Goal: Task Accomplishment & Management: Complete application form

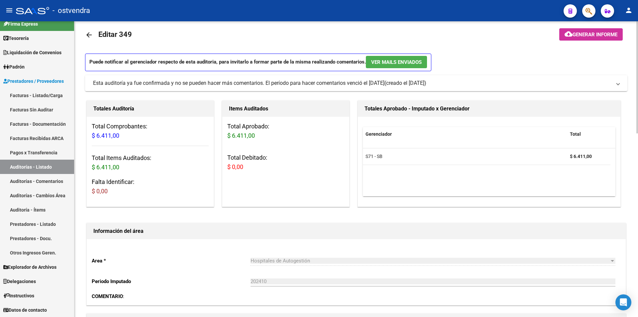
scroll to position [2, 0]
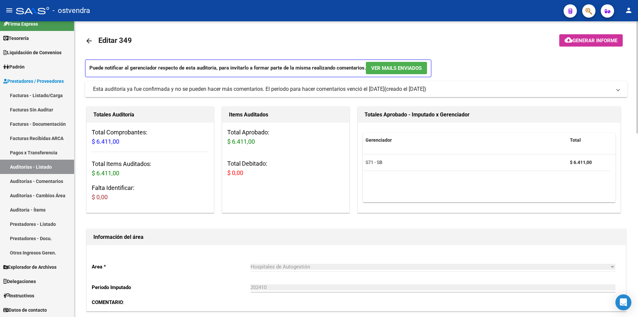
click at [88, 46] on link "arrow_back" at bounding box center [91, 41] width 13 height 16
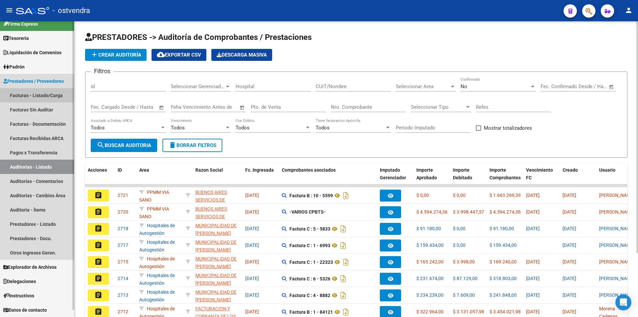
click at [65, 96] on link "Facturas - Listado/Carga" at bounding box center [37, 95] width 74 height 14
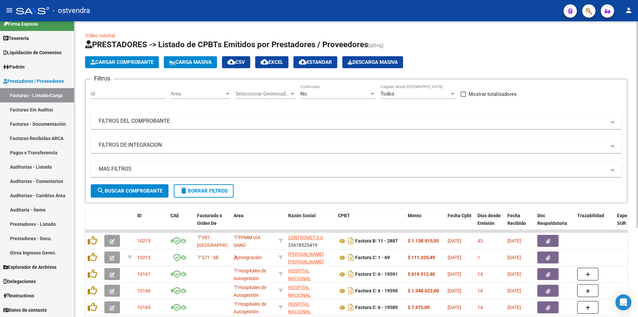
click at [125, 65] on span "Cargar Comprobante" at bounding box center [121, 62] width 63 height 6
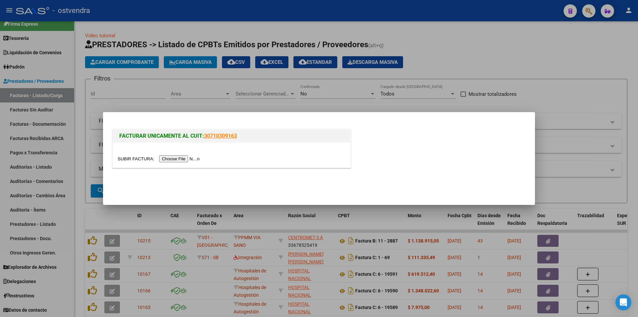
click at [192, 160] on input "file" at bounding box center [160, 158] width 84 height 7
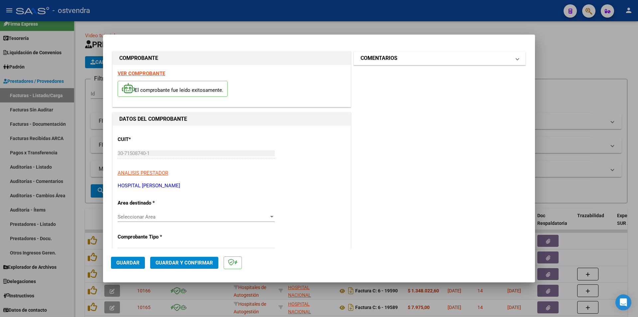
click at [496, 59] on mat-panel-title "COMENTARIOS" at bounding box center [436, 58] width 150 height 8
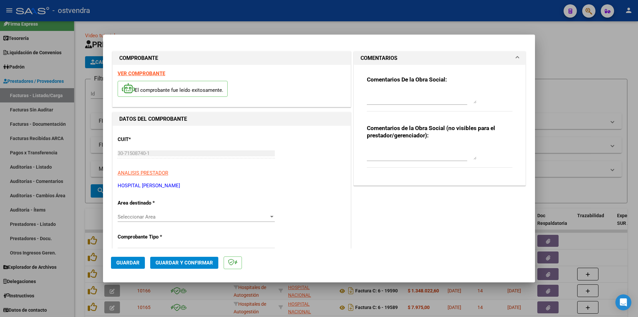
click at [139, 264] on span "Guardar" at bounding box center [127, 263] width 23 height 6
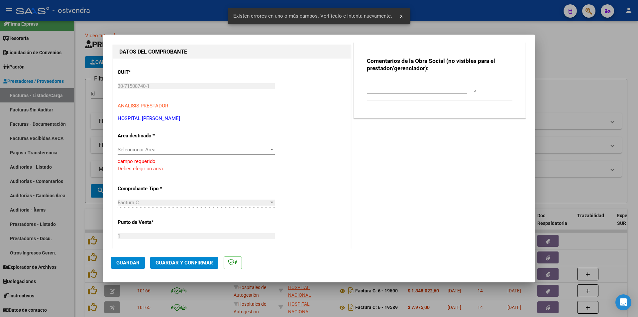
scroll to position [68, 0]
click at [164, 153] on div "Seleccionar Area Seleccionar Area" at bounding box center [196, 149] width 157 height 10
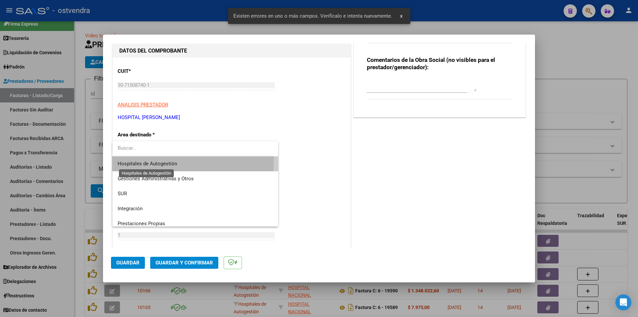
click at [174, 161] on span "Hospitales de Autogestión" at bounding box center [148, 164] width 60 height 6
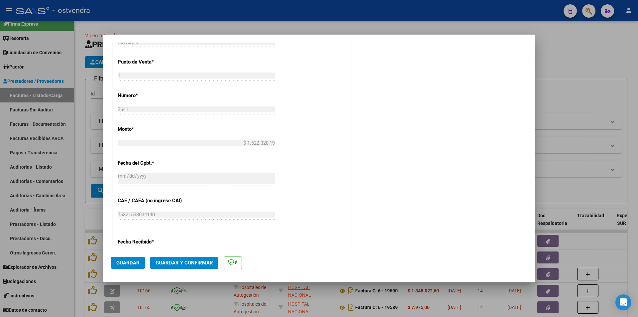
scroll to position [211, 0]
click at [123, 261] on span "Guardar" at bounding box center [127, 263] width 23 height 6
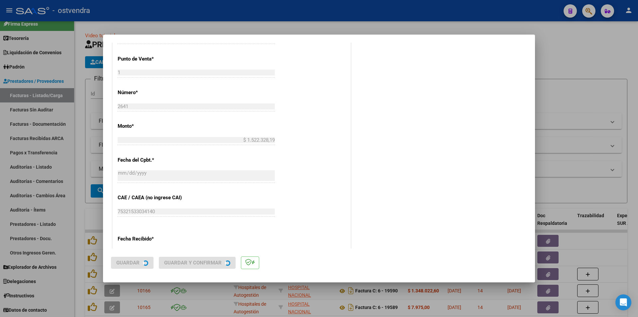
scroll to position [0, 0]
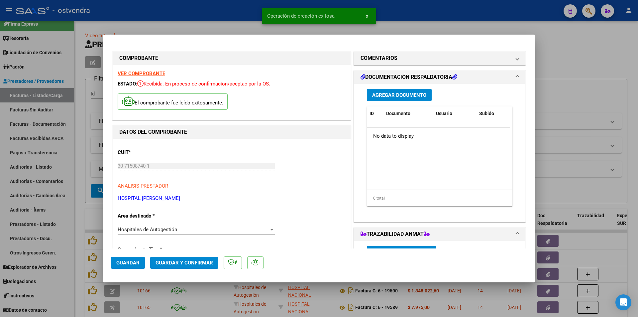
click at [402, 100] on button "Agregar Documento" at bounding box center [399, 95] width 65 height 12
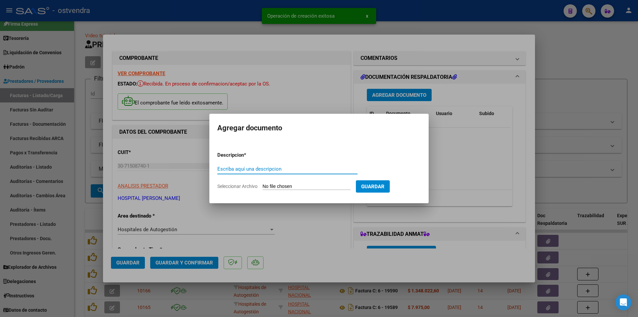
click at [320, 185] on input "Seleccionar Archivo" at bounding box center [307, 187] width 88 height 6
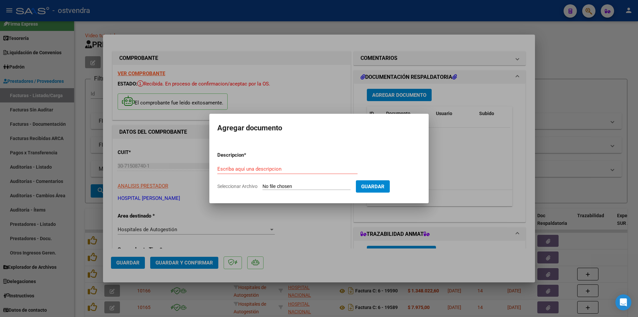
type input "C:\fakepath\ORDEN DE INT BENITEZ.pdf"
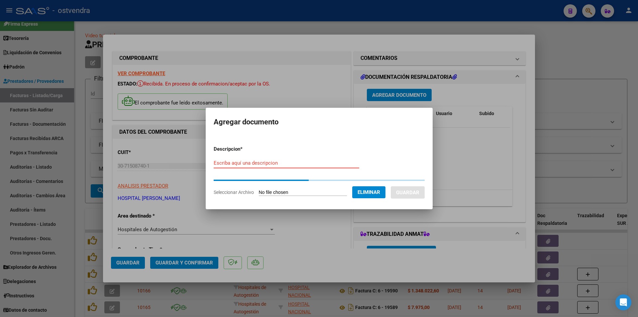
click at [273, 164] on input "Escriba aquí una descripcion" at bounding box center [287, 163] width 146 height 6
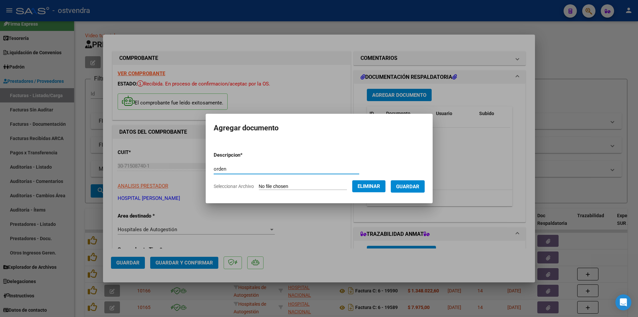
type input "orden"
click at [403, 187] on span "Guardar" at bounding box center [407, 187] width 23 height 6
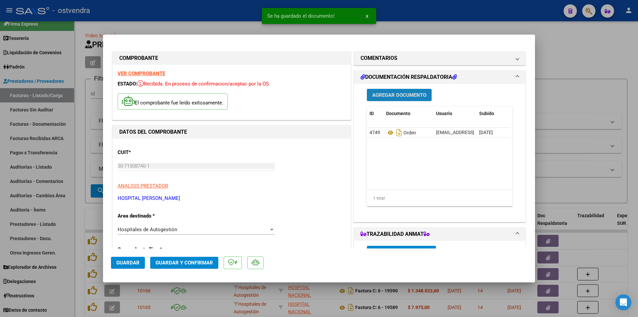
click at [426, 93] on button "Agregar Documento" at bounding box center [399, 95] width 65 height 12
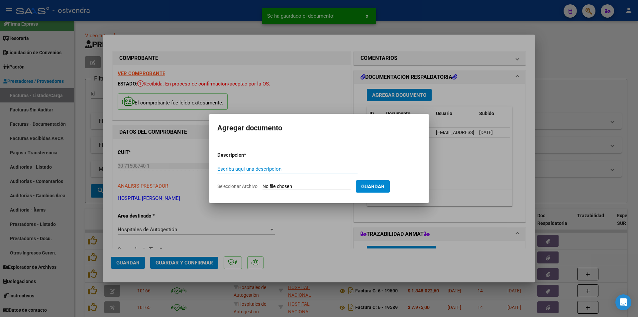
click at [277, 185] on input "Seleccionar Archivo" at bounding box center [307, 187] width 88 height 6
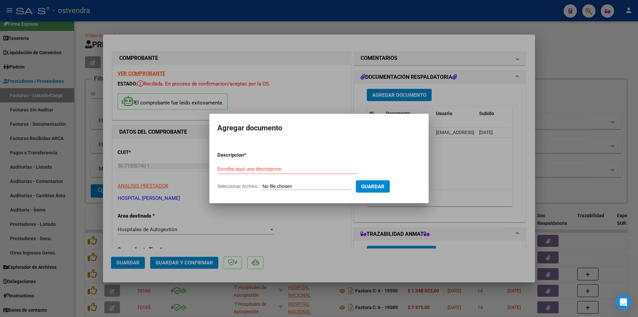
type input "C:\fakepath\HC BENITEZ MELINA PARTO.pdf"
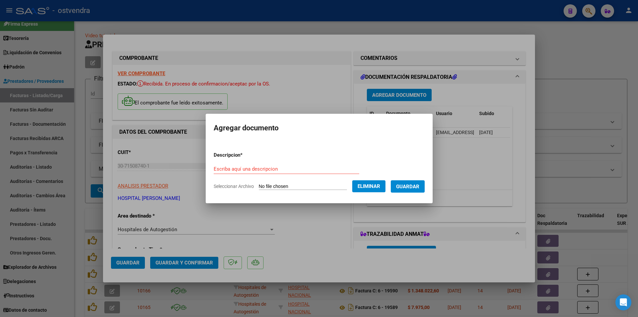
click at [271, 163] on form "Descripcion * Escriba aquí una descripcion Seleccionar Archivo Eliminar Guardar" at bounding box center [319, 170] width 211 height 49
click at [268, 166] on input "Escriba aquí una descripcion" at bounding box center [287, 169] width 146 height 6
type input "hc"
click at [413, 189] on span "Guardar" at bounding box center [407, 187] width 23 height 6
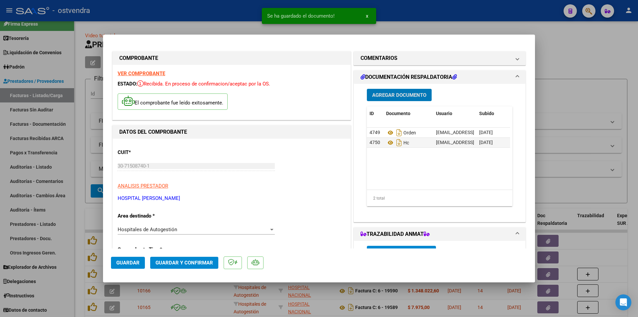
click at [402, 91] on button "Agregar Documento" at bounding box center [399, 95] width 65 height 12
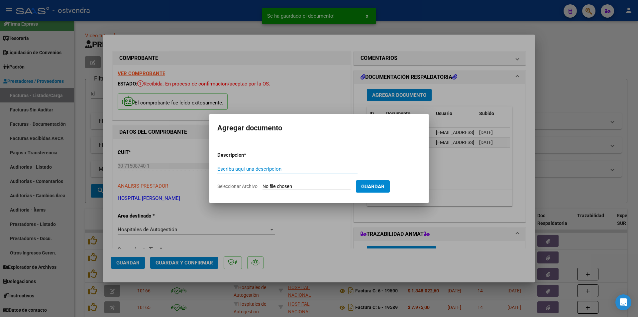
click at [294, 185] on input "Seleccionar Archivo" at bounding box center [307, 187] width 88 height 6
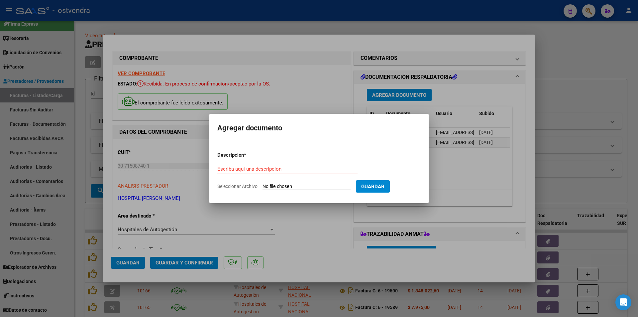
type input "C:\fakepath\DNI BENITEZ MELINA.pdf"
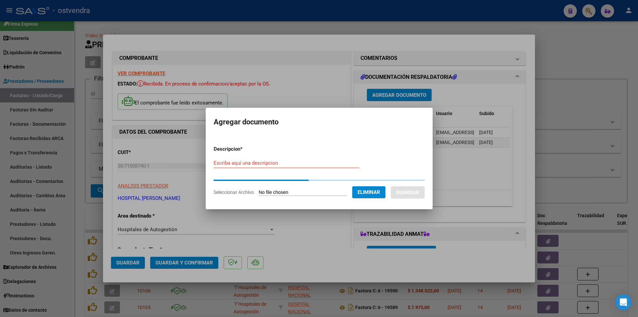
click at [256, 165] on input "Escriba aquí una descripcion" at bounding box center [287, 163] width 146 height 6
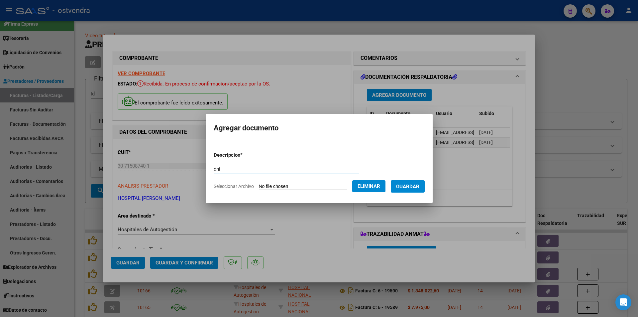
type input "dni"
click at [420, 182] on button "Guardar" at bounding box center [408, 186] width 34 height 12
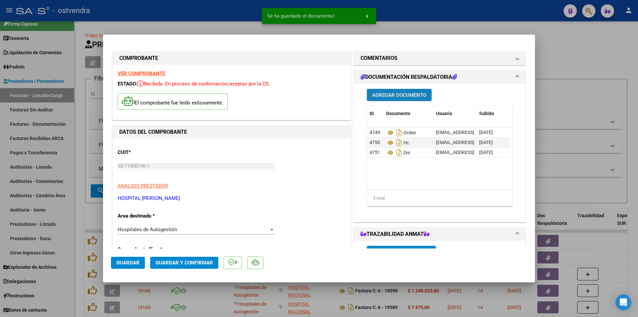
click at [411, 99] on button "Agregar Documento" at bounding box center [399, 95] width 65 height 12
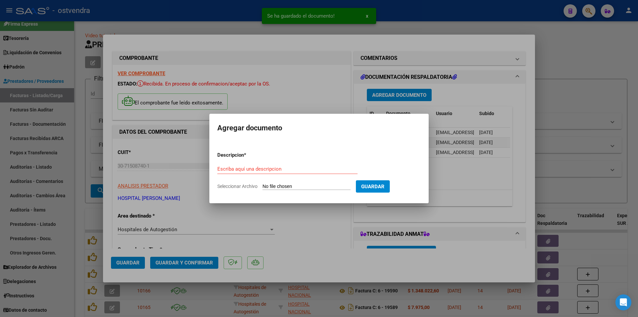
click at [302, 186] on input "Seleccionar Archivo" at bounding box center [307, 187] width 88 height 6
type input "C:\fakepath\CONSENTIMIENTO BENITEZ MELINA.pdf"
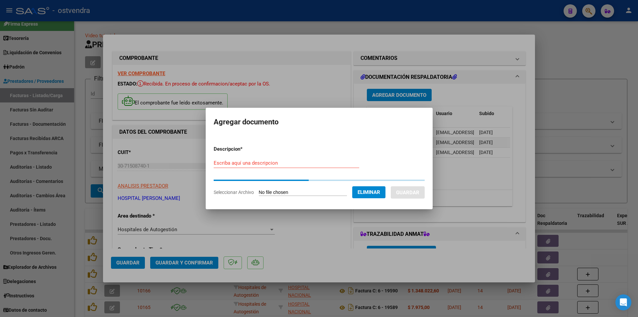
click at [253, 165] on input "Escriba aquí una descripcion" at bounding box center [287, 163] width 146 height 6
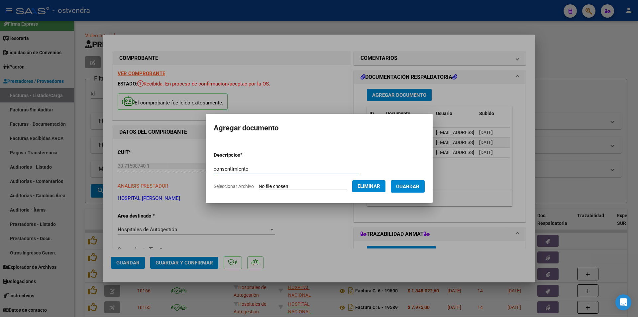
type input "consentimiento"
click at [410, 189] on span "Guardar" at bounding box center [407, 187] width 23 height 6
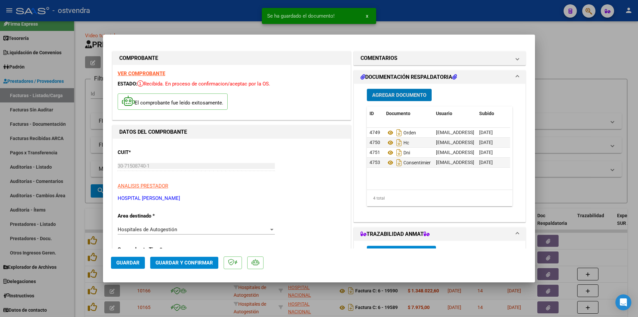
click at [191, 257] on button "Guardar y Confirmar" at bounding box center [184, 263] width 68 height 12
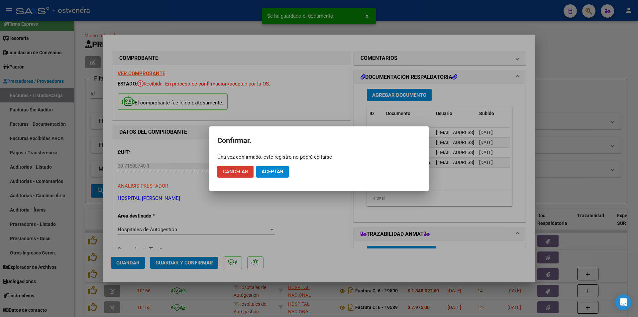
click at [270, 170] on span "Aceptar" at bounding box center [273, 172] width 22 height 6
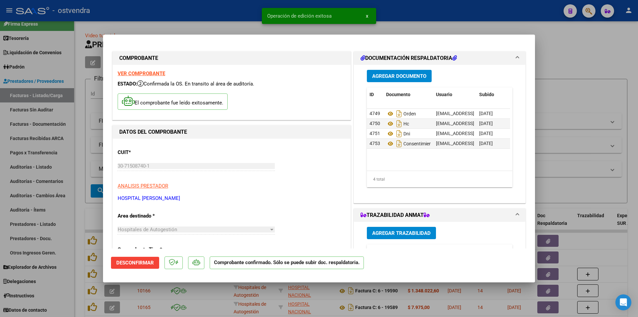
click at [67, 188] on div at bounding box center [319, 158] width 638 height 317
type input "$ 0,00"
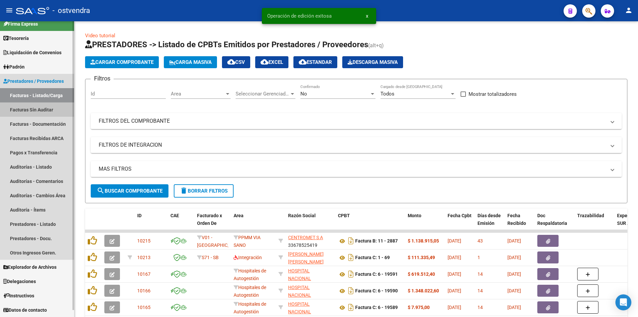
click at [39, 110] on link "Facturas Sin Auditar" at bounding box center [37, 109] width 74 height 14
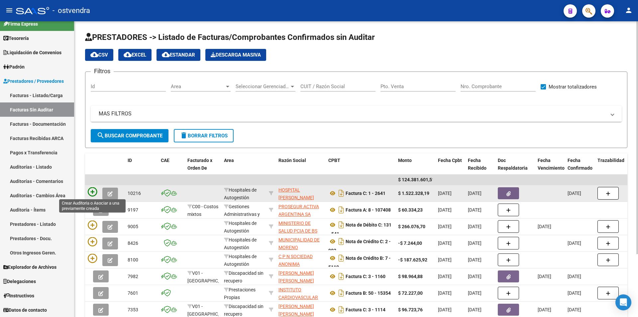
click at [93, 189] on icon at bounding box center [92, 191] width 9 height 9
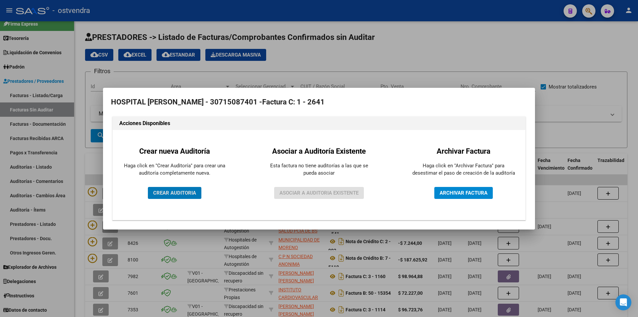
click at [203, 189] on div "Crear nueva Auditoría Haga click en "Crear Auditoría" para crear una auditoría …" at bounding box center [175, 175] width 114 height 80
click at [198, 191] on button "CREAR AUDITORIA" at bounding box center [175, 193] width 54 height 12
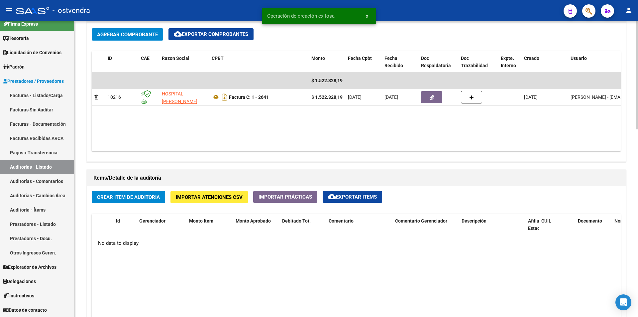
scroll to position [338, 0]
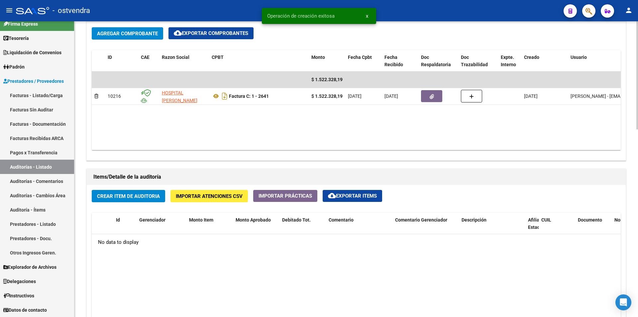
click at [638, 180] on div at bounding box center [638, 199] width 2 height 108
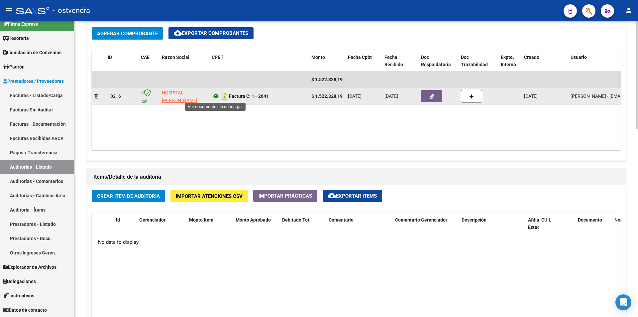
click at [217, 96] on icon at bounding box center [216, 96] width 9 height 8
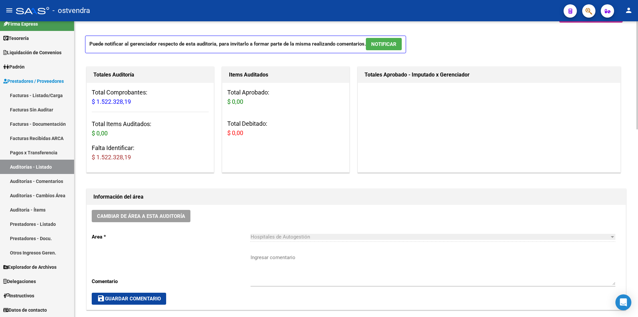
scroll to position [0, 0]
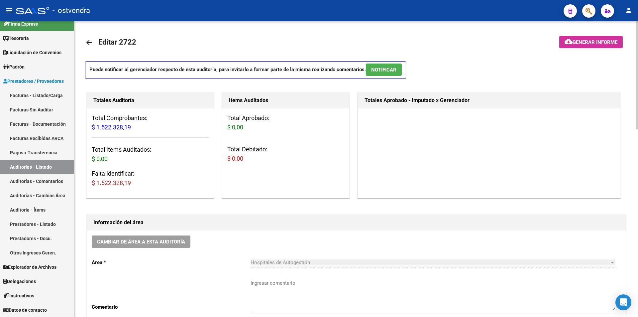
click at [637, 65] on div at bounding box center [638, 75] width 2 height 108
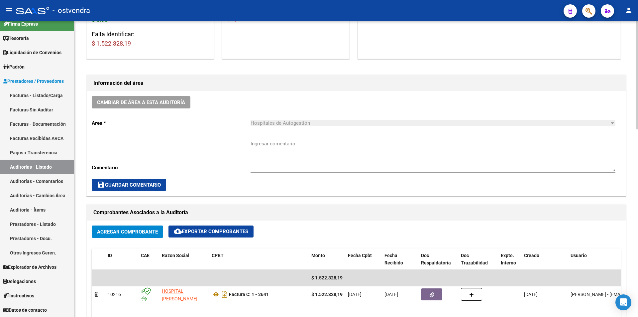
scroll to position [214, 0]
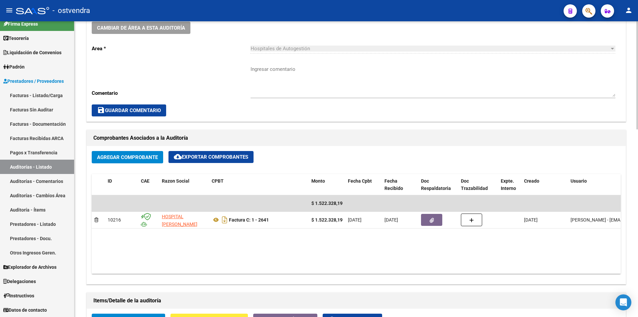
click at [638, 153] on div at bounding box center [638, 153] width 2 height 108
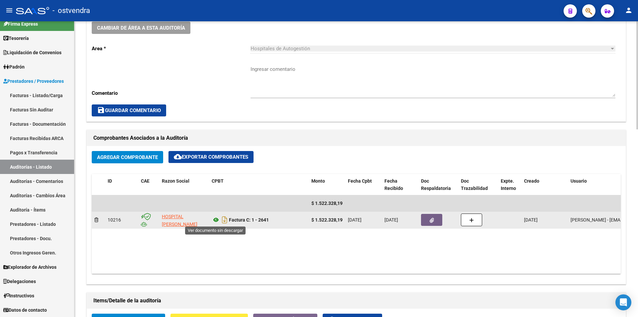
click at [216, 222] on icon at bounding box center [216, 220] width 9 height 8
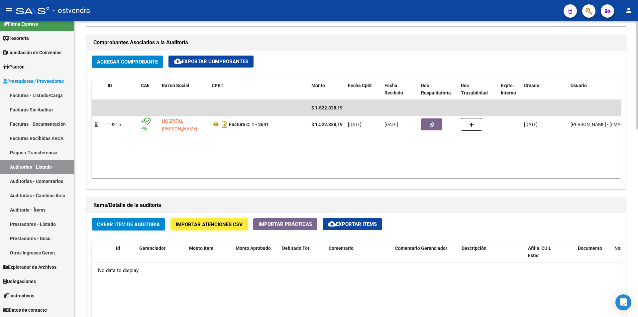
scroll to position [312, 0]
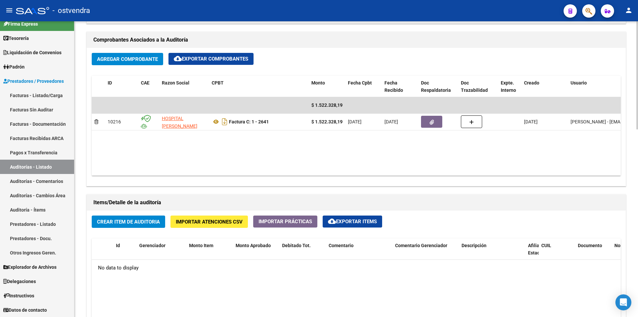
click at [638, 151] on div at bounding box center [638, 189] width 2 height 108
click at [138, 222] on span "Crear Item de Auditoria" at bounding box center [128, 222] width 63 height 6
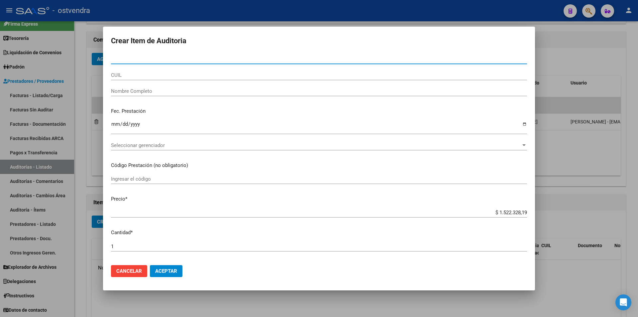
paste input "45744785"
type input "45744785"
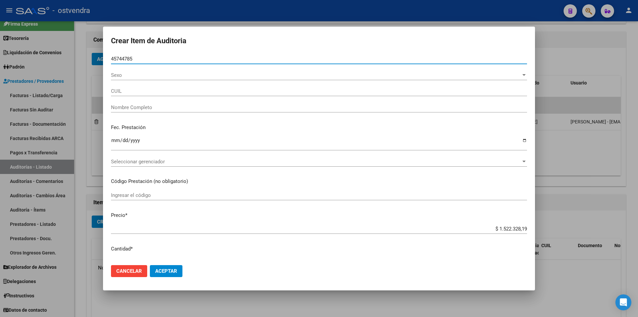
type input "27457447855"
type input "[PERSON_NAME] [PERSON_NAME]"
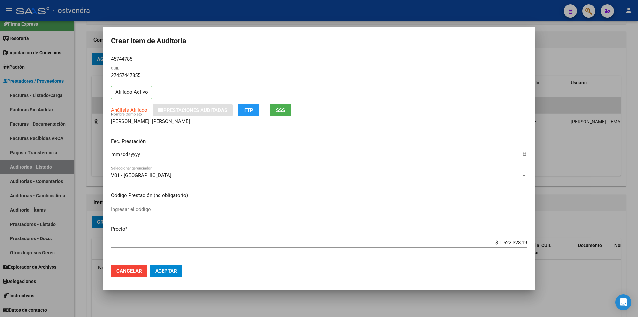
type input "45744785"
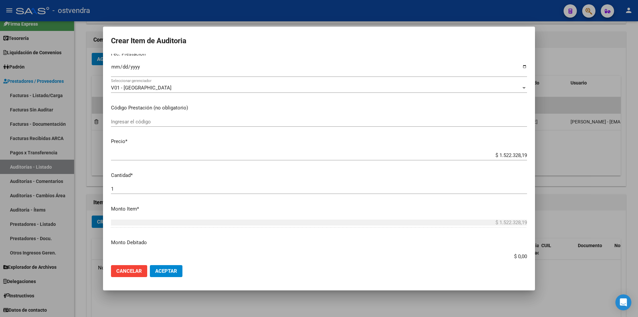
scroll to position [89, 0]
click at [516, 153] on input "$ 1.522.328,19" at bounding box center [319, 154] width 416 height 6
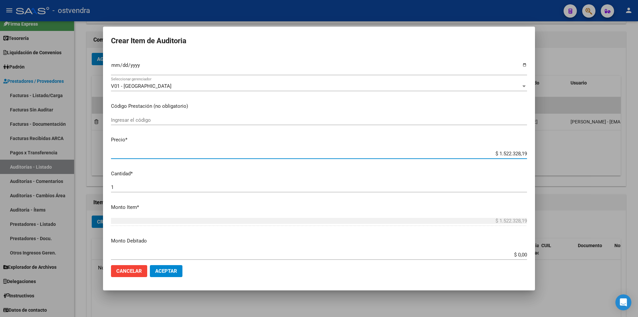
click at [522, 154] on input "$ 1.522.328,19" at bounding box center [319, 154] width 416 height 6
type input "$ 152.232,81"
type input "$ 15.223,28"
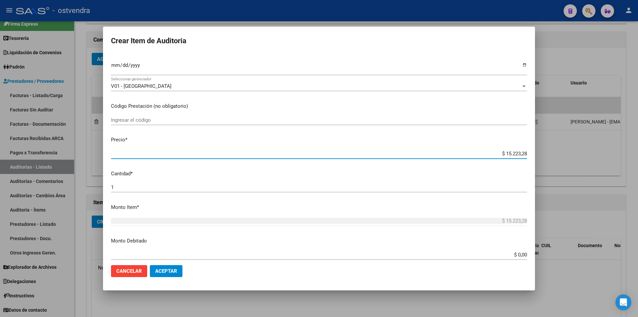
type input "$ 1.522,32"
type input "$ 152,23"
type input "$ 15,22"
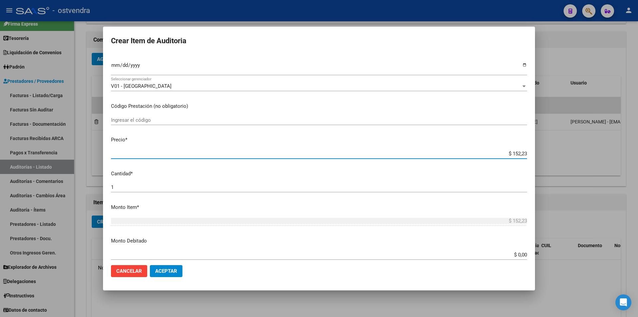
type input "$ 15,22"
type input "$ 1,52"
type input "$ 0,15"
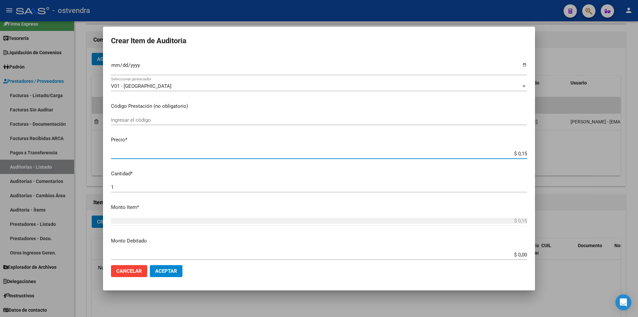
type input "$ 0,01"
type input "$ 0,10"
type input "$ 1,05"
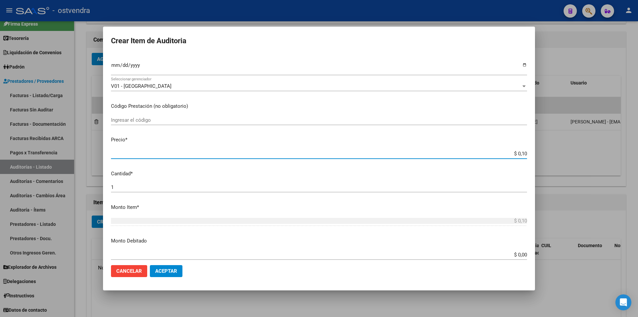
type input "$ 1,05"
type input "$ 10,54"
type input "$ 105,46"
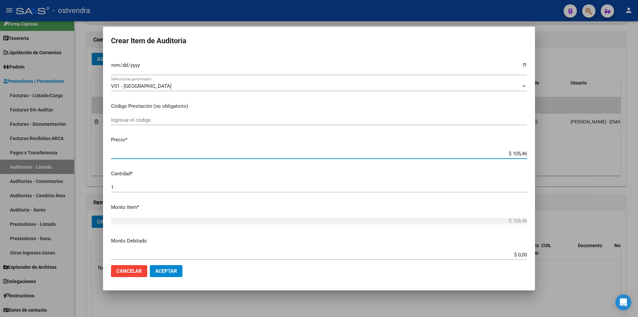
type input "$ 1.054,69"
type input "$ 10.546,90"
type input "$ 105.469,00"
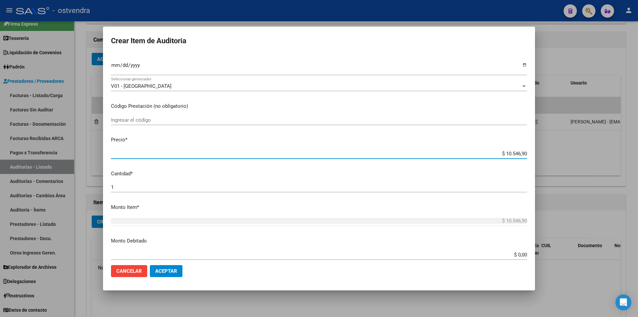
type input "$ 105.469,00"
type input "$ 1.054.690,00"
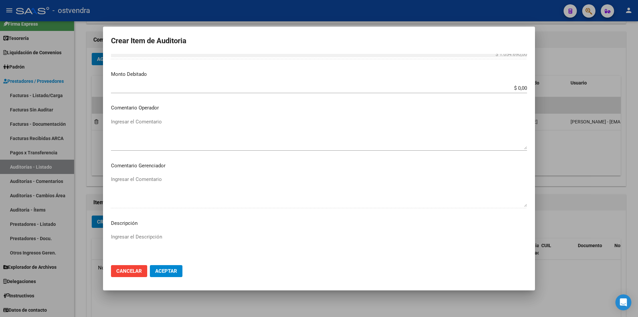
scroll to position [321, 0]
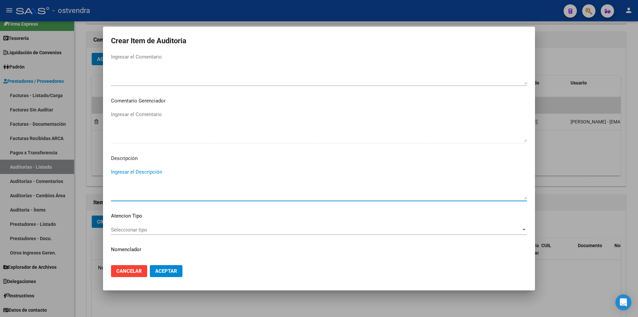
click at [232, 188] on textarea "Ingresar el Descripción" at bounding box center [319, 183] width 416 height 31
paste textarea "Parto. - Operación cesárea clásica"
type textarea "Parto. - Operación cesárea clásica"
click at [195, 234] on div "Seleccionar tipo Seleccionar tipo" at bounding box center [319, 230] width 416 height 10
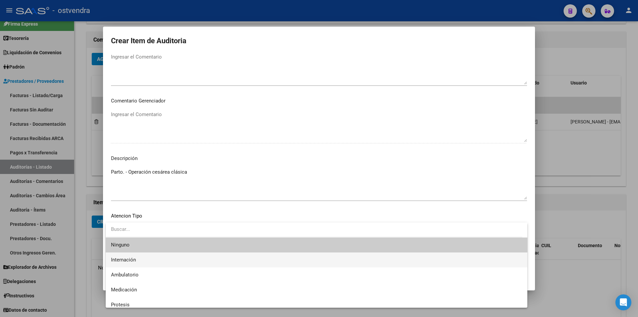
click at [185, 261] on span "Internación" at bounding box center [316, 259] width 411 height 15
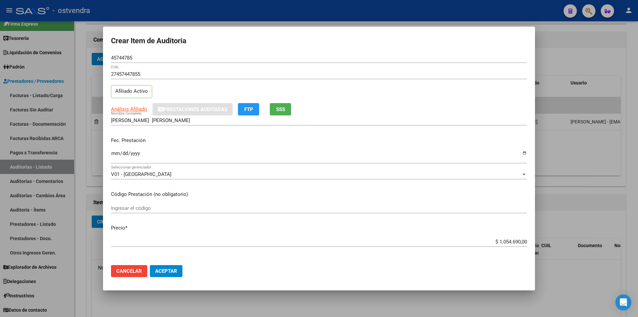
scroll to position [0, 0]
click at [165, 276] on button "Aceptar" at bounding box center [166, 271] width 33 height 12
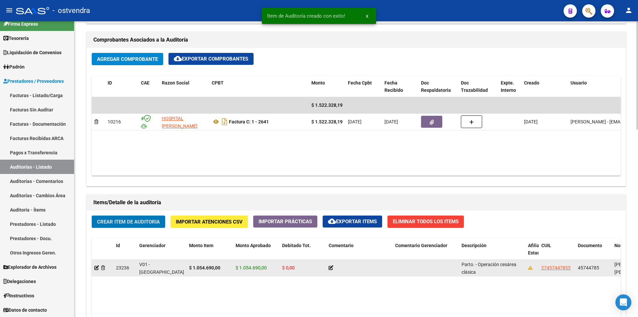
scroll to position [312, 0]
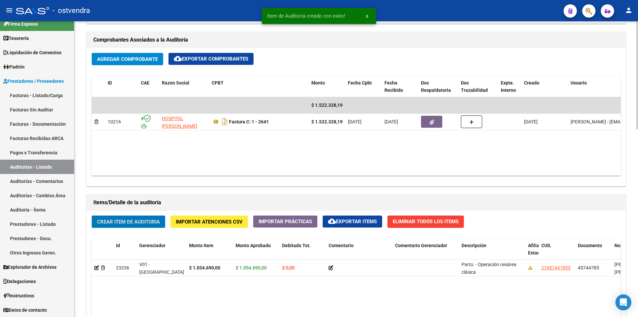
click at [155, 224] on span "Crear Item de Auditoria" at bounding box center [128, 222] width 63 height 6
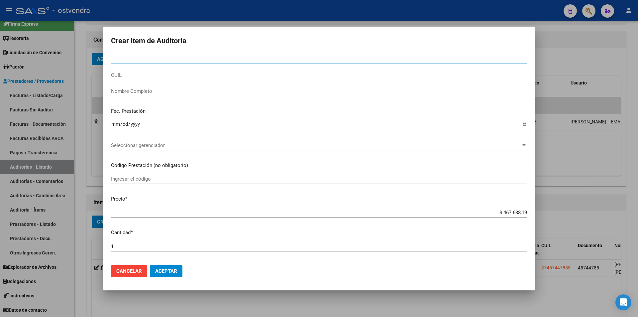
click at [170, 58] on input "Nro Documento" at bounding box center [319, 59] width 416 height 6
paste input "45744785"
type input "45744785"
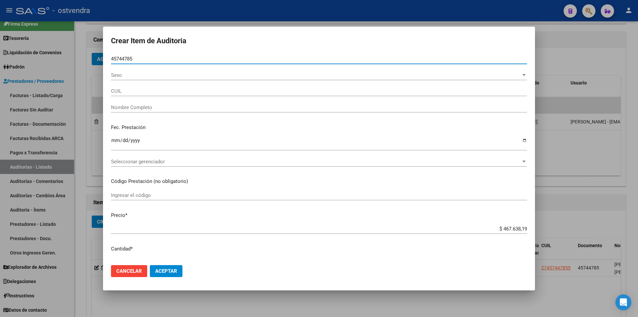
type input "27457447855"
type input "[PERSON_NAME] [PERSON_NAME]"
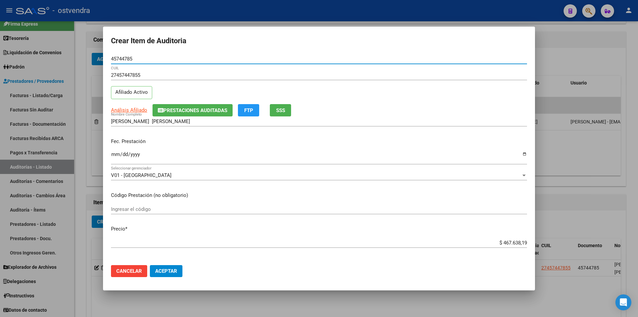
type input "45744785"
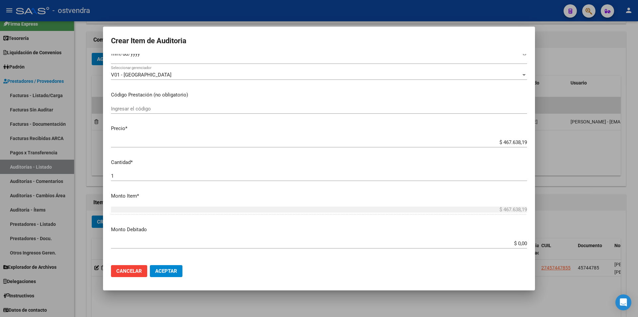
scroll to position [112, 0]
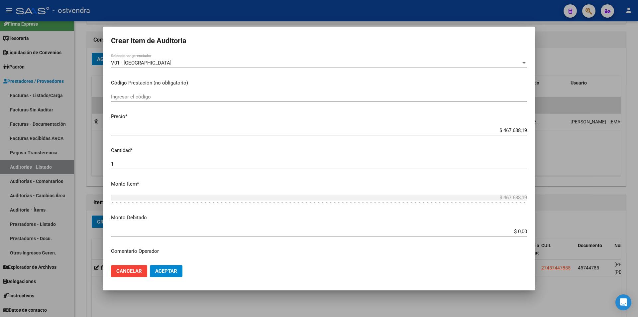
click at [520, 131] on input "$ 467.638,19" at bounding box center [319, 130] width 416 height 6
click at [522, 131] on input "$ 467.638,19" at bounding box center [319, 130] width 416 height 6
type input "$ 46.763,81"
type input "$ 4.676,38"
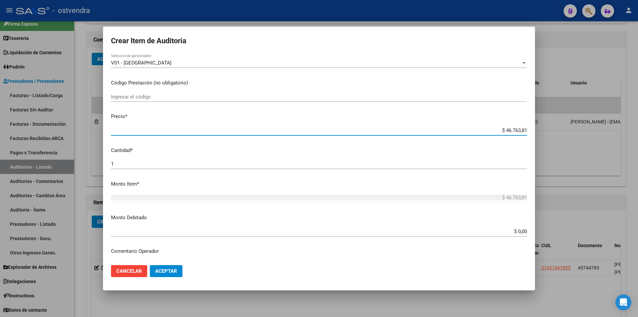
type input "$ 4.676,38"
type input "$ 467,63"
type input "$ 46,76"
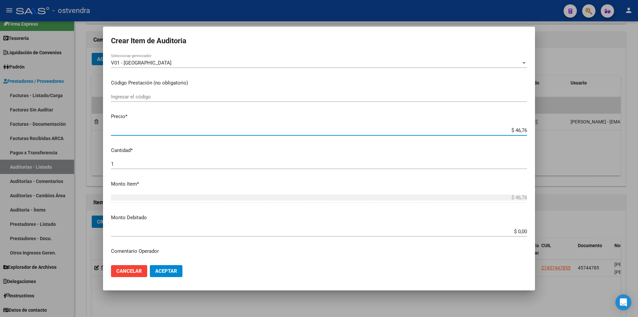
type input "$ 4,67"
type input "$ 0,46"
type input "$ 0,04"
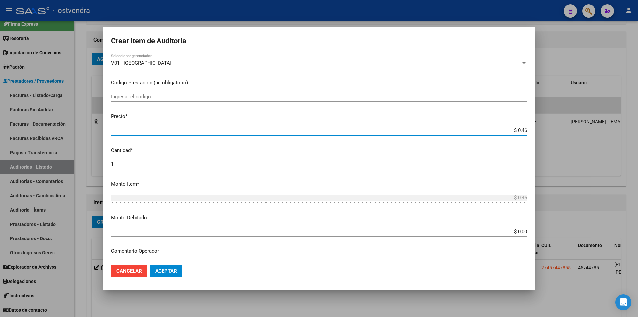
type input "$ 0,04"
type input "$ 0,03"
type input "$ 0,37"
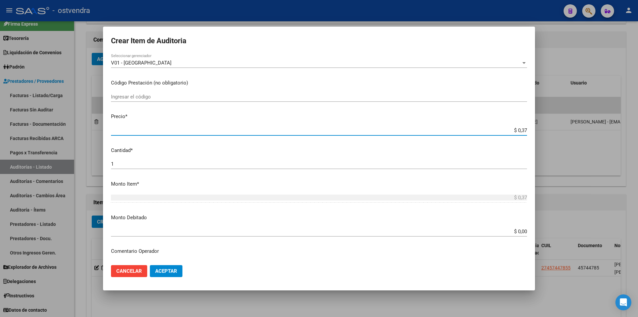
type input "$ 3,79"
type input "$ 37,94"
type input "$ 379,44"
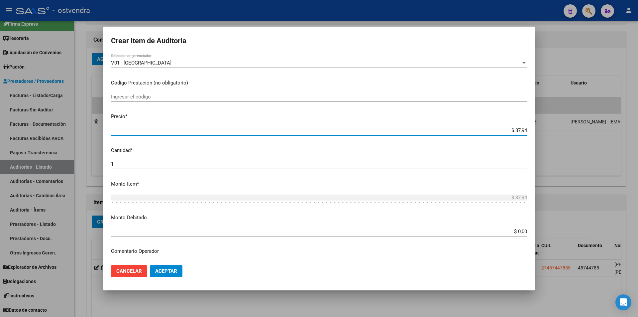
type input "$ 379,44"
type input "$ 3.794,44"
type input "$ 37.944,40"
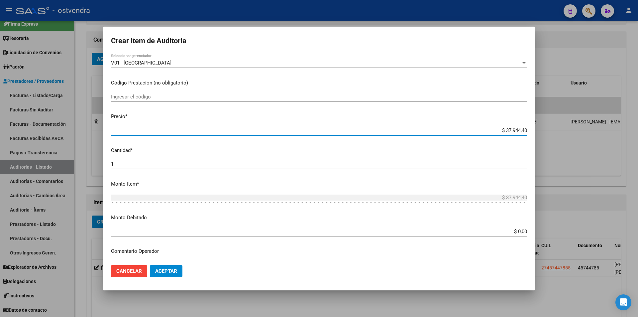
type input "$ 379.444,00"
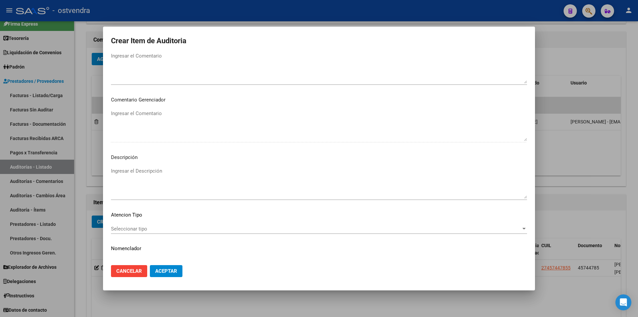
scroll to position [319, 0]
click at [155, 181] on textarea "Ingresar el Descripción" at bounding box center [319, 185] width 416 height 31
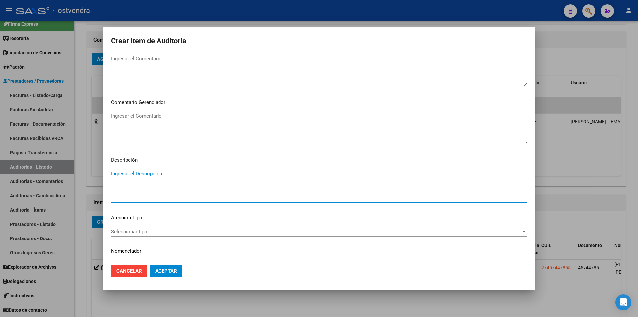
paste textarea "Ligadura de trompas"
type textarea "Ligadura de trompas"
click at [305, 232] on span "Seleccionar tipo" at bounding box center [316, 231] width 410 height 6
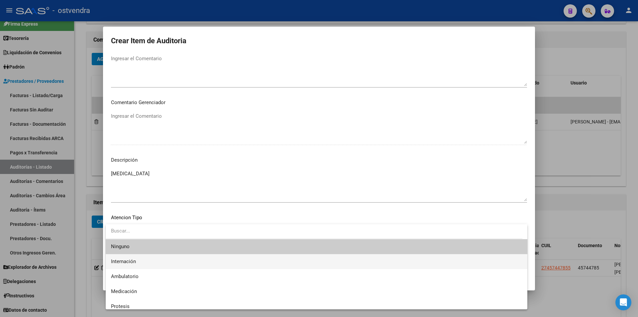
click at [278, 254] on span "Internación" at bounding box center [316, 261] width 411 height 15
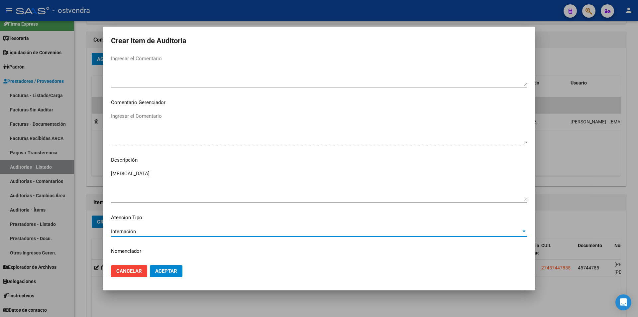
click at [176, 266] on button "Aceptar" at bounding box center [166, 271] width 33 height 12
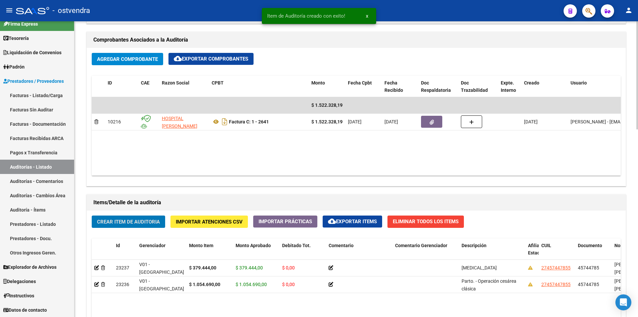
click at [156, 220] on span "Crear Item de Auditoria" at bounding box center [128, 222] width 63 height 6
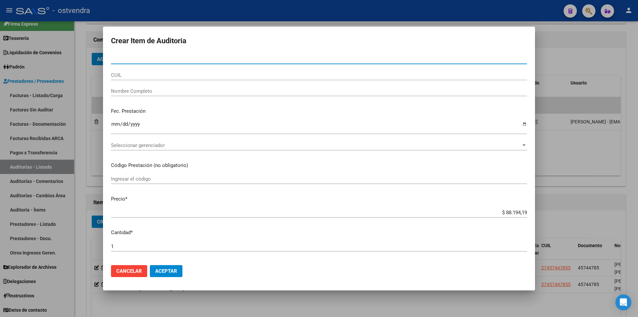
paste input "45744785"
type input "45744785"
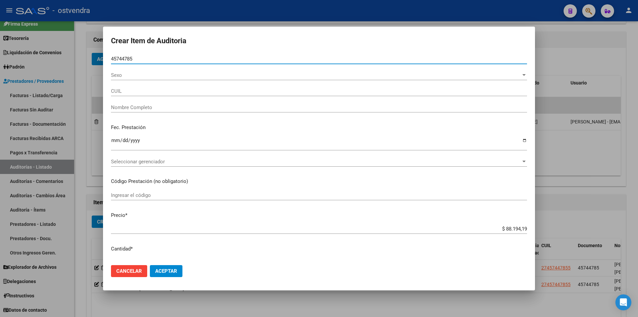
type input "27457447855"
type input "[PERSON_NAME] [PERSON_NAME]"
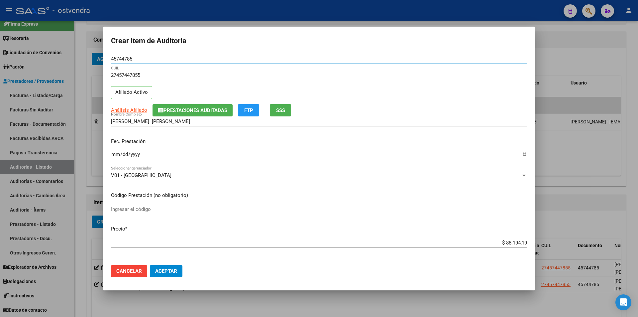
type input "45744785"
click at [523, 243] on app-form-text-field "Precio * $ 88.194,19 Ingresar el precio" at bounding box center [322, 235] width 422 height 21
click at [522, 242] on app-form-text-field "Precio * $ 88.194,19 Ingresar el precio" at bounding box center [322, 235] width 422 height 21
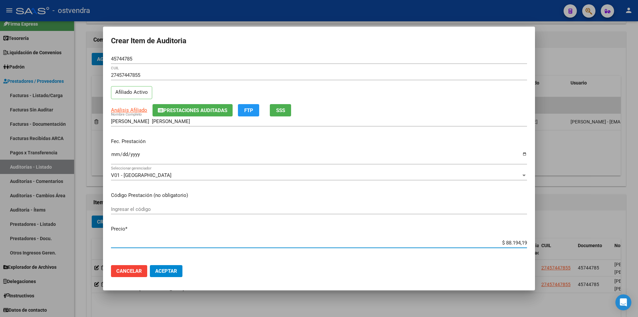
drag, startPoint x: 521, startPoint y: 242, endPoint x: 522, endPoint y: 237, distance: 4.7
click at [521, 241] on input "$ 88.194,19" at bounding box center [319, 243] width 416 height 6
type input "$ 8.819,41"
type input "$ 881,94"
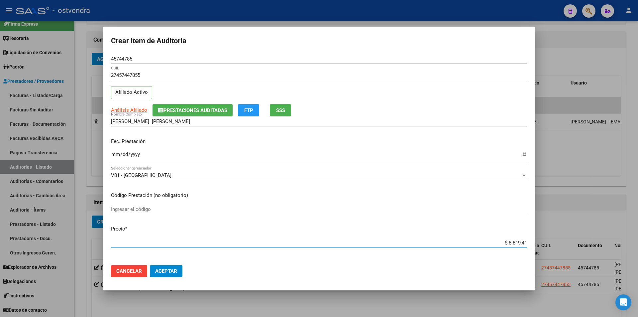
type input "$ 881,94"
type input "$ 88,19"
type input "$ 8,81"
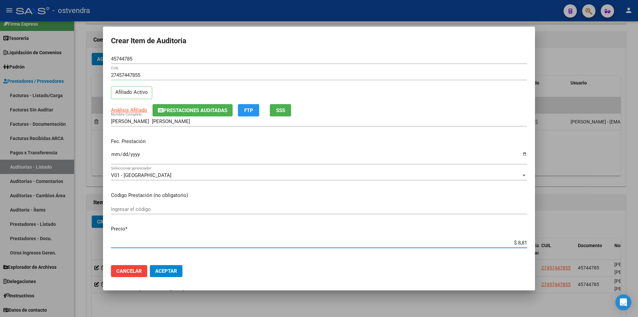
type input "$ 0,88"
type input "$ 0,08"
type input "$ 0,03"
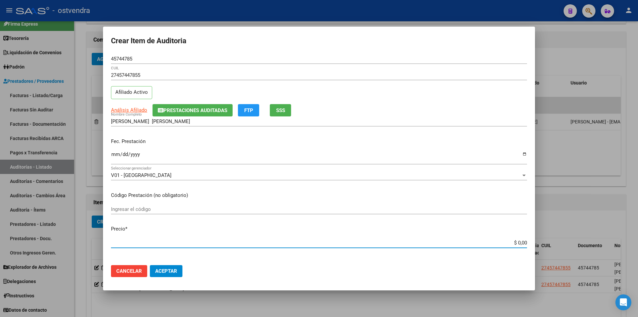
type input "$ 0,03"
type input "$ 0,35"
type input "$ 3,56"
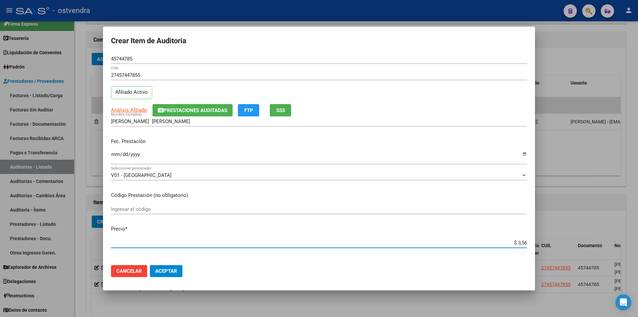
type input "$ 35,66"
type input "$ 356,65"
type input "$ 3.566,50"
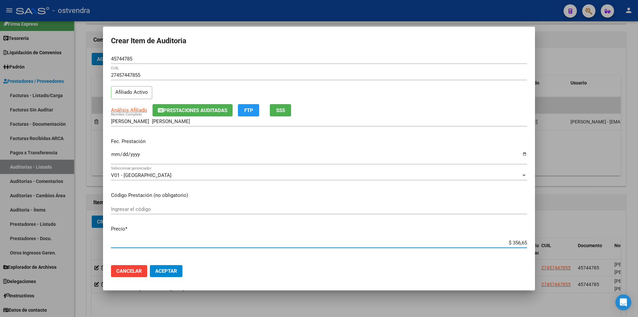
type input "$ 3.566,50"
type input "$ 35.665,09"
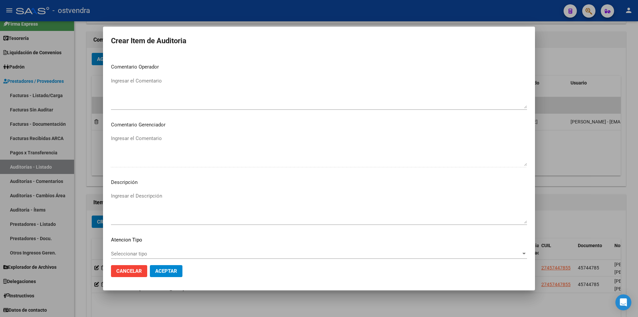
scroll to position [336, 0]
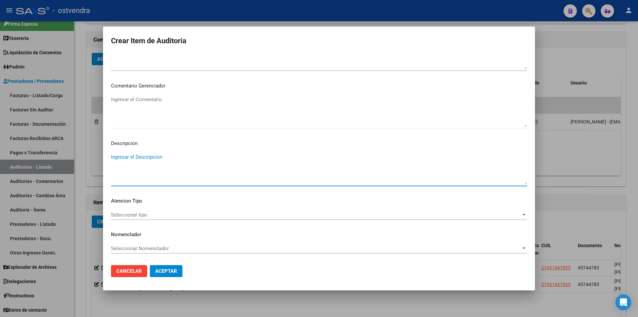
click at [228, 173] on textarea "Ingresar el Descripción" at bounding box center [319, 168] width 416 height 31
paste textarea "Acido tranexamico amp."
type textarea "Acido tranexamico amp."
click at [229, 218] on div "Seleccionar tipo Seleccionar tipo" at bounding box center [319, 215] width 416 height 10
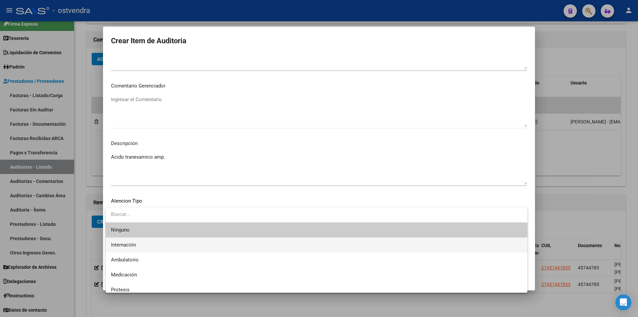
click at [209, 243] on span "Internación" at bounding box center [316, 244] width 411 height 15
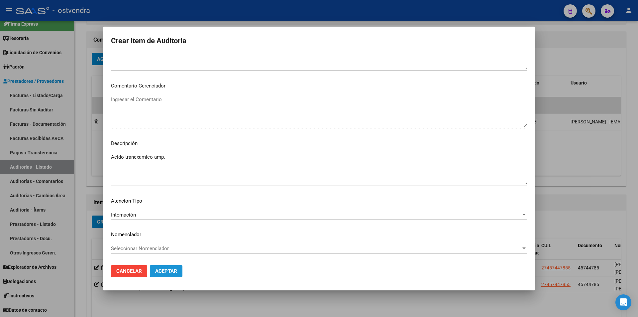
click at [181, 273] on button "Aceptar" at bounding box center [166, 271] width 33 height 12
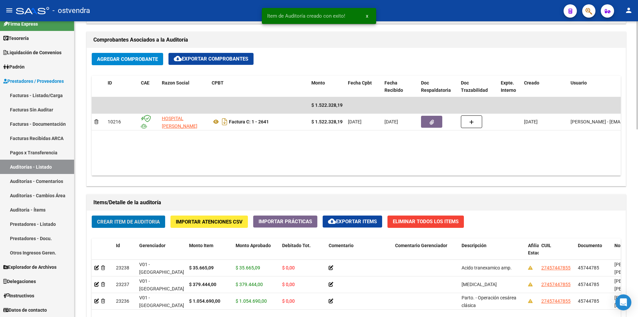
drag, startPoint x: 122, startPoint y: 215, endPoint x: 122, endPoint y: 219, distance: 4.0
click at [122, 219] on span "Crear Item de Auditoria" at bounding box center [128, 222] width 63 height 6
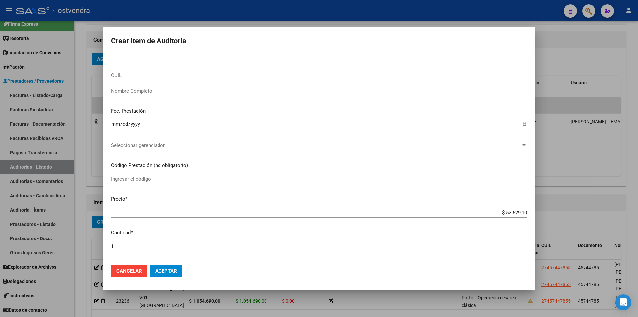
paste input "45744785"
type input "45744785"
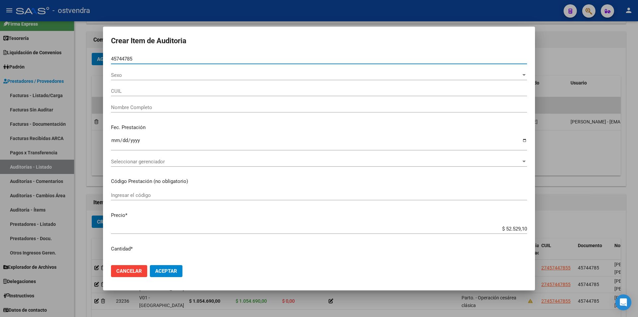
type input "27457447855"
type input "[PERSON_NAME] [PERSON_NAME]"
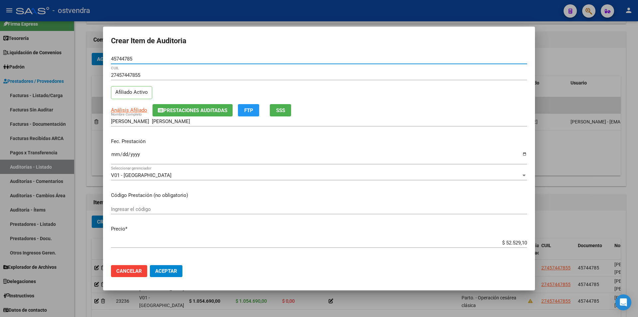
type input "45744785"
click at [522, 243] on input "$ 52.529,10" at bounding box center [319, 243] width 416 height 6
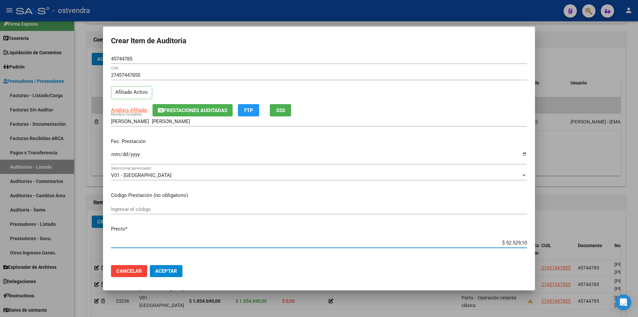
type input "$ 5.252,91"
type input "$ 525,29"
type input "$ 52,52"
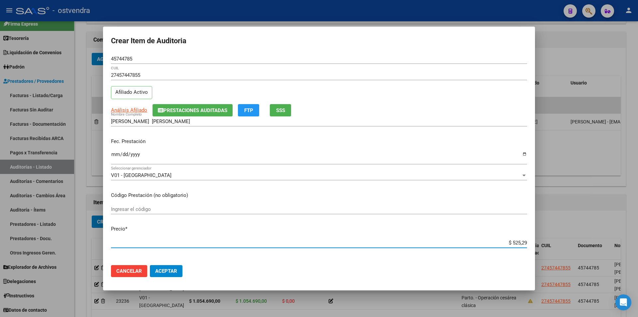
type input "$ 52,52"
type input "$ 5,25"
type input "$ 0,52"
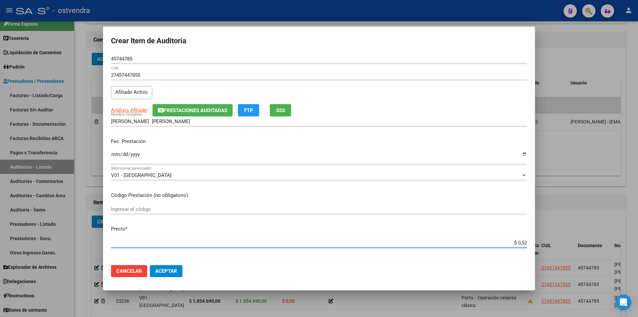
type input "$ 0,05"
type input "$ 0,03"
type input "$ 0,34"
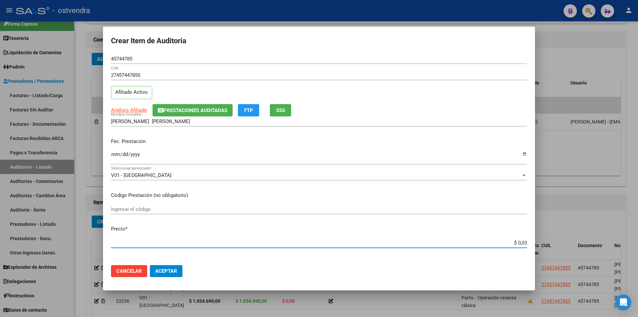
type input "$ 0,34"
type input "$ 3,45"
type input "$ 34,55"
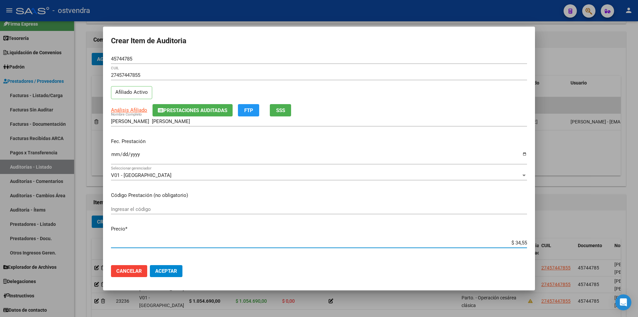
type input "$ 345,59"
type input "$ 3.455,90"
type input "$ 34.559,00"
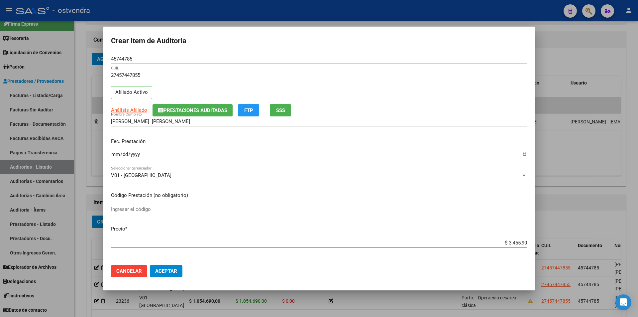
type input "$ 34.559,00"
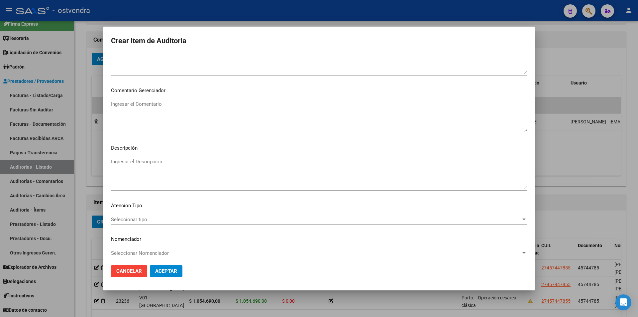
scroll to position [329, 0]
click at [146, 170] on textarea "Ingresar el Descripción" at bounding box center [319, 175] width 416 height 31
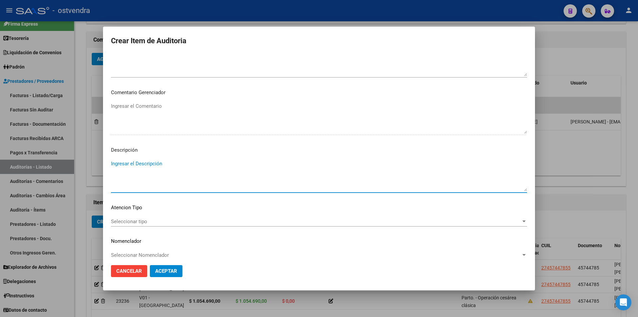
paste textarea "Atracurio"
type textarea "Atracurio"
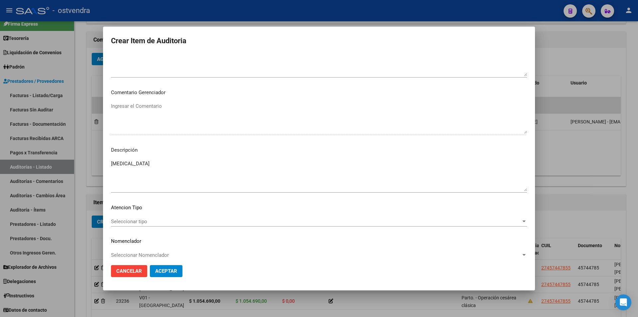
click at [158, 225] on div "Seleccionar tipo Seleccionar tipo" at bounding box center [319, 221] width 416 height 10
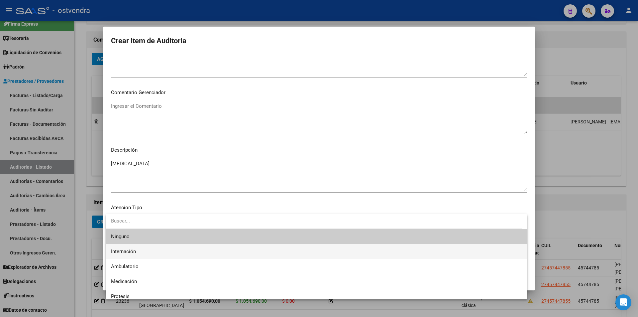
click at [157, 246] on span "Internación" at bounding box center [316, 251] width 411 height 15
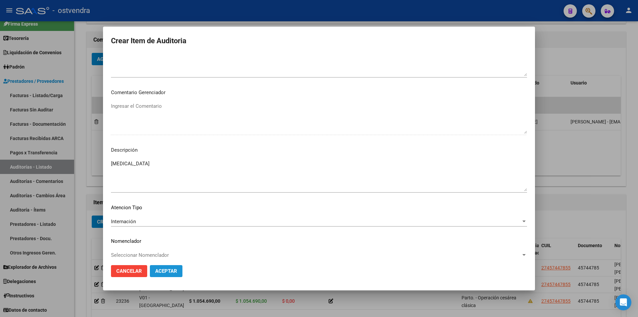
click at [166, 270] on span "Aceptar" at bounding box center [166, 271] width 22 height 6
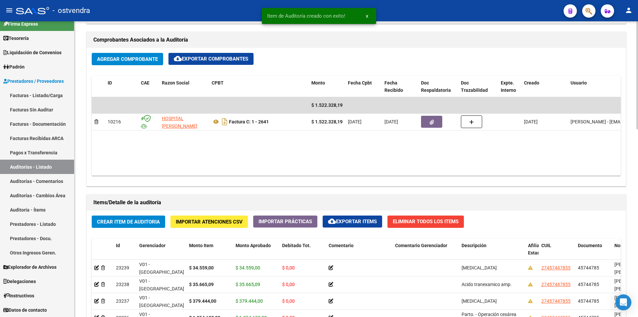
click at [151, 218] on span "Crear Item de Auditoria" at bounding box center [128, 221] width 63 height 6
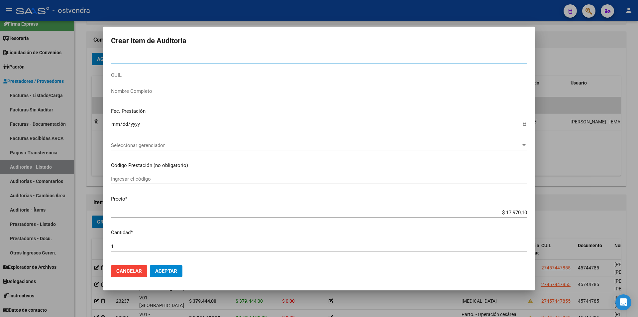
click at [191, 59] on input "Nro Documento" at bounding box center [319, 59] width 416 height 6
paste input "45744785"
type input "45744785"
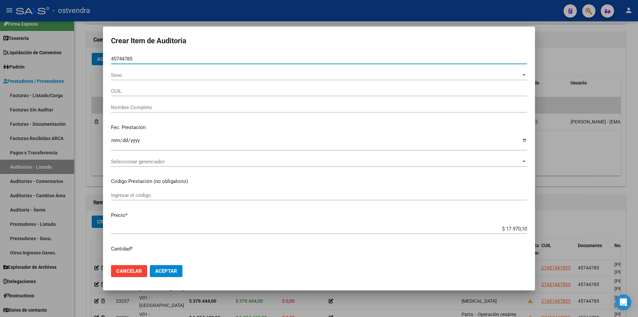
type input "27457447855"
type input "[PERSON_NAME] [PERSON_NAME]"
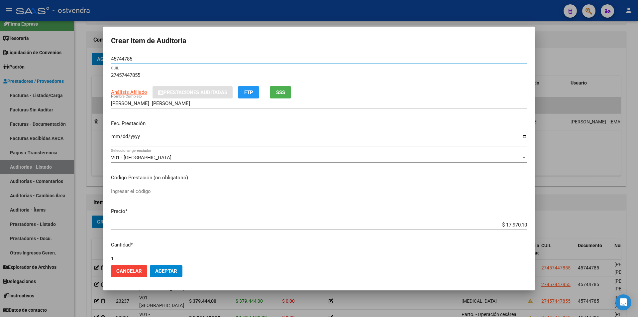
type input "45744785"
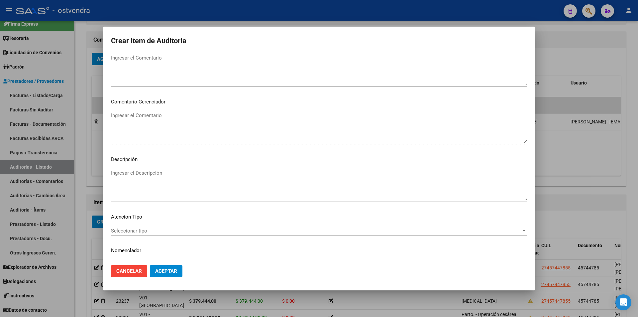
scroll to position [336, 0]
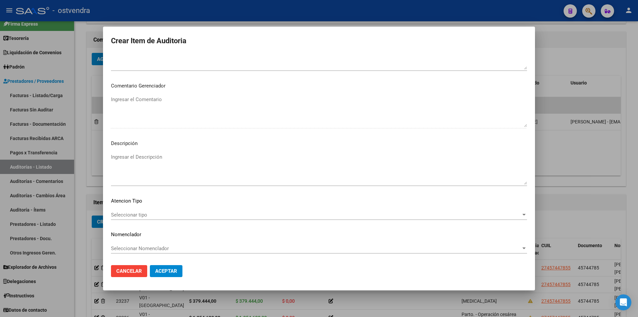
click at [230, 167] on textarea "Ingresar el Descripción" at bounding box center [319, 168] width 416 height 31
paste textarea "Fentanilo amp"
type textarea "Fentanilo amp"
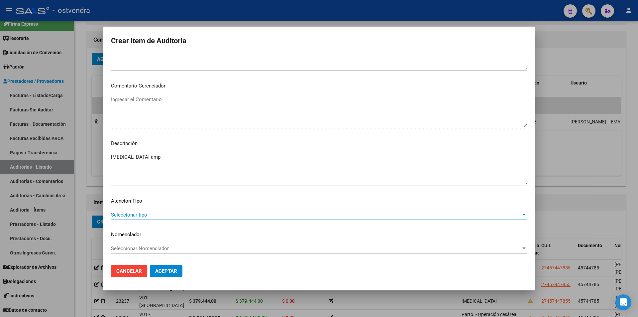
click at [208, 216] on span "Seleccionar tipo" at bounding box center [316, 215] width 410 height 6
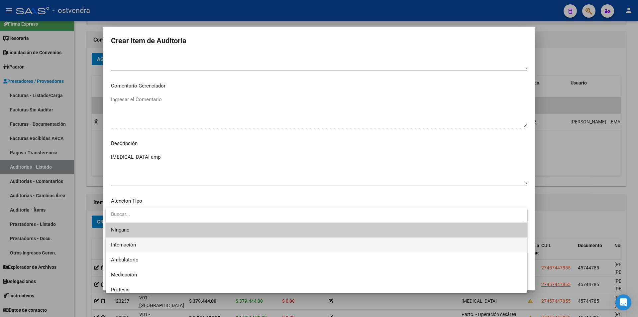
click at [195, 248] on span "Internación" at bounding box center [316, 244] width 411 height 15
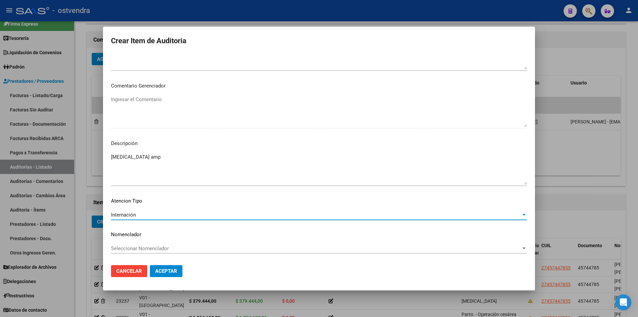
click at [178, 265] on button "Aceptar" at bounding box center [166, 271] width 33 height 12
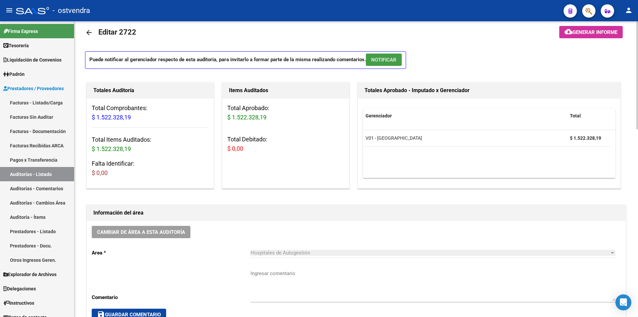
click at [397, 62] on span "NOTIFICAR" at bounding box center [383, 60] width 25 height 6
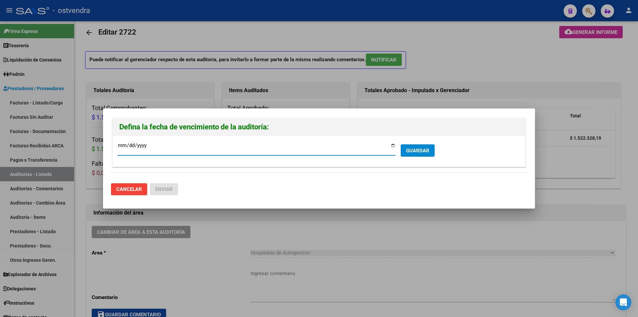
type input "[DATE]"
click at [410, 152] on span "GUARDAR" at bounding box center [417, 151] width 23 height 6
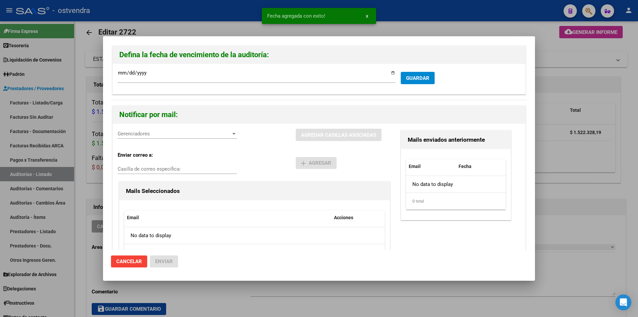
click at [188, 135] on span "Gerenciadores" at bounding box center [174, 134] width 113 height 6
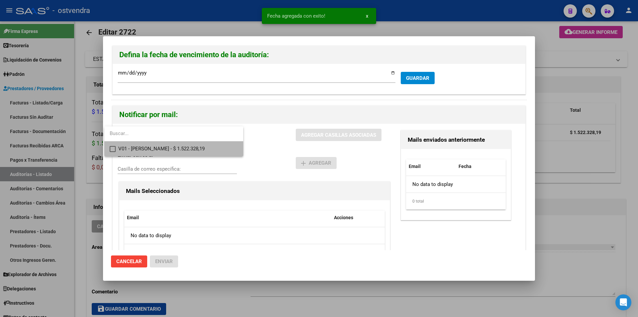
click at [188, 148] on span "V01 - Viasano - $ 1.522.328,19" at bounding box center [178, 148] width 120 height 15
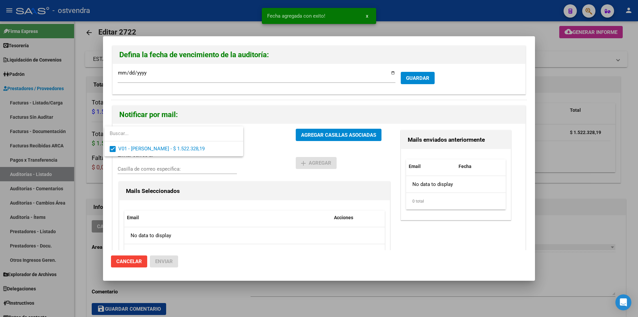
click at [313, 135] on div at bounding box center [319, 158] width 638 height 317
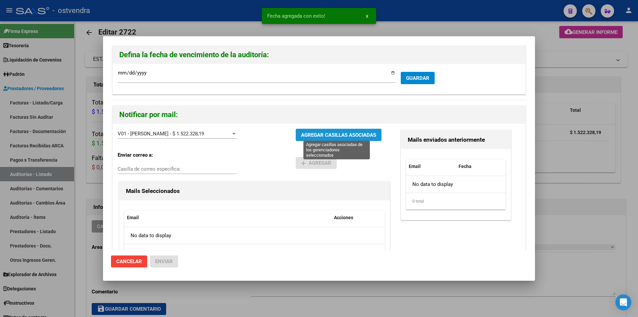
click at [313, 135] on span "AGREGAR CASILLAS ASOCIADAS" at bounding box center [338, 135] width 75 height 6
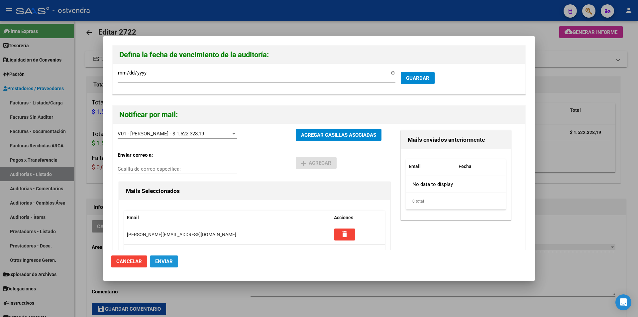
click at [159, 263] on span "Enviar" at bounding box center [164, 261] width 18 height 6
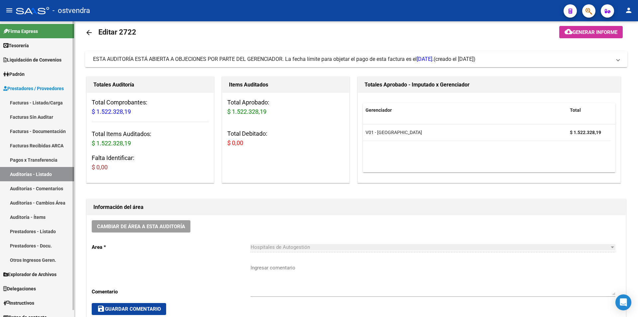
click at [64, 101] on link "Facturas - Listado/Carga" at bounding box center [37, 102] width 74 height 14
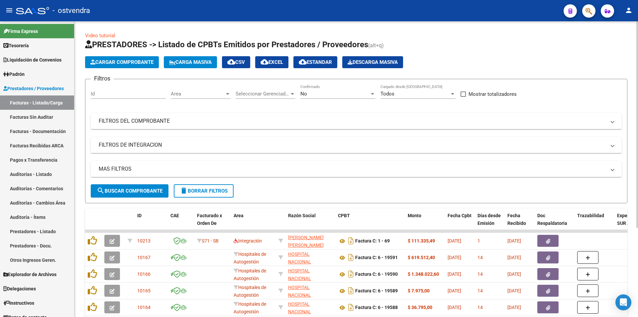
click at [139, 63] on span "Cargar Comprobante" at bounding box center [121, 62] width 63 height 6
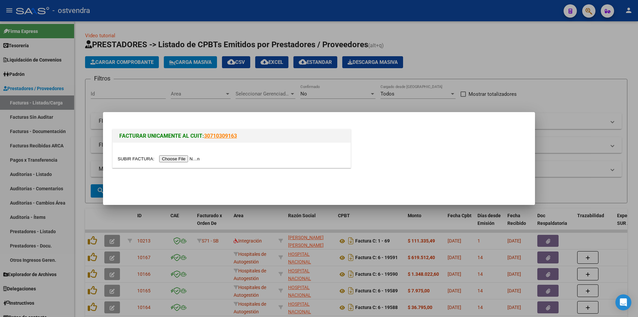
click at [183, 160] on input "file" at bounding box center [160, 158] width 84 height 7
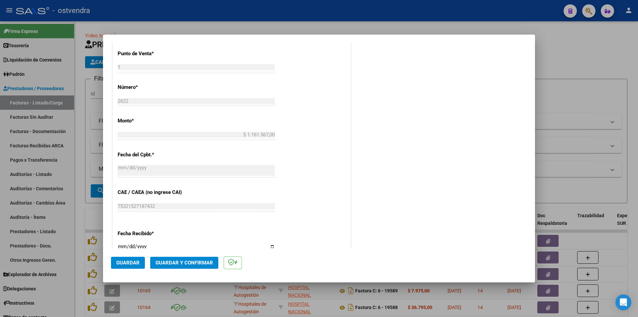
scroll to position [220, 0]
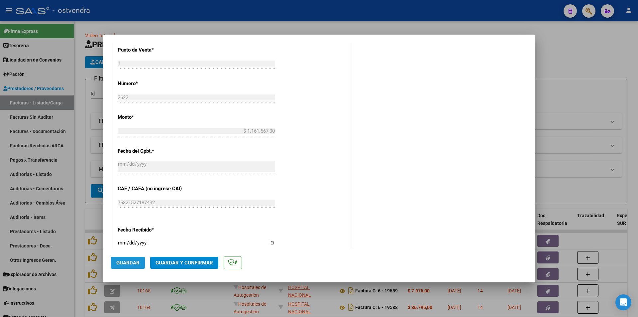
click at [137, 261] on span "Guardar" at bounding box center [127, 263] width 23 height 6
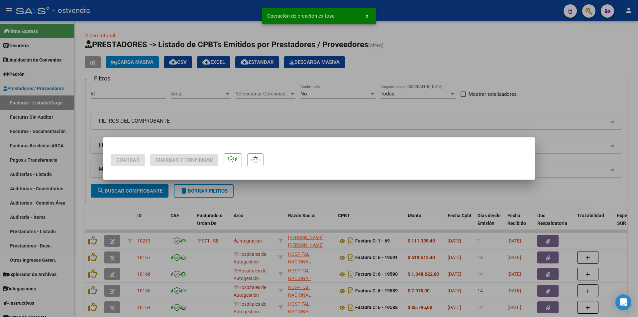
scroll to position [0, 0]
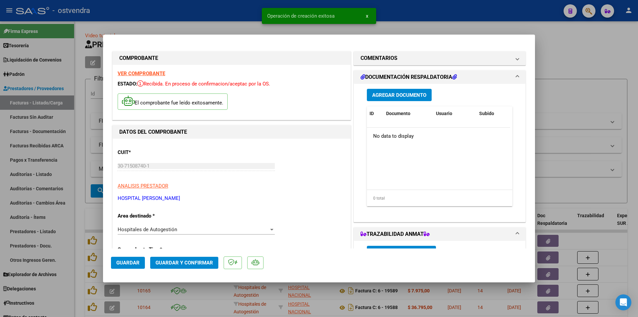
click at [397, 96] on span "Agregar Documento" at bounding box center [399, 95] width 54 height 6
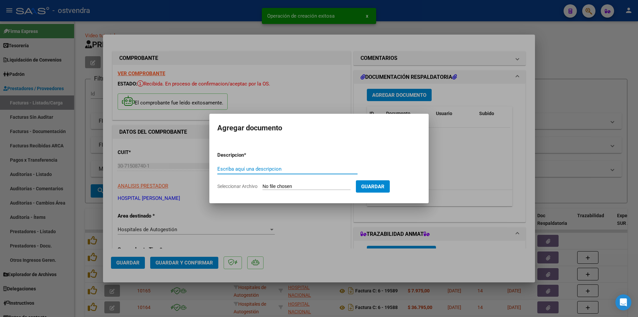
click at [298, 186] on input "Seleccionar Archivo" at bounding box center [307, 187] width 88 height 6
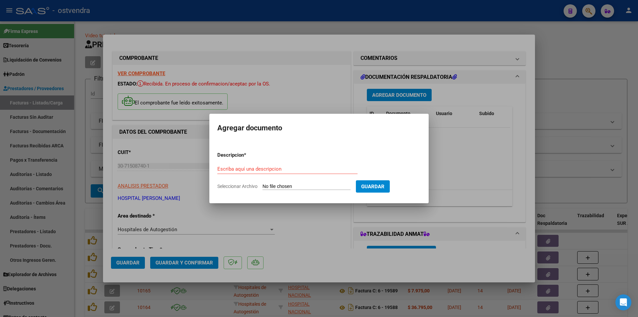
type input "C:\fakepath\Vista de informe (Benitez, Melina).pdf"
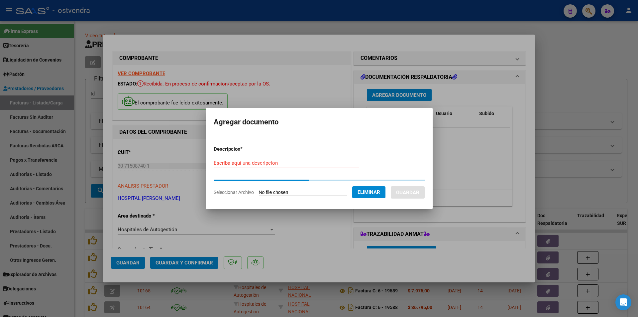
click at [257, 162] on input "Escriba aquí una descripcion" at bounding box center [287, 163] width 146 height 6
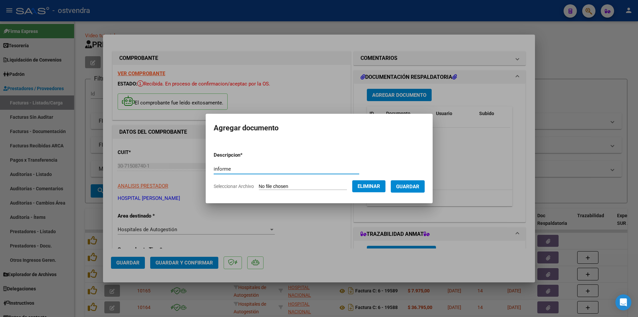
type input "informe"
click at [423, 182] on button "Guardar" at bounding box center [408, 186] width 34 height 12
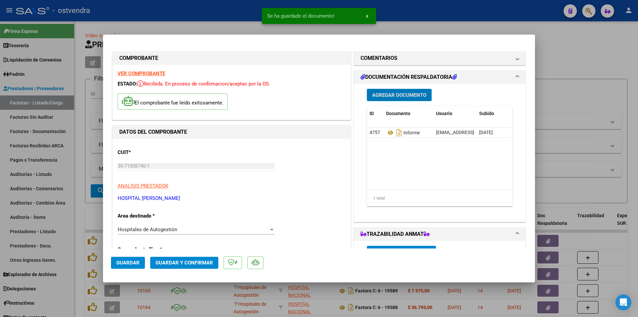
click at [395, 95] on span "Agregar Documento" at bounding box center [399, 95] width 54 height 6
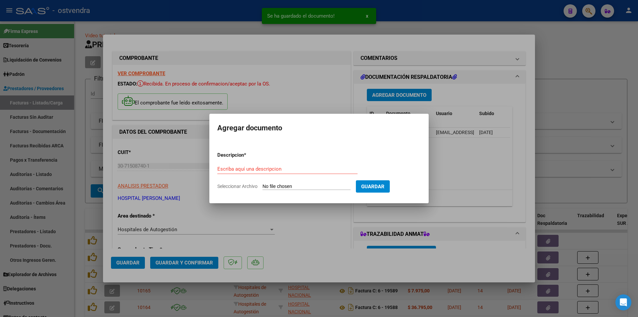
click at [273, 184] on input "Seleccionar Archivo" at bounding box center [307, 187] width 88 height 6
type input "C:\fakepath\ORD64561 BENITEZ, Melina Belen.pdf"
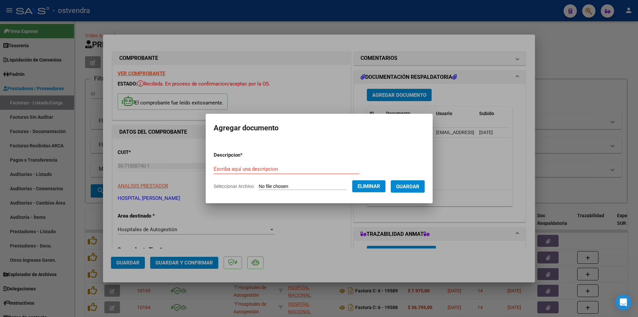
click at [258, 162] on form "Descripcion * Escriba aquí una descripcion Seleccionar Archivo Eliminar Guardar" at bounding box center [319, 170] width 211 height 49
click at [260, 169] on input "Escriba aquí una descripcion" at bounding box center [287, 169] width 146 height 6
type input "orden"
click at [416, 182] on button "Guardar" at bounding box center [408, 186] width 34 height 12
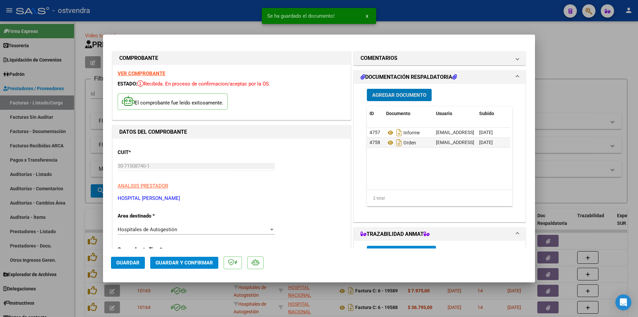
click at [401, 92] on span "Agregar Documento" at bounding box center [399, 95] width 54 height 6
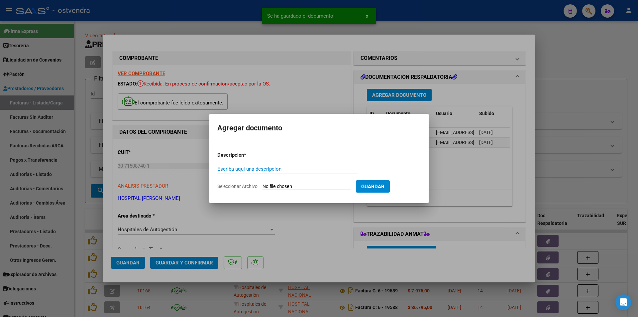
click at [279, 186] on input "Seleccionar Archivo" at bounding box center [307, 187] width 88 height 6
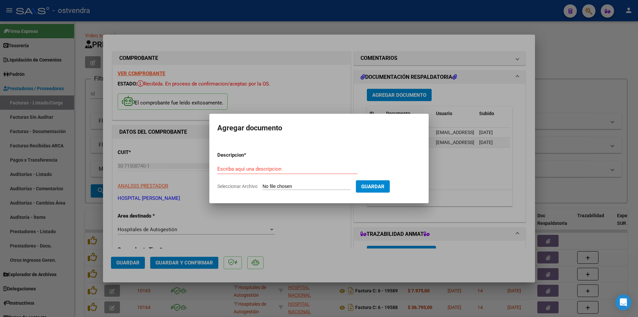
type input "C:\fakepath\ORD SGB 45744785 BENITEZ, Melina Belen.jpg"
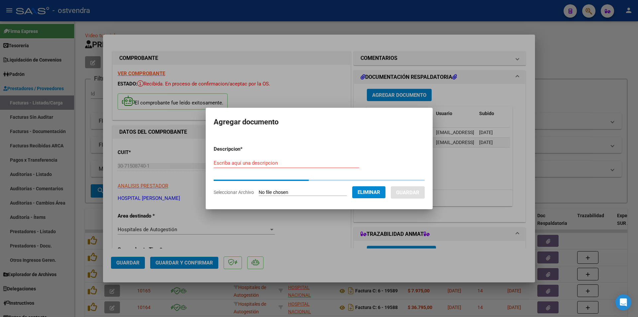
click at [265, 161] on input "Escriba aquí una descripcion" at bounding box center [287, 163] width 146 height 6
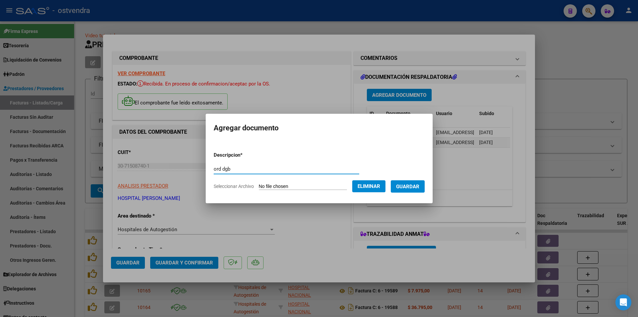
type input "ord dgb"
click at [398, 187] on button "Guardar" at bounding box center [408, 186] width 34 height 12
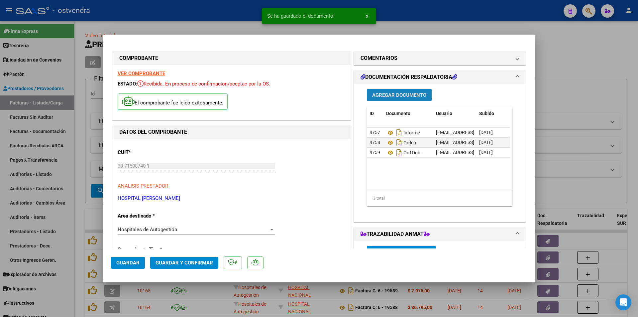
click at [409, 97] on span "Agregar Documento" at bounding box center [399, 95] width 54 height 6
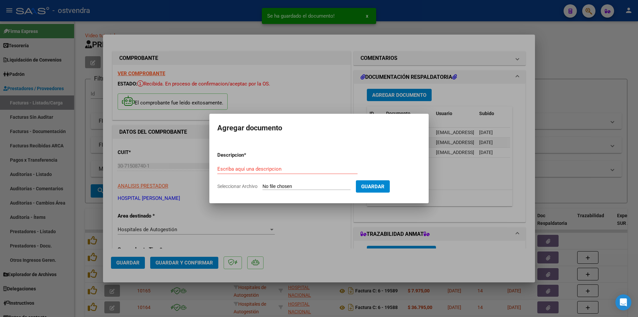
click at [331, 184] on input "Seleccionar Archivo" at bounding box center [307, 187] width 88 height 6
type input "C:\fakepath\ORD LABO 45744785 BENITEZ, Melina Belen.jpg"
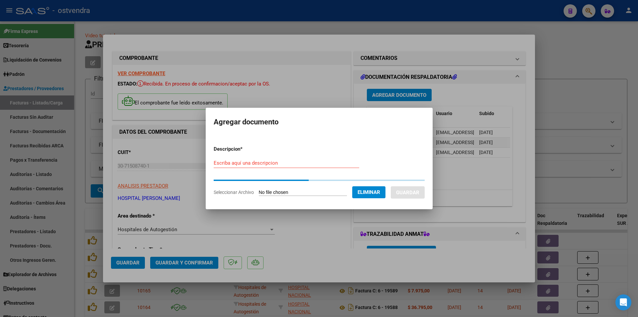
click at [274, 164] on input "Escriba aquí una descripcion" at bounding box center [287, 163] width 146 height 6
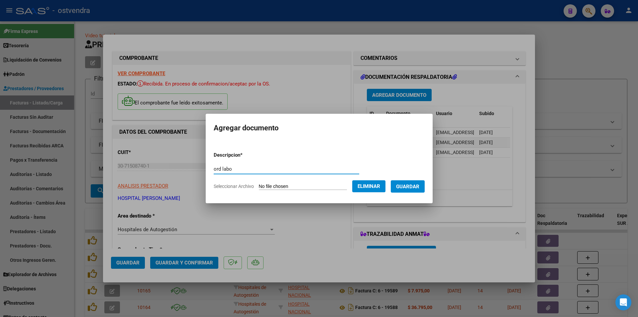
type input "ord labo"
click at [425, 186] on button "Guardar" at bounding box center [408, 186] width 34 height 12
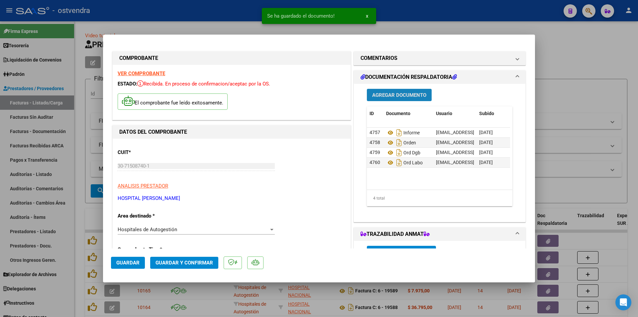
click at [410, 95] on span "Agregar Documento" at bounding box center [399, 95] width 54 height 6
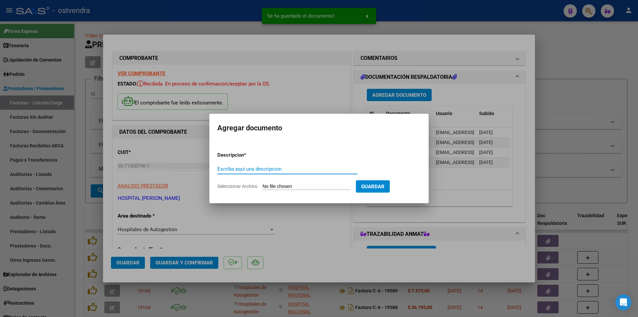
click at [297, 188] on input "Seleccionar Archivo" at bounding box center [307, 187] width 88 height 6
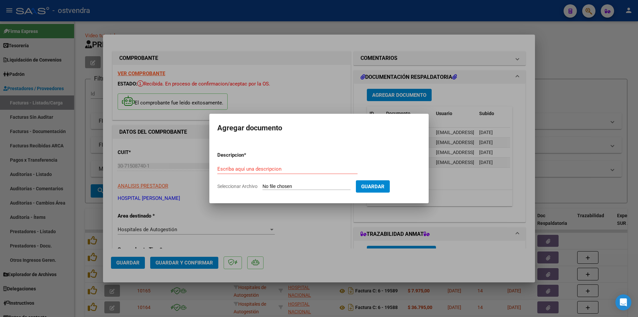
type input "C:\fakepath\ORD ECO 45744785 BENITEZ, Melina Belen.jpg"
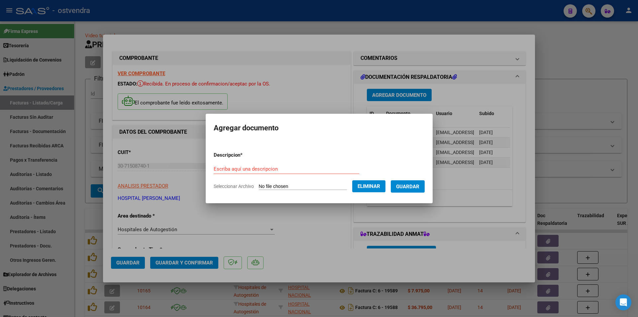
click at [275, 162] on form "Descripcion * Escriba aquí una descripcion Seleccionar Archivo Eliminar Guardar" at bounding box center [319, 170] width 211 height 49
click at [275, 172] on div "Escriba aquí una descripcion" at bounding box center [287, 169] width 146 height 10
click at [272, 170] on input "Escriba aquí una descripcion" at bounding box center [287, 169] width 146 height 6
type input "ord eco"
click at [414, 185] on span "Guardar" at bounding box center [407, 187] width 23 height 6
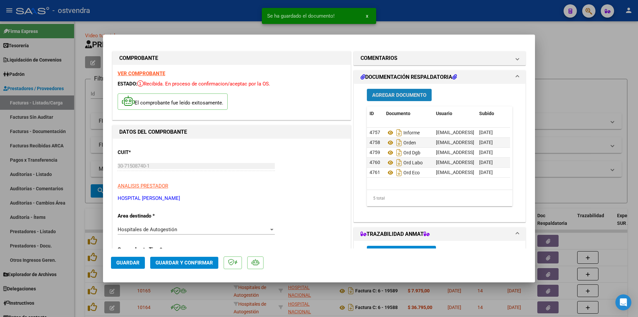
click at [411, 101] on button "Agregar Documento" at bounding box center [399, 95] width 65 height 12
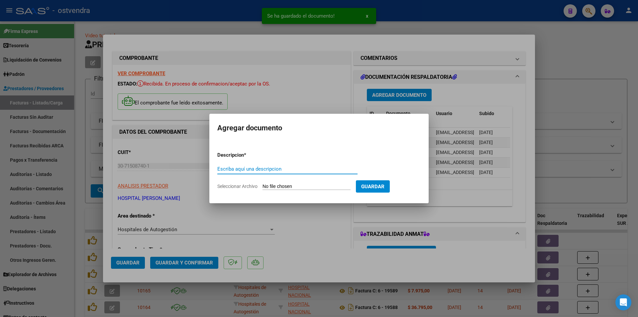
click at [302, 186] on input "Seleccionar Archivo" at bounding box center [307, 187] width 88 height 6
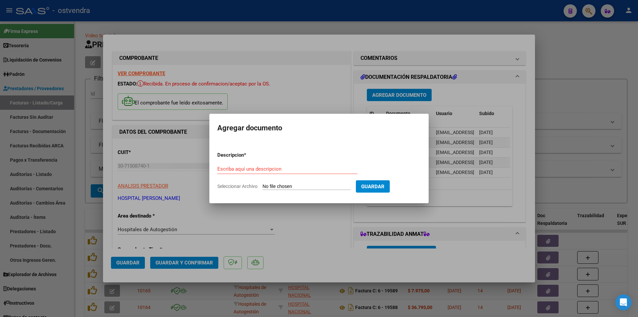
type input "C:\fakepath\Evolucion HC 7-7 BENITEZ MALINA.pdf"
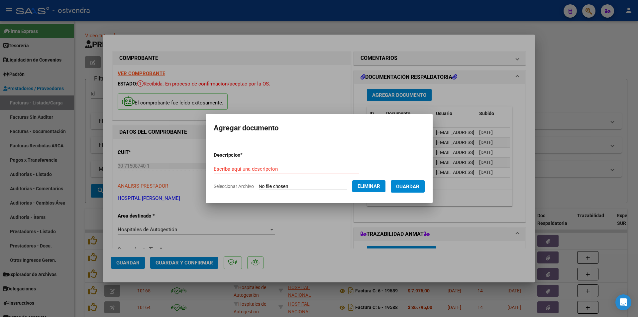
click at [251, 165] on div "Escriba aquí una descripcion" at bounding box center [287, 169] width 146 height 10
type input "evolucion"
click at [408, 185] on span "Guardar" at bounding box center [407, 187] width 23 height 6
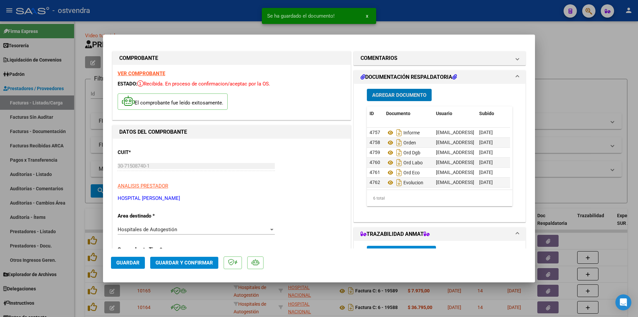
click at [399, 91] on button "Agregar Documento" at bounding box center [399, 95] width 65 height 12
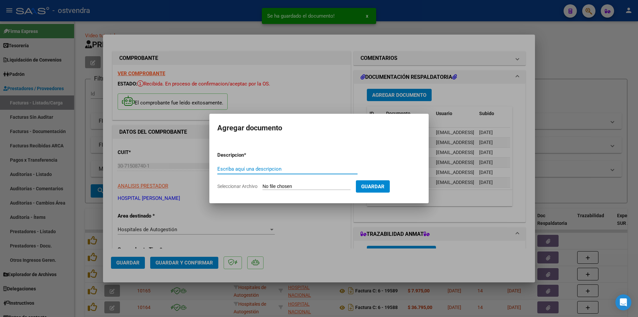
click at [303, 186] on input "Seleccionar Archivo" at bounding box center [307, 187] width 88 height 6
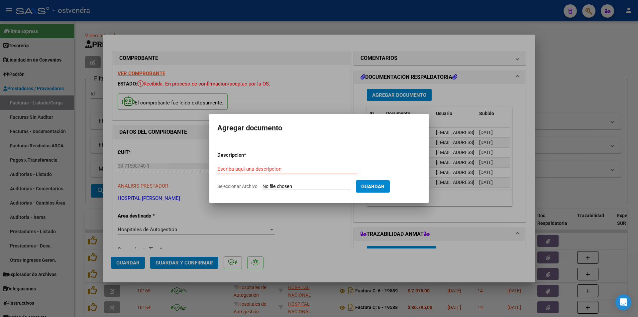
type input "C:\fakepath\dni f BENITEZ, Melina Belen.jpg"
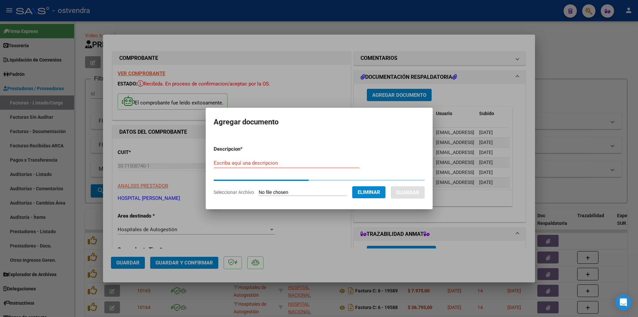
click at [253, 167] on div "Escriba aquí una descripcion" at bounding box center [287, 163] width 146 height 10
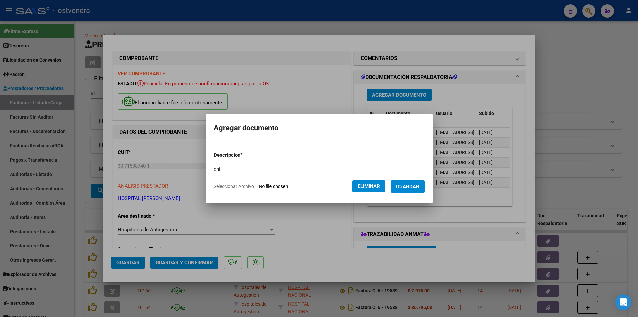
type input "dni"
click at [419, 185] on span "Guardar" at bounding box center [407, 187] width 23 height 6
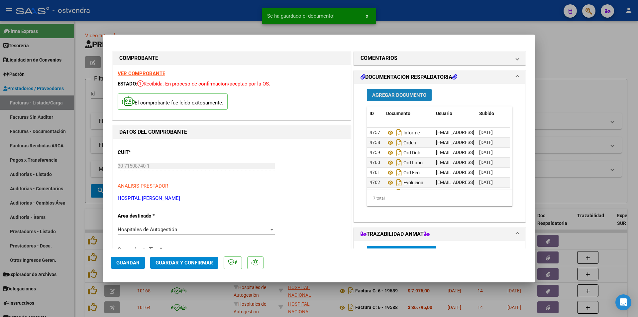
click at [414, 98] on button "Agregar Documento" at bounding box center [399, 95] width 65 height 12
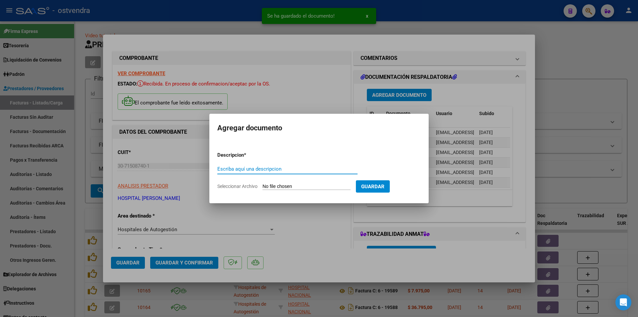
click at [272, 184] on input "Seleccionar Archivo" at bounding box center [307, 187] width 88 height 6
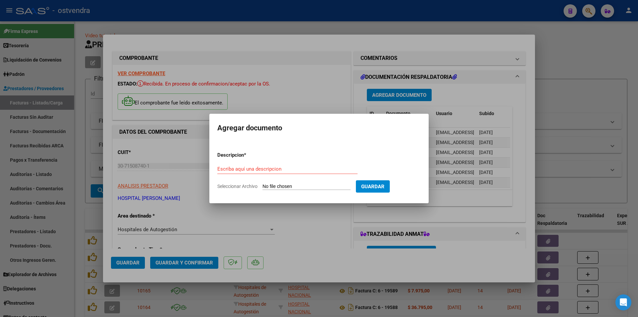
type input "C:\fakepath\Vista de informe (Bonggi, Solange).pdf"
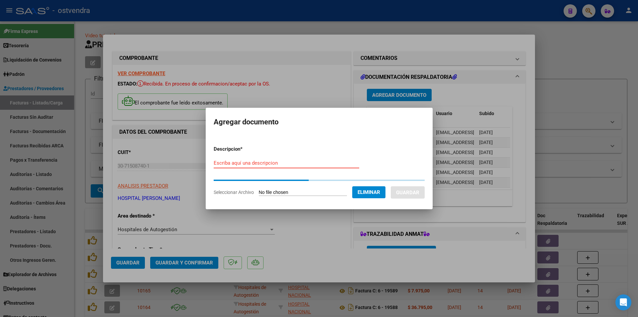
click at [245, 163] on input "Escriba aquí una descripcion" at bounding box center [287, 163] width 146 height 6
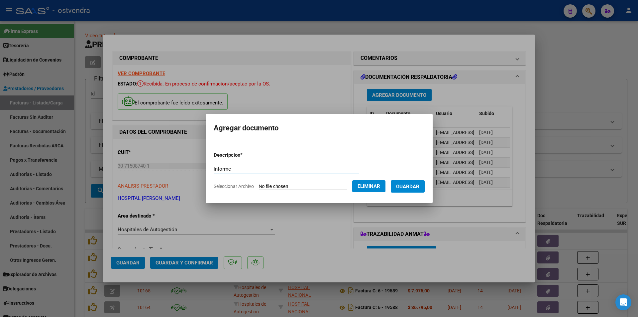
type input "informe"
click at [408, 184] on span "Guardar" at bounding box center [407, 187] width 23 height 6
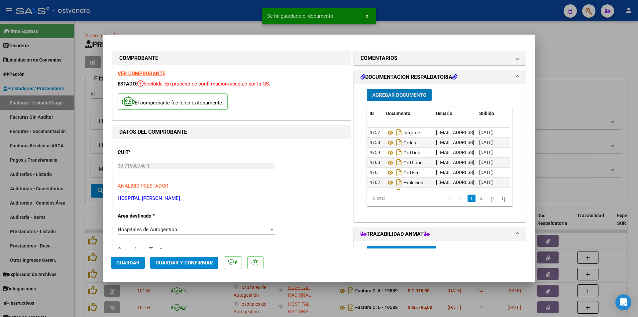
click at [390, 97] on span "Agregar Documento" at bounding box center [399, 95] width 54 height 6
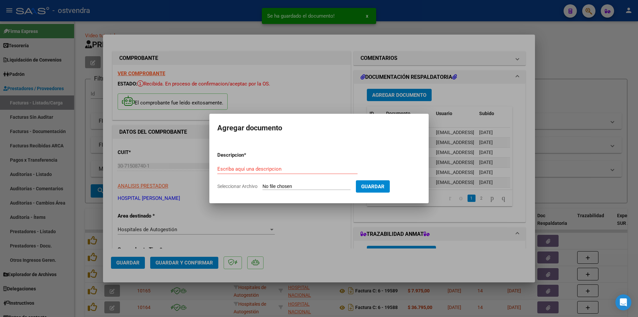
click at [265, 187] on input "Seleccionar Archivo" at bounding box center [307, 187] width 88 height 6
type input "C:\fakepath\Vista de informe (Bonggi, Solange).pdf"
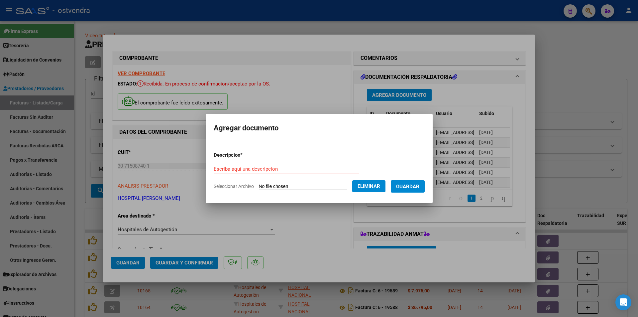
click at [251, 160] on form "Descripcion * Escriba aquí una descripcion Seleccionar Archivo Eliminar Guardar" at bounding box center [319, 170] width 211 height 49
type input "informe"
click at [423, 181] on button "Guardar" at bounding box center [408, 186] width 34 height 12
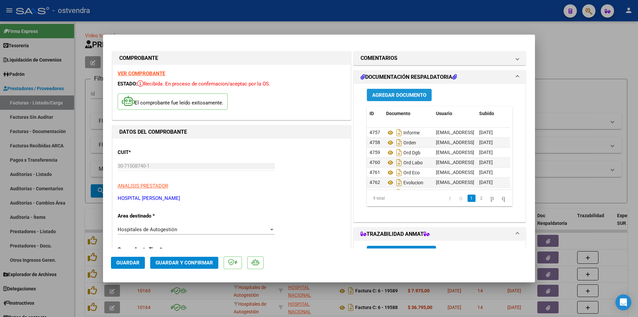
click at [423, 97] on span "Agregar Documento" at bounding box center [399, 95] width 54 height 6
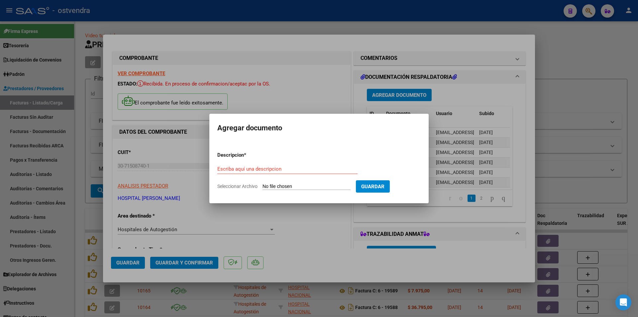
click at [287, 185] on input "Seleccionar Archivo" at bounding box center [307, 187] width 88 height 6
type input "C:\fakepath\ORD LABO 42319372 BONGGI, Solange Sofia.jpg"
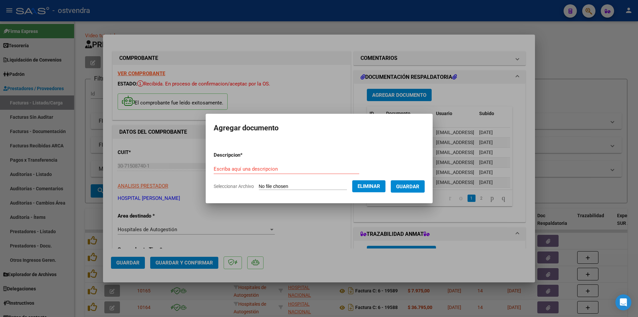
click at [345, 169] on input "Escriba aquí una descripcion" at bounding box center [287, 169] width 146 height 6
type input "ord labo"
click at [403, 185] on span "Guardar" at bounding box center [407, 187] width 23 height 6
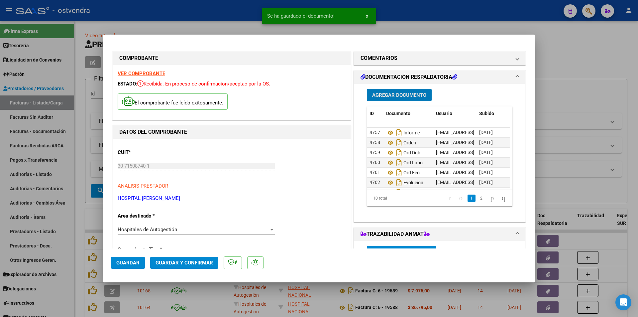
click at [395, 98] on span "Agregar Documento" at bounding box center [399, 95] width 54 height 6
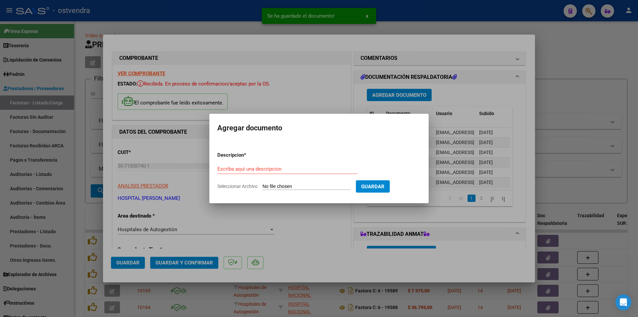
click at [278, 183] on form "Descripcion * Escriba aquí una descripcion Seleccionar Archivo Guardar" at bounding box center [318, 170] width 203 height 49
click at [278, 187] on input "Seleccionar Archivo" at bounding box center [307, 187] width 88 height 6
type input "C:\fakepath\ORD ECO OBST 42319372 (1) BONGGI, Solange Sofia.jpg"
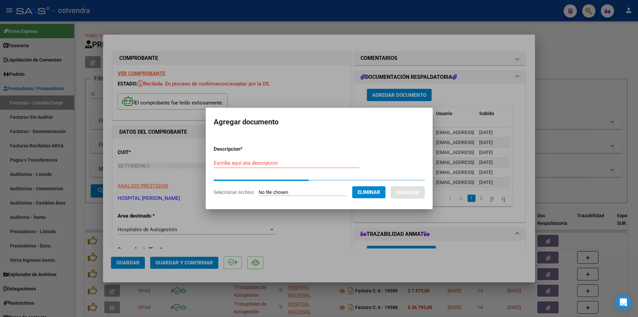
click at [249, 167] on div "Escriba aquí una descripcion" at bounding box center [287, 163] width 146 height 10
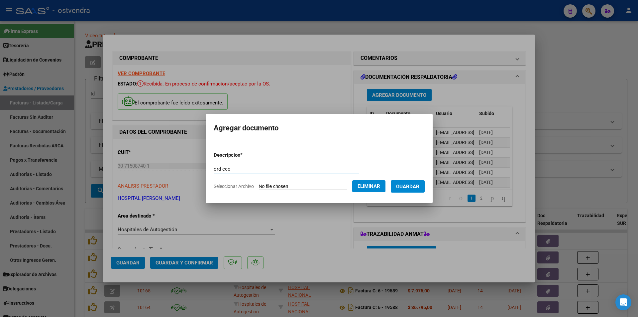
type input "ord eco"
click at [399, 184] on button "Guardar" at bounding box center [408, 186] width 34 height 12
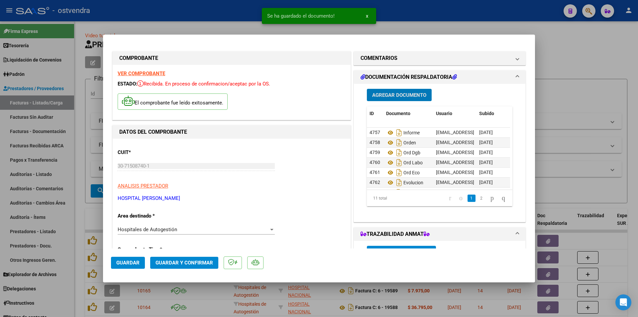
click at [400, 93] on span "Agregar Documento" at bounding box center [399, 95] width 54 height 6
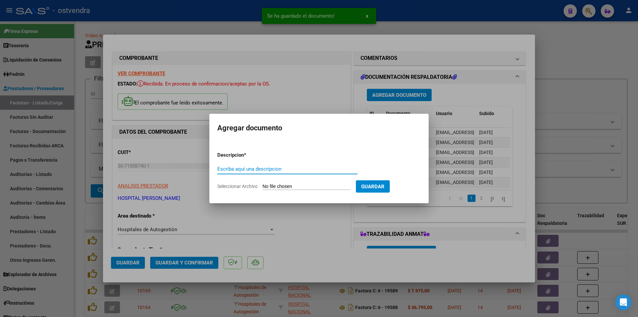
click at [285, 187] on input "Seleccionar Archivo" at bounding box center [307, 187] width 88 height 6
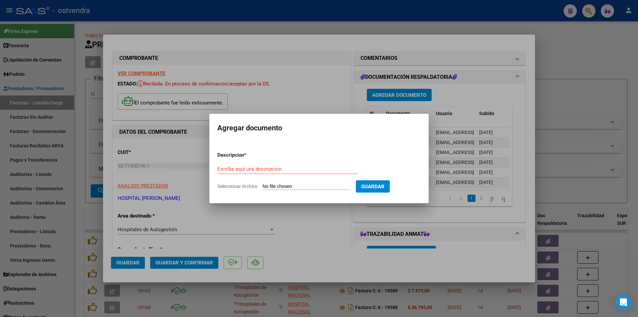
type input "C:\fakepath\Evolucion HC.pdf"
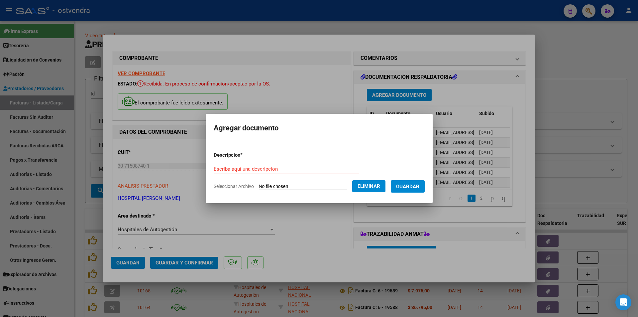
click at [242, 161] on form "Descripcion * Escriba aquí una descripcion Seleccionar Archivo Eliminar Guardar" at bounding box center [319, 170] width 211 height 49
click at [236, 170] on input "Escriba aquí una descripcion" at bounding box center [287, 169] width 146 height 6
type input "evolucion"
click at [425, 190] on button "Guardar" at bounding box center [408, 186] width 34 height 12
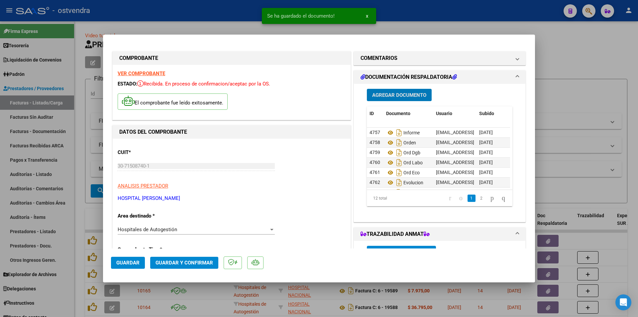
click at [395, 95] on span "Agregar Documento" at bounding box center [399, 95] width 54 height 6
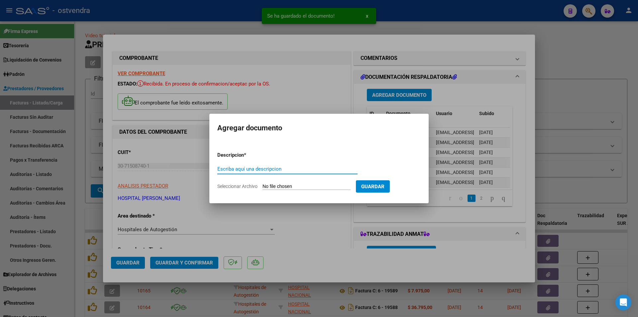
click at [275, 184] on input "Seleccionar Archivo" at bounding box center [307, 187] width 88 height 6
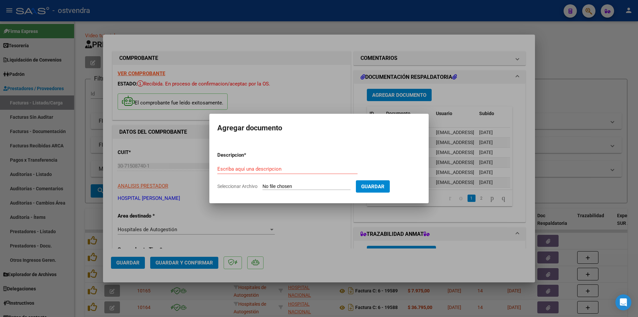
type input "C:\fakepath\DNI.pdf"
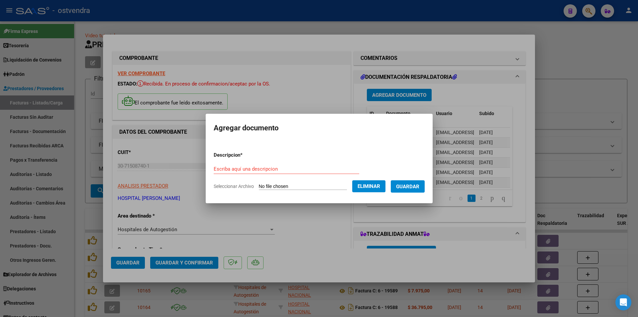
drag, startPoint x: 263, startPoint y: 161, endPoint x: 263, endPoint y: 165, distance: 4.3
click at [263, 163] on form "Descripcion * Escriba aquí una descripcion Seleccionar Archivo Eliminar Guardar" at bounding box center [319, 170] width 211 height 49
click at [262, 165] on div "Escriba aquí una descripcion" at bounding box center [287, 169] width 146 height 10
type input "dni"
click at [424, 190] on button "Guardar" at bounding box center [408, 186] width 34 height 12
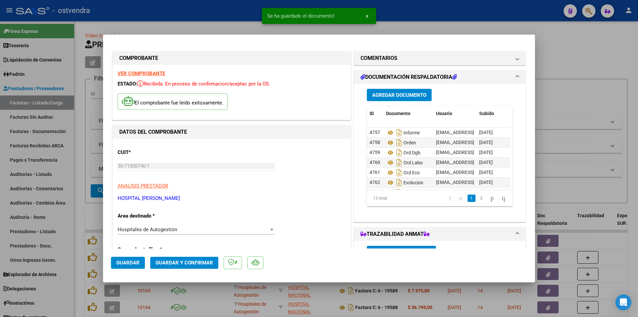
scroll to position [75, 0]
click at [156, 260] on span "Guardar y Confirmar" at bounding box center [185, 263] width 58 height 6
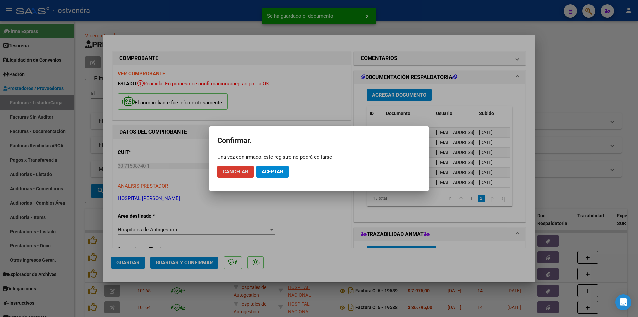
click at [287, 170] on button "Aceptar" at bounding box center [272, 172] width 33 height 12
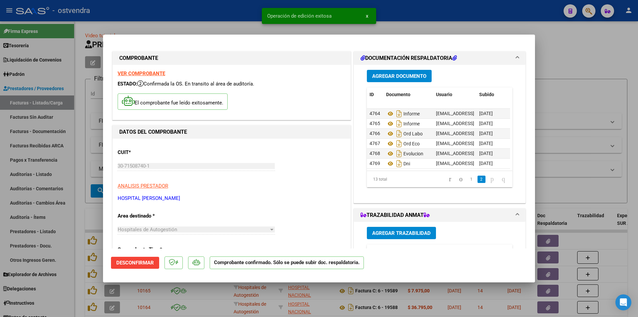
click at [22, 121] on div at bounding box center [319, 158] width 638 height 317
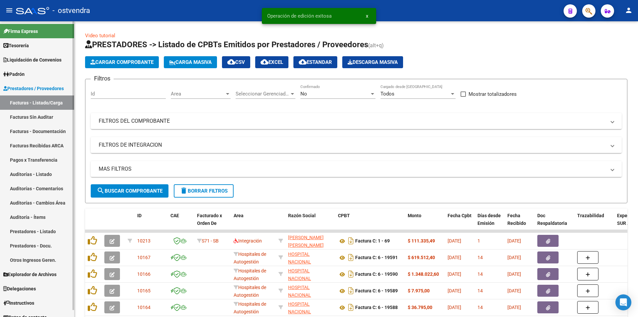
click at [29, 116] on link "Facturas Sin Auditar" at bounding box center [37, 117] width 74 height 14
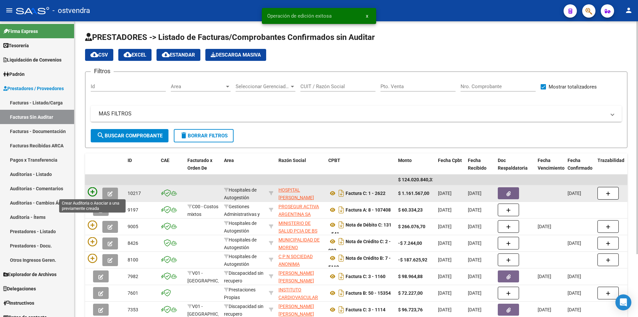
click at [90, 191] on icon at bounding box center [92, 191] width 9 height 9
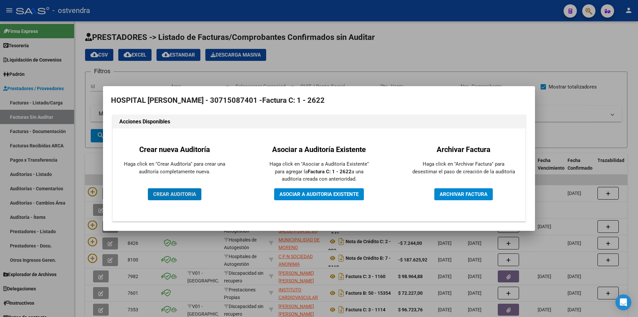
click at [172, 187] on div "Crear nueva Auditoría Haga click en "Crear Auditoría" para crear una auditoría …" at bounding box center [175, 174] width 114 height 83
click at [173, 188] on button "CREAR AUDITORIA" at bounding box center [175, 194] width 54 height 12
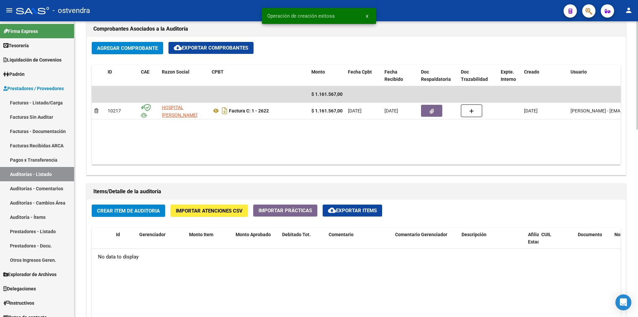
scroll to position [362, 0]
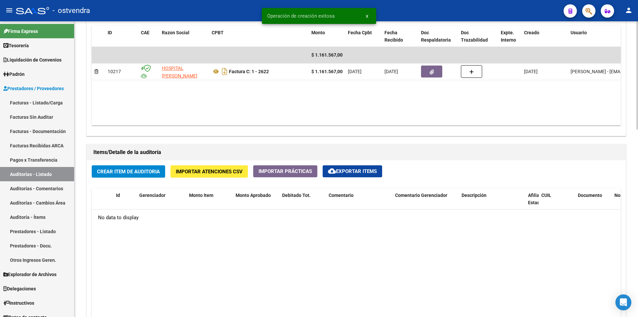
click at [601, 222] on div "arrow_back Editar 2724 cloud_download Generar informe Puede notificar al gerenc…" at bounding box center [357, 63] width 566 height 809
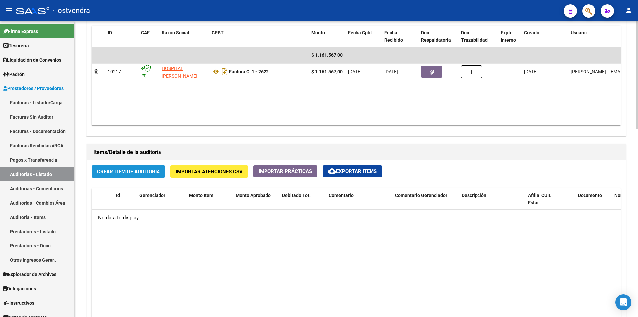
click at [146, 173] on span "Crear Item de Auditoria" at bounding box center [128, 172] width 63 height 6
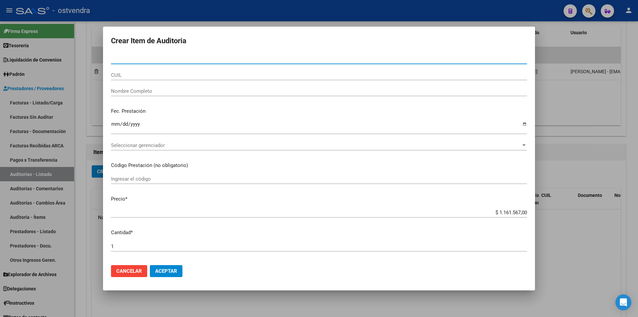
type input "34614031"
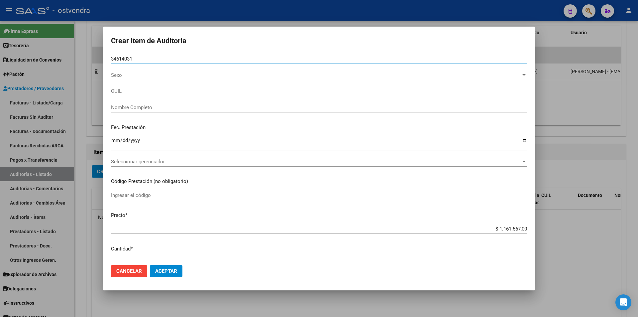
type input "27346140319"
type input "MONTA�A DAIANA VANESA"
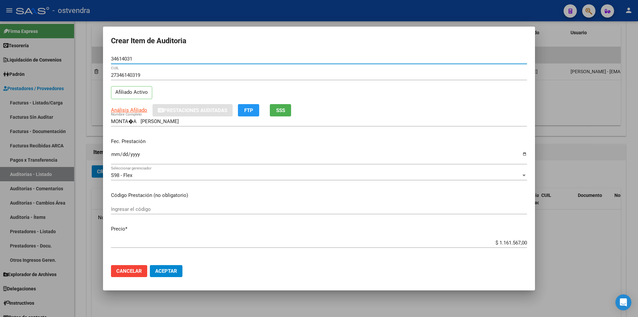
type input "34614031"
click at [521, 241] on input "$ 1.161.567,00" at bounding box center [319, 243] width 416 height 6
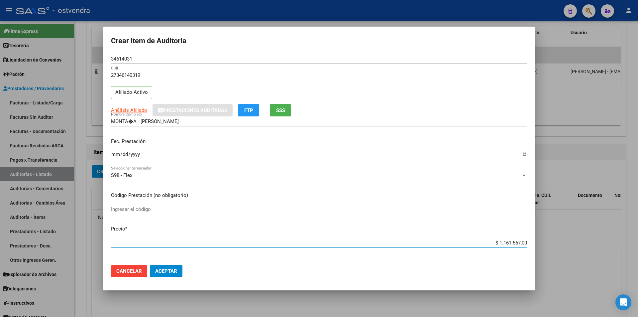
type input "$ 116.156,70"
type input "$ 11.615,67"
type input "$ 1.161,56"
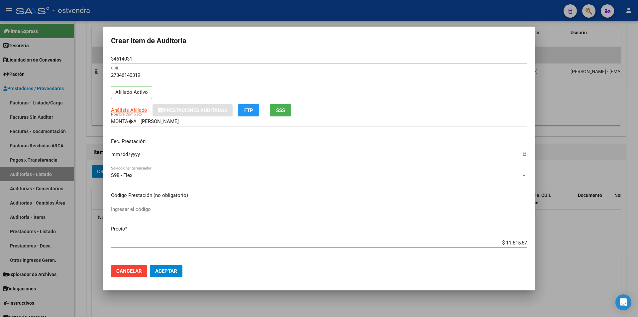
type input "$ 1.161,56"
type input "$ 116,15"
type input "$ 11,61"
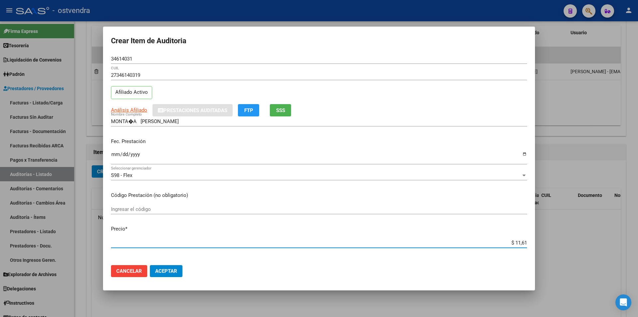
type input "$ 1,16"
type input "$ 0,11"
type input "$ 0,01"
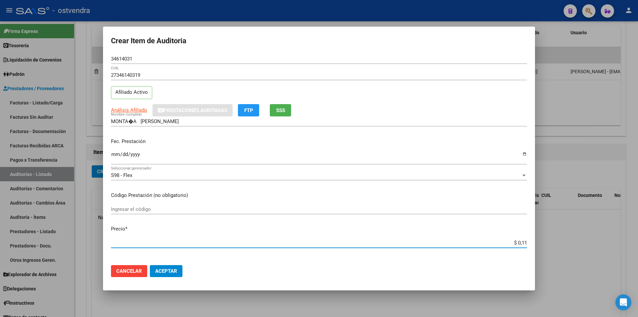
type input "$ 0,01"
type input "$ 0,02"
type input "$ 0,27"
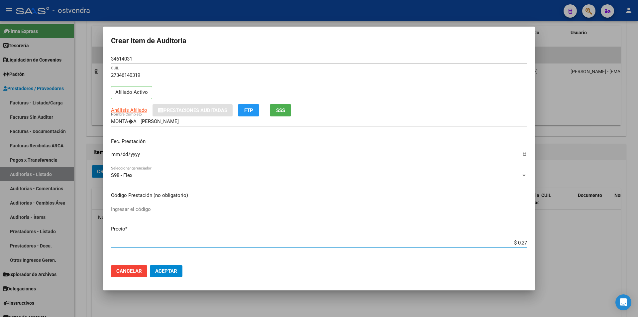
type input "$ 2,72"
type input "$ 27,24"
type input "$ 272,44"
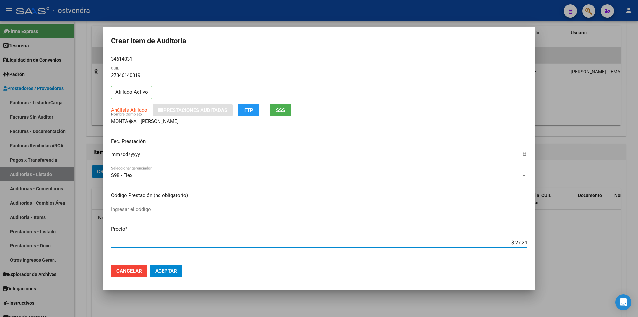
type input "$ 272,44"
type input "$ 2.724,40"
type input "$ 27.244,00"
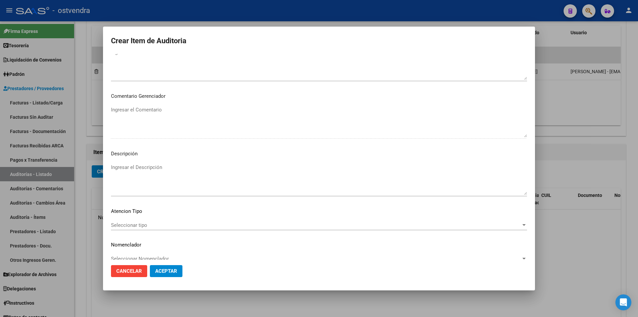
scroll to position [333, 0]
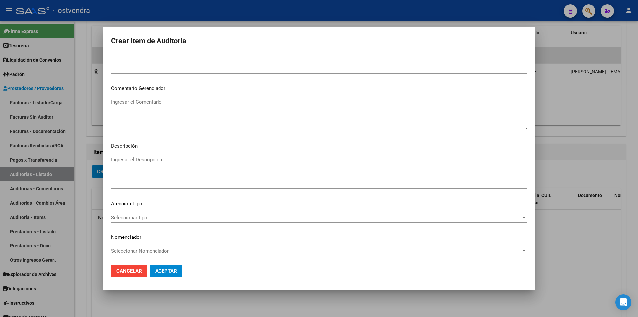
click at [151, 168] on textarea "Ingresar el Descripción" at bounding box center [319, 171] width 416 height 31
paste textarea "Consulta médica."
paste textarea "Ecografía completa de abdomen"
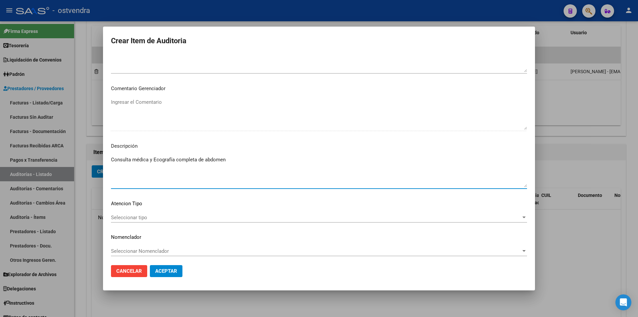
type textarea "Consulta médica y Ecografía completa de abdomen"
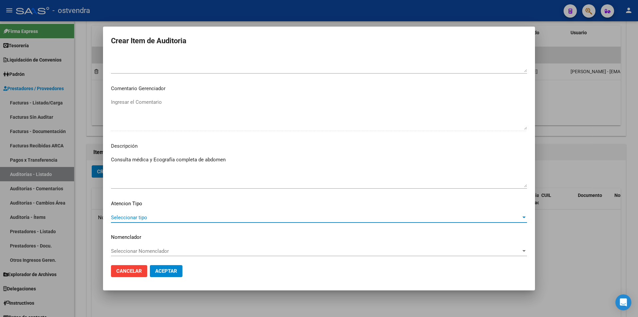
click at [174, 219] on span "Seleccionar tipo" at bounding box center [316, 217] width 410 height 6
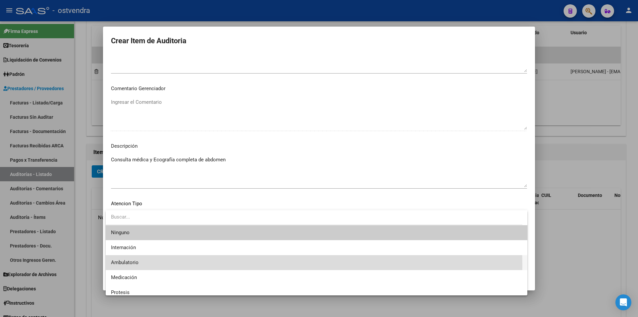
click at [163, 265] on span "Ambulatorio" at bounding box center [316, 262] width 411 height 15
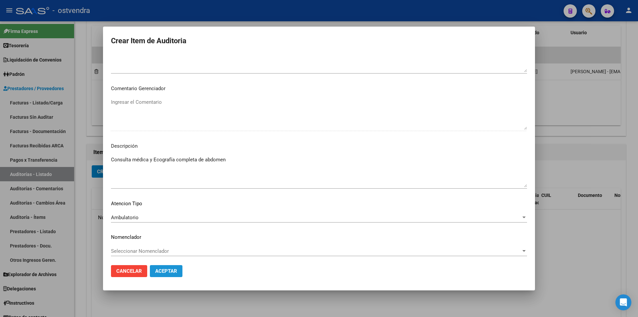
click at [165, 267] on button "Aceptar" at bounding box center [166, 271] width 33 height 12
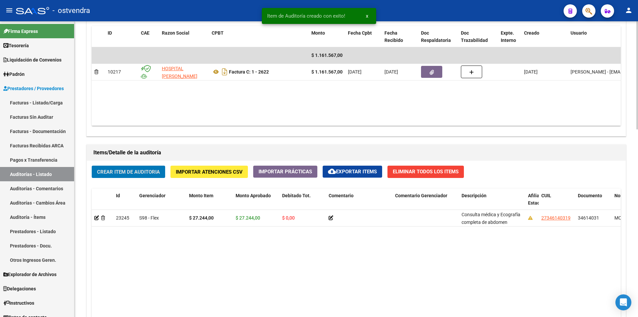
scroll to position [362, 0]
click at [135, 174] on span "Crear Item de Auditoria" at bounding box center [128, 172] width 63 height 6
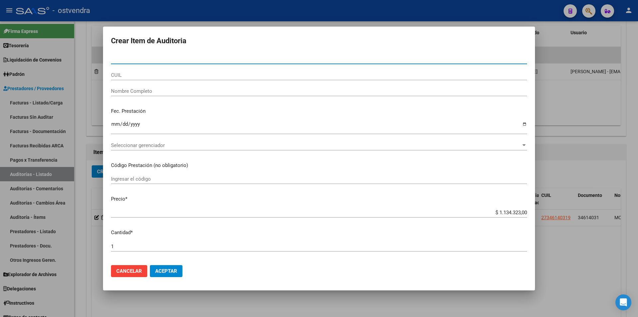
paste input "42319372"
type input "42319372"
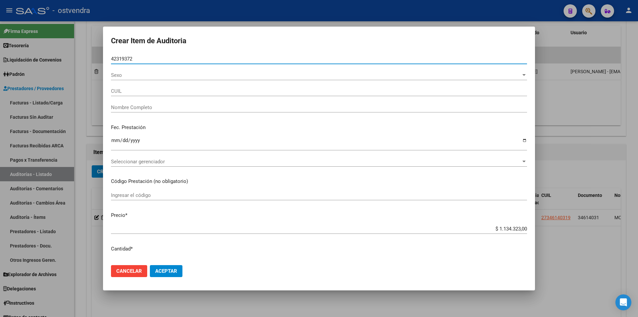
type input "27423193722"
type input "BONGGI, SOLANGE SOFIA"
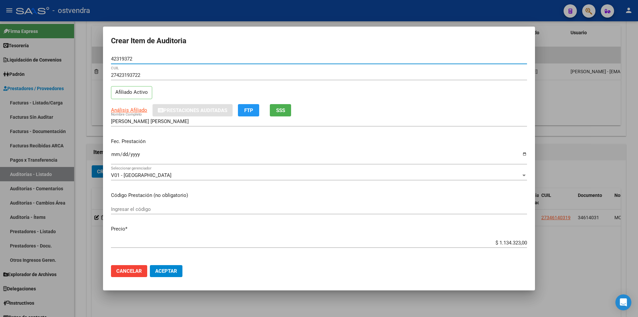
type input "42319372"
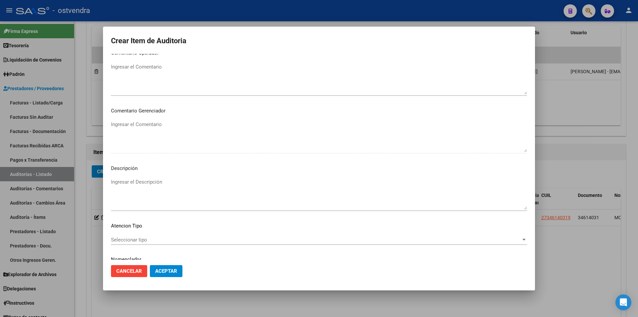
scroll to position [311, 0]
click at [155, 176] on mat-dialog-content "42319372 Nro Documento 27423193722 CUIL Afiliado Activo Análisis Afiliado Prest…" at bounding box center [319, 157] width 432 height 206
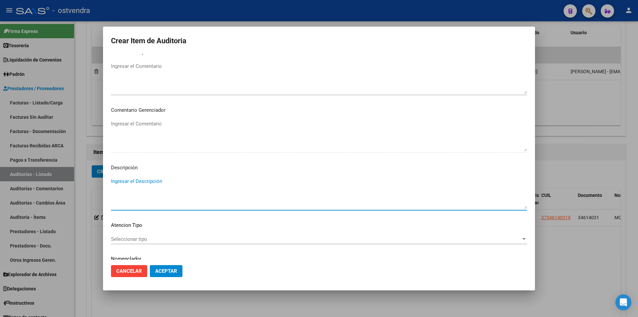
click at [154, 179] on textarea "Ingresar el Descripción" at bounding box center [319, 193] width 416 height 31
paste textarea "Atención de urgencia en guardia."
type textarea "Atención de urgencia en guardia."
drag, startPoint x: 223, startPoint y: 231, endPoint x: 220, endPoint y: 233, distance: 3.8
click at [221, 232] on mat-dialog-content "42319372 Nro Documento 27423193722 CUIL Afiliado Activo Análisis Afiliado Prest…" at bounding box center [319, 157] width 432 height 206
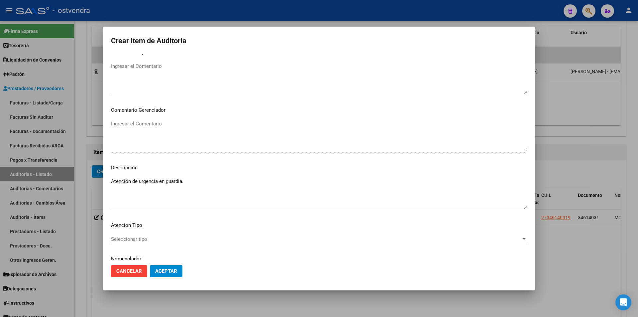
click at [219, 234] on div "Seleccionar tipo Seleccionar tipo" at bounding box center [319, 239] width 416 height 10
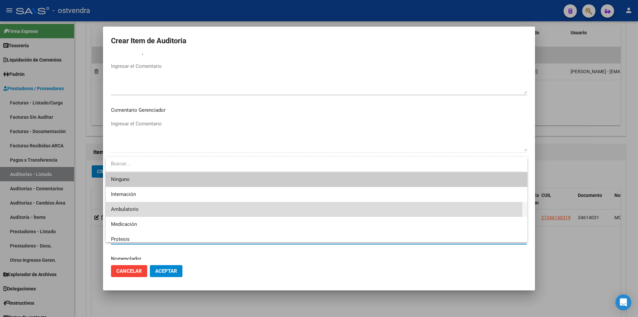
click at [208, 208] on span "Ambulatorio" at bounding box center [316, 209] width 411 height 15
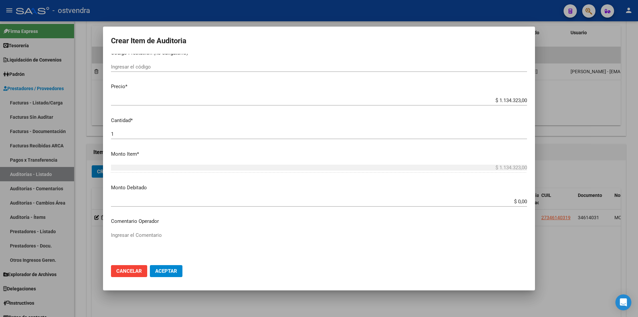
scroll to position [141, 0]
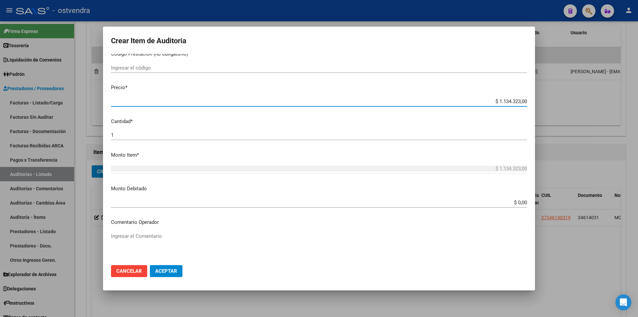
drag, startPoint x: 522, startPoint y: 100, endPoint x: 485, endPoint y: 98, distance: 37.3
click at [485, 98] on input "$ 1.134.323,00" at bounding box center [319, 101] width 416 height 6
paste input "$ 15.710,00"
type input "$ 15.710,00"
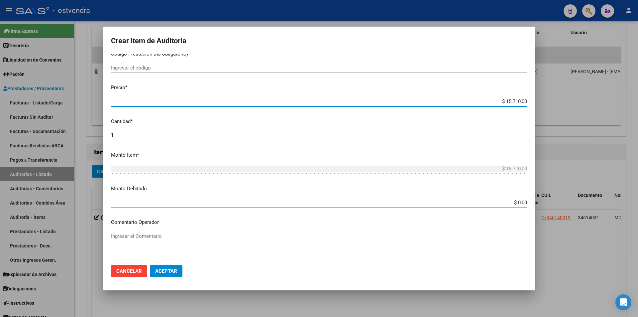
type input "$ 15.710,00"
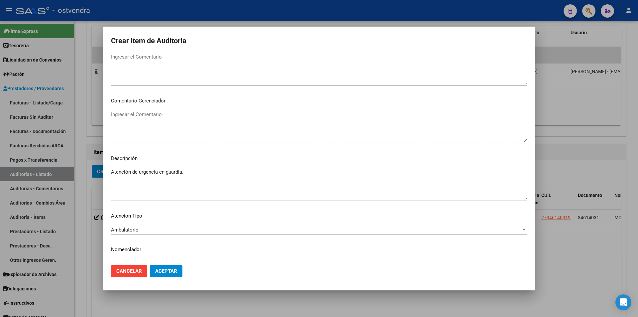
scroll to position [336, 0]
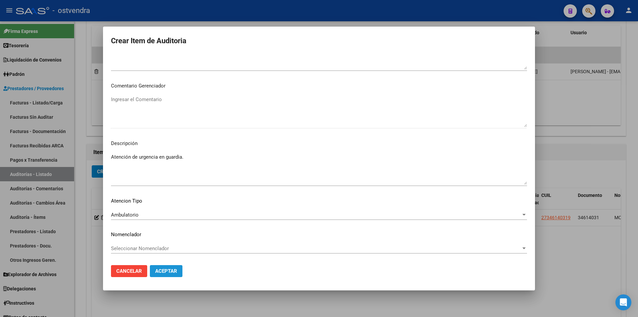
click at [179, 269] on button "Aceptar" at bounding box center [166, 271] width 33 height 12
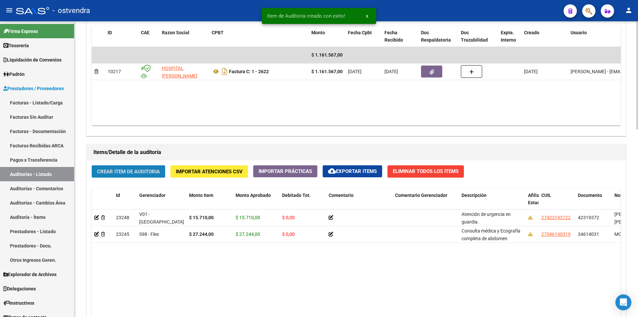
click at [134, 170] on span "Crear Item de Auditoria" at bounding box center [128, 172] width 63 height 6
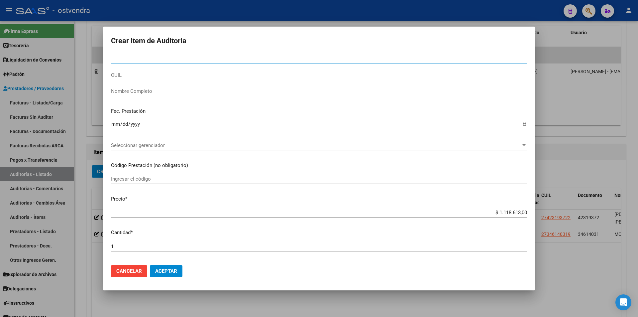
paste input "42319372"
type input "42319372"
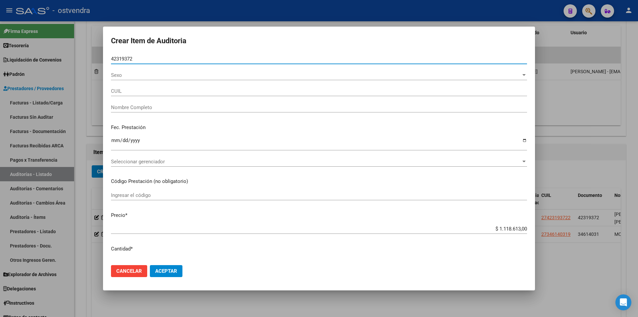
type input "27423193722"
type input "BONGGI, SOLANGE SOFIA"
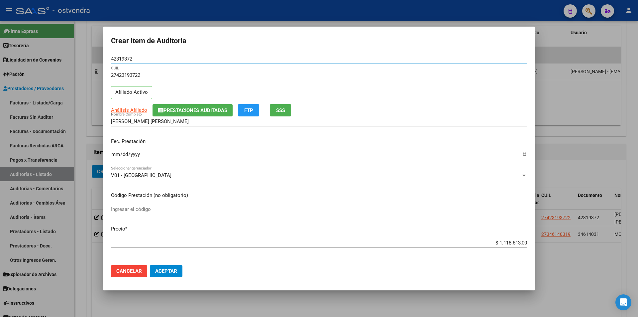
type input "42319372"
click at [522, 242] on app-form-text-field "Precio * $ 1.118.613,00 Ingresar el precio" at bounding box center [322, 235] width 422 height 21
click at [523, 242] on app-form-text-field "Precio * $ 1.118.613,00 Ingresar el precio" at bounding box center [322, 235] width 422 height 21
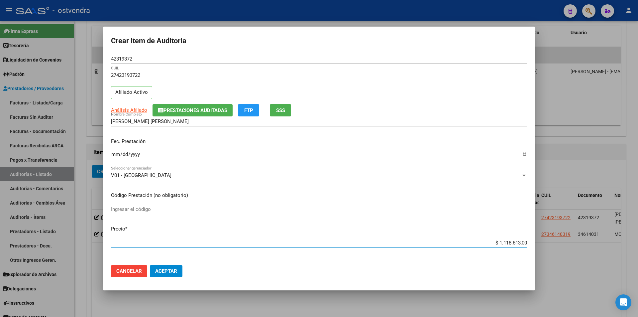
drag, startPoint x: 521, startPoint y: 242, endPoint x: 492, endPoint y: 244, distance: 28.6
click at [492, 244] on input "$ 1.118.613,00" at bounding box center [319, 243] width 416 height 6
paste input "$ 14.488,00"
type input "$ 14.488,00"
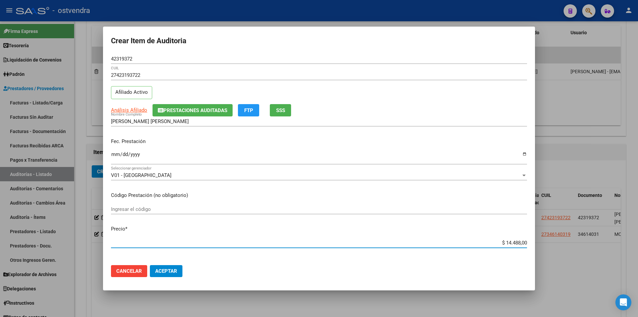
type input "$ 14.488,00"
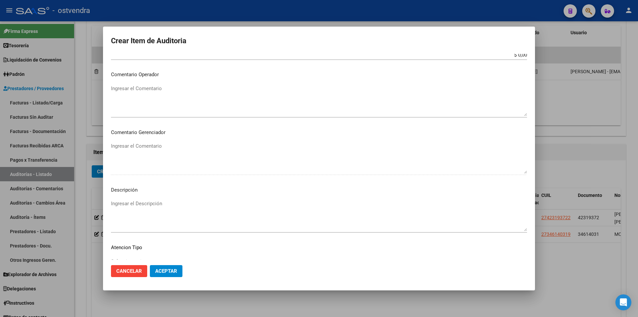
scroll to position [294, 0]
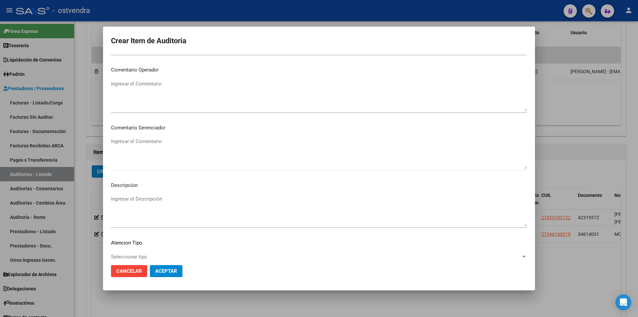
drag, startPoint x: 415, startPoint y: 216, endPoint x: 403, endPoint y: 199, distance: 20.8
click at [414, 215] on textarea "Ingresar el Descripción" at bounding box center [319, 210] width 416 height 31
type textarea "consulta medica"
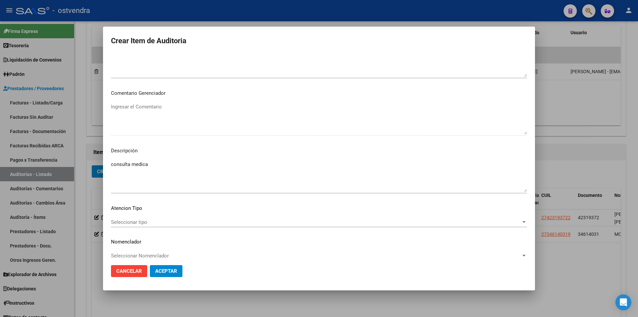
scroll to position [336, 0]
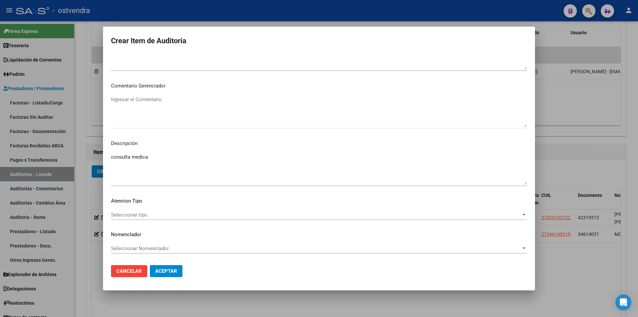
click at [323, 210] on div "Seleccionar tipo Seleccionar tipo" at bounding box center [319, 215] width 416 height 10
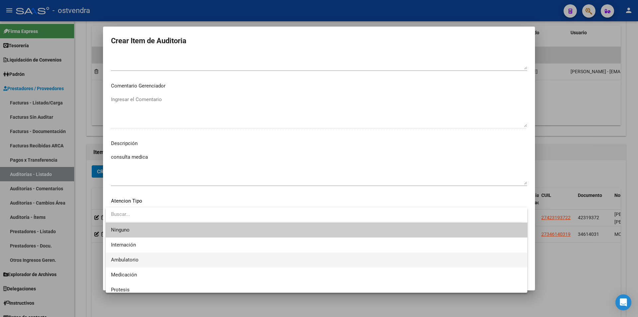
drag, startPoint x: 263, startPoint y: 255, endPoint x: 259, endPoint y: 256, distance: 4.2
click at [263, 255] on span "Ambulatorio" at bounding box center [316, 259] width 411 height 15
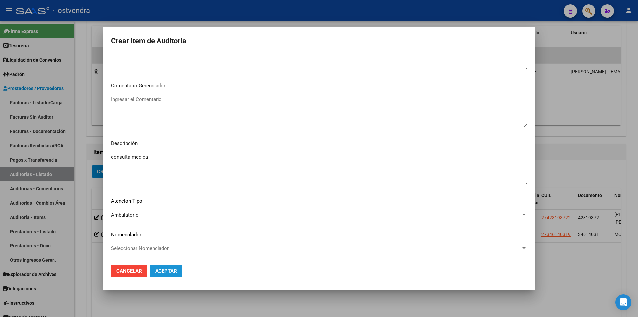
click at [176, 267] on button "Aceptar" at bounding box center [166, 271] width 33 height 12
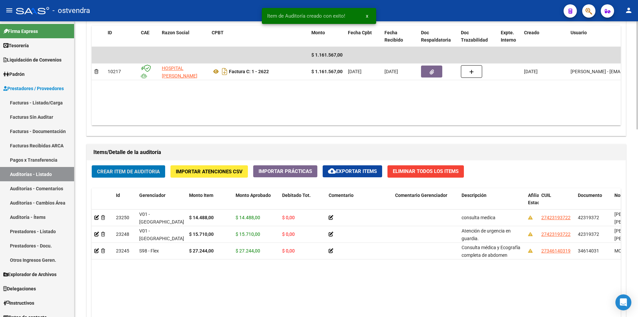
click at [140, 170] on span "Crear Item de Auditoria" at bounding box center [128, 172] width 63 height 6
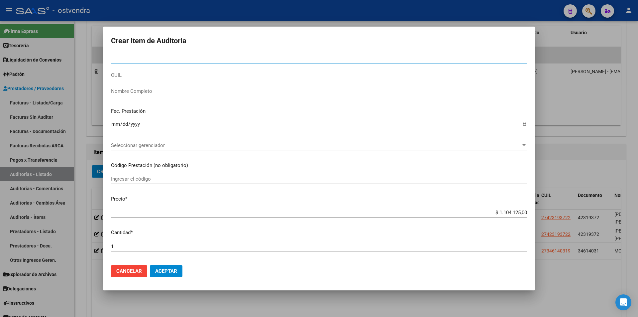
paste input "42319372"
type input "42319372"
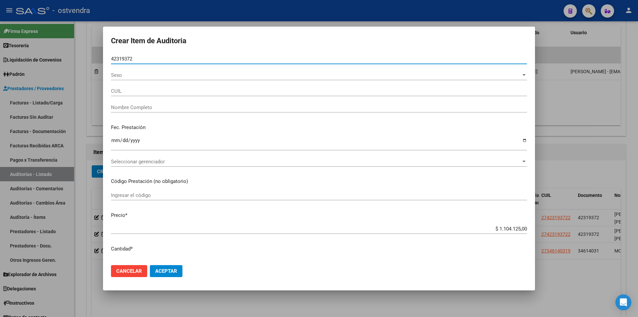
type input "27423193722"
type input "BONGGI, SOLANGE SOFIA"
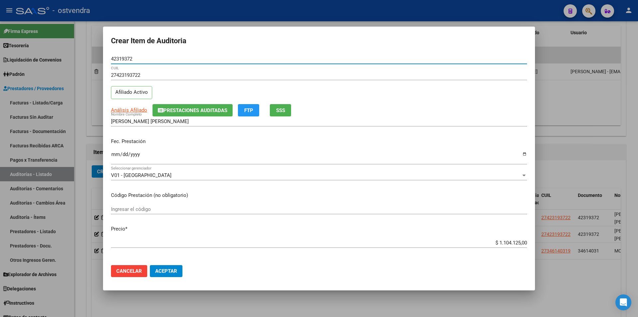
type input "42319372"
drag, startPoint x: 522, startPoint y: 241, endPoint x: 493, endPoint y: 242, distance: 28.9
click at [492, 242] on app-form-text-field "Precio * $ 1.104.125,00 Ingresar el precio" at bounding box center [322, 235] width 422 height 21
click at [521, 241] on input "$ 1.104.125,00" at bounding box center [319, 243] width 416 height 6
type input "$ 110.412,50"
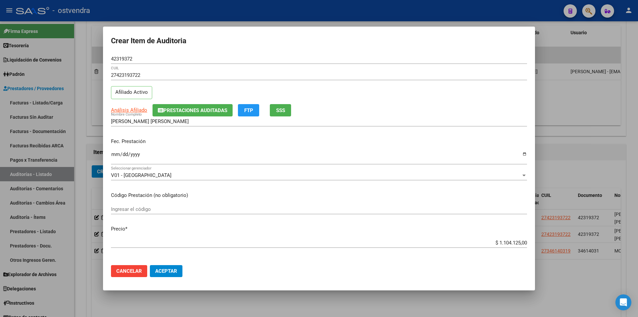
type input "$ 110.412,50"
type input "$ 11.041,25"
type input "$ 1.104,12"
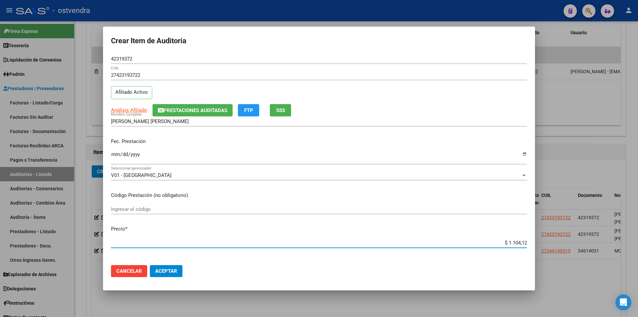
type input "$ 110,41"
type input "$ 11,04"
type input "$ 1,10"
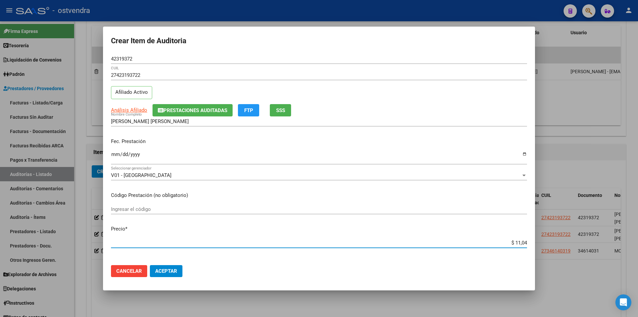
type input "$ 1,10"
type input "$ 0,11"
type input "$ 0,01"
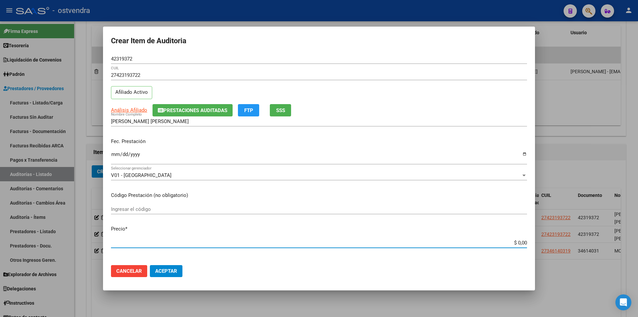
paste input "$ 15.710,00"
type input "$ 15.710,00"
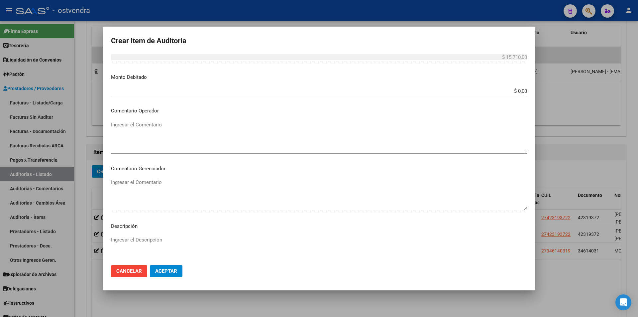
scroll to position [295, 0]
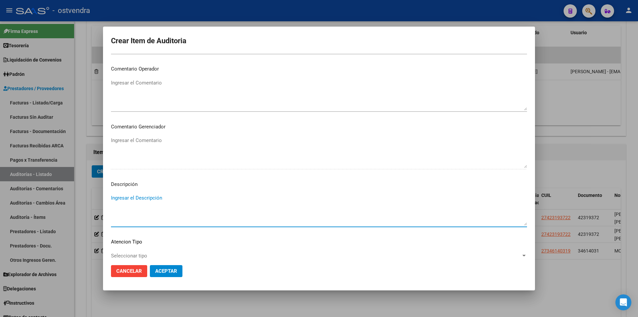
click at [142, 197] on textarea "Ingresar el Descripción" at bounding box center [319, 209] width 416 height 31
paste textarea "Atención de urgencia en guardia"
type textarea "Atención de urgencia en guardia"
click at [188, 253] on span "Seleccionar tipo" at bounding box center [316, 256] width 410 height 6
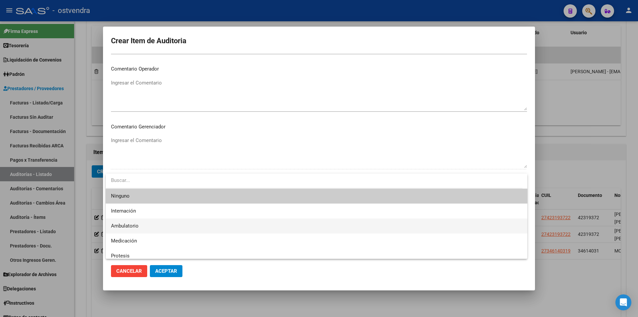
click at [183, 230] on span "Ambulatorio" at bounding box center [316, 225] width 411 height 15
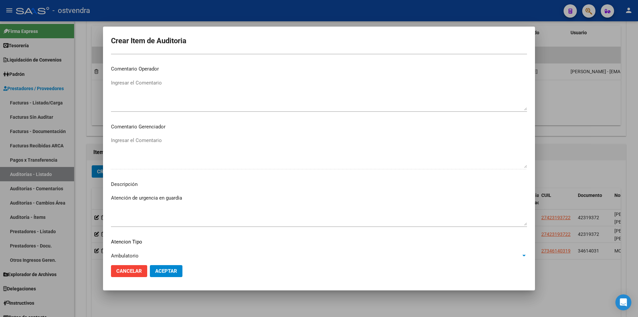
click at [176, 267] on button "Aceptar" at bounding box center [166, 271] width 33 height 12
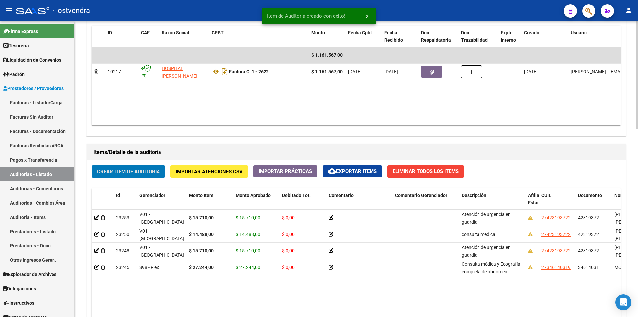
click at [142, 176] on button "Crear Item de Auditoria" at bounding box center [128, 171] width 73 height 12
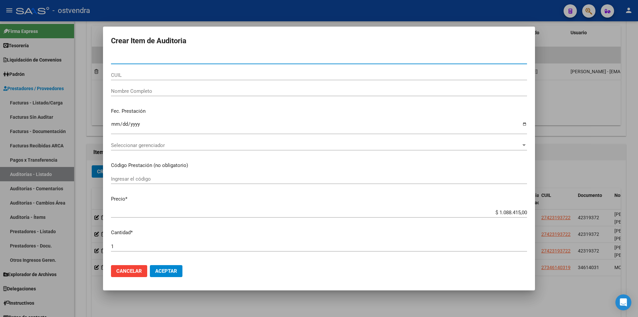
paste input "42319372"
type input "42319372"
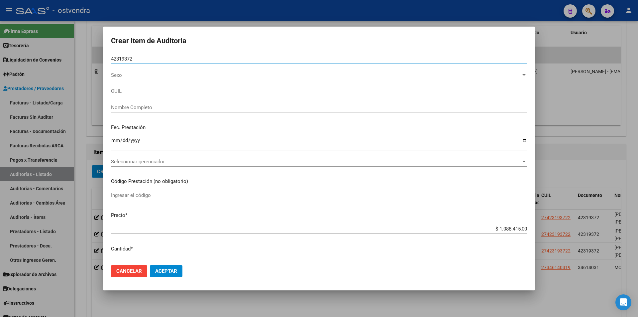
type input "27423193722"
type input "BONGGI, SOLANGE SOFIA"
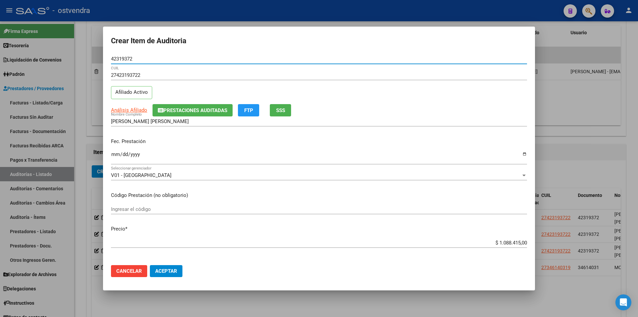
type input "42319372"
click at [523, 242] on app-form-text-field "Precio * $ 1.088.415,00 Ingresar el precio" at bounding box center [322, 235] width 422 height 21
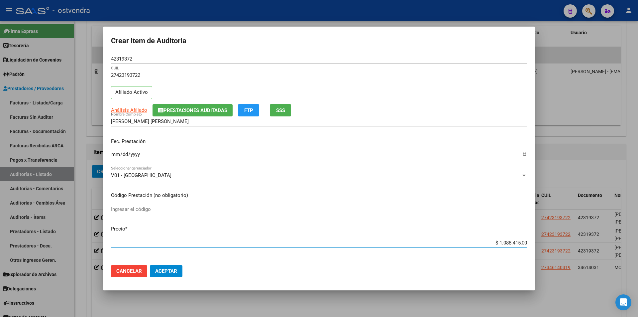
click at [522, 241] on input "$ 1.088.415,00" at bounding box center [319, 243] width 416 height 6
type input "$ 108.841,50"
type input "$ 10.884,15"
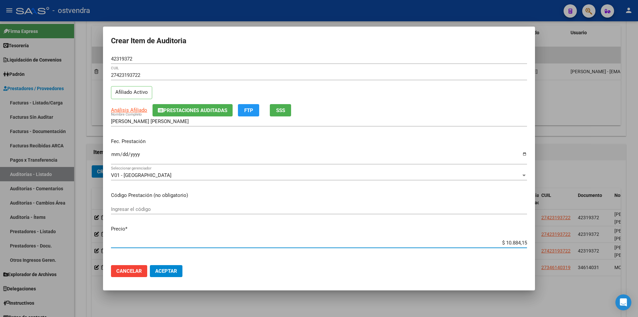
type input "$ 1.088,41"
type input "$ 108,84"
type input "$ 10,88"
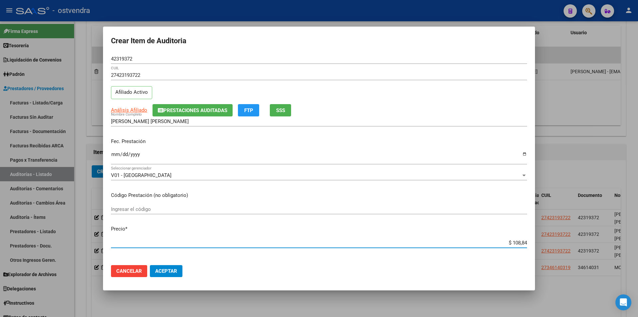
type input "$ 10,88"
type input "$ 1,08"
type input "$ 0,10"
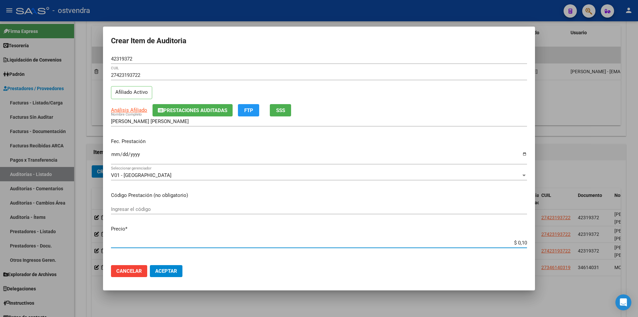
type input "$ 0,01"
paste input "$ 3.068,00"
type input "$ 3.068,00"
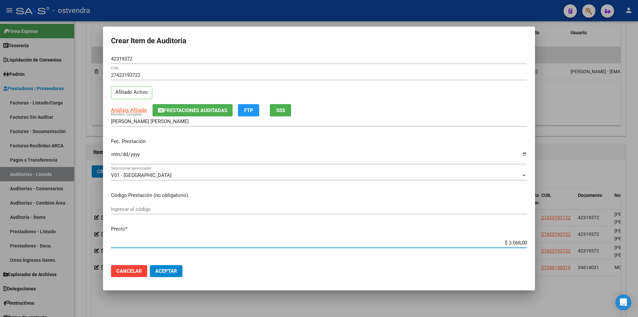
type input "$ 3.068,00"
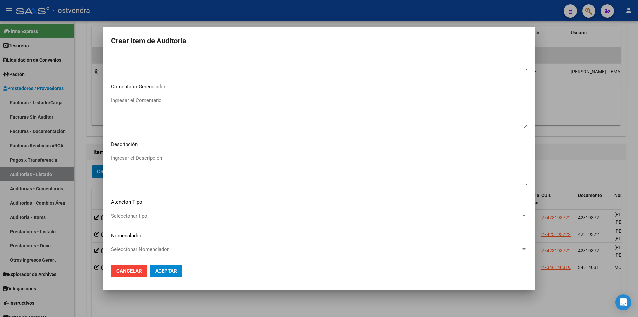
scroll to position [336, 0]
click at [247, 165] on textarea "Ingresar el Descripción" at bounding box center [319, 168] width 416 height 31
paste textarea "Hemograma"
type textarea "Hemograma"
click at [168, 219] on div "Seleccionar tipo Seleccionar tipo" at bounding box center [319, 215] width 416 height 10
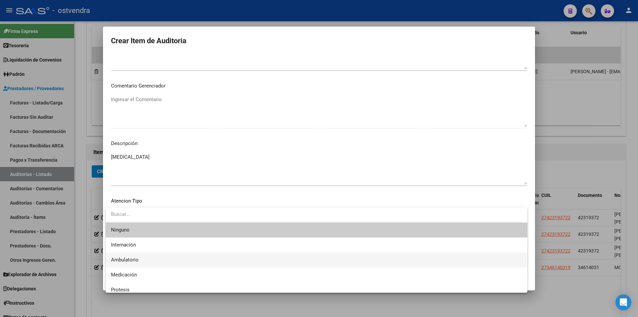
click at [168, 255] on span "Ambulatorio" at bounding box center [316, 259] width 411 height 15
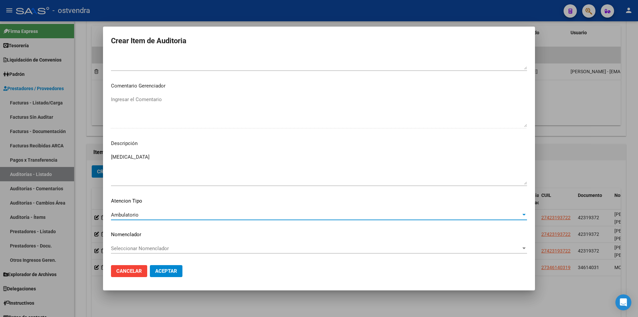
click at [165, 269] on span "Aceptar" at bounding box center [166, 271] width 22 height 6
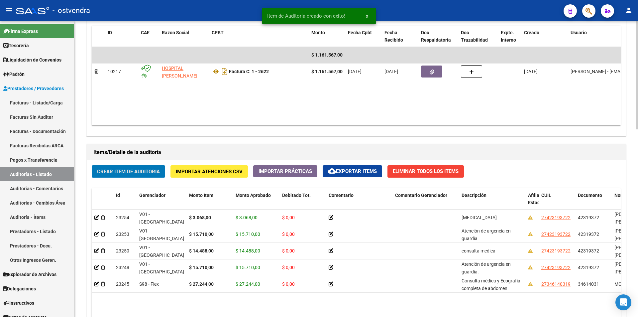
click at [151, 175] on button "Crear Item de Auditoria" at bounding box center [128, 171] width 73 height 12
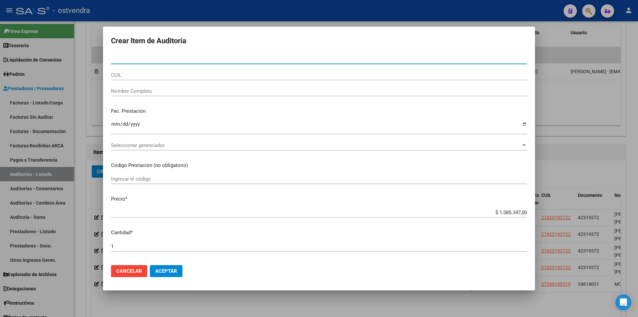
paste input "42319372"
type input "42319372"
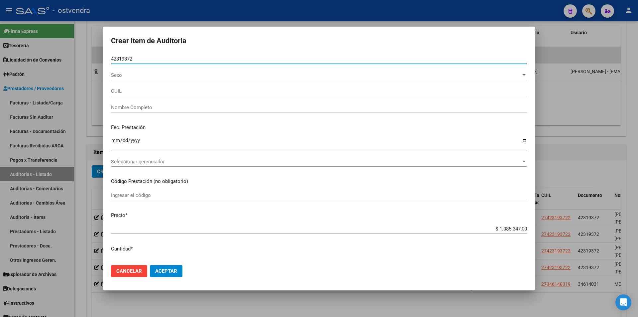
type input "27423193722"
type input "BONGGI, SOLANGE SOFIA"
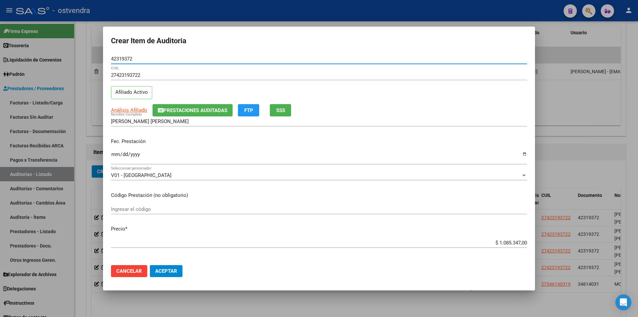
type input "42319372"
drag, startPoint x: 522, startPoint y: 243, endPoint x: 499, endPoint y: 239, distance: 23.2
click at [498, 239] on app-form-text-field "Precio * $ 1.085.347,00 Ingresar el precio" at bounding box center [322, 235] width 422 height 21
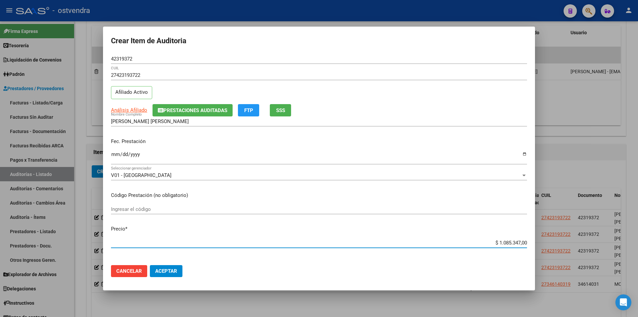
click at [522, 243] on input "$ 1.085.347,00" at bounding box center [319, 243] width 416 height 6
type input "$ 108.534,70"
type input "$ 10.853,47"
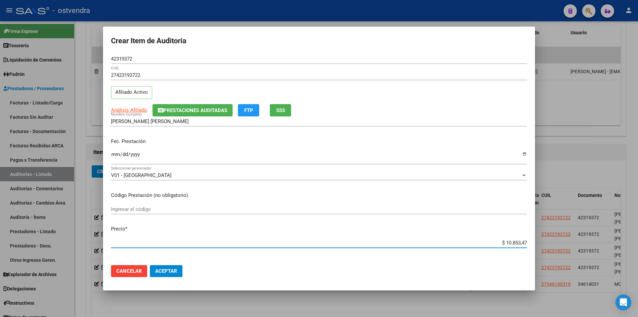
type input "$ 1.085,34"
type input "$ 108,53"
type input "$ 10,85"
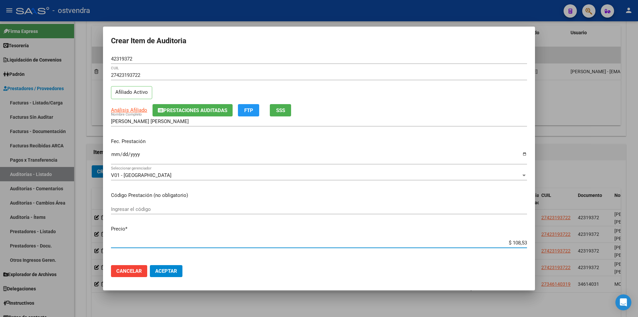
type input "$ 10,85"
type input "$ 1,08"
type input "$ 0,10"
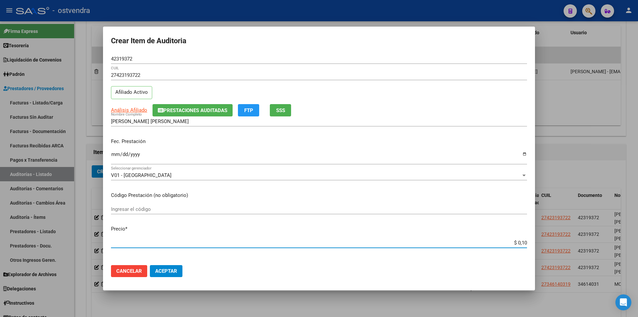
type input "$ 0,01"
paste input "$ 20.000,00"
type input "$ 20.000,00"
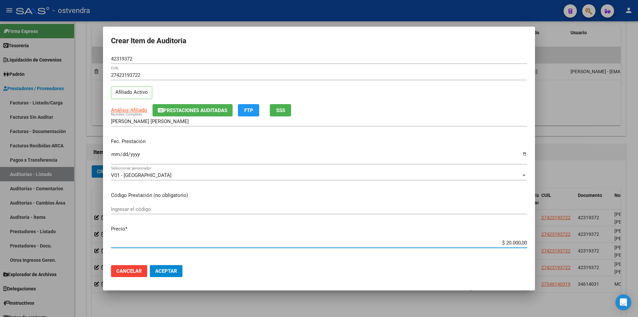
type input "$ 20.000,00"
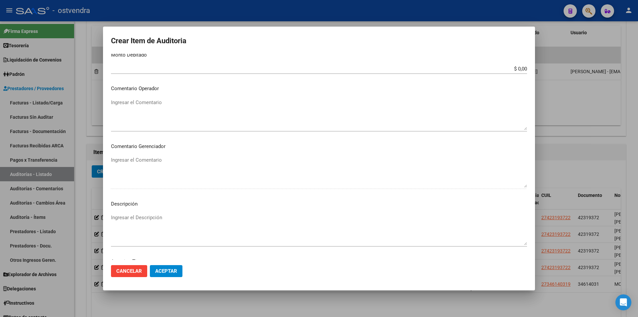
scroll to position [295, 0]
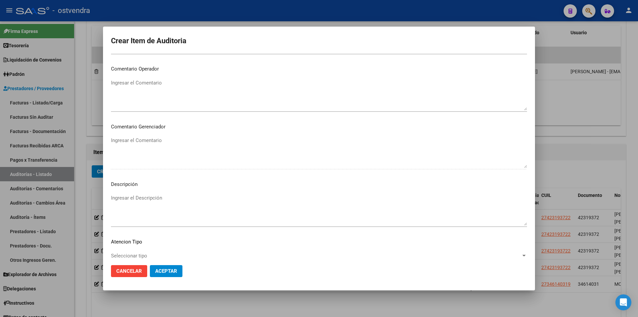
click at [147, 194] on mat-dialog-content "42319372 Nro Documento 27423193722 CUIL Afiliado Activo Análisis Afiliado Prest…" at bounding box center [319, 157] width 432 height 206
click at [148, 195] on textarea "Ingresar el Descripción" at bounding box center [319, 209] width 416 height 31
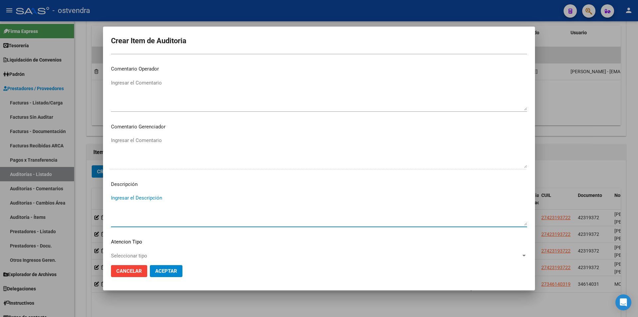
paste textarea "Ecografía obstétrica"
type textarea "Ecografía obstétrica"
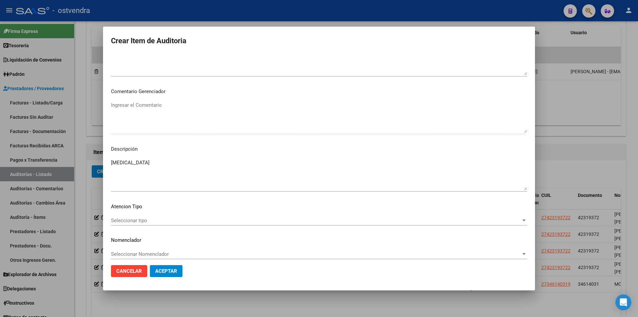
scroll to position [336, 0]
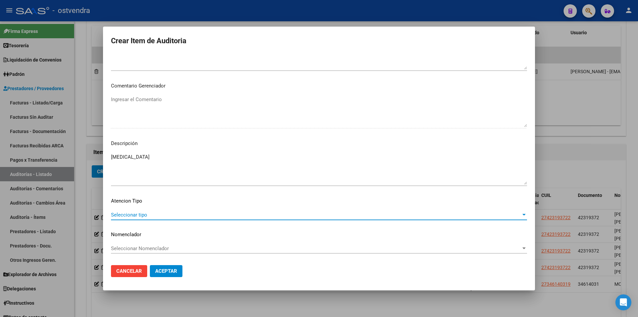
click at [510, 217] on span "Seleccionar tipo" at bounding box center [316, 215] width 410 height 6
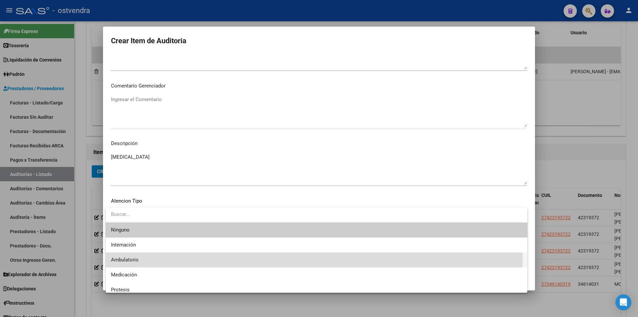
click at [227, 254] on span "Ambulatorio" at bounding box center [316, 259] width 411 height 15
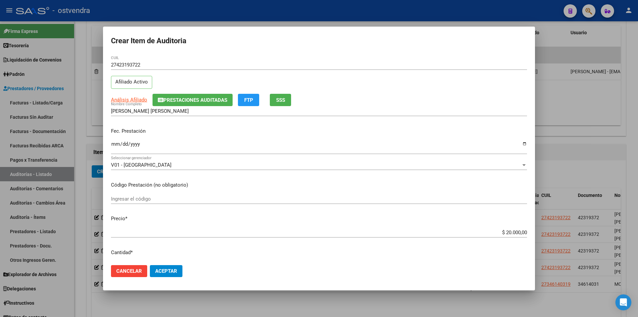
scroll to position [0, 0]
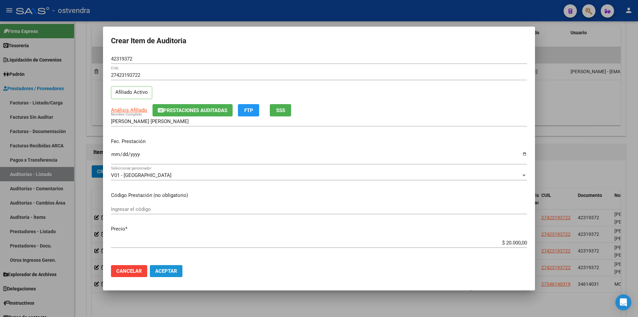
click at [170, 270] on span "Aceptar" at bounding box center [166, 271] width 22 height 6
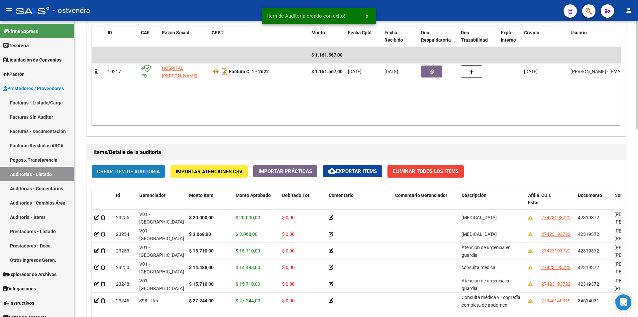
click at [135, 171] on span "Crear Item de Auditoria" at bounding box center [128, 172] width 63 height 6
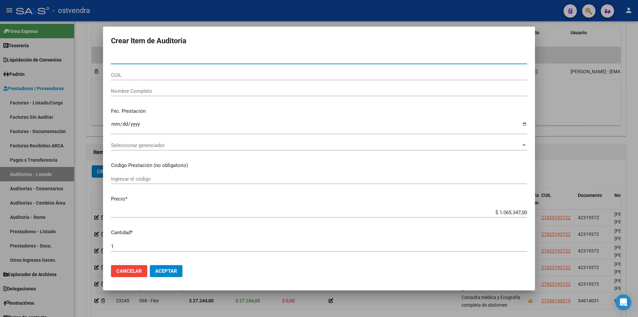
paste input "42319372"
type input "42319372"
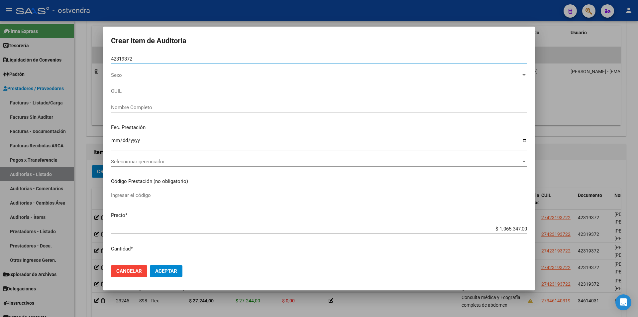
type input "27423193722"
type input "BONGGI, SOLANGE SOFIA"
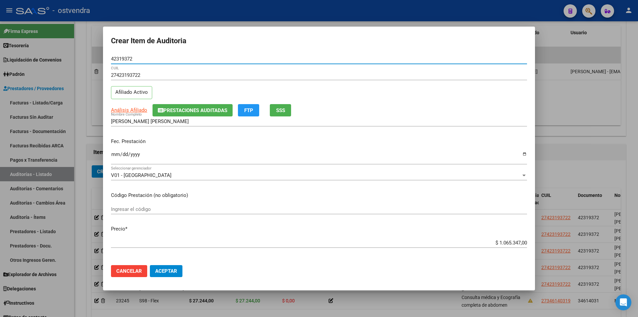
type input "42319372"
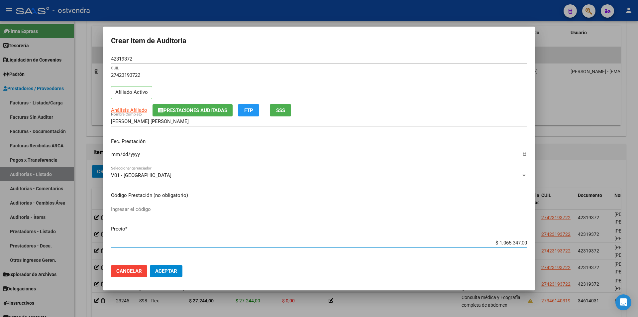
click at [522, 241] on input "$ 1.065.347,00" at bounding box center [319, 243] width 416 height 6
type input "$ 106.534,70"
type input "$ 1.065,34"
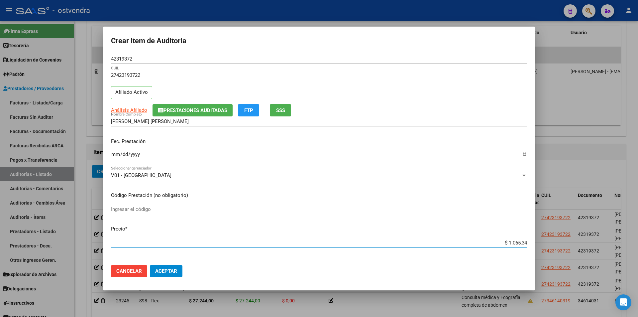
type input "$ 106,53"
type input "$ 10,65"
type input "$ 1,06"
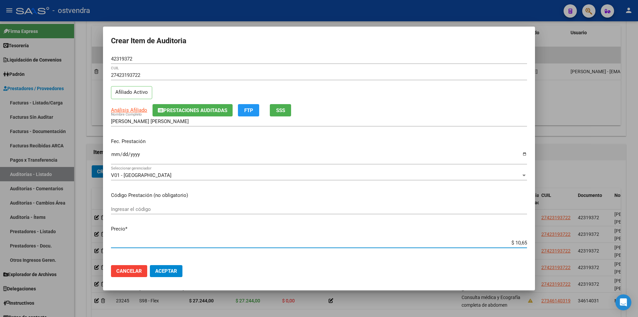
type input "$ 1,06"
type input "$ 0,10"
type input "$ 0,01"
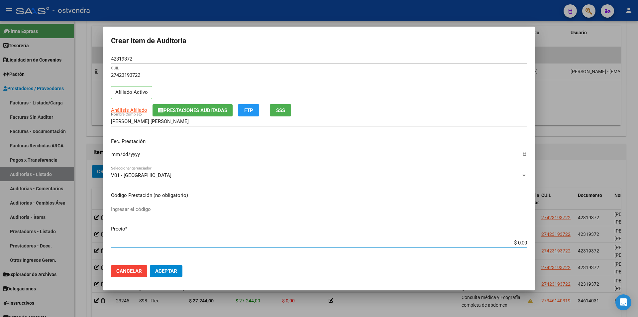
paste input "$ 3.068,00"
type input "$ 3.068,00"
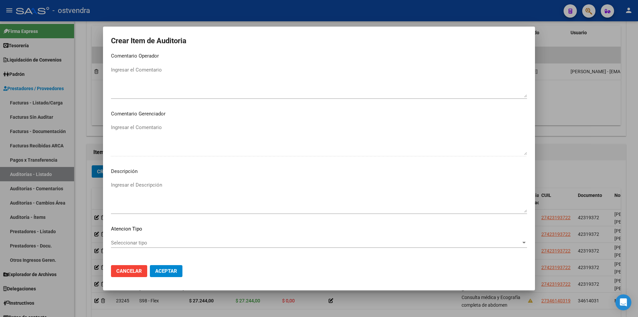
scroll to position [336, 0]
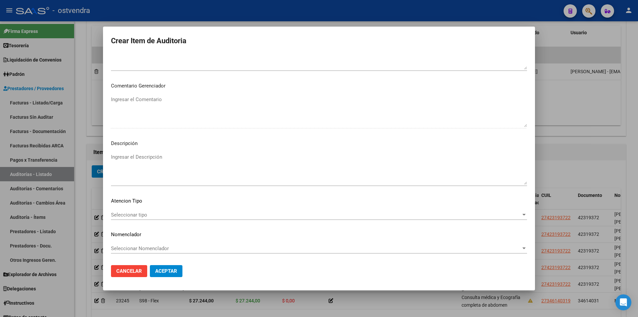
click at [153, 167] on textarea "Ingresar el Descripción" at bounding box center [319, 168] width 416 height 31
paste textarea "Sedimento urinario Sinonimia 711"
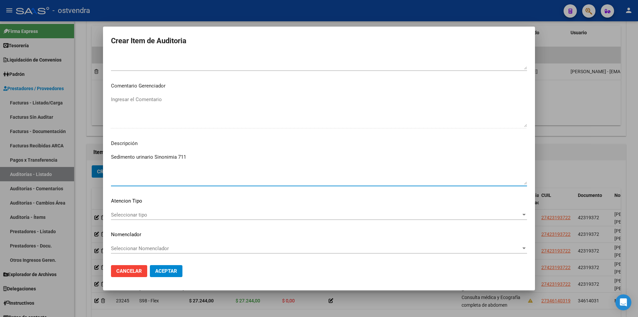
type textarea "Sedimento urinario Sinonimia 711"
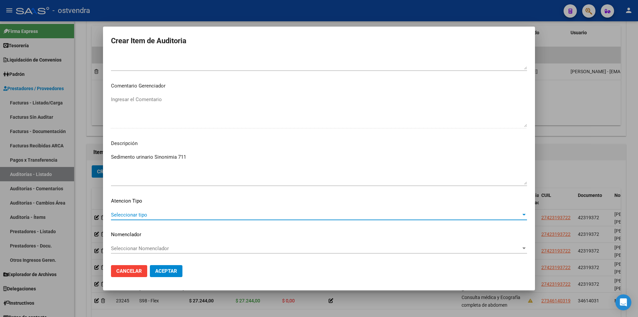
click at [169, 215] on span "Seleccionar tipo" at bounding box center [316, 215] width 410 height 6
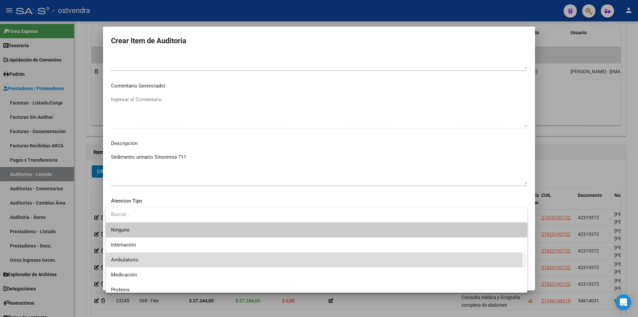
click at [162, 258] on span "Ambulatorio" at bounding box center [316, 259] width 411 height 15
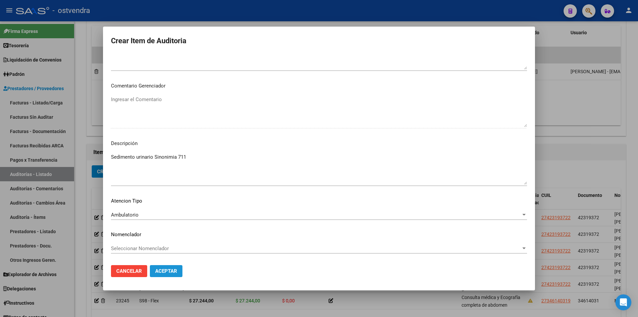
click at [163, 266] on button "Aceptar" at bounding box center [166, 271] width 33 height 12
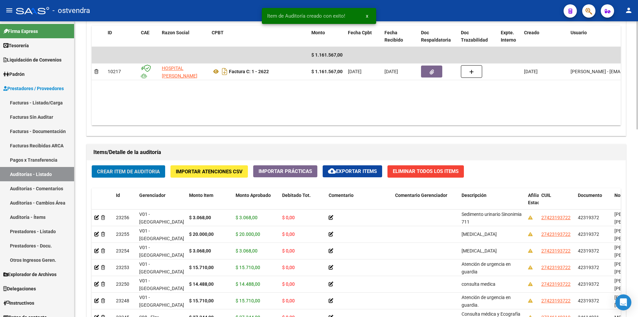
click at [141, 172] on span "Crear Item de Auditoria" at bounding box center [128, 172] width 63 height 6
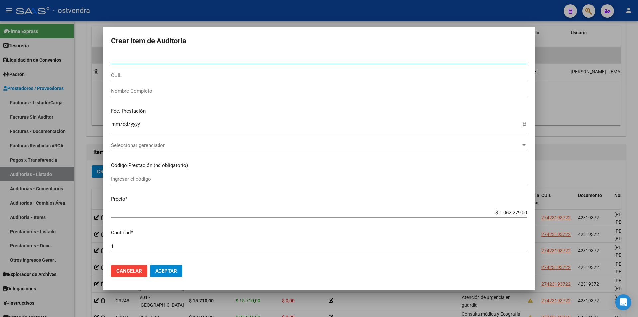
paste input "42319372"
type input "42319372"
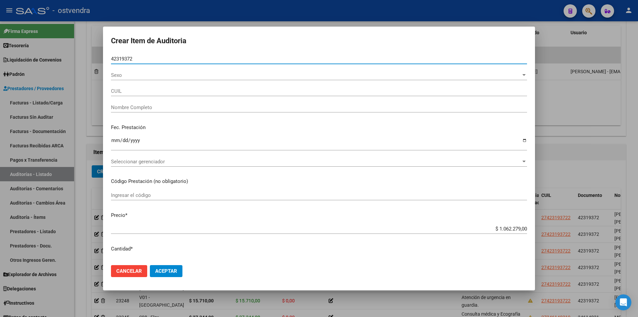
type input "27423193722"
type input "BONGGI, SOLANGE SOFIA"
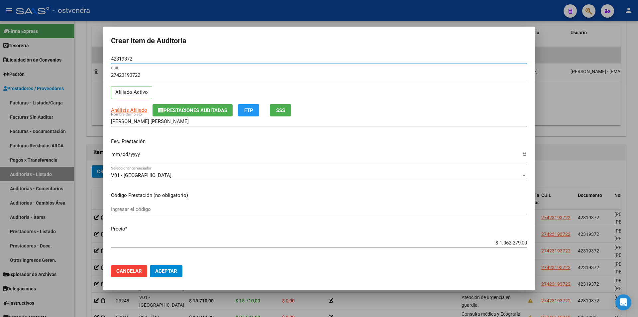
type input "42319372"
click at [521, 244] on input "$ 1.062.279,00" at bounding box center [319, 243] width 416 height 6
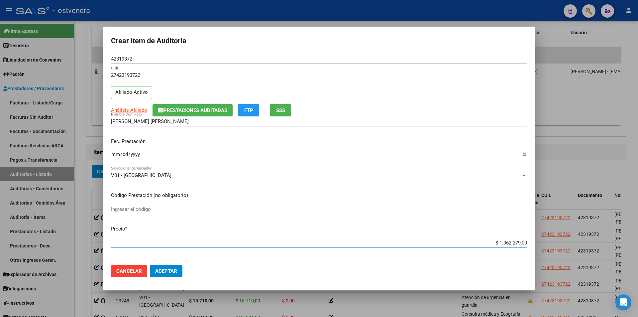
click at [522, 244] on input "$ 1.062.279,00" at bounding box center [319, 243] width 416 height 6
type input "$ 106.227,90"
type input "$ 10.622,79"
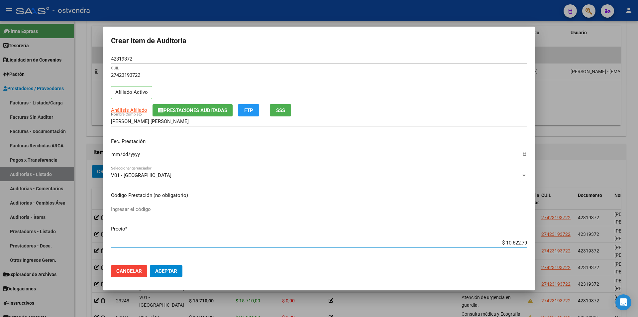
type input "$ 1.062,27"
type input "$ 106,22"
type input "$ 10,62"
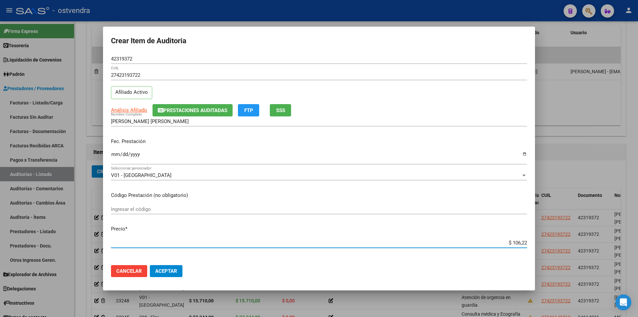
type input "$ 10,62"
type input "$ 1,06"
type input "$ 0,10"
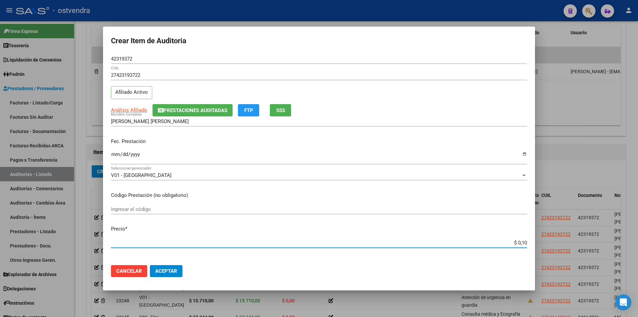
type input "$ 0,01"
paste input "$ 7.244,00"
type input "$ 7.244,00"
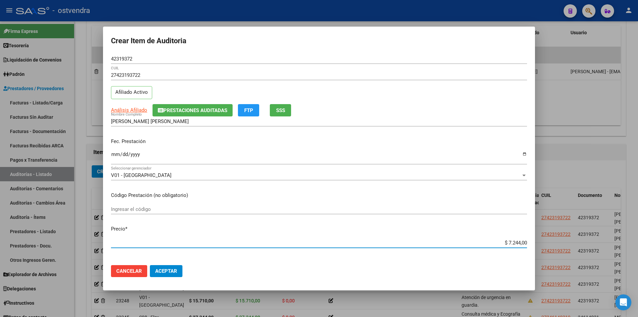
type input "$ 7.244,00"
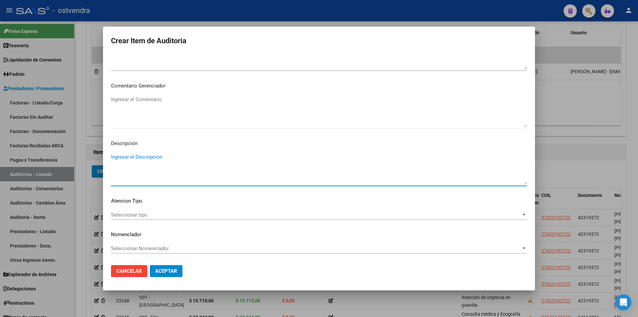
drag, startPoint x: 167, startPoint y: 159, endPoint x: 164, endPoint y: 159, distance: 3.7
click at [167, 159] on textarea "Ingresar el Descripción" at bounding box center [319, 168] width 416 height 31
paste textarea "Consulta médica."
type textarea "Consulta médica."
click at [181, 215] on span "Seleccionar tipo" at bounding box center [316, 215] width 410 height 6
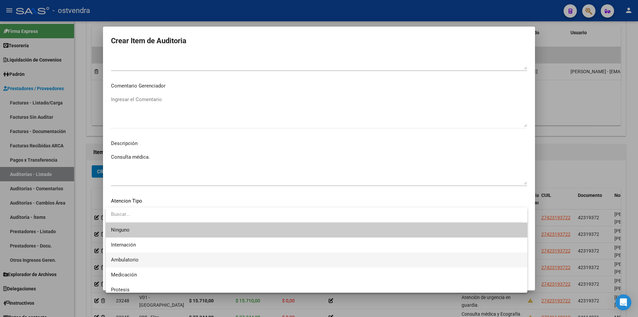
click at [174, 256] on span "Ambulatorio" at bounding box center [316, 259] width 411 height 15
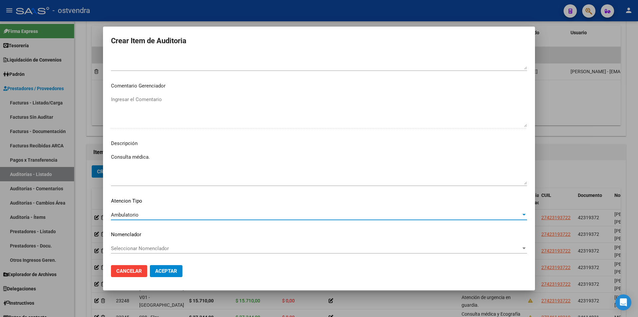
click at [166, 271] on span "Aceptar" at bounding box center [166, 271] width 22 height 6
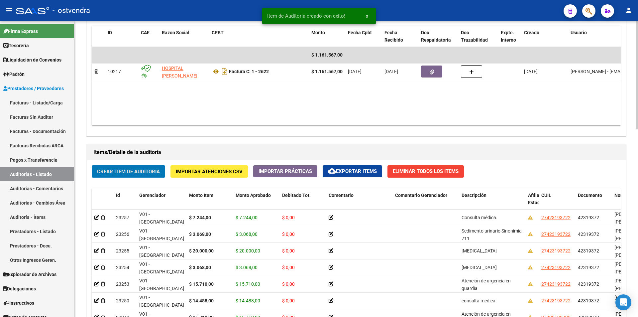
click at [144, 171] on span "Crear Item de Auditoria" at bounding box center [128, 172] width 63 height 6
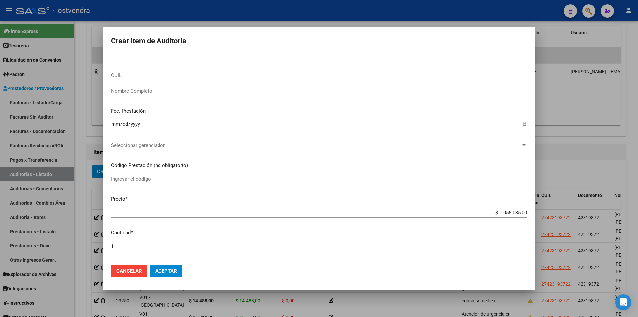
paste input "42319372"
type input "42319372"
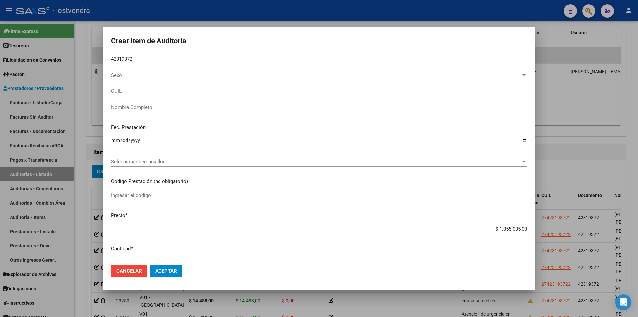
type input "27423193722"
type input "BONGGI, SOLANGE SOFIA"
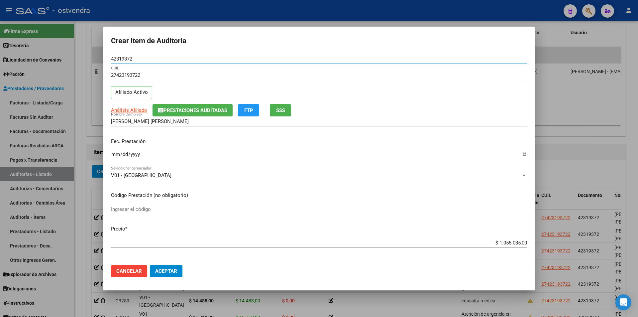
type input "42319372"
click at [520, 241] on input "$ 1.055.035,00" at bounding box center [319, 243] width 416 height 6
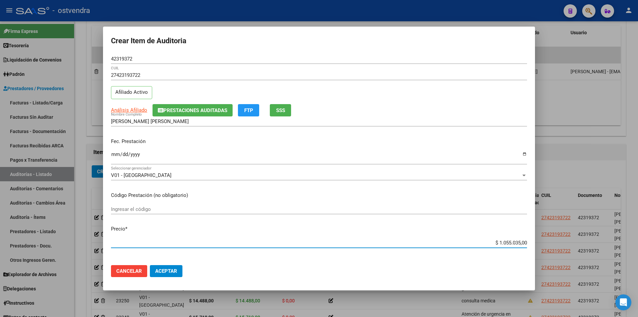
click at [521, 241] on input "$ 1.055.035,00" at bounding box center [319, 243] width 416 height 6
paste input "$ 70.000,00"
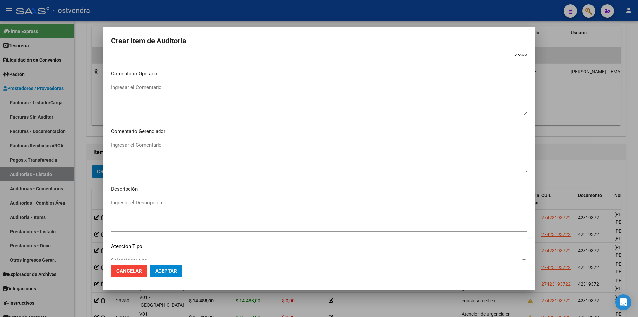
scroll to position [302, 0]
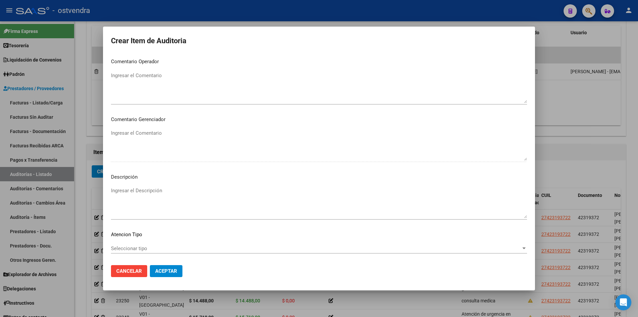
click at [137, 190] on textarea "Ingresar el Descripción" at bounding box center [319, 202] width 416 height 31
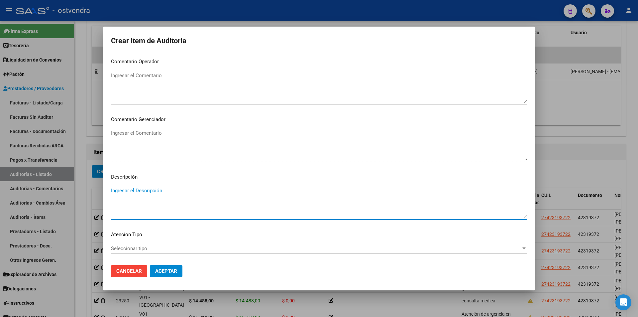
paste textarea "Atención de urgencia en guardia (incluye observacion hasta 6 hs"
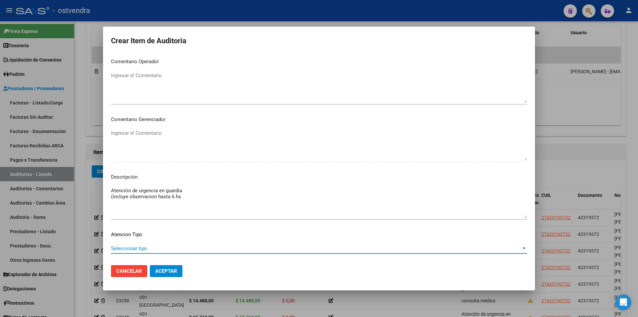
click at [158, 247] on span "Seleccionar tipo" at bounding box center [316, 248] width 410 height 6
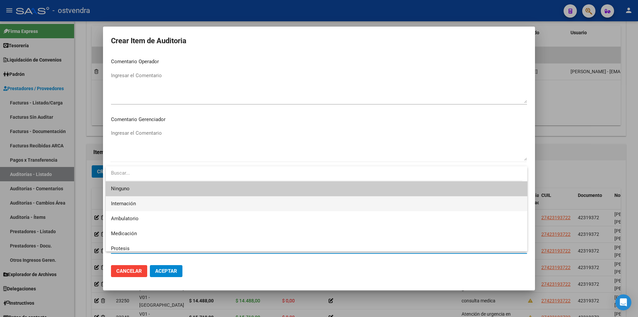
click at [169, 206] on span "Internación" at bounding box center [316, 203] width 411 height 15
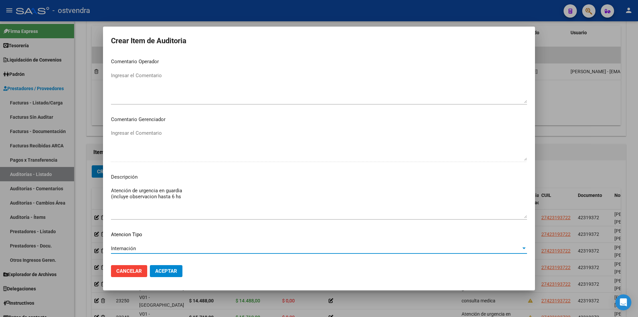
click at [169, 269] on span "Aceptar" at bounding box center [166, 271] width 22 height 6
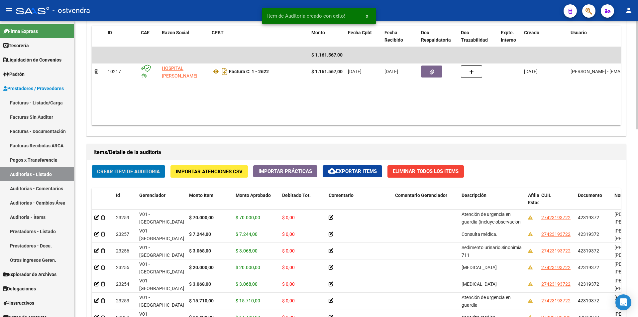
click at [135, 175] on button "Crear Item de Auditoria" at bounding box center [128, 171] width 73 height 12
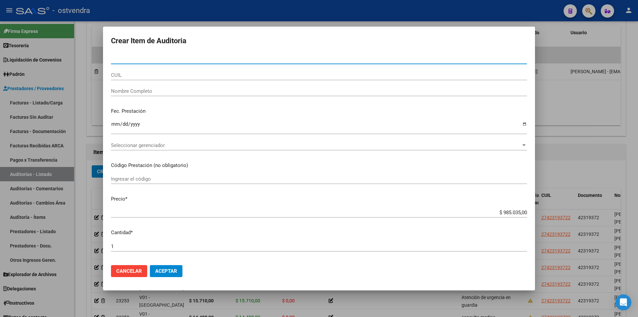
paste input "42319372"
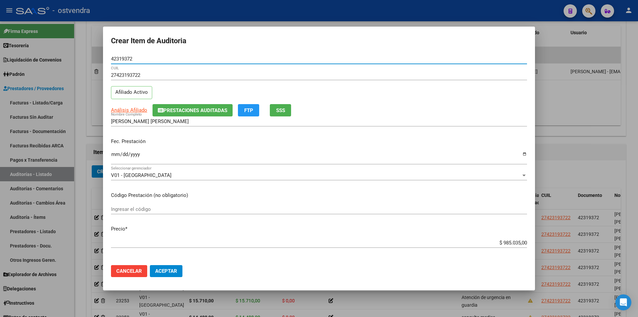
click at [521, 245] on input "$ 985.035,00" at bounding box center [319, 243] width 416 height 6
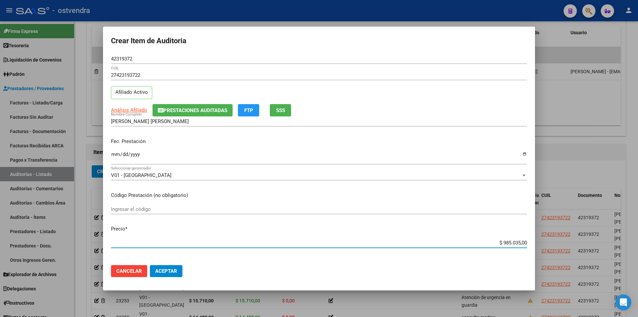
click at [522, 244] on input "$ 985.035,00" at bounding box center [319, 243] width 416 height 6
paste input "$ 17.797,00"
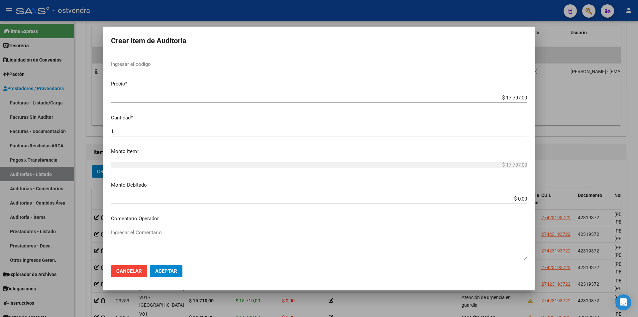
scroll to position [151, 0]
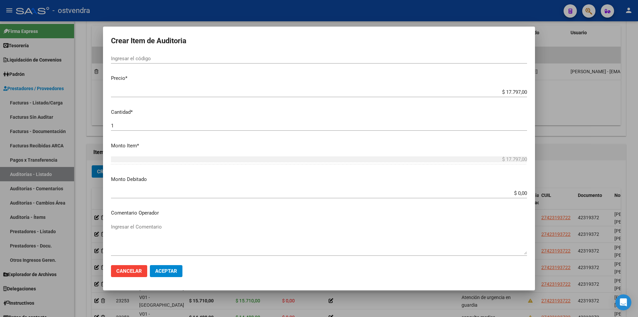
click at [257, 128] on input "1" at bounding box center [319, 126] width 416 height 6
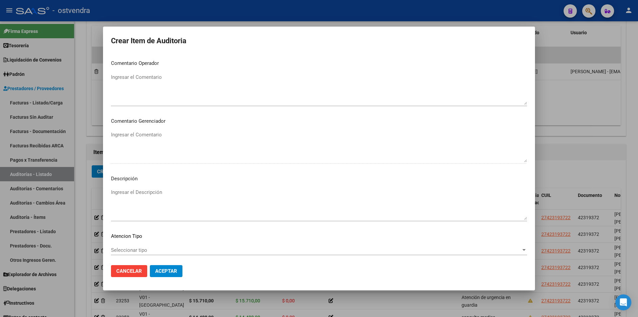
scroll to position [336, 0]
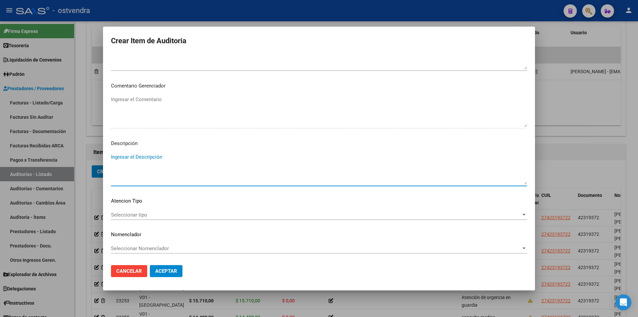
click at [184, 162] on textarea "Ingresar el Descripción" at bounding box center [319, 168] width 416 height 31
paste textarea "SEROLOGÍA PARA HEPATITIS B, ANTIGENO DE SUPERFICIE (Ag-HBs)"
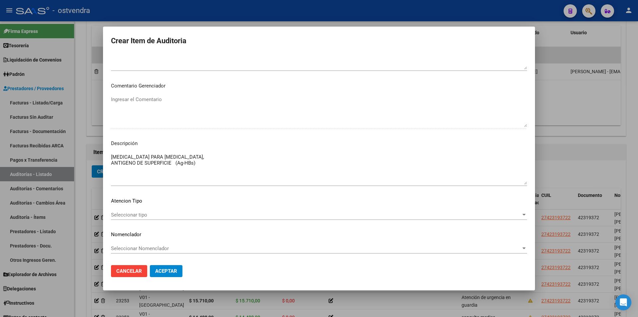
click at [183, 220] on div "Seleccionar tipo Seleccionar tipo" at bounding box center [319, 218] width 416 height 16
click at [182, 218] on div "Seleccionar tipo Seleccionar tipo" at bounding box center [319, 215] width 416 height 10
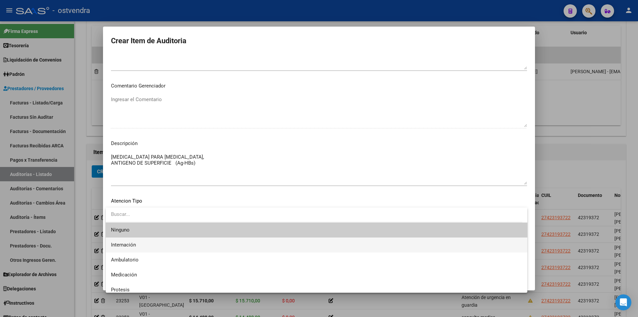
click at [176, 241] on span "Internación" at bounding box center [316, 244] width 411 height 15
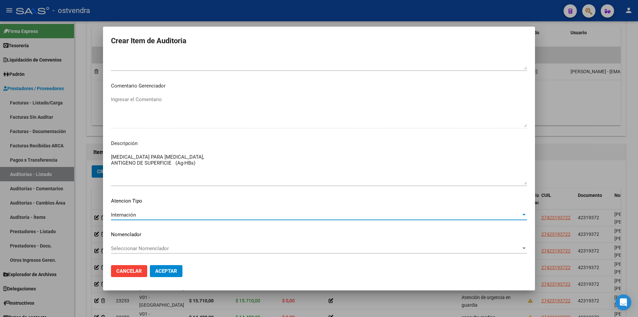
click at [171, 269] on span "Aceptar" at bounding box center [166, 271] width 22 height 6
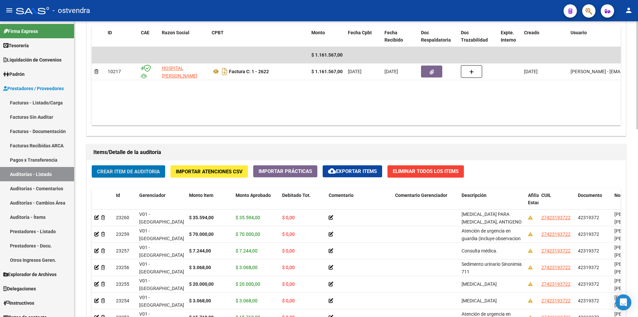
click at [159, 165] on button "Crear Item de Auditoria" at bounding box center [128, 171] width 73 height 12
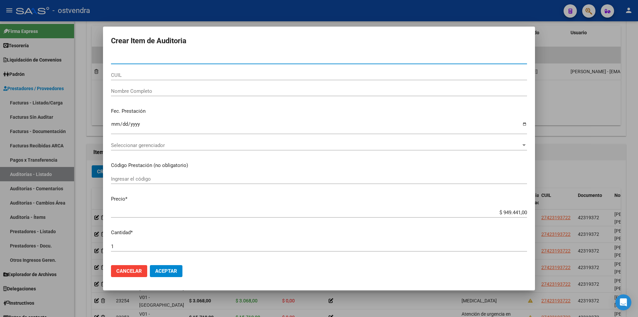
paste input "42319372"
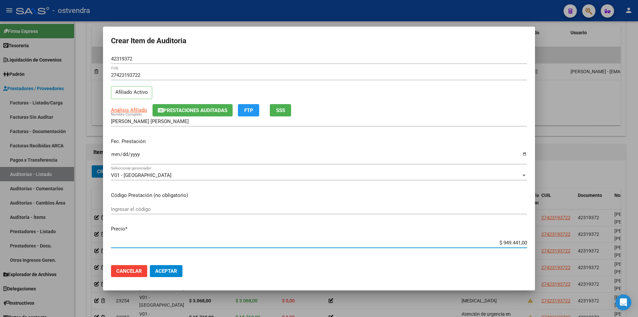
click at [521, 241] on input "$ 949.441,00" at bounding box center [319, 243] width 416 height 6
click at [522, 241] on input "$ 949.441,00" at bounding box center [319, 243] width 416 height 6
paste input "$ 4.787,00"
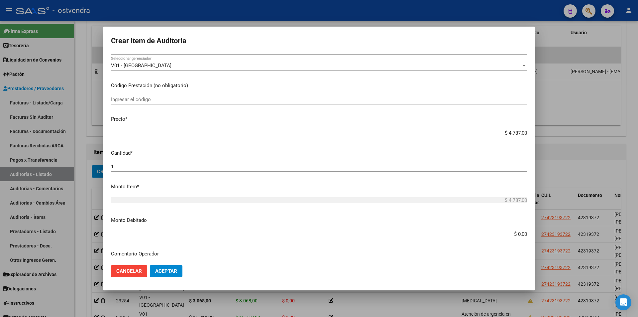
scroll to position [152, 0]
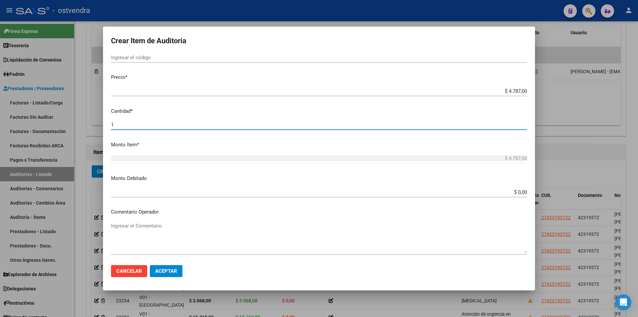
click at [247, 126] on input "1" at bounding box center [319, 125] width 416 height 6
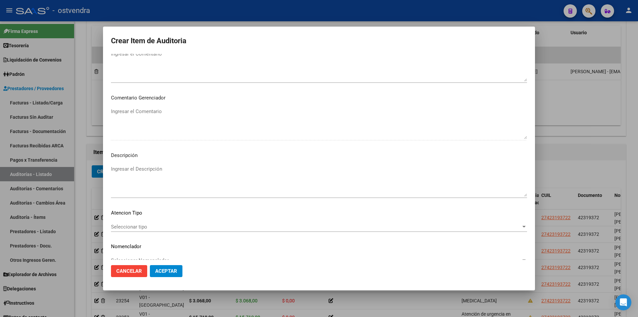
scroll to position [336, 0]
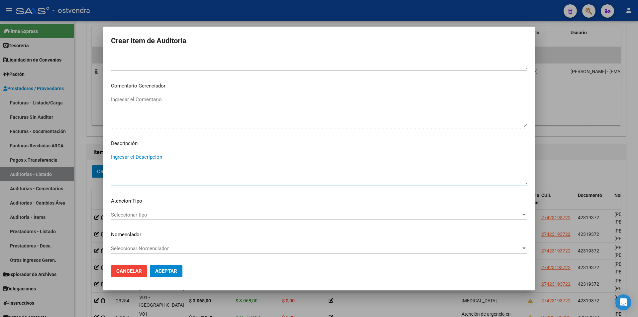
click at [160, 162] on textarea "Ingresar el Descripción" at bounding box center [319, 168] width 416 height 31
paste textarea "Coagulograma básico, incluye consumo de protombina KPTT"
drag, startPoint x: 203, startPoint y: 158, endPoint x: 193, endPoint y: 162, distance: 10.9
click at [194, 162] on textarea "Coagulograma básico, incluye consumo de protombina KPTT," at bounding box center [319, 168] width 416 height 31
paste textarea "Creatinina, clearence de depuración"
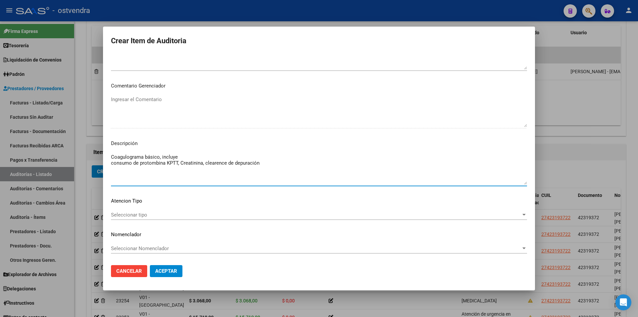
click at [196, 215] on span "Seleccionar tipo" at bounding box center [316, 215] width 410 height 6
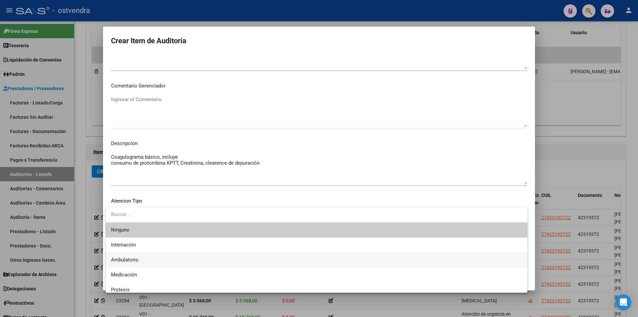
click at [179, 257] on span "Ambulatorio" at bounding box center [316, 259] width 411 height 15
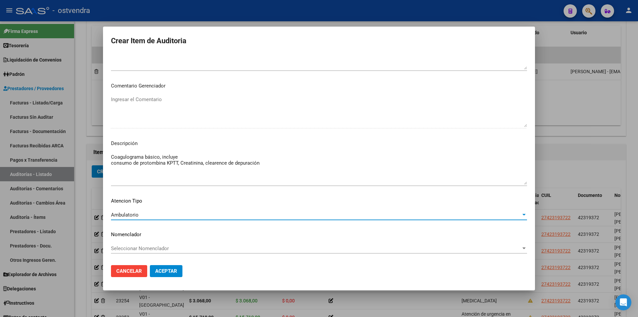
click at [170, 271] on span "Aceptar" at bounding box center [166, 271] width 22 height 6
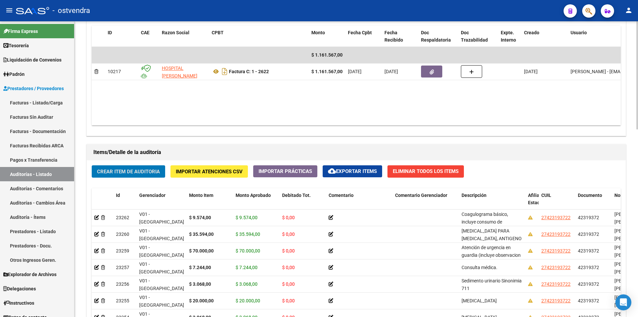
click at [141, 169] on span "Crear Item de Auditoria" at bounding box center [128, 172] width 63 height 6
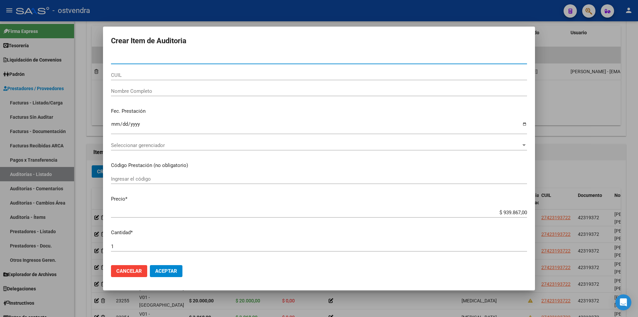
paste input "42319372"
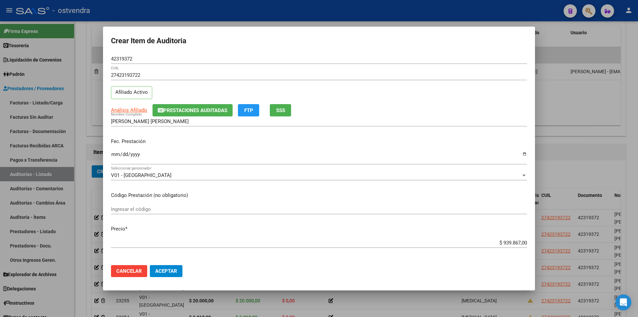
click at [525, 242] on app-form-text-field "Precio * $ 939.867,00 Ingresar el precio" at bounding box center [322, 235] width 422 height 21
click at [521, 242] on app-form-text-field "Precio * $ 939.867,00 Ingresar el precio" at bounding box center [322, 235] width 422 height 21
click at [521, 242] on input "$ 939.867,00" at bounding box center [319, 243] width 416 height 6
click at [521, 243] on input "$ 0,00" at bounding box center [319, 243] width 416 height 6
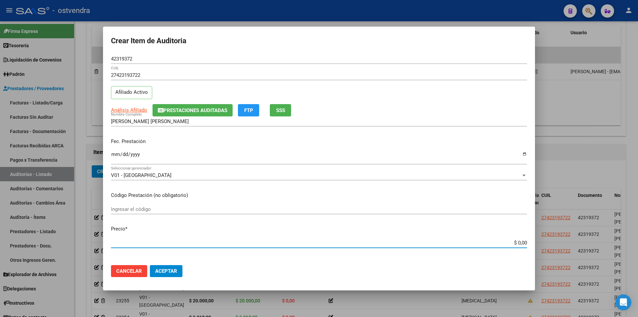
paste input "$ 9.451,00"
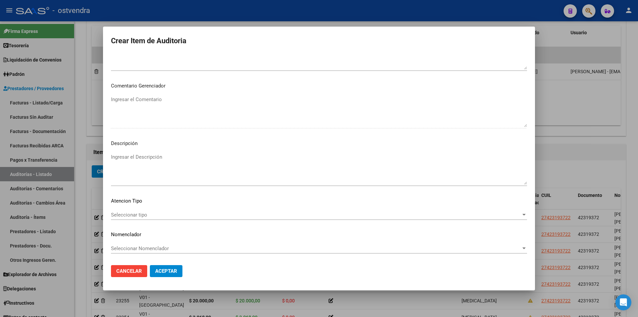
click at [180, 160] on textarea "Ingresar el Descripción" at bounding box center [319, 168] width 416 height 31
paste textarea "Chagas, detección por ELISA"
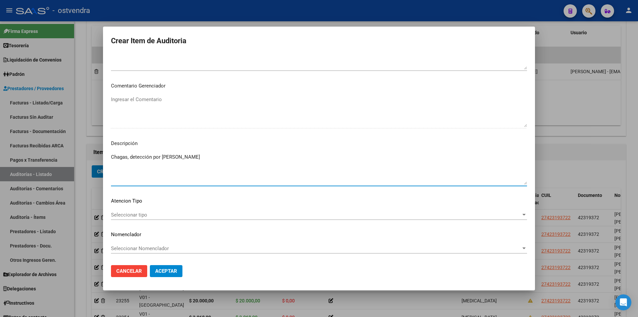
click at [184, 211] on div "Seleccionar tipo Seleccionar tipo" at bounding box center [319, 215] width 416 height 10
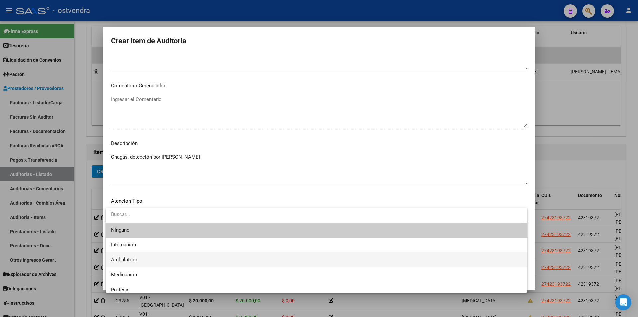
click at [165, 262] on span "Ambulatorio" at bounding box center [316, 259] width 411 height 15
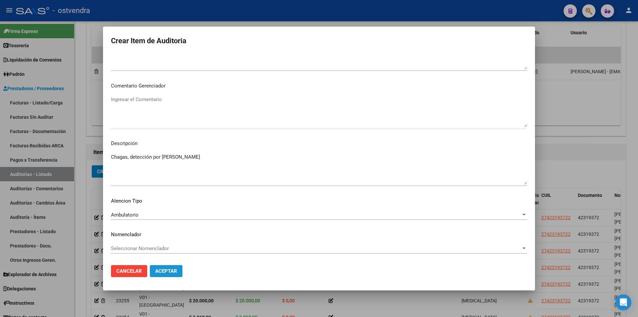
click at [165, 273] on span "Aceptar" at bounding box center [166, 271] width 22 height 6
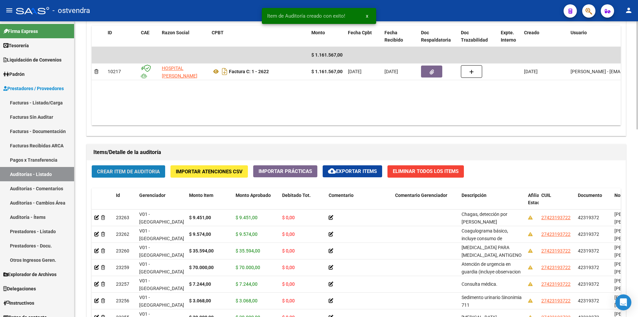
click at [134, 175] on button "Crear Item de Auditoria" at bounding box center [128, 171] width 73 height 12
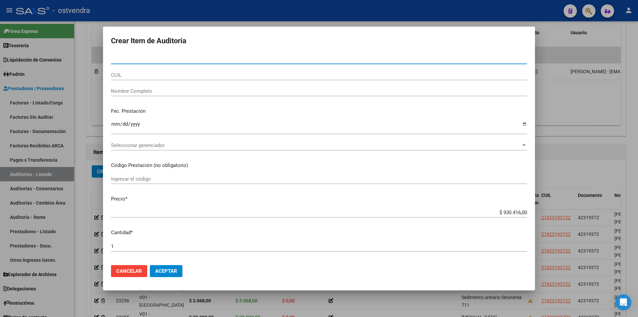
paste input "42319372"
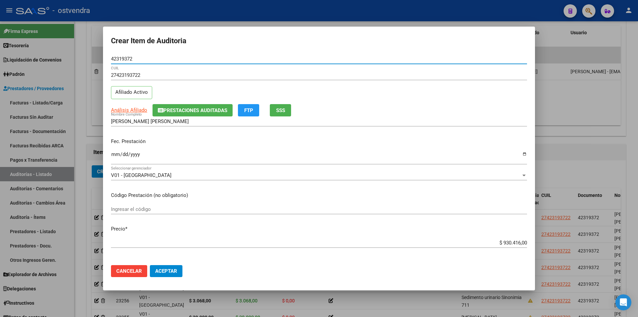
click at [521, 244] on input "$ 930.416,00" at bounding box center [319, 243] width 416 height 6
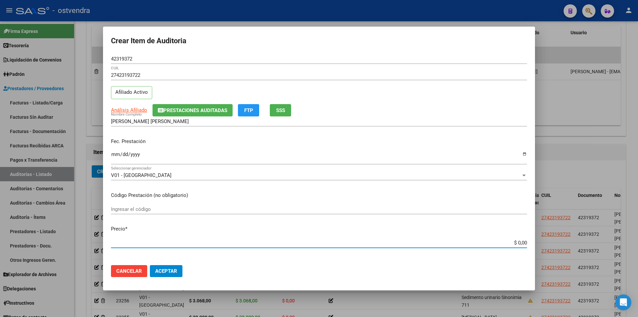
paste input "$ 4.787,00"
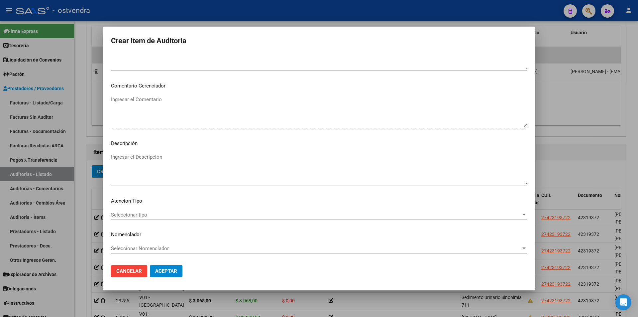
click at [174, 166] on textarea "Ingresar el Descripción" at bounding box center [319, 168] width 416 height 31
paste textarea "Chagas, Detección por HAI"
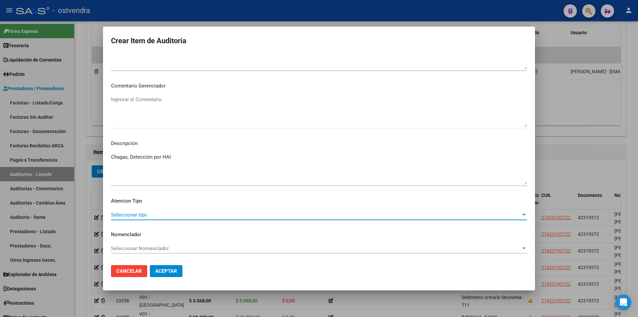
click at [182, 212] on span "Seleccionar tipo" at bounding box center [316, 215] width 410 height 6
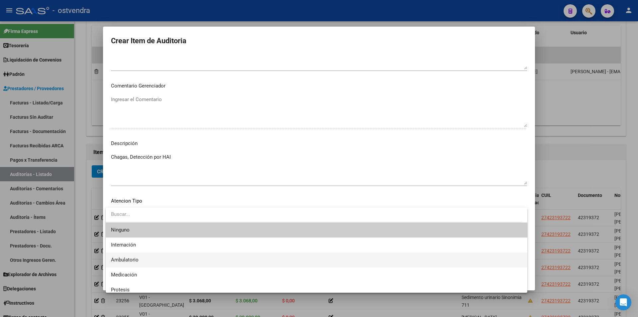
click at [175, 256] on span "Ambulatorio" at bounding box center [316, 259] width 411 height 15
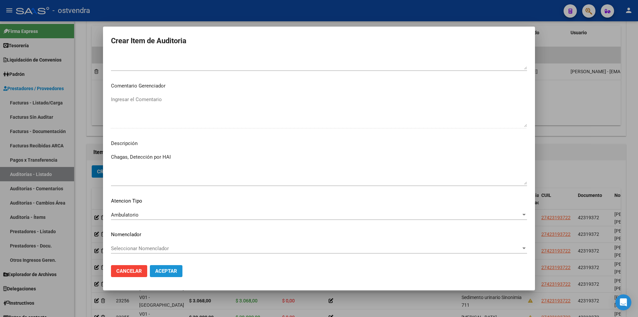
click at [169, 270] on span "Aceptar" at bounding box center [166, 271] width 22 height 6
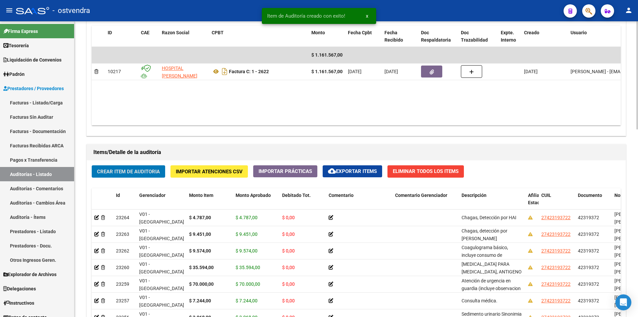
click at [140, 171] on span "Crear Item de Auditoria" at bounding box center [128, 172] width 63 height 6
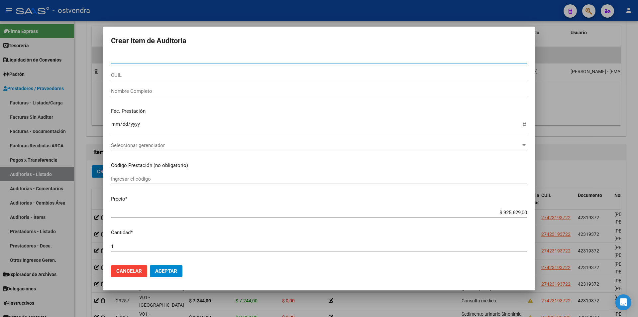
paste input "42319372"
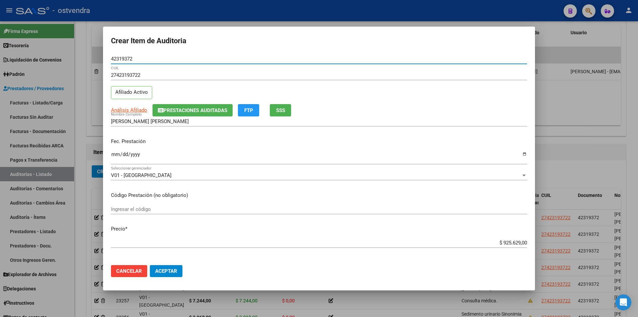
click at [526, 242] on app-form-text-field "Precio * $ 925.629,00 Ingresar el precio" at bounding box center [322, 235] width 422 height 21
click at [523, 242] on app-form-text-field "Precio * $ 925.629,00 Ingresar el precio" at bounding box center [322, 235] width 422 height 21
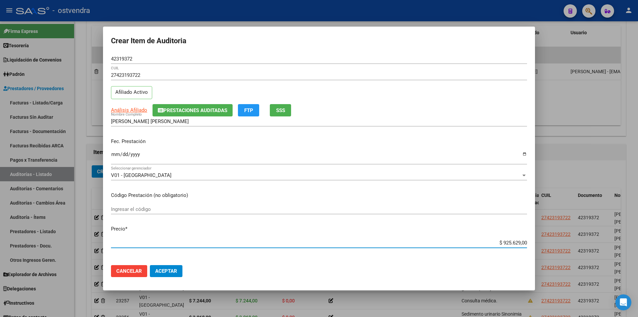
click at [522, 242] on input "$ 925.629,00" at bounding box center [319, 243] width 416 height 6
paste input "$ 3.068,00"
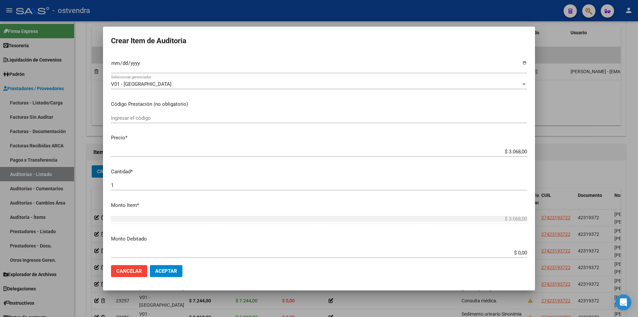
scroll to position [116, 0]
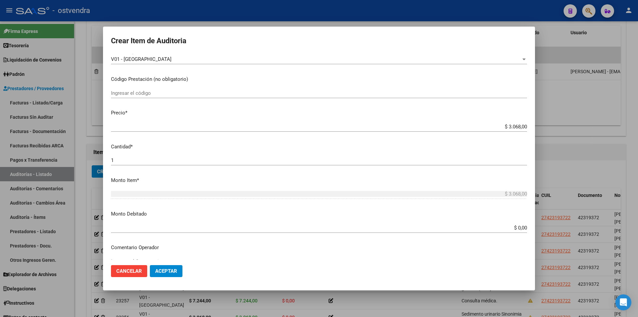
click at [232, 166] on div "1 Ingresar la cantidad" at bounding box center [319, 163] width 416 height 16
click at [232, 164] on div "1 Ingresar la cantidad" at bounding box center [319, 160] width 416 height 10
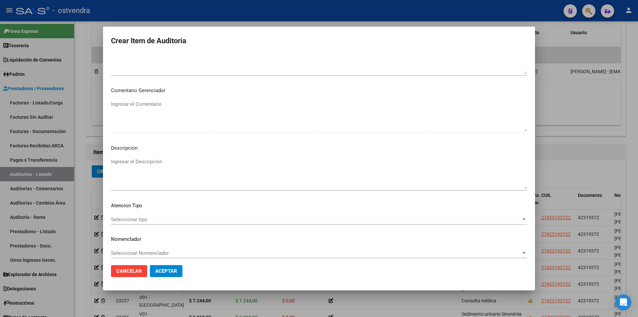
scroll to position [335, 0]
click at [280, 164] on textarea "Ingresar el Descripción" at bounding box center [319, 169] width 416 height 31
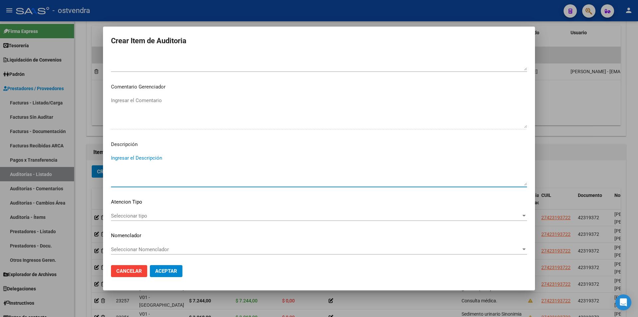
paste textarea "Glucemia"
click at [176, 210] on mat-dialog-content "42319372 Nro Documento 27423193722 CUIL Afiliado Activo Análisis Afiliado Prest…" at bounding box center [319, 157] width 432 height 206
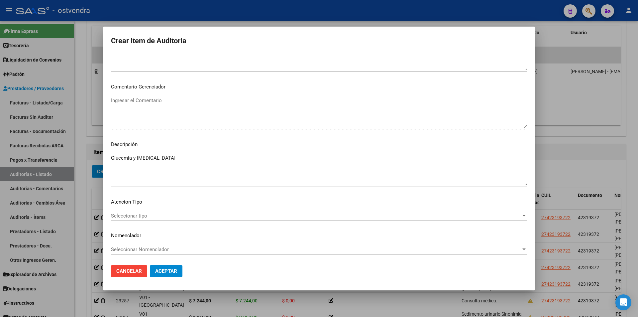
click at [176, 222] on div "Seleccionar tipo Seleccionar tipo" at bounding box center [319, 219] width 416 height 16
click at [175, 220] on div "Seleccionar tipo Seleccionar tipo" at bounding box center [319, 216] width 416 height 10
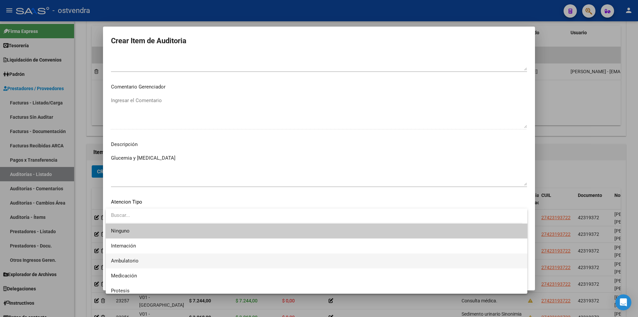
click at [165, 254] on span "Ambulatorio" at bounding box center [316, 260] width 411 height 15
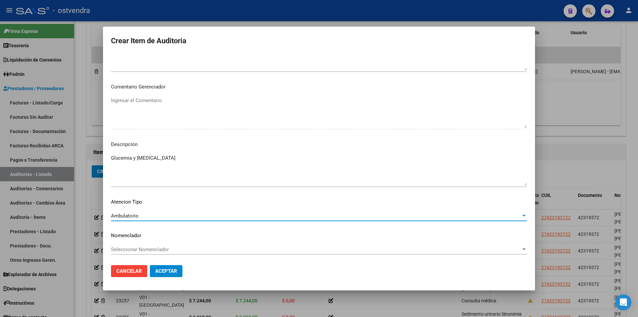
click at [167, 268] on button "Aceptar" at bounding box center [166, 271] width 33 height 12
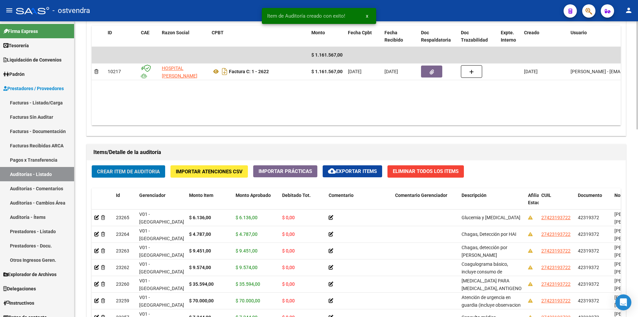
click at [129, 171] on span "Crear Item de Auditoria" at bounding box center [128, 172] width 63 height 6
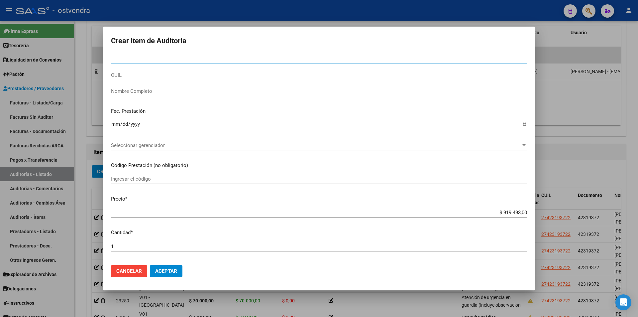
paste input "42319372"
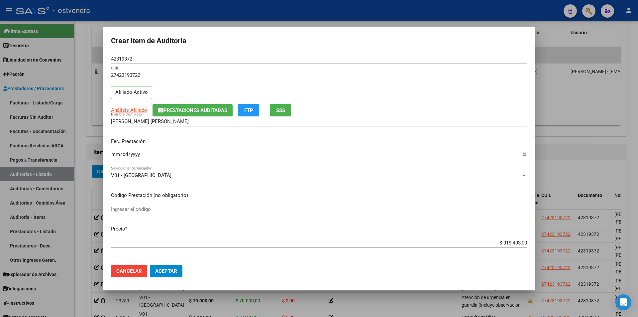
click at [523, 240] on app-form-text-field "Precio * $ 919.493,00 Ingresar el precio" at bounding box center [322, 235] width 422 height 21
drag, startPoint x: 521, startPoint y: 241, endPoint x: 530, endPoint y: 251, distance: 13.6
click at [521, 242] on input "$ 919.493,00" at bounding box center [319, 243] width 416 height 6
click at [521, 241] on input "$ 919.493,00" at bounding box center [319, 243] width 416 height 6
paste input "$ 17.797,00"
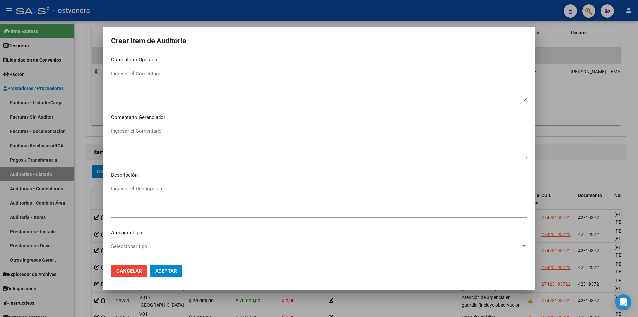
scroll to position [336, 0]
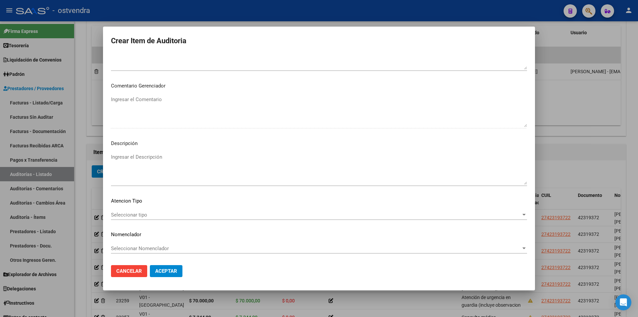
click at [125, 150] on mat-dialog-content "42319372 Nro Documento 27423193722 CUIL Afiliado Activo Análisis Afiliado Prest…" at bounding box center [319, 157] width 432 height 206
click at [126, 154] on textarea "Ingresar el Descripción" at bounding box center [319, 168] width 416 height 31
paste textarea "Hepatograma o hepatograma completo."
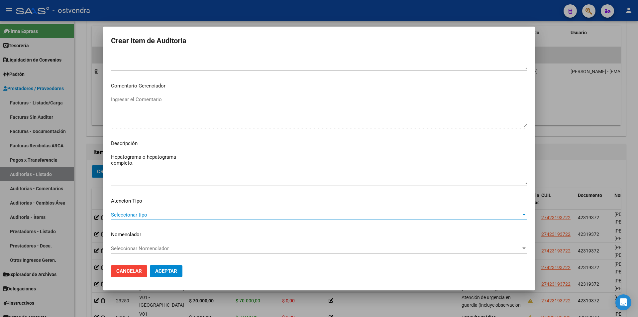
click at [144, 216] on span "Seleccionar tipo" at bounding box center [316, 215] width 410 height 6
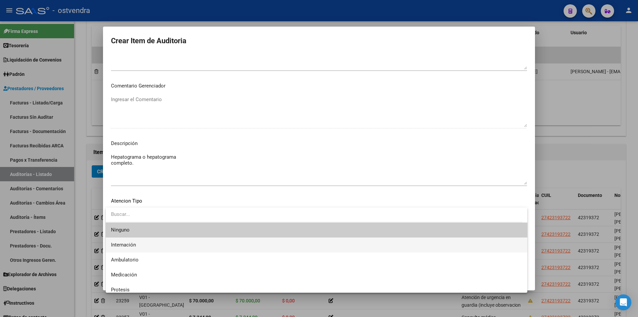
click at [143, 244] on span "Internación" at bounding box center [316, 244] width 411 height 15
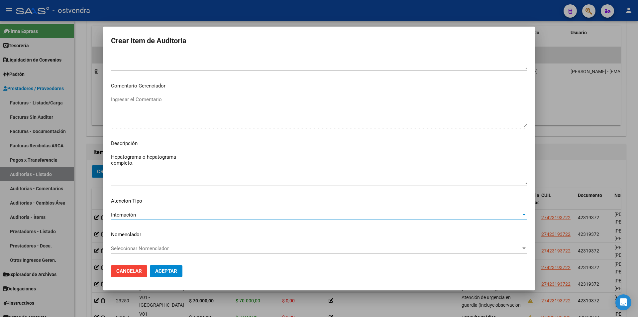
click at [144, 217] on div "Internación" at bounding box center [316, 215] width 410 height 6
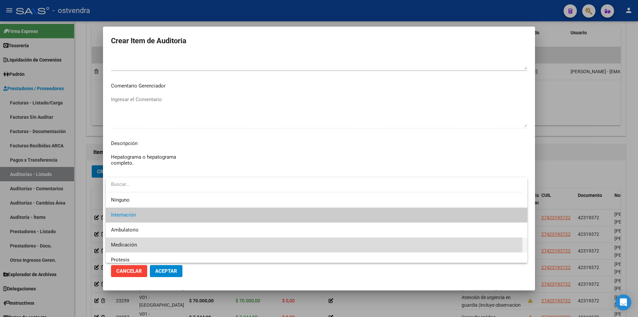
click at [142, 243] on span "Medicación" at bounding box center [316, 244] width 411 height 15
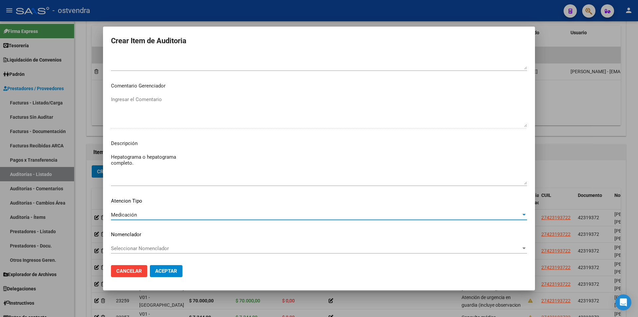
click at [151, 212] on div "Medicación" at bounding box center [316, 215] width 410 height 6
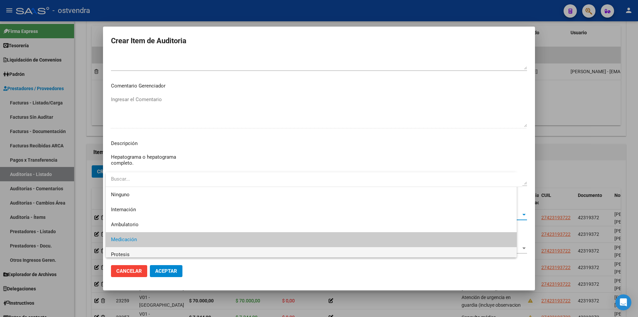
scroll to position [25, 0]
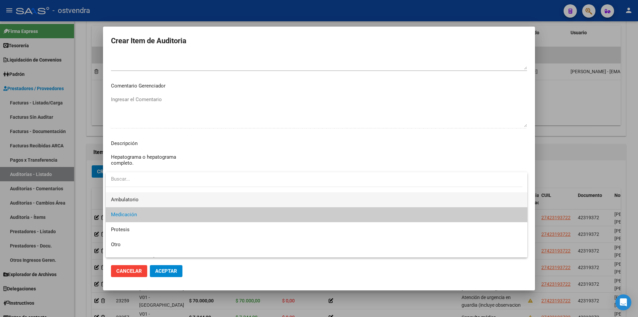
click at [153, 201] on span "Ambulatorio" at bounding box center [316, 199] width 411 height 15
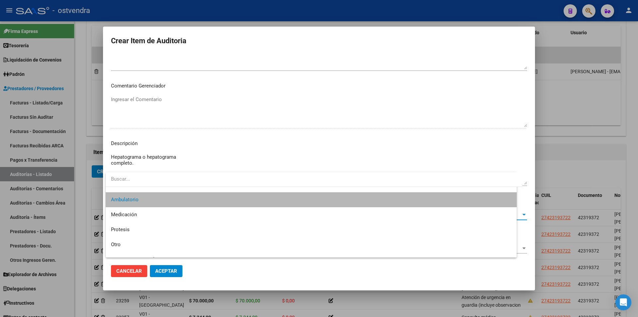
scroll to position [30, 0]
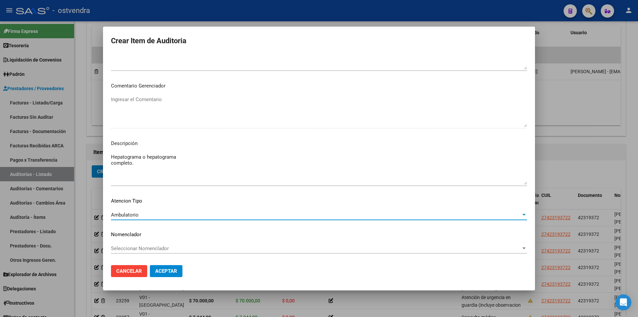
click at [156, 272] on span "Aceptar" at bounding box center [166, 271] width 22 height 6
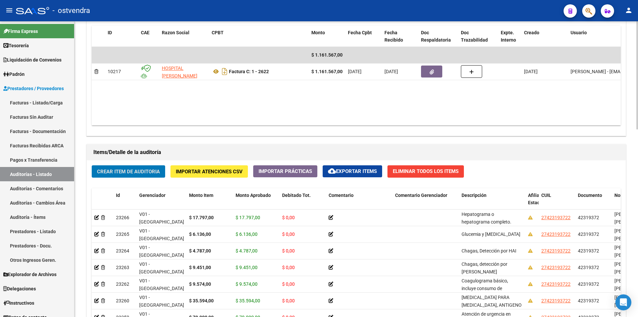
click at [152, 168] on button "Crear Item de Auditoria" at bounding box center [128, 171] width 73 height 12
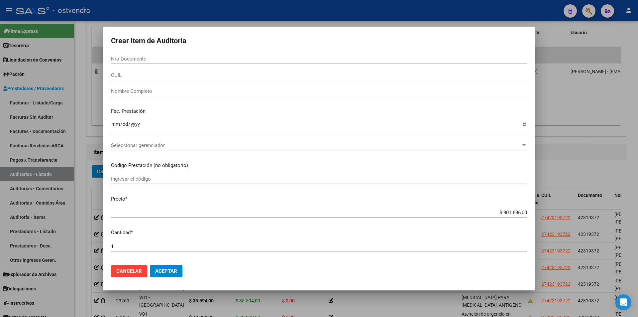
click at [155, 61] on input "Nro Documento" at bounding box center [319, 59] width 416 height 6
paste input "42319372"
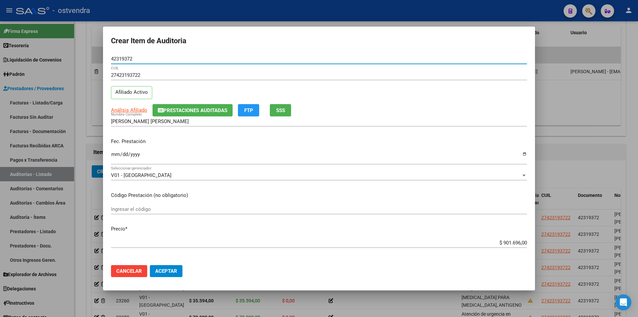
click at [522, 244] on input "$ 901.696,00" at bounding box center [319, 243] width 416 height 6
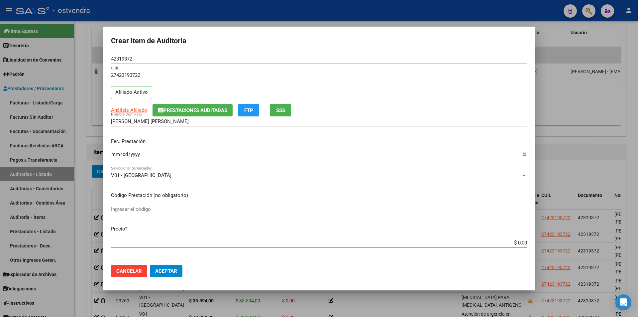
paste input "$ 153.684,00"
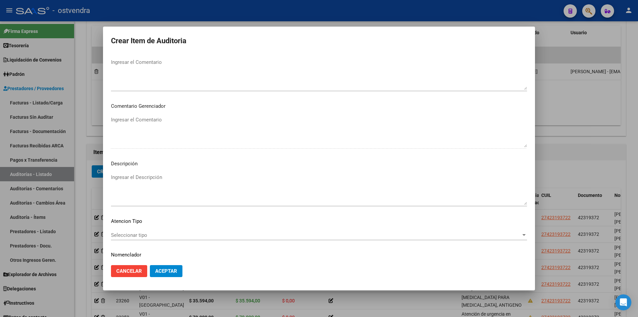
scroll to position [336, 0]
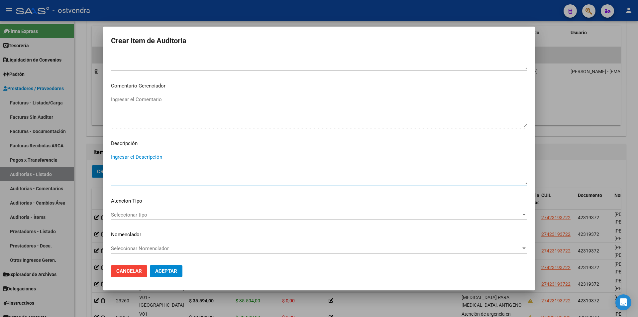
click at [155, 157] on textarea "Ingresar el Descripción" at bounding box center [319, 168] width 416 height 31
paste textarea "TEST RÁPIDO PARA HIV"
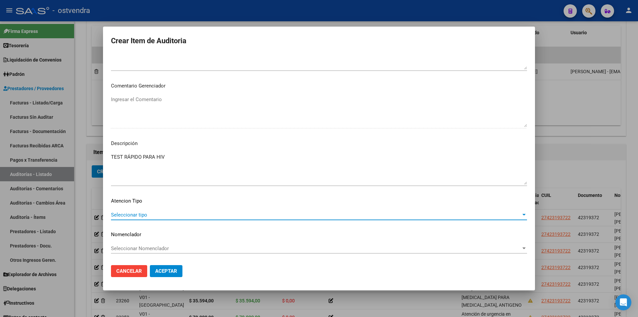
click at [176, 214] on span "Seleccionar tipo" at bounding box center [316, 215] width 410 height 6
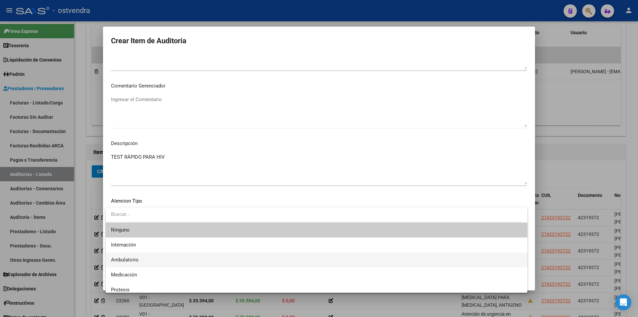
click at [164, 261] on span "Ambulatorio" at bounding box center [316, 259] width 411 height 15
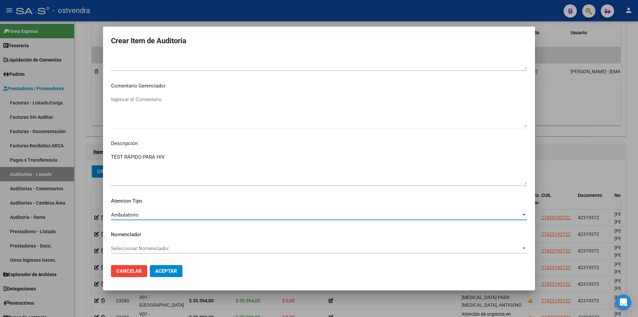
click at [167, 268] on span "Aceptar" at bounding box center [166, 271] width 22 height 6
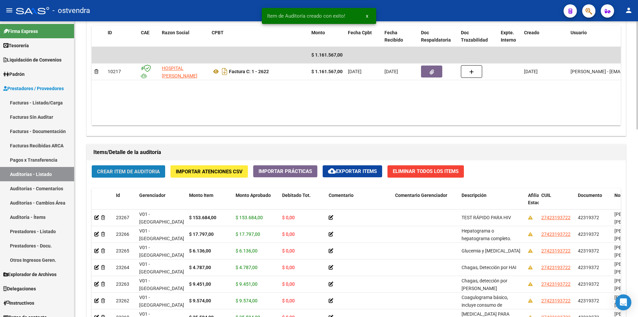
click at [146, 177] on button "Crear Item de Auditoria" at bounding box center [128, 171] width 73 height 12
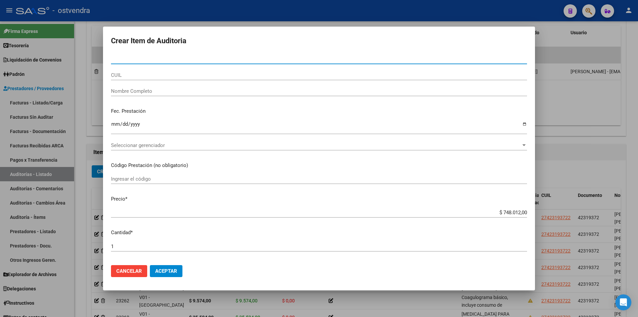
click at [180, 60] on input "Nro Documento" at bounding box center [319, 59] width 416 height 6
paste input "42319372"
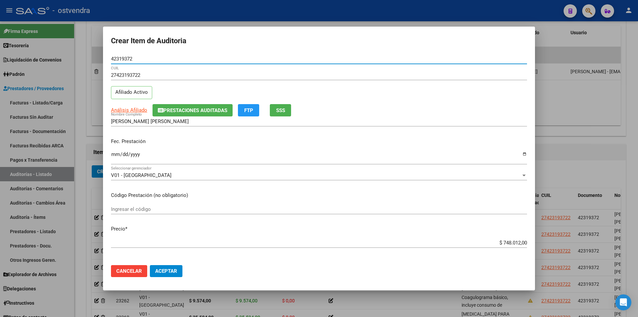
click at [522, 240] on input "$ 748.012,00" at bounding box center [319, 243] width 416 height 6
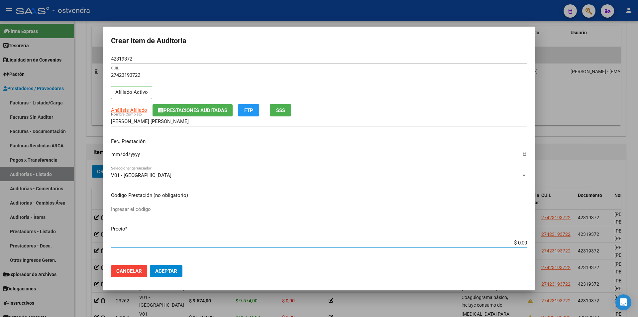
paste input "$ 3.068,00"
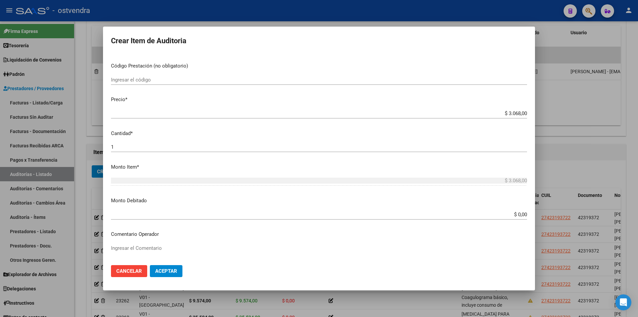
scroll to position [130, 0]
click at [319, 144] on input "1" at bounding box center [319, 146] width 416 height 6
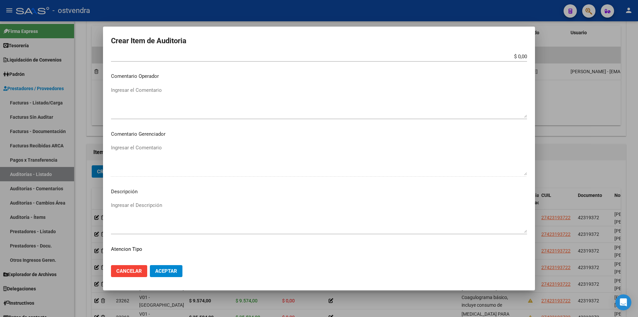
scroll to position [336, 0]
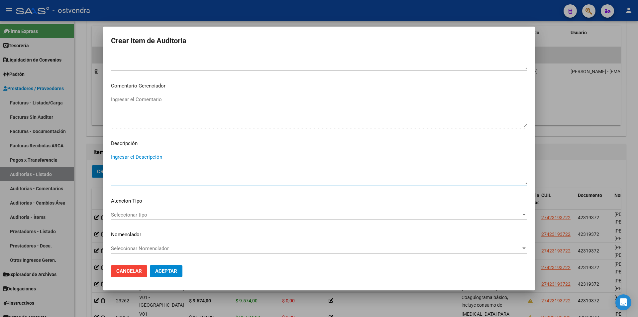
drag, startPoint x: 181, startPoint y: 163, endPoint x: 179, endPoint y: 158, distance: 4.9
click at [181, 163] on textarea "Ingresar el Descripción" at bounding box center [319, 168] width 416 height 31
paste textarea "Uremia."
paste textarea "Uricemia"
click at [177, 213] on span "Seleccionar tipo" at bounding box center [316, 215] width 410 height 6
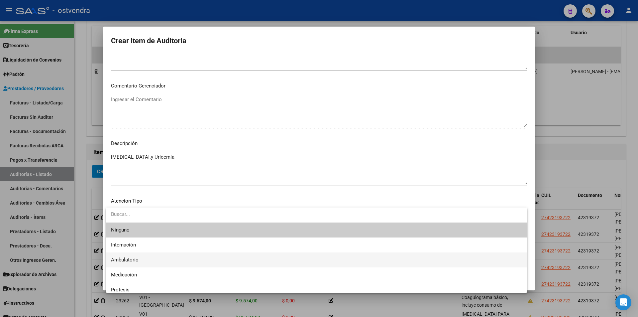
click at [166, 256] on span "Ambulatorio" at bounding box center [316, 259] width 411 height 15
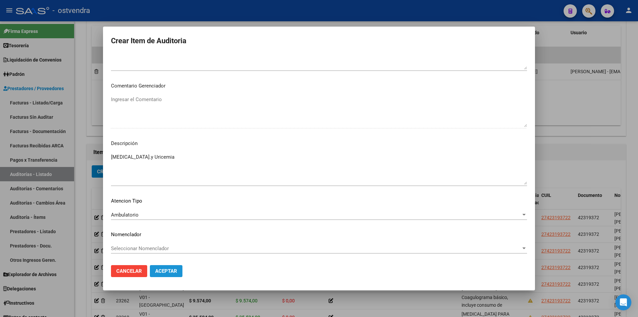
click at [162, 268] on span "Aceptar" at bounding box center [166, 271] width 22 height 6
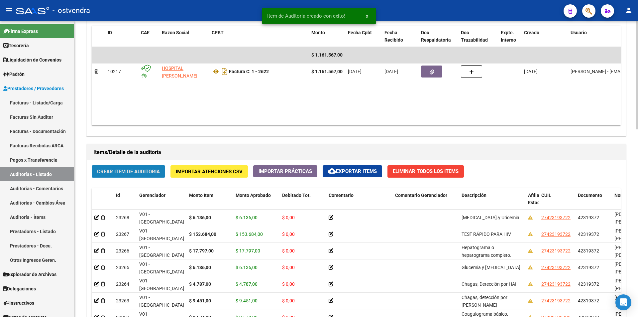
click at [137, 174] on span "Crear Item de Auditoria" at bounding box center [128, 172] width 63 height 6
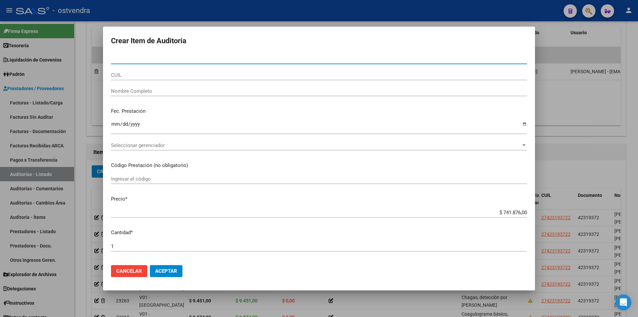
paste input "42319372"
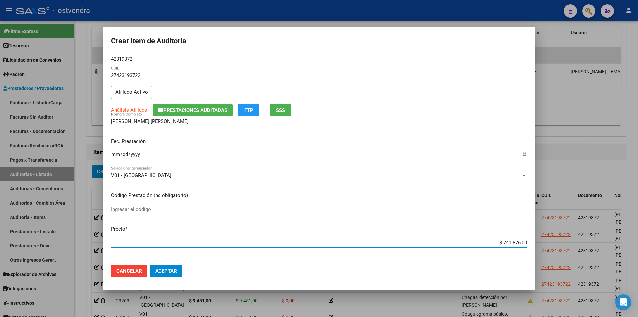
click at [522, 240] on input "$ 741.876,00" at bounding box center [319, 243] width 416 height 6
paste input "$ 9.451,00"
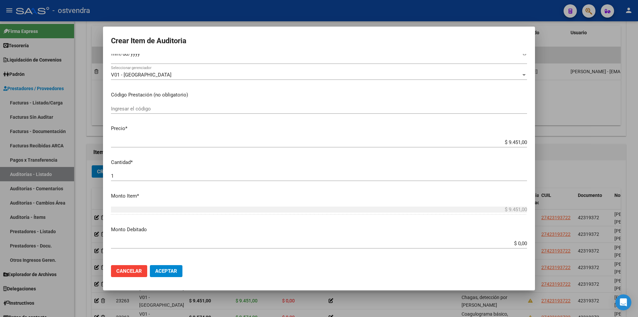
click at [191, 179] on div "1 Ingresar la cantidad" at bounding box center [319, 176] width 416 height 10
click at [190, 177] on input "1" at bounding box center [319, 176] width 416 height 6
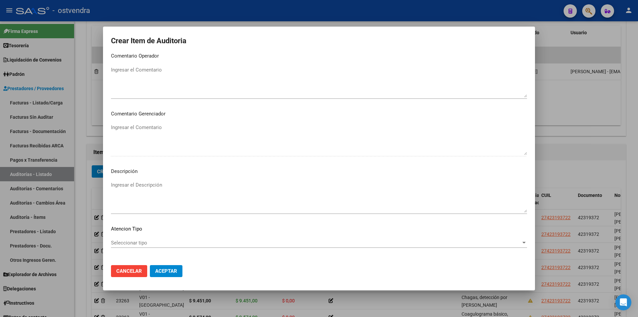
scroll to position [336, 0]
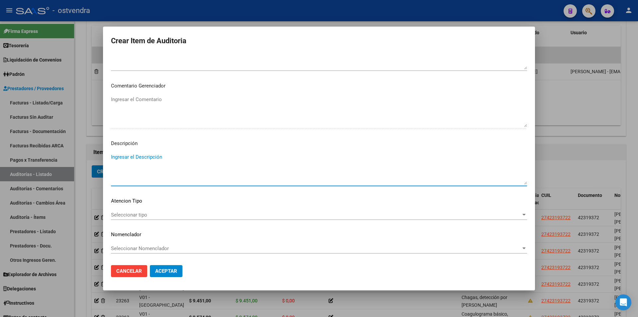
click at [183, 166] on textarea "Ingresar el Descripción" at bounding box center [319, 168] width 416 height 31
paste textarea "Sifilis anticuerpos IgM especificos"
paste textarea "Coagulograma básico, incluye consumo de protombina KPTT"
click at [212, 214] on span "Seleccionar tipo" at bounding box center [316, 215] width 410 height 6
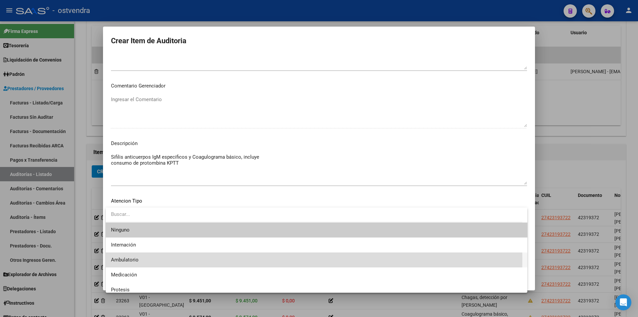
click at [199, 258] on span "Ambulatorio" at bounding box center [316, 259] width 411 height 15
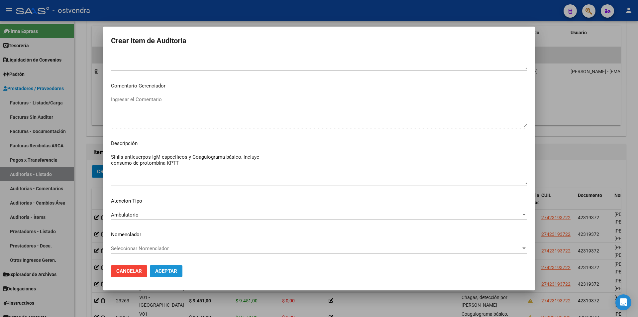
click at [175, 268] on span "Aceptar" at bounding box center [166, 271] width 22 height 6
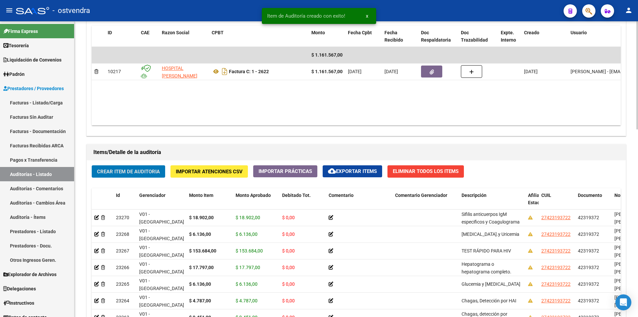
click at [131, 172] on span "Crear Item de Auditoria" at bounding box center [128, 172] width 63 height 6
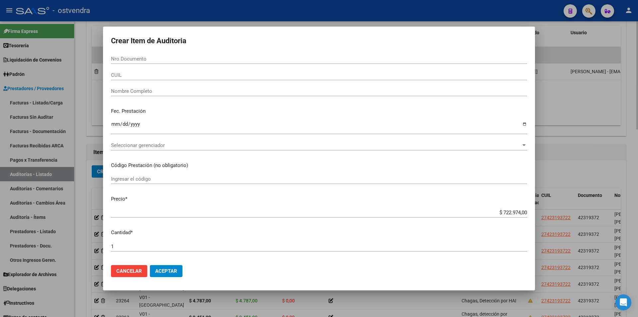
drag, startPoint x: 85, startPoint y: 150, endPoint x: 96, endPoint y: 176, distance: 28.8
click at [85, 150] on div at bounding box center [319, 158] width 638 height 317
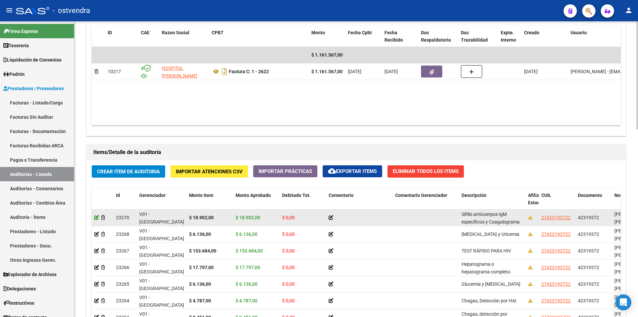
click at [96, 219] on icon at bounding box center [96, 217] width 5 height 5
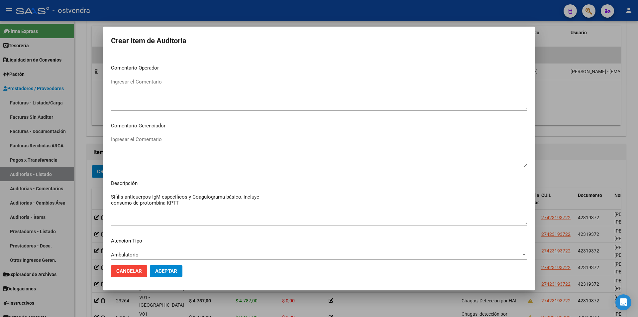
scroll to position [323, 0]
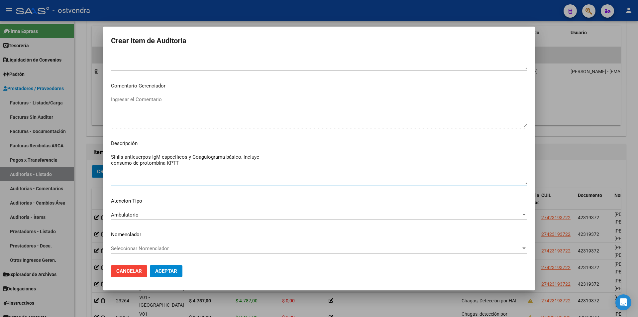
drag, startPoint x: 195, startPoint y: 158, endPoint x: 201, endPoint y: 168, distance: 12.2
click at [201, 168] on textarea "Sifilis anticuerpos IgM especificos y Coagulograma básico, incluye consumo de p…" at bounding box center [319, 168] width 416 height 31
paste textarea "Toxoplasmosis Anti Ig G"
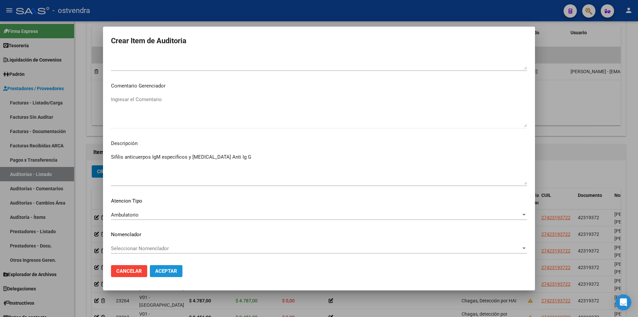
click at [178, 277] on button "Aceptar" at bounding box center [166, 271] width 33 height 12
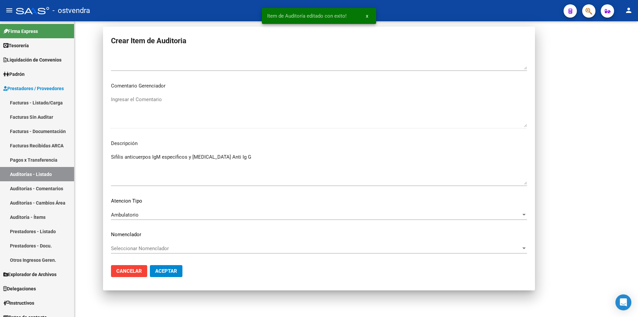
scroll to position [0, 0]
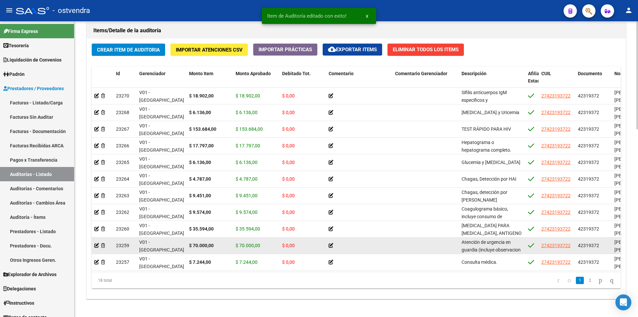
scroll to position [481, 0]
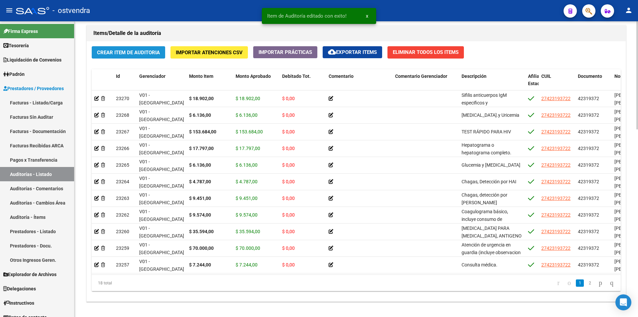
click at [132, 52] on span "Crear Item de Auditoria" at bounding box center [128, 53] width 63 height 6
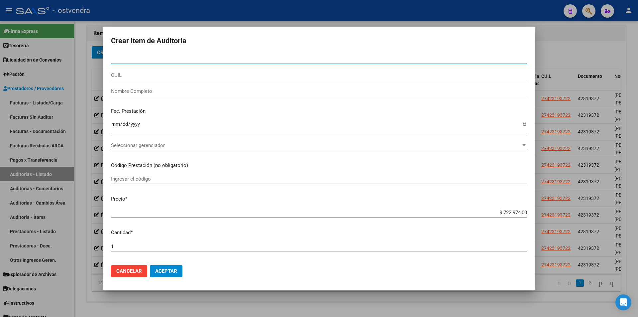
click at [208, 56] on input "Nro Documento" at bounding box center [319, 59] width 416 height 6
paste input "42319372"
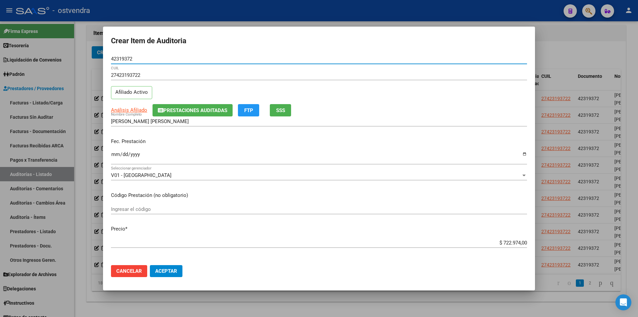
click at [522, 242] on input "$ 722.974,00" at bounding box center [319, 243] width 416 height 6
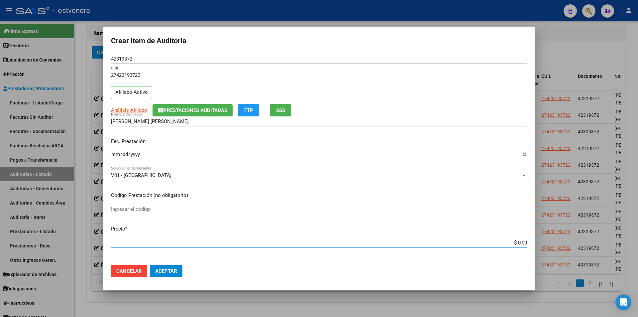
paste input "$ 7.244,00"
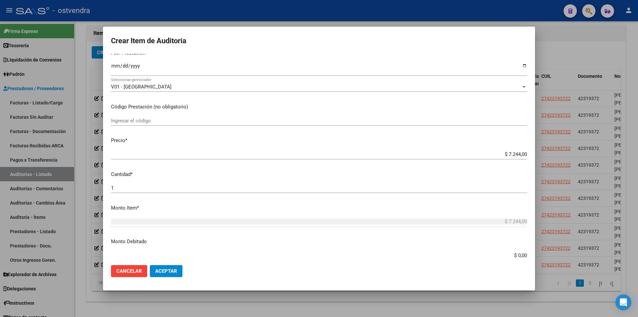
scroll to position [90, 0]
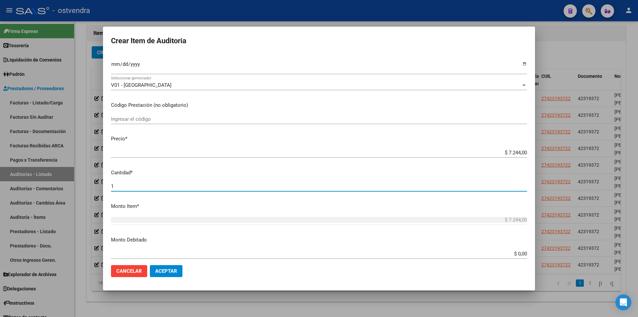
click at [181, 188] on input "1" at bounding box center [319, 186] width 416 height 6
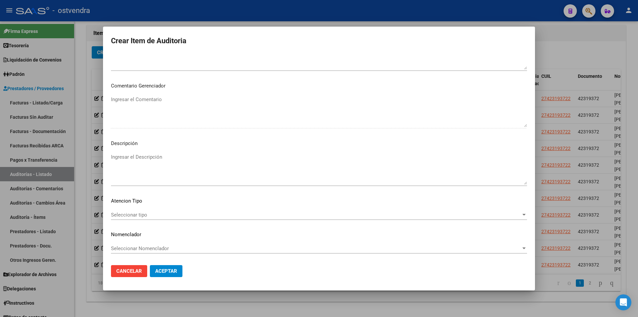
scroll to position [330, 0]
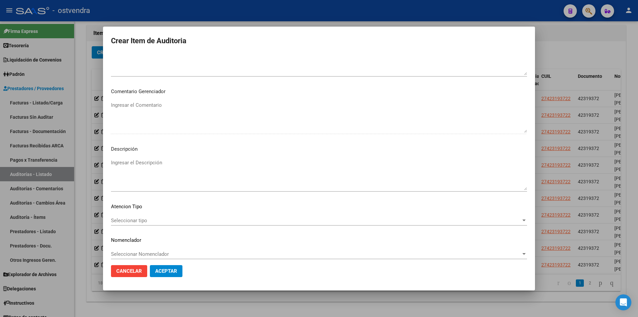
click at [158, 168] on textarea "Ingresar el Descripción" at bounding box center [319, 174] width 416 height 31
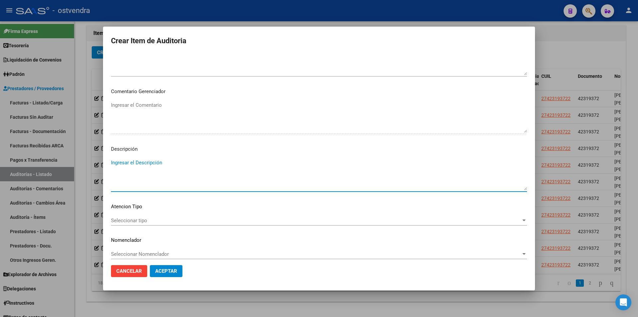
paste textarea "Consulta médica"
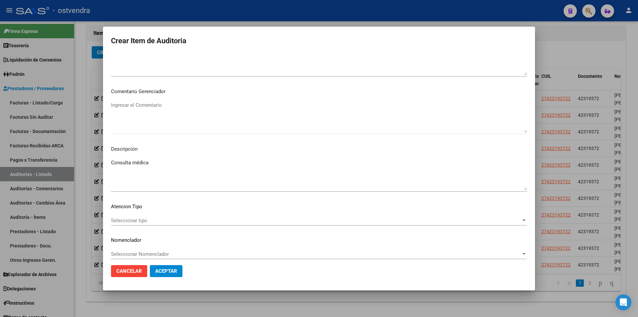
click at [170, 226] on div "Seleccionar tipo Seleccionar tipo" at bounding box center [319, 223] width 416 height 16
click at [171, 224] on div "Seleccionar tipo Seleccionar tipo" at bounding box center [319, 220] width 416 height 10
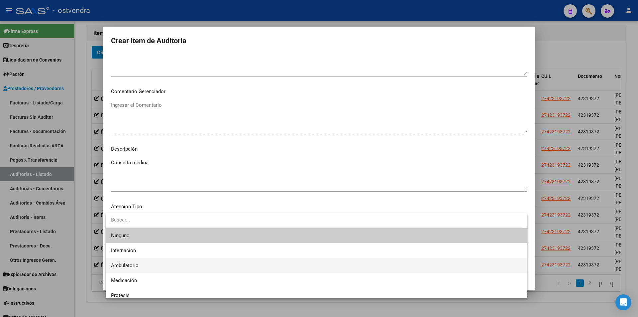
click at [165, 265] on span "Ambulatorio" at bounding box center [316, 265] width 411 height 15
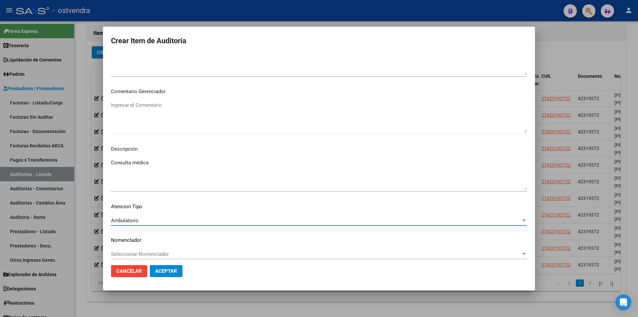
click at [166, 277] on button "Aceptar" at bounding box center [166, 271] width 33 height 12
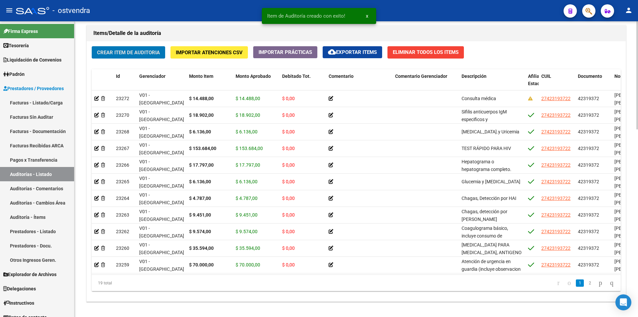
click at [163, 47] on button "Crear Item de Auditoria" at bounding box center [128, 52] width 73 height 12
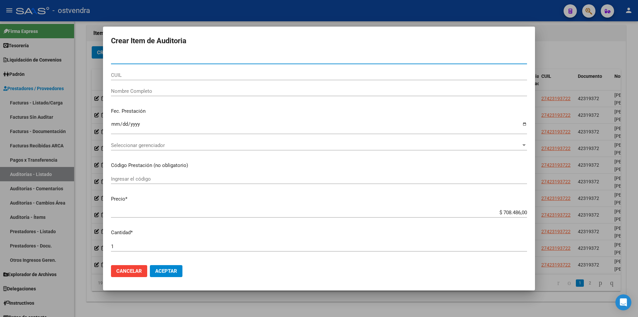
click at [163, 56] on input "Nro Documento" at bounding box center [319, 59] width 416 height 6
paste input "45744785"
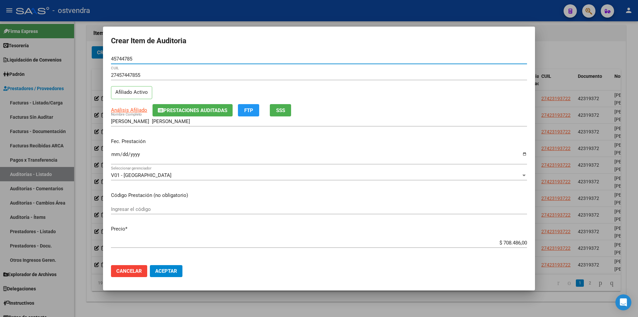
click at [523, 242] on app-form-text-field "Precio * $ 708.486,00 Ingresar el precio" at bounding box center [322, 235] width 422 height 21
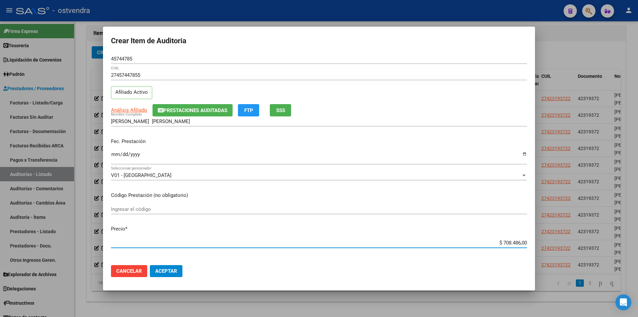
click at [521, 242] on input "$ 708.486,00" at bounding box center [319, 243] width 416 height 6
paste input "$ 7.244,00"
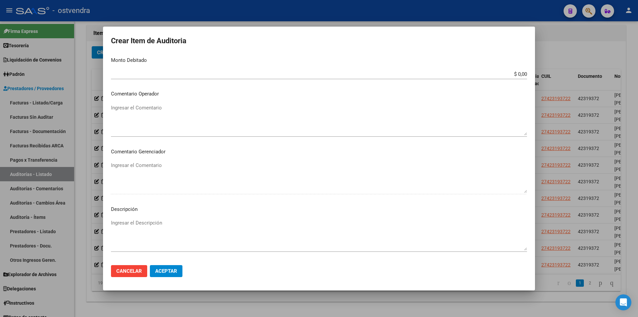
scroll to position [268, 0]
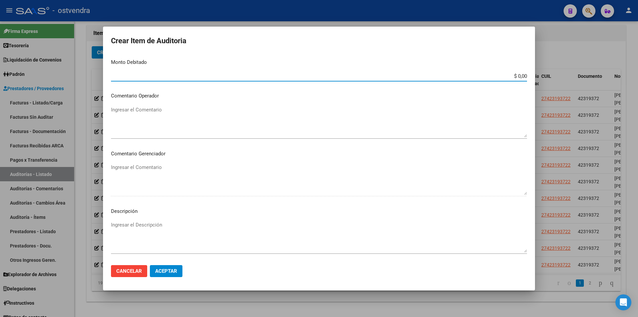
click at [521, 76] on input "$ 0,00" at bounding box center [319, 76] width 416 height 6
click at [521, 77] on input "$ 0,00" at bounding box center [319, 76] width 416 height 6
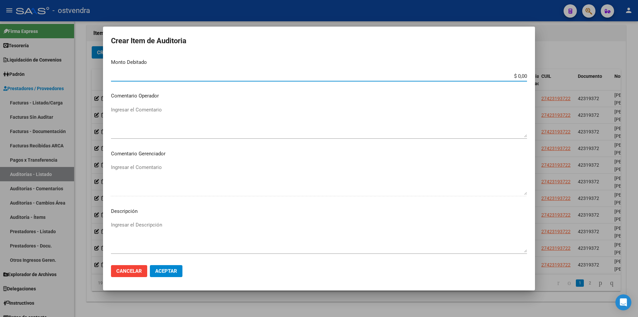
paste input "$ 7.244,00"
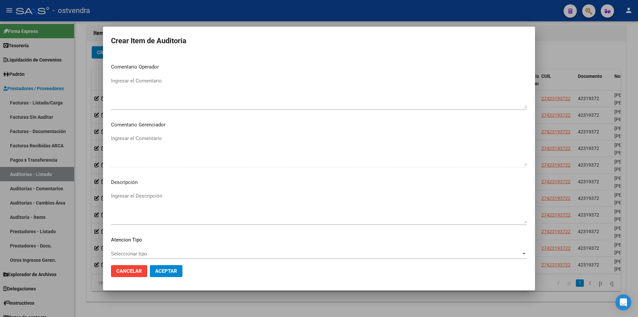
scroll to position [336, 0]
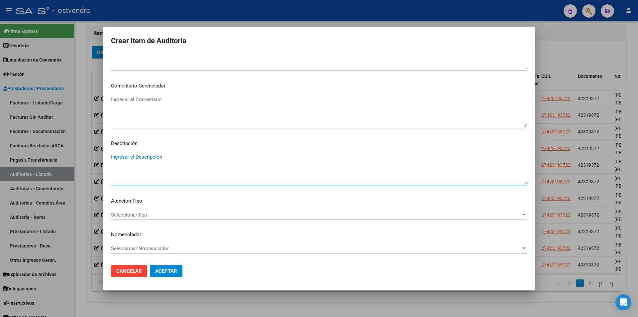
click at [154, 156] on textarea "Ingresar el Descripción" at bounding box center [319, 168] width 416 height 31
paste textarea "Consulta médica."
click at [169, 213] on span "Seleccionar tipo" at bounding box center [316, 215] width 410 height 6
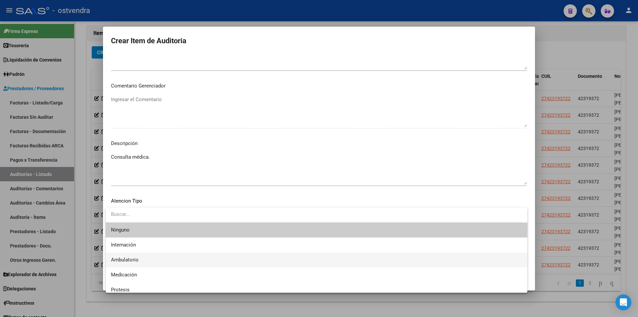
click at [159, 255] on span "Ambulatorio" at bounding box center [316, 259] width 411 height 15
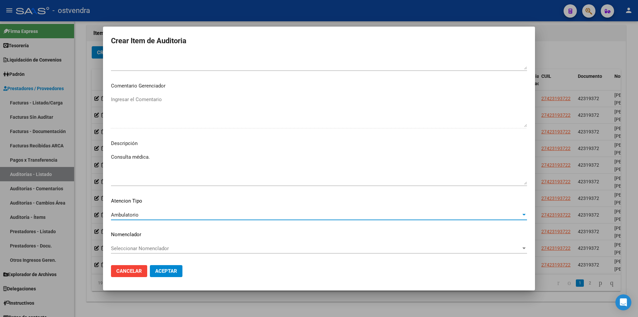
click at [159, 267] on button "Aceptar" at bounding box center [166, 271] width 33 height 12
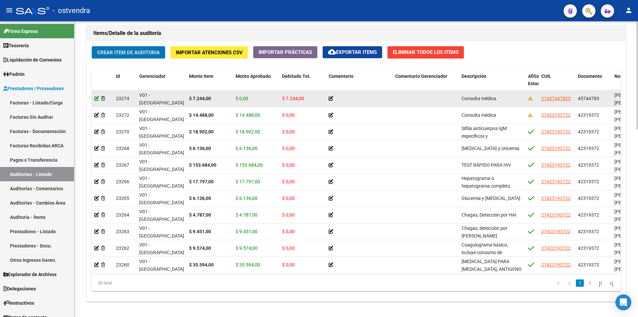
click at [97, 99] on icon at bounding box center [96, 98] width 5 height 5
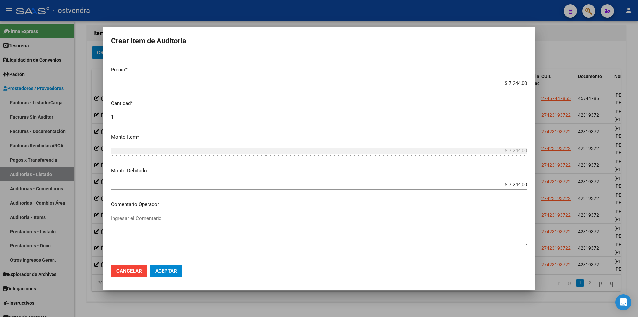
scroll to position [175, 0]
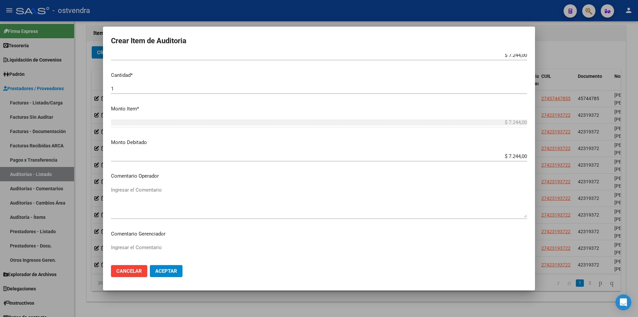
click at [523, 155] on app-form-text-field "Monto Debitado $ 7.244,00 Ingresar el monto" at bounding box center [322, 149] width 422 height 21
click at [522, 155] on app-form-text-field "Monto Debitado $ 7.244,00 Ingresar el monto" at bounding box center [322, 149] width 422 height 21
click at [520, 155] on input "$ 7.244,00" at bounding box center [319, 156] width 416 height 6
click at [522, 155] on input "$ 7.244,00" at bounding box center [319, 156] width 416 height 6
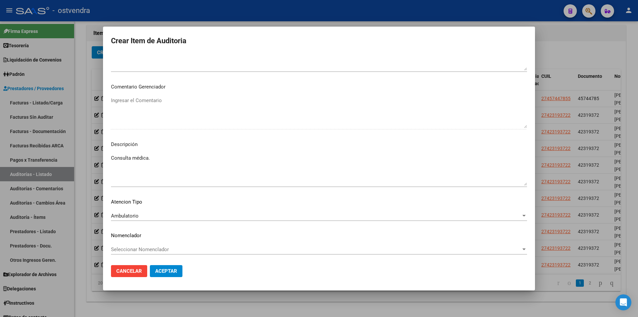
scroll to position [323, 0]
click at [175, 272] on span "Aceptar" at bounding box center [166, 271] width 22 height 6
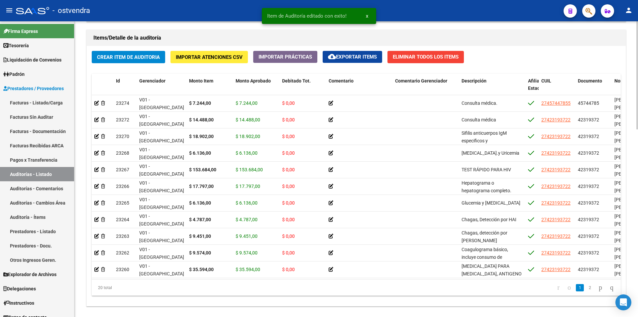
scroll to position [470, 0]
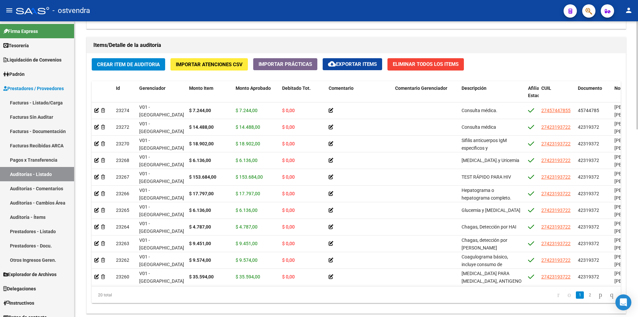
click at [147, 62] on span "Crear Item de Auditoria" at bounding box center [128, 65] width 63 height 6
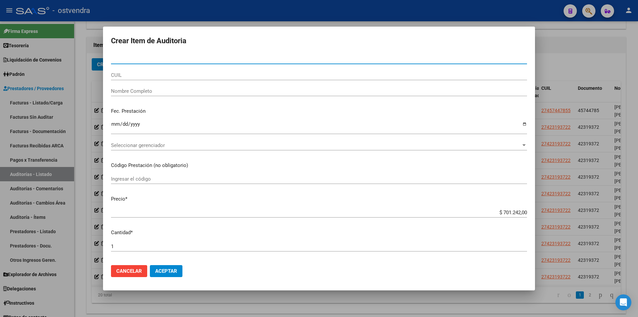
click at [198, 57] on input "Nro Documento" at bounding box center [319, 59] width 416 height 6
paste input "45744785"
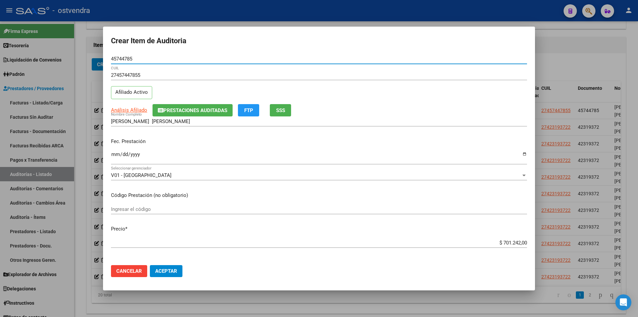
click at [521, 240] on input "$ 701.242,00" at bounding box center [319, 243] width 416 height 6
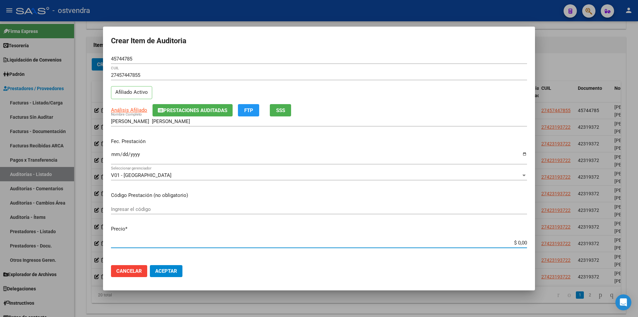
paste input "$ 17.797,00"
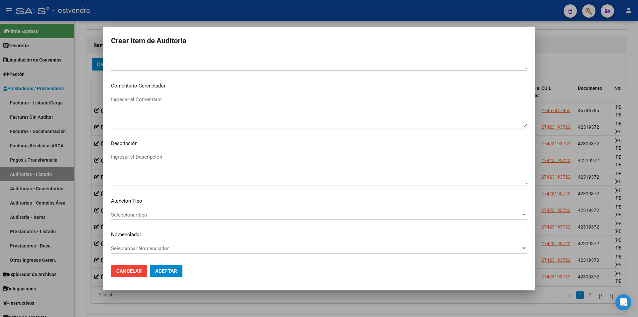
scroll to position [326, 0]
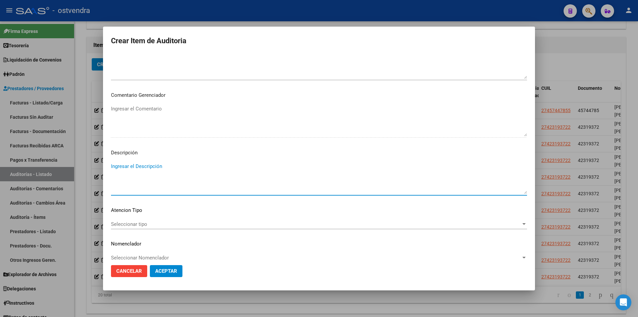
click at [146, 170] on textarea "Ingresar el Descripción" at bounding box center [319, 178] width 416 height 31
paste textarea "SEROLOGÍA PARA HEPATITIS B, ANTIGENO DE SUPERFICIE (Ag-HBs)"
click at [168, 226] on span "Seleccionar tipo" at bounding box center [316, 224] width 410 height 6
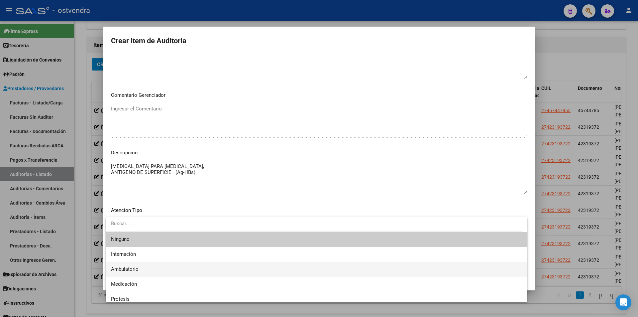
click at [155, 265] on span "Ambulatorio" at bounding box center [316, 269] width 411 height 15
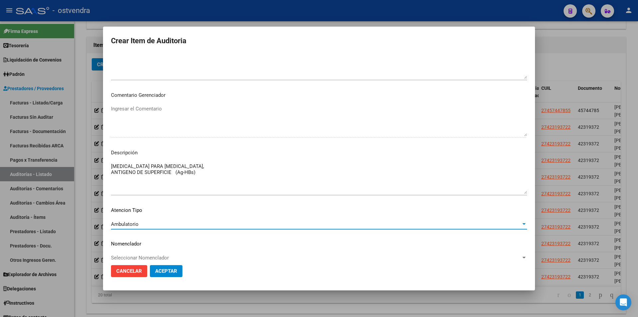
click at [156, 273] on span "Aceptar" at bounding box center [166, 271] width 22 height 6
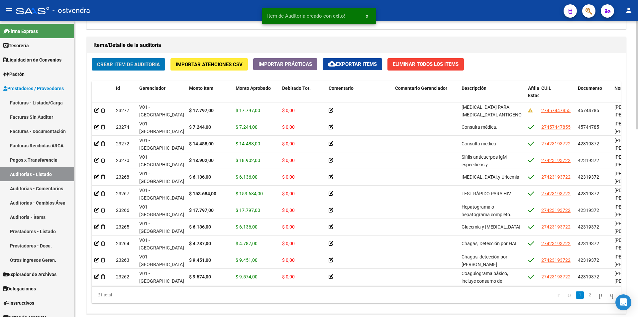
click at [134, 70] on div "Crear Item de Auditoria Importar Atenciones CSV Importar Prácticas cloud_downlo…" at bounding box center [356, 183] width 539 height 260
click at [144, 67] on button "Crear Item de Auditoria" at bounding box center [128, 64] width 73 height 12
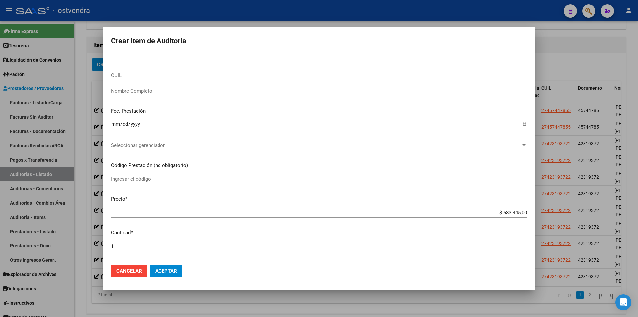
paste input "45744785"
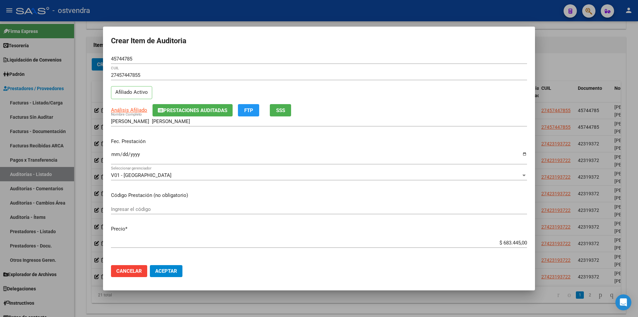
click at [523, 242] on app-form-text-field "Precio * $ 683.445,00 Ingresar el precio" at bounding box center [322, 235] width 422 height 21
click at [522, 242] on input "$ 683.445,00" at bounding box center [319, 243] width 416 height 6
paste input "$ 4.787,00"
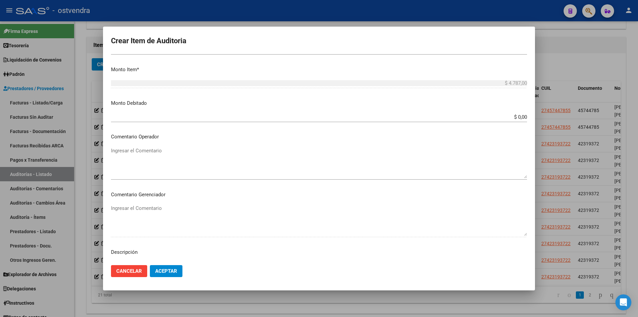
scroll to position [238, 0]
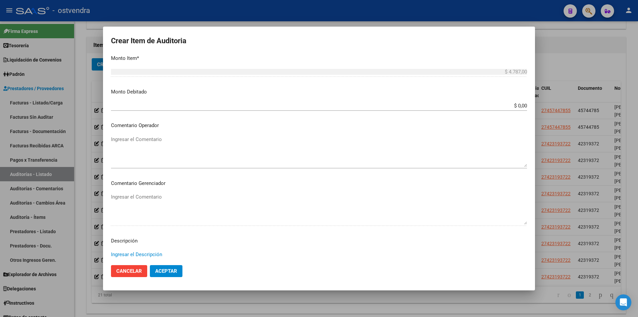
click at [147, 252] on textarea "Ingresar el Descripción" at bounding box center [319, 266] width 416 height 31
paste textarea "Coagulograma básico, incluye consumo de protombina KPTT"
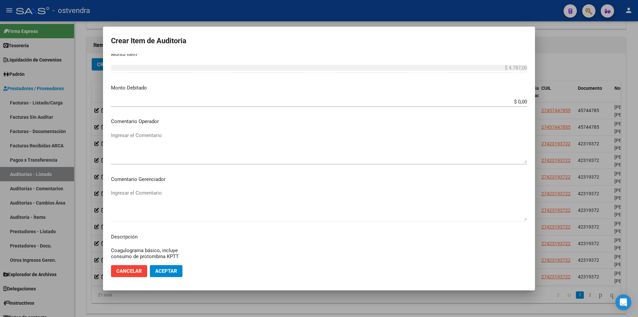
scroll to position [336, 0]
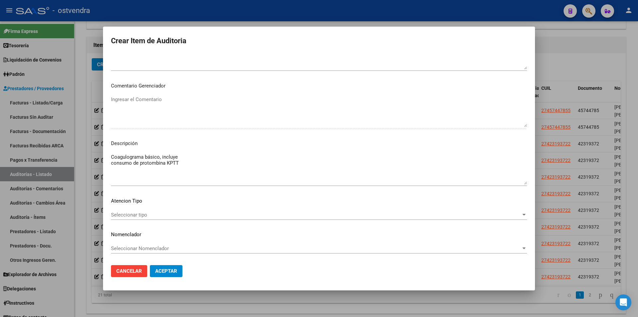
click at [282, 216] on span "Seleccionar tipo" at bounding box center [316, 215] width 410 height 6
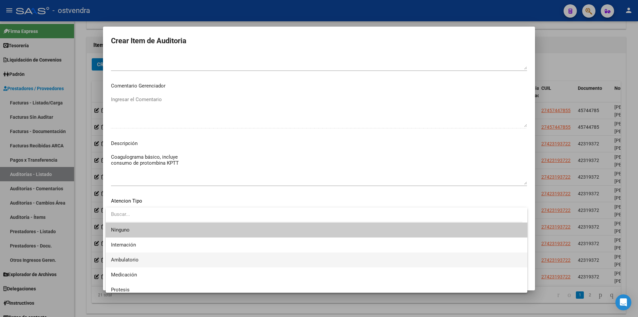
click at [233, 255] on span "Ambulatorio" at bounding box center [316, 259] width 411 height 15
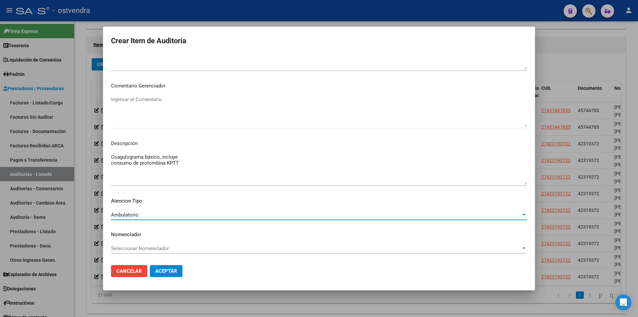
click at [179, 269] on button "Aceptar" at bounding box center [166, 271] width 33 height 12
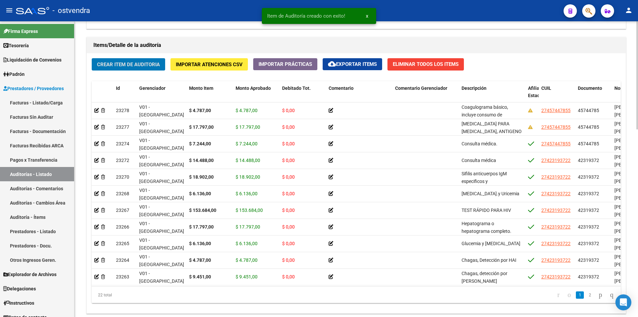
click at [144, 62] on span "Crear Item de Auditoria" at bounding box center [128, 65] width 63 height 6
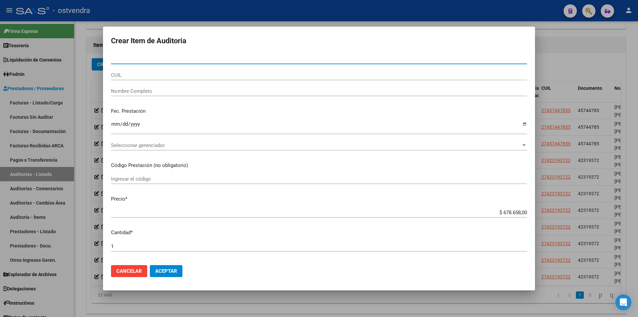
click at [523, 211] on app-form-text-field "Precio * $ 678.658,00 Ingresar el precio" at bounding box center [322, 205] width 422 height 21
click at [522, 210] on input "$ 678.658,00" at bounding box center [319, 212] width 416 height 6
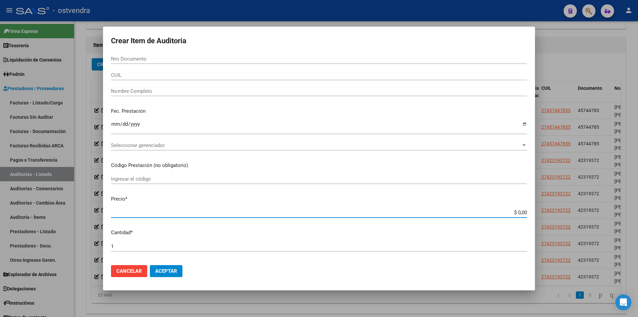
paste input "$ 3.068,00"
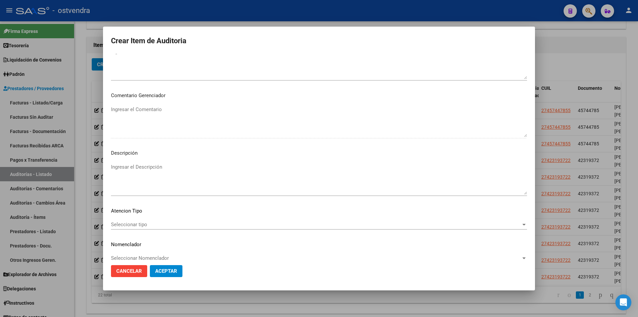
scroll to position [295, 0]
click at [247, 166] on textarea "Ingresar el Descripción" at bounding box center [319, 179] width 416 height 31
paste textarea "Creatinina, orina y sangre"
click at [271, 220] on div "Seleccionar tipo Seleccionar tipo" at bounding box center [319, 225] width 416 height 10
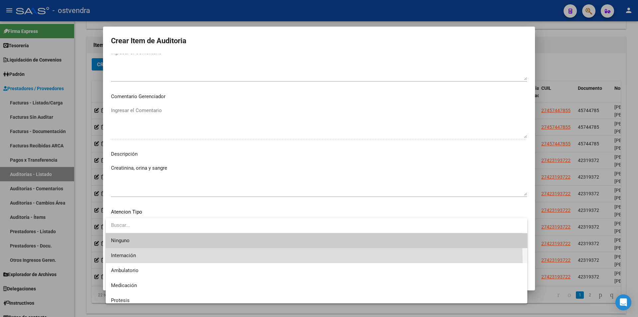
click at [268, 262] on span "Internación" at bounding box center [316, 255] width 411 height 15
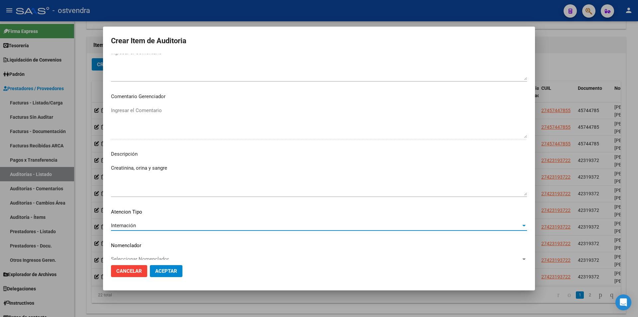
click at [270, 232] on div "Internación Seleccionar tipo" at bounding box center [319, 228] width 416 height 16
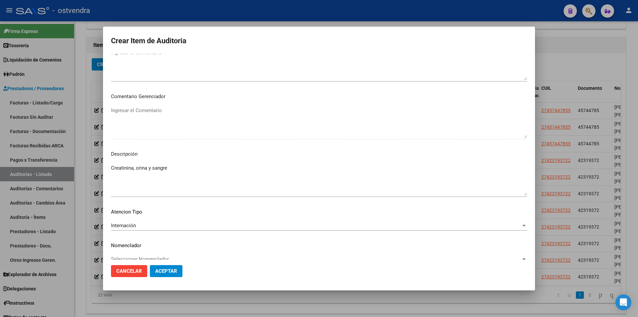
click at [270, 231] on div "Internación Seleccionar tipo" at bounding box center [319, 228] width 416 height 16
click at [270, 229] on div "Internación Seleccionar tipo" at bounding box center [319, 225] width 416 height 10
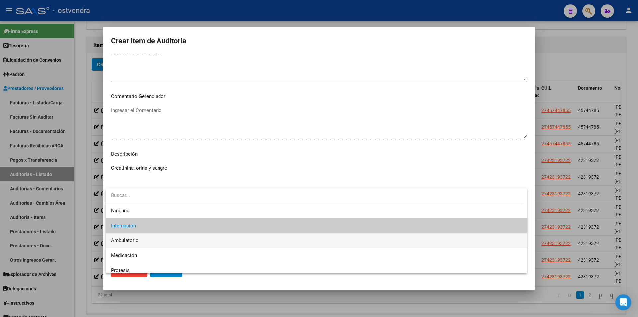
click at [264, 244] on span "Ambulatorio" at bounding box center [316, 240] width 411 height 15
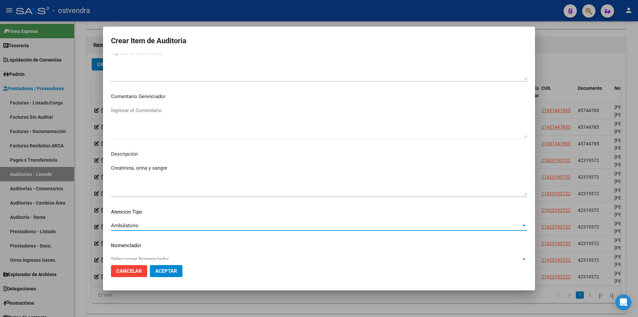
click at [162, 272] on span "Aceptar" at bounding box center [166, 271] width 22 height 6
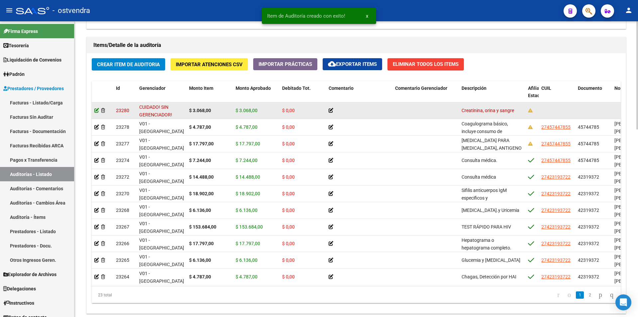
click at [98, 112] on icon at bounding box center [96, 110] width 5 height 5
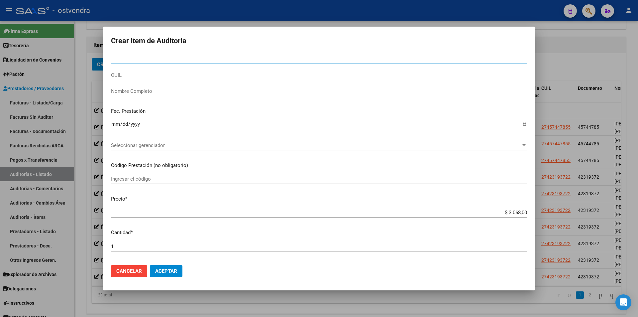
paste input "45744785"
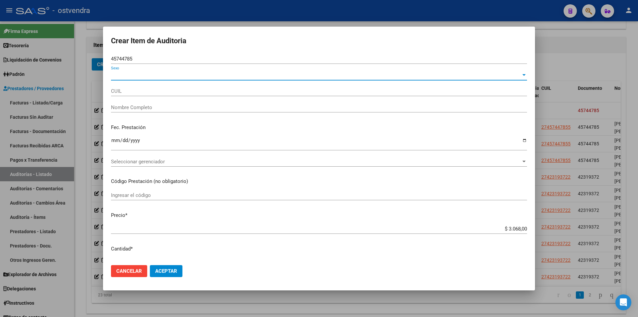
click at [159, 74] on span "Sexo" at bounding box center [316, 75] width 410 height 6
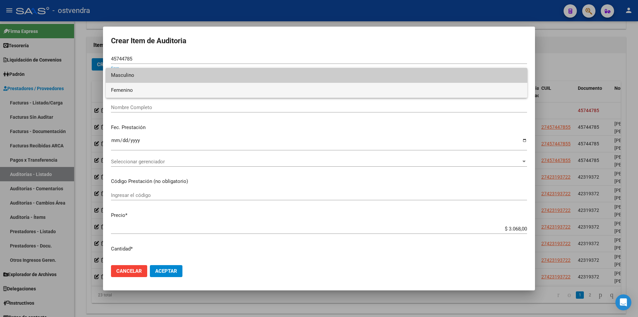
click at [159, 84] on span "Femenino" at bounding box center [316, 90] width 411 height 15
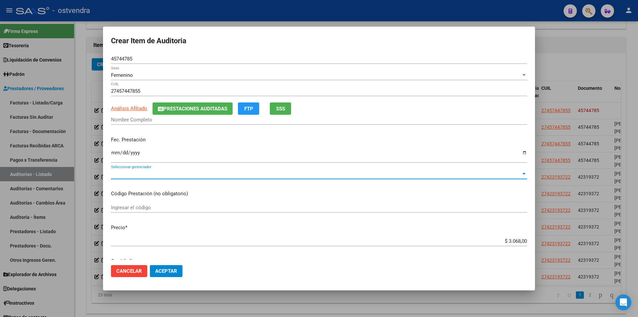
click at [157, 175] on span "Seleccionar gerenciador" at bounding box center [316, 174] width 410 height 6
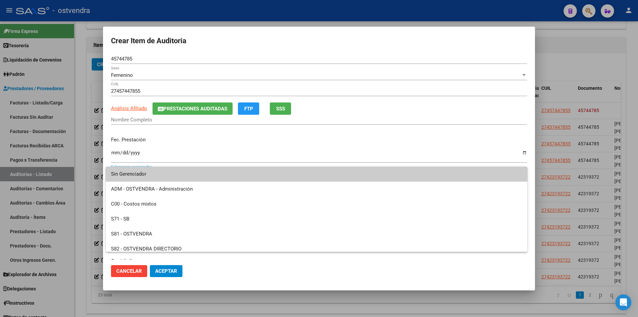
click at [157, 171] on span "Sin Gerenciador" at bounding box center [316, 174] width 411 height 15
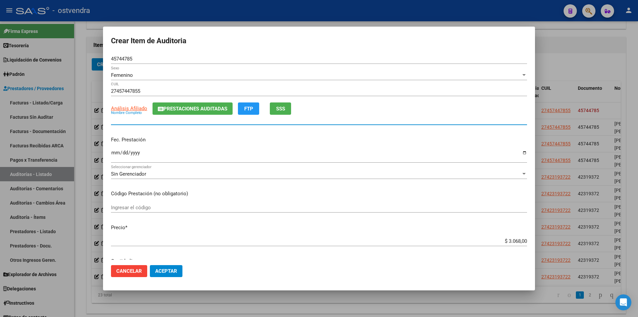
click at [142, 120] on input "Nombre Completo" at bounding box center [319, 120] width 416 height 6
paste input "BENITEZ, Melina Belen"
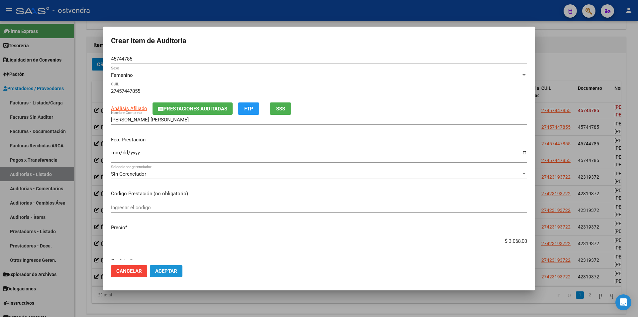
click at [166, 266] on button "Aceptar" at bounding box center [166, 271] width 33 height 12
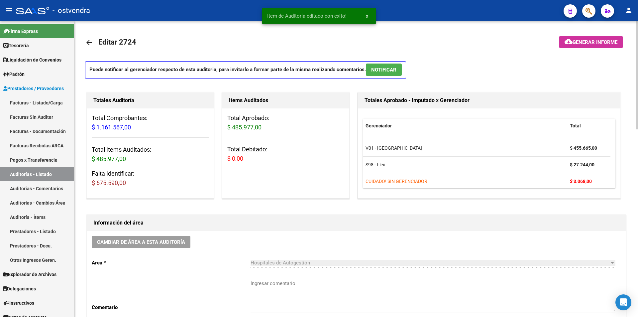
scroll to position [296, 0]
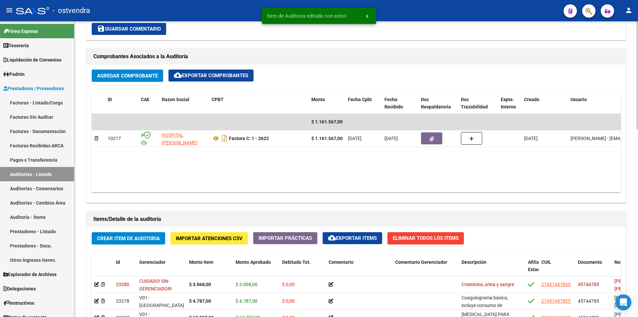
click at [633, 217] on div "arrow_back Editar 2724 cloud_download Generar informe Puede notificar al gerenc…" at bounding box center [357, 130] width 566 height 809
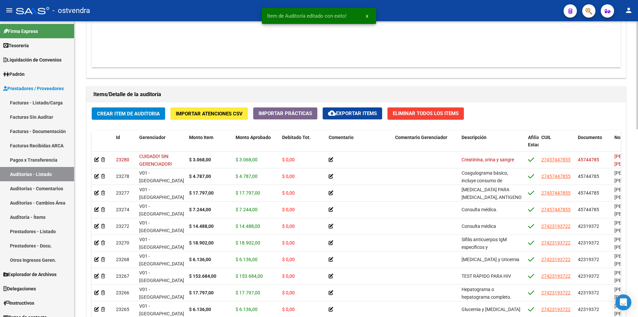
scroll to position [422, 0]
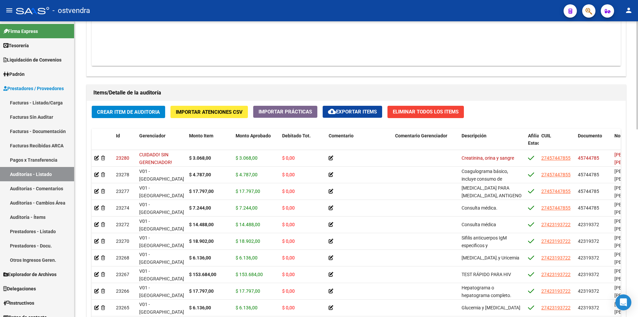
click at [627, 194] on div "arrow_back Editar 2724 cloud_download Generar informe Puede notificar al gerenc…" at bounding box center [357, 3] width 566 height 809
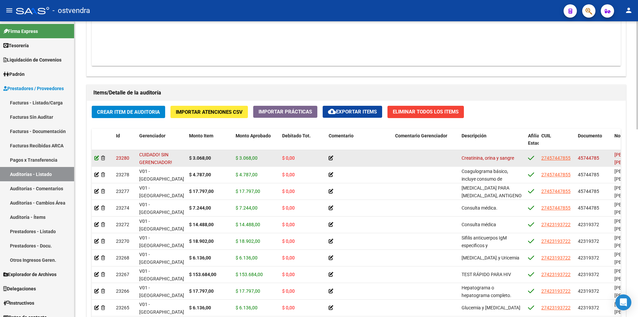
click at [97, 159] on icon at bounding box center [96, 158] width 5 height 5
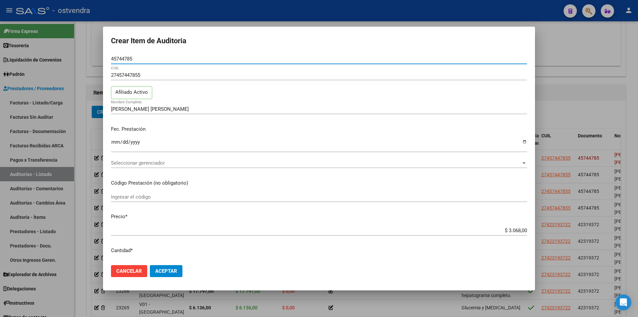
click at [190, 161] on span "Seleccionar gerenciador" at bounding box center [316, 163] width 410 height 6
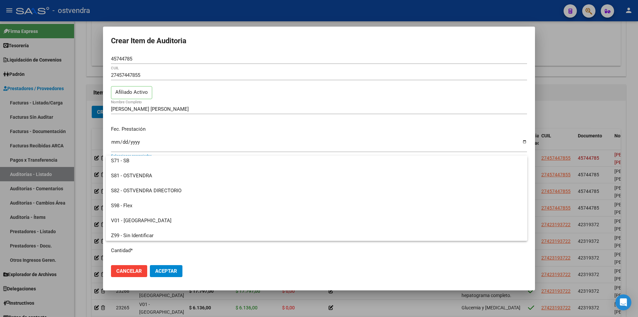
scroll to position [50, 0]
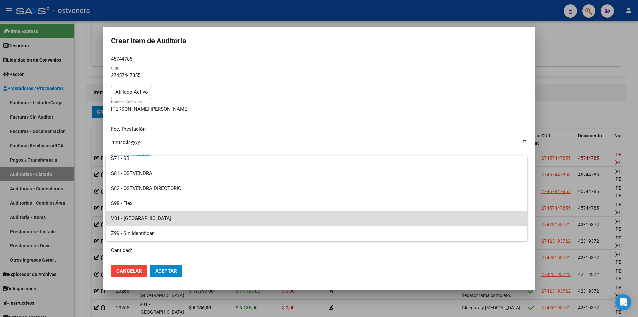
click at [356, 211] on span "V01 - [GEOGRAPHIC_DATA]" at bounding box center [316, 218] width 411 height 15
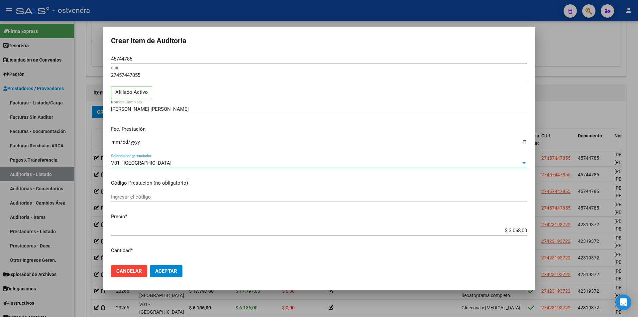
click at [174, 266] on button "Aceptar" at bounding box center [166, 271] width 33 height 12
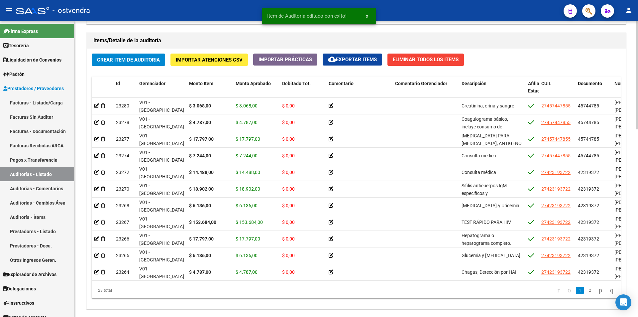
scroll to position [482, 0]
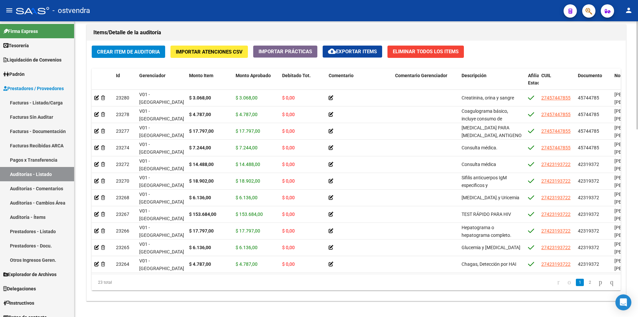
click at [151, 54] on span "Crear Item de Auditoria" at bounding box center [128, 52] width 63 height 6
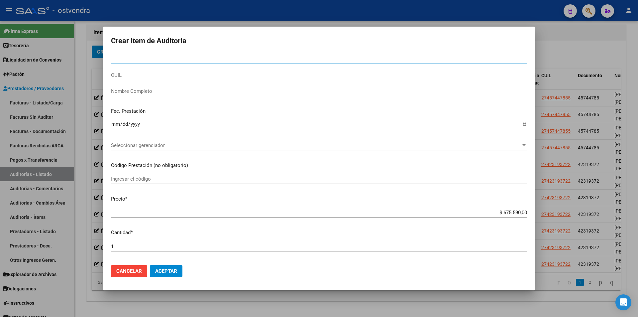
paste input "45744785"
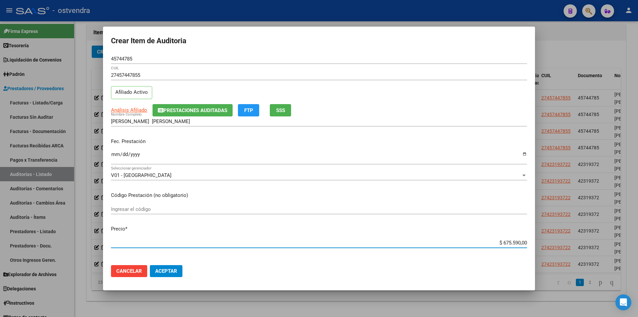
click at [521, 243] on input "$ 675.590,00" at bounding box center [319, 243] width 416 height 6
click at [522, 243] on input "$ 675.590,00" at bounding box center [319, 243] width 416 height 6
paste input "$ 9.451,00"
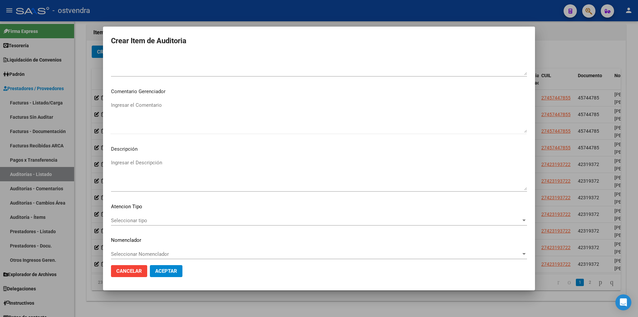
scroll to position [336, 0]
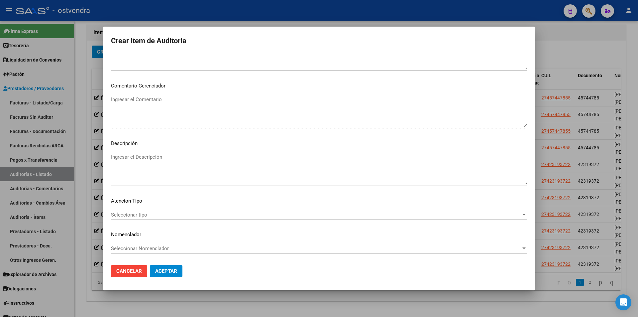
click at [295, 166] on textarea "Ingresar el Descripción" at bounding box center [319, 168] width 416 height 31
paste textarea "Chagas, detección por ELISA"
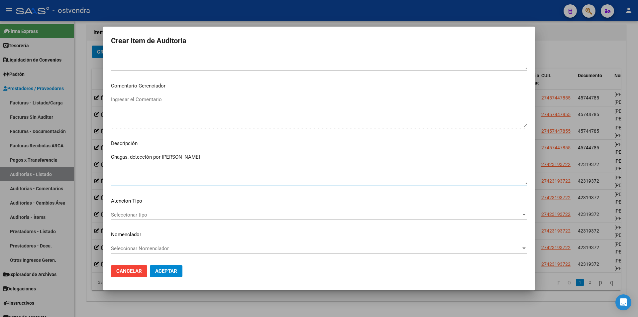
click at [211, 216] on span "Seleccionar tipo" at bounding box center [316, 215] width 410 height 6
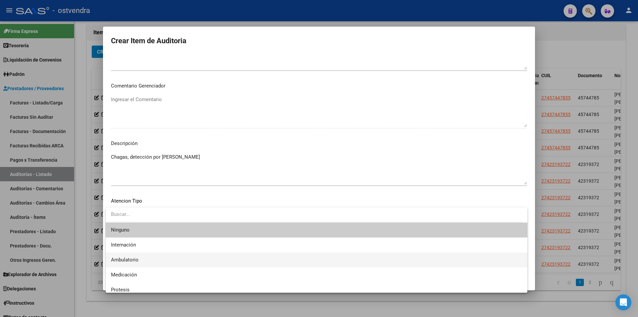
click at [195, 257] on span "Ambulatorio" at bounding box center [316, 259] width 411 height 15
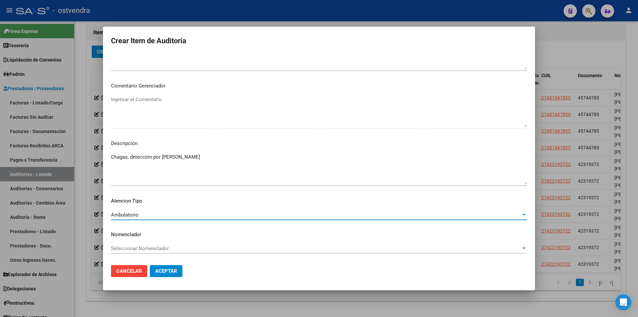
click at [179, 265] on mat-dialog-actions "Cancelar Aceptar" at bounding box center [319, 271] width 416 height 23
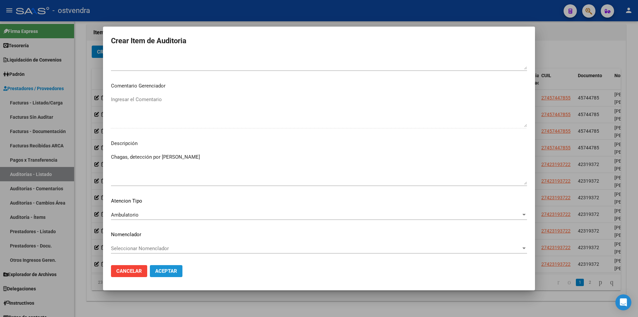
click at [178, 266] on button "Aceptar" at bounding box center [166, 271] width 33 height 12
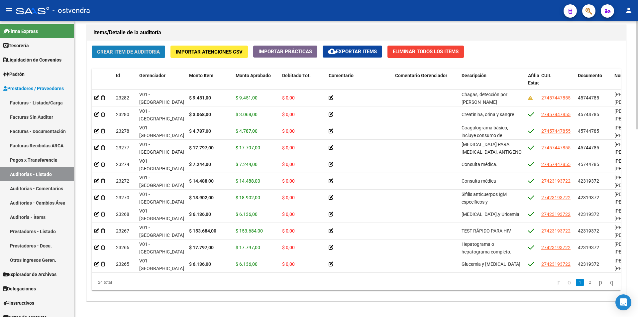
click at [154, 53] on span "Crear Item de Auditoria" at bounding box center [128, 52] width 63 height 6
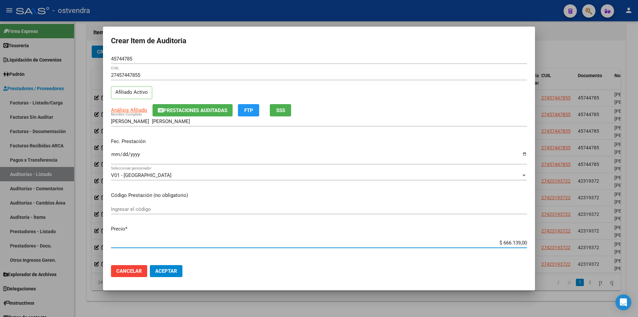
click at [522, 241] on input "$ 666.139,00" at bounding box center [319, 243] width 416 height 6
paste input "$ 4.787,00"
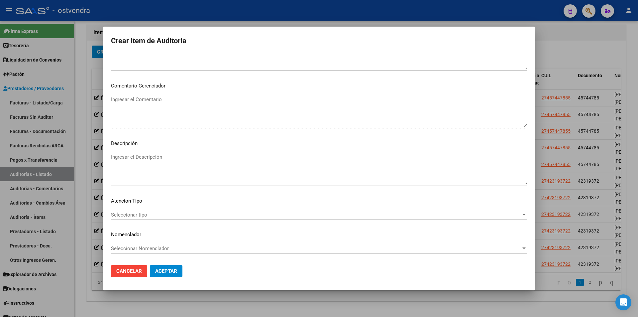
click at [157, 156] on textarea "Ingresar el Descripción" at bounding box center [319, 168] width 416 height 31
paste textarea "Chagas, Detección por HAI"
click at [233, 215] on span "Seleccionar tipo" at bounding box center [316, 215] width 410 height 6
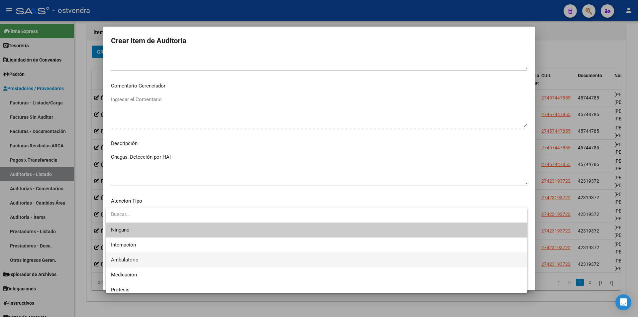
click at [195, 255] on span "Ambulatorio" at bounding box center [316, 259] width 411 height 15
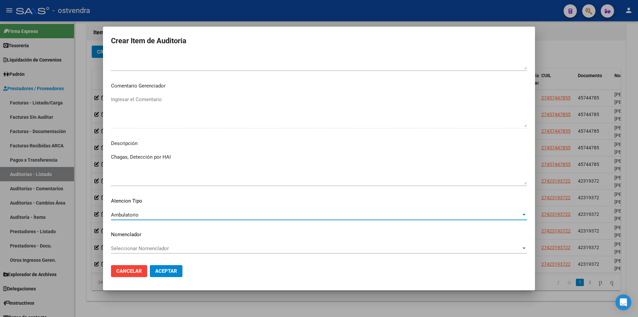
click at [174, 269] on span "Aceptar" at bounding box center [166, 271] width 22 height 6
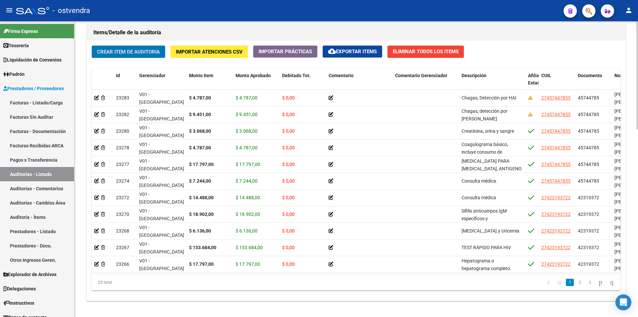
click at [122, 54] on span "Crear Item de Auditoria" at bounding box center [128, 52] width 63 height 6
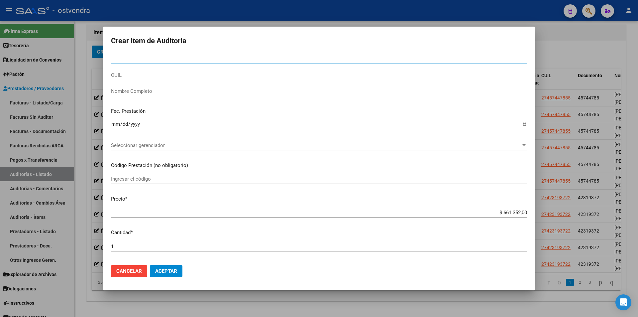
paste input "45744785"
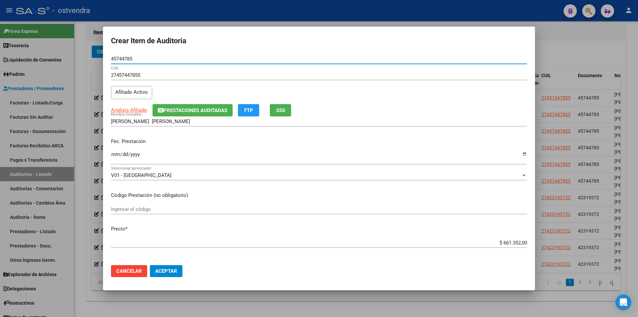
click at [522, 242] on input "$ 661.352,00" at bounding box center [319, 243] width 416 height 6
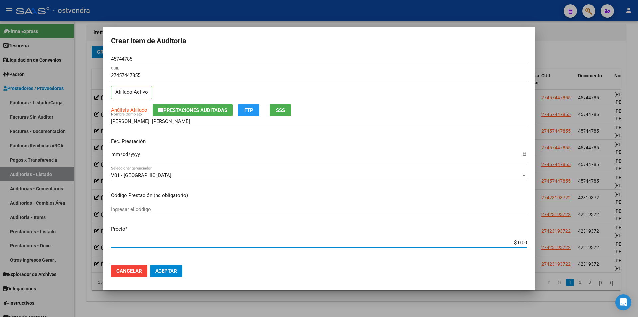
paste input "$ 3.068,00"
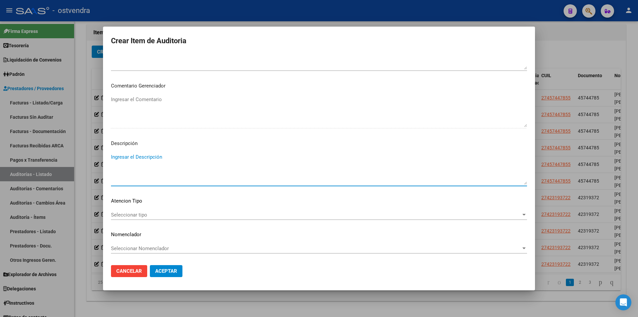
click at [224, 162] on textarea "Ingresar el Descripción" at bounding box center [319, 168] width 416 height 31
paste textarea "Glucemia."
click at [241, 216] on span "Seleccionar tipo" at bounding box center [316, 215] width 410 height 6
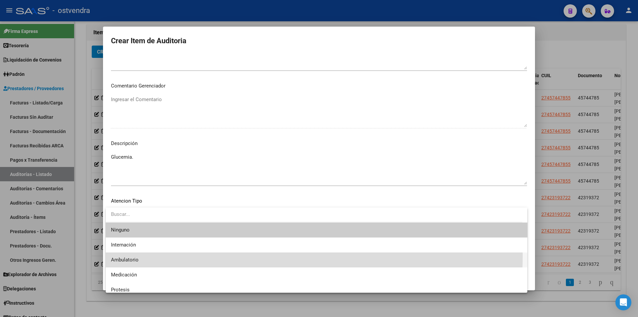
click at [229, 255] on span "Ambulatorio" at bounding box center [316, 259] width 411 height 15
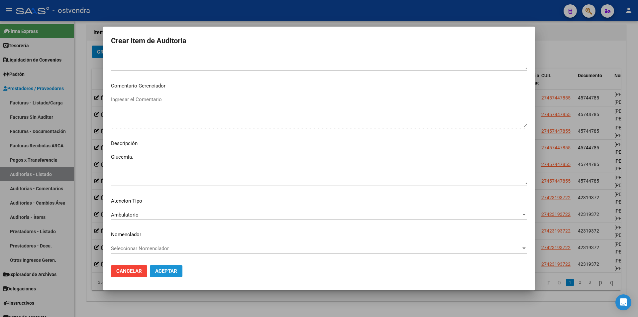
click at [172, 273] on span "Aceptar" at bounding box center [166, 271] width 22 height 6
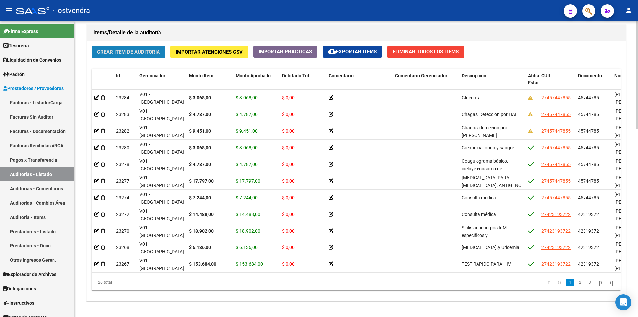
click at [139, 52] on span "Crear Item de Auditoria" at bounding box center [128, 52] width 63 height 6
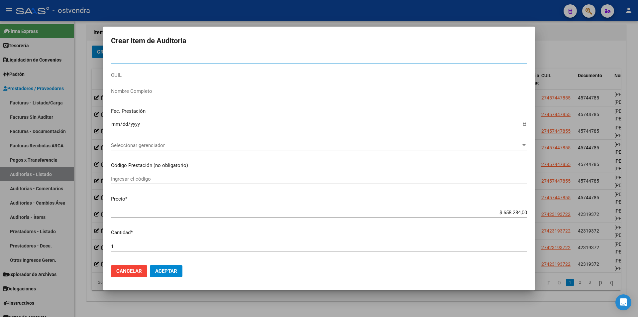
click at [173, 58] on input "Nro Documento" at bounding box center [319, 59] width 416 height 6
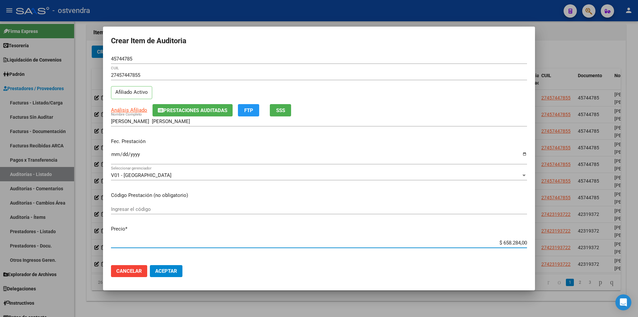
click at [520, 242] on input "$ 658.284,00" at bounding box center [319, 243] width 416 height 6
click at [521, 243] on input "$ 658.284,00" at bounding box center [319, 243] width 416 height 6
paste input "$ 17.797,00"
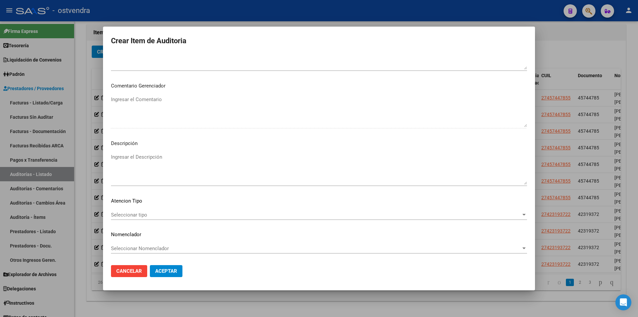
drag, startPoint x: 222, startPoint y: 145, endPoint x: 224, endPoint y: 151, distance: 6.9
click at [223, 147] on mat-dialog-content "45744785 Nro Documento 27457447855 CUIL Afiliado Activo Análisis Afiliado Prest…" at bounding box center [319, 157] width 432 height 206
click at [224, 158] on textarea "Ingresar el Descripción" at bounding box center [319, 168] width 416 height 31
drag, startPoint x: 148, startPoint y: 157, endPoint x: 151, endPoint y: 157, distance: 3.3
paste textarea "Hepatograma o hepatograma completo."
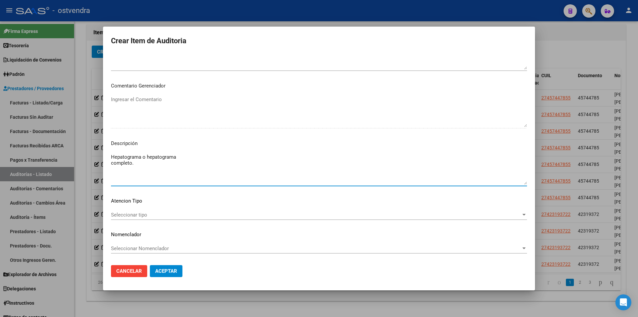
click at [177, 215] on span "Seleccionar tipo" at bounding box center [316, 215] width 410 height 6
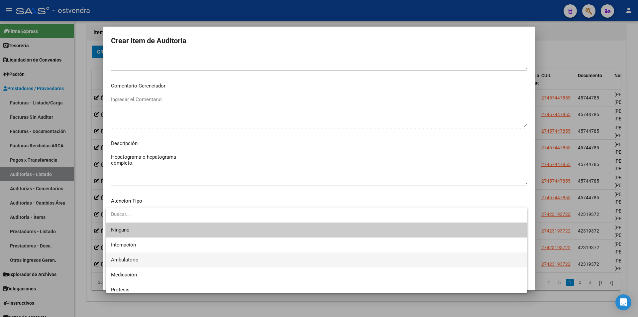
click at [155, 254] on span "Ambulatorio" at bounding box center [316, 259] width 411 height 15
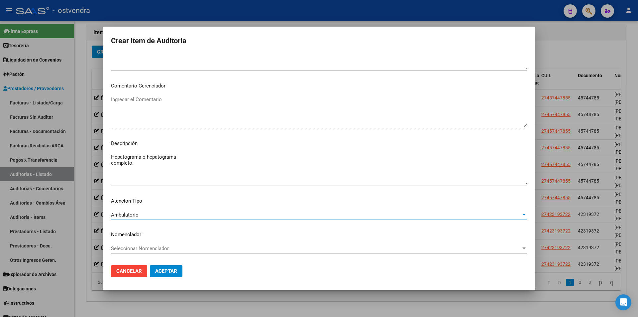
click at [158, 273] on span "Aceptar" at bounding box center [166, 271] width 22 height 6
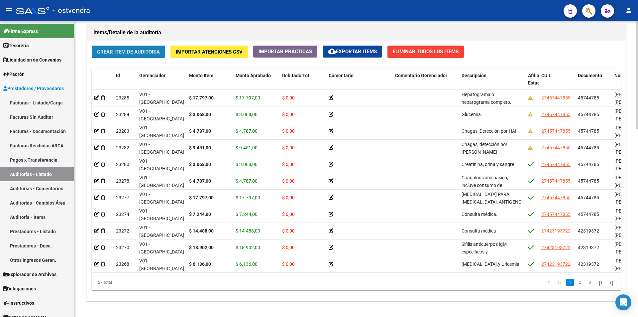
click at [118, 57] on button "Crear Item de Auditoria" at bounding box center [128, 52] width 73 height 12
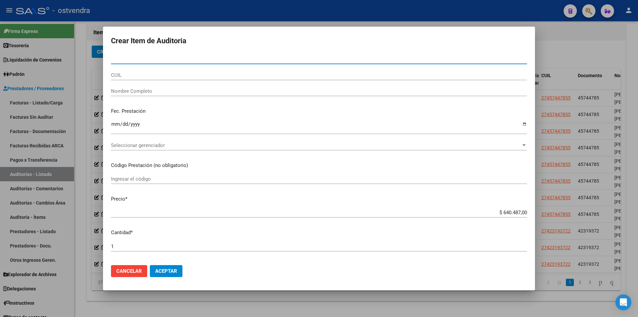
click at [522, 214] on app-form-text-field "Precio * $ 640.487,00 Ingresar el precio" at bounding box center [322, 205] width 422 height 21
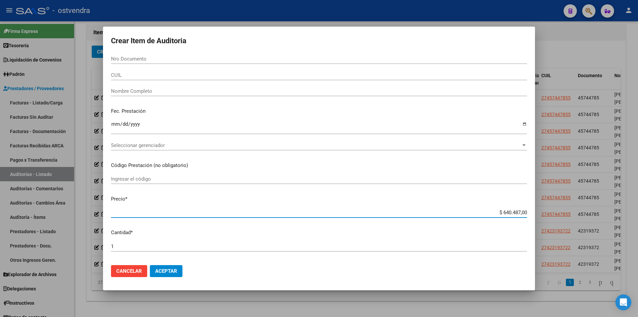
click at [522, 213] on input "$ 640.487,00" at bounding box center [319, 212] width 416 height 6
paste input "$ 3.068,00"
click at [197, 56] on input "Nro Documento" at bounding box center [319, 59] width 416 height 6
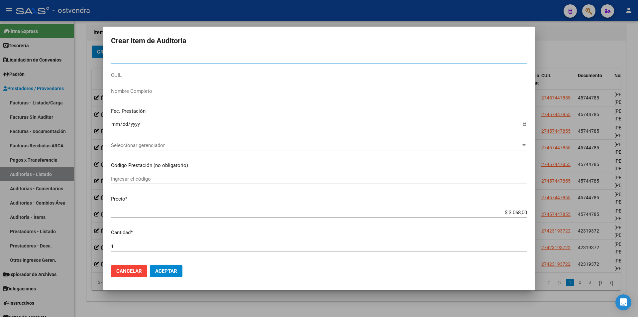
paste input "45744785"
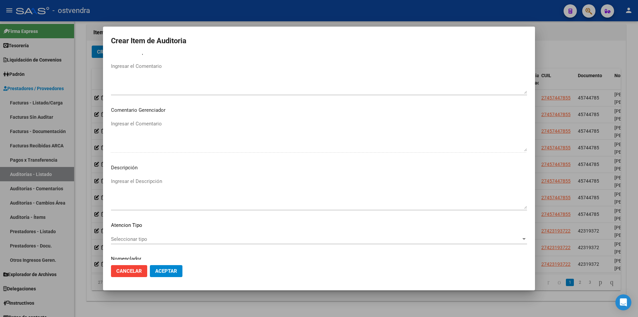
scroll to position [311, 0]
click at [138, 181] on textarea "Ingresar el Descripción" at bounding box center [319, 193] width 416 height 31
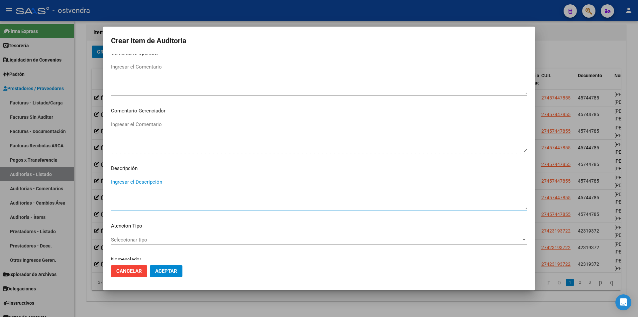
paste textarea "Hemograma."
click at [177, 240] on span "Seleccionar tipo" at bounding box center [316, 240] width 410 height 6
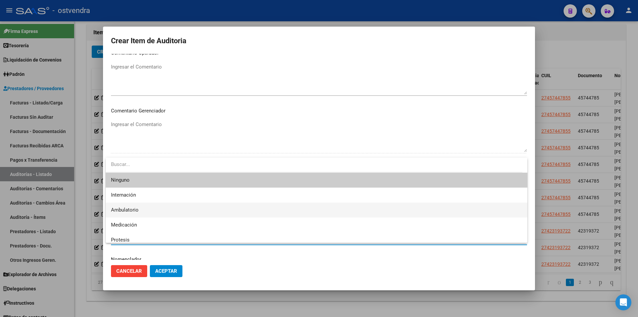
click at [178, 213] on span "Ambulatorio" at bounding box center [316, 210] width 411 height 15
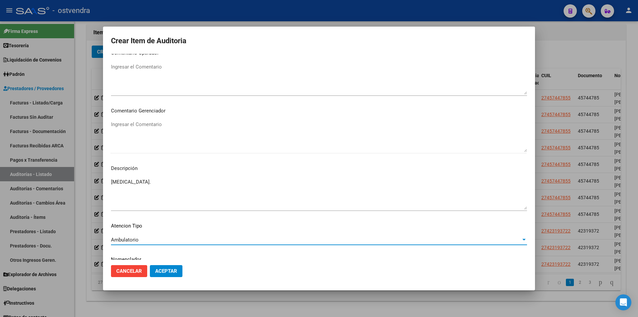
click at [171, 272] on span "Aceptar" at bounding box center [166, 271] width 22 height 6
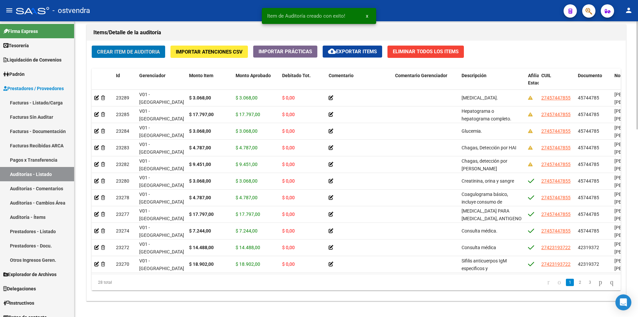
click at [123, 52] on span "Crear Item de Auditoria" at bounding box center [128, 52] width 63 height 6
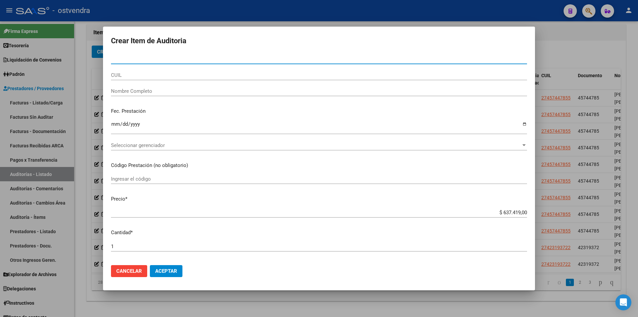
paste input "45744785"
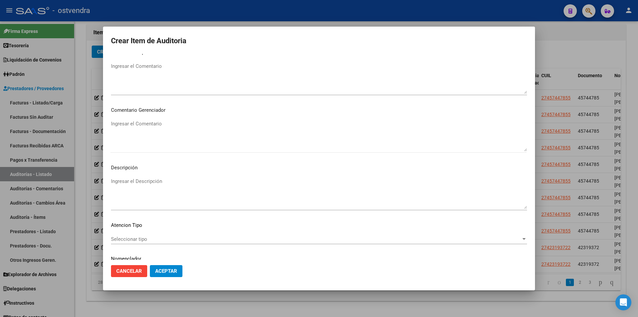
scroll to position [310, 0]
click at [173, 182] on textarea "Ingresar el Descripción" at bounding box center [319, 194] width 416 height 31
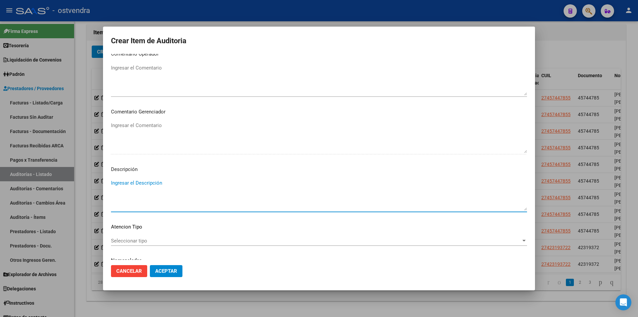
paste textarea "TEST RÁPIDO PARA HIV"
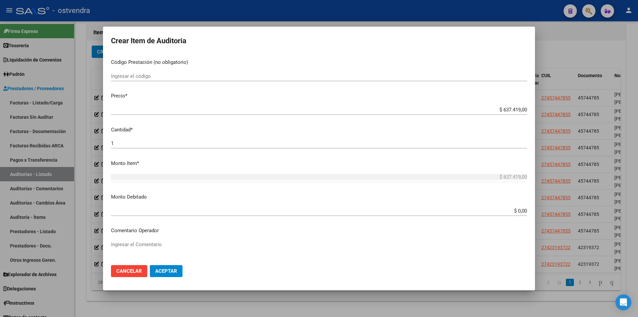
scroll to position [132, 0]
click at [521, 112] on input "$ 637.419,00" at bounding box center [319, 111] width 416 height 6
click at [521, 111] on input "$ 637.419,00" at bounding box center [319, 111] width 416 height 6
paste input "$ 153.684,00"
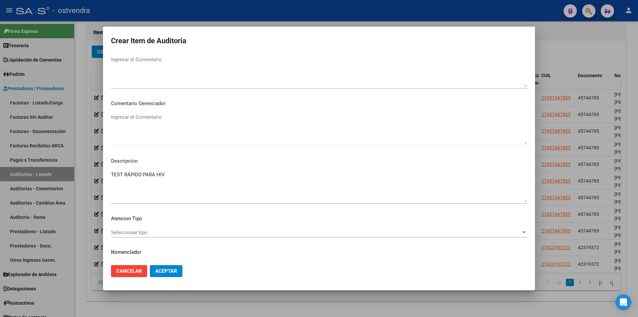
scroll to position [336, 0]
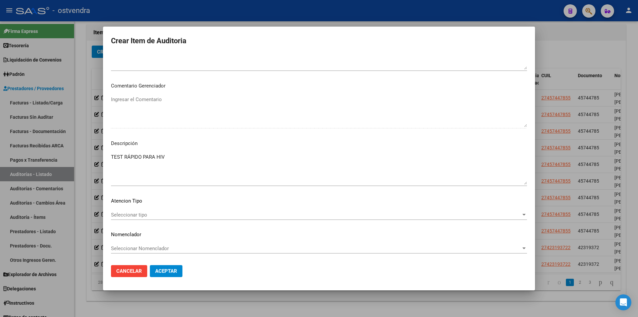
click at [267, 208] on mat-dialog-content "45744785 Nro Documento 27457447855 CUIL Afiliado Activo Análisis Afiliado Prest…" at bounding box center [319, 157] width 432 height 206
click at [265, 211] on div "Seleccionar tipo Seleccionar tipo" at bounding box center [319, 215] width 416 height 10
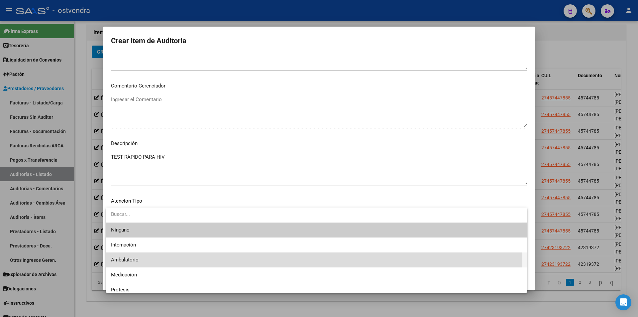
click at [262, 260] on span "Ambulatorio" at bounding box center [316, 259] width 411 height 15
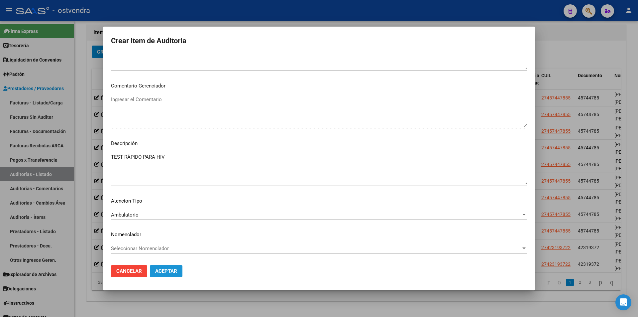
click at [179, 275] on button "Aceptar" at bounding box center [166, 271] width 33 height 12
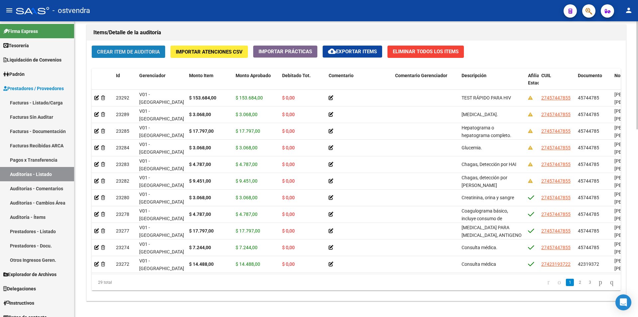
click at [148, 51] on span "Crear Item de Auditoria" at bounding box center [128, 52] width 63 height 6
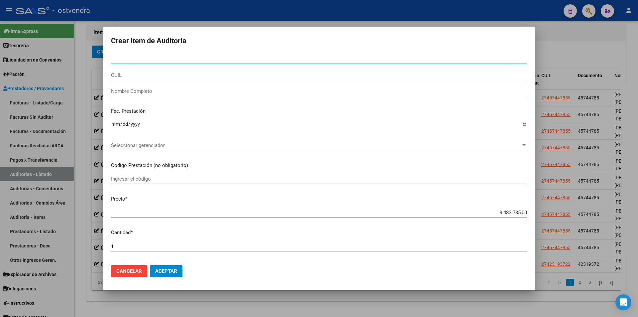
paste input "45744785"
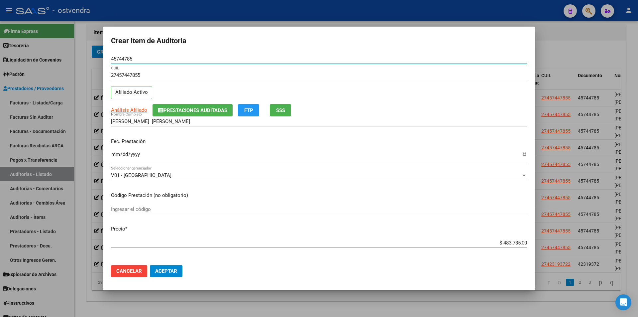
click at [521, 244] on input "$ 483.735,00" at bounding box center [319, 243] width 416 height 6
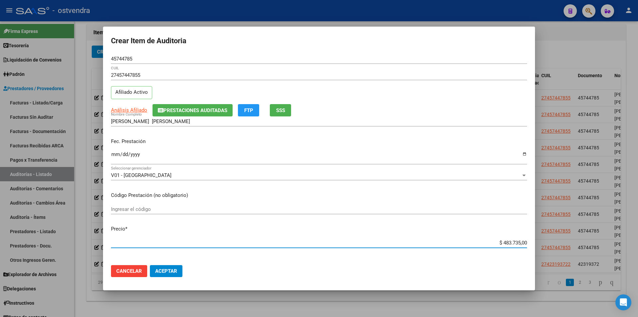
click at [522, 244] on input "$ 483.735,00" at bounding box center [319, 243] width 416 height 6
paste input "$ 3.068,00"
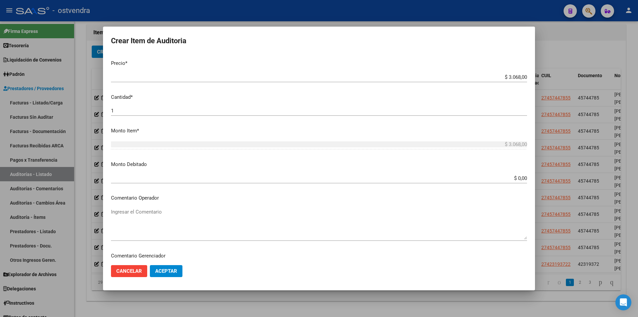
scroll to position [167, 0]
click at [242, 113] on div "1 Ingresar la cantidad" at bounding box center [319, 109] width 416 height 10
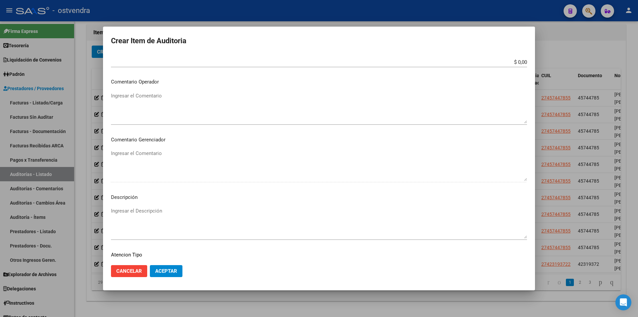
scroll to position [328, 0]
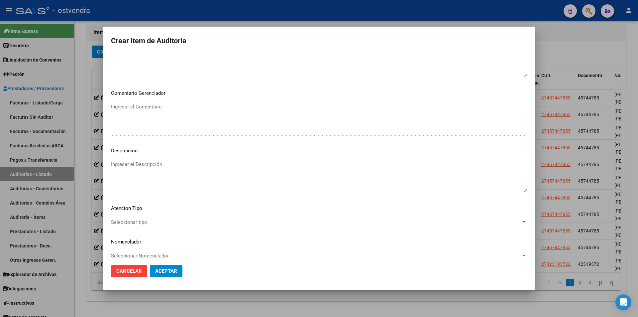
click at [145, 176] on textarea "Ingresar el Descripción" at bounding box center [319, 176] width 416 height 31
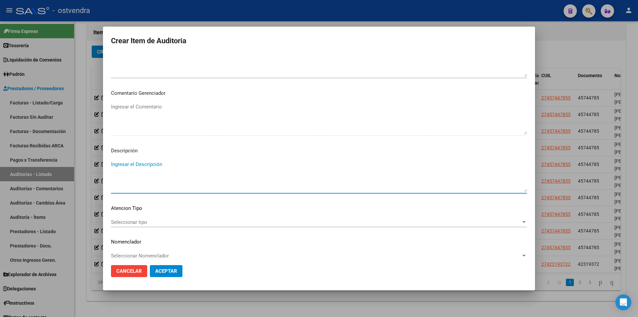
paste textarea "Proteinuria."
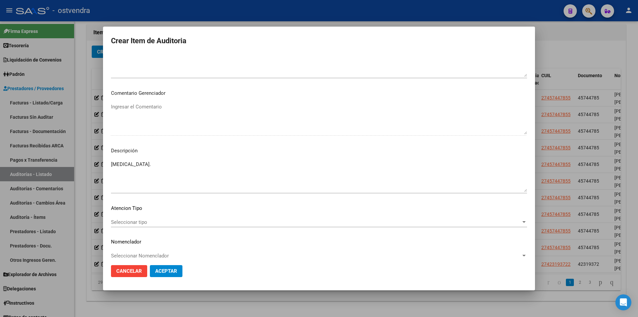
drag, startPoint x: 156, startPoint y: 160, endPoint x: 150, endPoint y: 164, distance: 7.8
click at [150, 164] on textarea "Proteinuria." at bounding box center [319, 176] width 416 height 31
paste textarea "Uremia"
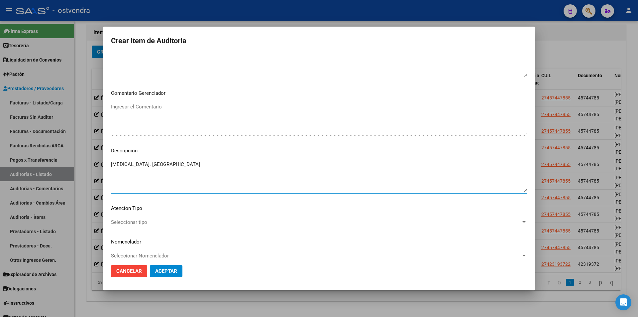
paste textarea "Uricemia."
click at [189, 228] on div "Seleccionar tipo Seleccionar tipo" at bounding box center [319, 225] width 416 height 16
click at [185, 226] on div "Seleccionar tipo Seleccionar tipo" at bounding box center [319, 222] width 416 height 10
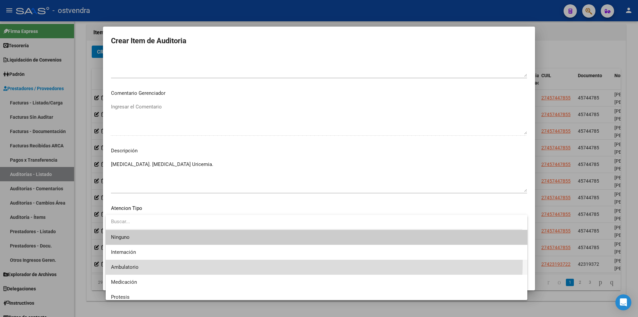
click at [175, 260] on span "Ambulatorio" at bounding box center [316, 267] width 411 height 15
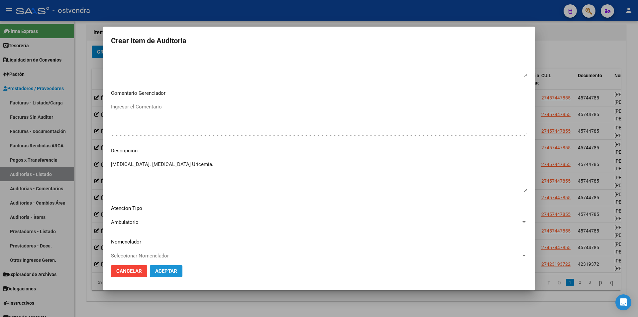
click at [174, 272] on span "Aceptar" at bounding box center [166, 271] width 22 height 6
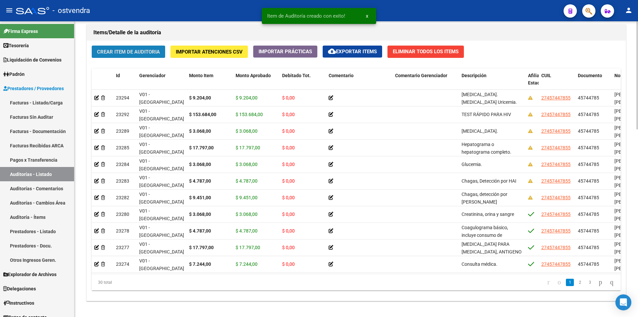
click at [151, 47] on button "Crear Item de Auditoria" at bounding box center [128, 52] width 73 height 12
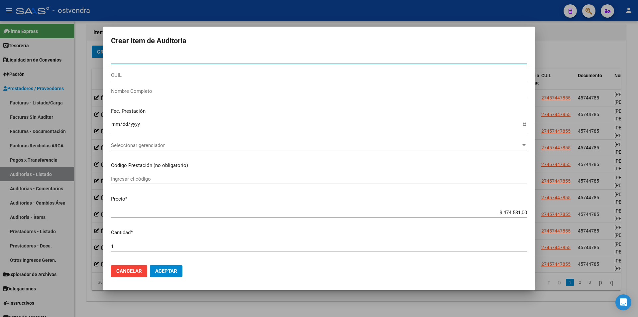
click at [172, 62] on input "Nro Documento" at bounding box center [319, 59] width 416 height 6
paste input "45744785"
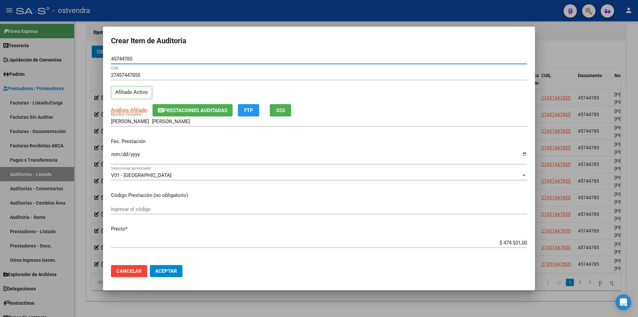
click at [521, 244] on input "$ 474.531,00" at bounding box center [319, 243] width 416 height 6
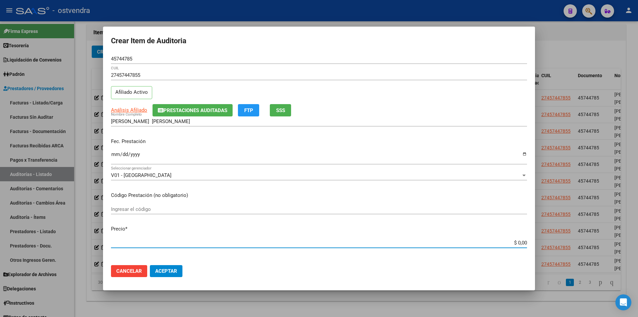
paste input "$ 9.451,00"
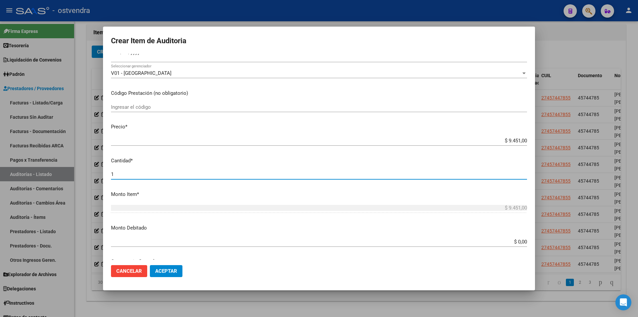
click at [199, 175] on input "1" at bounding box center [319, 174] width 416 height 6
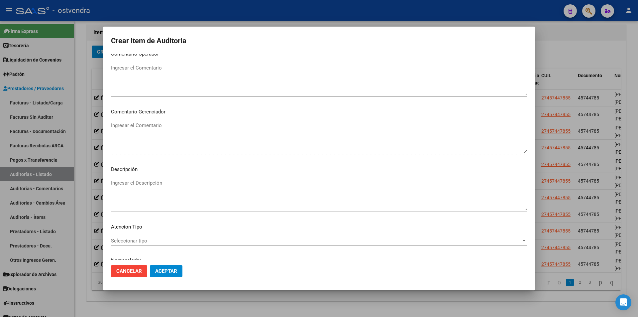
scroll to position [336, 0]
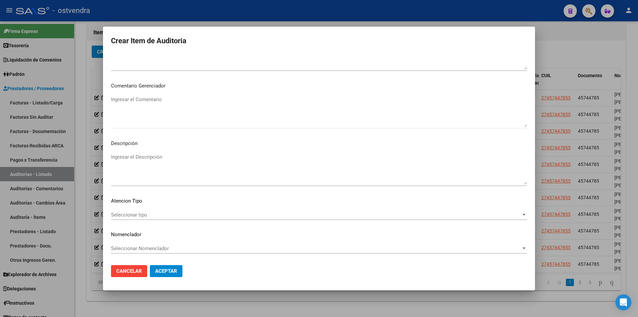
click at [273, 178] on textarea "Ingresar el Descripción" at bounding box center [319, 168] width 416 height 31
paste textarea "Urocultivo"
paste textarea "Sifilis anticuerpos IgM especificos"
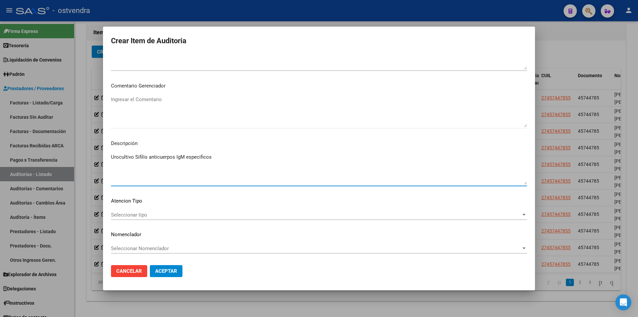
paste textarea "Toxoplasmosis Anti Ig G"
click at [254, 204] on p "Atencion Tipo" at bounding box center [319, 201] width 416 height 8
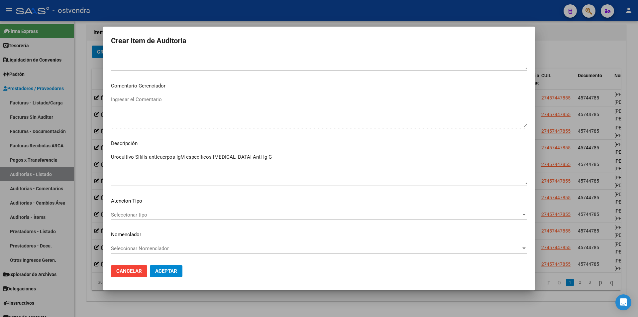
click at [253, 210] on div "Seleccionar tipo Seleccionar tipo" at bounding box center [319, 215] width 416 height 10
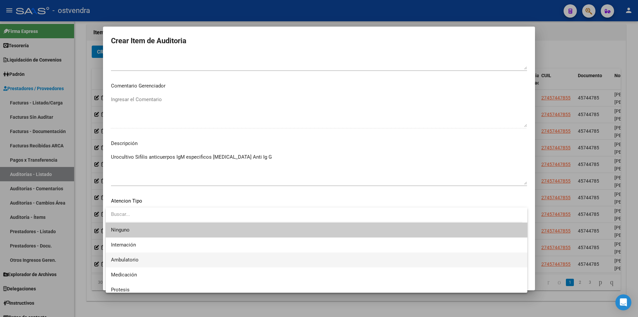
click at [223, 256] on span "Ambulatorio" at bounding box center [316, 259] width 411 height 15
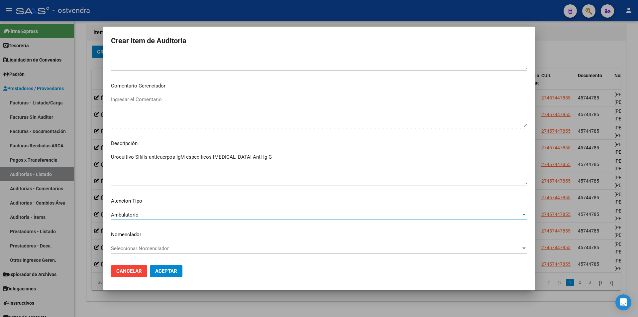
click at [175, 267] on button "Aceptar" at bounding box center [166, 271] width 33 height 12
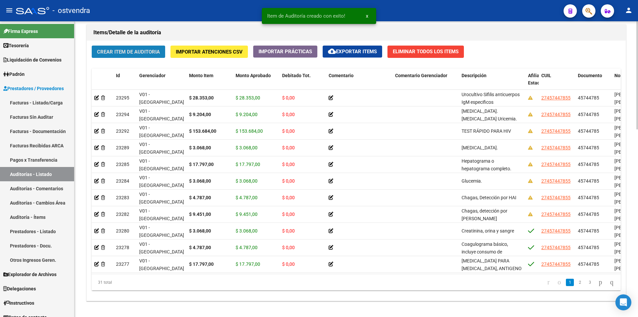
click at [153, 52] on span "Crear Item de Auditoria" at bounding box center [128, 52] width 63 height 6
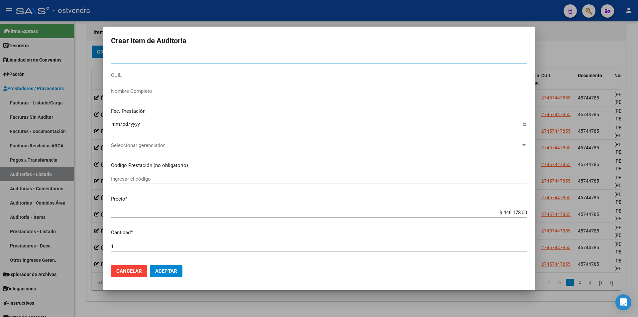
paste input "45744785"
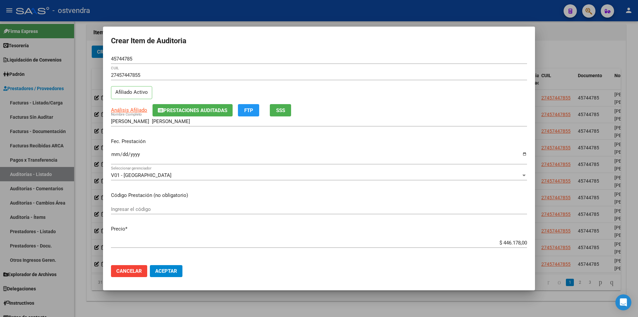
click at [523, 244] on app-form-text-field "Precio * $ 446.178,00 Ingresar el precio" at bounding box center [322, 235] width 422 height 21
click at [522, 243] on app-form-text-field "Precio * $ 446.178,00 Ingresar el precio" at bounding box center [322, 235] width 422 height 21
click at [521, 242] on input "$ 446.178,00" at bounding box center [319, 243] width 416 height 6
paste
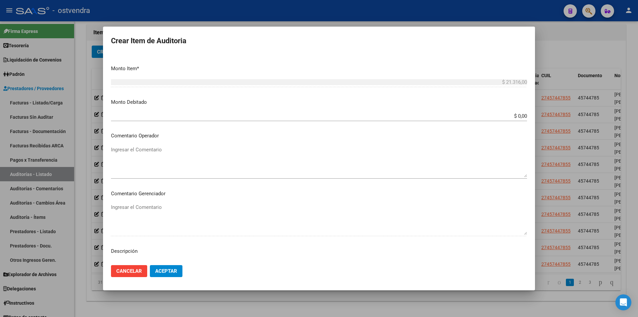
scroll to position [240, 0]
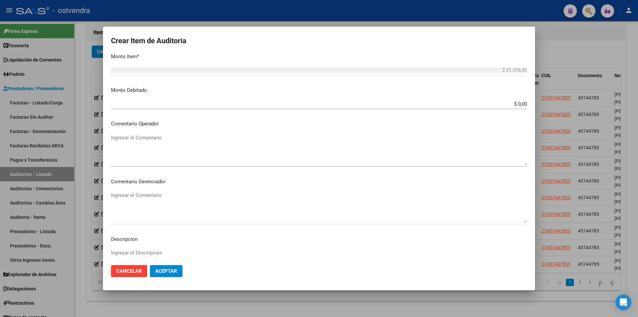
drag, startPoint x: 157, startPoint y: 247, endPoint x: 156, endPoint y: 252, distance: 4.8
click at [157, 249] on mat-dialog-content "45744785 Nro Documento 27457447855 CUIL Afiliado Activo Análisis Afiliado Prest…" at bounding box center [319, 157] width 432 height 206
click at [156, 252] on textarea "Ingresar el Descripción" at bounding box center [319, 264] width 416 height 31
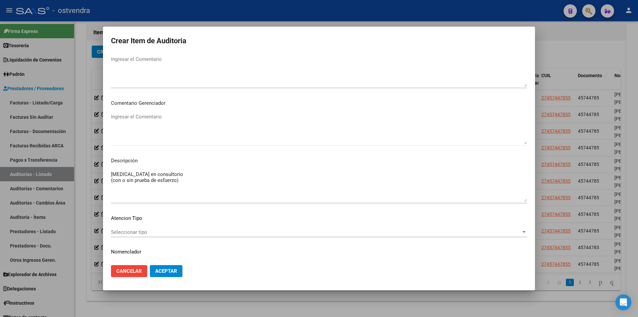
scroll to position [336, 0]
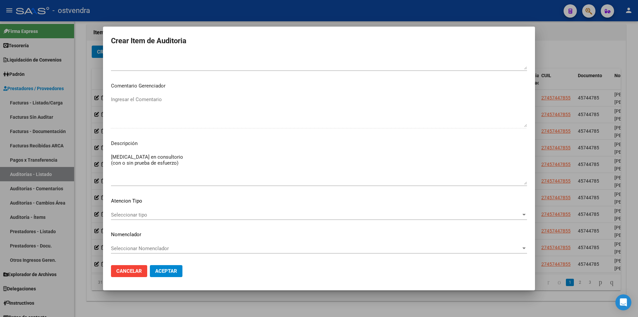
drag, startPoint x: 266, startPoint y: 206, endPoint x: 267, endPoint y: 210, distance: 3.5
click at [266, 207] on mat-dialog-content "45744785 Nro Documento 27457447855 CUIL Afiliado Activo Análisis Afiliado Prest…" at bounding box center [319, 157] width 432 height 206
click at [268, 212] on span "Seleccionar tipo" at bounding box center [316, 215] width 410 height 6
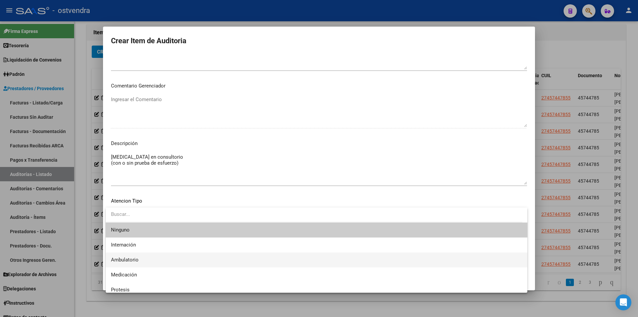
click at [228, 254] on span "Ambulatorio" at bounding box center [316, 259] width 411 height 15
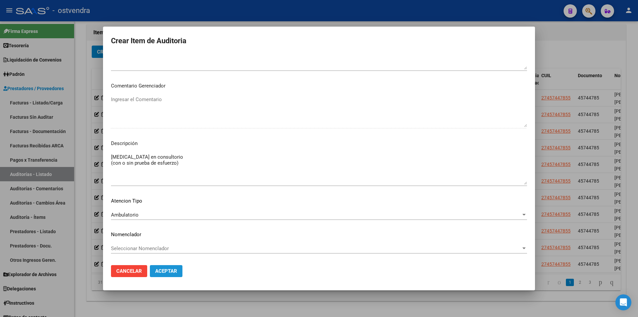
click at [170, 270] on span "Aceptar" at bounding box center [166, 271] width 22 height 6
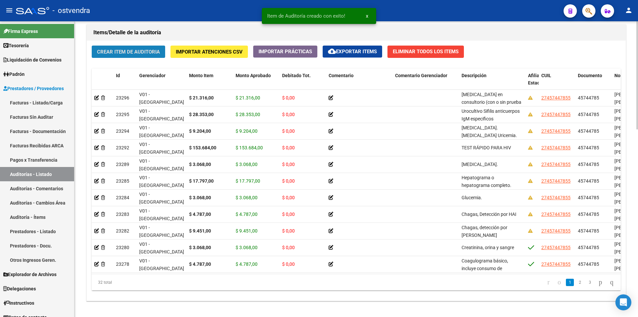
click at [159, 55] on button "Crear Item de Auditoria" at bounding box center [128, 52] width 73 height 12
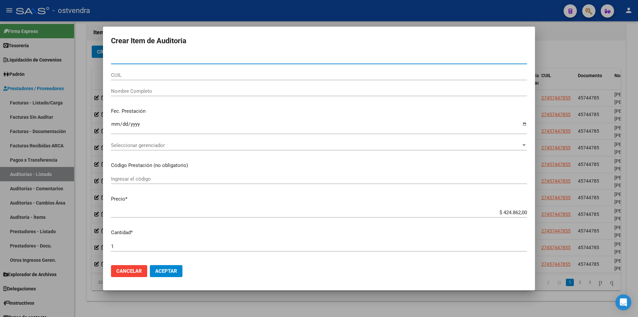
drag, startPoint x: 197, startPoint y: 56, endPoint x: 193, endPoint y: 60, distance: 5.4
click at [193, 60] on input "Nro Documento" at bounding box center [319, 59] width 416 height 6
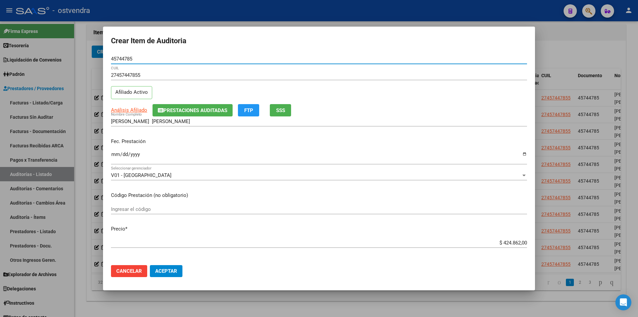
click at [522, 243] on input "$ 424.862,00" at bounding box center [319, 243] width 416 height 6
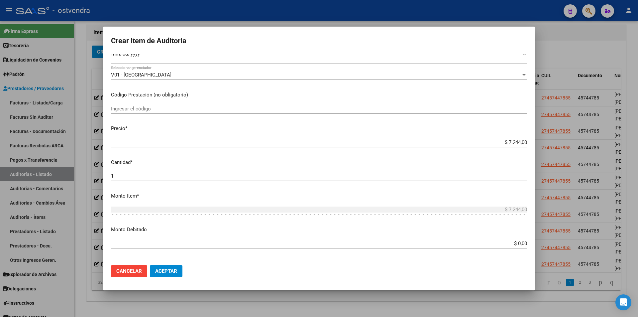
scroll to position [103, 0]
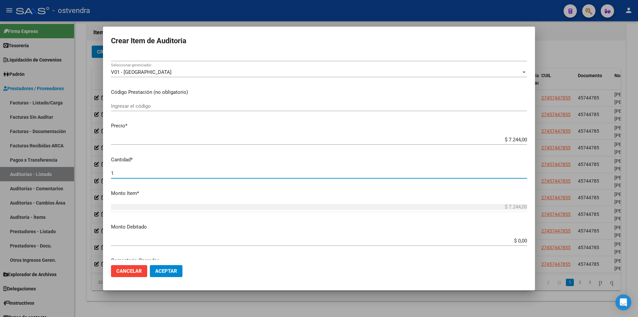
click at [251, 176] on input "1" at bounding box center [319, 173] width 416 height 6
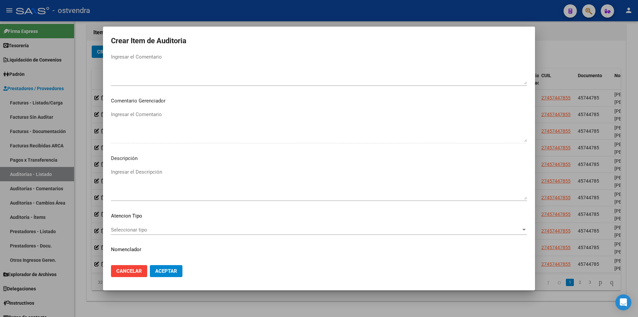
scroll to position [330, 0]
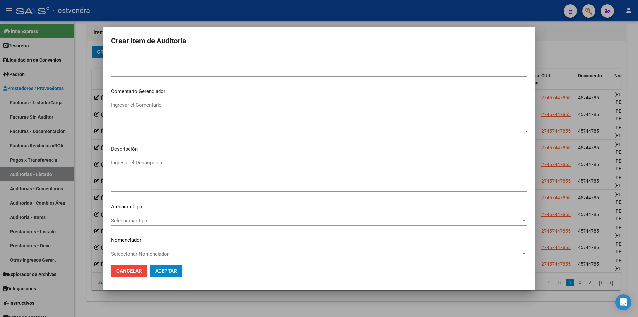
click at [152, 166] on textarea "Ingresar el Descripción" at bounding box center [319, 174] width 416 height 31
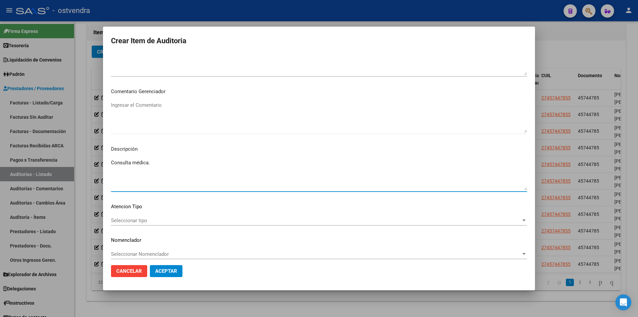
click at [178, 220] on span "Seleccionar tipo" at bounding box center [316, 220] width 410 height 6
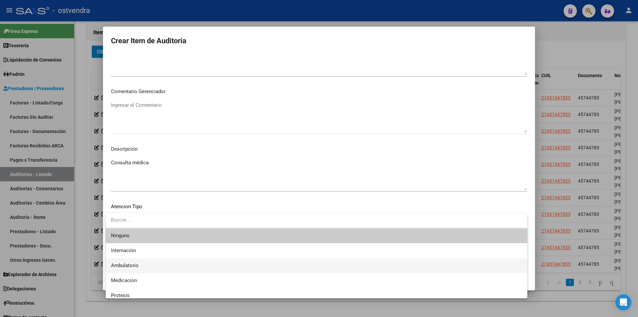
click at [169, 263] on span "Ambulatorio" at bounding box center [316, 265] width 411 height 15
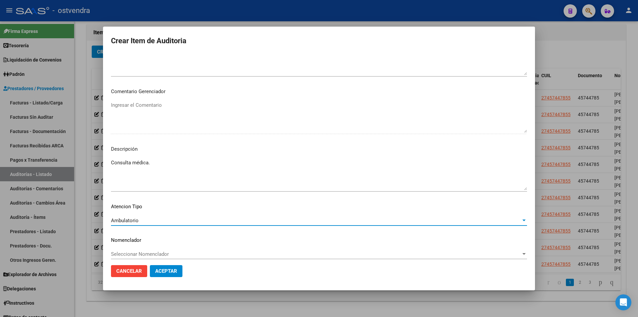
click at [163, 271] on span "Aceptar" at bounding box center [166, 271] width 22 height 6
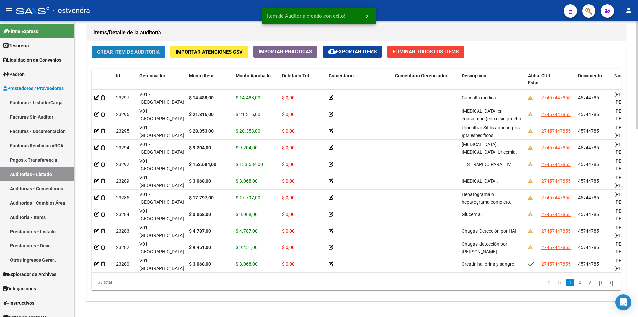
click at [138, 53] on span "Crear Item de Auditoria" at bounding box center [128, 52] width 63 height 6
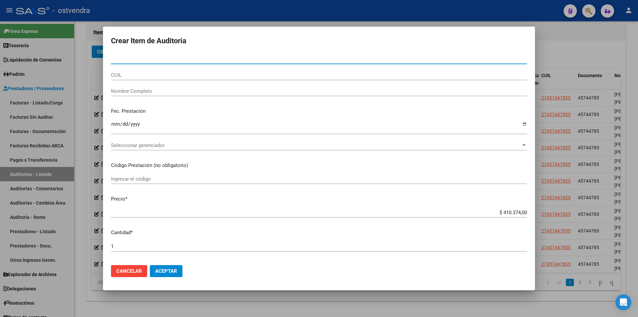
click at [326, 58] on input "Nro Documento" at bounding box center [319, 59] width 416 height 6
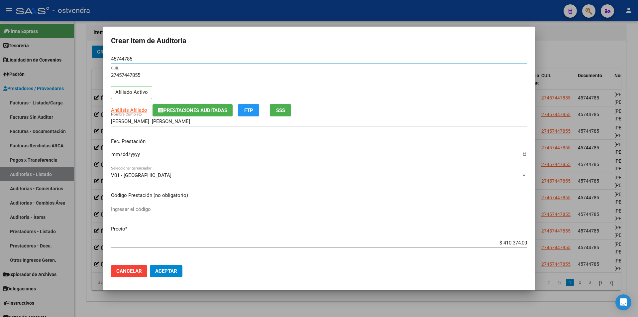
click at [522, 242] on input "$ 410.374,00" at bounding box center [319, 243] width 416 height 6
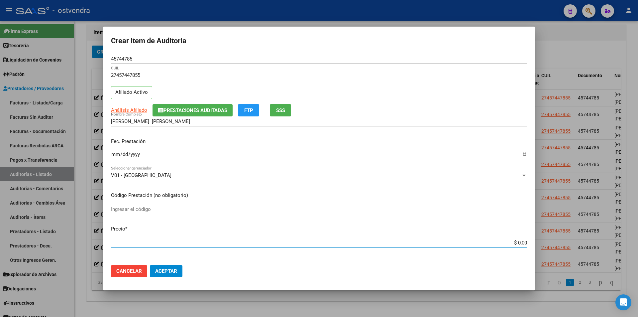
drag, startPoint x: 522, startPoint y: 242, endPoint x: 533, endPoint y: 240, distance: 11.8
click at [520, 242] on input "$ 0,00" at bounding box center [319, 243] width 416 height 6
click at [521, 242] on input "$ 0,00" at bounding box center [319, 243] width 416 height 6
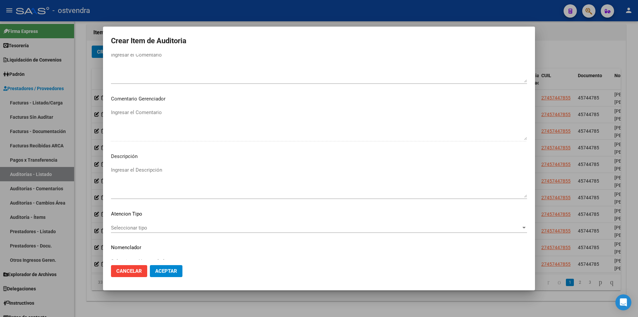
scroll to position [322, 0]
click at [130, 178] on textarea "Ingresar el Descripción" at bounding box center [319, 182] width 416 height 31
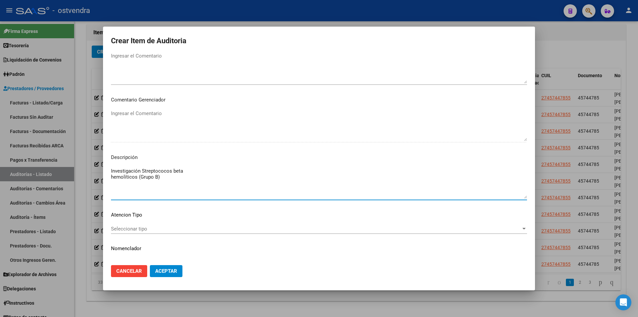
click at [168, 228] on span "Seleccionar tipo" at bounding box center [316, 229] width 410 height 6
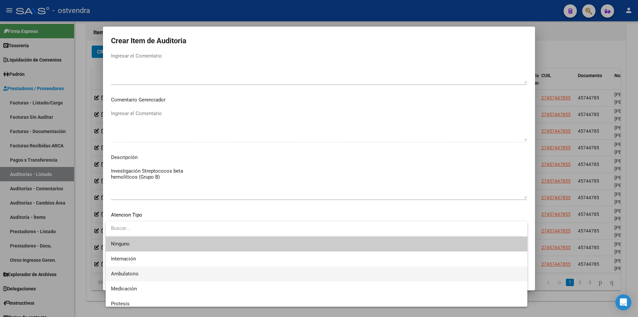
click at [156, 269] on span "Ambulatorio" at bounding box center [316, 273] width 411 height 15
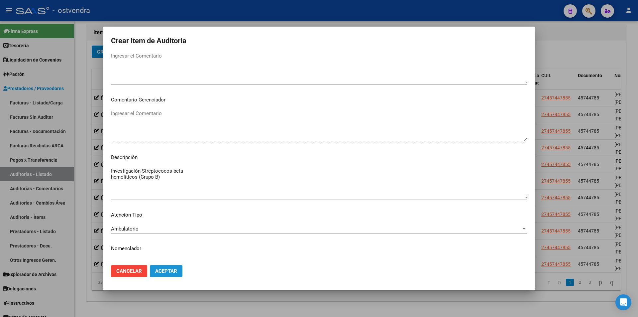
click at [162, 271] on span "Aceptar" at bounding box center [166, 271] width 22 height 6
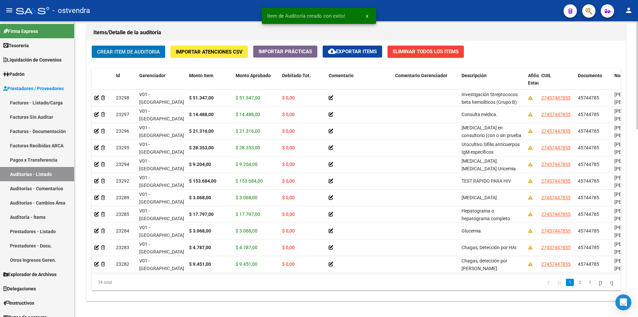
click at [140, 57] on button "Crear Item de Auditoria" at bounding box center [128, 52] width 73 height 12
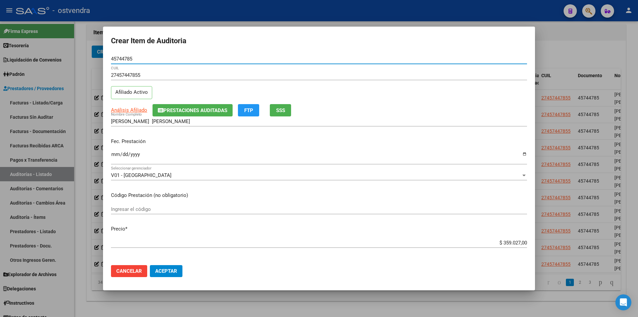
click at [521, 242] on input "$ 359.027,00" at bounding box center [319, 243] width 416 height 6
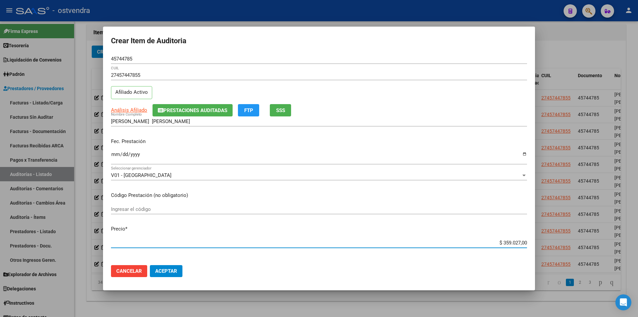
click at [521, 242] on input "$ 359.027,00" at bounding box center [319, 243] width 416 height 6
click at [522, 242] on input "$ 359.027,00" at bounding box center [319, 243] width 416 height 6
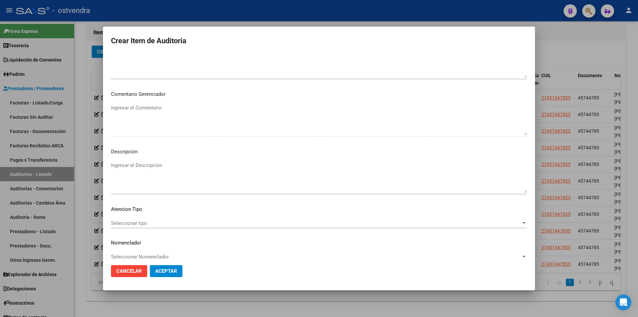
scroll to position [329, 0]
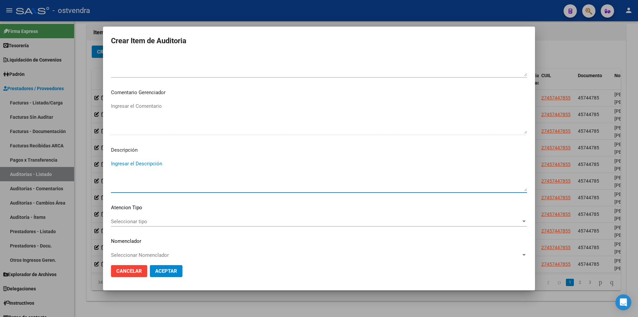
click at [168, 171] on textarea "Ingresar el Descripción" at bounding box center [319, 175] width 416 height 31
click at [186, 222] on span "Seleccionar tipo" at bounding box center [316, 221] width 410 height 6
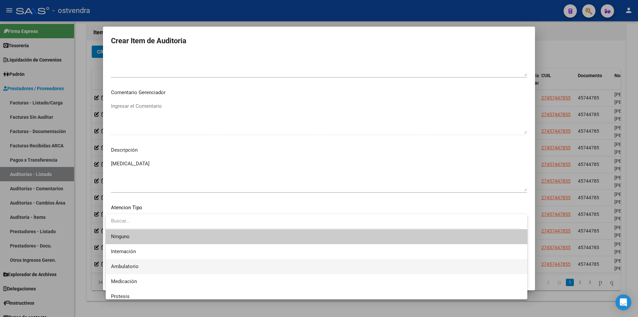
click at [164, 264] on span "Ambulatorio" at bounding box center [316, 266] width 411 height 15
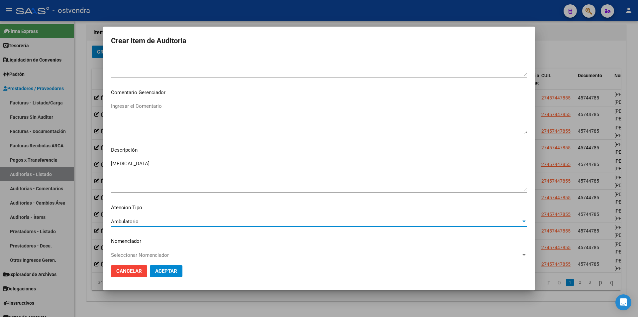
click at [165, 269] on span "Aceptar" at bounding box center [166, 271] width 22 height 6
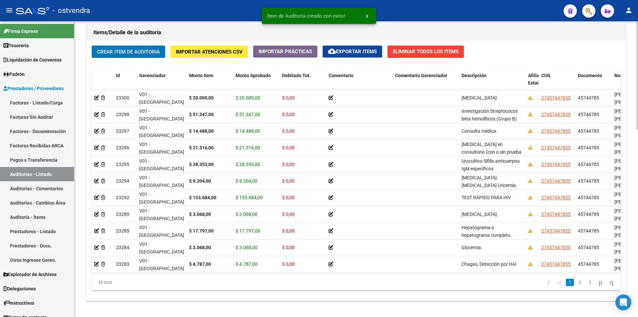
click at [152, 53] on span "Crear Item de Auditoria" at bounding box center [128, 52] width 63 height 6
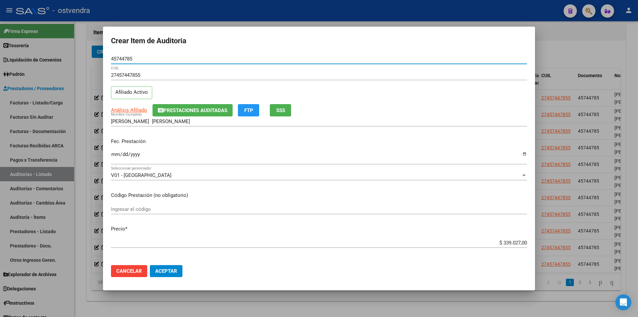
click at [523, 244] on app-form-text-field "Precio * $ 339.027,00 Ingresar el precio" at bounding box center [322, 235] width 422 height 21
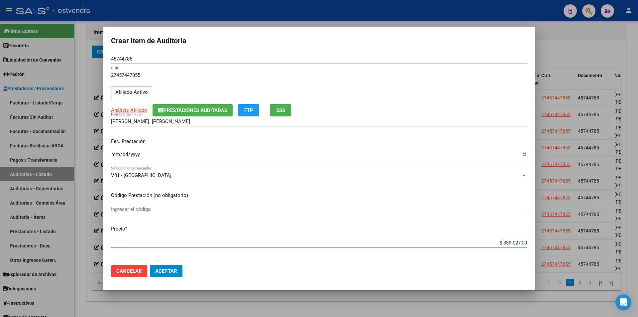
click at [521, 242] on input "$ 339.027,00" at bounding box center [319, 243] width 416 height 6
click at [522, 243] on input "$ 339.027,00" at bounding box center [319, 243] width 416 height 6
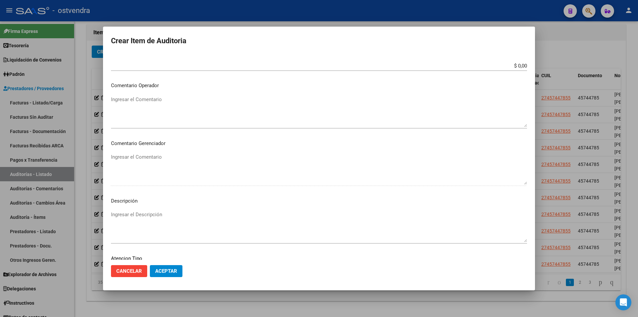
scroll to position [336, 0]
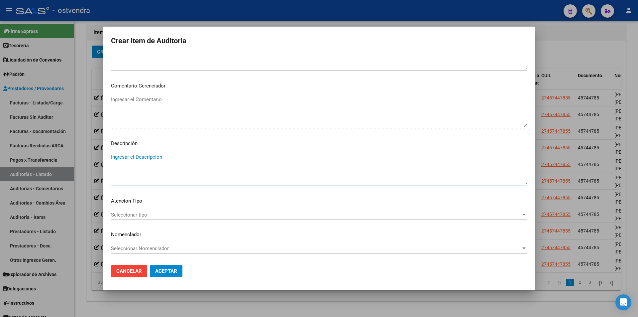
click at [155, 159] on textarea "Ingresar el Descripción" at bounding box center [319, 168] width 416 height 31
click at [170, 214] on span "Seleccionar tipo" at bounding box center [316, 215] width 410 height 6
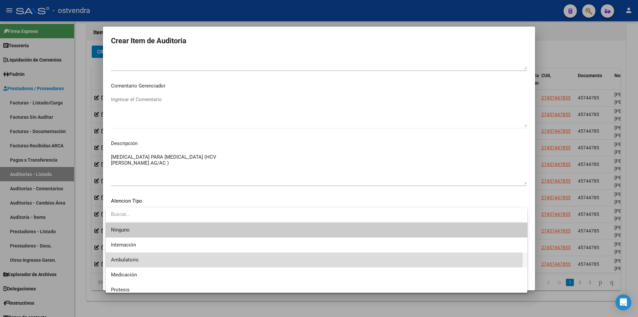
click at [166, 253] on span "Ambulatorio" at bounding box center [316, 259] width 411 height 15
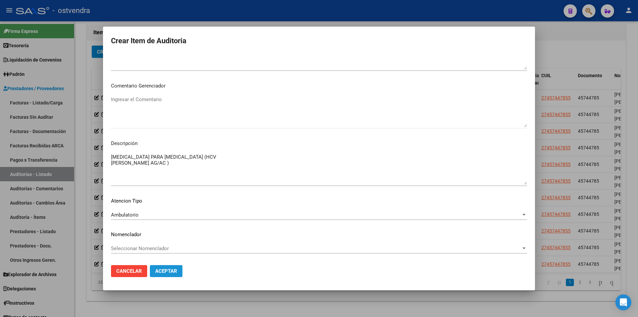
click at [166, 266] on button "Aceptar" at bounding box center [166, 271] width 33 height 12
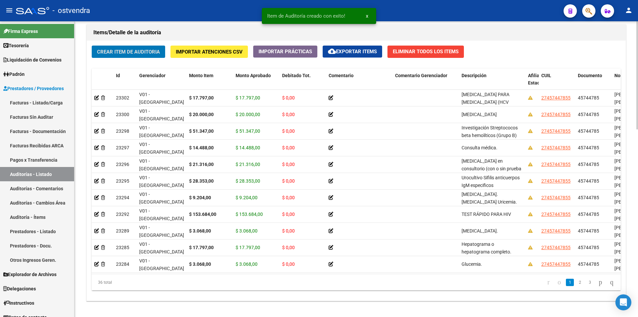
click at [137, 56] on button "Crear Item de Auditoria" at bounding box center [128, 52] width 73 height 12
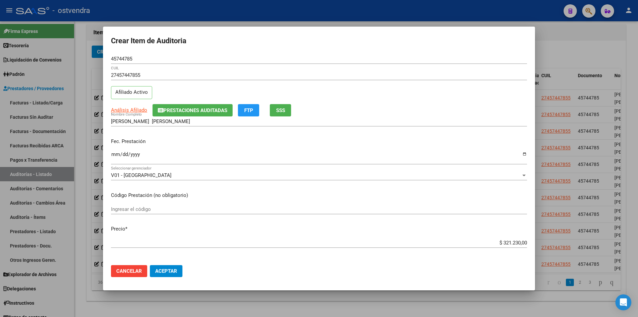
click at [550, 73] on div at bounding box center [319, 158] width 638 height 317
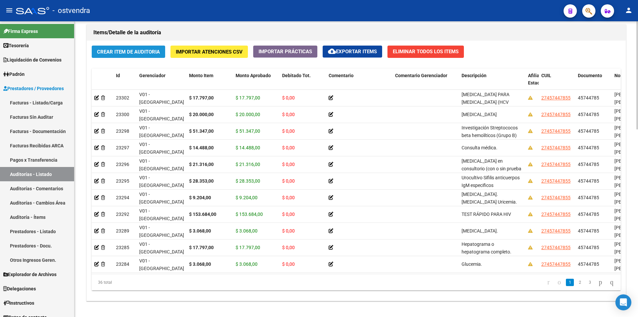
click at [135, 52] on span "Crear Item de Auditoria" at bounding box center [128, 52] width 63 height 6
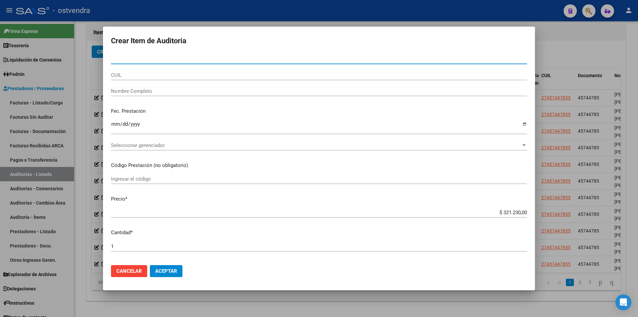
click at [151, 59] on input "Nro Documento" at bounding box center [319, 59] width 416 height 6
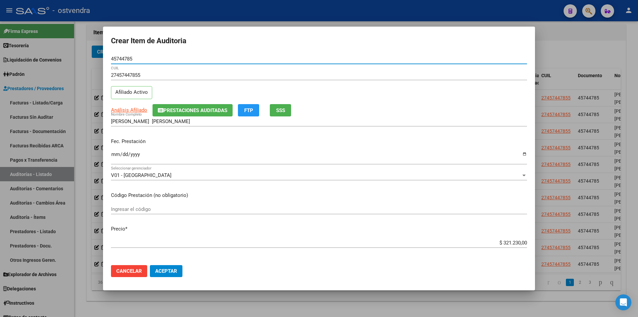
click at [522, 241] on app-form-text-field "Precio * $ 321.230,00 Ingresar el precio" at bounding box center [322, 235] width 422 height 21
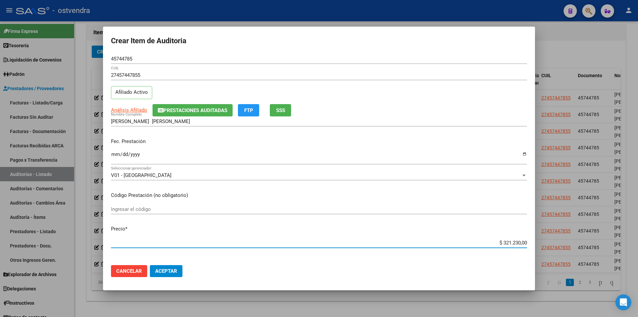
click at [522, 243] on input "$ 321.230,00" at bounding box center [319, 243] width 416 height 6
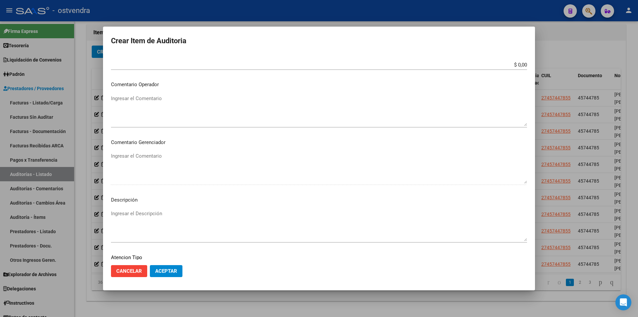
scroll to position [287, 0]
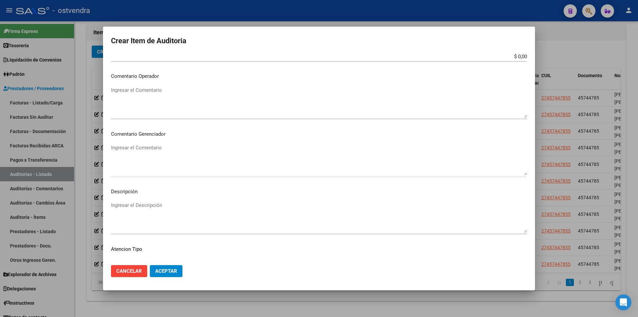
click at [143, 209] on textarea "Ingresar el Descripción" at bounding box center [319, 217] width 416 height 31
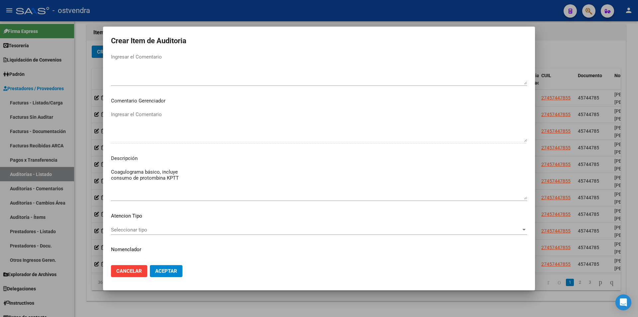
scroll to position [336, 0]
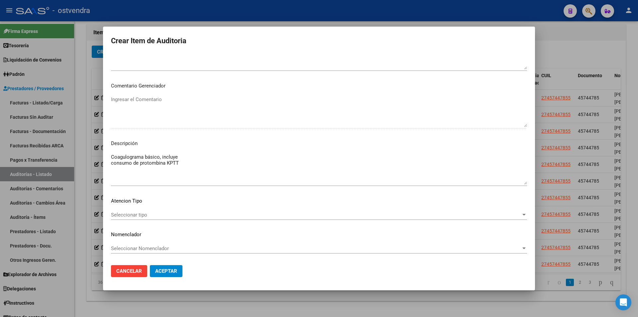
click at [515, 221] on div "Seleccionar tipo Seleccionar tipo" at bounding box center [319, 218] width 416 height 16
click at [515, 218] on div "Seleccionar tipo Seleccionar tipo" at bounding box center [319, 215] width 416 height 10
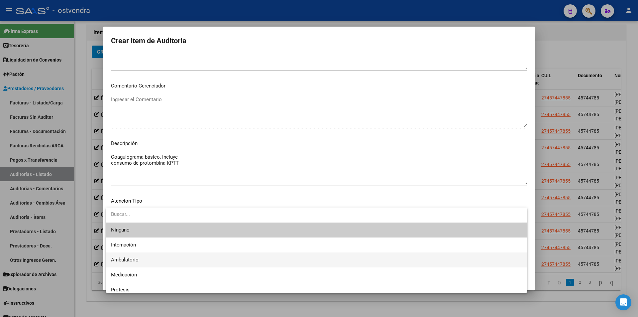
click at [272, 265] on span "Ambulatorio" at bounding box center [316, 259] width 411 height 15
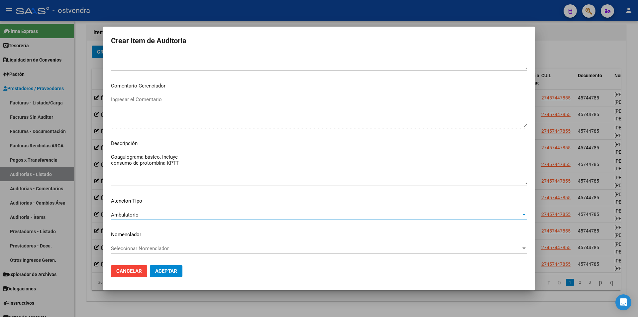
click at [174, 273] on span "Aceptar" at bounding box center [166, 271] width 22 height 6
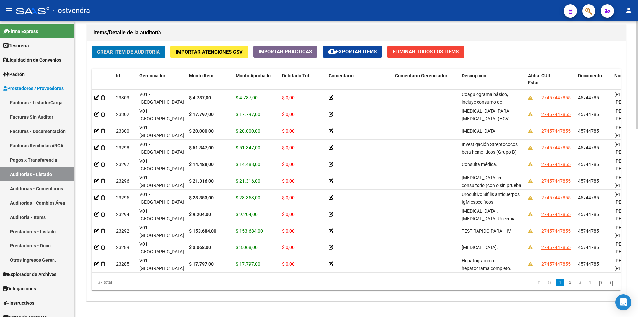
click at [139, 56] on button "Crear Item de Auditoria" at bounding box center [128, 52] width 73 height 12
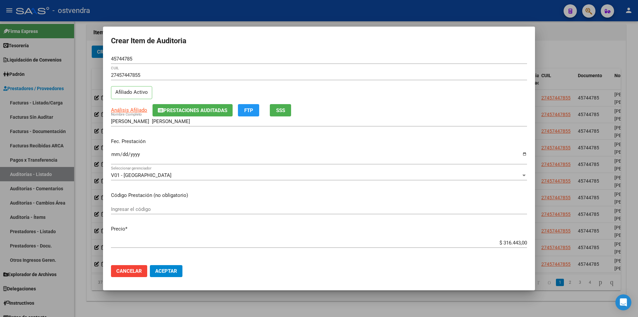
click at [522, 241] on app-form-text-field "Precio * $ 316.443,00 Ingresar el precio" at bounding box center [322, 235] width 422 height 21
click at [522, 241] on input "$ 316.443,00" at bounding box center [319, 243] width 416 height 6
click at [522, 242] on input "$ 0,00" at bounding box center [319, 243] width 416 height 6
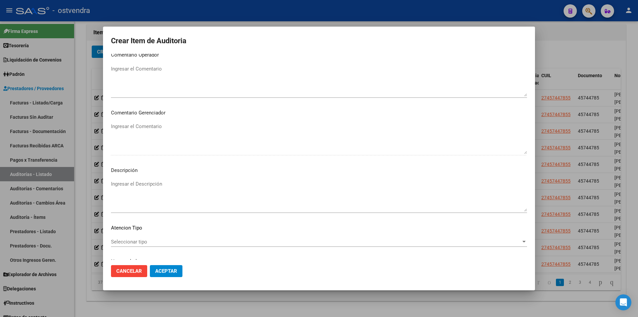
scroll to position [296, 0]
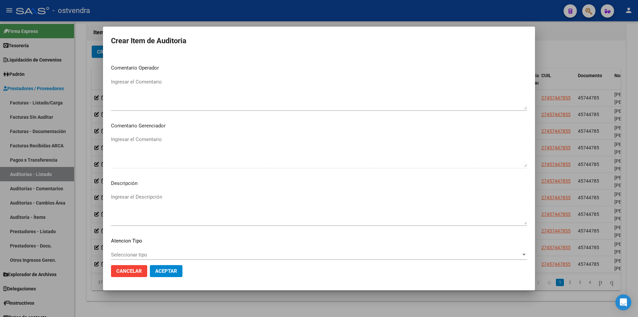
click at [140, 198] on textarea "Ingresar el Descripción" at bounding box center [319, 208] width 416 height 31
click at [160, 252] on span "Seleccionar tipo" at bounding box center [316, 255] width 410 height 6
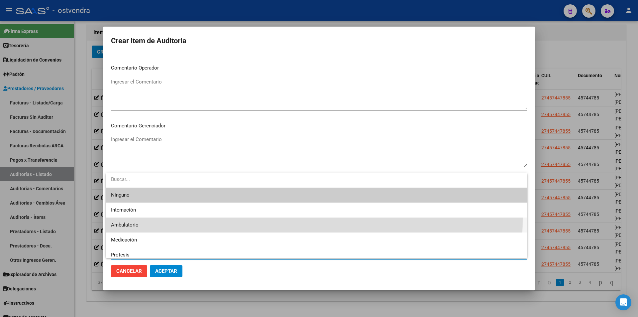
click at [168, 217] on span "Ambulatorio" at bounding box center [316, 224] width 411 height 15
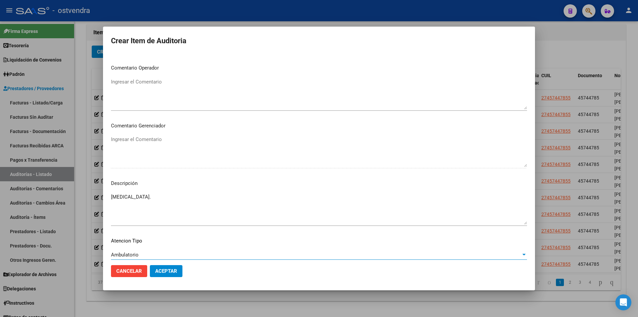
click at [169, 264] on mat-dialog-actions "Cancelar Aceptar" at bounding box center [319, 271] width 416 height 23
click at [169, 267] on button "Aceptar" at bounding box center [166, 271] width 33 height 12
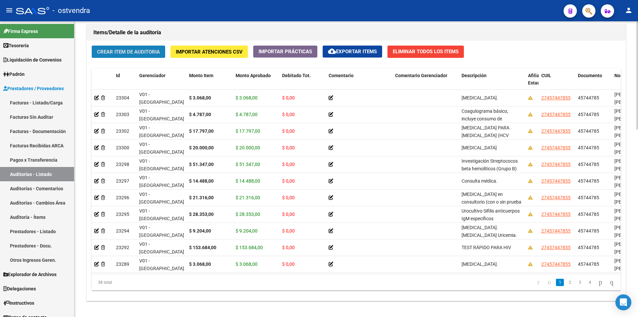
click at [146, 55] on span "Crear Item de Auditoria" at bounding box center [128, 52] width 63 height 6
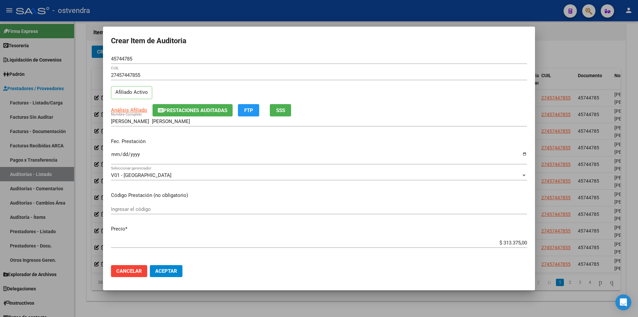
click at [522, 241] on app-form-text-field "Precio * $ 313.375,00 Ingresar el precio" at bounding box center [322, 235] width 422 height 21
click at [522, 241] on input "$ 313.375,00" at bounding box center [319, 243] width 416 height 6
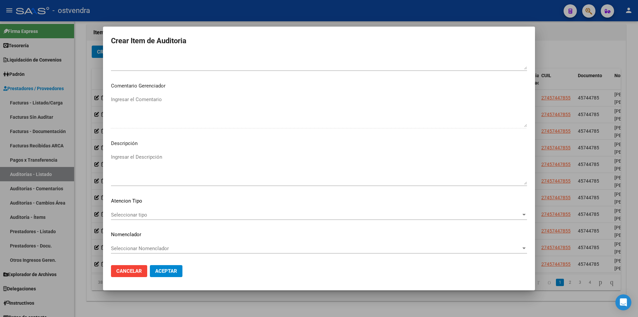
scroll to position [325, 0]
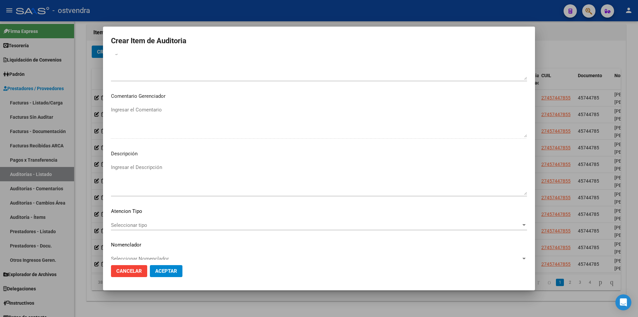
click at [184, 175] on textarea "Ingresar el Descripción" at bounding box center [319, 179] width 416 height 31
click at [199, 227] on span "Seleccionar tipo" at bounding box center [316, 225] width 410 height 6
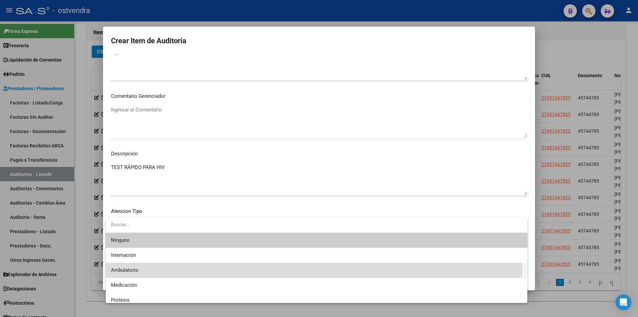
click at [186, 267] on span "Ambulatorio" at bounding box center [316, 270] width 411 height 15
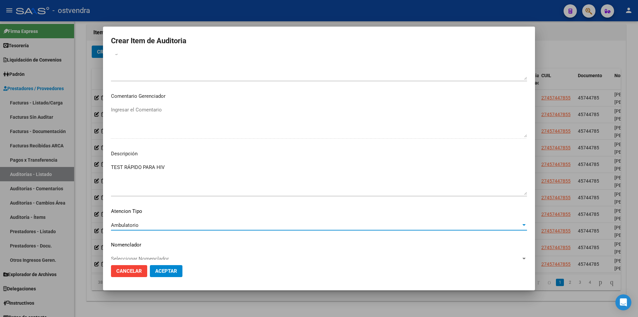
click at [172, 274] on span "Aceptar" at bounding box center [166, 271] width 22 height 6
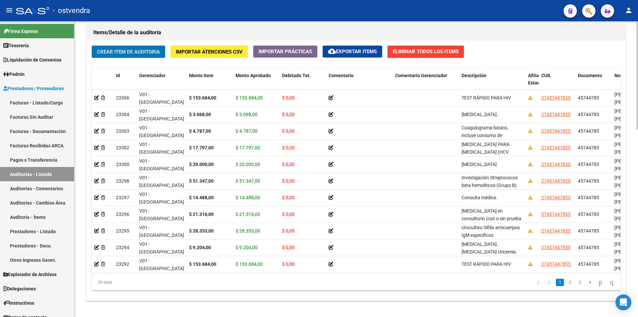
click at [146, 54] on span "Crear Item de Auditoria" at bounding box center [128, 52] width 63 height 6
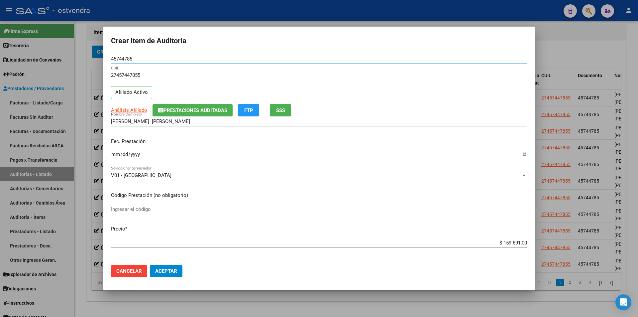
click at [523, 242] on app-form-text-field "Precio * $ 159.691,00 Ingresar el precio" at bounding box center [322, 235] width 422 height 21
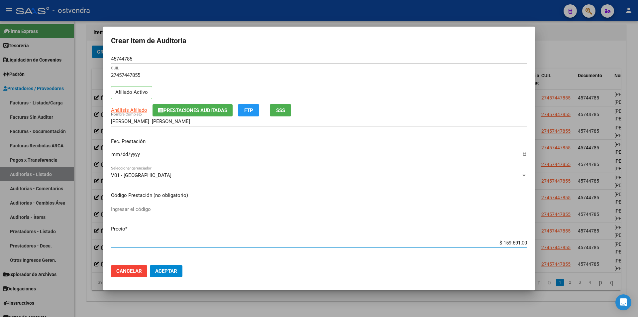
click at [522, 243] on input "$ 159.691,00" at bounding box center [319, 243] width 416 height 6
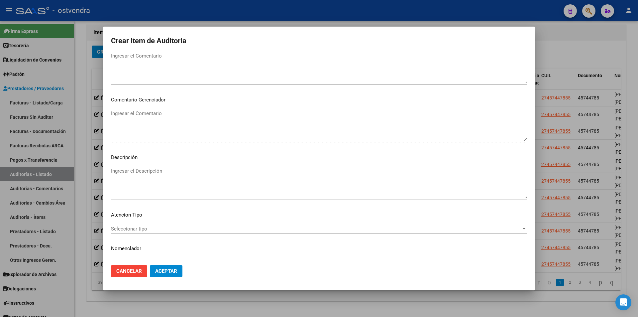
scroll to position [321, 0]
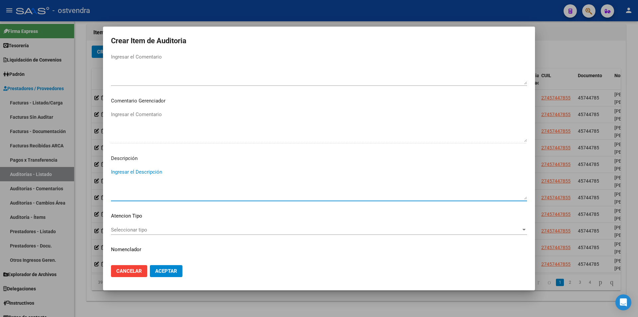
click at [135, 176] on textarea "Ingresar el Descripción" at bounding box center [319, 183] width 416 height 31
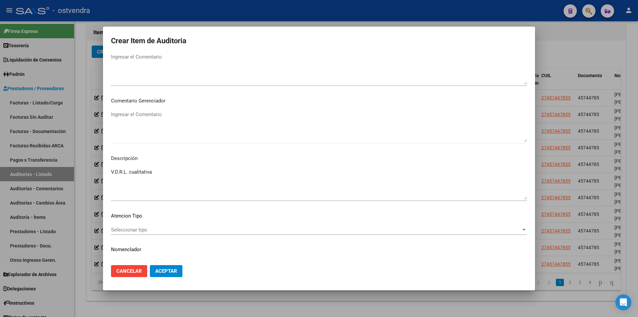
drag, startPoint x: 159, startPoint y: 224, endPoint x: 159, endPoint y: 229, distance: 5.0
click at [159, 227] on mat-dialog-content "45744785 Nro Documento 27457447855 CUIL Afiliado Activo Análisis Afiliado Prest…" at bounding box center [319, 157] width 432 height 206
click at [159, 229] on span "Seleccionar tipo" at bounding box center [316, 230] width 410 height 6
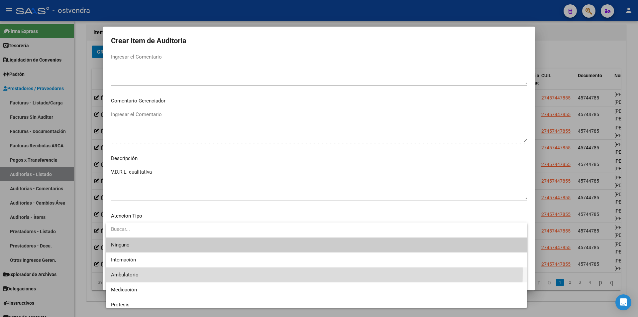
click at [150, 271] on span "Ambulatorio" at bounding box center [316, 274] width 411 height 15
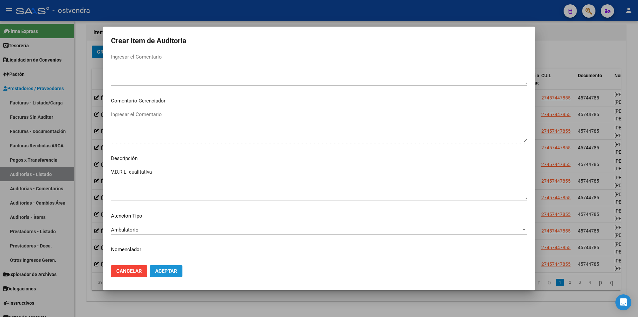
click at [150, 271] on button "Aceptar" at bounding box center [166, 271] width 33 height 12
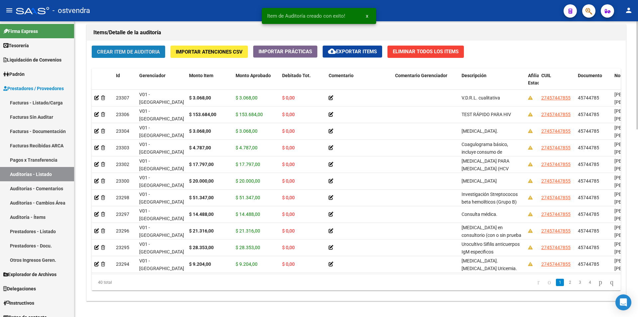
click at [113, 49] on span "Crear Item de Auditoria" at bounding box center [128, 52] width 63 height 6
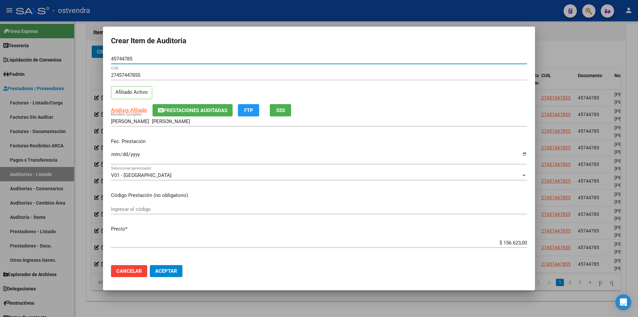
click at [523, 241] on app-form-text-field "Precio * $ 156.623,00 Ingresar el precio" at bounding box center [322, 235] width 422 height 21
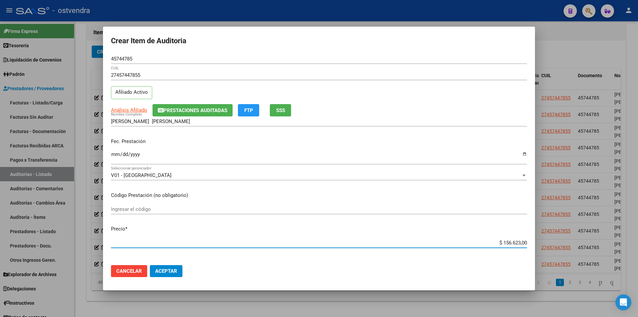
click at [522, 241] on input "$ 156.623,00" at bounding box center [319, 243] width 416 height 6
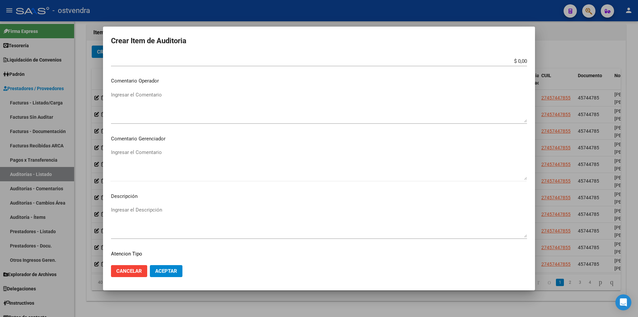
scroll to position [336, 0]
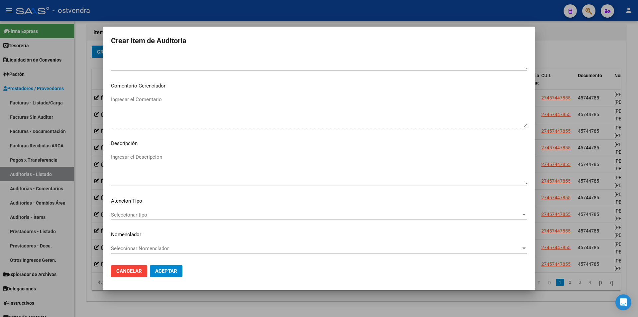
click at [167, 163] on textarea "Ingresar el Descripción" at bounding box center [319, 168] width 416 height 31
click at [182, 219] on div "Seleccionar tipo Seleccionar tipo" at bounding box center [319, 215] width 416 height 10
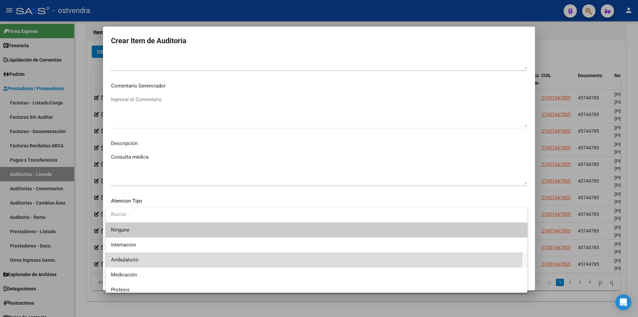
click at [172, 257] on span "Ambulatorio" at bounding box center [316, 259] width 411 height 15
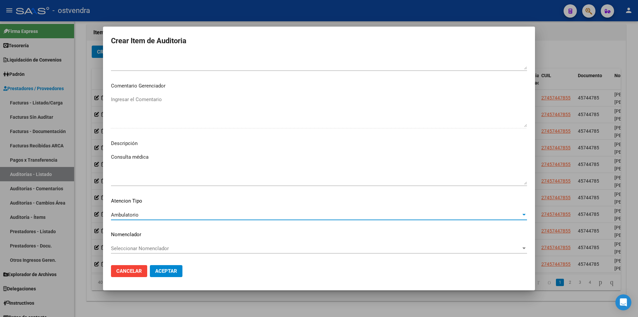
click at [165, 272] on span "Aceptar" at bounding box center [166, 271] width 22 height 6
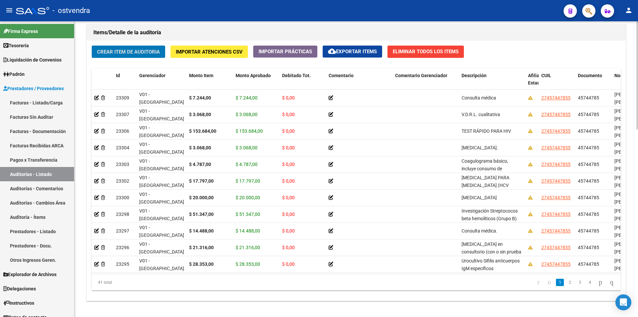
click at [157, 57] on button "Crear Item de Auditoria" at bounding box center [128, 52] width 73 height 12
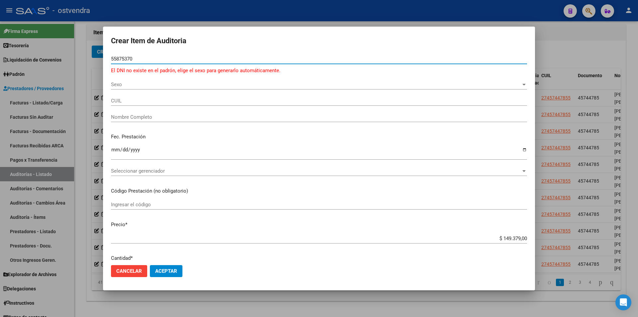
click at [270, 79] on div "Sexo Sexo" at bounding box center [319, 84] width 416 height 10
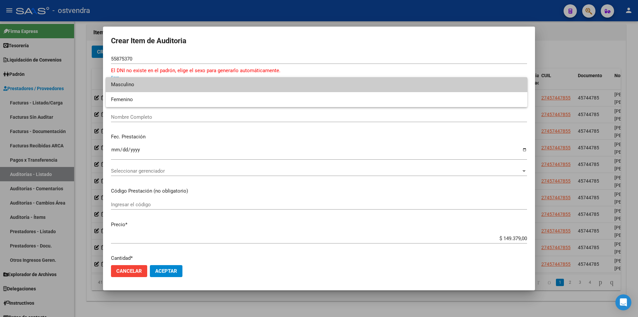
click at [251, 84] on span "Masculino" at bounding box center [316, 84] width 411 height 15
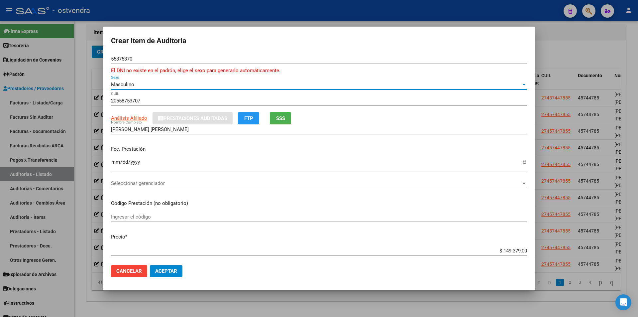
click at [499, 200] on p "Código Prestación (no obligatorio)" at bounding box center [319, 204] width 416 height 8
click at [522, 251] on app-form-text-field "Precio * $ 149.379,00 Ingresar el precio" at bounding box center [322, 243] width 422 height 21
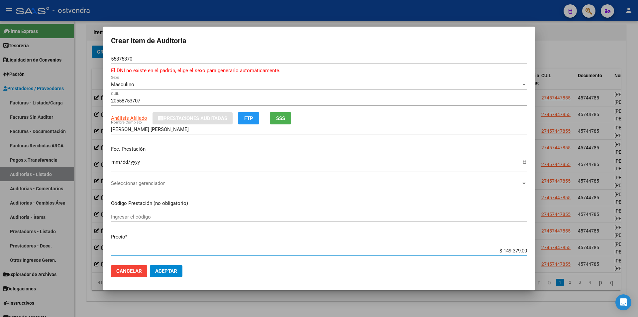
click at [521, 251] on input "$ 149.379,00" at bounding box center [319, 251] width 416 height 6
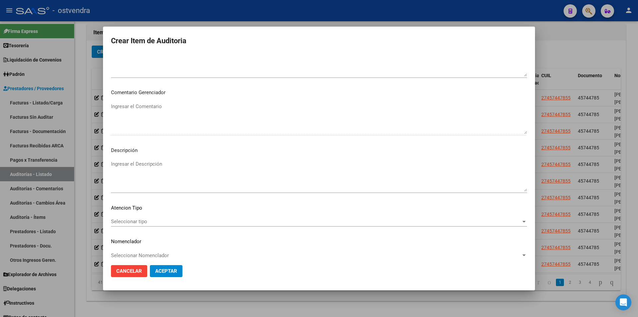
scroll to position [343, 0]
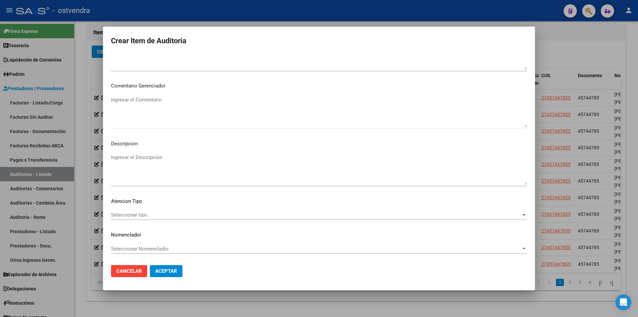
click at [178, 166] on textarea "Ingresar el Descripción" at bounding box center [319, 169] width 416 height 31
click at [167, 221] on div "Seleccionar tipo Seleccionar tipo" at bounding box center [319, 218] width 416 height 16
click at [167, 219] on div "Seleccionar tipo Seleccionar tipo" at bounding box center [319, 215] width 416 height 10
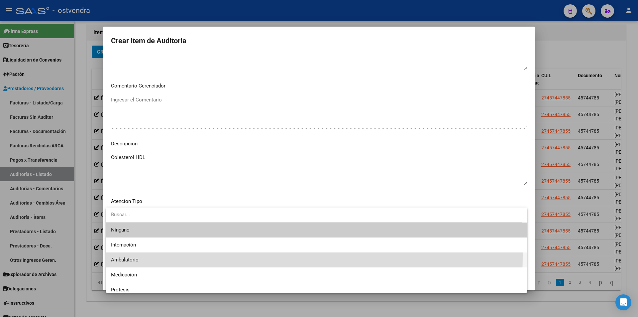
click at [156, 256] on span "Ambulatorio" at bounding box center [316, 259] width 411 height 15
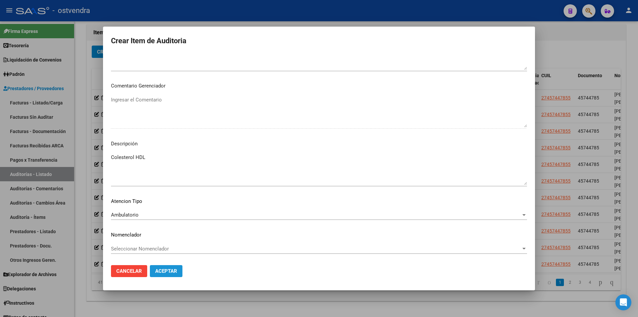
click at [157, 267] on button "Aceptar" at bounding box center [166, 271] width 33 height 12
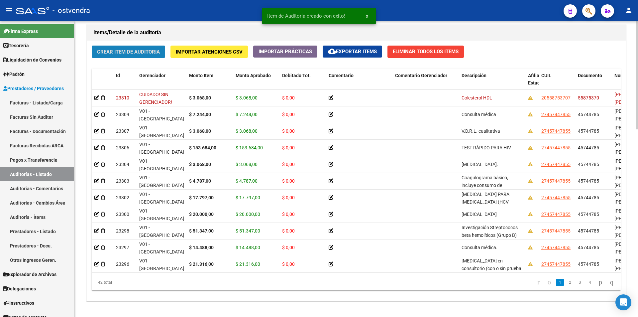
click at [132, 55] on button "Crear Item de Auditoria" at bounding box center [128, 52] width 73 height 12
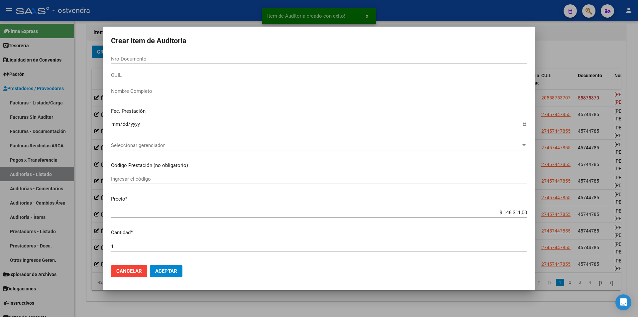
click at [100, 91] on div at bounding box center [319, 158] width 638 height 317
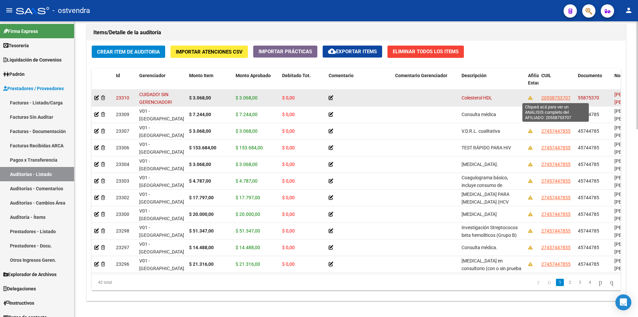
click at [563, 99] on span "20558753707" at bounding box center [556, 97] width 29 height 5
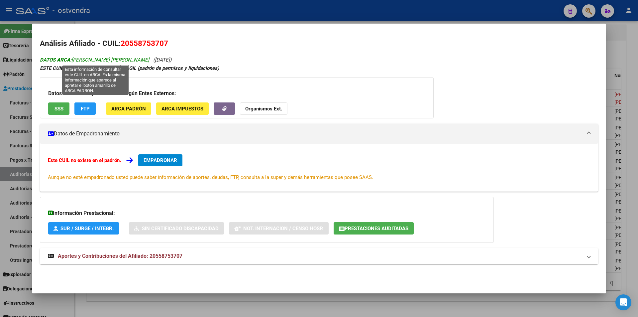
click at [73, 58] on span "DATOS ARCA: SALDAÑA DEREK ENEAS AGUSTIN" at bounding box center [94, 60] width 109 height 6
click at [75, 59] on span "DATOS ARCA: SALDAÑA DEREK ENEAS AGUSTIN" at bounding box center [94, 60] width 109 height 6
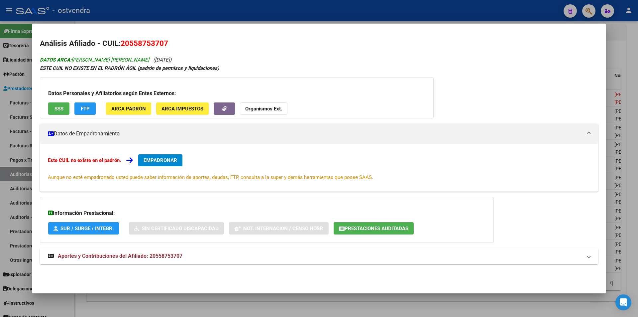
click at [72, 59] on span "DATOS ARCA: SALDAÑA DEREK ENEAS AGUSTIN" at bounding box center [94, 60] width 109 height 6
drag, startPoint x: 72, startPoint y: 59, endPoint x: 150, endPoint y: 58, distance: 77.5
click at [149, 58] on span "DATOS ARCA: SALDAÑA DEREK ENEAS AGUSTIN" at bounding box center [94, 60] width 109 height 6
copy span "SALDAÑA DEREK ENEAS AGUSTIN"
click at [589, 17] on div at bounding box center [319, 158] width 638 height 317
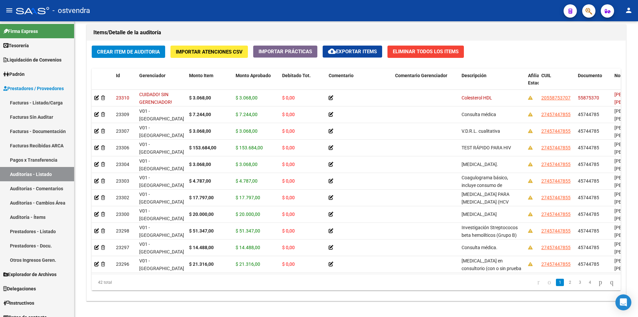
click at [589, 14] on icon "button" at bounding box center [589, 11] width 7 height 8
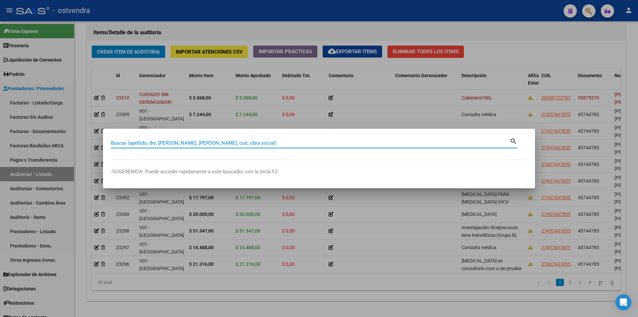
click at [189, 144] on input "Buscar (apellido, dni, cuil, nro traspaso, cuit, obra social)" at bounding box center [310, 143] width 399 height 6
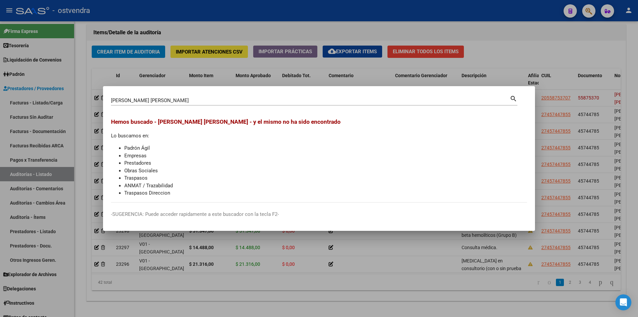
click at [97, 156] on div at bounding box center [319, 158] width 638 height 317
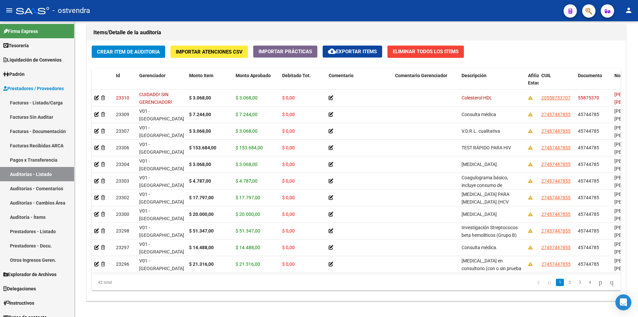
click at [584, 11] on button "button" at bounding box center [589, 10] width 13 height 13
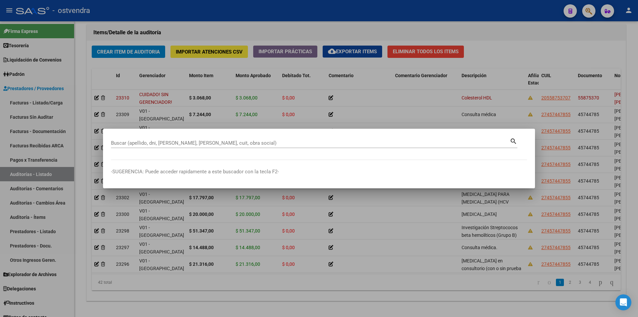
click at [227, 146] on div "Buscar (apellido, dni, cuil, nro traspaso, cuit, obra social)" at bounding box center [310, 143] width 399 height 10
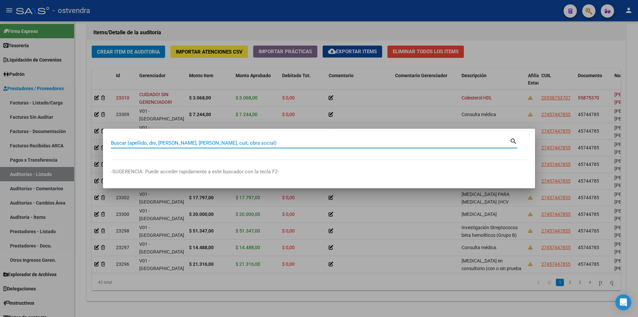
click at [226, 144] on input "Buscar (apellido, dni, cuil, nro traspaso, cuit, obra social)" at bounding box center [310, 143] width 399 height 6
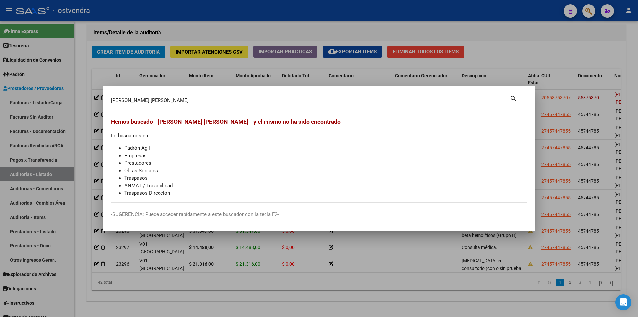
click at [268, 80] on div at bounding box center [319, 158] width 638 height 317
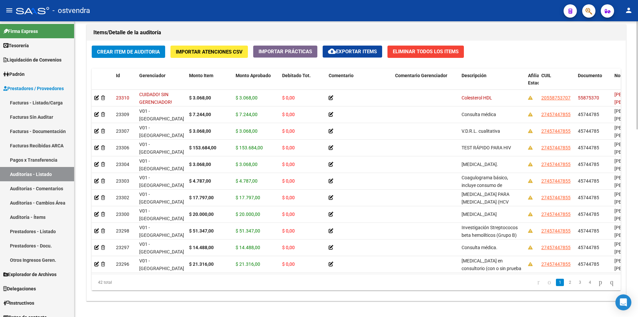
click at [152, 58] on div "Crear Item de Auditoria Importar Atenciones CSV Importar Prácticas cloud_downlo…" at bounding box center [356, 171] width 539 height 260
click at [152, 57] on button "Crear Item de Auditoria" at bounding box center [128, 52] width 73 height 12
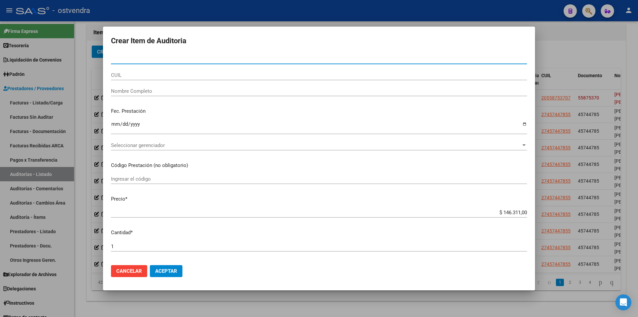
click at [214, 58] on input "Nro Documento" at bounding box center [319, 59] width 416 height 6
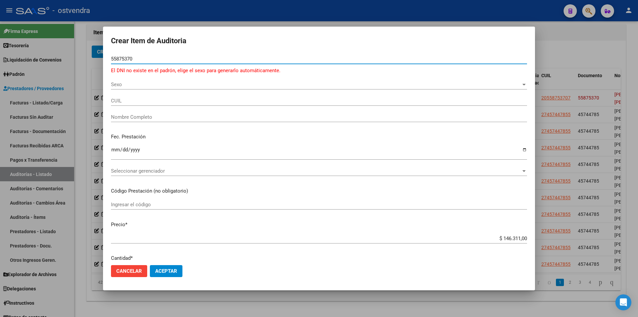
click at [145, 87] on span "Sexo" at bounding box center [316, 84] width 410 height 6
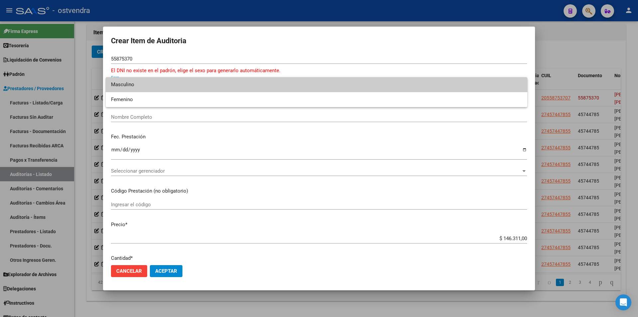
click at [151, 87] on span "Masculino" at bounding box center [316, 84] width 411 height 15
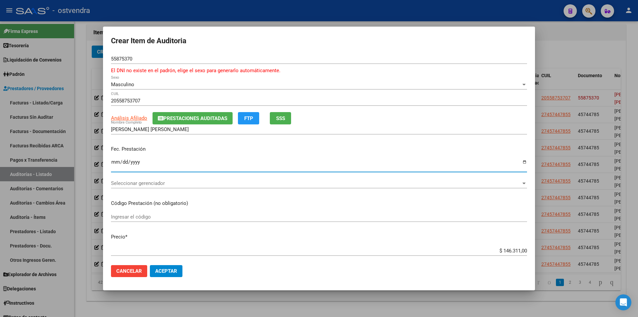
click at [115, 163] on input "Ingresar la fecha" at bounding box center [319, 164] width 416 height 11
click at [521, 249] on input "$ 146.311,00" at bounding box center [319, 251] width 416 height 6
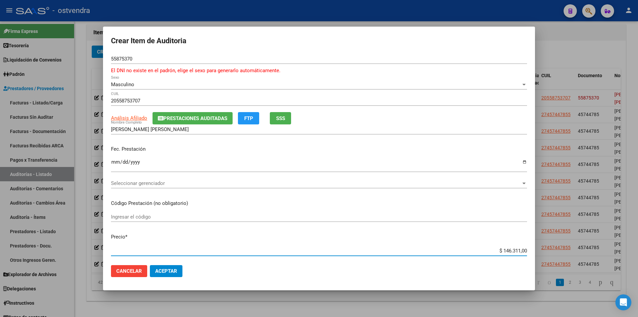
click at [520, 251] on input "$ 146.311,00" at bounding box center [319, 251] width 416 height 6
click at [521, 251] on input "$ 146.311,00" at bounding box center [319, 251] width 416 height 6
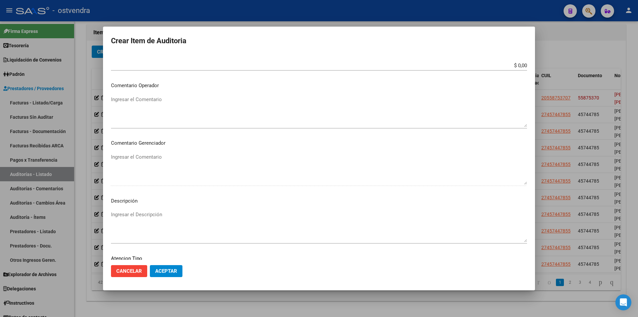
scroll to position [300, 0]
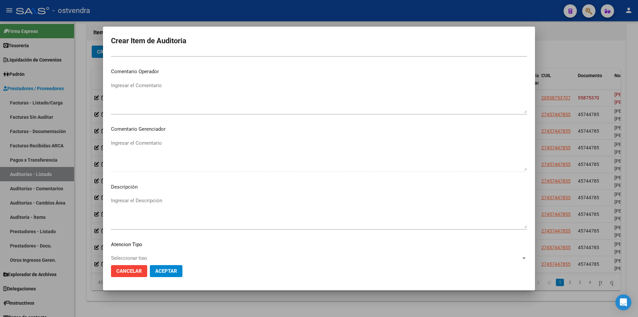
click at [157, 199] on textarea "Ingresar el Descripción" at bounding box center [319, 212] width 416 height 31
click at [147, 254] on div "Seleccionar tipo Seleccionar tipo" at bounding box center [319, 258] width 416 height 10
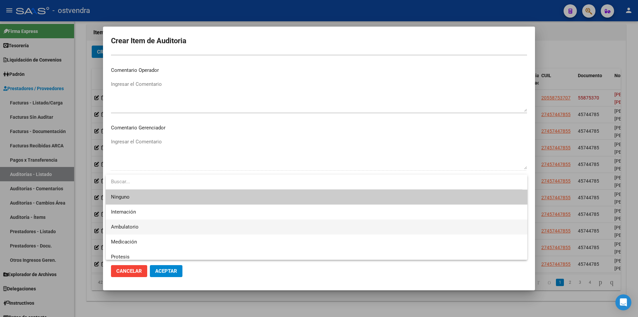
click at [162, 230] on span "Ambulatorio" at bounding box center [316, 226] width 411 height 15
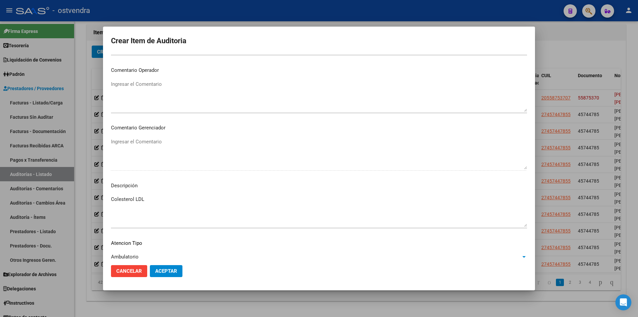
click at [168, 266] on button "Aceptar" at bounding box center [166, 271] width 33 height 12
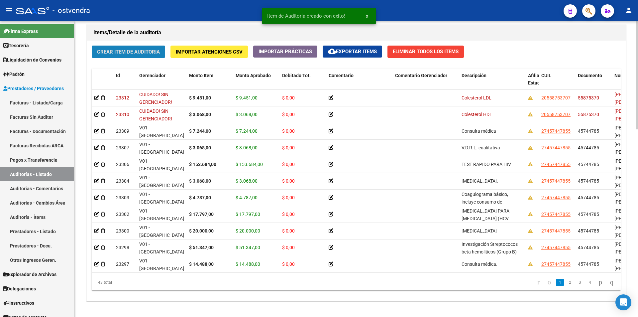
click at [144, 47] on button "Crear Item de Auditoria" at bounding box center [128, 52] width 73 height 12
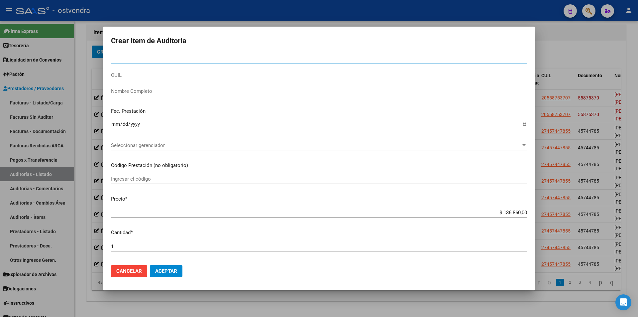
click at [176, 60] on input "Nro Documento" at bounding box center [319, 59] width 416 height 6
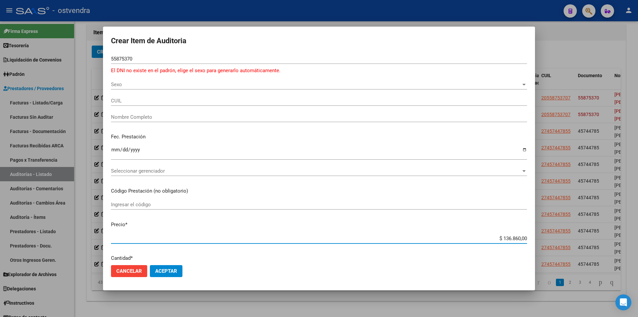
click at [520, 238] on input "$ 136.860,00" at bounding box center [319, 238] width 416 height 6
click at [521, 238] on input "$ 136.860,00" at bounding box center [319, 238] width 416 height 6
click at [178, 87] on span "Sexo" at bounding box center [316, 84] width 410 height 6
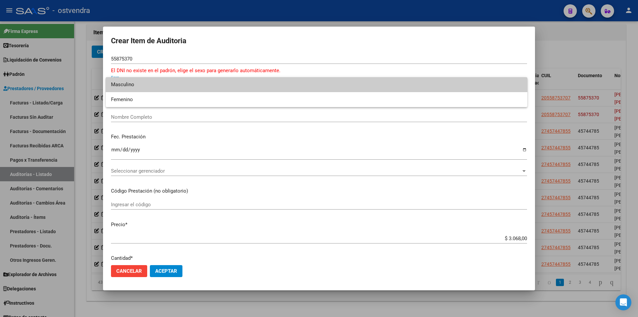
click at [176, 87] on span "Masculino" at bounding box center [316, 84] width 411 height 15
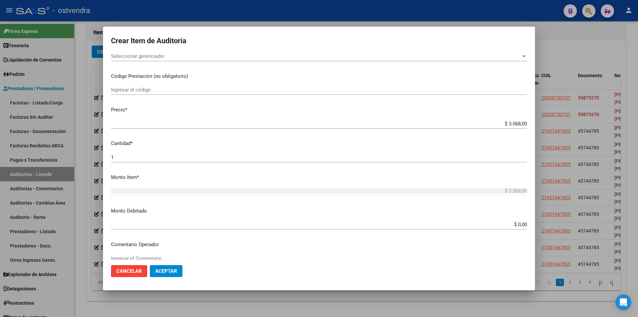
scroll to position [131, 0]
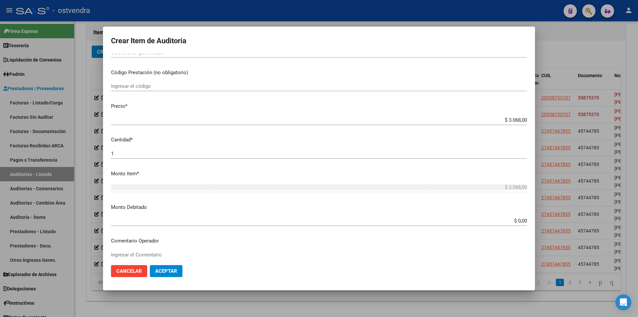
click at [346, 151] on input "1" at bounding box center [319, 154] width 416 height 6
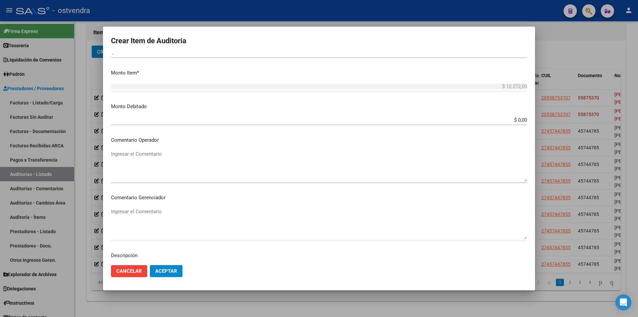
scroll to position [343, 0]
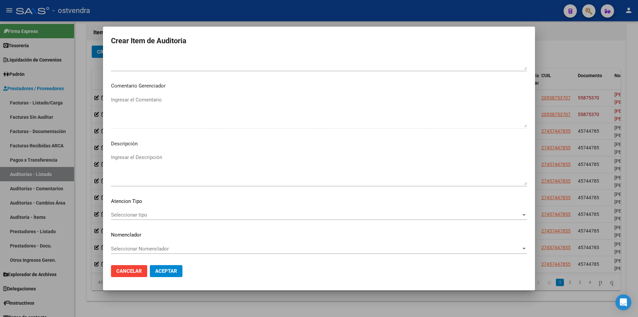
click at [279, 171] on textarea "Ingresar el Descripción" at bounding box center [319, 169] width 416 height 31
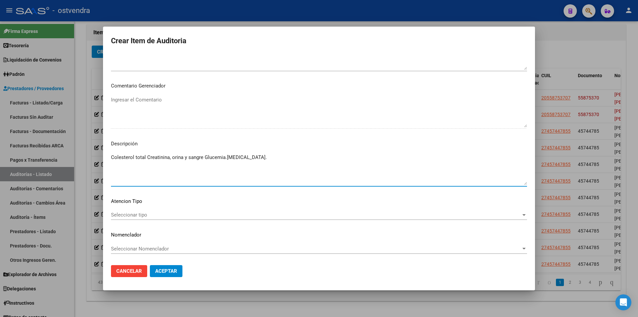
click at [237, 219] on div "Seleccionar tipo Seleccionar tipo" at bounding box center [319, 215] width 416 height 10
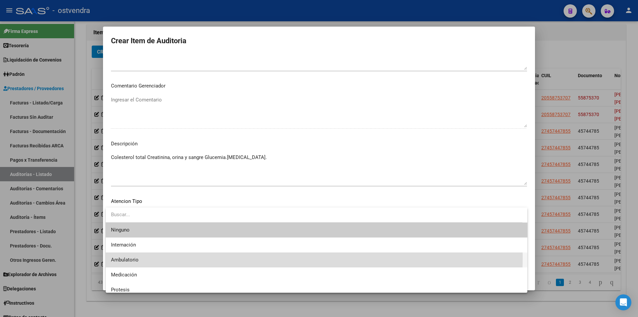
drag, startPoint x: 218, startPoint y: 257, endPoint x: 200, endPoint y: 260, distance: 18.9
click at [216, 257] on span "Ambulatorio" at bounding box center [316, 259] width 411 height 15
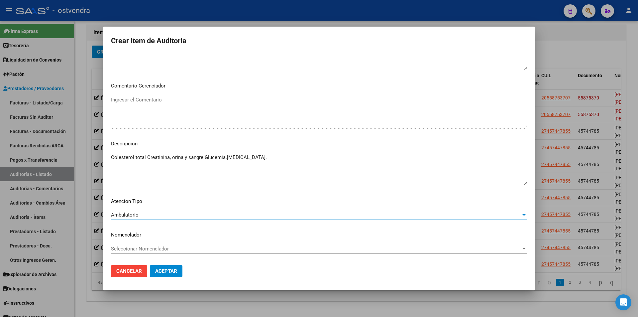
click at [178, 267] on button "Aceptar" at bounding box center [166, 271] width 33 height 12
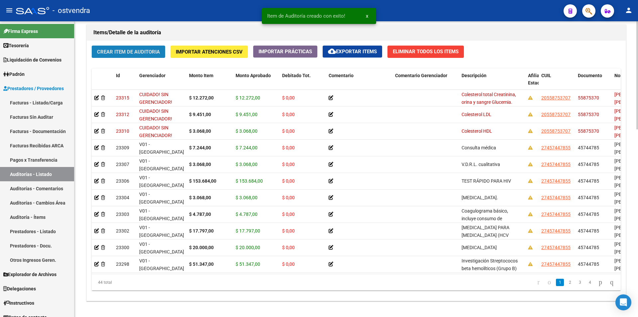
click at [121, 50] on span "Crear Item de Auditoria" at bounding box center [128, 52] width 63 height 6
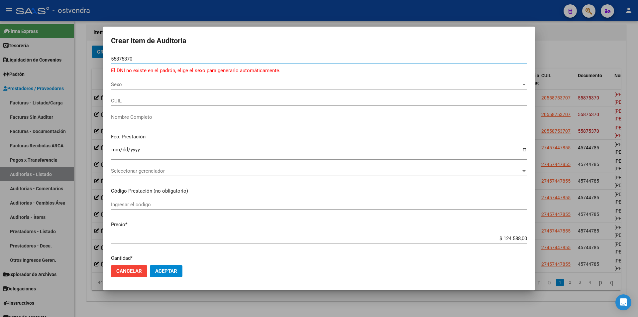
click at [521, 239] on input "$ 124.588,00" at bounding box center [319, 238] width 416 height 6
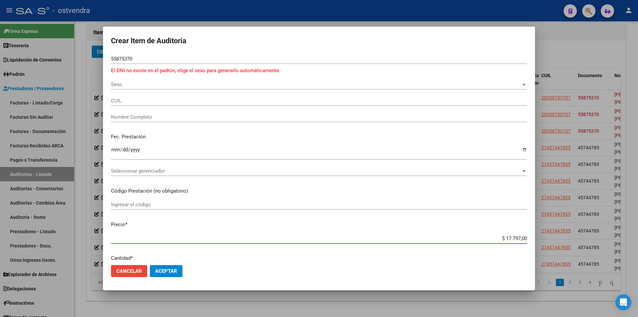
click at [242, 86] on span "Sexo" at bounding box center [316, 84] width 410 height 6
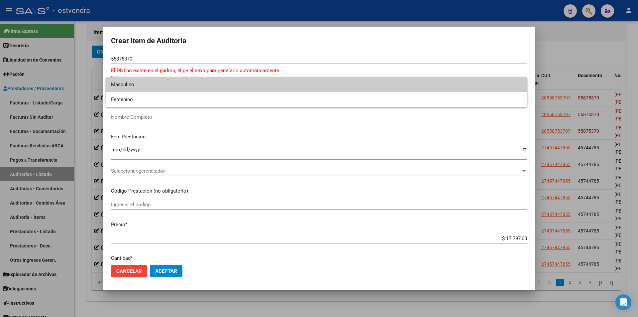
click at [232, 87] on span "Masculino" at bounding box center [316, 84] width 411 height 15
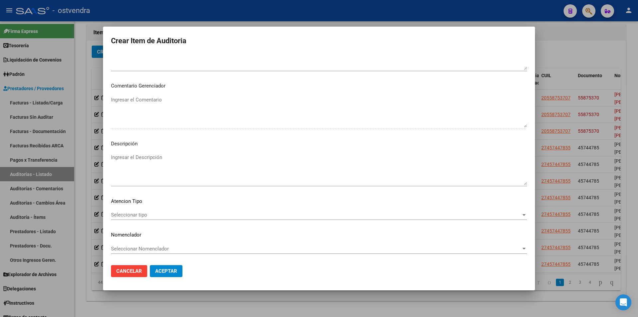
click at [146, 153] on div "Ingresar el Descripción" at bounding box center [319, 169] width 416 height 34
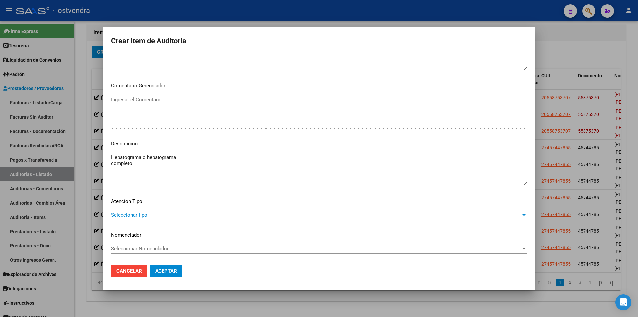
click at [161, 217] on span "Seleccionar tipo" at bounding box center [316, 215] width 410 height 6
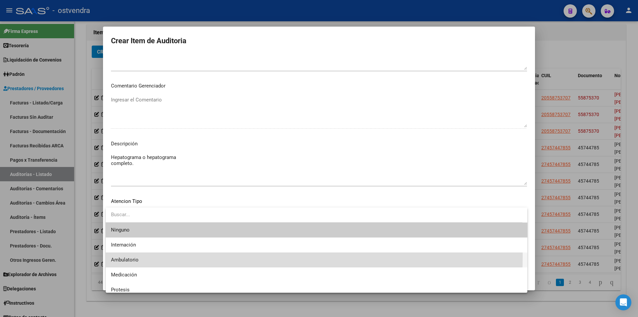
click at [155, 255] on span "Ambulatorio" at bounding box center [316, 259] width 411 height 15
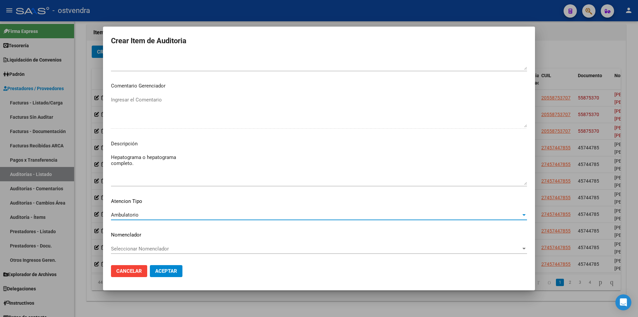
click at [159, 272] on span "Aceptar" at bounding box center [166, 271] width 22 height 6
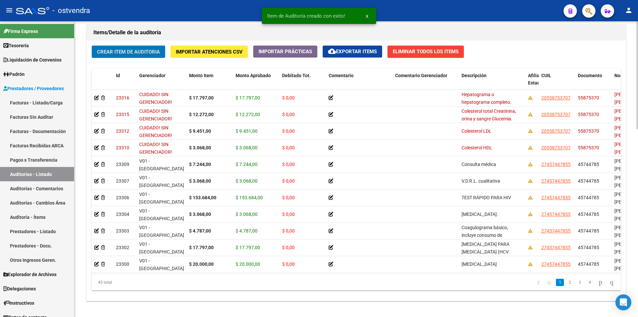
click at [144, 48] on button "Crear Item de Auditoria" at bounding box center [128, 52] width 73 height 12
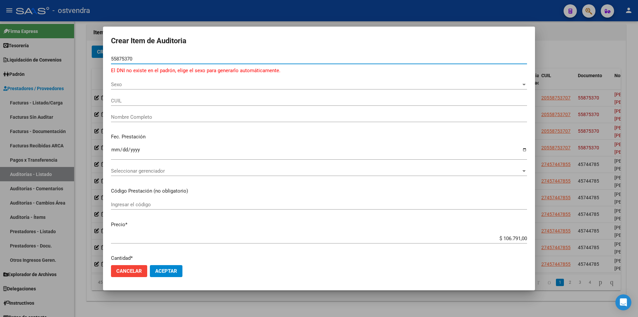
click at [289, 83] on span "Sexo" at bounding box center [316, 84] width 410 height 6
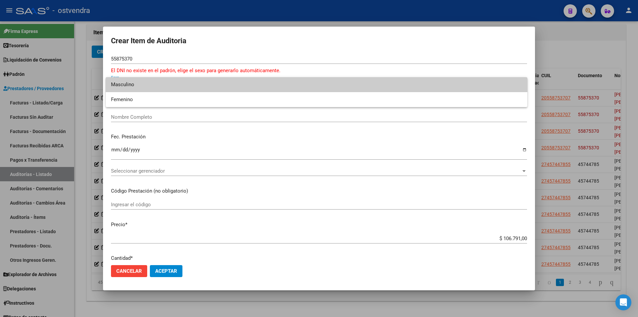
click at [274, 87] on span "Masculino" at bounding box center [316, 84] width 411 height 15
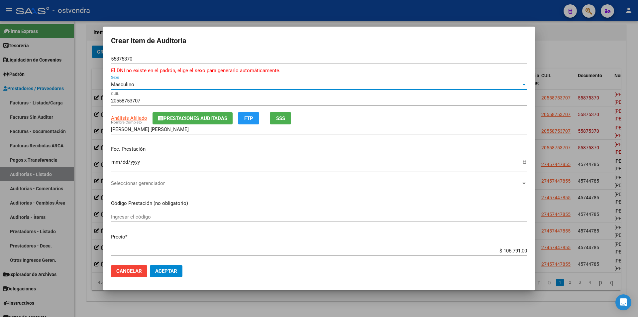
click at [522, 252] on input "$ 106.791,00" at bounding box center [319, 251] width 416 height 6
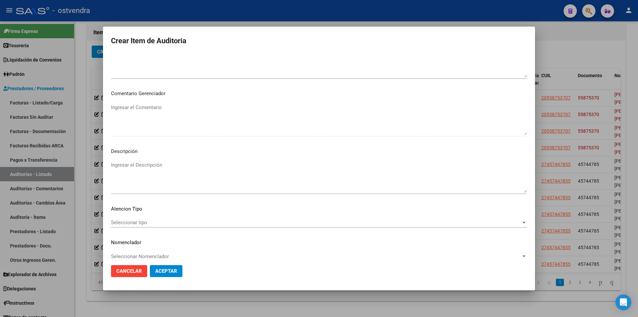
scroll to position [334, 0]
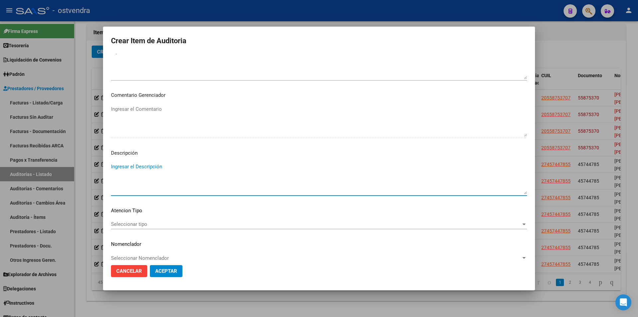
drag, startPoint x: 248, startPoint y: 172, endPoint x: 204, endPoint y: 173, distance: 43.2
click at [247, 172] on textarea "Ingresar el Descripción" at bounding box center [319, 178] width 416 height 31
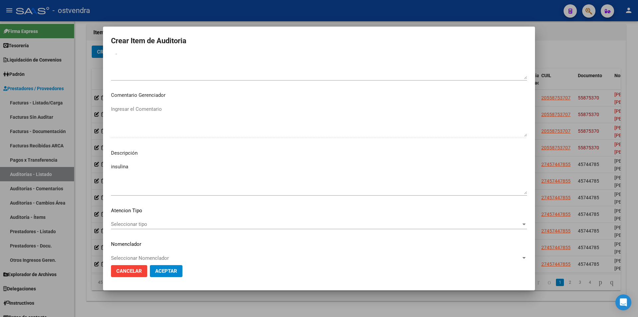
click at [217, 216] on mat-dialog-content "55875370 Nro Documento El DNI no existe en el padrón, elige el sexo para genera…" at bounding box center [319, 157] width 432 height 206
click at [215, 222] on span "Seleccionar tipo" at bounding box center [316, 224] width 410 height 6
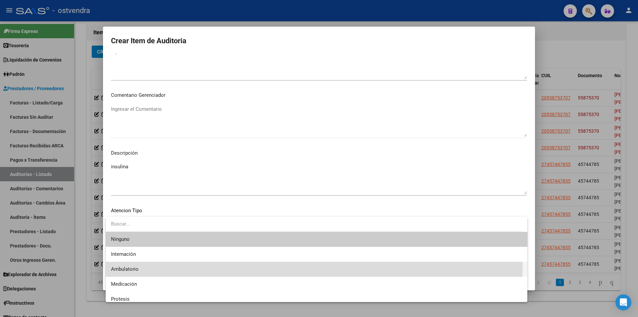
click at [197, 264] on span "Ambulatorio" at bounding box center [316, 269] width 411 height 15
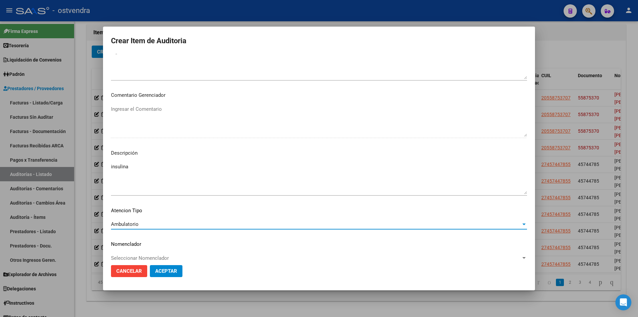
click at [181, 271] on button "Aceptar" at bounding box center [166, 271] width 33 height 12
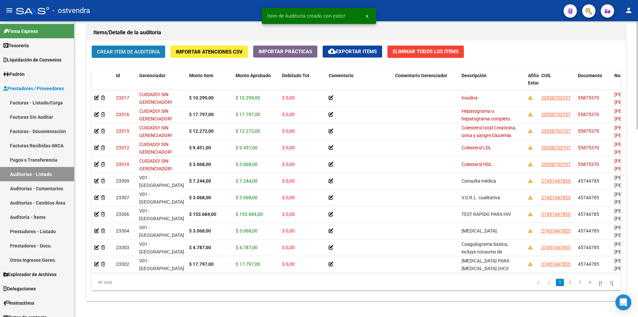
click at [129, 55] on button "Crear Item de Auditoria" at bounding box center [128, 52] width 73 height 12
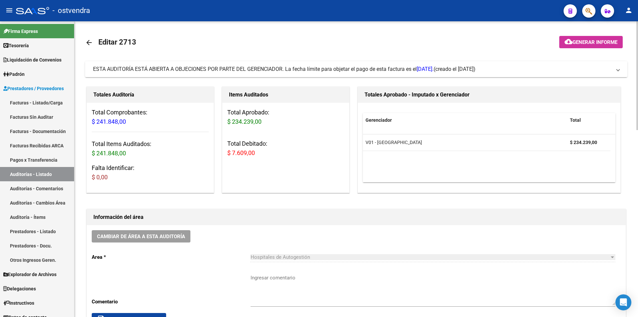
click at [529, 72] on mat-panel-title "ESTA AUDITORÍA ESTÁ ABIERTA A OBJECIONES POR PARTE DEL GERENCIADOR. La fecha lí…" at bounding box center [352, 69] width 519 height 7
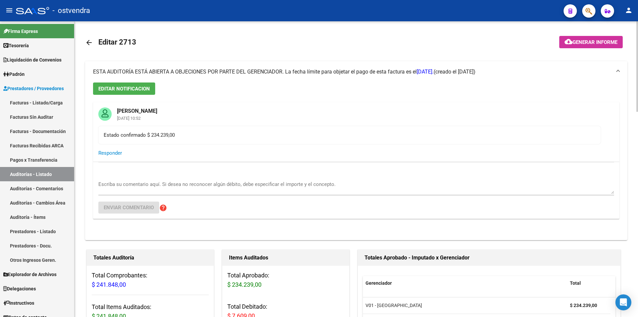
click at [529, 72] on mat-panel-title "ESTA AUDITORÍA ESTÁ ABIERTA A OBJECIONES POR PARTE DEL GERENCIADOR. La fecha lí…" at bounding box center [352, 71] width 519 height 7
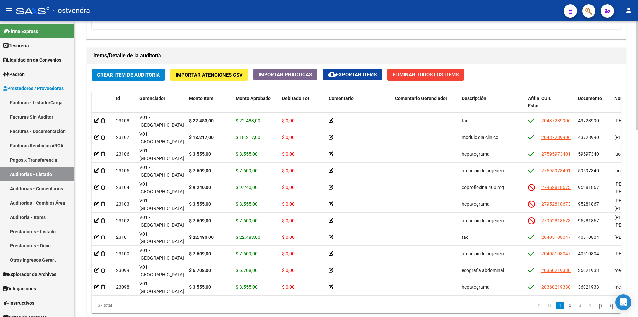
scroll to position [457, 0]
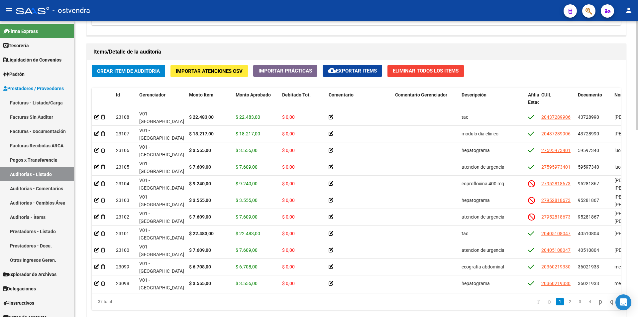
click at [638, 248] on div at bounding box center [638, 244] width 2 height 109
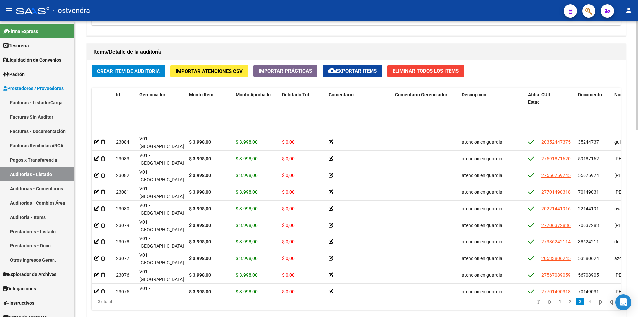
scroll to position [438, 0]
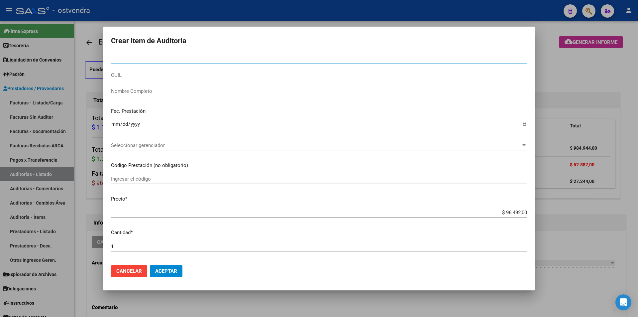
scroll to position [482, 0]
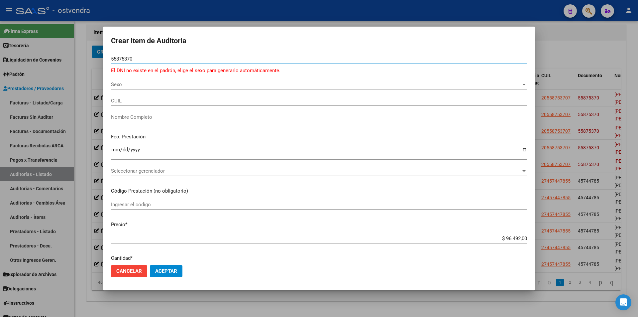
type input "55875370"
click at [259, 81] on div "Sexo Sexo" at bounding box center [319, 84] width 416 height 10
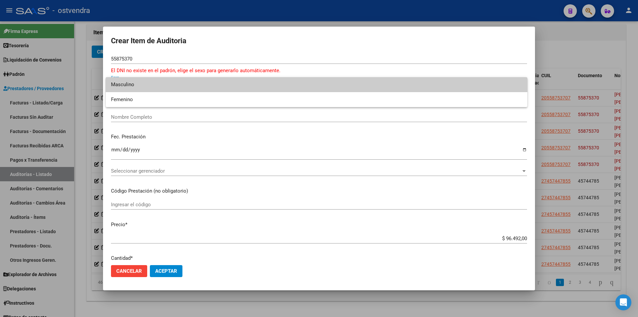
click at [243, 85] on span "Masculino" at bounding box center [316, 84] width 411 height 15
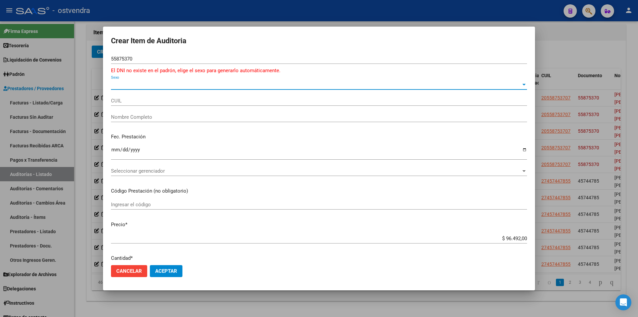
type input "20558753707"
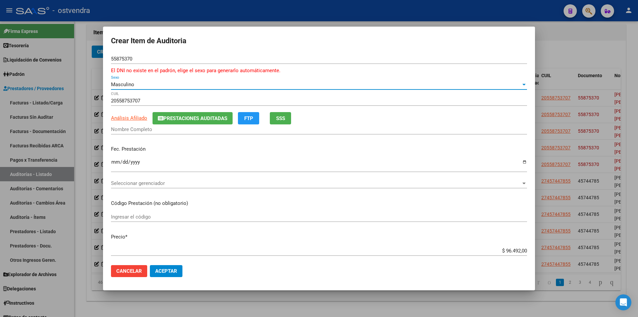
type input "[PERSON_NAME] [PERSON_NAME]"
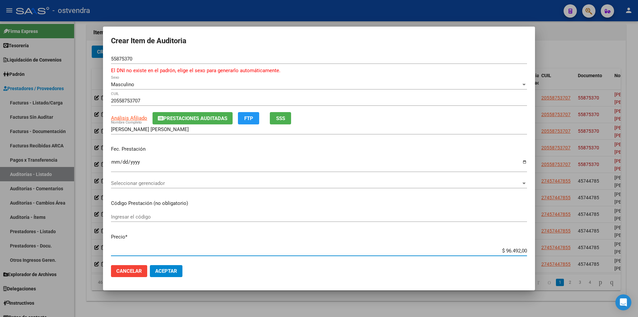
click at [521, 249] on input "$ 96.492,00" at bounding box center [319, 251] width 416 height 6
type input "$ 9.649,20"
type input "$ 964,92"
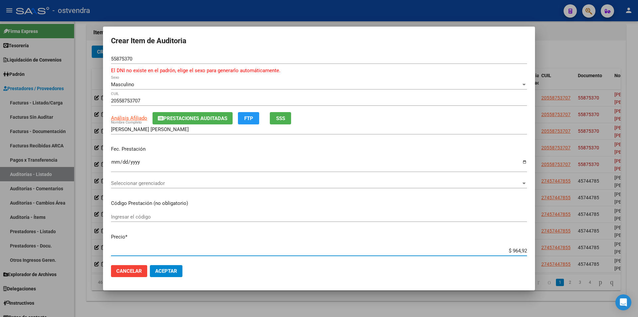
type input "$ 96,49"
type input "$ 9,64"
type input "$ 0,96"
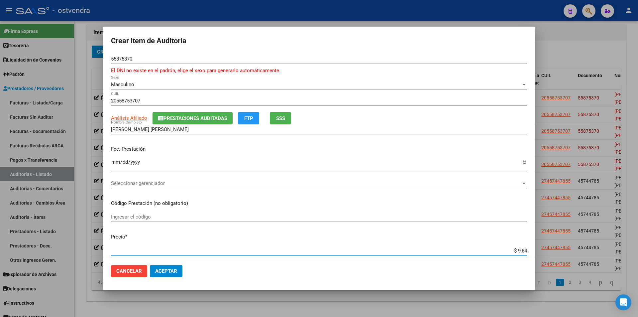
type input "$ 0,96"
type input "$ 0,09"
paste input "$ 3.068,00"
type input "$ 3.068,00"
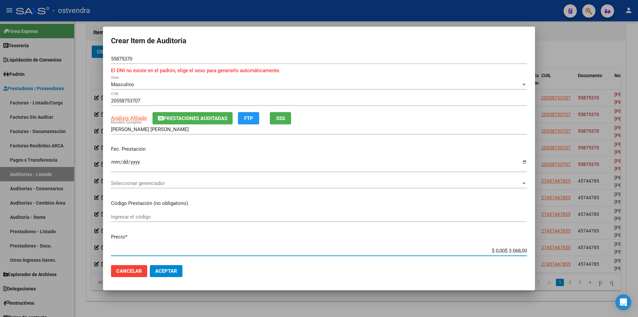
type input "$ 3.068,00"
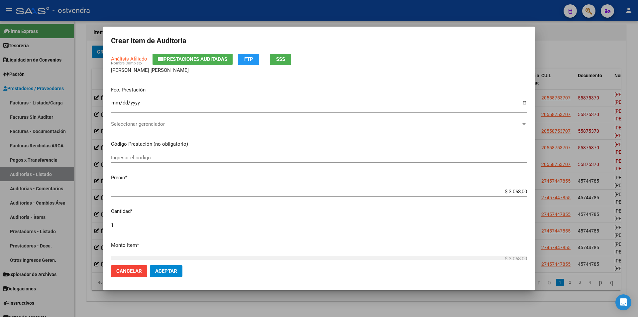
scroll to position [108, 0]
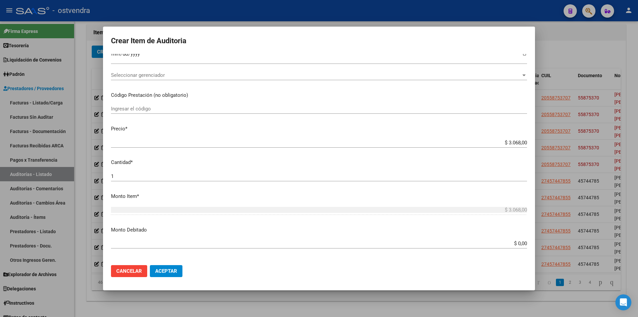
click at [282, 174] on input "1" at bounding box center [319, 176] width 416 height 6
type input "2"
type input "$ 6.136,00"
type input "2"
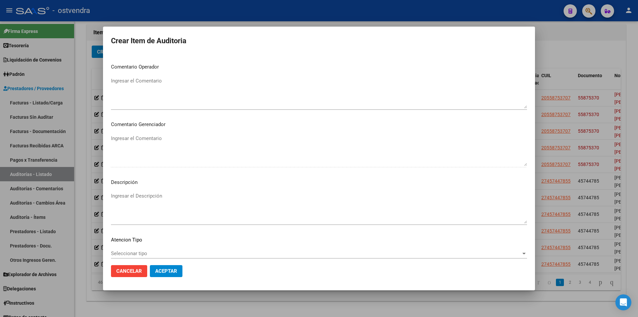
scroll to position [303, 0]
click at [126, 194] on div "Ingresar el Descripción" at bounding box center [319, 210] width 416 height 34
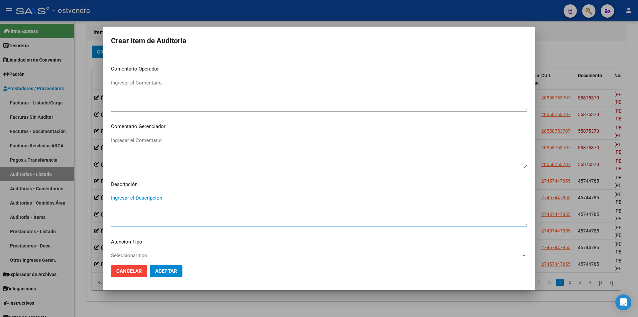
click at [126, 197] on textarea "Ingresar el Descripción" at bounding box center [319, 209] width 416 height 31
paste textarea "Plaquetas. Recuento"
click at [143, 259] on div "Seleccionar tipo Seleccionar tipo" at bounding box center [319, 255] width 416 height 10
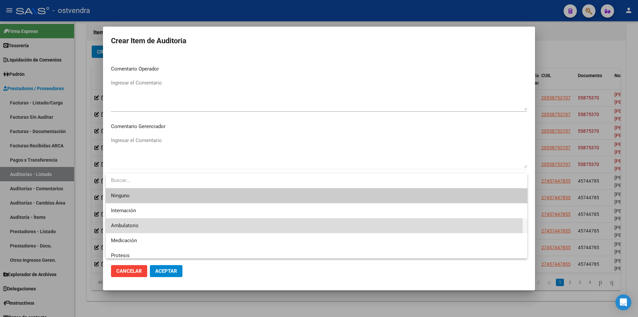
click at [156, 231] on span "Ambulatorio" at bounding box center [316, 225] width 411 height 15
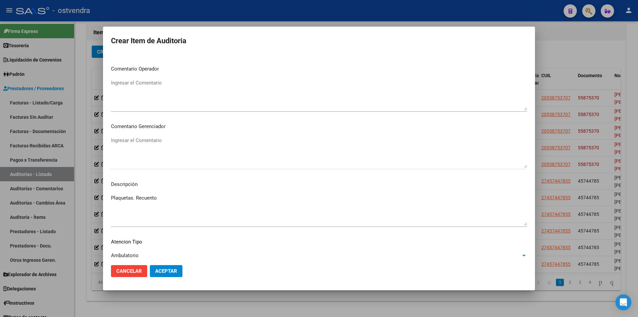
click at [169, 198] on textarea "Plaquetas. Recuento" at bounding box center [319, 209] width 416 height 31
paste textarea "Triglicéridos"
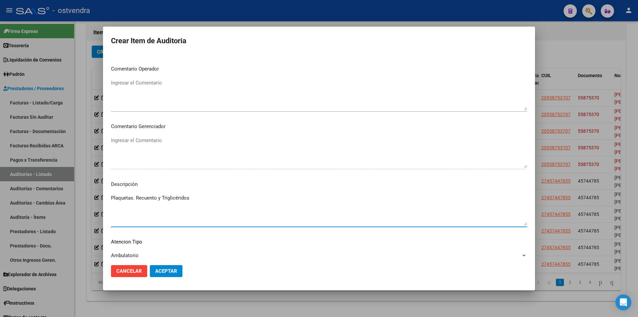
type textarea "Plaquetas. Recuento y Triglicéridos"
click at [169, 255] on div "Ambulatorio" at bounding box center [316, 255] width 410 height 6
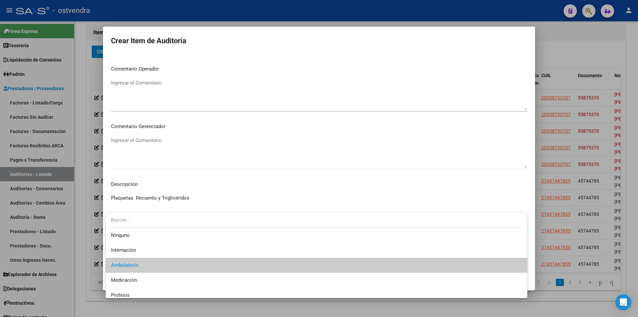
scroll to position [10, 0]
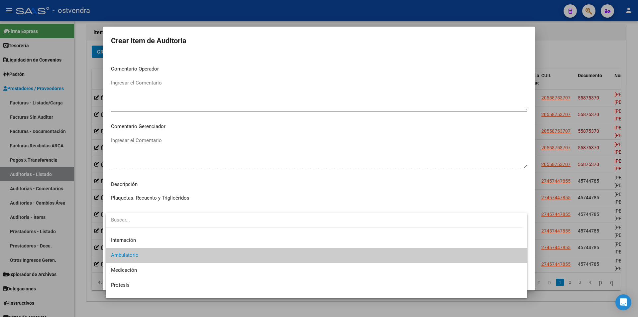
click at [236, 175] on div at bounding box center [319, 158] width 638 height 317
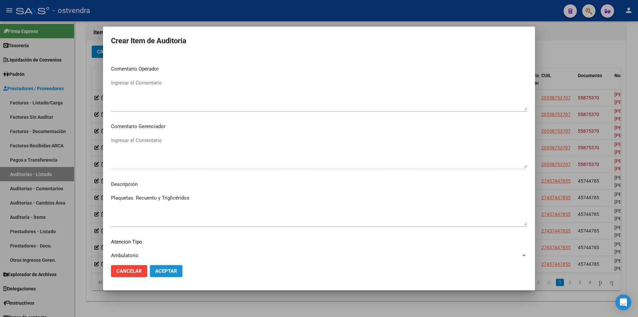
click at [170, 268] on button "Aceptar" at bounding box center [166, 271] width 33 height 12
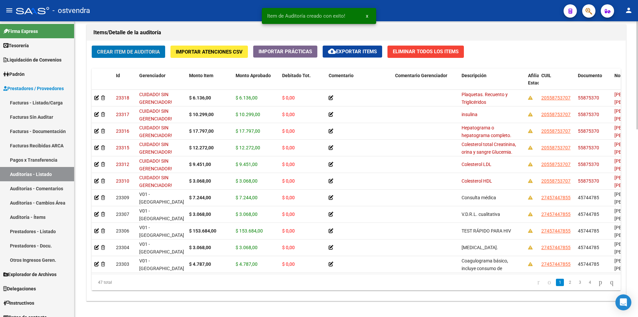
click at [134, 50] on span "Crear Item de Auditoria" at bounding box center [128, 52] width 63 height 6
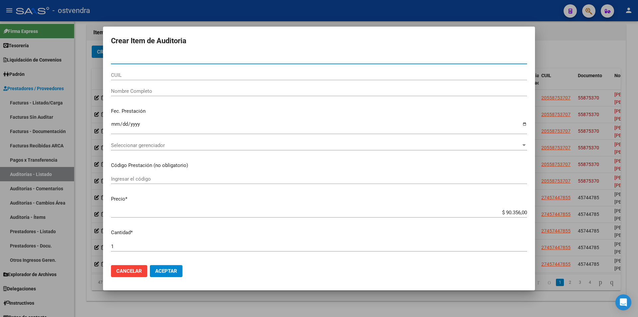
paste input "55875370"
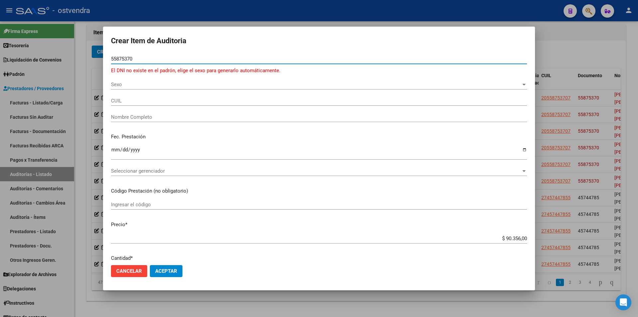
type input "55875370"
click at [303, 83] on span "Sexo" at bounding box center [316, 84] width 410 height 6
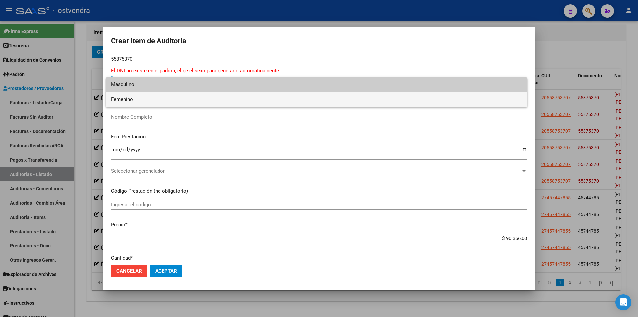
click at [267, 92] on span "Femenino" at bounding box center [316, 99] width 411 height 15
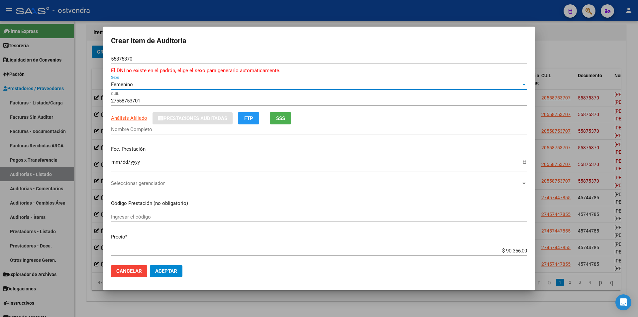
click at [282, 88] on div "Femenino Sexo" at bounding box center [319, 84] width 416 height 10
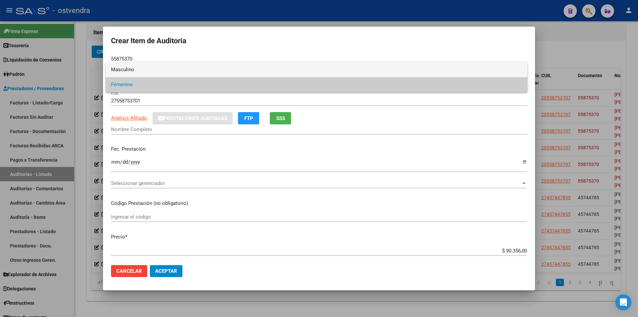
click at [276, 74] on span "Masculino" at bounding box center [316, 69] width 411 height 15
type input "20558753707"
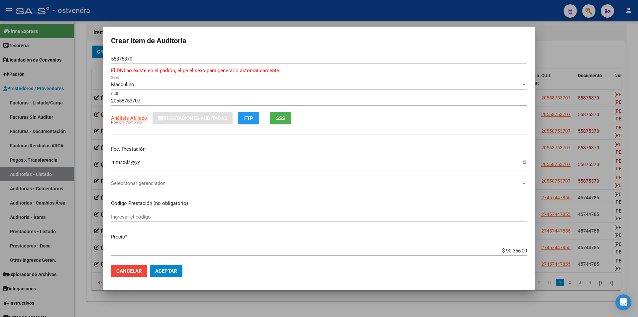
type input "[PERSON_NAME] [PERSON_NAME]"
click at [524, 252] on app-form-text-field "Precio * $ 90.356,00 Ingresar el precio" at bounding box center [322, 243] width 422 height 21
click at [522, 251] on app-form-text-field "Precio * $ 90.356,00 Ingresar el precio" at bounding box center [322, 243] width 422 height 21
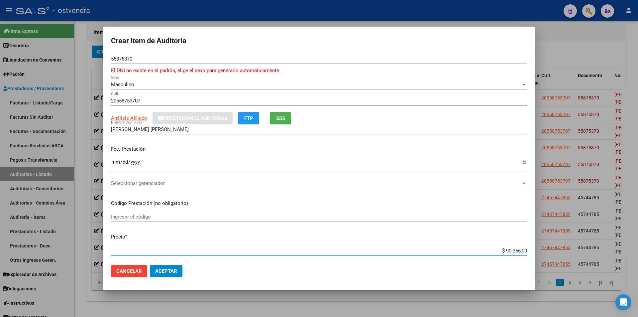
click at [522, 250] on input "$ 90.356,00" at bounding box center [319, 251] width 416 height 6
type input "$ 9.035,60"
type input "$ 903,56"
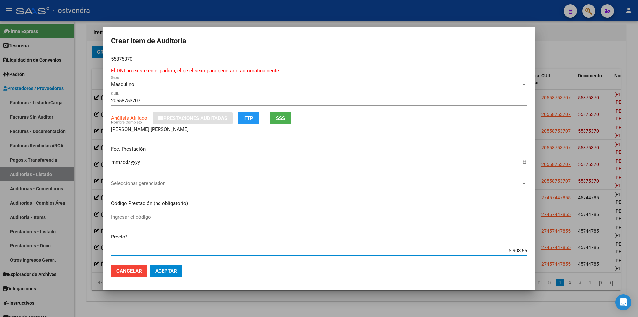
type input "$ 90,35"
type input "$ 9,03"
type input "$ 0,90"
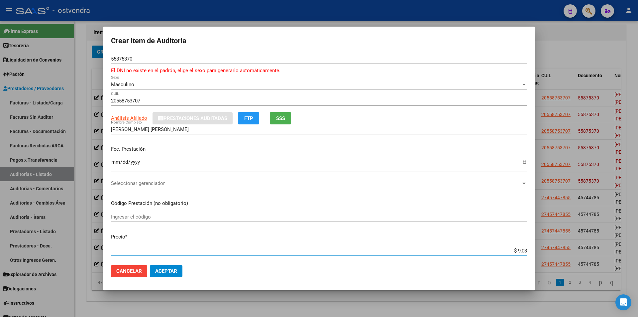
type input "$ 0,90"
type input "$ 0,09"
paste input "$ 24.302,00"
type input "$ 24.302,00"
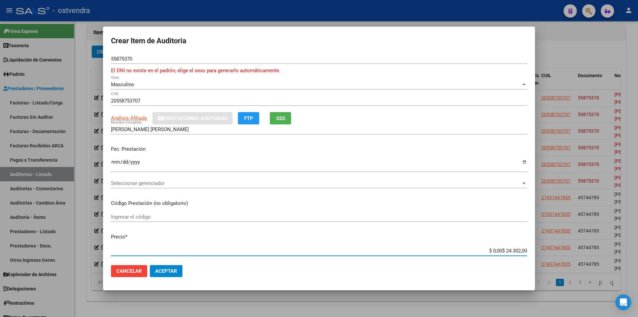
type input "$ 24.302,00"
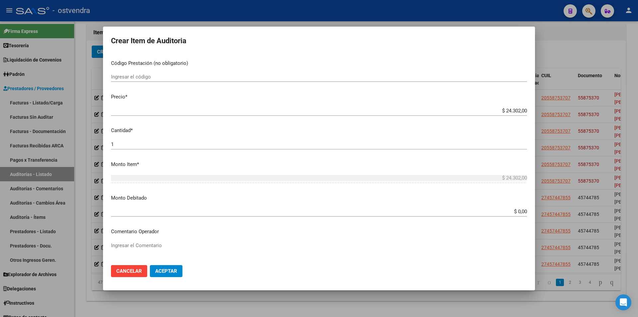
scroll to position [155, 0]
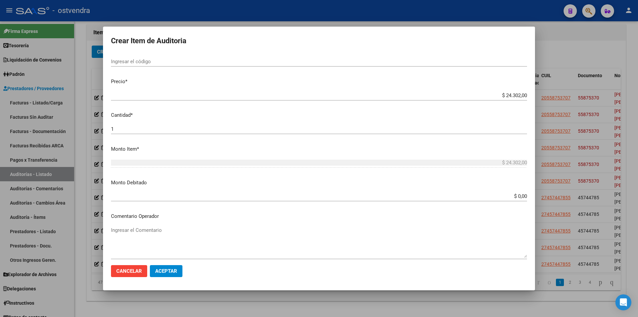
click at [523, 196] on app-form-text-field "Monto Debitado $ 0,00 Ingresar el monto" at bounding box center [322, 189] width 422 height 21
click at [522, 196] on app-form-text-field "Monto Debitado $ 0,00 Ingresar el monto" at bounding box center [322, 189] width 422 height 21
click at [521, 196] on input "$ 0,00" at bounding box center [319, 196] width 416 height 6
paste input "$ 24.302,00"
type input "$ 24.302,00"
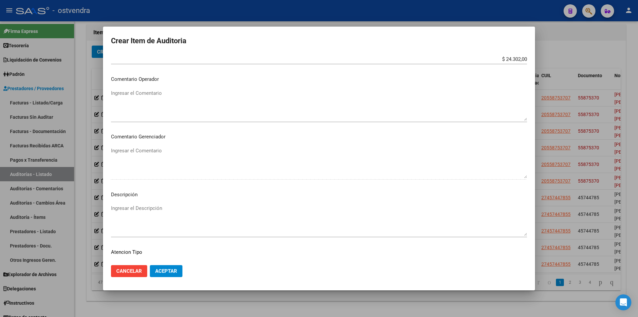
scroll to position [343, 0]
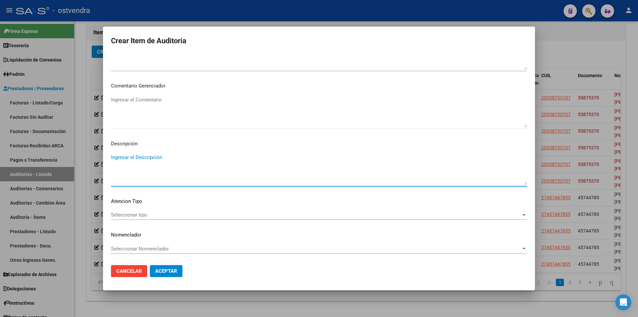
click at [186, 167] on textarea "Ingresar el Descripción" at bounding box center [319, 169] width 416 height 31
paste textarea "TSH Detección"
type textarea "TSH Detección"
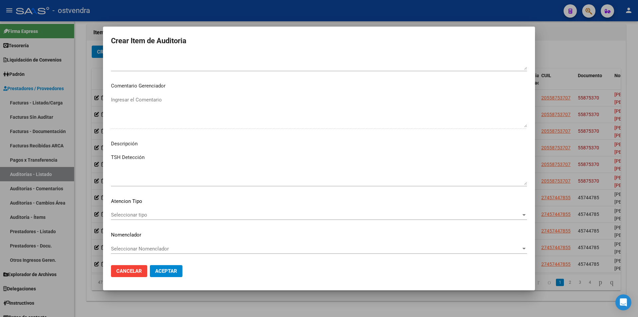
click at [199, 220] on div "Seleccionar tipo Seleccionar tipo" at bounding box center [319, 218] width 416 height 16
click at [190, 220] on div "Seleccionar tipo Seleccionar tipo" at bounding box center [319, 215] width 416 height 10
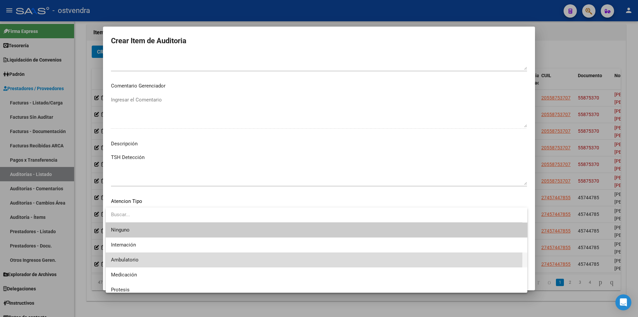
click at [179, 258] on span "Ambulatorio" at bounding box center [316, 259] width 411 height 15
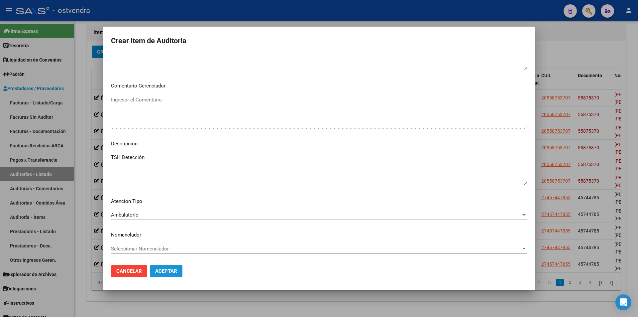
click at [172, 271] on span "Aceptar" at bounding box center [166, 271] width 22 height 6
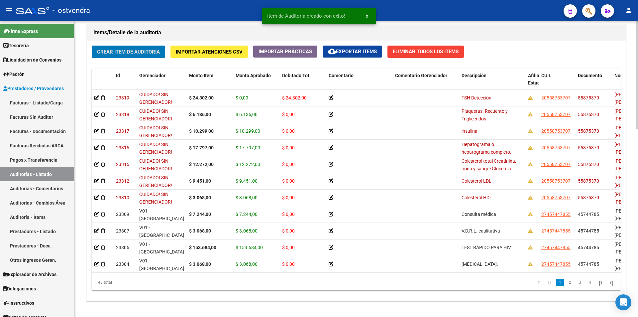
click at [125, 55] on span "Crear Item de Auditoria" at bounding box center [128, 52] width 63 height 6
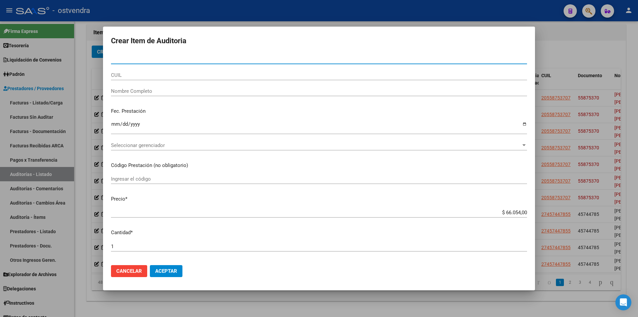
paste input "55875370"
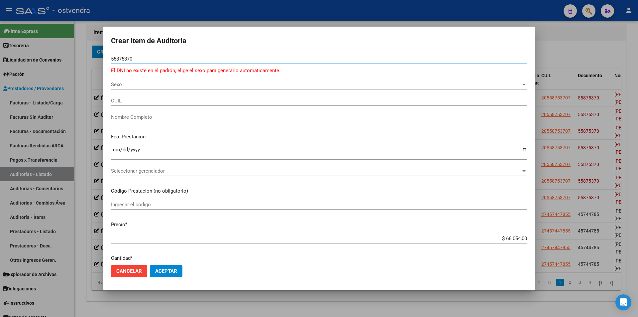
type input "55875370"
click at [210, 87] on span "Sexo" at bounding box center [316, 84] width 410 height 6
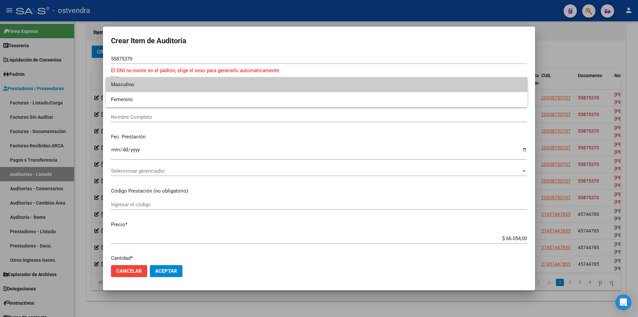
click at [206, 88] on span "Masculino" at bounding box center [316, 84] width 411 height 15
type input "20558753707"
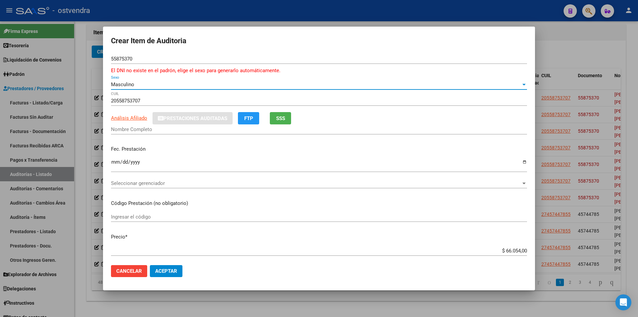
type input "[PERSON_NAME] [PERSON_NAME]"
click at [522, 249] on input "$ 66.054,00" at bounding box center [319, 251] width 416 height 6
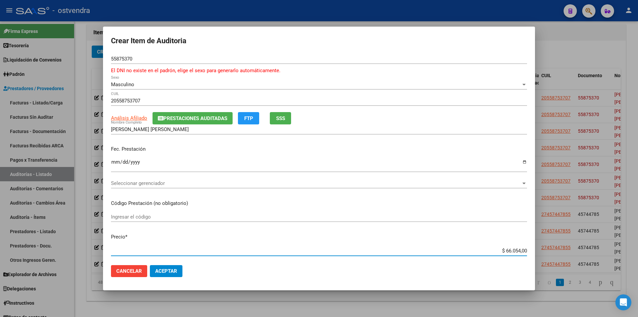
type input "$ 6.605,40"
type input "$ 660,54"
type input "$ 66,05"
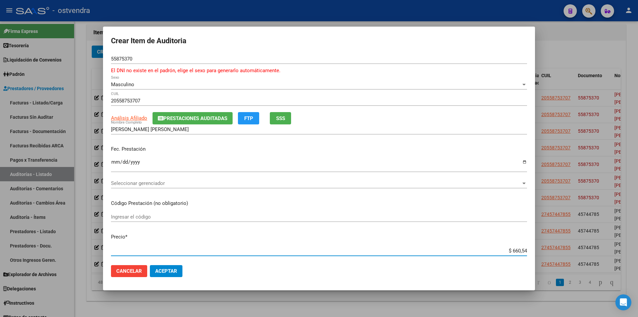
type input "$ 66,05"
type input "$ 6,60"
type input "$ 0,66"
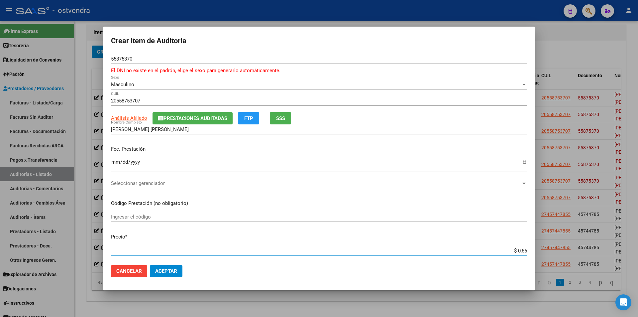
type input "$ 0,06"
paste input "$ 8.664,00"
type input "$ 8.664,00"
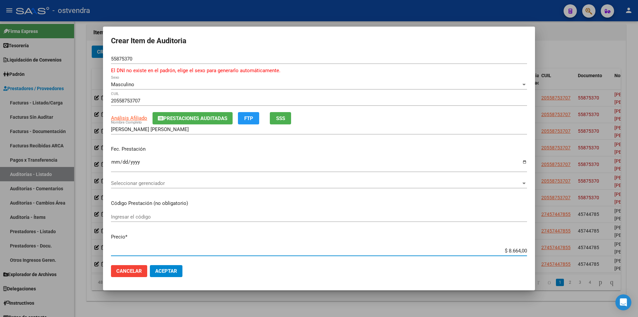
type input "$ 8.664,00"
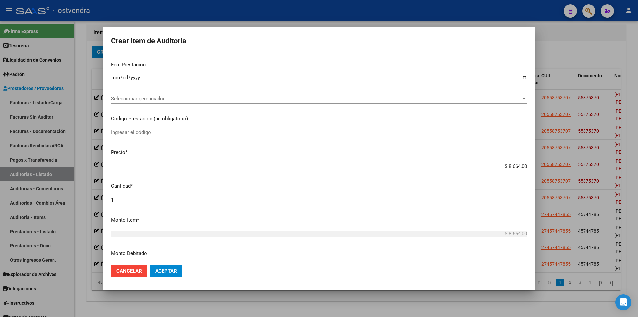
scroll to position [129, 0]
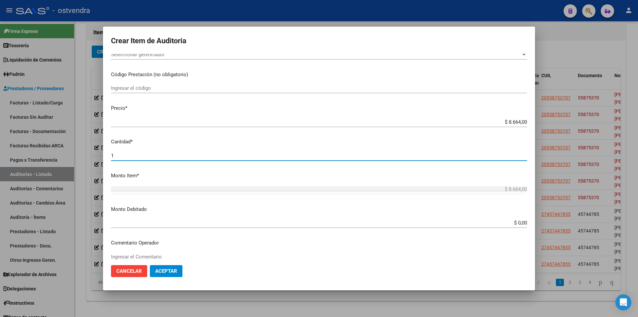
click at [221, 156] on input "1" at bounding box center [319, 156] width 416 height 6
type input "2"
type input "$ 17.328,00"
type input "2"
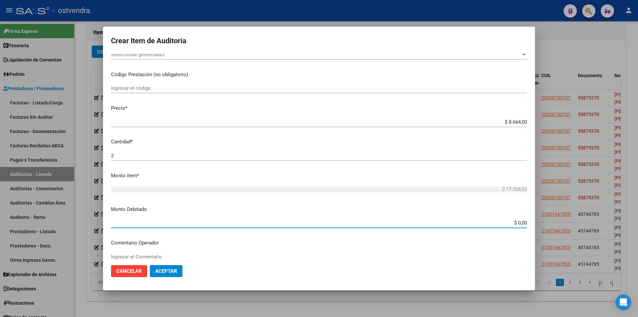
click at [521, 221] on input "$ 0,00" at bounding box center [319, 223] width 416 height 6
click at [523, 189] on app-form-text-field "Monto Item * $ 17.328,00 Ingresar el monto" at bounding box center [322, 182] width 422 height 21
click at [521, 221] on input "$ 0,00" at bounding box center [319, 223] width 416 height 6
paste input "17.328,00"
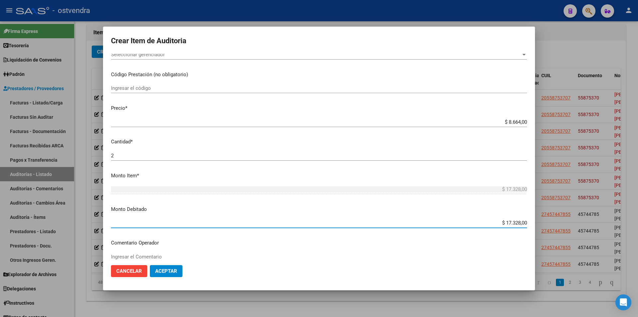
type input "$ 17.328,00"
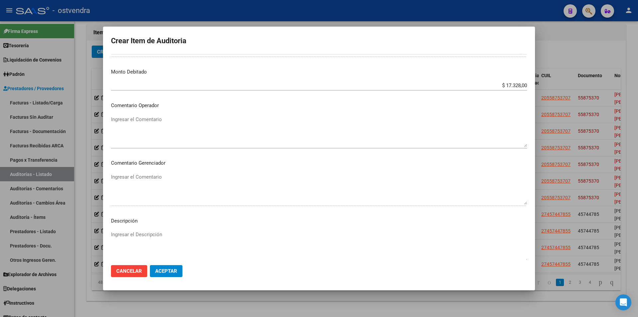
scroll to position [343, 0]
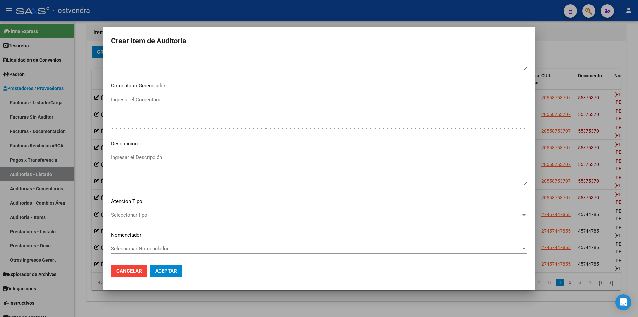
click at [207, 167] on textarea "Ingresar el Descripción" at bounding box center [319, 169] width 416 height 31
paste textarea "Tiroxina plasmática total (T4"
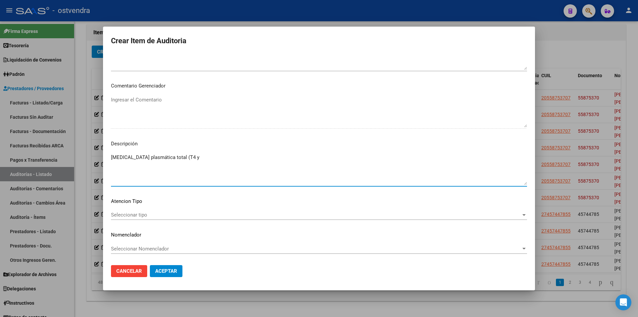
paste textarea "Tiroxina efectiva (ERT)."
type textarea "[MEDICAL_DATA] plasmática total (T4 y [MEDICAL_DATA] efectiva (ERT)."
click at [200, 218] on div "Seleccionar tipo Seleccionar tipo" at bounding box center [319, 215] width 416 height 10
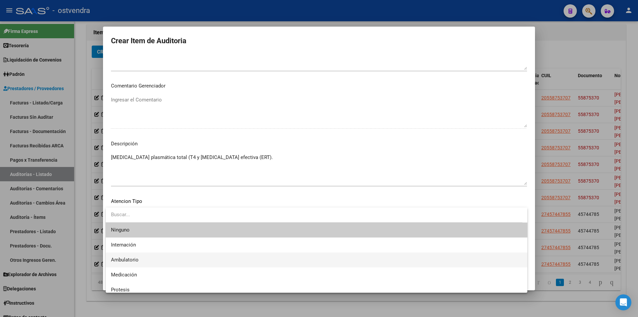
click at [188, 259] on span "Ambulatorio" at bounding box center [316, 259] width 411 height 15
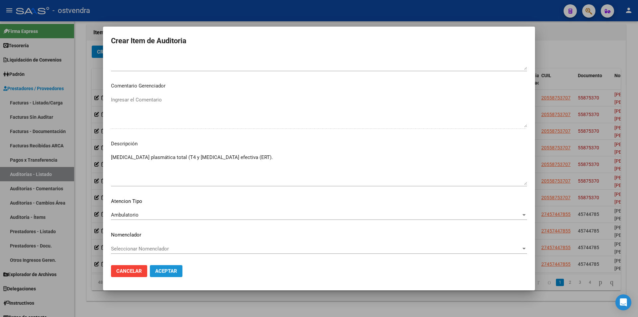
click at [177, 269] on button "Aceptar" at bounding box center [166, 271] width 33 height 12
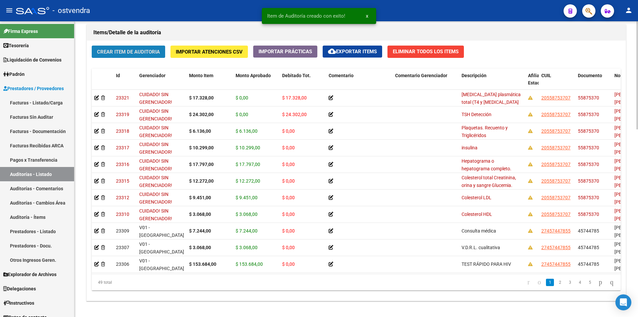
click at [120, 52] on span "Crear Item de Auditoria" at bounding box center [128, 52] width 63 height 6
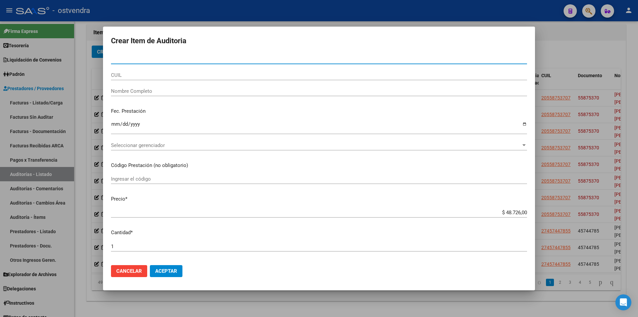
paste input "55875370"
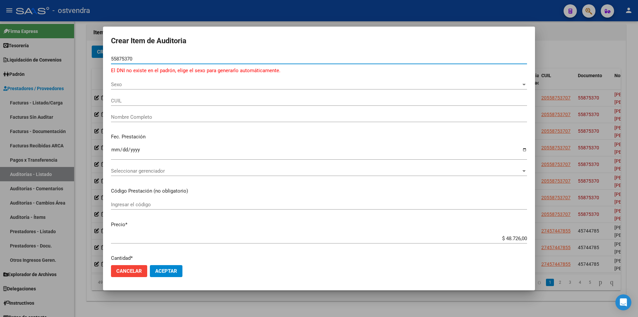
type input "55875370"
click at [222, 80] on div "Sexo Sexo" at bounding box center [319, 84] width 416 height 10
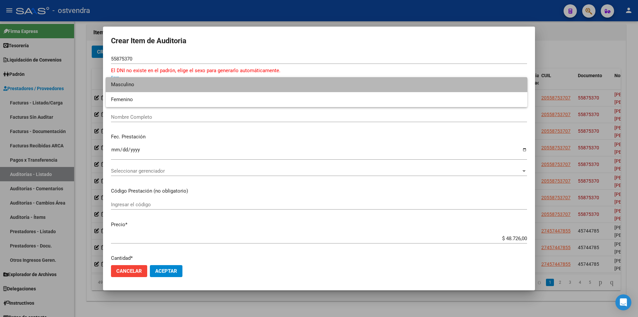
click at [222, 86] on span "Masculino" at bounding box center [316, 84] width 411 height 15
type input "20558753707"
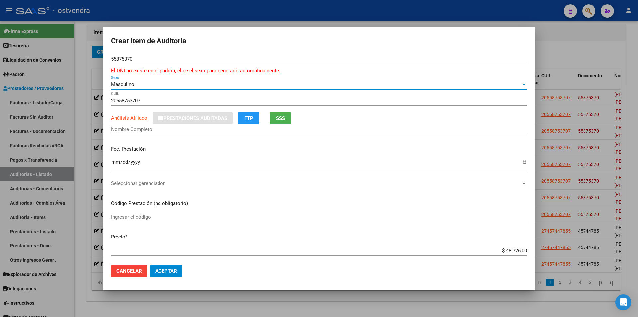
type input "[PERSON_NAME] [PERSON_NAME]"
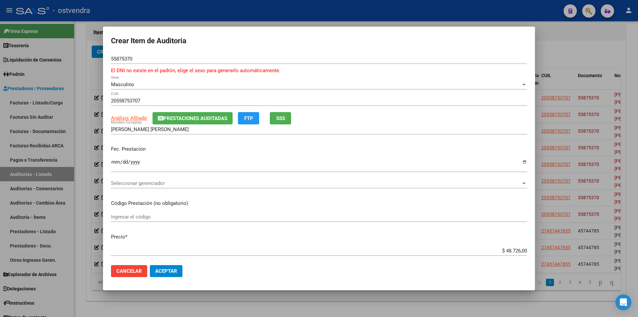
click at [522, 250] on app-form-text-field "Precio * $ 48.726,00 Ingresar el precio" at bounding box center [322, 243] width 422 height 21
click at [522, 250] on input "$ 48.726,00" at bounding box center [319, 251] width 416 height 6
type input "$ 4.872,60"
type input "$ 48,72"
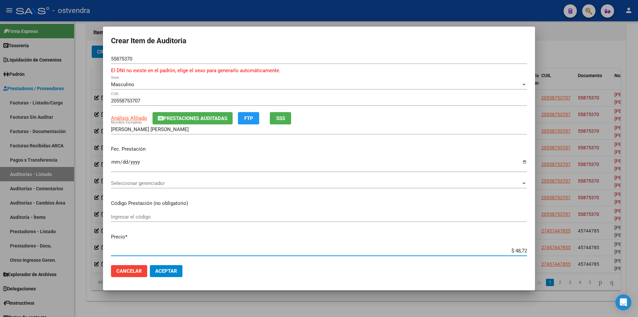
type input "$ 48,72"
type input "$ 4,87"
type input "$ 0,48"
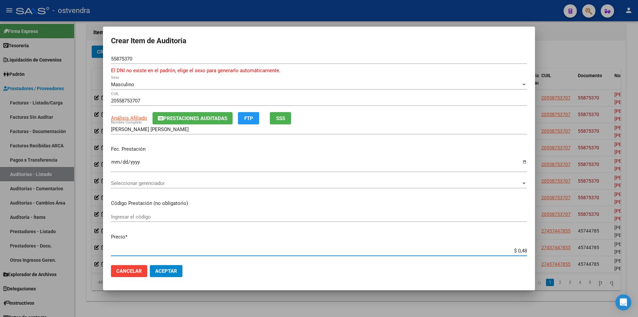
type input "$ 0,04"
paste input "$ 3.068,00"
type input "$ 3.068,00"
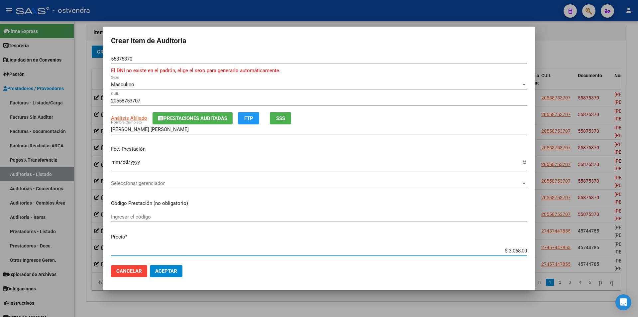
type input "$ 3.068,00"
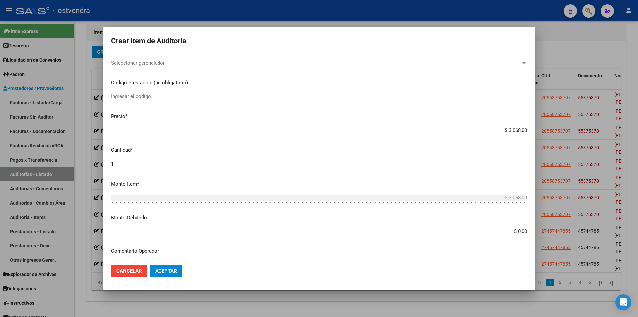
scroll to position [121, 0]
click at [310, 161] on input "1" at bounding box center [319, 163] width 416 height 6
type input "2"
type input "$ 6.136,00"
type input "2"
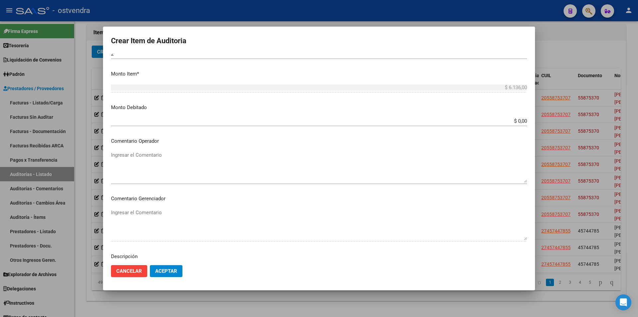
scroll to position [234, 0]
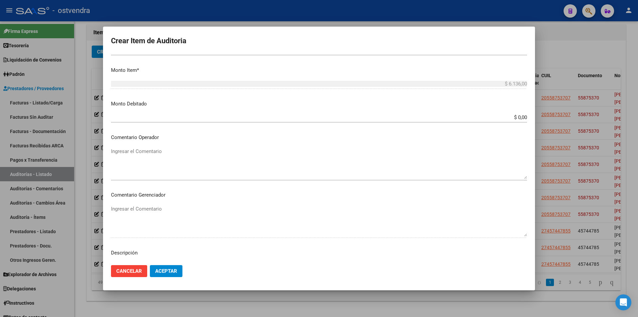
click at [523, 117] on app-form-text-field "Monto Debitado $ 0,00 Ingresar el monto" at bounding box center [322, 110] width 422 height 21
click at [522, 117] on input "$ 0,00" at bounding box center [319, 117] width 416 height 6
paste input "6.136,00"
type input "$ 6.136,00"
drag, startPoint x: 535, startPoint y: 172, endPoint x: 535, endPoint y: 177, distance: 5.0
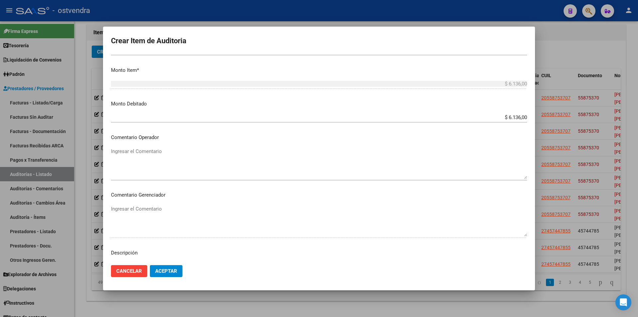
click at [535, 177] on div "Crear Item de Auditoria 55875370 Nro Documento El DNI no existe en el padrón, e…" at bounding box center [319, 158] width 638 height 317
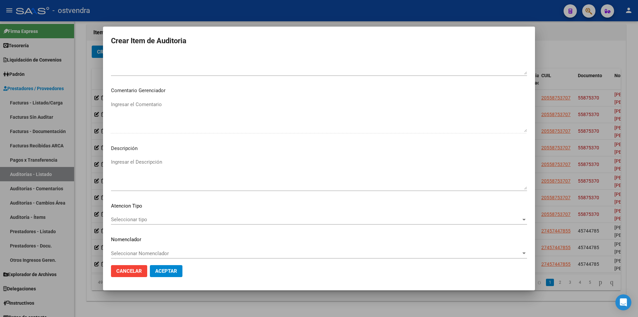
scroll to position [343, 0]
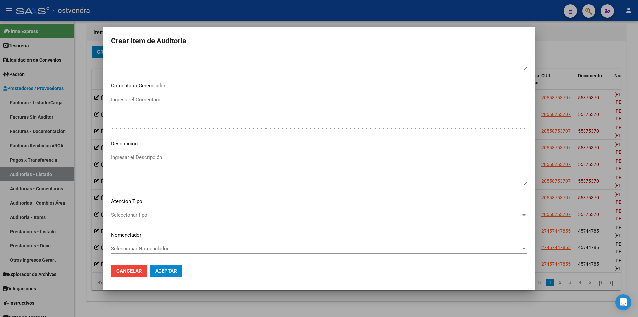
click at [352, 165] on textarea "Ingresar el Descripción" at bounding box center [319, 169] width 416 height 31
click at [145, 156] on textarea "Ingresar el Descripción" at bounding box center [319, 169] width 416 height 31
paste textarea "Triglicéridos"
paste textarea "Uricemia."
type textarea "Triglicéridos y Uricemia."
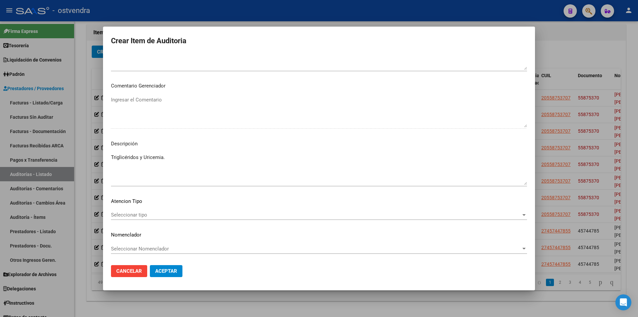
drag, startPoint x: 176, startPoint y: 224, endPoint x: 175, endPoint y: 219, distance: 5.4
click at [175, 222] on div "Seleccionar tipo Seleccionar tipo" at bounding box center [319, 218] width 416 height 16
click at [175, 219] on div "Seleccionar tipo Seleccionar tipo" at bounding box center [319, 215] width 416 height 10
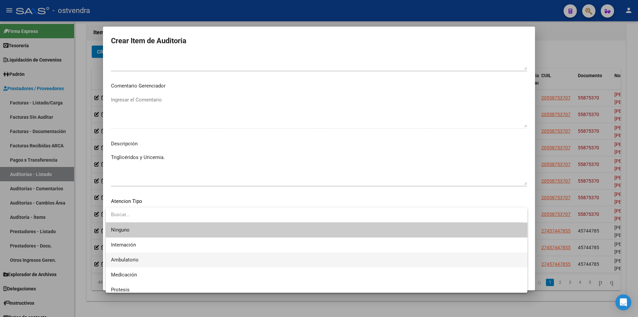
click at [165, 262] on span "Ambulatorio" at bounding box center [316, 259] width 411 height 15
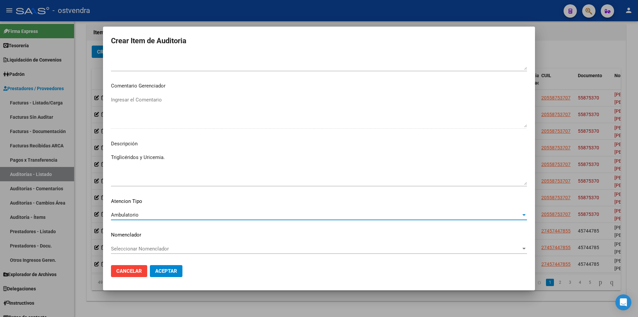
click at [165, 265] on button "Aceptar" at bounding box center [166, 271] width 33 height 12
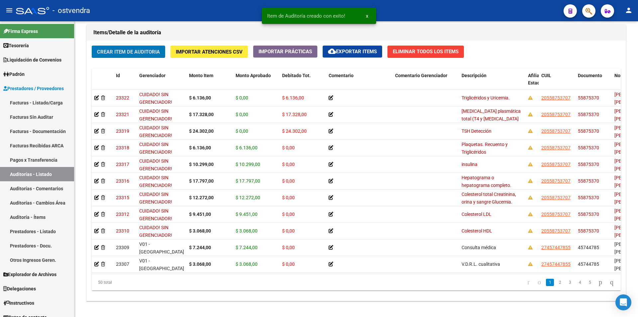
click at [130, 51] on span "Crear Item de Auditoria" at bounding box center [128, 52] width 63 height 6
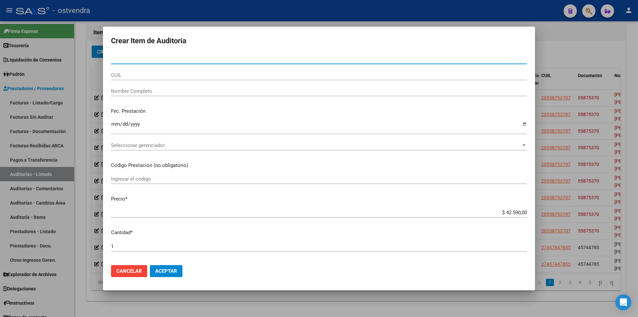
drag, startPoint x: 174, startPoint y: 55, endPoint x: 172, endPoint y: 58, distance: 4.0
click at [173, 58] on input "Nro Documento" at bounding box center [319, 59] width 416 height 6
paste input "55875370"
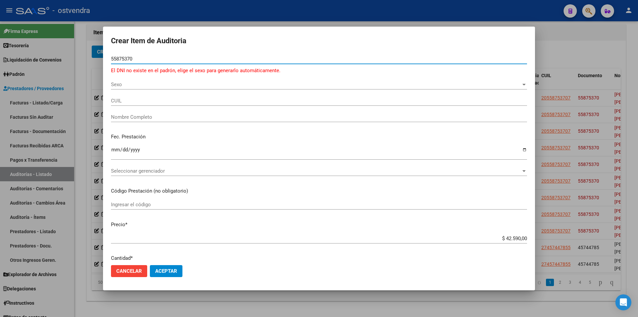
type input "55875370"
click at [177, 76] on div "55875370 Nro Documento El DNI no existe en el padrón, elige el sexo para genera…" at bounding box center [319, 67] width 416 height 26
click at [177, 78] on div "55875370 Nro Documento El DNI no existe en el padrón, elige el sexo para genera…" at bounding box center [319, 67] width 416 height 26
click at [177, 82] on span "Sexo" at bounding box center [316, 84] width 410 height 6
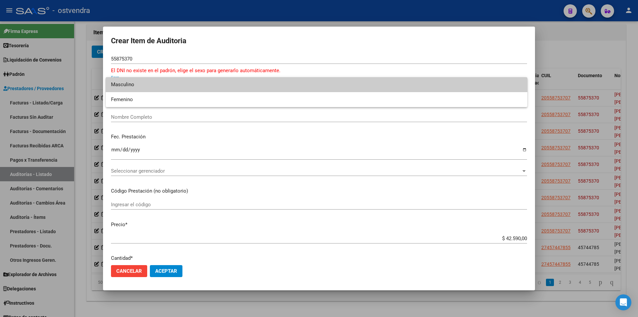
click at [172, 86] on span "Masculino" at bounding box center [316, 84] width 411 height 15
type input "20558753707"
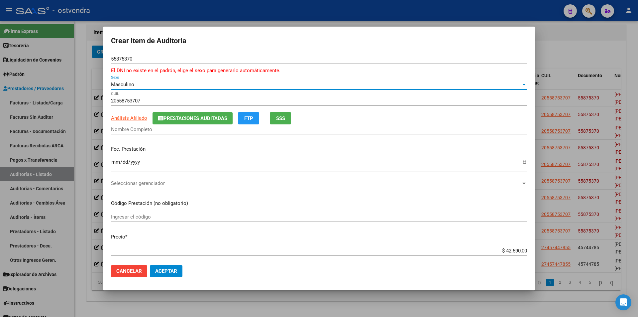
type input "[PERSON_NAME] [PERSON_NAME]"
click at [524, 251] on app-form-text-field "Precio * $ 42.590,00 Ingresar el precio" at bounding box center [322, 243] width 422 height 21
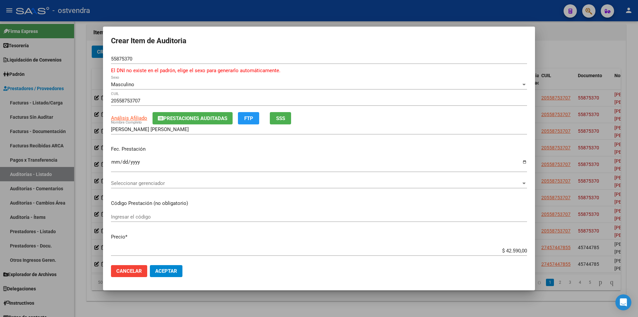
click at [522, 250] on input "$ 42.590,00" at bounding box center [319, 251] width 416 height 6
type input "$ 4.259,00"
type input "$ 425,90"
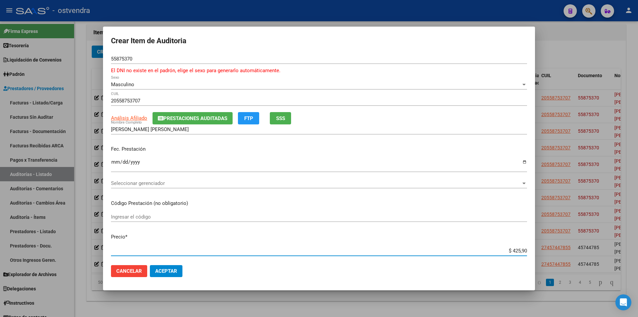
type input "$ 42,59"
type input "$ 4,25"
type input "$ 0,42"
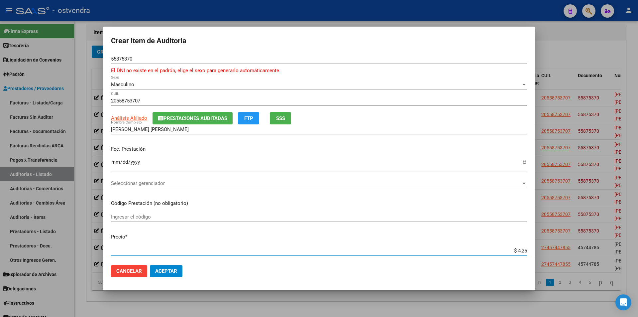
type input "$ 0,42"
type input "$ 0,04"
paste input "$ 9.451,00"
type input "$ 9.451,00"
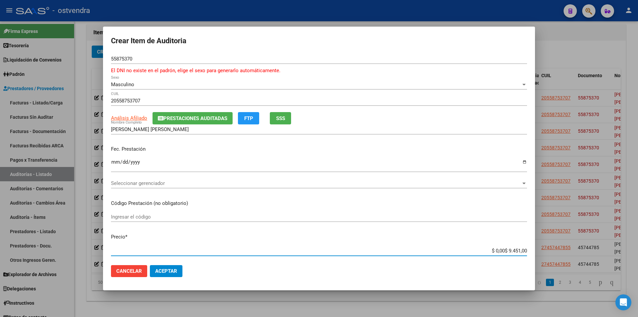
type input "$ 9.451,00"
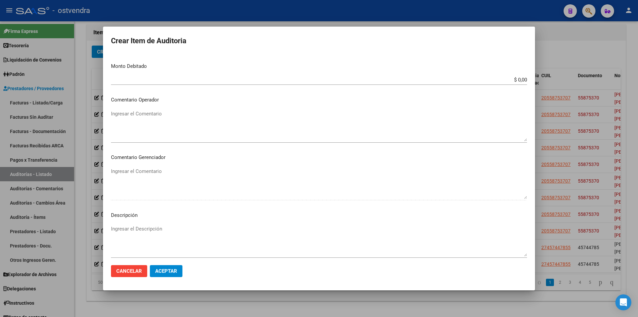
scroll to position [271, 0]
click at [522, 81] on input "$ 0,00" at bounding box center [319, 81] width 416 height 6
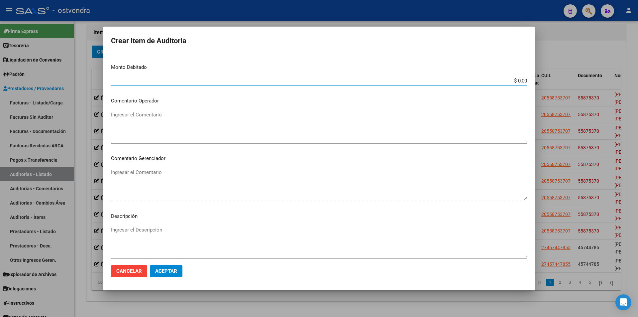
paste input "$ 9.451,00"
type input "$ 9.451,00"
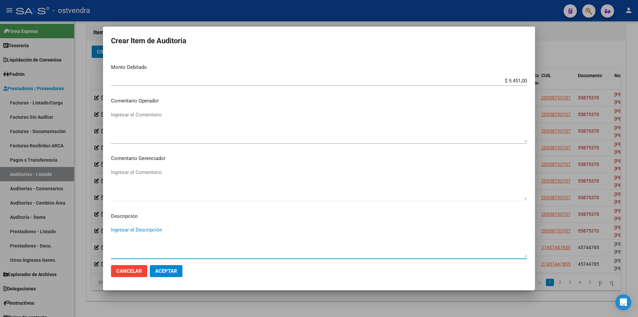
click at [148, 230] on textarea "Ingresar el Descripción" at bounding box center [319, 241] width 416 height 31
paste textarea "Detección de Triodotironina. -[MEDICAL_DATA]- Uptake."
type textarea "Detección de Triodotironina. -[MEDICAL_DATA]- Uptake."
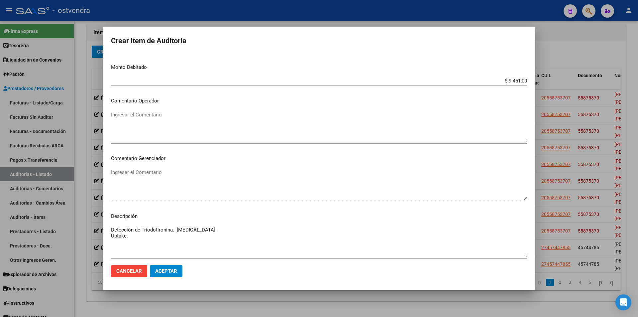
scroll to position [343, 0]
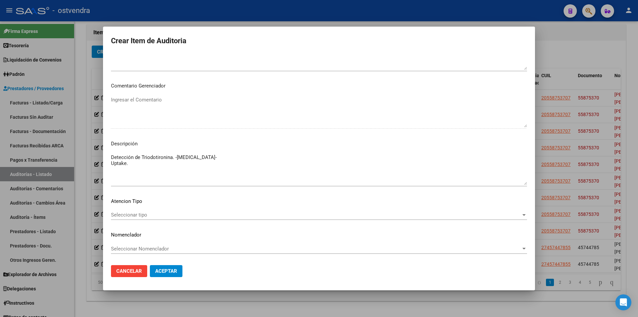
click at [501, 220] on div "Seleccionar tipo Seleccionar tipo" at bounding box center [319, 215] width 416 height 10
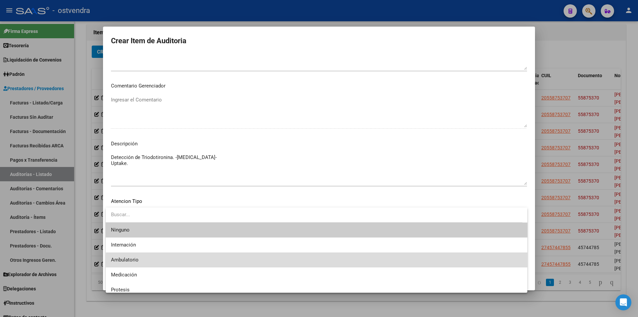
click at [414, 262] on span "Ambulatorio" at bounding box center [316, 259] width 411 height 15
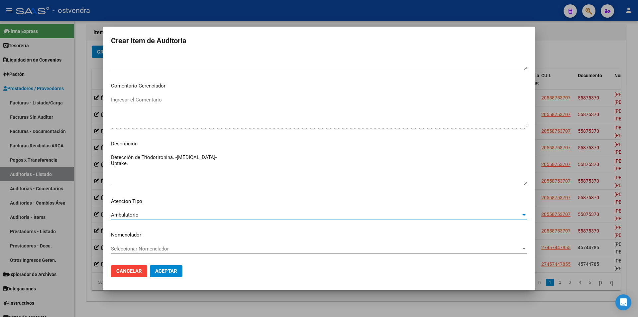
click at [179, 274] on button "Aceptar" at bounding box center [166, 271] width 33 height 12
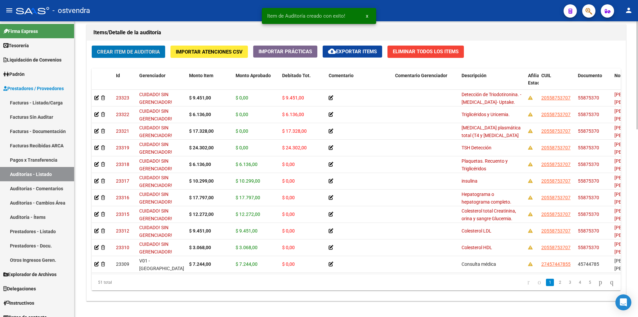
click at [111, 52] on span "Crear Item de Auditoria" at bounding box center [128, 52] width 63 height 6
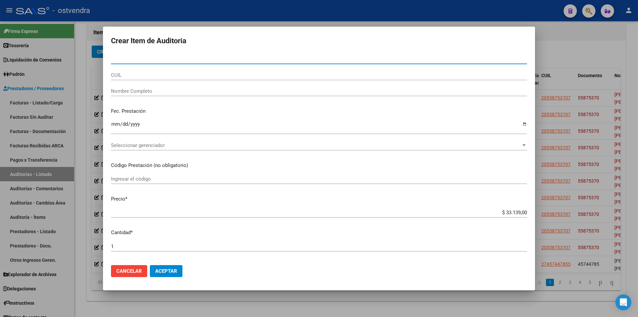
paste input "45744785"
type input "45744785"
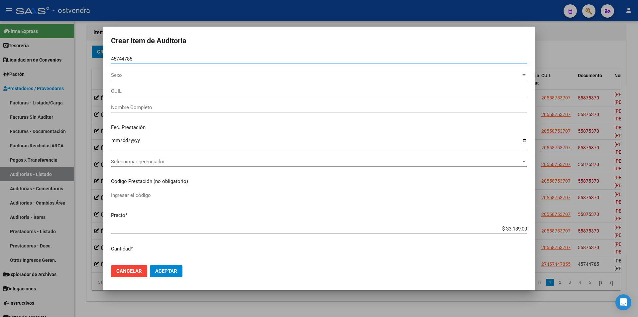
type input "27457447855"
type input "[PERSON_NAME] [PERSON_NAME]"
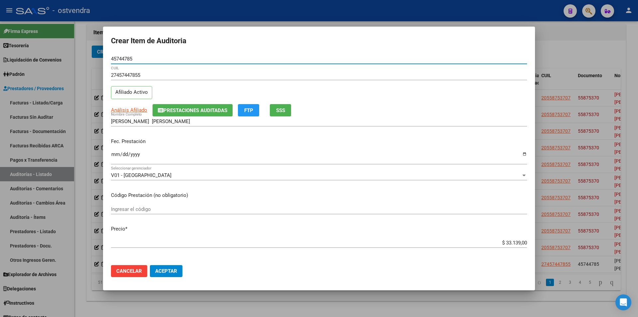
type input "45744785"
click at [522, 244] on app-form-text-field "Precio * $ 33.139,00 Ingresar el precio" at bounding box center [322, 235] width 422 height 21
click at [522, 243] on input "$ 33.139,00" at bounding box center [319, 243] width 416 height 6
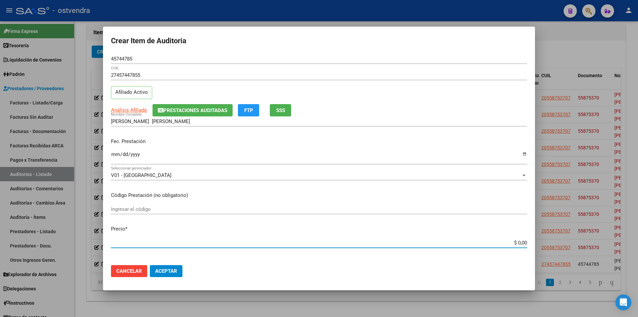
paste input "$ 31.420,00"
type input "$ 31.420,00"
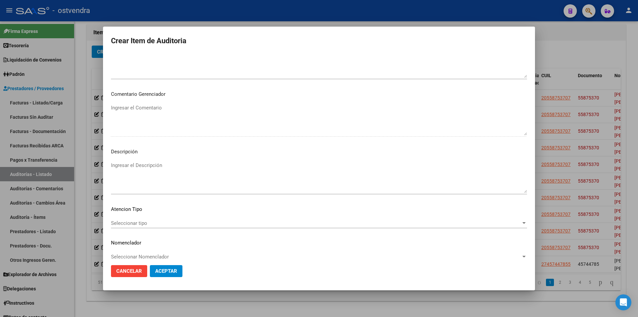
scroll to position [336, 0]
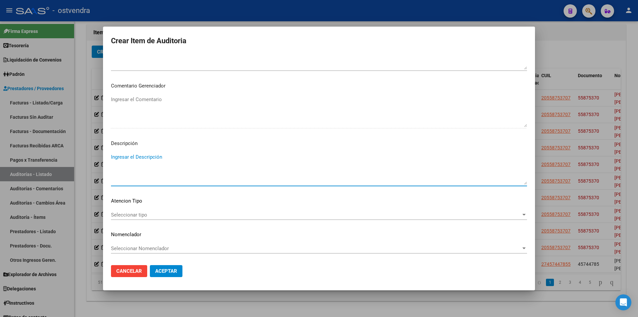
click at [147, 165] on textarea "Ingresar el Descripción" at bounding box center [319, 168] width 416 height 31
paste textarea "Atención de urgencia en guardia."
type textarea "Atención de urgencia en guardia. x2"
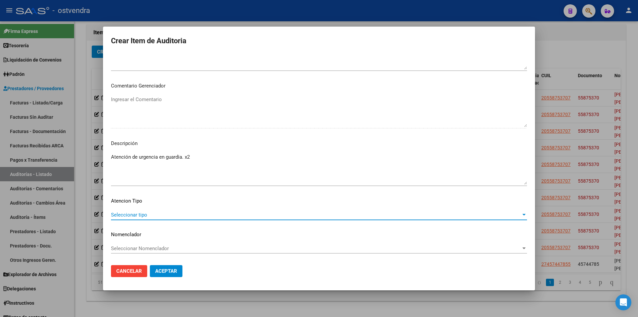
click at [161, 216] on span "Seleccionar tipo" at bounding box center [316, 215] width 410 height 6
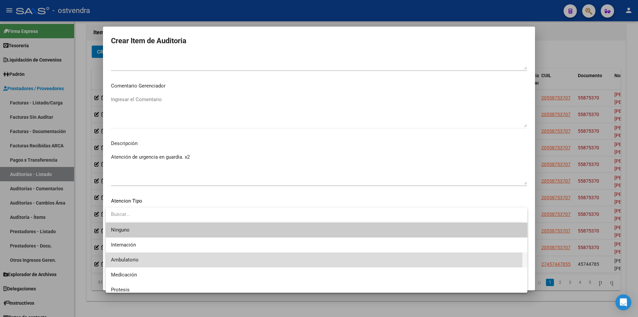
click at [156, 258] on span "Ambulatorio" at bounding box center [316, 259] width 411 height 15
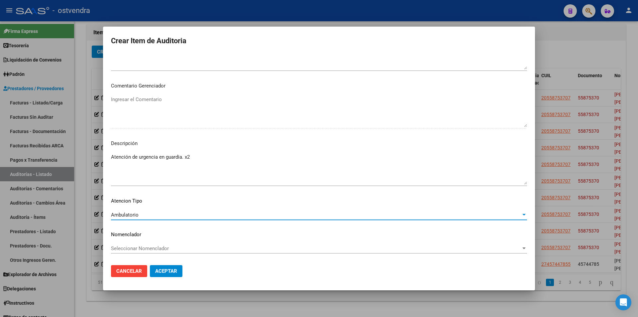
click at [157, 265] on button "Aceptar" at bounding box center [166, 271] width 33 height 12
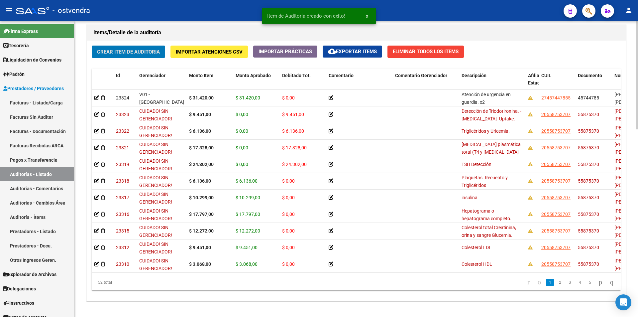
click at [127, 54] on span "Crear Item de Auditoria" at bounding box center [128, 52] width 63 height 6
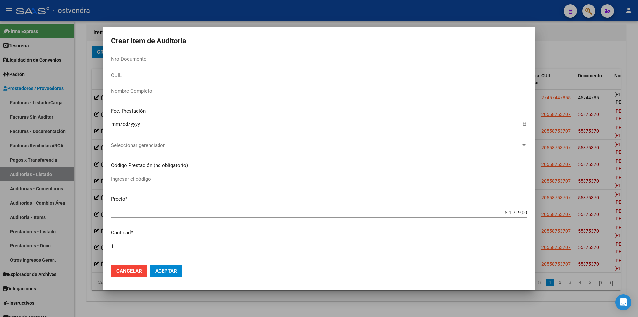
click at [578, 51] on div at bounding box center [319, 158] width 638 height 317
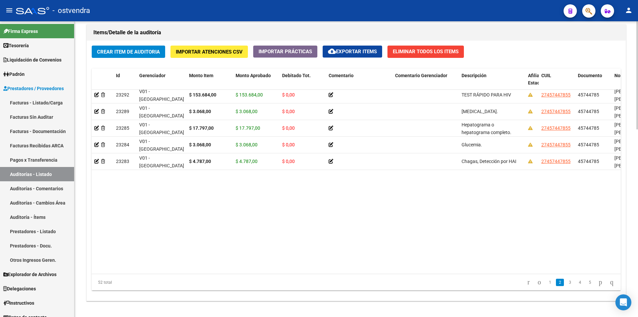
scroll to position [0, 0]
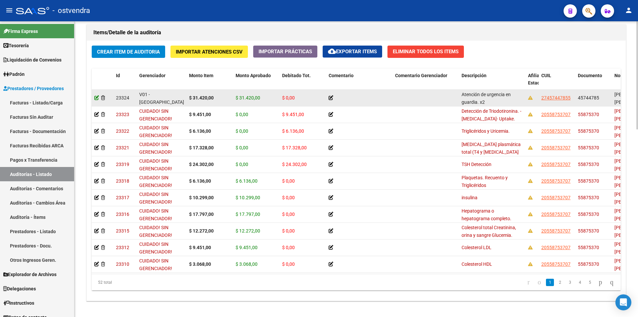
click at [95, 98] on icon at bounding box center [96, 97] width 5 height 5
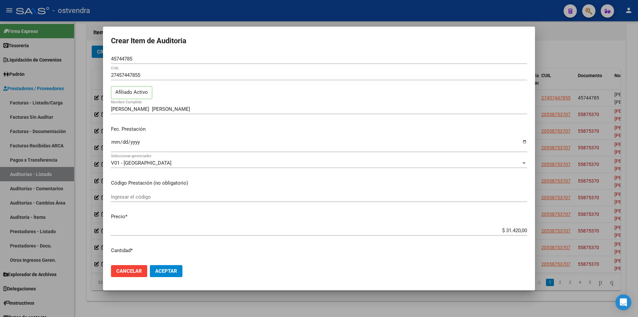
scroll to position [72, 0]
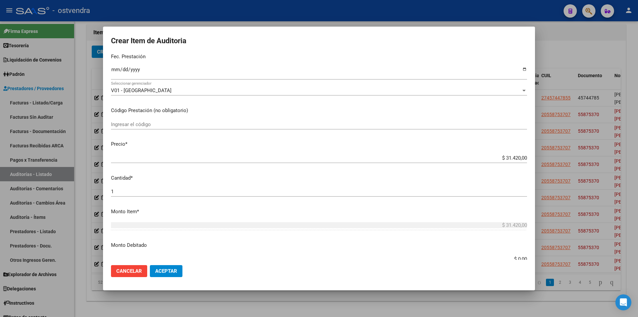
click at [522, 159] on app-form-text-field "Precio * $ 31.420,00 Ingresar el precio" at bounding box center [322, 150] width 422 height 21
click at [521, 159] on input "$ 31.420,00" at bounding box center [319, 158] width 416 height 6
type input "$ 3.142,00"
type input "$ 314,20"
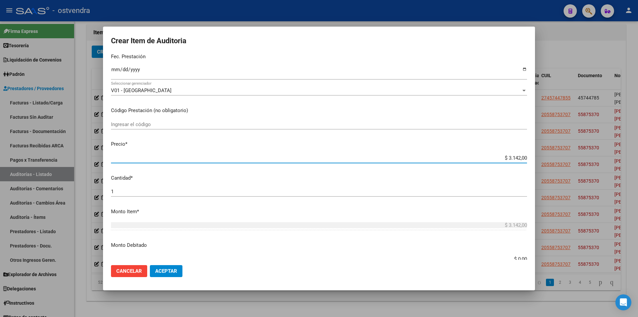
type input "$ 314,20"
type input "$ 31,42"
type input "$ 3,14"
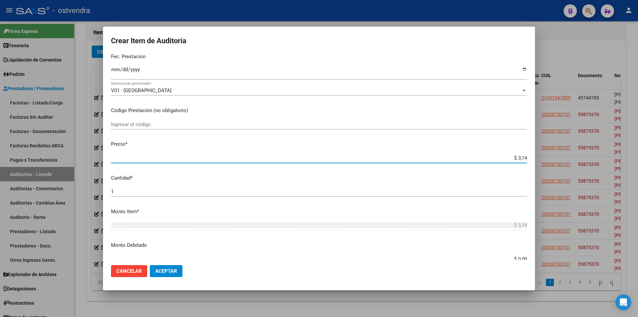
type input "$ 0,31"
type input "$ 0,03"
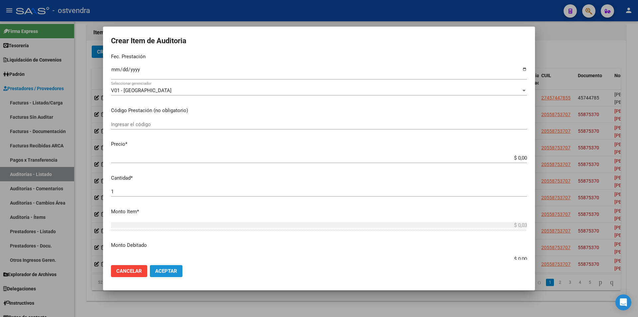
click at [159, 268] on button "Aceptar" at bounding box center [166, 271] width 33 height 12
click at [162, 271] on span "Aceptar" at bounding box center [166, 271] width 22 height 6
click at [523, 158] on app-form-text-field "Precio * $ 0,00 Ingresar el precio" at bounding box center [322, 150] width 422 height 21
click at [521, 156] on input "$ 0,00" at bounding box center [319, 158] width 416 height 6
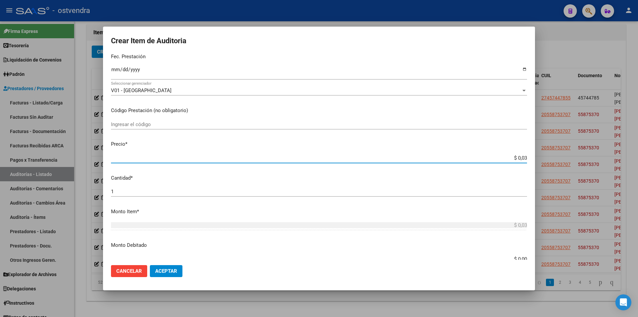
type input "$ 0,33"
type input "$ 3,33"
type input "$ 33,32"
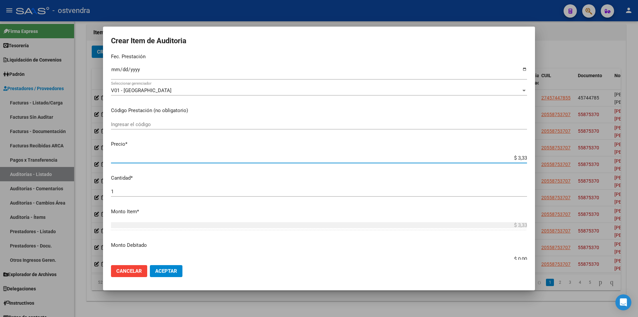
type input "$ 33,32"
type input "$ 333,20"
type input "$ 3.332,00"
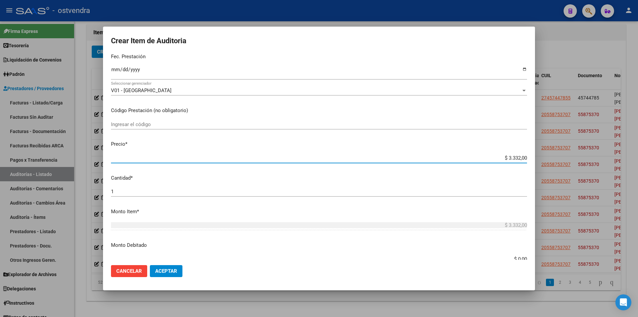
type input "$ 33.320,00"
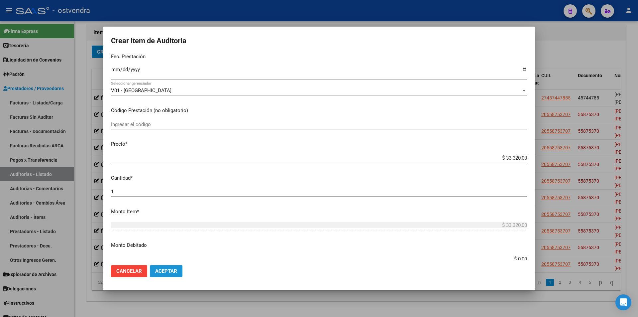
click at [171, 272] on span "Aceptar" at bounding box center [166, 271] width 22 height 6
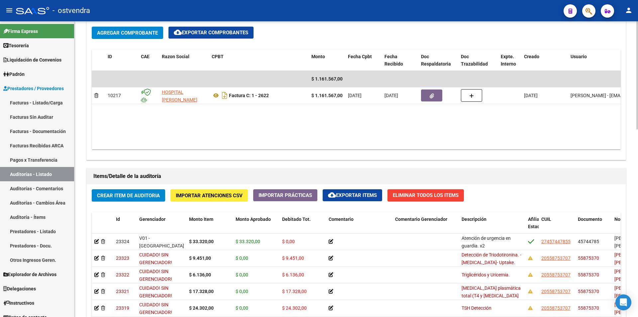
scroll to position [359, 0]
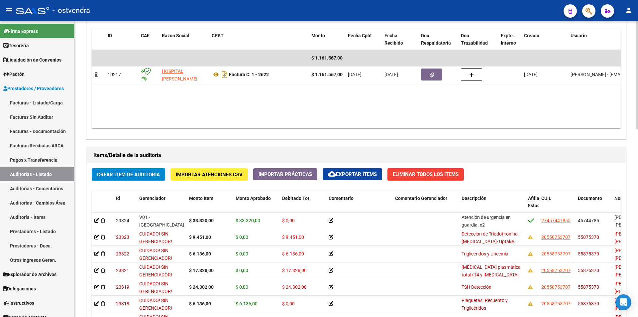
click at [612, 222] on div "arrow_back Editar 2724 cloud_download Generar informe Puede notificar al gerenc…" at bounding box center [357, 66] width 566 height 809
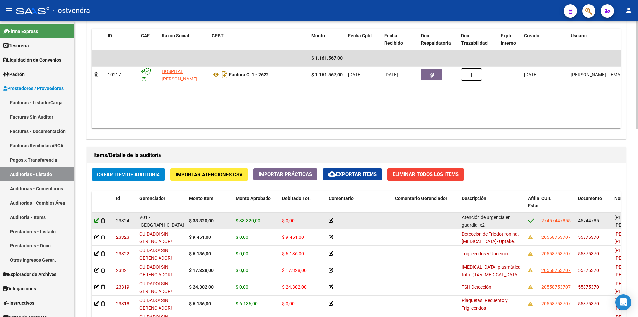
click at [96, 220] on icon at bounding box center [96, 220] width 5 height 5
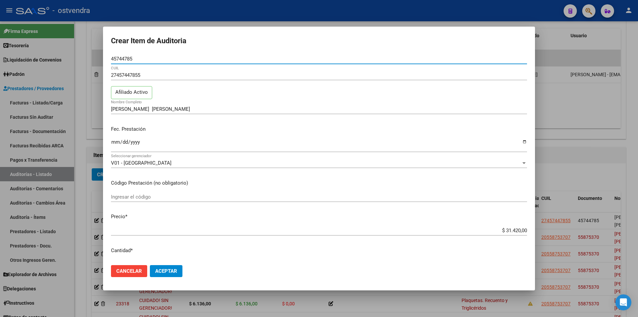
click at [566, 184] on div at bounding box center [319, 158] width 638 height 317
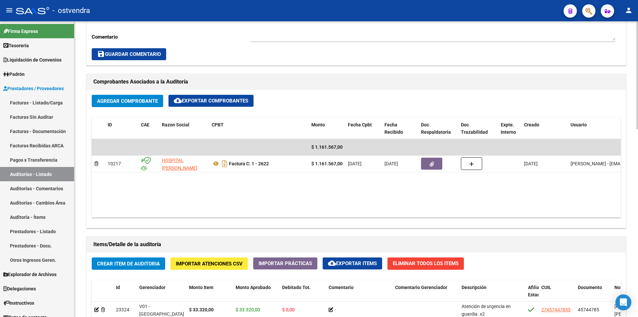
scroll to position [284, 0]
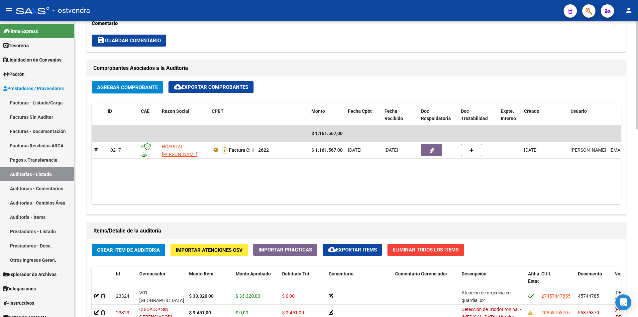
click at [636, 208] on div "arrow_back Editar 2724 cloud_download Generar informe Puede notificar al gerenc…" at bounding box center [357, 141] width 566 height 809
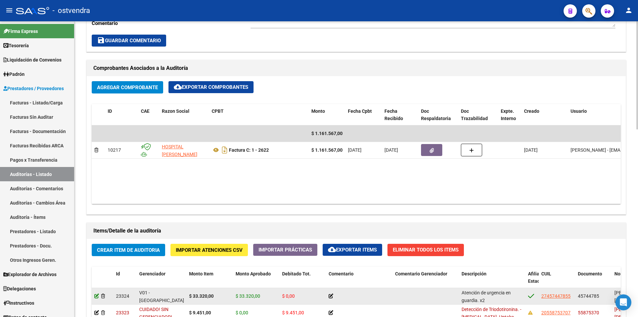
click at [95, 296] on icon at bounding box center [96, 296] width 5 height 5
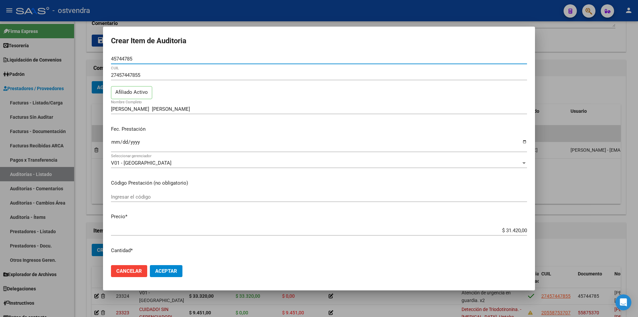
click at [522, 229] on input "$ 31.420,00" at bounding box center [319, 230] width 416 height 6
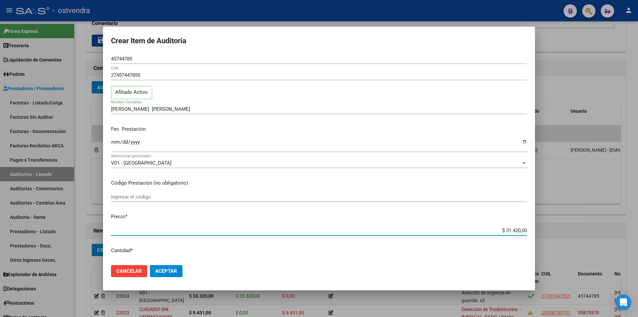
type input "$ 3.142,00"
type input "$ 314,20"
type input "$ 31,42"
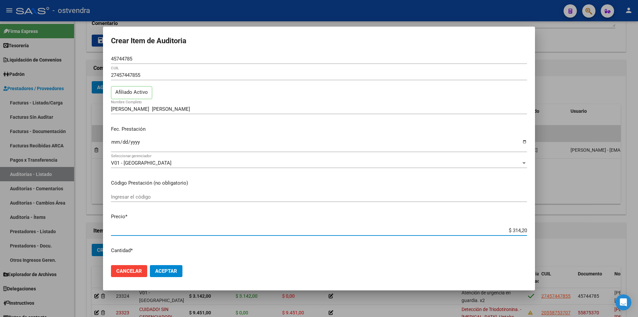
type input "$ 31,42"
type input "$ 3,14"
type input "$ 0,31"
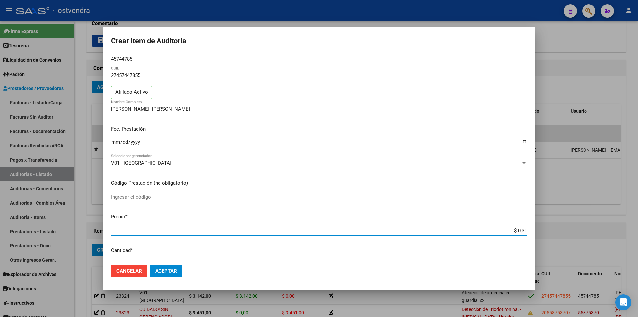
type input "$ 0,03"
type input "$ 0,33"
type input "$ 3,31"
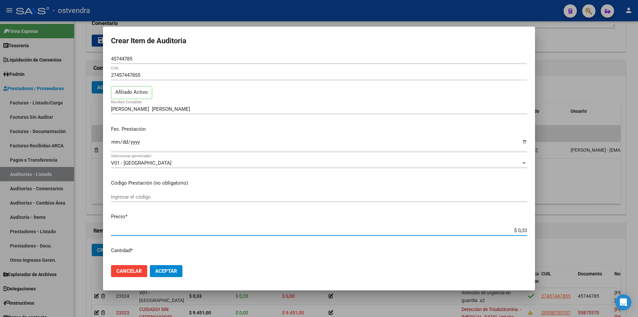
type input "$ 3,31"
type input "$ 33,14"
type input "$ 331,40"
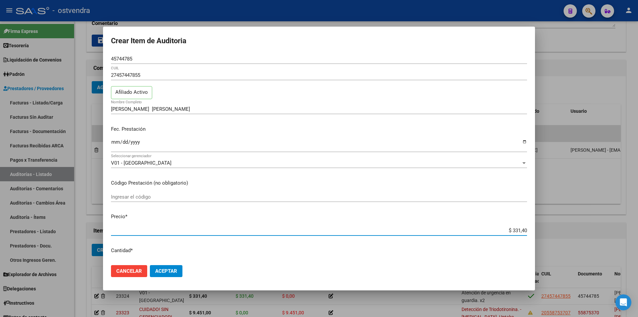
type input "$ 3.314,00"
type input "$ 33.140,00"
click at [179, 275] on button "Aceptar" at bounding box center [166, 271] width 33 height 12
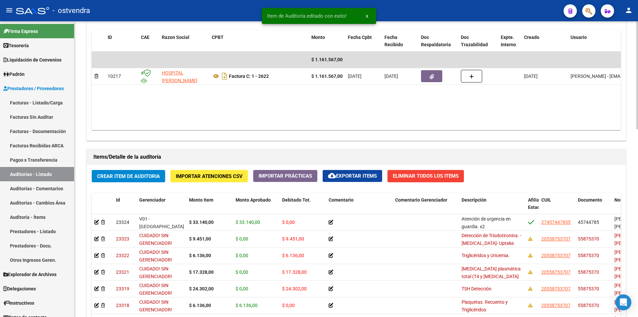
scroll to position [359, 0]
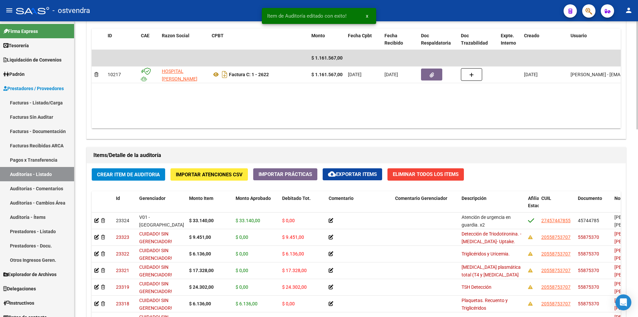
click at [630, 229] on div "arrow_back Editar 2724 cloud_download Generar informe Puede notificar al gerenc…" at bounding box center [357, 66] width 566 height 809
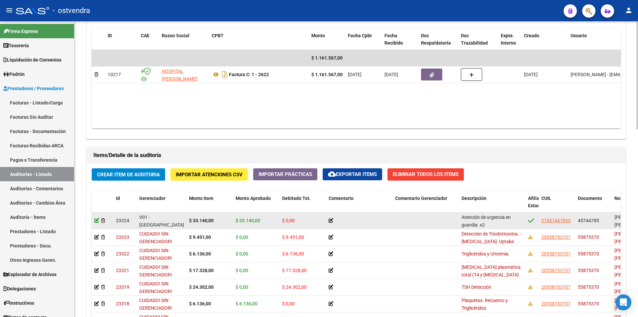
click at [95, 219] on icon at bounding box center [96, 220] width 5 height 5
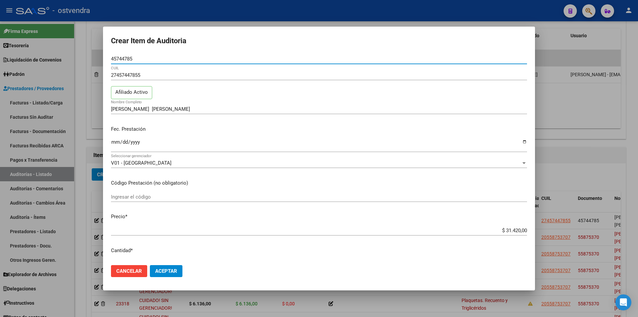
click at [521, 230] on input "$ 31.420,00" at bounding box center [319, 230] width 416 height 6
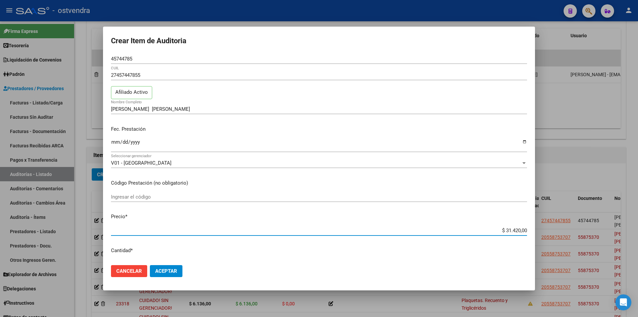
type input "$ 3.142,00"
type input "$ 314,20"
type input "$ 31,42"
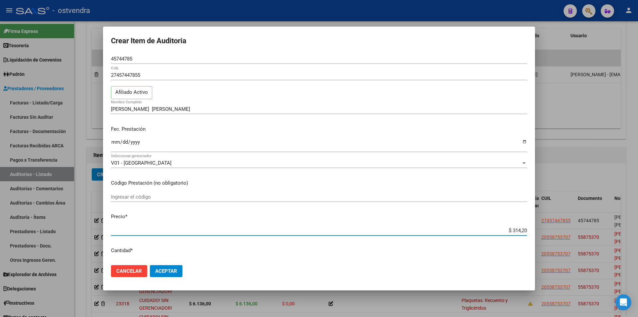
type input "$ 31,42"
type input "$ 3,14"
type input "$ 0,31"
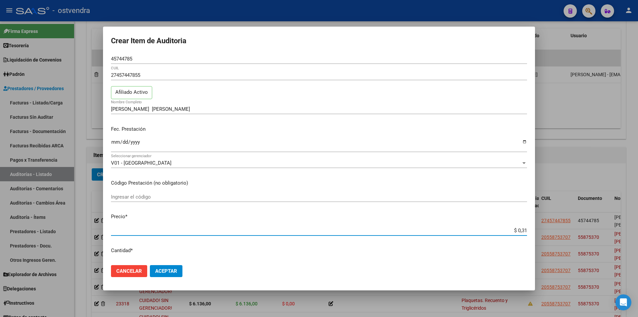
type input "$ 0,03"
type input "$ 0,33"
type input "$ 3,31"
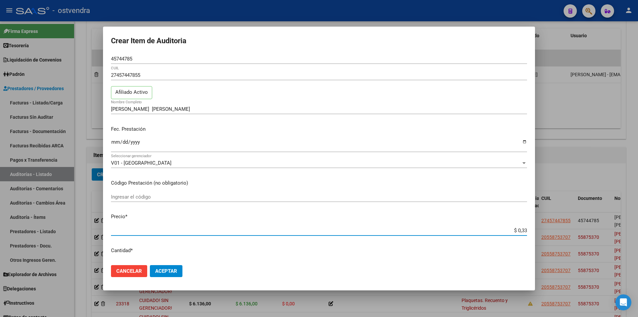
type input "$ 3,31"
type input "$ 33,13"
type input "$ 331,39"
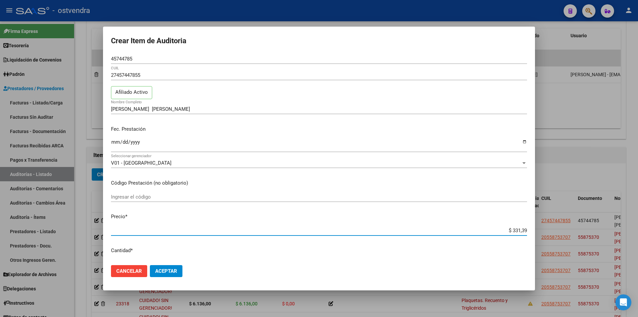
type input "$ 3.313,90"
type input "$ 33.139,00"
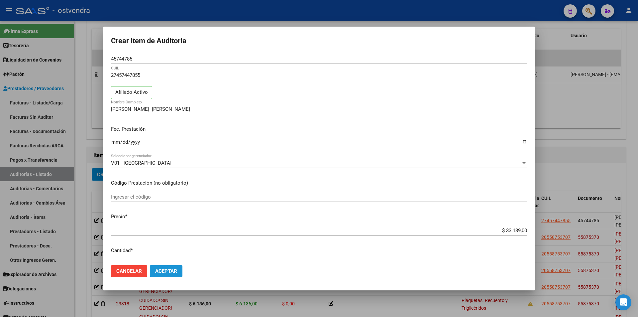
click at [163, 272] on span "Aceptar" at bounding box center [166, 271] width 22 height 6
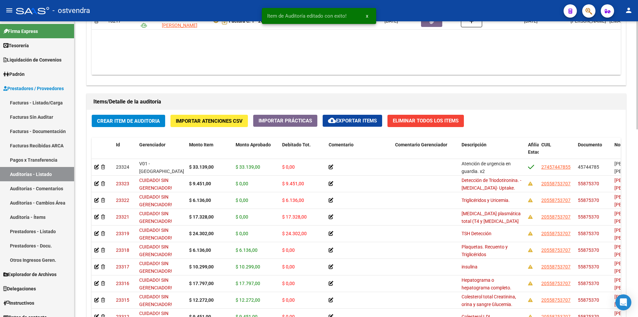
scroll to position [420, 0]
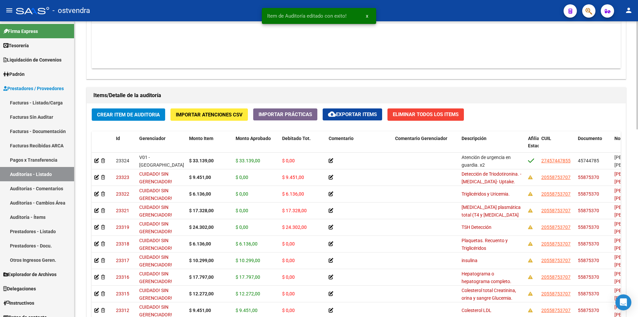
click at [637, 272] on div at bounding box center [638, 229] width 2 height 108
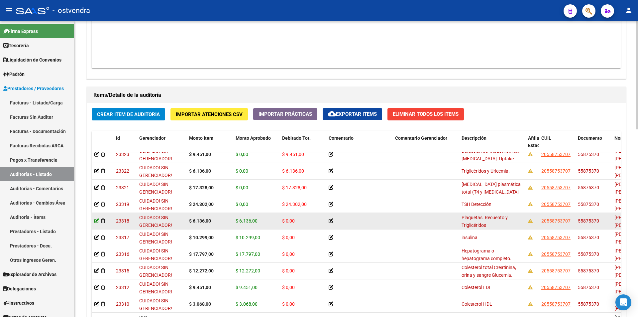
click at [94, 219] on icon at bounding box center [96, 220] width 5 height 5
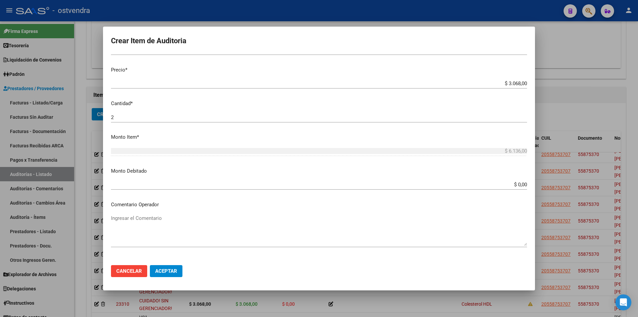
scroll to position [153, 0]
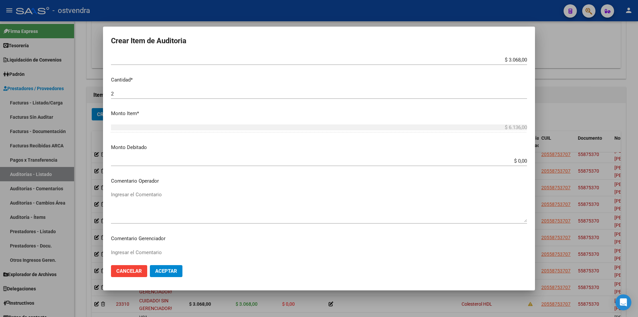
click at [520, 158] on div "$ 0,00 Ingresar el monto" at bounding box center [319, 161] width 416 height 10
paste input "6.136,00"
type input "$ 6.136,00"
click at [179, 268] on button "Aceptar" at bounding box center [166, 271] width 33 height 12
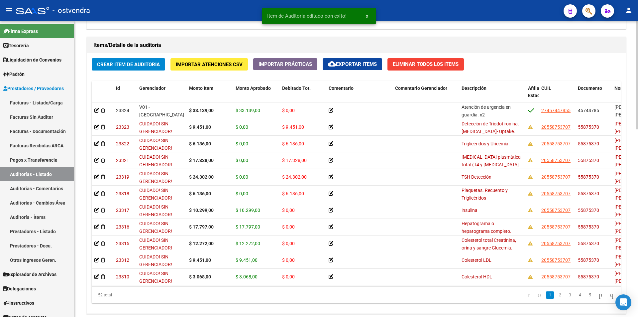
scroll to position [472, 0]
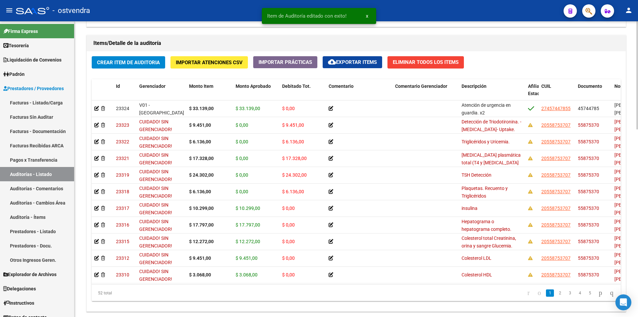
click at [638, 273] on div at bounding box center [638, 248] width 2 height 108
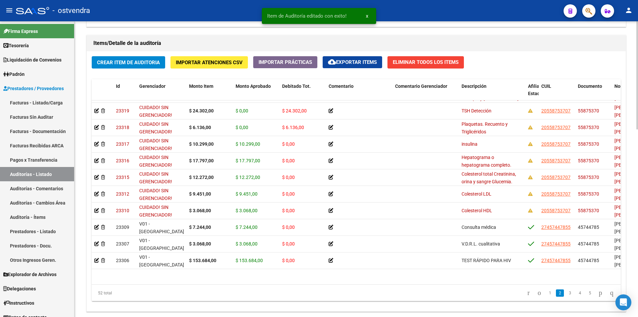
scroll to position [71, 0]
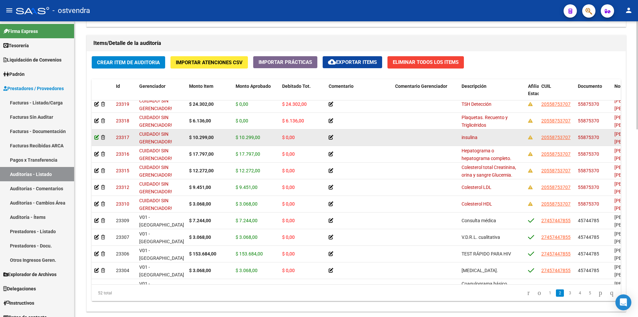
click at [95, 137] on icon at bounding box center [96, 137] width 5 height 5
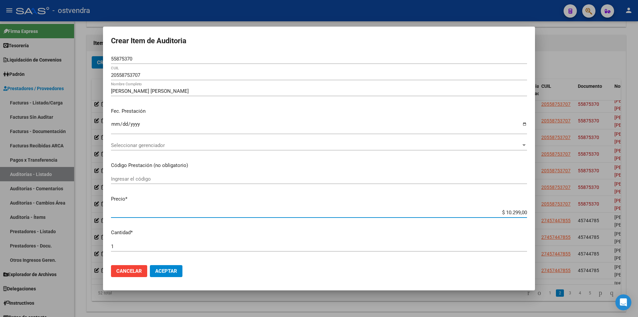
drag, startPoint x: 500, startPoint y: 212, endPoint x: 524, endPoint y: 211, distance: 23.3
click at [524, 211] on app-form-text-field "Precio * $ 10.299,00 Ingresar el precio" at bounding box center [322, 205] width 422 height 21
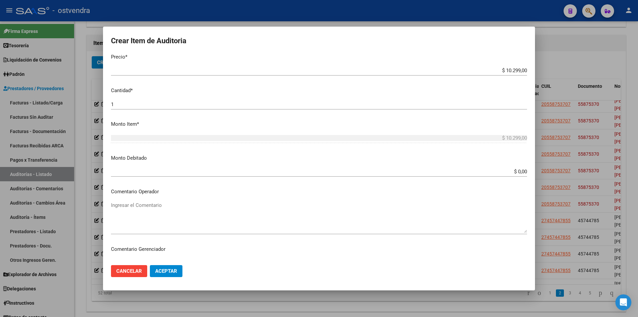
scroll to position [237, 0]
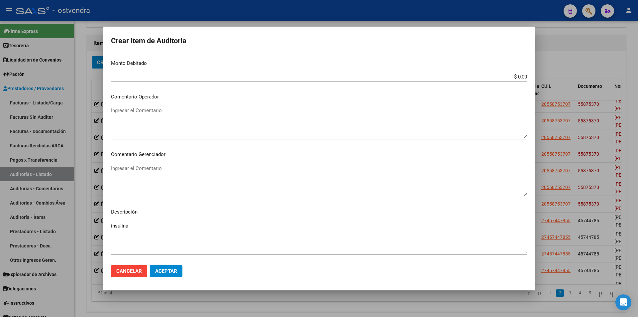
click at [522, 75] on input "$ 0,00" at bounding box center [319, 77] width 416 height 6
paste input "10.299,00"
type input "$ 10.299,00"
click at [176, 270] on span "Aceptar" at bounding box center [166, 271] width 22 height 6
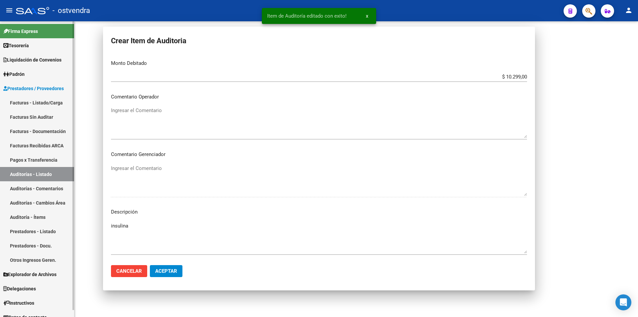
scroll to position [0, 0]
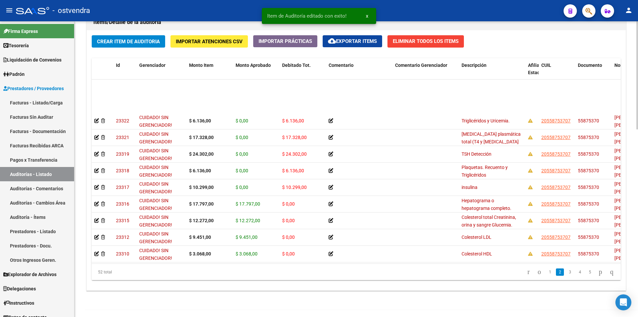
scroll to position [54, 0]
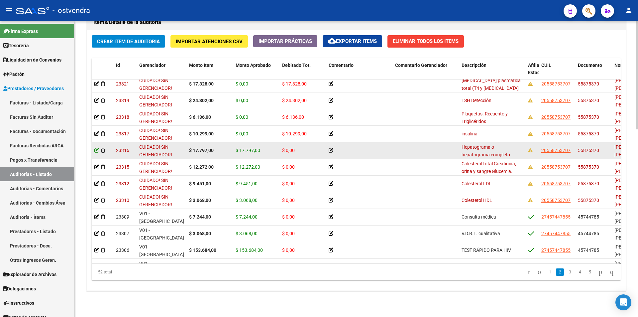
click at [96, 151] on icon at bounding box center [96, 150] width 5 height 5
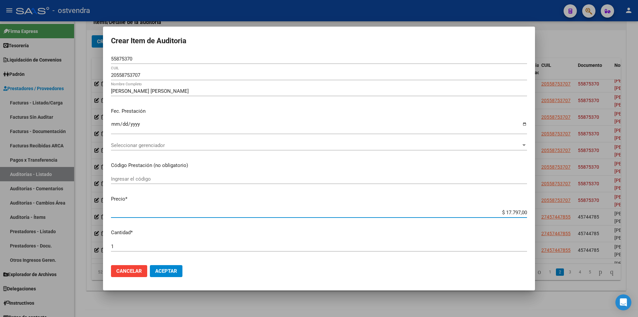
drag, startPoint x: 502, startPoint y: 211, endPoint x: 521, endPoint y: 211, distance: 19.0
click at [521, 211] on input "$ 17.797,00" at bounding box center [319, 212] width 416 height 6
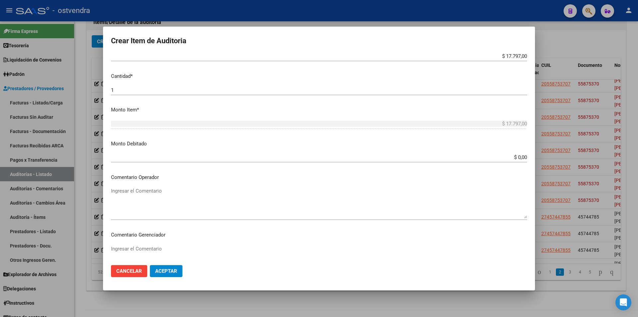
scroll to position [182, 0]
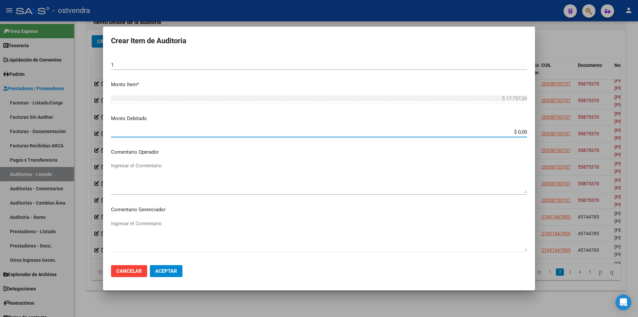
click at [522, 131] on input "$ 0,00" at bounding box center [319, 132] width 416 height 6
paste input "$ 17.797,00"
type input "$ 17.797,00"
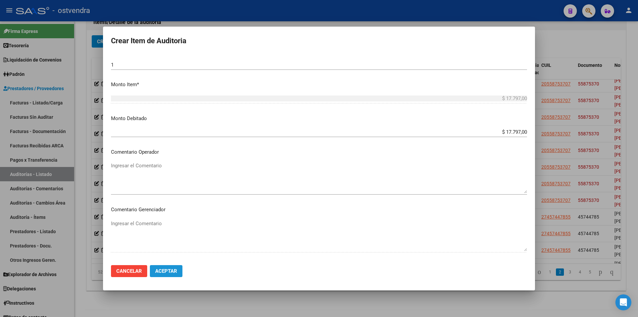
click at [180, 269] on button "Aceptar" at bounding box center [166, 271] width 33 height 12
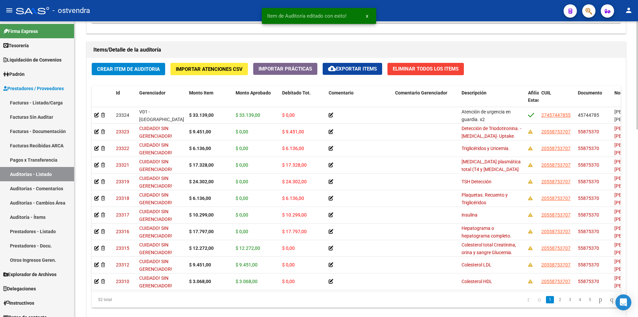
scroll to position [472, 0]
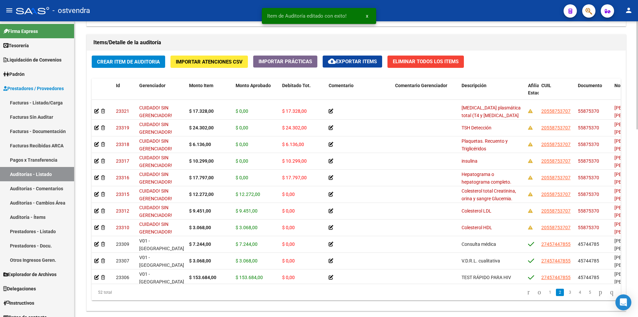
scroll to position [64, 0]
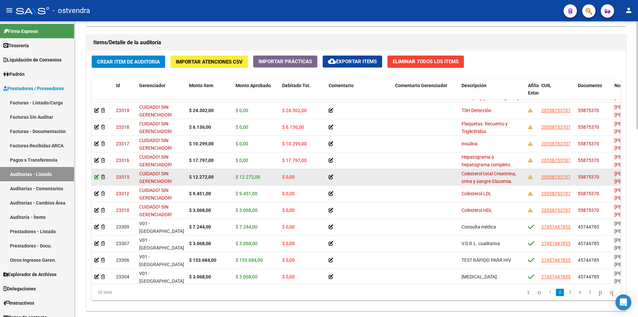
click at [97, 178] on icon at bounding box center [96, 177] width 5 height 5
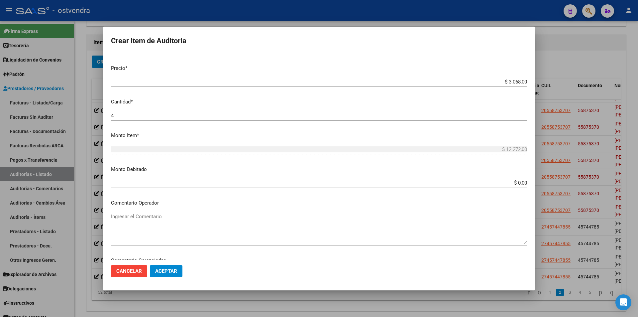
scroll to position [132, 0]
click at [523, 148] on app-form-text-field "Monto Item * $ 12.272,00 Ingresar el monto" at bounding box center [322, 141] width 422 height 21
click at [523, 180] on app-form-text-field "Monto Debitado $ 0,00 Ingresar el monto" at bounding box center [322, 175] width 422 height 21
click at [522, 180] on input "$ 0,00" at bounding box center [319, 182] width 416 height 6
paste input "$ 12.272,00"
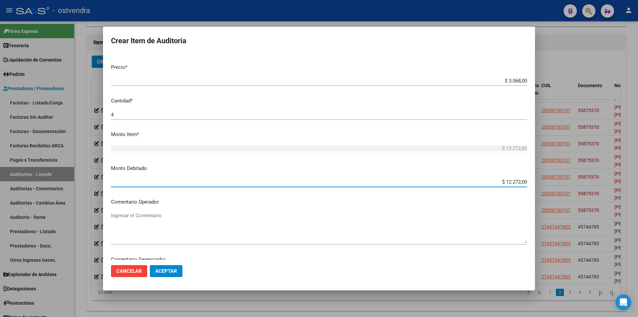
type input "$ 12.272,00"
click at [181, 267] on button "Aceptar" at bounding box center [166, 271] width 33 height 12
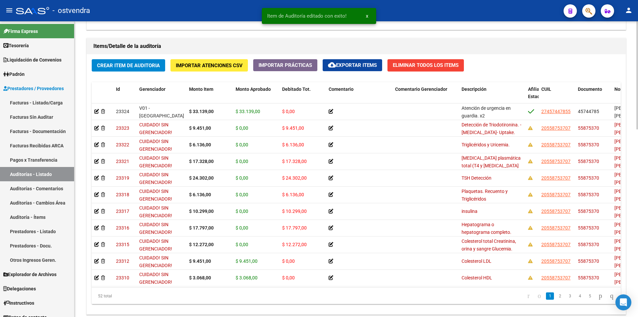
scroll to position [470, 0]
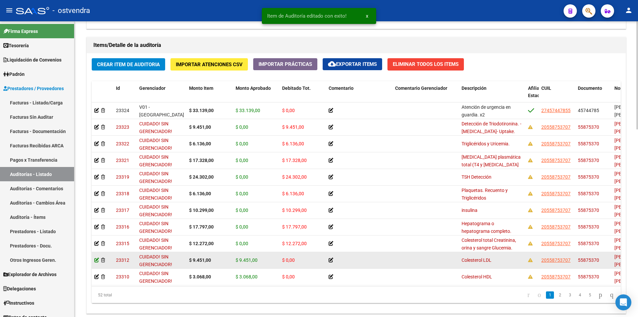
click at [98, 261] on icon at bounding box center [96, 260] width 5 height 5
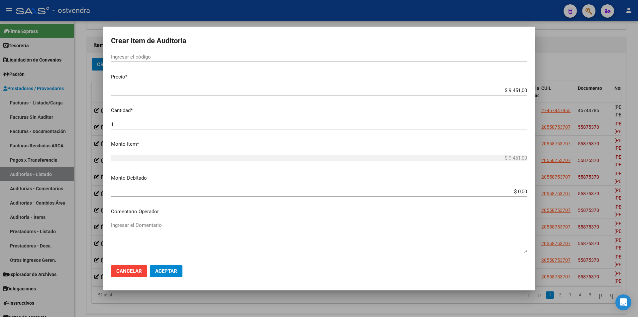
scroll to position [126, 0]
click at [526, 158] on mat-dialog-content "55875370 Nro Documento 20558753707 CUIL SALDAÑA DEREK ENEAS AGUSTIN Nombre Comp…" at bounding box center [319, 157] width 432 height 206
click at [523, 186] on app-form-text-field "Monto Debitado $ 0,00 Ingresar el monto" at bounding box center [322, 180] width 422 height 21
click at [522, 186] on app-form-text-field "Monto Debitado $ 0,00 Ingresar el monto" at bounding box center [322, 180] width 422 height 21
click at [522, 186] on input "$ 0,00" at bounding box center [319, 187] width 416 height 6
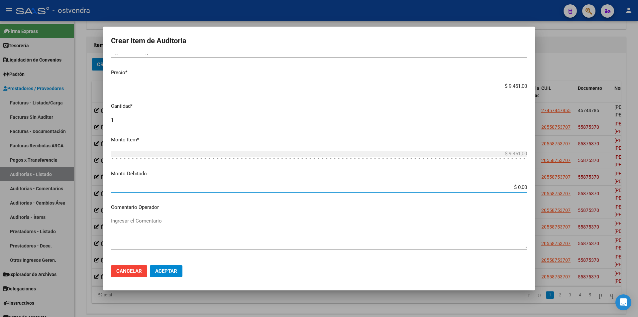
paste input "$ 9.451,00"
type input "$ 9.451,00"
click at [162, 265] on button "Aceptar" at bounding box center [166, 271] width 33 height 12
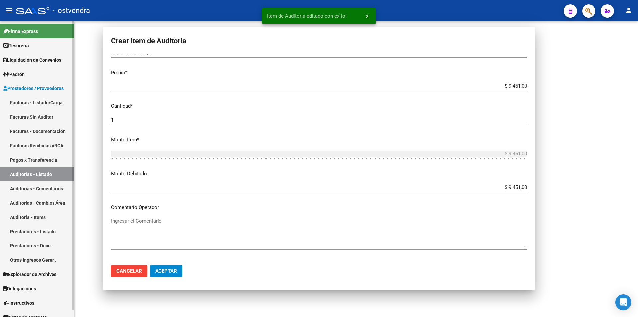
scroll to position [0, 0]
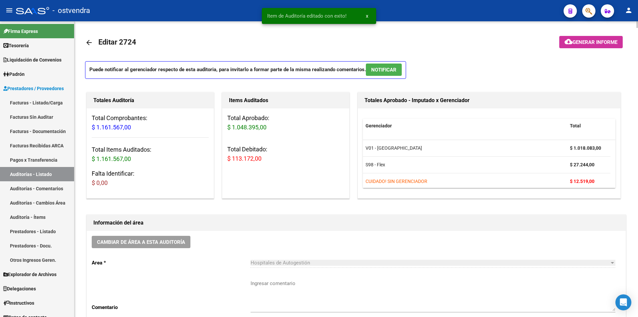
click at [638, 142] on mat-sidenav-content "arrow_back Editar 2724 cloud_download Generar informe Puede notificar al gerenc…" at bounding box center [356, 169] width 564 height 296
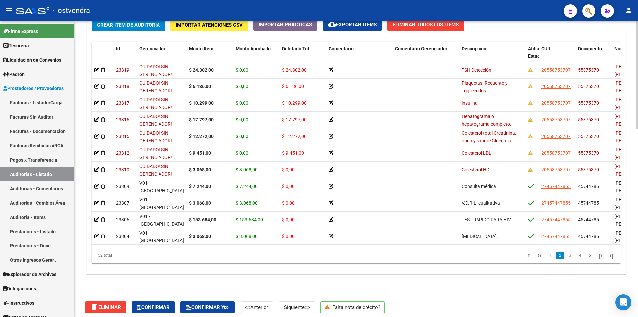
scroll to position [81, 0]
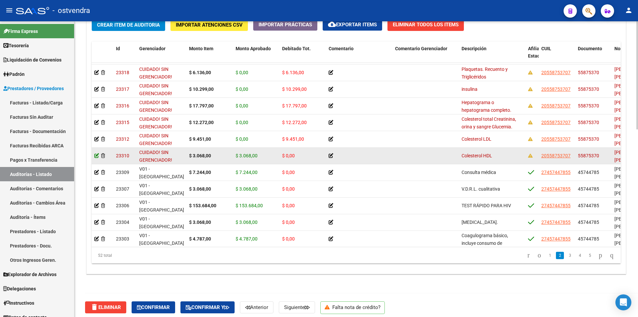
click at [95, 154] on icon at bounding box center [96, 155] width 5 height 5
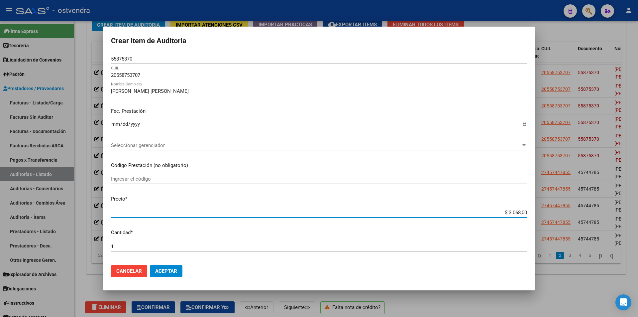
drag, startPoint x: 496, startPoint y: 210, endPoint x: 520, endPoint y: 211, distance: 24.0
click at [524, 213] on app-form-text-field "Precio * $ 3.068,00 Ingresar el precio" at bounding box center [322, 205] width 422 height 21
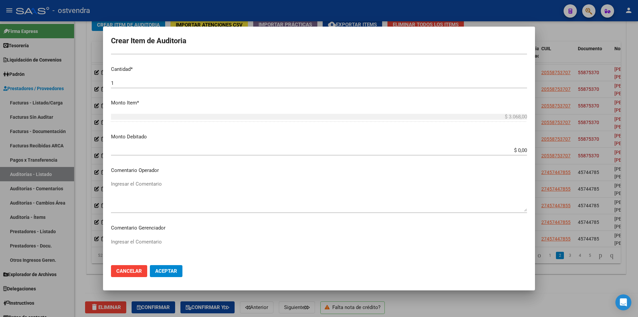
scroll to position [172, 0]
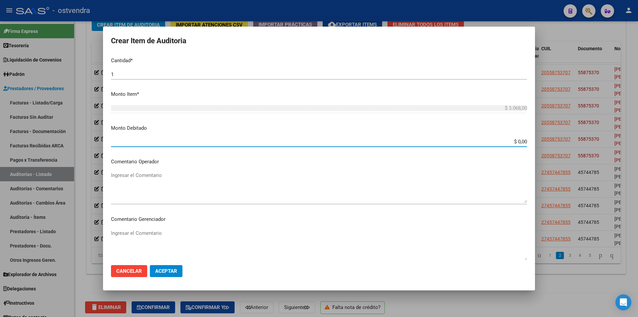
click at [522, 141] on input "$ 0,00" at bounding box center [319, 142] width 416 height 6
paste input "$ 3.068,00"
type input "$ 3.068,00"
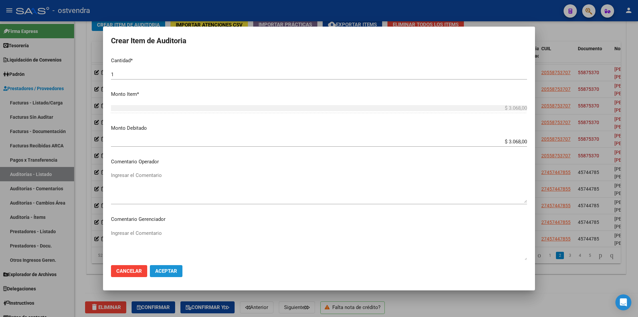
click at [179, 274] on button "Aceptar" at bounding box center [166, 271] width 33 height 12
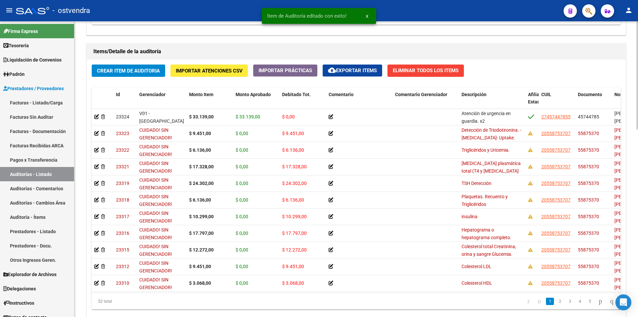
scroll to position [479, 0]
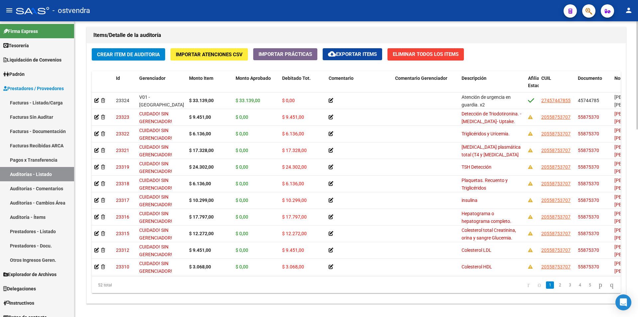
click at [638, 293] on div at bounding box center [638, 251] width 2 height 108
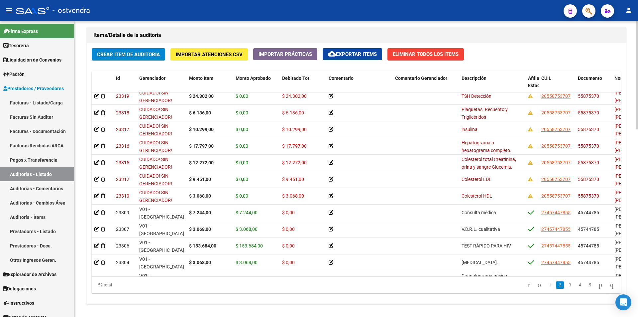
click at [638, 146] on div at bounding box center [638, 169] width 2 height 296
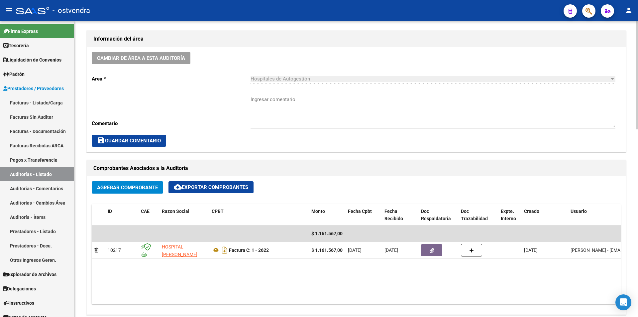
scroll to position [0, 0]
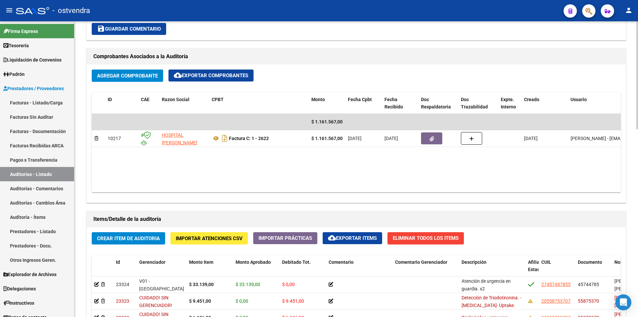
click at [633, 190] on div "arrow_back Editar 2724 cloud_download Generar informe Puede notificar al gerenc…" at bounding box center [357, 130] width 566 height 809
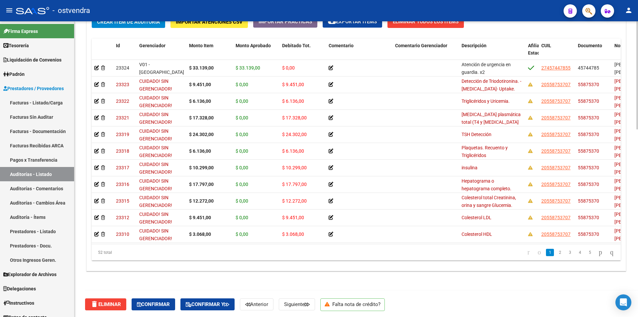
scroll to position [513, 0]
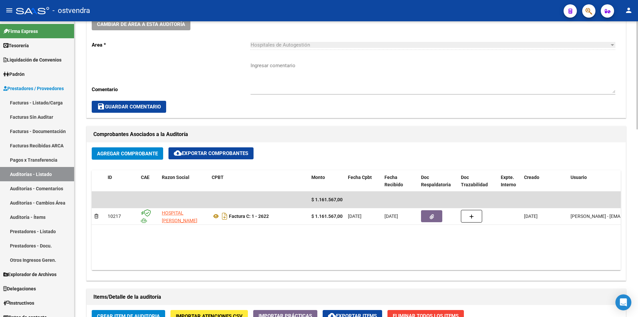
scroll to position [0, 0]
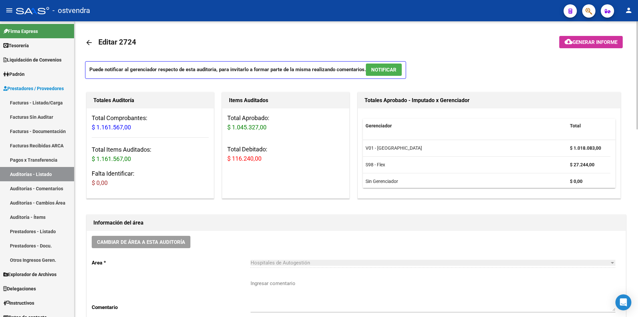
click at [638, 66] on div at bounding box center [638, 169] width 2 height 296
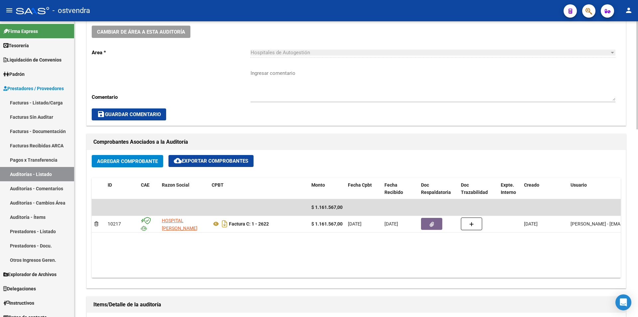
scroll to position [223, 0]
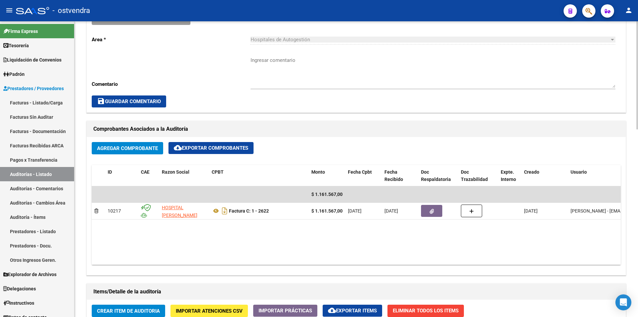
click at [632, 159] on div "arrow_back Editar 2724 cloud_download Generar informe Puede notificar al gerenc…" at bounding box center [357, 202] width 566 height 809
click at [144, 146] on span "Agregar Comprobante" at bounding box center [127, 148] width 61 height 6
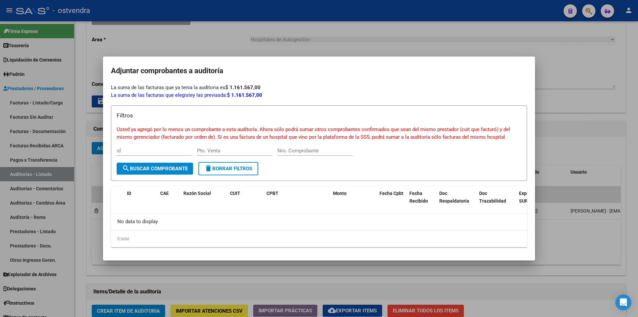
click at [191, 266] on div at bounding box center [319, 158] width 638 height 317
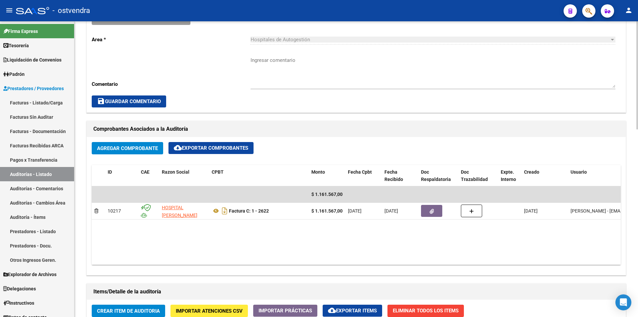
click at [189, 145] on span "cloud_download Exportar Comprobantes" at bounding box center [211, 148] width 74 height 6
click at [254, 98] on div "save Guardar Comentario" at bounding box center [356, 101] width 529 height 12
click at [142, 99] on span "save Guardar Comentario" at bounding box center [129, 101] width 64 height 6
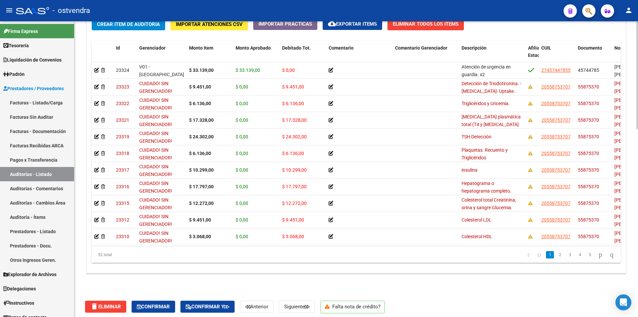
scroll to position [513, 0]
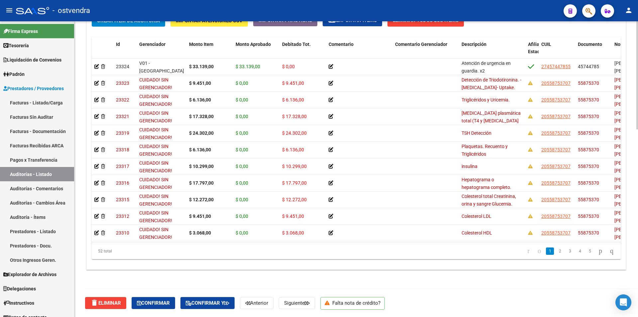
click at [637, 297] on div at bounding box center [638, 263] width 2 height 108
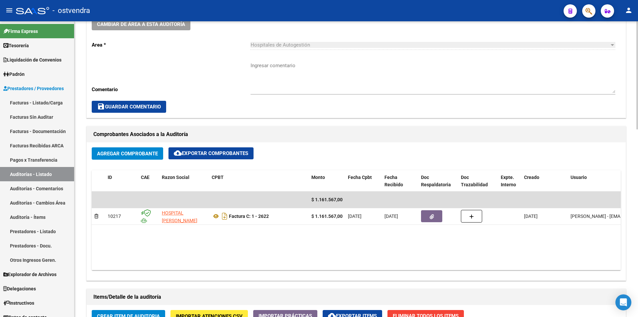
scroll to position [0, 0]
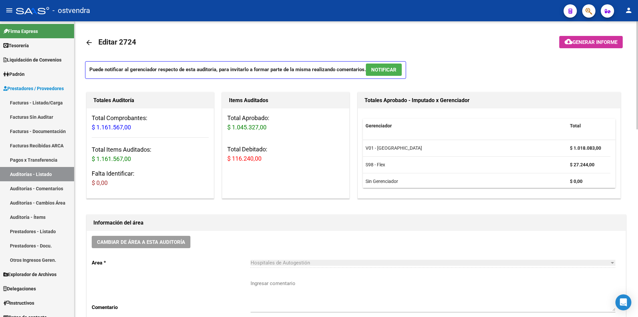
click at [366, 65] on p "Puede notificar al gerenciador respecto de esta auditoria, para invitarlo a for…" at bounding box center [245, 70] width 321 height 18
click at [367, 67] on button "NOTIFICAR" at bounding box center [384, 70] width 36 height 12
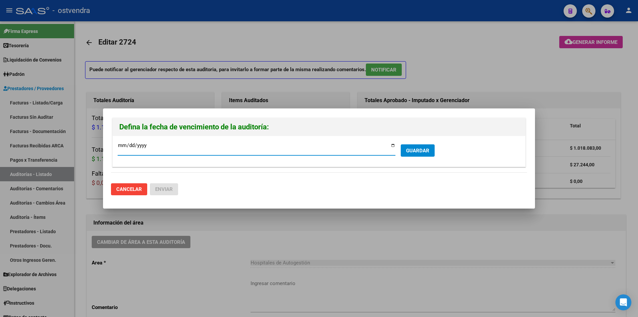
click at [557, 94] on div at bounding box center [319, 158] width 638 height 317
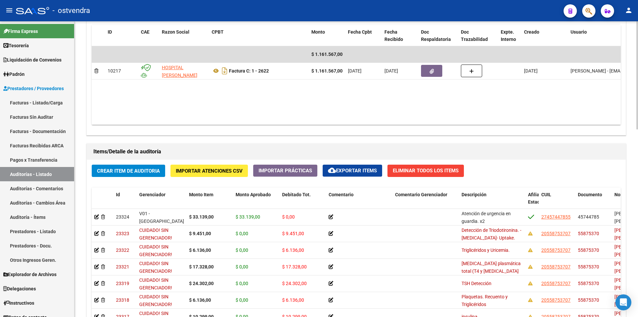
scroll to position [454, 0]
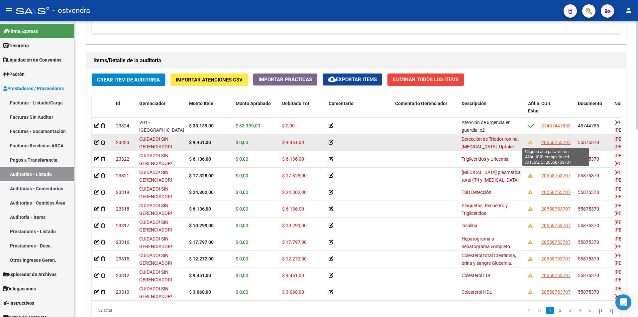
click at [557, 142] on span "20558753707" at bounding box center [556, 142] width 29 height 5
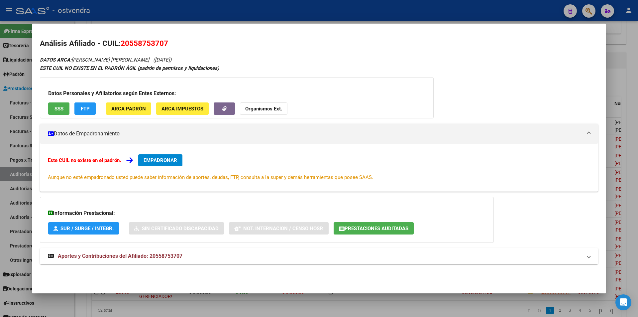
click at [67, 108] on button "SSS" at bounding box center [58, 108] width 21 height 12
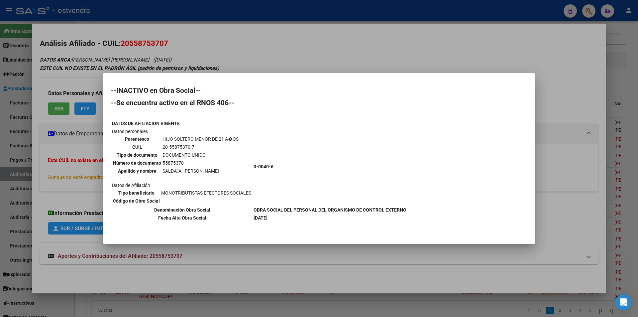
click at [565, 115] on div at bounding box center [319, 158] width 638 height 317
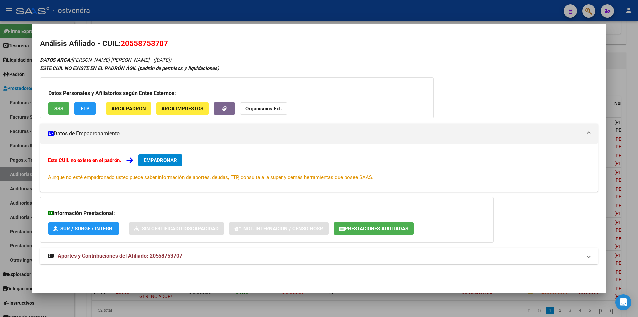
click at [582, 112] on div "DATOS ARCA: [PERSON_NAME] [PERSON_NAME] ([DATE]) ESTE CUIL NO EXISTE EN EL PADR…" at bounding box center [319, 164] width 559 height 216
click at [605, 113] on mat-dialog-content "Análisis Afiliado - CUIL: 20558753707 DATOS ARCA: [PERSON_NAME] [PERSON_NAME] (…" at bounding box center [319, 155] width 575 height 247
click at [608, 111] on div at bounding box center [319, 158] width 638 height 317
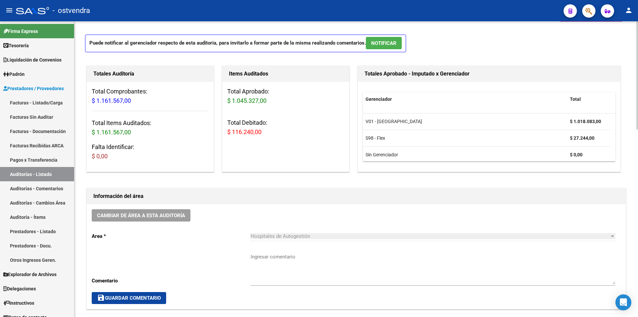
scroll to position [23, 0]
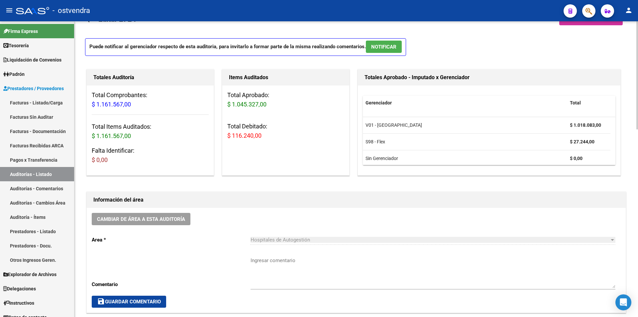
click at [638, 37] on div at bounding box center [638, 84] width 2 height 108
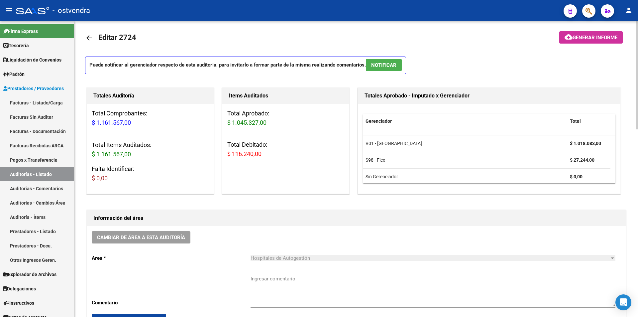
click at [638, 119] on div at bounding box center [638, 77] width 2 height 108
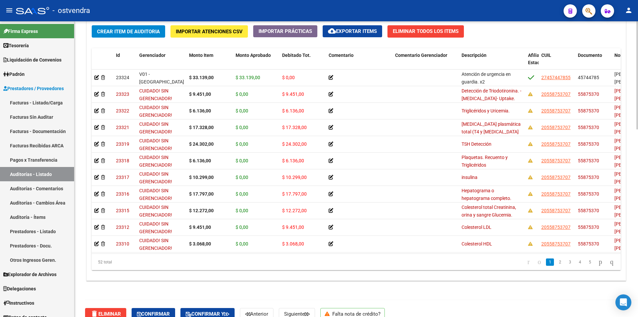
click at [624, 299] on body "menu - ostvendra person Firma Express Tesorería Auditorías Confirmadas Liquidac…" at bounding box center [319, 158] width 638 height 317
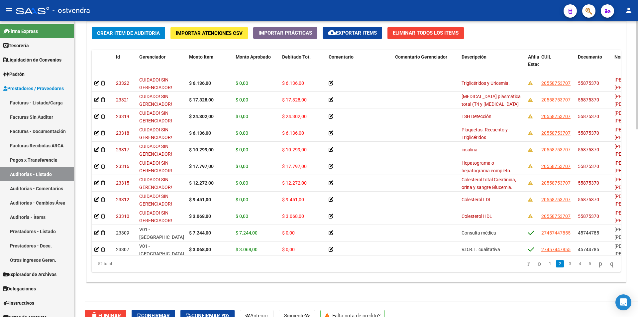
scroll to position [36, 0]
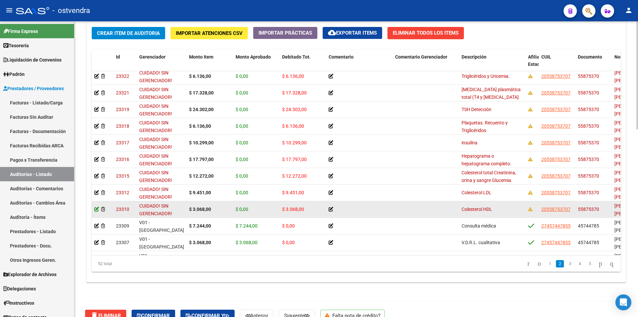
click at [94, 209] on icon at bounding box center [96, 209] width 5 height 5
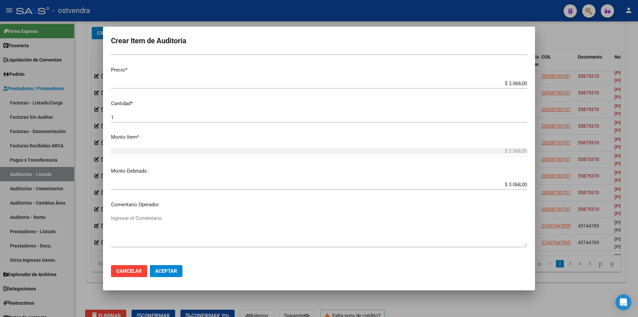
scroll to position [168, 0]
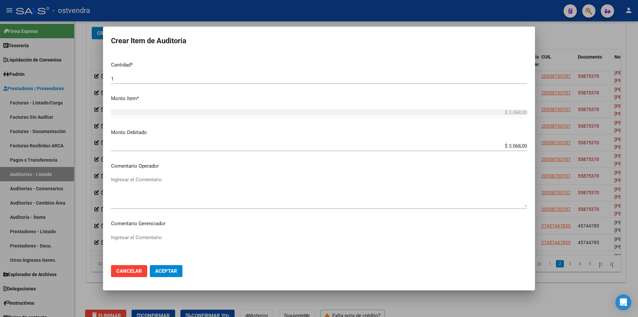
click at [638, 167] on div at bounding box center [319, 158] width 638 height 317
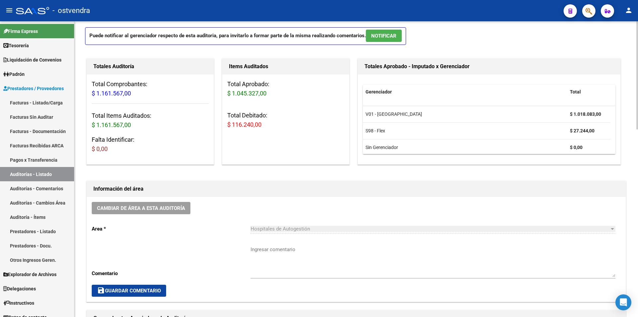
scroll to position [15, 0]
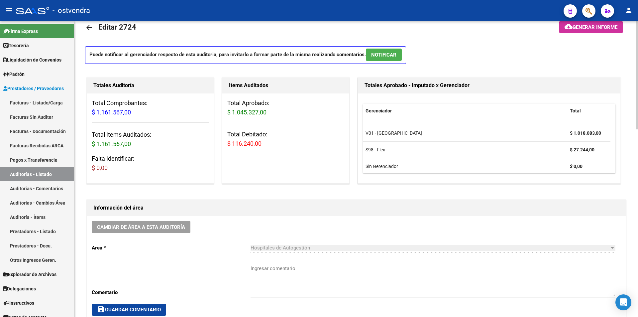
click at [402, 51] on button "NOTIFICAR" at bounding box center [384, 55] width 36 height 12
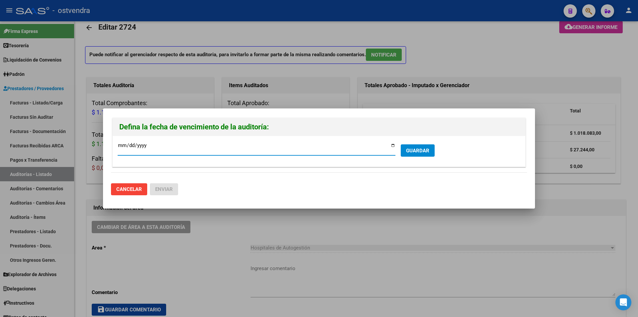
type input "[DATE]"
click at [412, 144] on button "GUARDAR" at bounding box center [418, 150] width 34 height 12
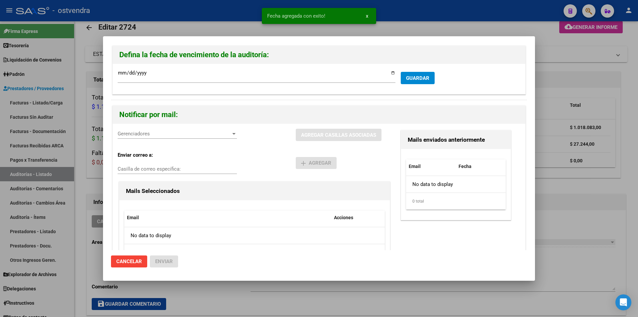
click at [163, 139] on div "Gerenciadores Gerenciadores" at bounding box center [177, 137] width 119 height 16
click at [163, 139] on div "Gerenciadores Gerenciadores" at bounding box center [177, 134] width 119 height 10
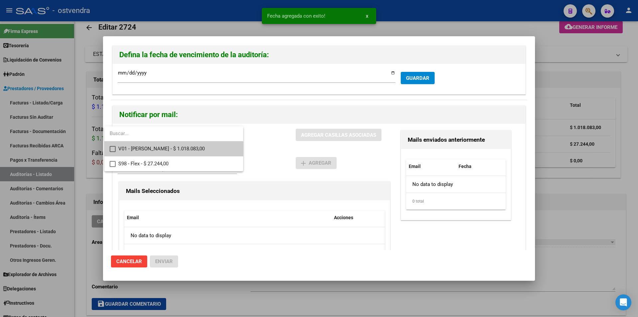
click at [164, 147] on span "V01 - [PERSON_NAME] - $ 1.018.083,00" at bounding box center [178, 148] width 120 height 15
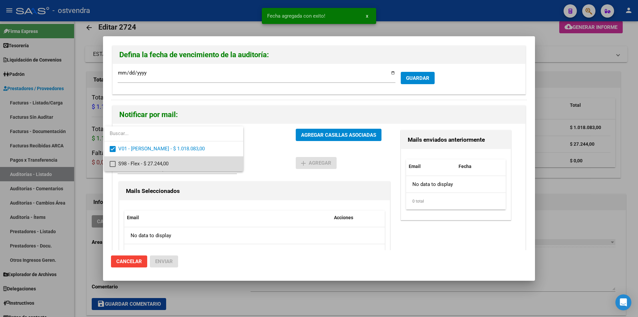
click at [164, 160] on span "S98 - Flex - $ 27.244,00" at bounding box center [178, 163] width 120 height 15
click at [297, 133] on div at bounding box center [319, 158] width 638 height 317
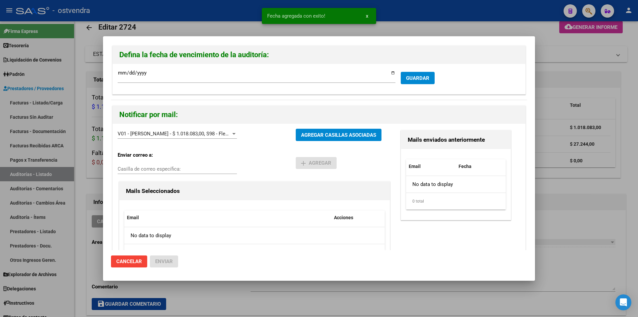
click at [297, 133] on button "AGREGAR CASILLAS ASOCIADAS" at bounding box center [339, 135] width 86 height 12
click at [174, 262] on button "Enviar" at bounding box center [164, 261] width 28 height 12
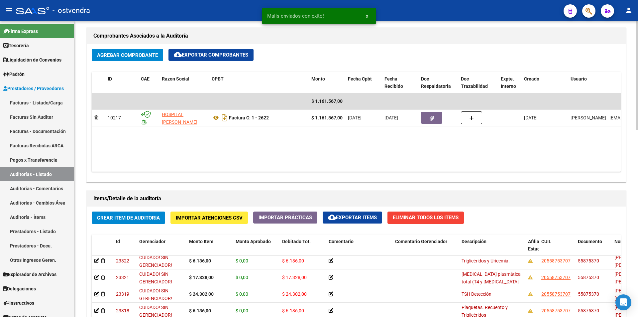
click at [638, 224] on div at bounding box center [638, 169] width 2 height 296
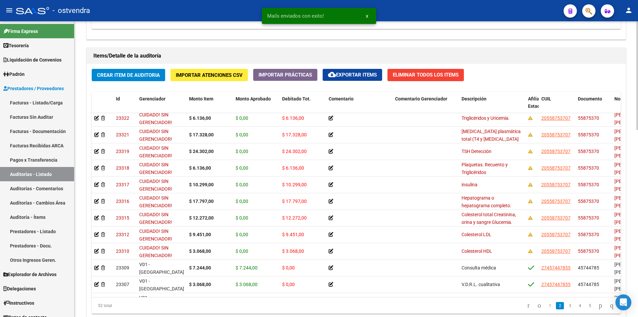
scroll to position [508, 0]
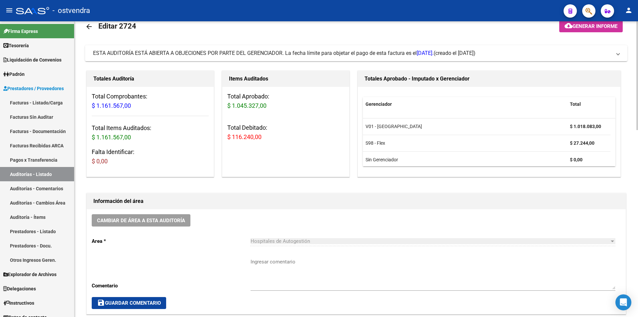
click at [85, 27] on mat-icon "arrow_back" at bounding box center [89, 27] width 8 height 8
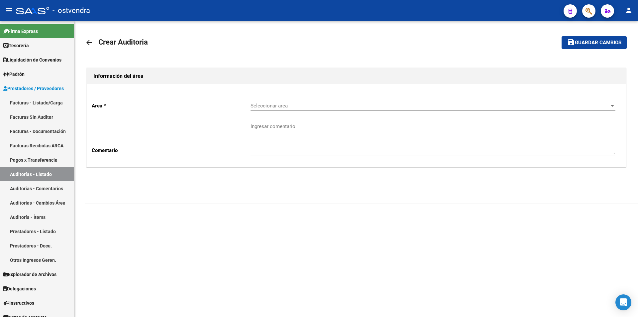
click at [83, 43] on div "arrow_back Crear Auditoria save Guardar cambios Información del área Area * Sel…" at bounding box center [356, 117] width 564 height 193
click at [86, 43] on mat-icon "arrow_back" at bounding box center [89, 43] width 8 height 8
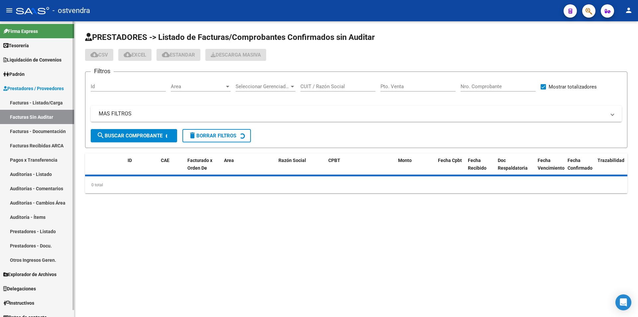
click at [61, 105] on link "Facturas - Listado/Carga" at bounding box center [37, 102] width 74 height 14
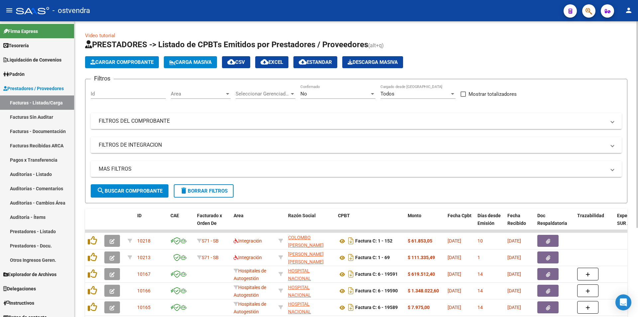
click at [77, 131] on div "Video tutorial PRESTADORES -> Listado de CPBTs Emitidos por Prestadores / Prove…" at bounding box center [356, 230] width 564 height 418
click at [104, 61] on span "Cargar Comprobante" at bounding box center [121, 62] width 63 height 6
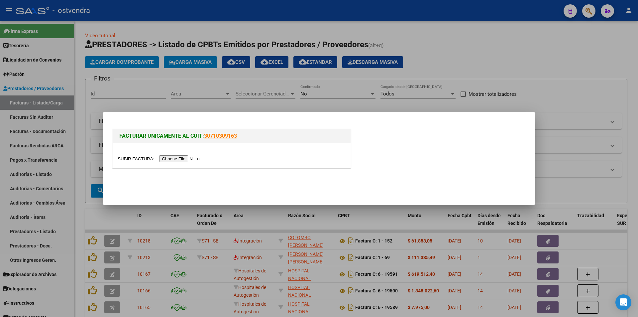
click at [166, 157] on input "file" at bounding box center [160, 158] width 84 height 7
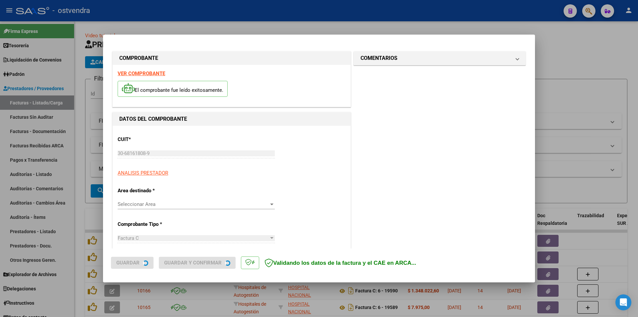
type input "[DATE]"
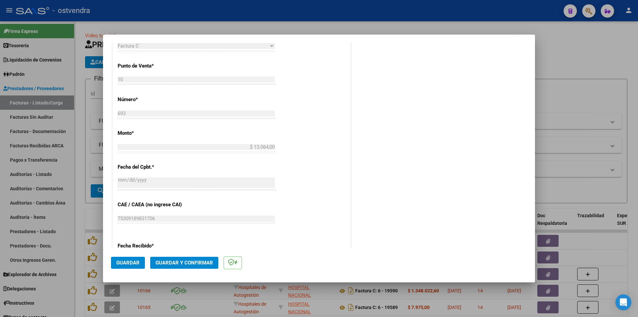
scroll to position [221, 0]
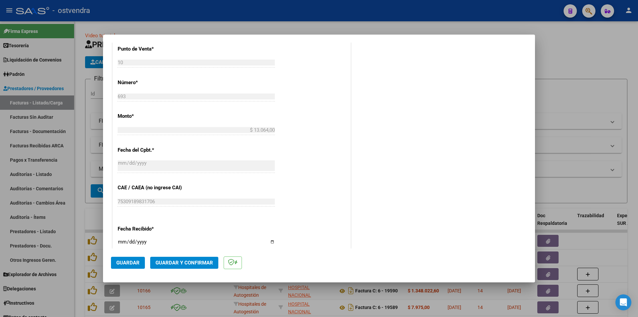
click at [193, 265] on span "Guardar y Confirmar" at bounding box center [185, 263] width 58 height 6
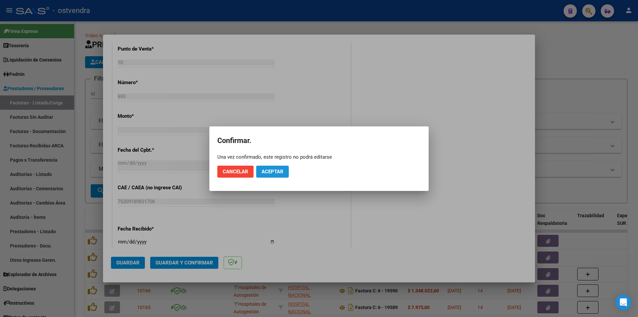
click at [275, 172] on span "Aceptar" at bounding box center [273, 172] width 22 height 6
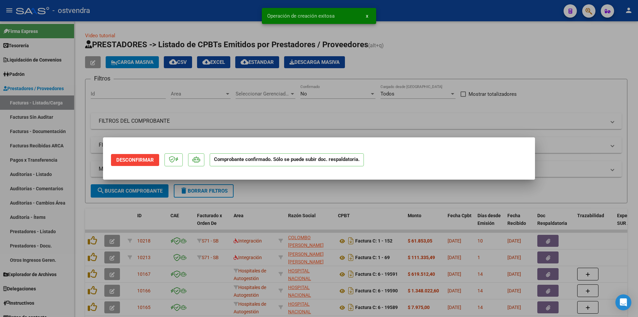
scroll to position [0, 0]
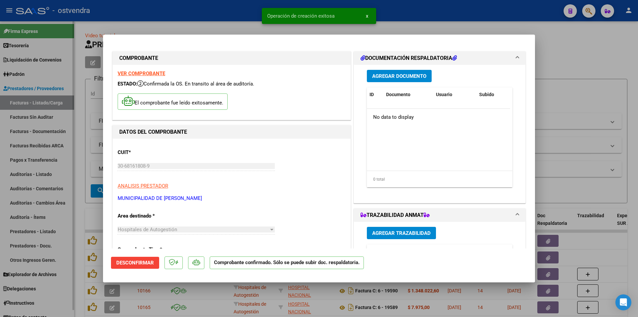
click at [62, 195] on div at bounding box center [319, 158] width 638 height 317
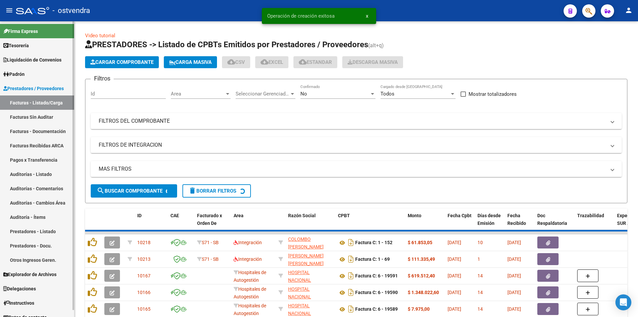
click at [54, 117] on link "Facturas Sin Auditar" at bounding box center [37, 117] width 74 height 14
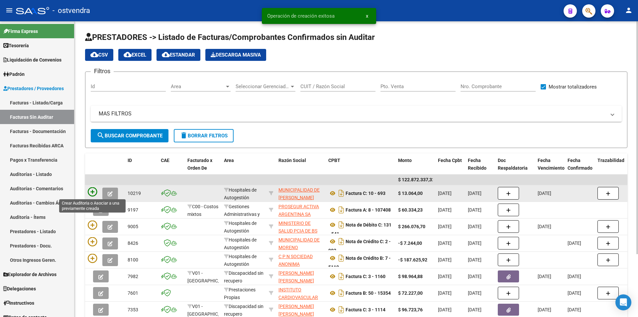
click at [93, 192] on icon at bounding box center [92, 191] width 9 height 9
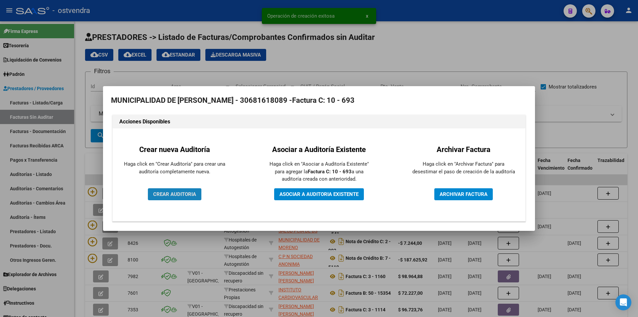
click at [192, 188] on button "CREAR AUDITORIA" at bounding box center [175, 194] width 54 height 12
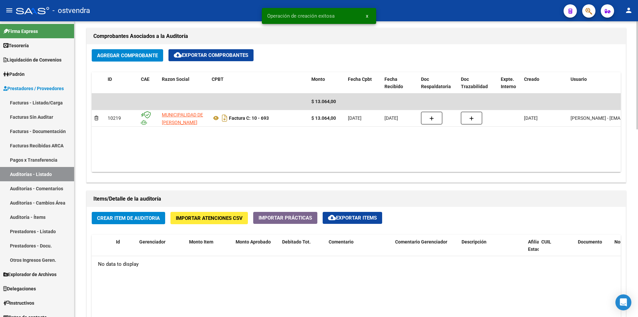
click at [626, 215] on div "arrow_back Editar 2725 cloud_download Generar informe Puede notificar al gerenc…" at bounding box center [357, 110] width 566 height 809
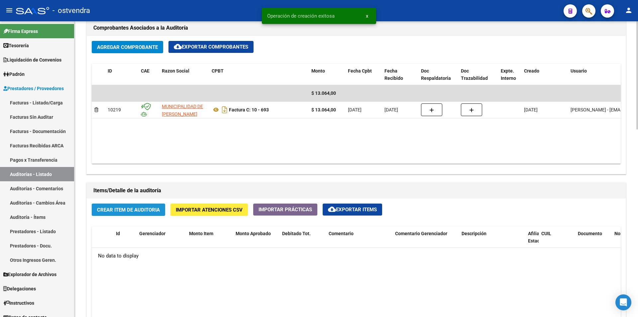
click at [154, 212] on span "Crear Item de Auditoria" at bounding box center [128, 210] width 63 height 6
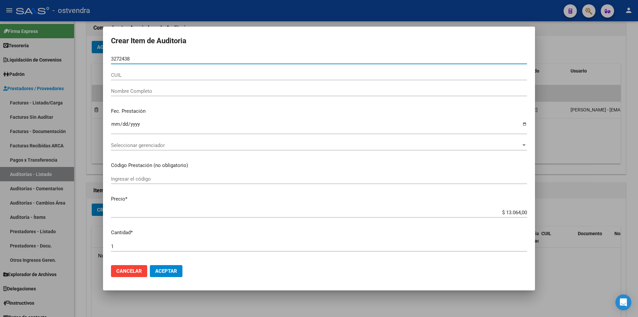
type input "32724389"
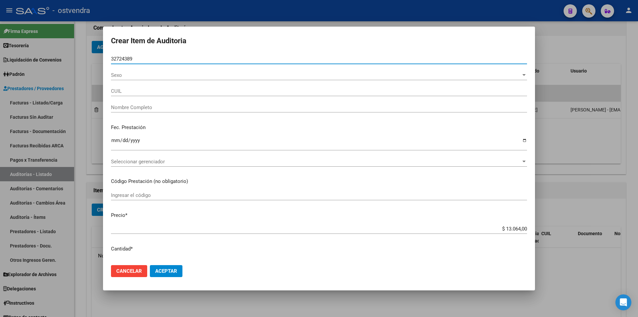
type input "20327243897"
type input "[PERSON_NAME]"
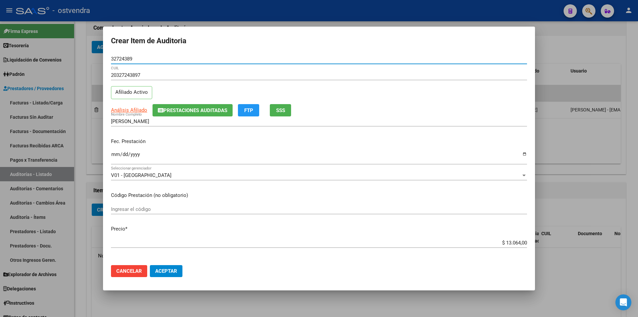
type input "32724389"
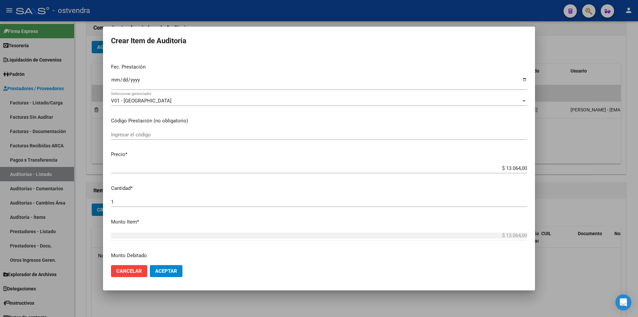
scroll to position [78, 0]
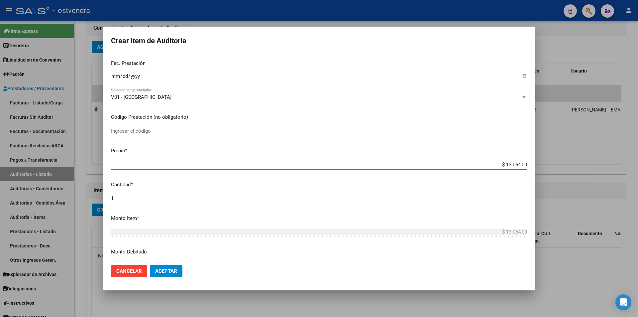
click at [522, 164] on input "$ 13.064,00" at bounding box center [319, 165] width 416 height 6
type input "$ 1.306,40"
type input "$ 130,64"
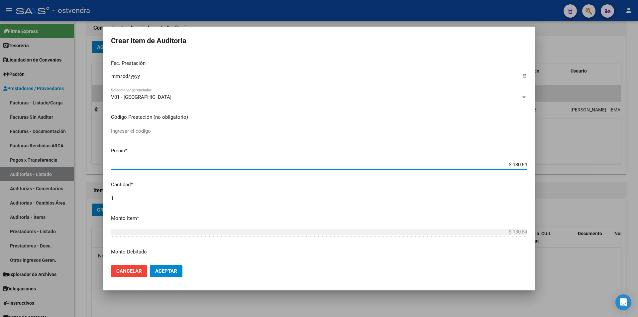
type input "$ 13,06"
type input "$ 1,30"
type input "$ 0,13"
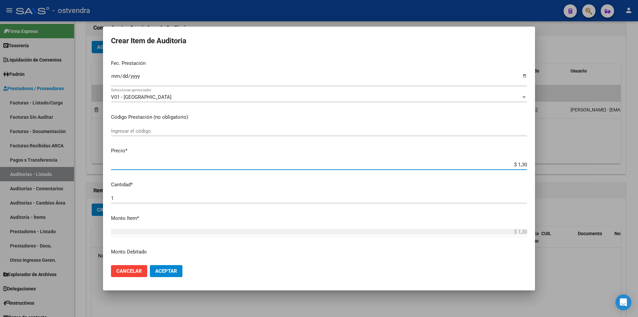
type input "$ 0,13"
type input "$ 0,01"
type input "$ 0,03"
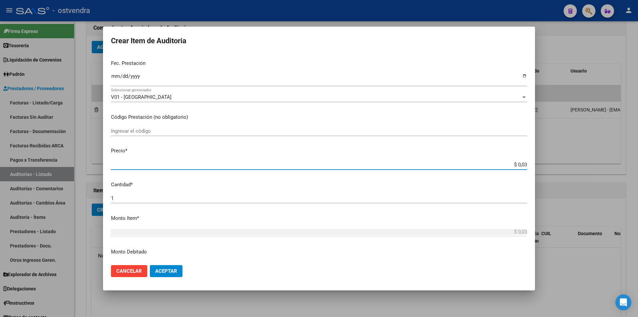
type input "$ 0,39"
type input "$ 3,99"
type input "$ 39,98"
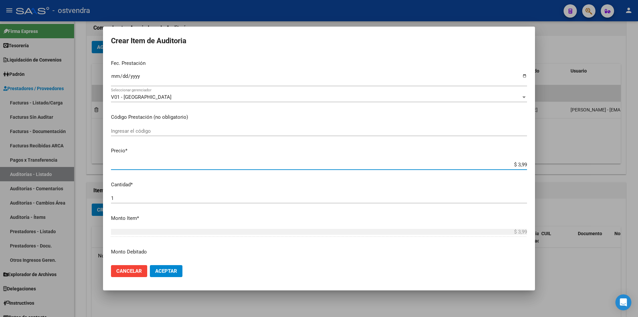
type input "$ 39,98"
type input "$ 399,80"
type input "$ 3.998,00"
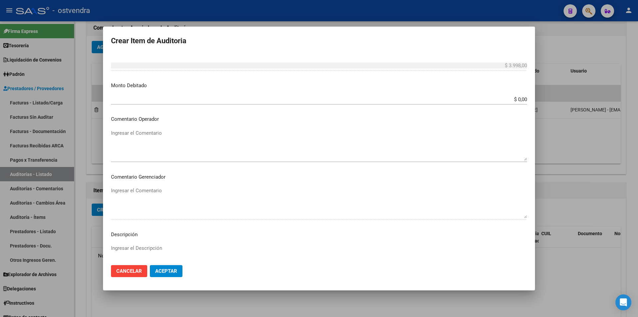
scroll to position [256, 0]
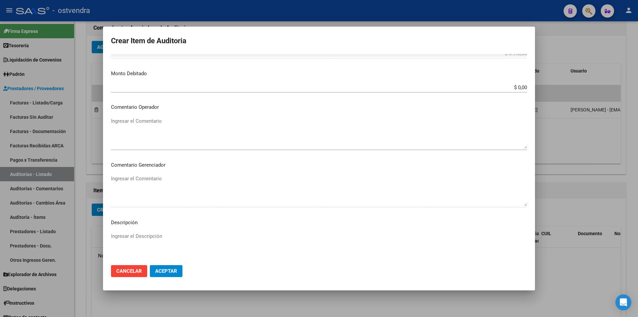
click at [180, 238] on textarea "Ingresar el Descripción" at bounding box center [319, 247] width 416 height 31
drag, startPoint x: 117, startPoint y: 240, endPoint x: 113, endPoint y: 242, distance: 4.2
click at [115, 240] on textarea "atencion en guardia" at bounding box center [319, 247] width 416 height 31
type textarea "atención en guardia"
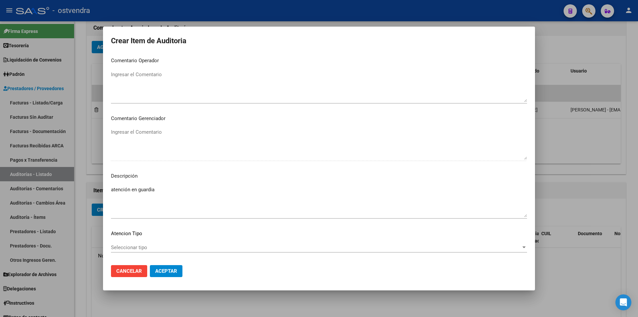
scroll to position [336, 0]
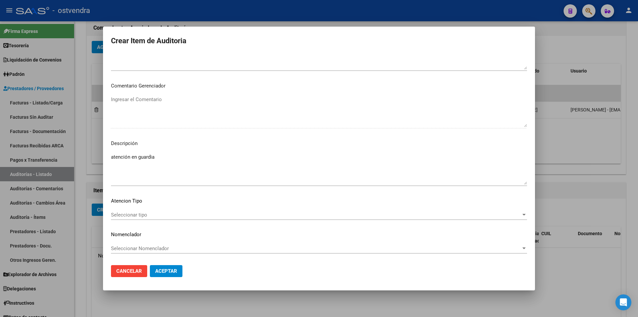
click at [220, 210] on div "Seleccionar tipo Seleccionar tipo" at bounding box center [319, 215] width 416 height 10
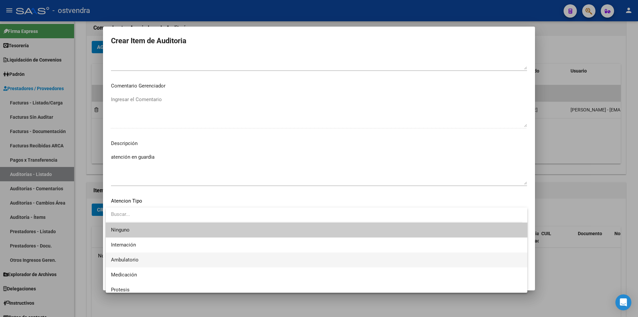
click at [187, 257] on span "Ambulatorio" at bounding box center [316, 259] width 411 height 15
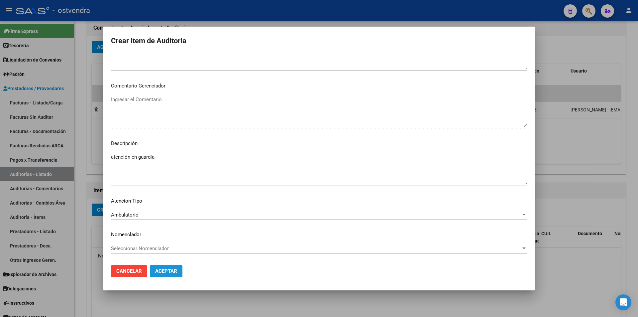
click at [180, 266] on button "Aceptar" at bounding box center [166, 271] width 33 height 12
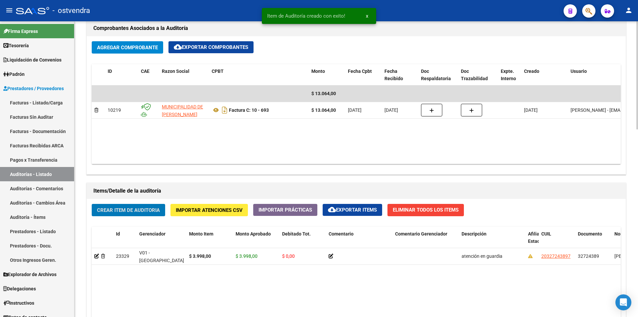
scroll to position [324, 0]
click at [146, 210] on span "Crear Item de Auditoria" at bounding box center [128, 210] width 63 height 6
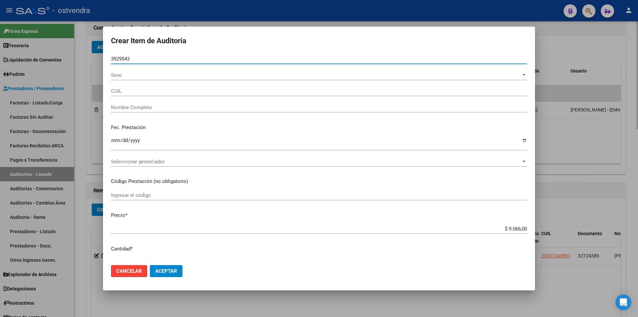
type input "39295436"
type input "27392954363"
type input "MONCHO AYLEN MICAELA"
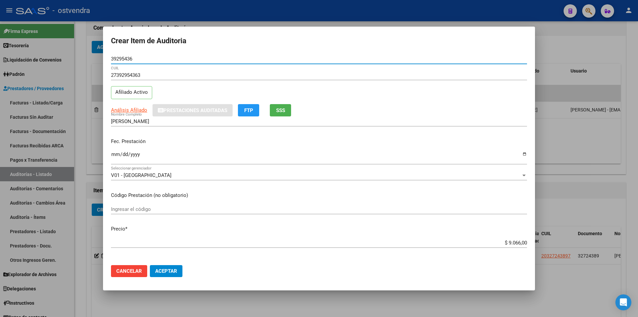
type input "39295436"
click at [521, 245] on input "$ 9.066,00" at bounding box center [319, 243] width 416 height 6
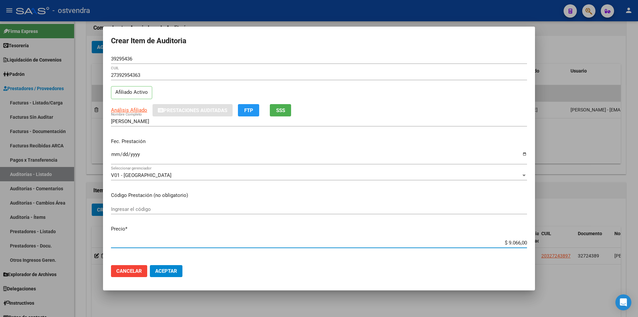
click at [521, 245] on input "$ 9.066,00" at bounding box center [319, 243] width 416 height 6
type input "$ 906,60"
type input "$ 90,66"
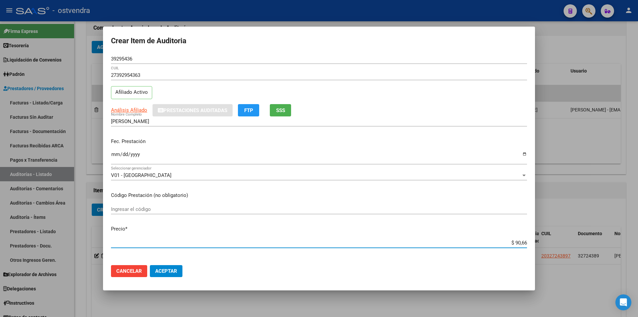
type input "$ 9,06"
type input "$ 0,90"
type input "$ 0,09"
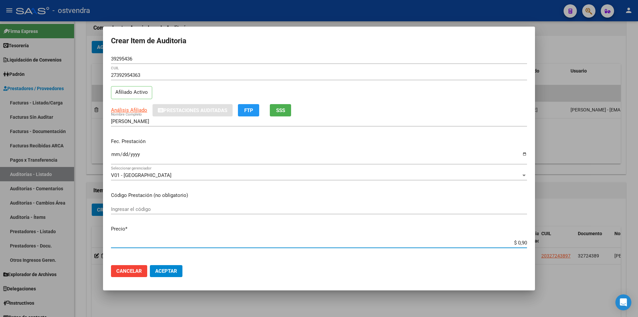
type input "$ 0,09"
type input "$ 0,03"
type input "$ 0,39"
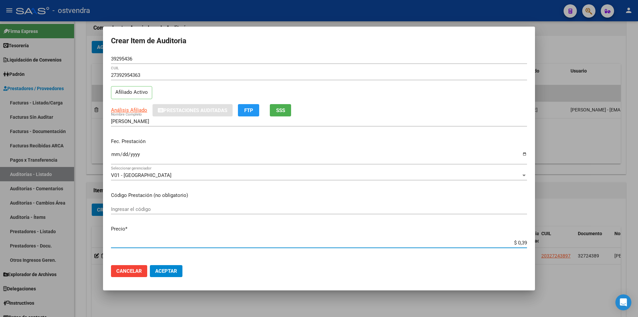
type input "$ 3,99"
type input "$ 39,98"
type input "$ 399,80"
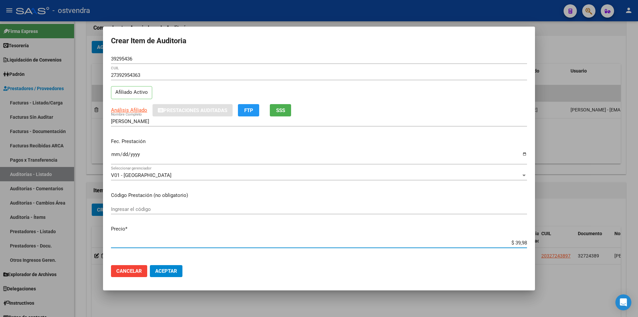
type input "$ 399,80"
type input "$ 3.998,00"
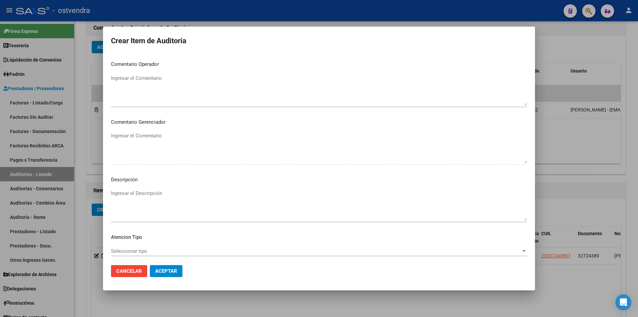
scroll to position [301, 0]
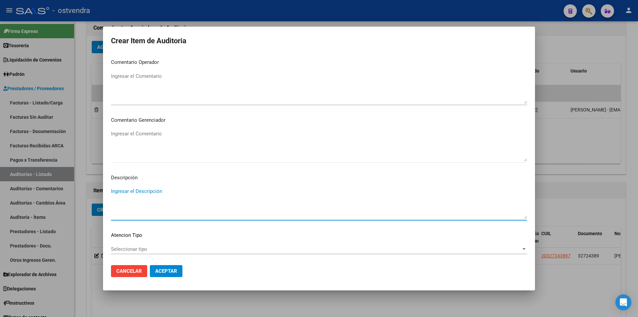
click at [246, 202] on textarea "Ingresar el Descripción" at bounding box center [319, 203] width 416 height 31
type textarea "atención en guardia"
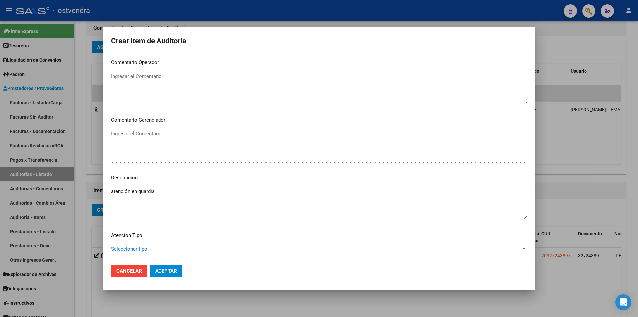
click at [154, 250] on span "Seleccionar tipo" at bounding box center [316, 249] width 410 height 6
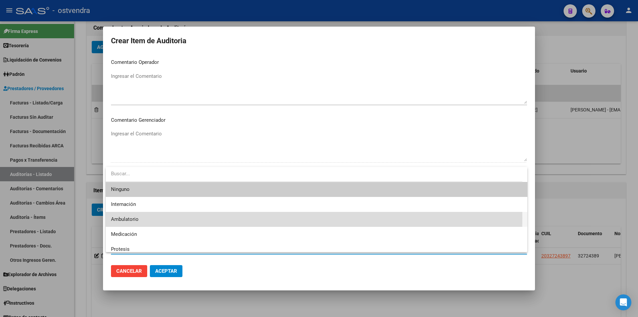
click at [162, 218] on span "Ambulatorio" at bounding box center [316, 219] width 411 height 15
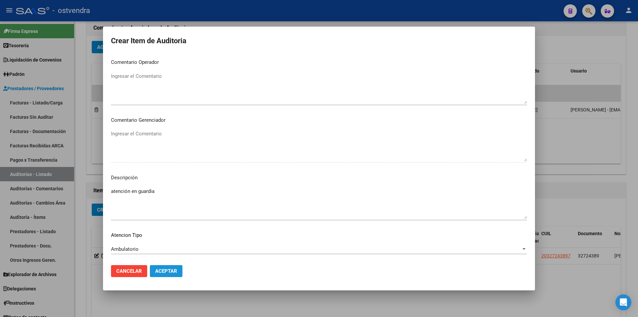
click at [175, 266] on button "Aceptar" at bounding box center [166, 271] width 33 height 12
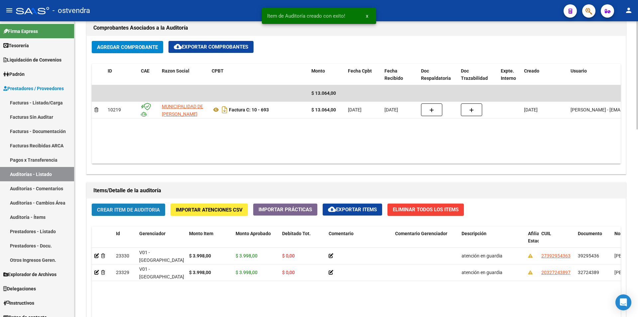
click at [141, 213] on button "Crear Item de Auditoria" at bounding box center [128, 209] width 73 height 12
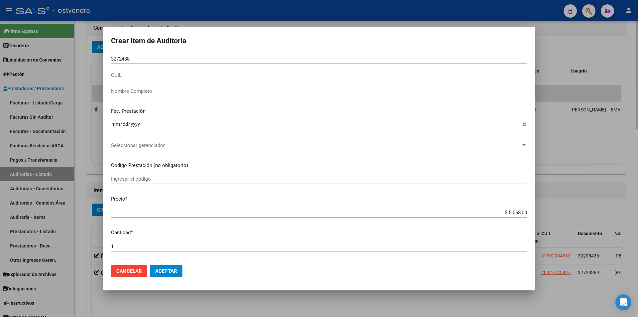
type input "32724389"
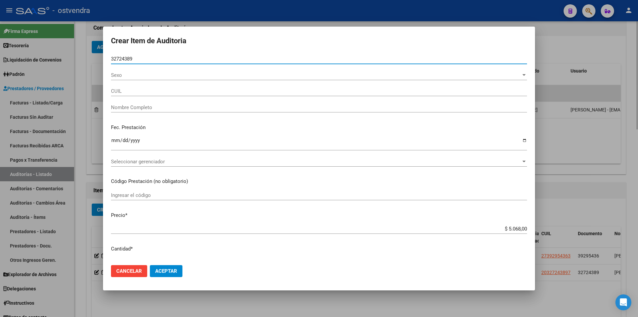
type input "20327243897"
type input "VERA CARLOS DANIEL"
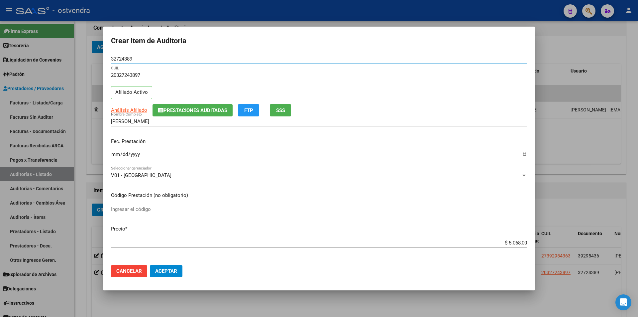
type input "32724389"
click at [522, 241] on app-form-text-field "Precio * $ 5.068,00 Ingresar el precio" at bounding box center [322, 235] width 422 height 21
click at [520, 241] on input "$ 5.068,00" at bounding box center [319, 243] width 416 height 6
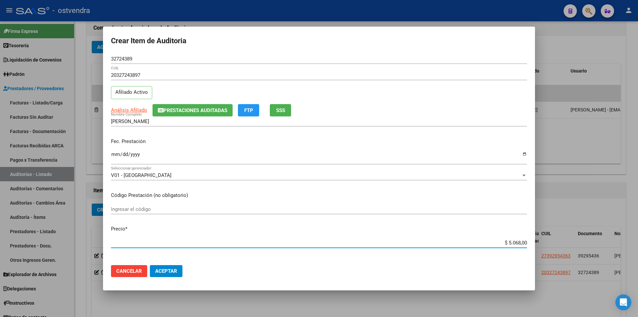
click at [522, 242] on input "$ 5.068,00" at bounding box center [319, 243] width 416 height 6
type input "$ 506,80"
type input "$ 50,68"
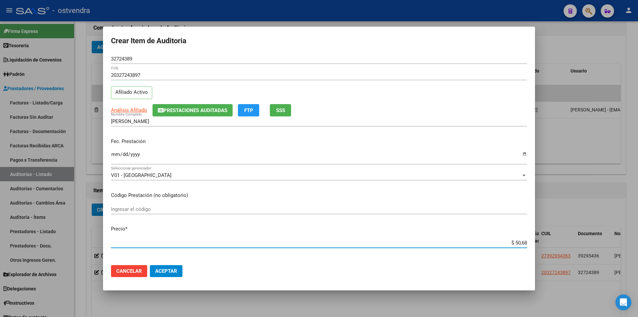
type input "$ 5,06"
type input "$ 0,50"
type input "$ 0,05"
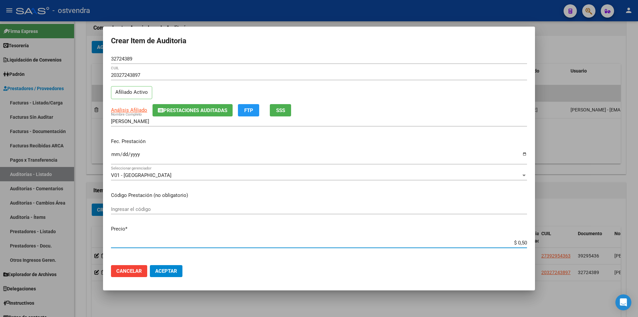
type input "$ 0,05"
type input "$ 0,01"
type input "$ 0,12"
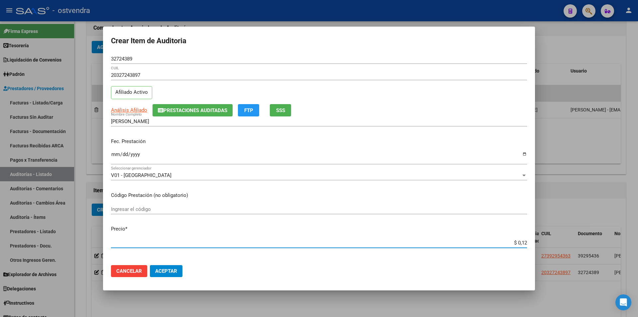
type input "$ 1,26"
type input "$ 12,67"
type input "$ 126,70"
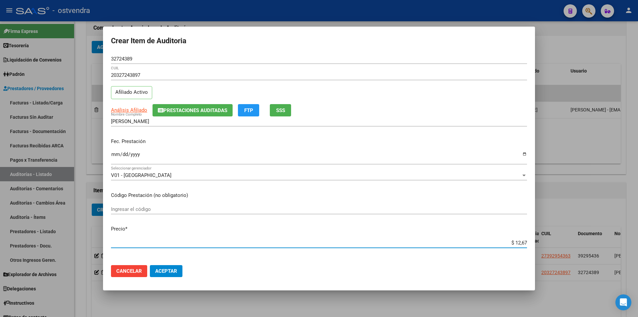
type input "$ 126,70"
type input "$ 1.267,00"
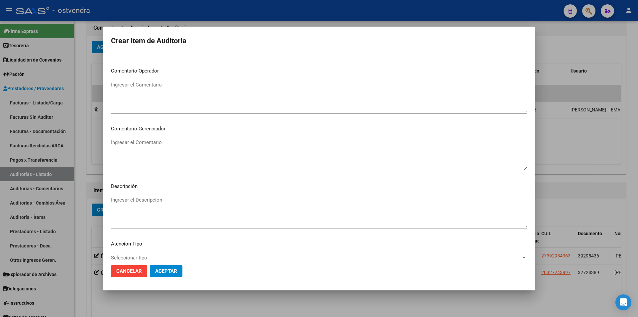
scroll to position [334, 0]
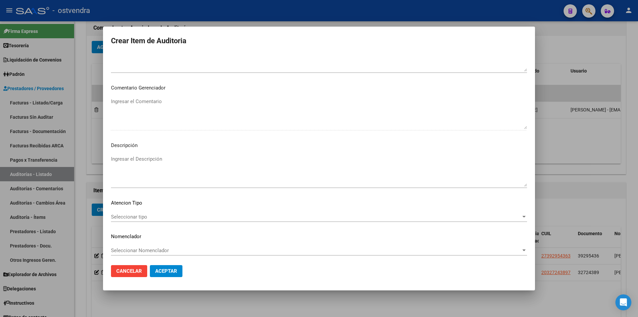
click at [259, 166] on textarea "Ingresar el Descripción" at bounding box center [319, 170] width 416 height 31
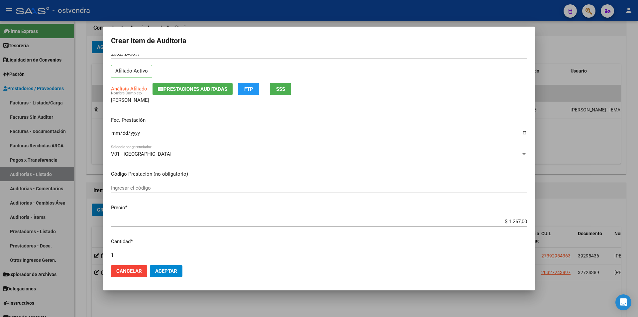
scroll to position [0, 0]
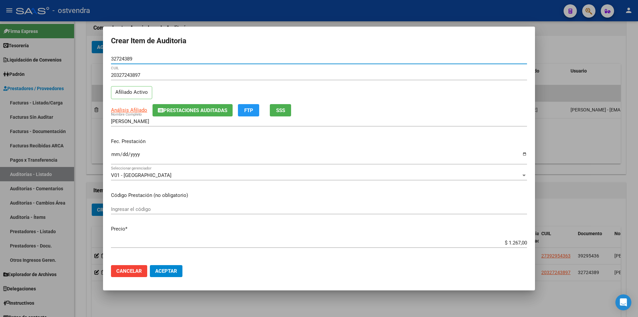
drag, startPoint x: 136, startPoint y: 59, endPoint x: 110, endPoint y: 55, distance: 26.2
click at [110, 55] on mat-dialog-content "32724389 Nro Documento 20327243897 CUIL Afiliado Activo Análisis Afiliado Prest…" at bounding box center [319, 157] width 432 height 206
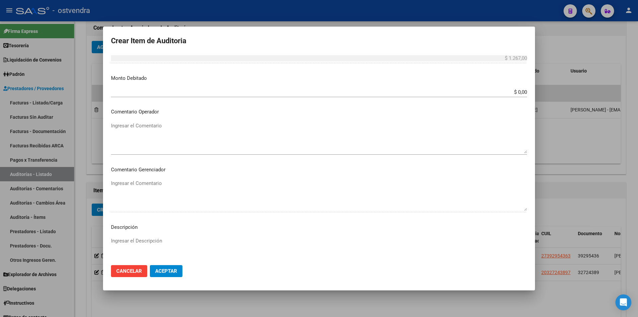
scroll to position [336, 0]
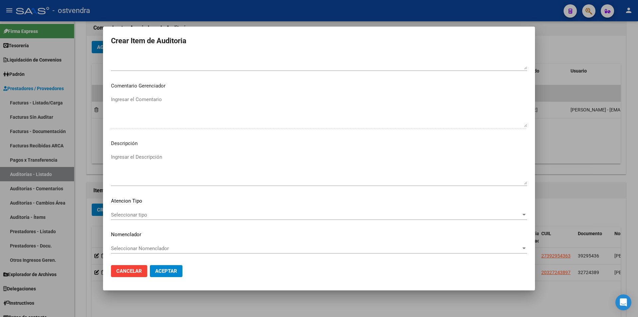
drag, startPoint x: 326, startPoint y: 158, endPoint x: 325, endPoint y: 165, distance: 6.4
click at [326, 160] on textarea "Ingresar el Descripción" at bounding box center [319, 168] width 416 height 31
type textarea "entrevista individual"
click at [263, 211] on div "Seleccionar tipo Seleccionar tipo" at bounding box center [319, 215] width 416 height 10
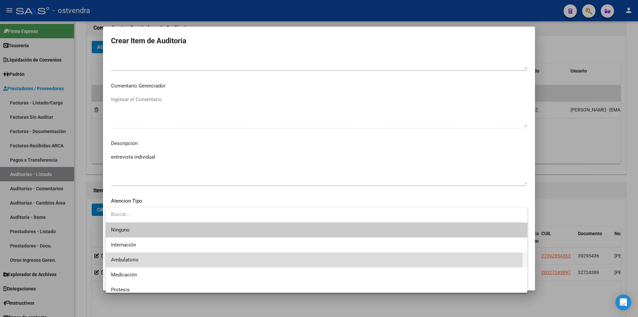
click at [223, 254] on span "Ambulatorio" at bounding box center [316, 259] width 411 height 15
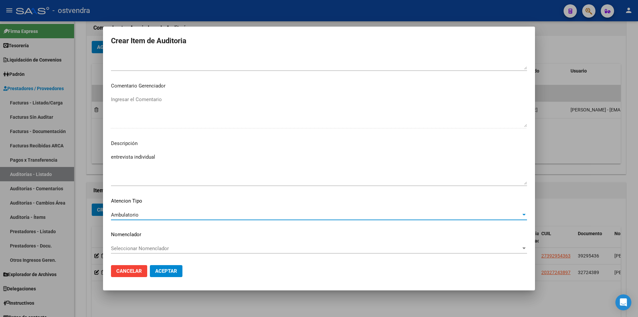
click at [179, 269] on button "Aceptar" at bounding box center [166, 271] width 33 height 12
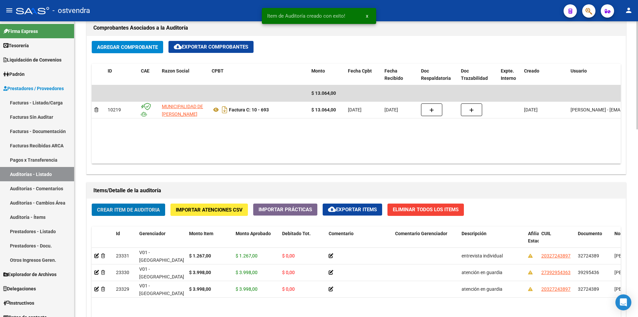
click at [132, 209] on span "Crear Item de Auditoria" at bounding box center [128, 210] width 63 height 6
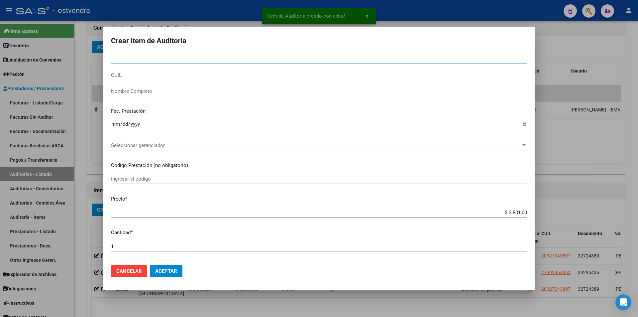
paste input "32724389"
type input "32724389"
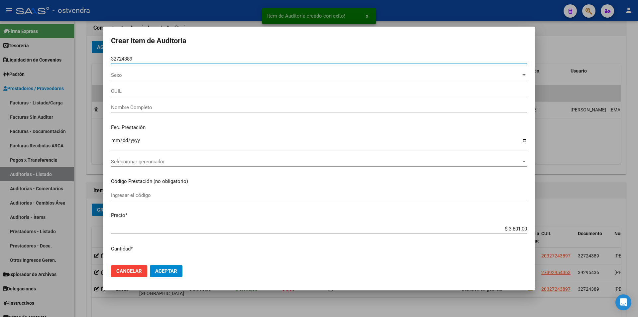
type input "20327243897"
type input "VERA CARLOS DANIEL"
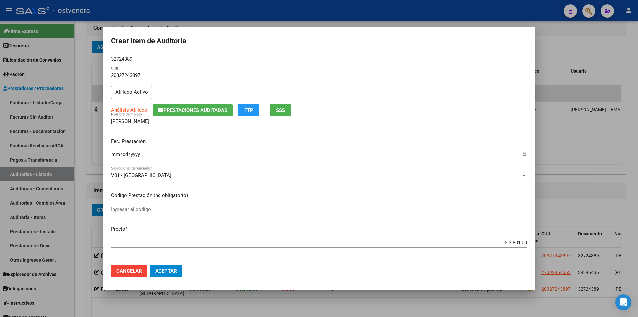
type input "32724389"
click at [522, 241] on app-form-text-field "Precio * $ 3.801,00 Ingresar el precio" at bounding box center [322, 235] width 422 height 21
click at [522, 241] on input "$ 3.801,00" at bounding box center [319, 243] width 416 height 6
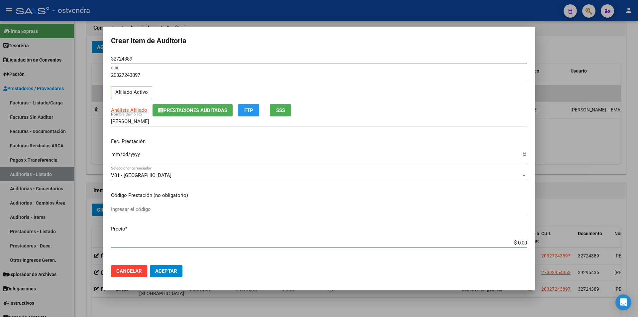
type input "$ 0,01"
type input "$ 0,12"
type input "$ 1,26"
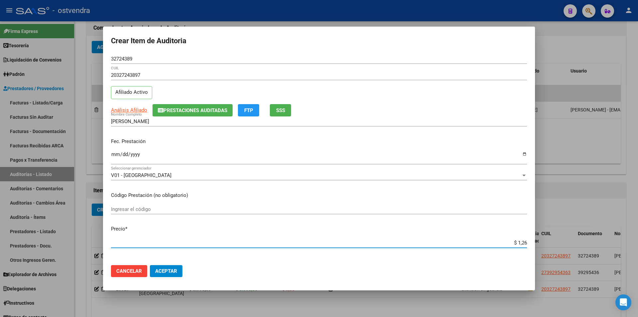
type input "$ 1,26"
type input "$ 12,67"
type input "$ 126,70"
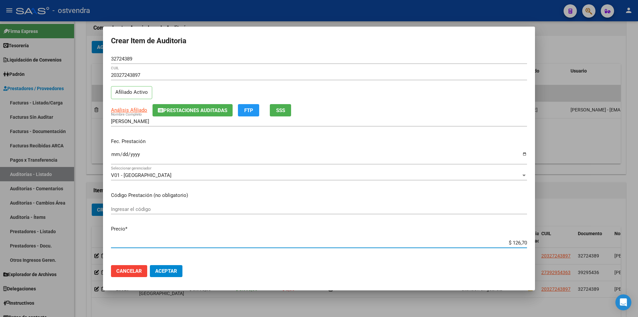
type input "$ 1.267,00"
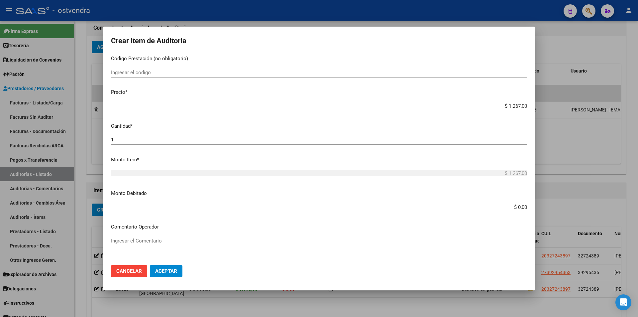
scroll to position [152, 0]
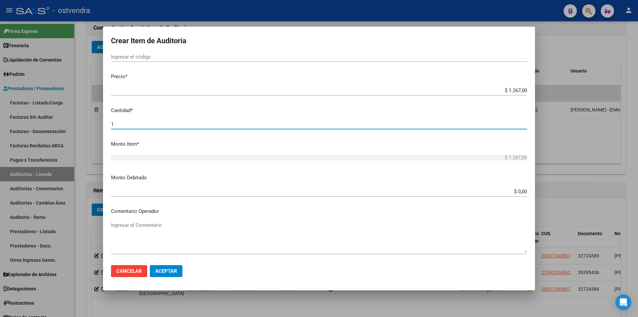
click at [343, 124] on input "1" at bounding box center [319, 124] width 416 height 6
type input "2"
type input "$ 2.534,00"
type input "2"
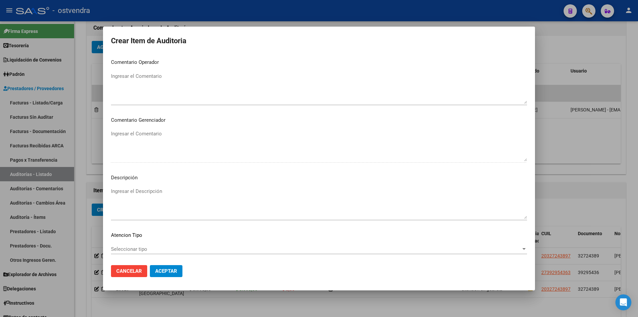
scroll to position [303, 0]
click at [285, 182] on mat-dialog-content "32724389 Nro Documento 20327243897 CUIL Afiliado Activo Análisis Afiliado Prest…" at bounding box center [319, 157] width 432 height 206
click at [285, 187] on textarea "Ingresar el Descripción" at bounding box center [319, 201] width 416 height 31
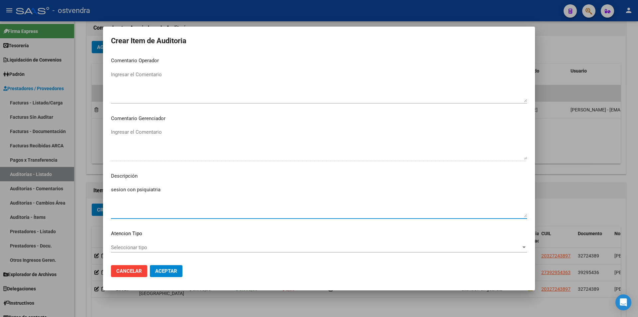
type textarea "sesion con psiquiatria"
click at [169, 251] on div "Seleccionar tipo Seleccionar tipo" at bounding box center [319, 247] width 416 height 10
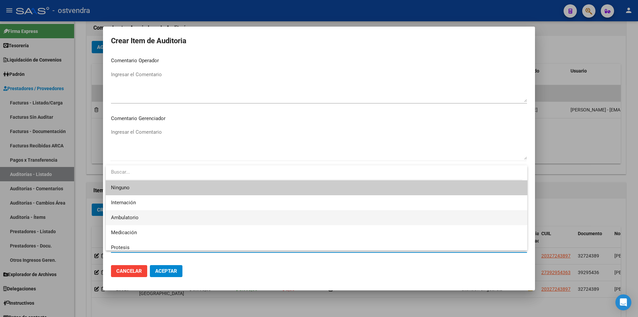
click at [168, 221] on span "Ambulatorio" at bounding box center [316, 217] width 411 height 15
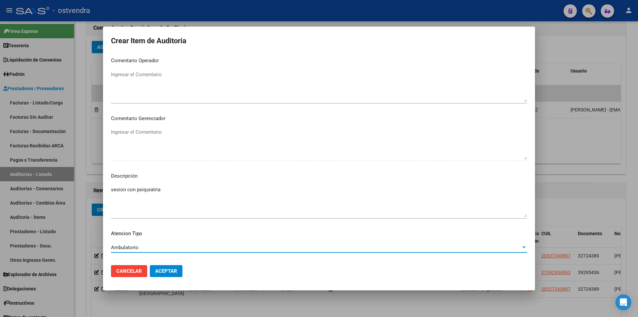
click at [170, 266] on button "Aceptar" at bounding box center [166, 271] width 33 height 12
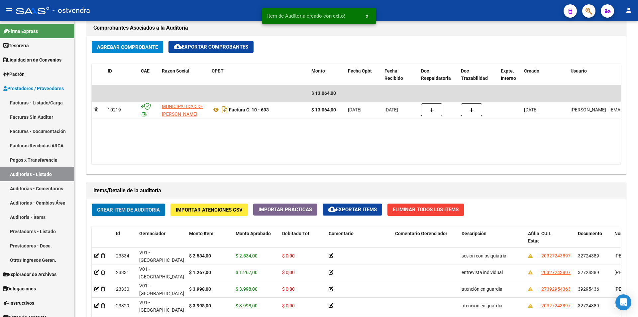
click at [131, 212] on span "Crear Item de Auditoria" at bounding box center [128, 210] width 63 height 6
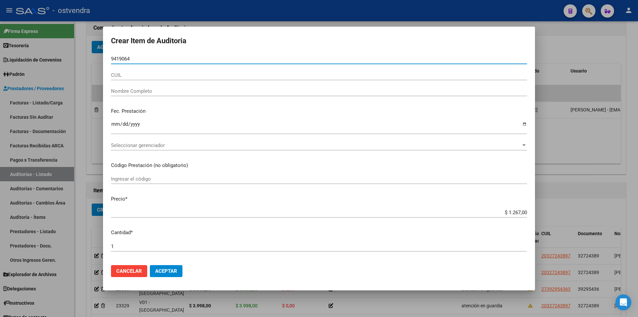
type input "94190646"
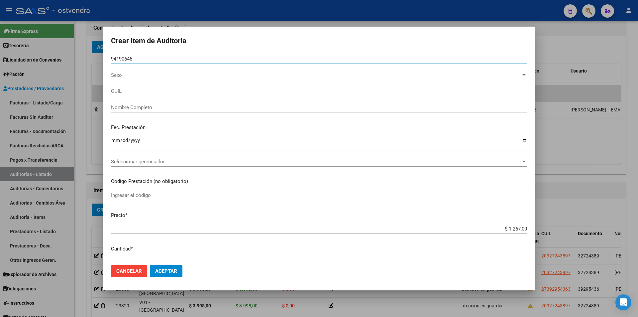
type input "27941906465"
type input "ZELAYA RUIZ DIAZ BASILIDE"
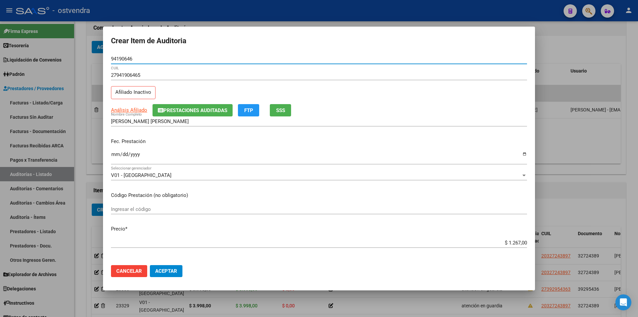
type input "94190646"
click at [116, 153] on input "Ingresar la fecha" at bounding box center [319, 157] width 416 height 11
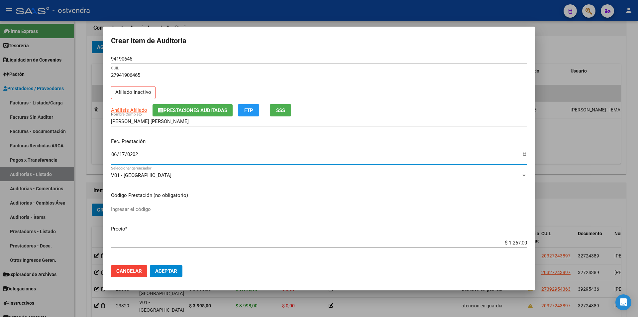
type input "2025-06-17"
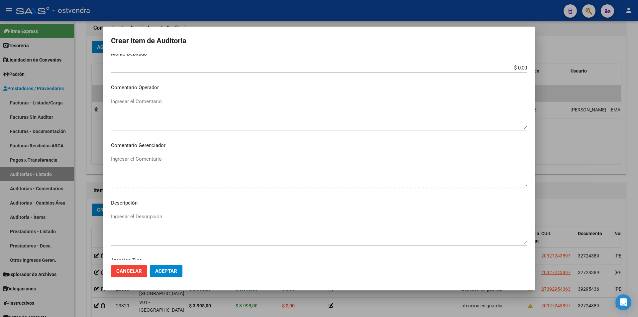
scroll to position [283, 0]
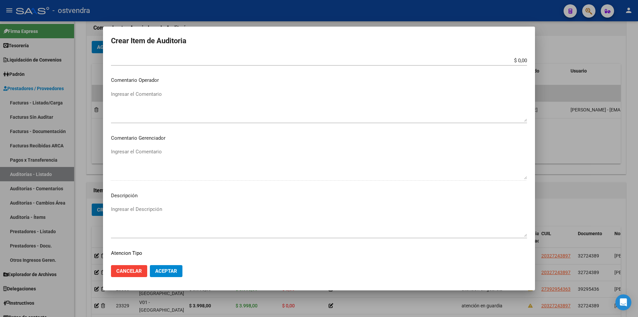
click at [260, 207] on textarea "Ingresar el Descripción" at bounding box center [319, 220] width 416 height 31
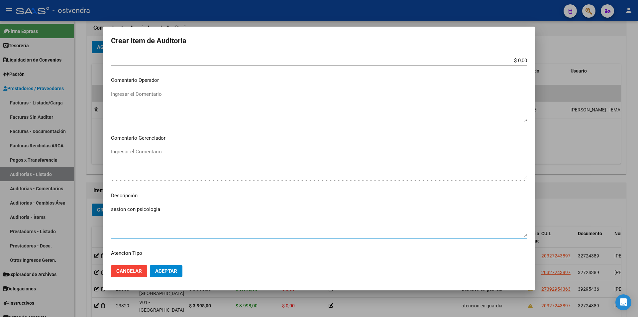
type textarea "sesion con psicologia"
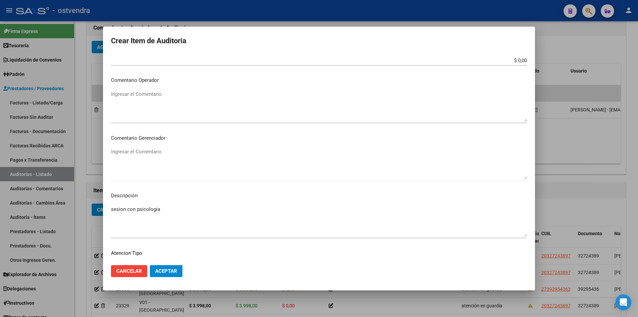
scroll to position [336, 0]
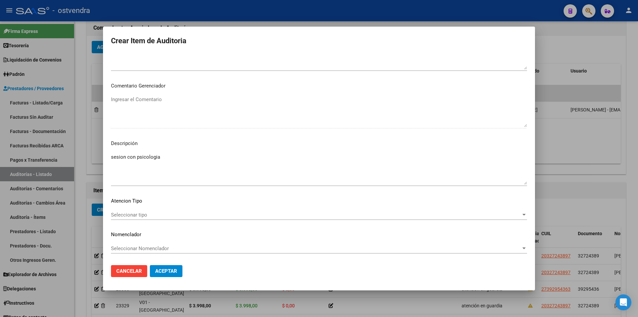
click at [501, 220] on div "Seleccionar tipo Seleccionar tipo" at bounding box center [319, 218] width 416 height 16
click at [499, 216] on span "Seleccionar tipo" at bounding box center [316, 215] width 410 height 6
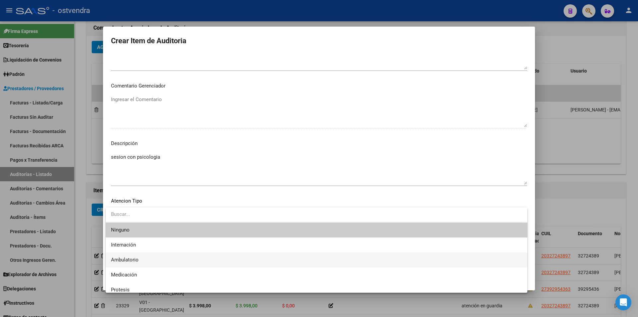
click at [271, 253] on span "Ambulatorio" at bounding box center [316, 259] width 411 height 15
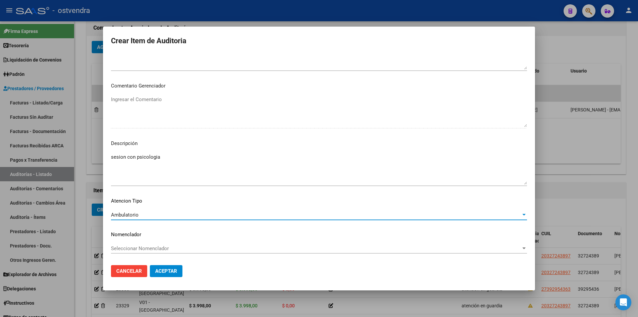
click at [168, 267] on button "Aceptar" at bounding box center [166, 271] width 33 height 12
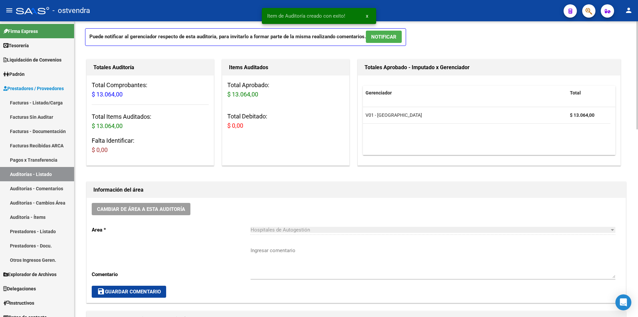
scroll to position [27, 0]
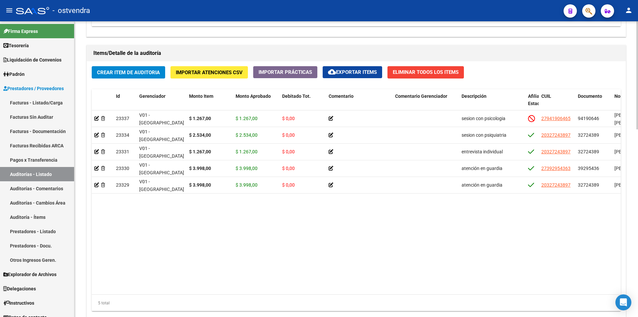
scroll to position [471, 0]
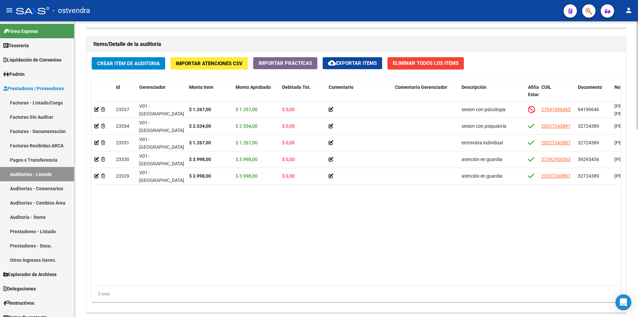
click at [637, 254] on div at bounding box center [638, 247] width 2 height 108
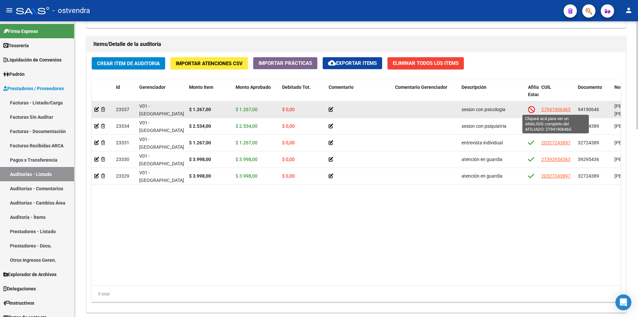
click at [567, 110] on span "27941906465" at bounding box center [556, 109] width 29 height 5
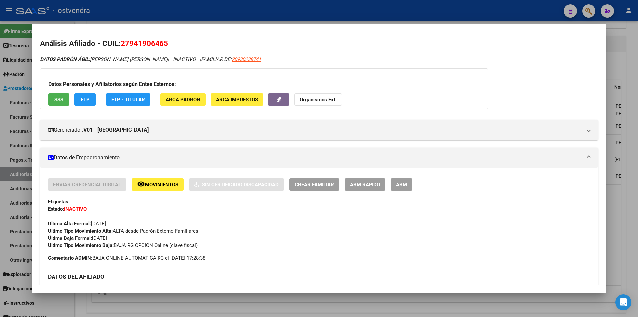
click at [607, 199] on div at bounding box center [319, 158] width 638 height 317
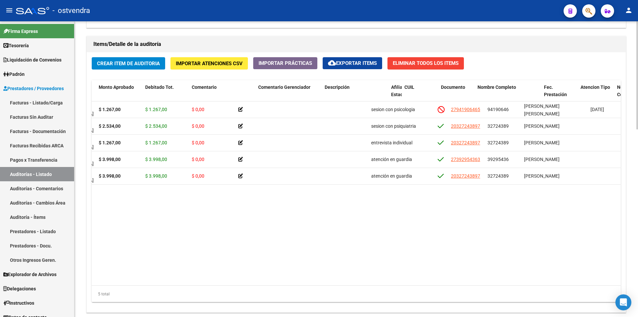
scroll to position [0, 137]
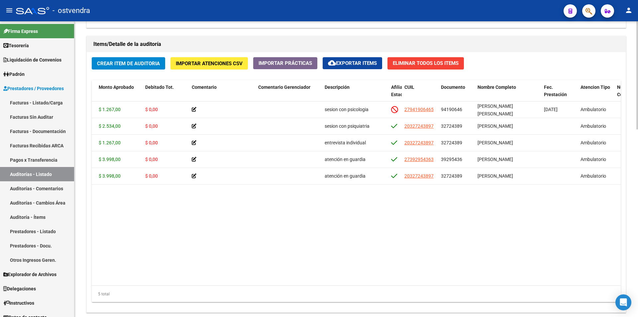
drag, startPoint x: 636, startPoint y: 248, endPoint x: 638, endPoint y: 186, distance: 62.5
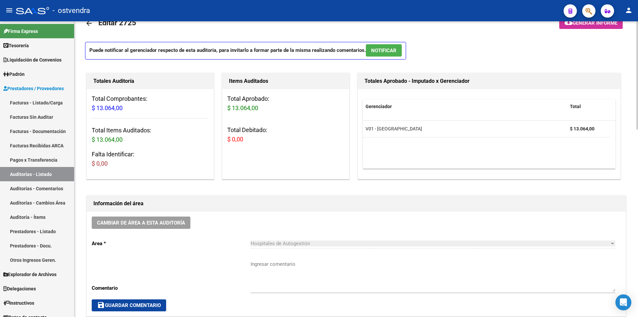
scroll to position [16, 0]
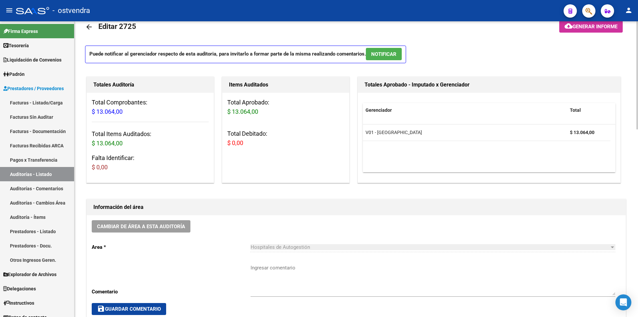
drag, startPoint x: 406, startPoint y: 59, endPoint x: 402, endPoint y: 58, distance: 4.0
click at [404, 59] on p "Puede notificar al gerenciador respecto de esta auditoria, para invitarlo a for…" at bounding box center [245, 55] width 321 height 18
click at [402, 58] on button "NOTIFICAR" at bounding box center [384, 54] width 36 height 12
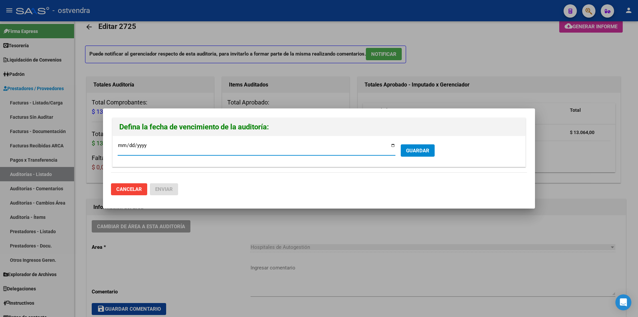
type input "[DATE]"
click at [409, 145] on button "GUARDAR" at bounding box center [418, 150] width 34 height 12
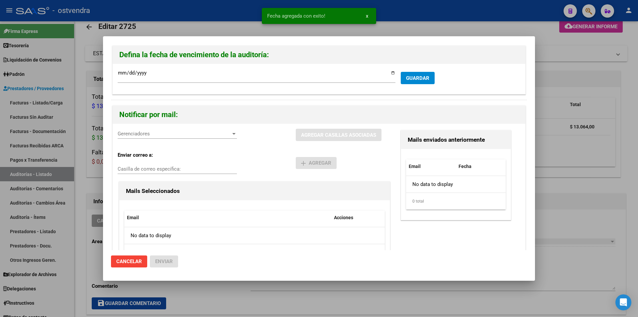
click at [147, 138] on div "Gerenciadores Gerenciadores" at bounding box center [177, 134] width 119 height 10
click at [148, 146] on span "V01 - Viasano - $ 13.064,00" at bounding box center [178, 148] width 120 height 15
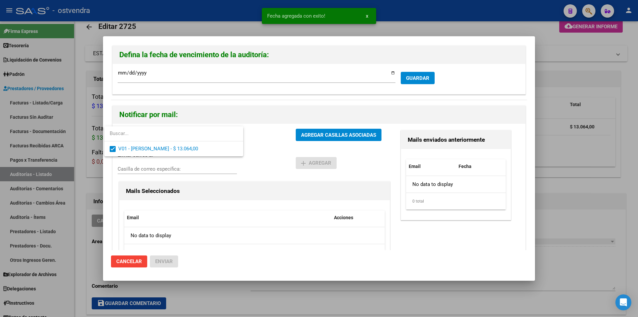
click at [298, 134] on div at bounding box center [319, 158] width 638 height 317
click at [298, 134] on button "AGREGAR CASILLAS ASOCIADAS" at bounding box center [339, 135] width 86 height 12
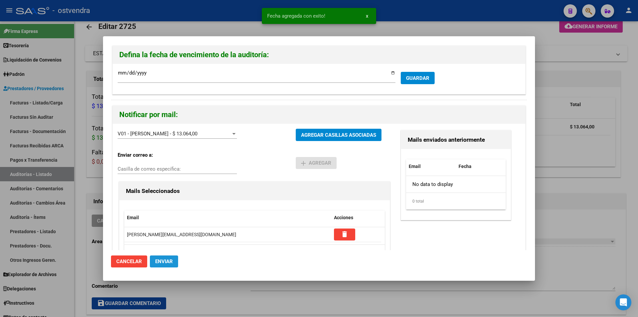
click at [175, 265] on button "Enviar" at bounding box center [164, 261] width 28 height 12
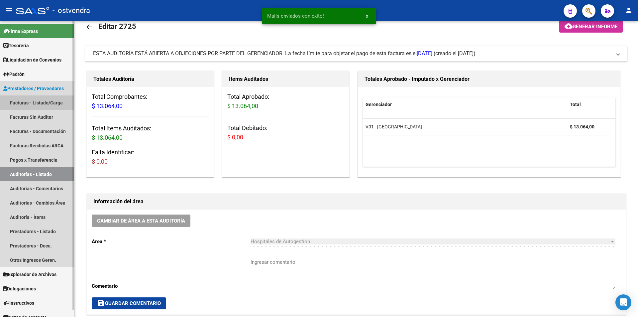
click at [64, 102] on link "Facturas - Listado/Carga" at bounding box center [37, 102] width 74 height 14
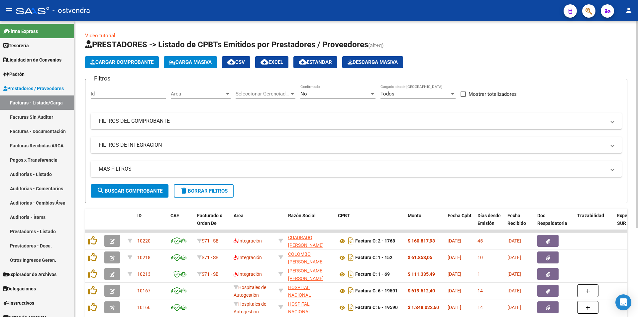
click at [343, 175] on mat-expansion-panel-header "MAS FILTROS" at bounding box center [356, 169] width 531 height 16
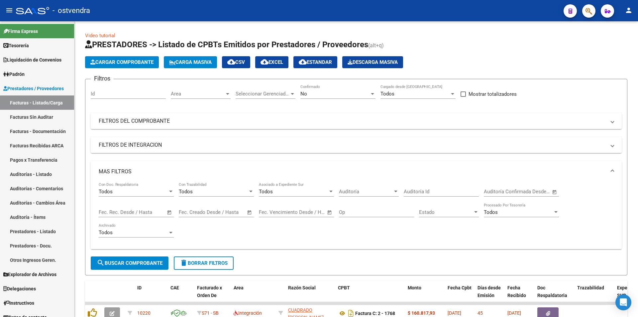
drag, startPoint x: 92, startPoint y: 162, endPoint x: 74, endPoint y: 154, distance: 19.3
click at [92, 162] on mat-expansion-panel-header "MAS FILTROS" at bounding box center [356, 171] width 531 height 21
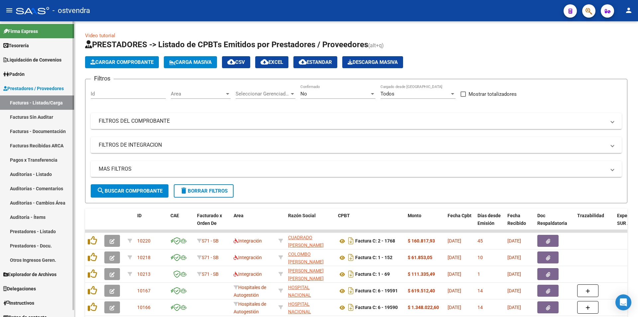
click at [68, 110] on link "Facturas Sin Auditar" at bounding box center [37, 117] width 74 height 14
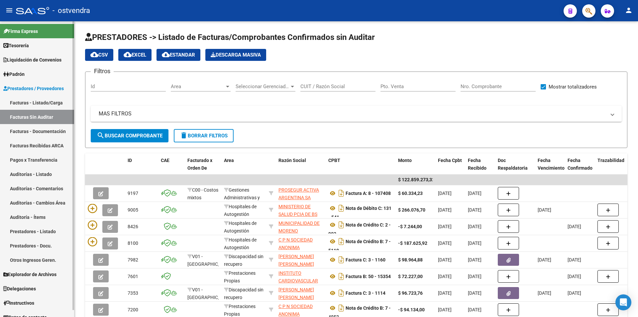
click at [71, 108] on link "Facturas - Listado/Carga" at bounding box center [37, 102] width 74 height 14
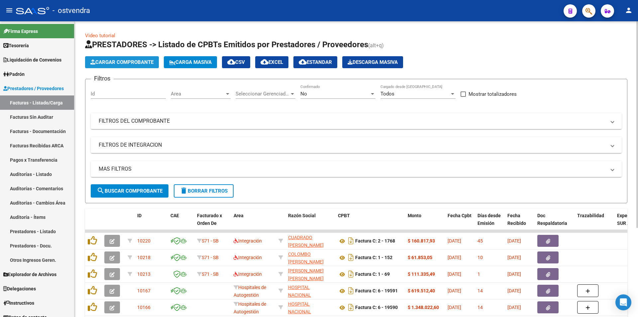
click at [112, 66] on button "Cargar Comprobante" at bounding box center [122, 62] width 74 height 12
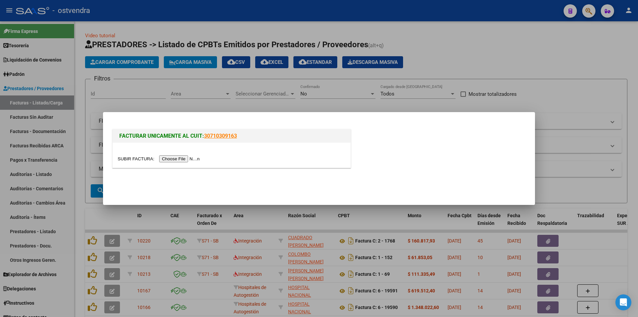
click at [201, 156] on input "file" at bounding box center [160, 158] width 84 height 7
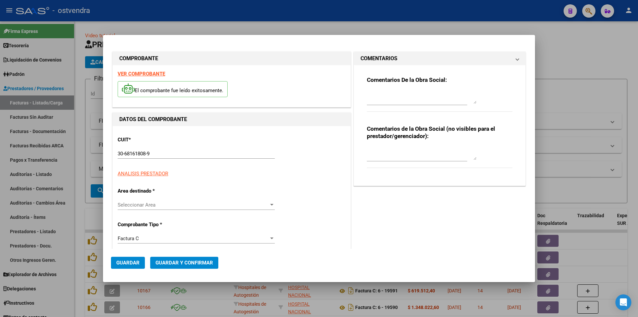
type input "[DATE]"
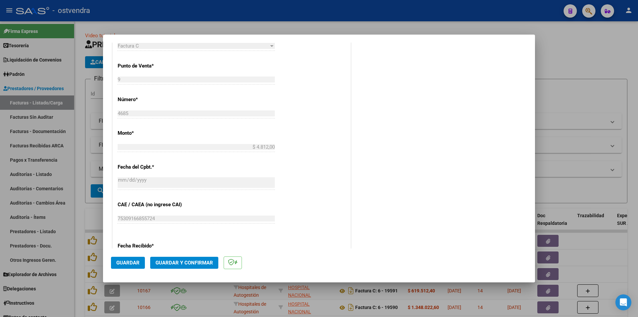
scroll to position [223, 0]
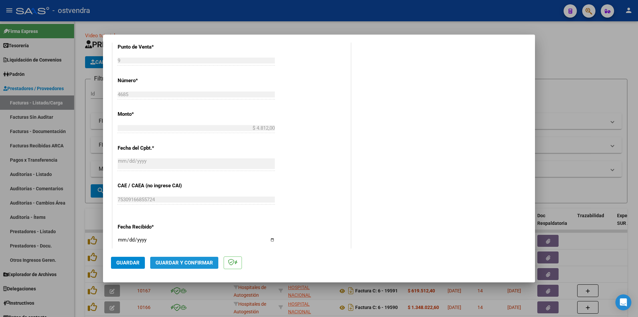
click at [174, 257] on button "Guardar y Confirmar" at bounding box center [184, 263] width 68 height 12
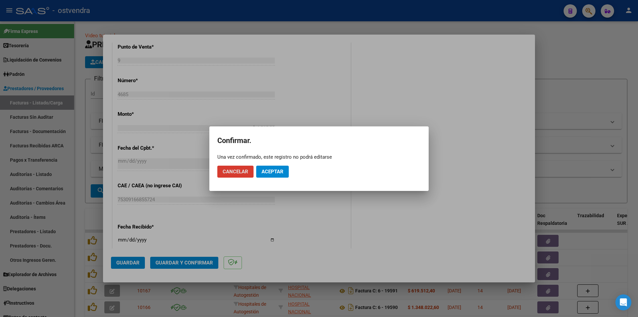
click at [277, 167] on button "Aceptar" at bounding box center [272, 172] width 33 height 12
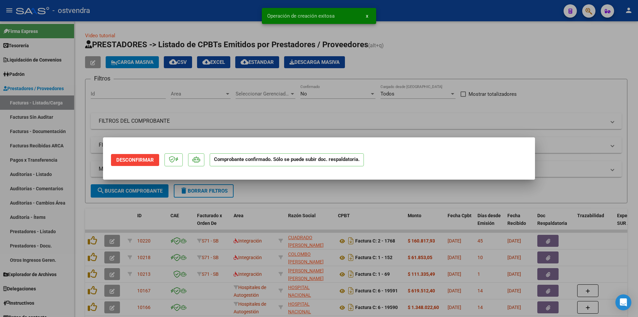
scroll to position [0, 0]
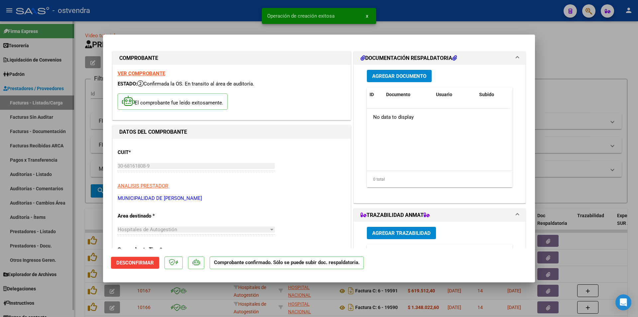
drag, startPoint x: 65, startPoint y: 131, endPoint x: 63, endPoint y: 126, distance: 5.8
click at [65, 130] on div at bounding box center [319, 158] width 638 height 317
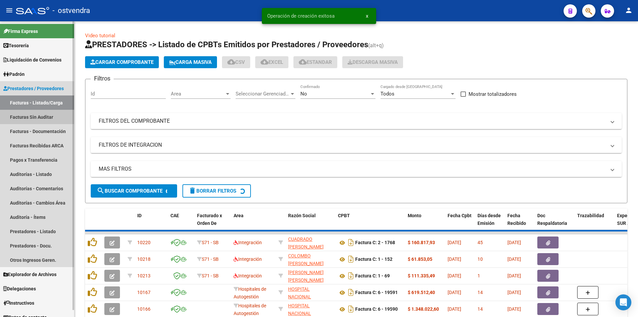
click at [63, 123] on link "Facturas Sin Auditar" at bounding box center [37, 117] width 74 height 14
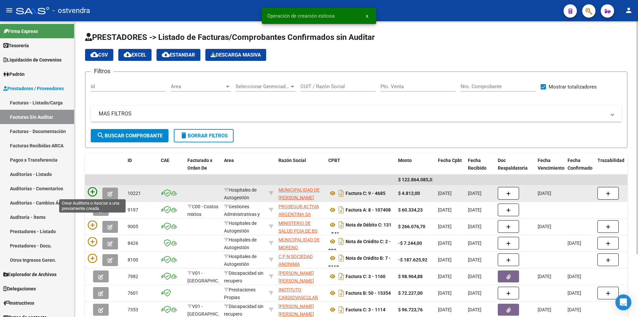
click at [93, 191] on icon at bounding box center [92, 191] width 9 height 9
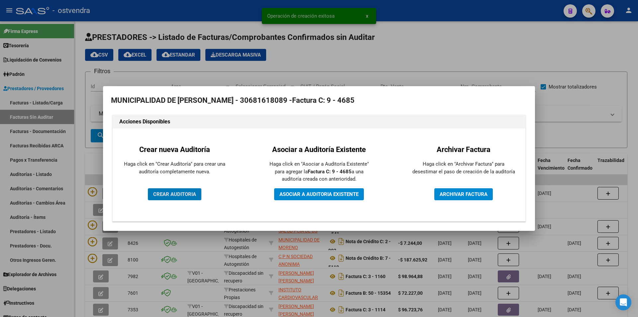
click at [188, 190] on button "CREAR AUDITORIA" at bounding box center [175, 194] width 54 height 12
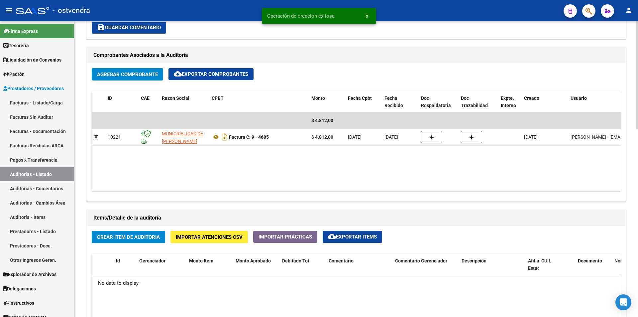
scroll to position [302, 0]
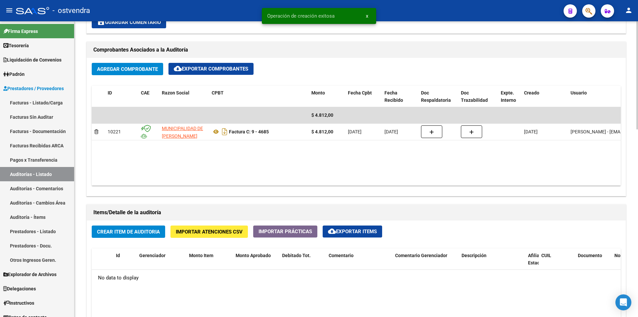
click at [638, 222] on div at bounding box center [638, 186] width 2 height 108
click at [160, 229] on span "Crear Item de Auditoria" at bounding box center [128, 232] width 63 height 6
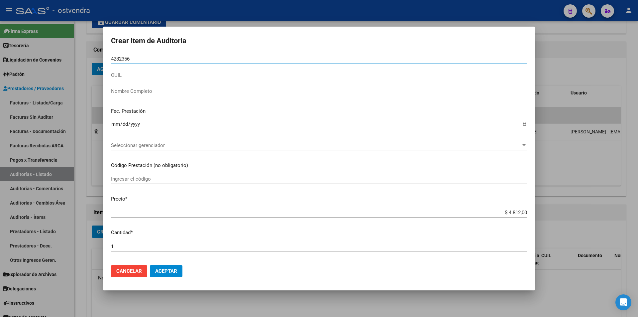
type input "42823569"
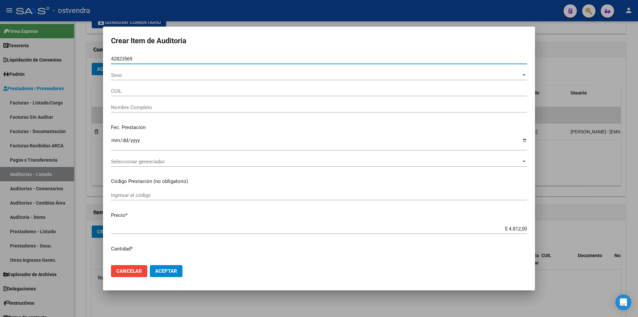
type input "27428235695"
type input "[PERSON_NAME]"
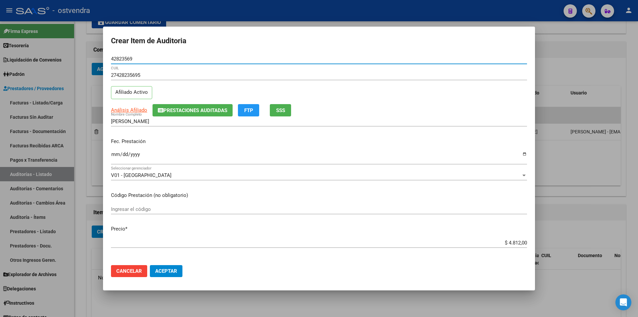
type input "42823569"
click at [523, 244] on app-form-text-field "Precio * $ 4.812,00 Ingresar el precio" at bounding box center [322, 235] width 422 height 21
click at [522, 242] on app-form-text-field "Precio * $ 4.812,00 Ingresar el precio" at bounding box center [322, 235] width 422 height 21
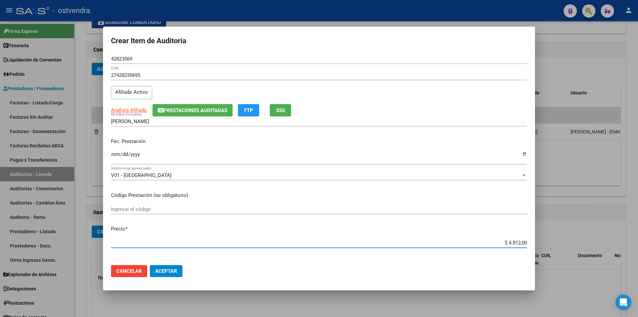
click at [522, 243] on input "$ 4.812,00" at bounding box center [319, 243] width 416 height 6
type input "$ 481,20"
type input "$ 48,12"
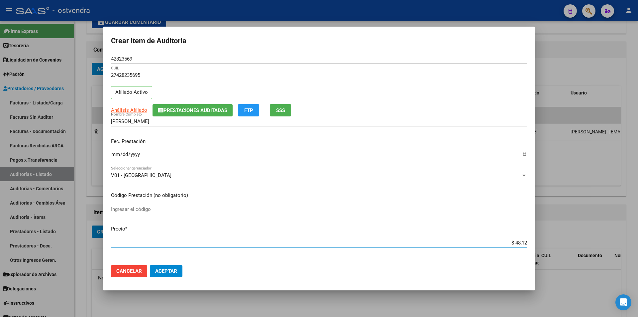
type input "$ 4,81"
type input "$ 0,48"
type input "$ 0,04"
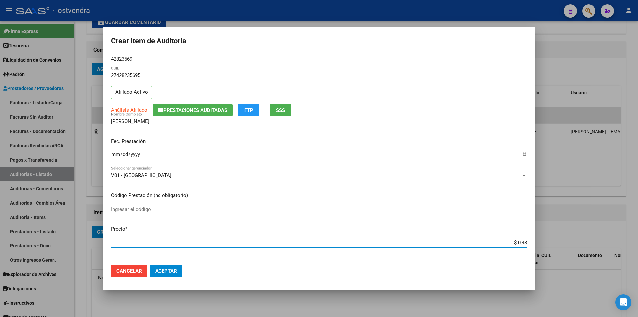
type input "$ 0,04"
type input "$ 0,06"
type input "$ 0,65"
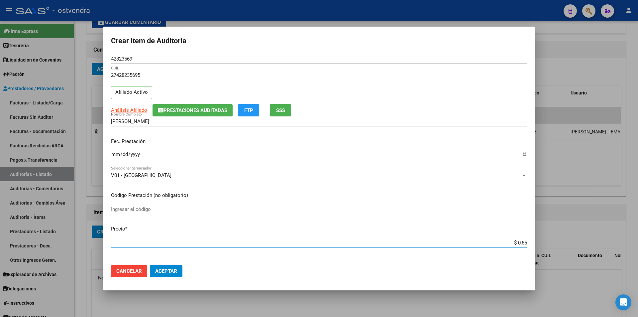
type input "$ 6,54"
type input "$ 65,40"
type input "$ 654,00"
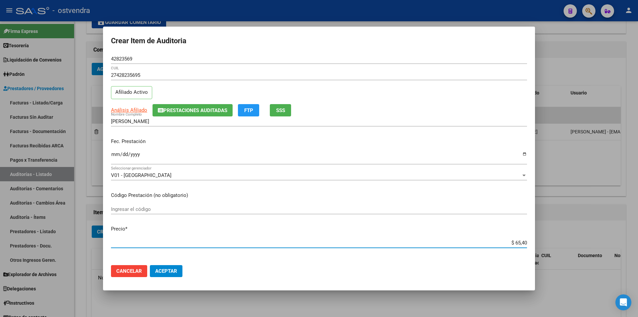
type input "$ 654,00"
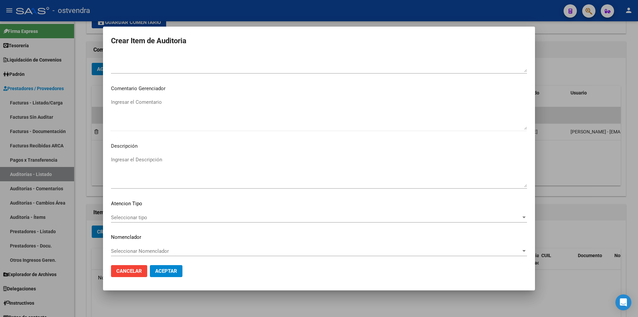
scroll to position [317, 0]
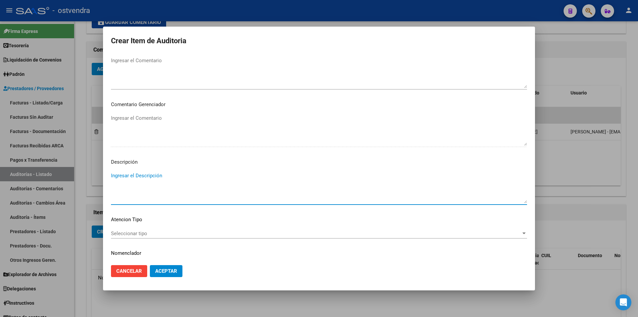
click at [299, 184] on textarea "Ingresar el Descripción" at bounding box center [319, 187] width 416 height 31
type textarea "consulta"
click at [206, 238] on div "Seleccionar tipo Seleccionar tipo" at bounding box center [319, 233] width 416 height 10
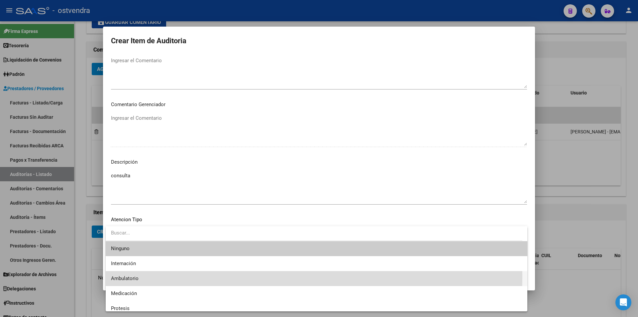
click at [185, 276] on span "Ambulatorio" at bounding box center [316, 278] width 411 height 15
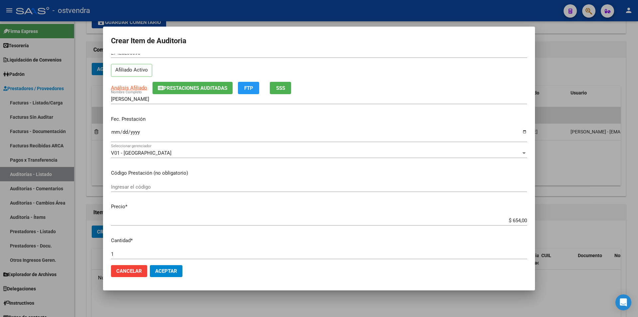
scroll to position [0, 0]
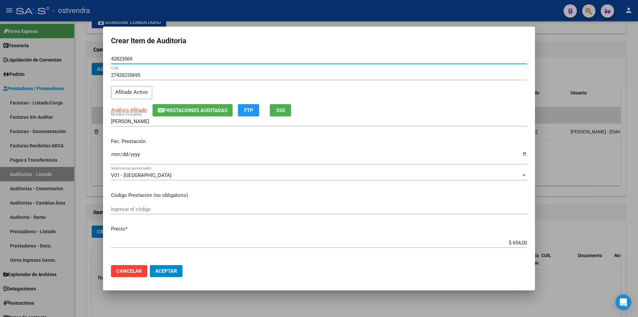
drag, startPoint x: 128, startPoint y: 60, endPoint x: 108, endPoint y: 60, distance: 20.0
click at [108, 60] on mat-dialog-content "42823569 Nro Documento 27428235695 CUIL Afiliado Activo Análisis Afiliado Prest…" at bounding box center [319, 157] width 432 height 206
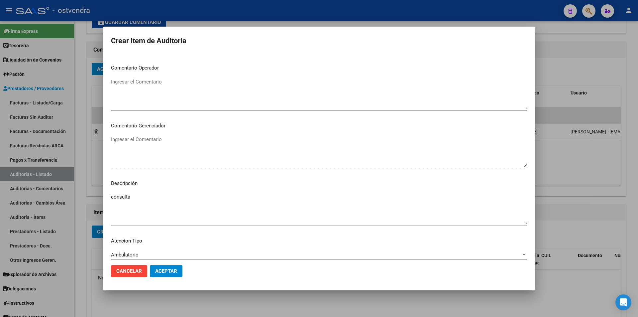
scroll to position [336, 0]
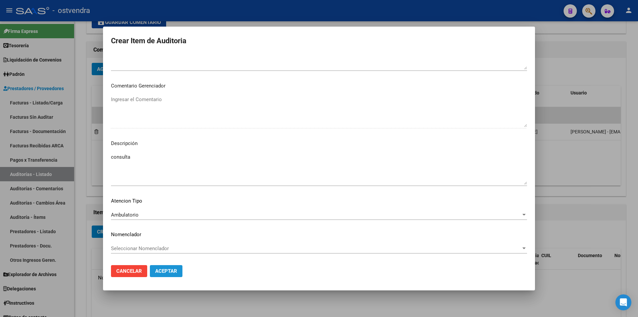
click at [170, 271] on span "Aceptar" at bounding box center [166, 271] width 22 height 6
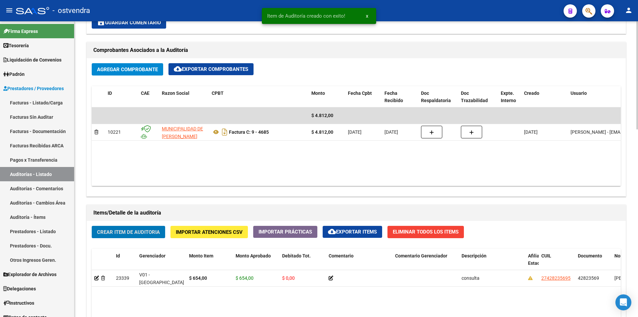
scroll to position [302, 0]
click at [123, 235] on button "Crear Item de Auditoria" at bounding box center [128, 231] width 73 height 12
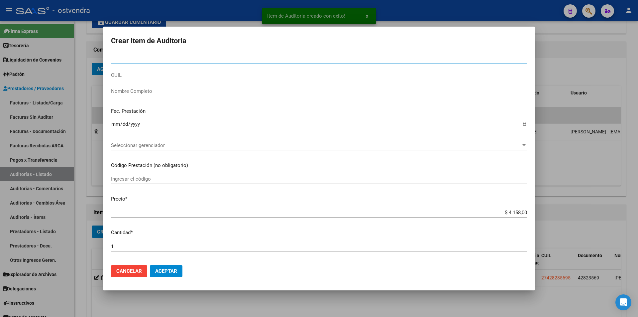
paste input "42823569"
type input "42823569"
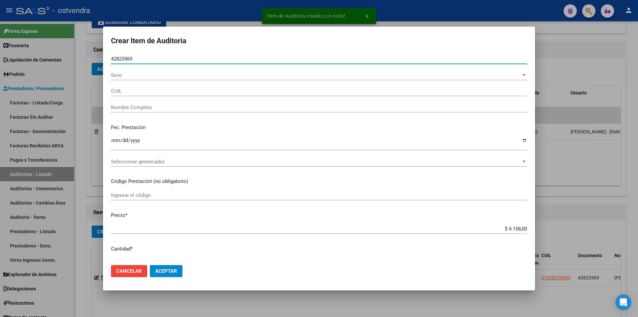
type input "27428235695"
type input "[PERSON_NAME]"
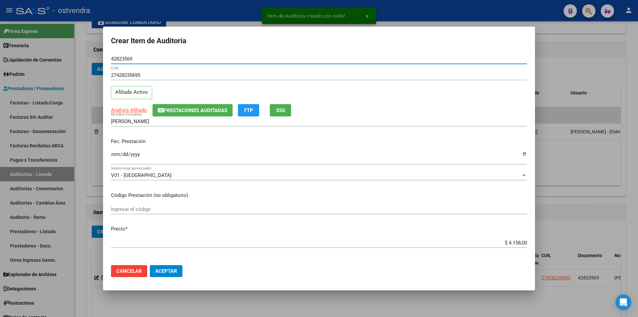
type input "42823569"
click at [521, 241] on input "$ 4.158,00" at bounding box center [319, 243] width 416 height 6
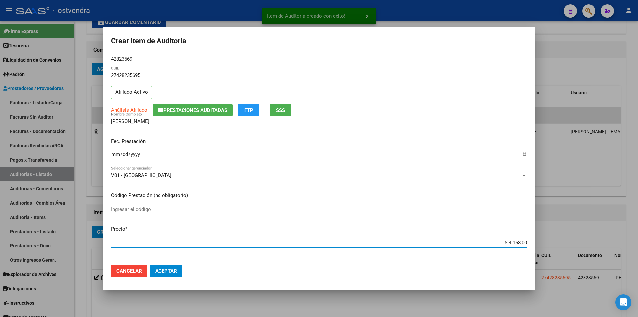
click at [521, 242] on input "$ 4.158,00" at bounding box center [319, 243] width 416 height 6
click at [522, 242] on input "$ 4.158,00" at bounding box center [319, 243] width 416 height 6
type input "$ 0,02"
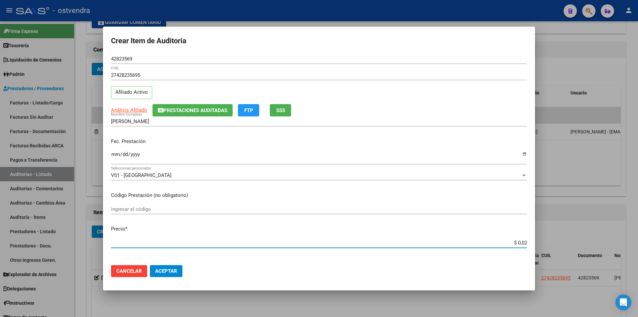
type input "$ 0,23"
type input "$ 2,30"
type input "$ 23,09"
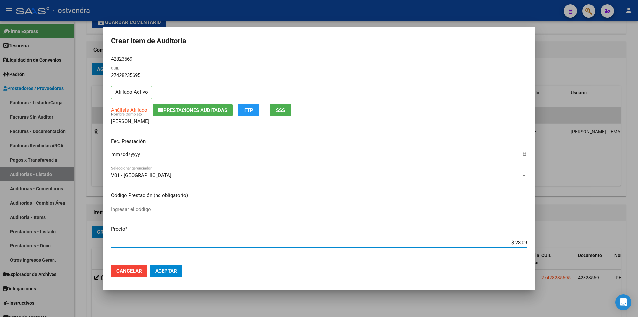
type input "$ 23,09"
type input "$ 2,30"
type input "$ 23,00"
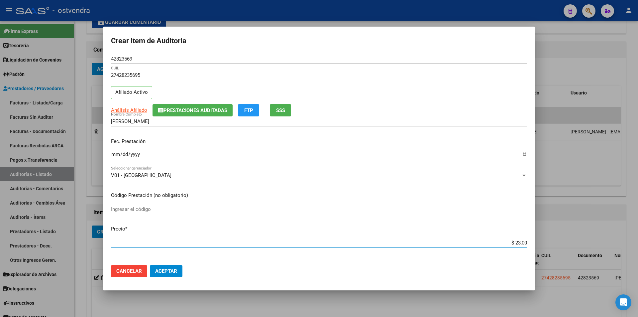
type input "$ 230,00"
type input "$ 23,00"
type input "$ 2,30"
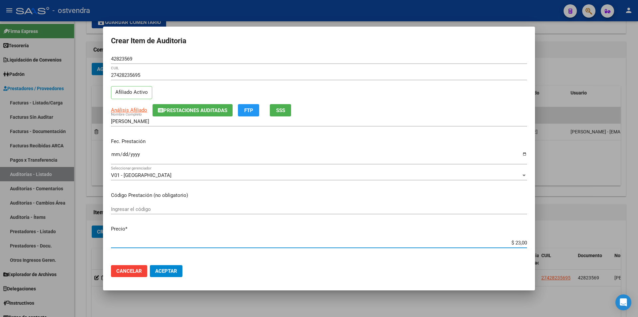
type input "$ 2,30"
type input "$ 23,09"
type input "$ 230,90"
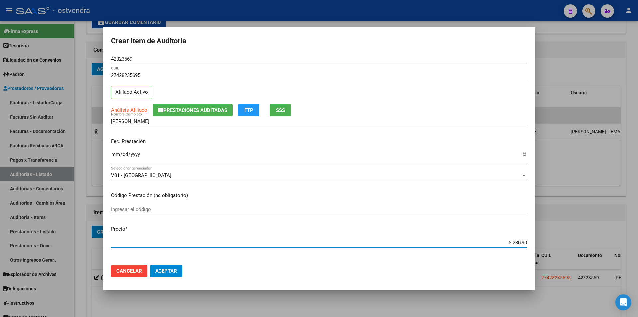
type input "$ 2.309,00"
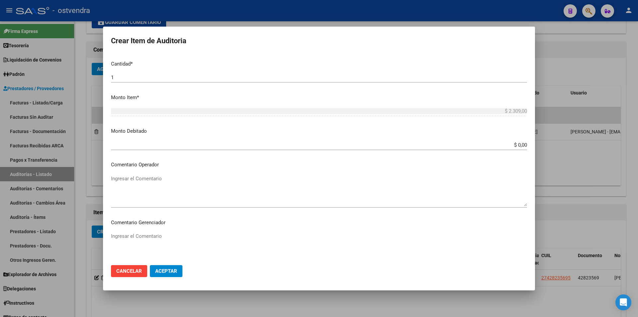
scroll to position [336, 0]
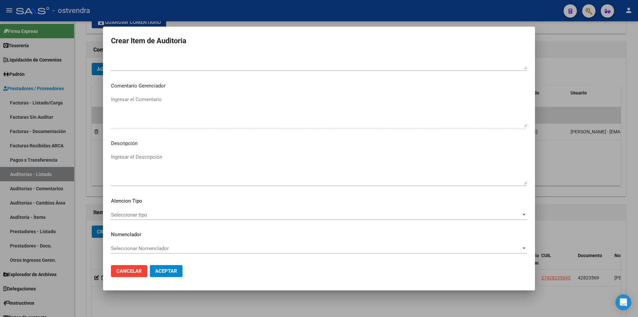
click at [209, 170] on textarea "Ingresar el Descripción" at bounding box center [319, 168] width 416 height 31
click at [119, 157] on textarea "tecnica de cepillada" at bounding box center [319, 168] width 416 height 31
click at [119, 158] on textarea "tecnica de cepillada" at bounding box center [319, 168] width 416 height 31
type textarea "técnica de cepillada"
click at [131, 213] on span "Seleccionar tipo" at bounding box center [316, 215] width 410 height 6
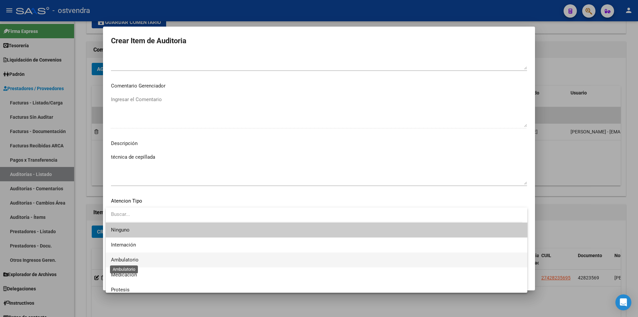
click at [138, 261] on span "Ambulatorio" at bounding box center [125, 260] width 28 height 6
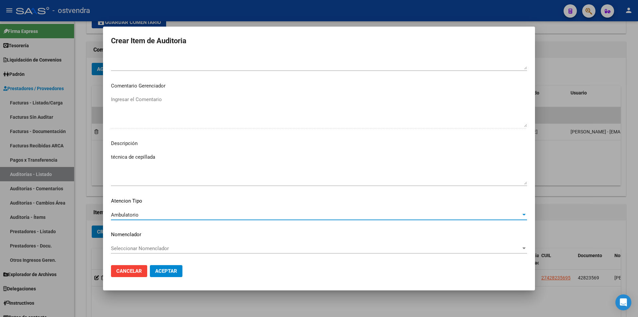
drag, startPoint x: 158, startPoint y: 271, endPoint x: 154, endPoint y: 271, distance: 3.3
click at [156, 271] on span "Aceptar" at bounding box center [166, 271] width 22 height 6
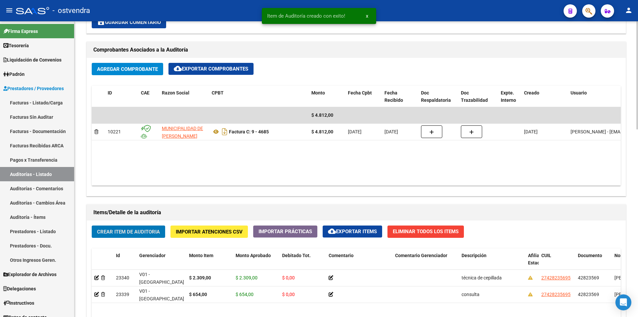
click at [143, 226] on button "Crear Item de Auditoria" at bounding box center [128, 231] width 73 height 12
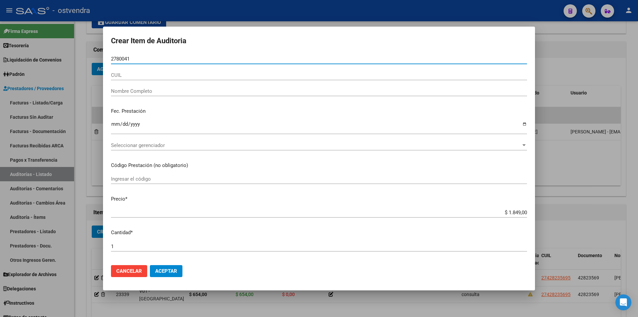
click at [116, 58] on input "2780041" at bounding box center [319, 59] width 416 height 6
click at [115, 59] on input "2780041" at bounding box center [319, 59] width 416 height 6
type input "27780041"
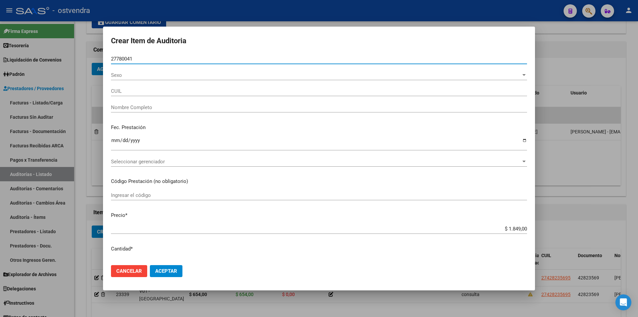
type input "20277800412"
type input "MARQUESIN JUAN RUBEN"
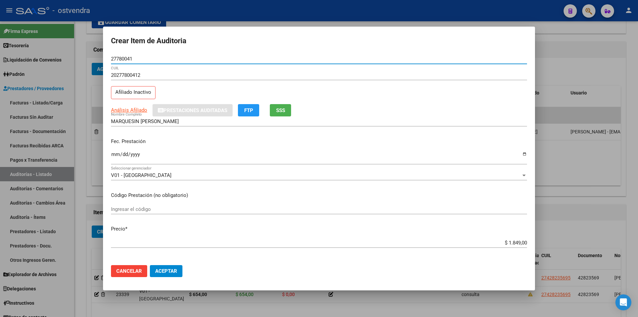
type input "27780041"
click at [112, 155] on input "Ingresar la fecha" at bounding box center [319, 157] width 416 height 11
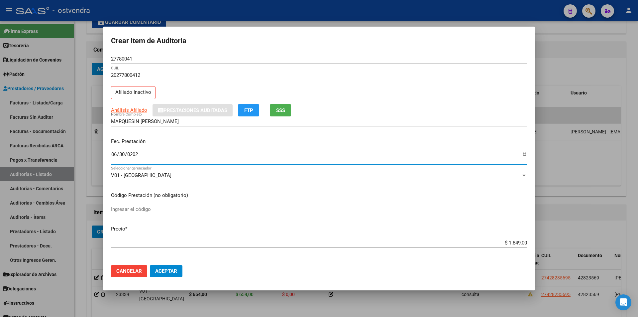
type input "2025-06-30"
click at [513, 240] on input "$ 1.849,00" at bounding box center [319, 243] width 416 height 6
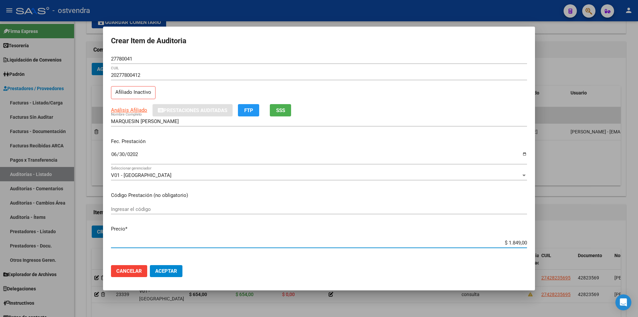
click at [523, 243] on app-form-text-field "Precio * $ 1.849,00 Ingresar el precio" at bounding box center [322, 235] width 422 height 21
click at [522, 240] on input "$ 1.849,00" at bounding box center [319, 243] width 416 height 6
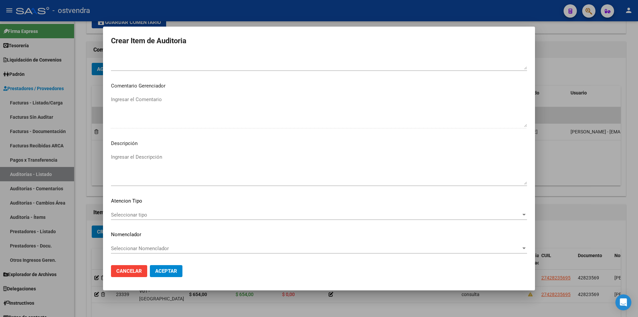
click at [306, 170] on textarea "Ingresar el Descripción" at bounding box center [319, 168] width 416 height 31
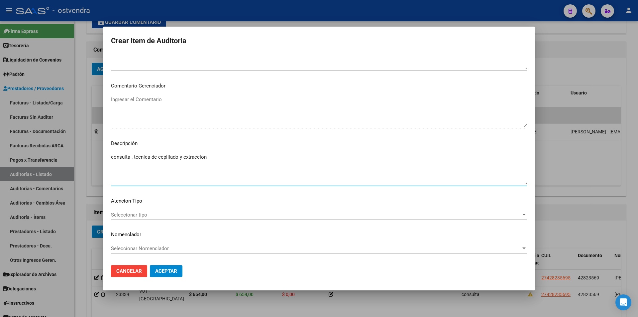
click at [205, 156] on textarea "consulta , tecnica de cepillado y extraccion" at bounding box center [319, 168] width 416 height 31
click at [205, 158] on textarea "consulta , tecnica de cepillado y extraccion" at bounding box center [319, 168] width 416 height 31
click at [202, 158] on textarea "consulta , tecnica de cepillado y extraccion" at bounding box center [319, 168] width 416 height 31
type textarea "consulta , técnica de cepillado y extracción"
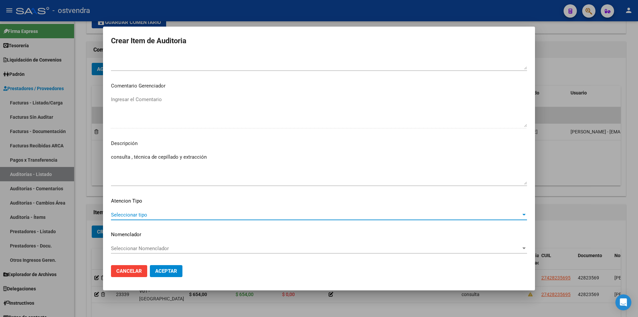
click at [164, 213] on span "Seleccionar tipo" at bounding box center [316, 215] width 410 height 6
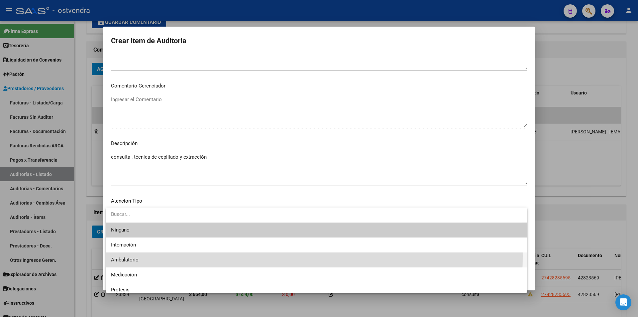
click at [165, 256] on span "Ambulatorio" at bounding box center [316, 259] width 411 height 15
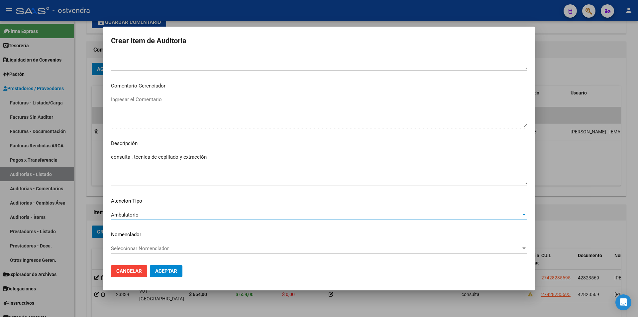
click at [168, 265] on mat-dialog-actions "Cancelar Aceptar" at bounding box center [319, 271] width 416 height 23
click at [168, 268] on span "Aceptar" at bounding box center [166, 271] width 22 height 6
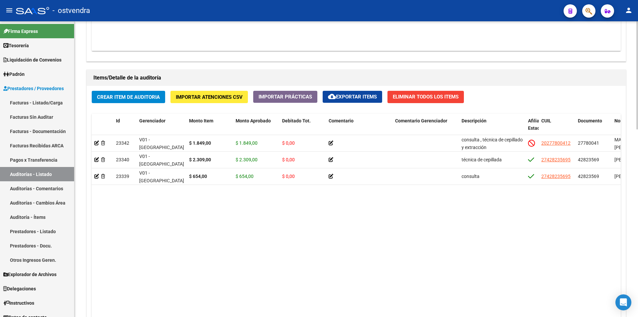
scroll to position [452, 0]
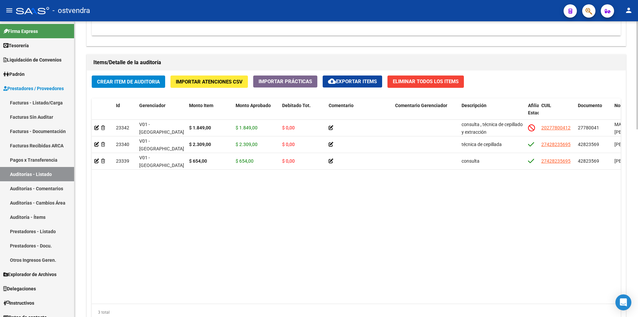
click at [638, 246] on div at bounding box center [638, 241] width 2 height 108
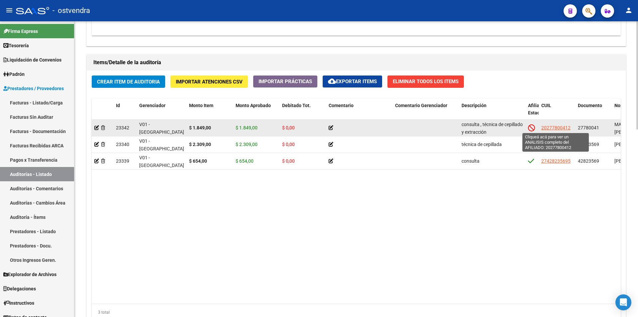
click at [563, 130] on span "20277800412" at bounding box center [556, 127] width 29 height 5
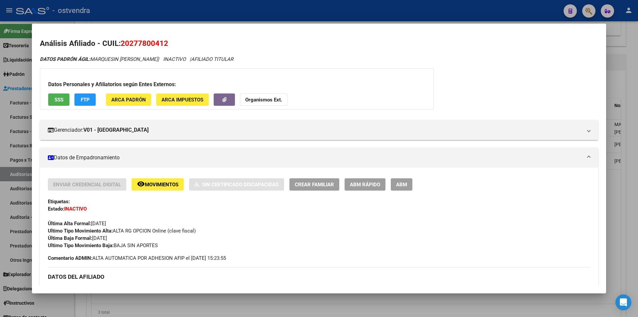
drag, startPoint x: 612, startPoint y: 159, endPoint x: 583, endPoint y: 198, distance: 49.2
click at [611, 162] on div at bounding box center [319, 158] width 638 height 317
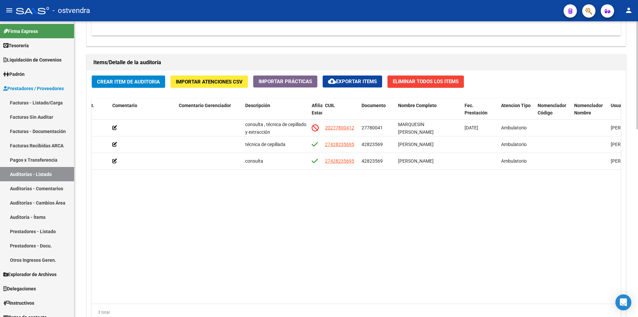
scroll to position [0, 215]
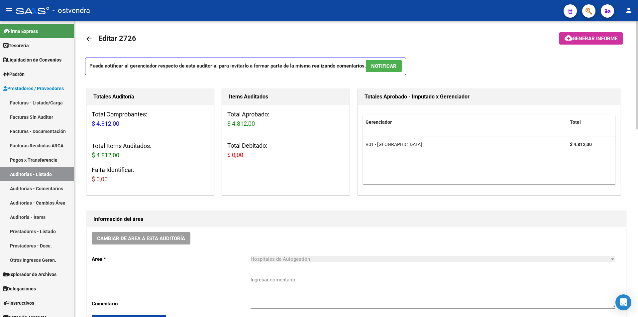
click at [385, 68] on span "NOTIFICAR" at bounding box center [383, 66] width 25 height 6
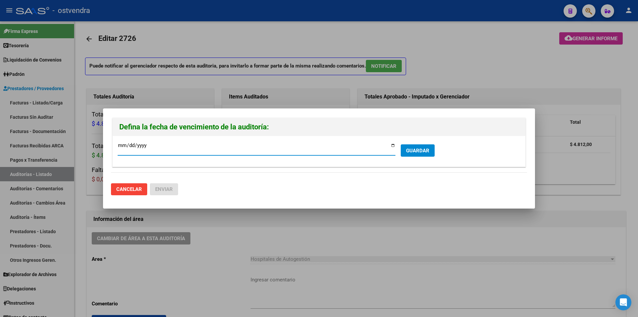
type input "[DATE]"
click at [428, 152] on span "GUARDAR" at bounding box center [417, 151] width 23 height 6
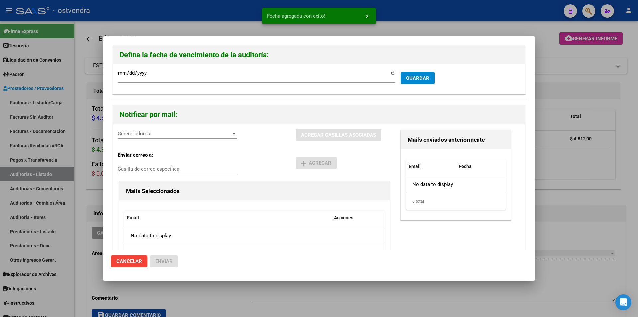
click at [167, 132] on span "Gerenciadores" at bounding box center [174, 134] width 113 height 6
click at [169, 150] on span "V01 - [PERSON_NAME] - $ 4.812,00" at bounding box center [178, 148] width 120 height 15
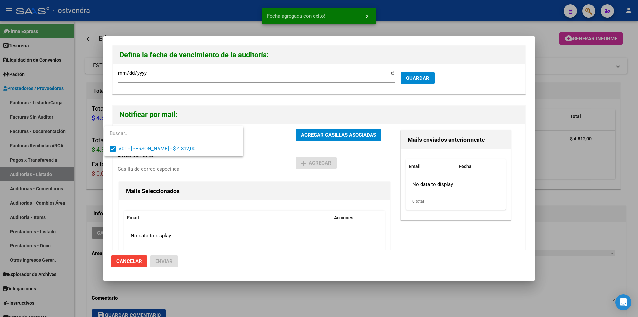
click at [294, 133] on div at bounding box center [319, 158] width 638 height 317
click at [296, 133] on button "AGREGAR CASILLAS ASOCIADAS" at bounding box center [339, 135] width 86 height 12
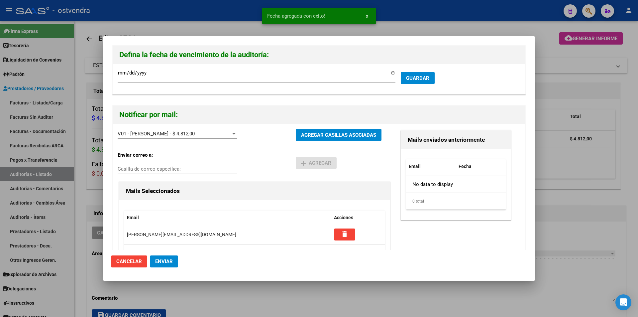
click at [157, 269] on mat-dialog-actions "Cancelar Enviar" at bounding box center [319, 261] width 416 height 23
click at [159, 264] on span "Enviar" at bounding box center [164, 261] width 18 height 6
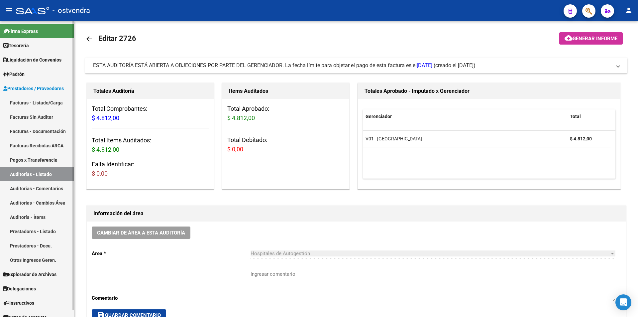
click at [66, 174] on link "Auditorías - Listado" at bounding box center [37, 174] width 74 height 14
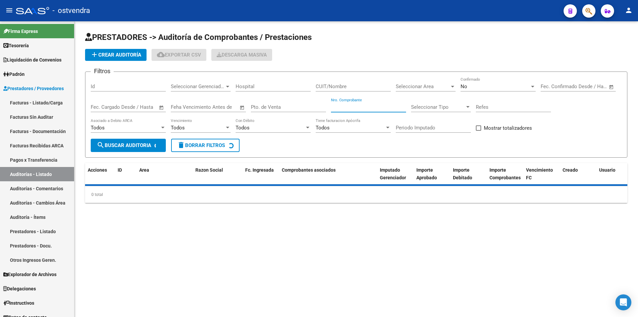
click at [351, 106] on input "Nro. Comprobante" at bounding box center [368, 107] width 75 height 6
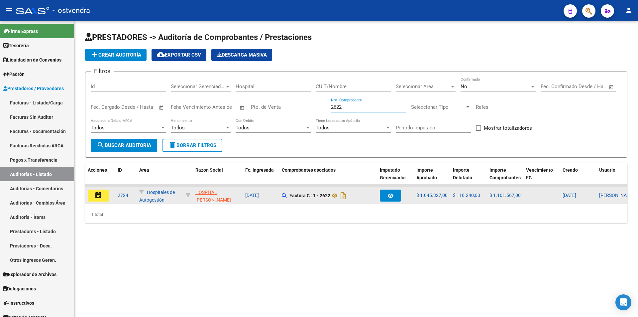
type input "2622"
click at [104, 197] on button "assignment" at bounding box center [98, 196] width 21 height 12
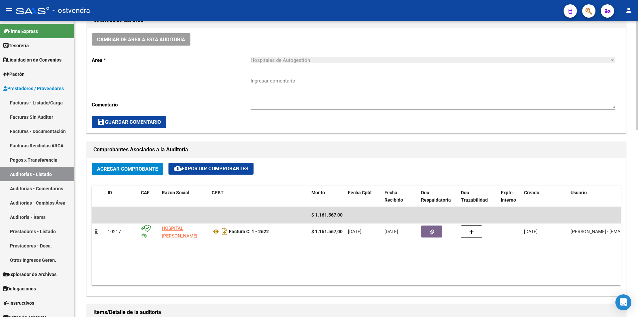
click at [636, 155] on div "arrow_back Editar 2724 cloud_download Generar informe ESTA AUDITORÍA ESTÁ ABIER…" at bounding box center [357, 225] width 566 height 803
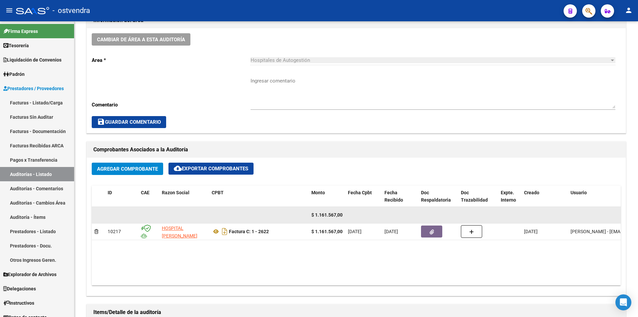
scroll to position [199, 0]
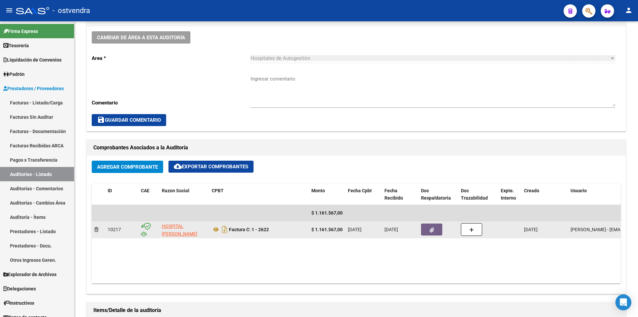
drag, startPoint x: 257, startPoint y: 229, endPoint x: 289, endPoint y: 236, distance: 33.3
click at [289, 236] on datatable-body-cell "Factura C: 1 - 2622" at bounding box center [259, 229] width 100 height 16
copy strong "Factura C: 1 - 2622"
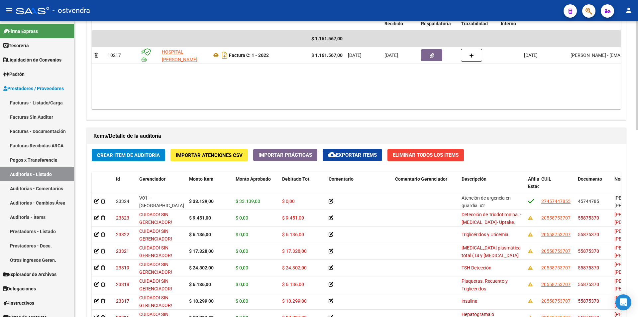
scroll to position [383, 0]
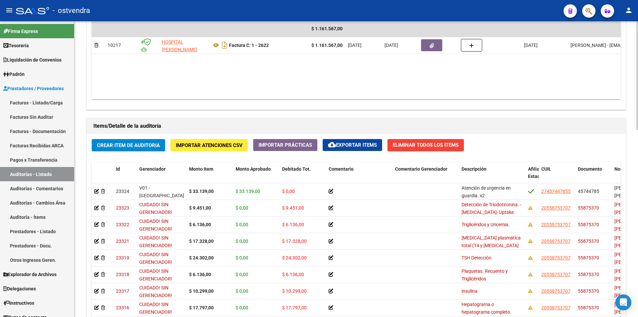
click at [638, 210] on div at bounding box center [638, 216] width 2 height 109
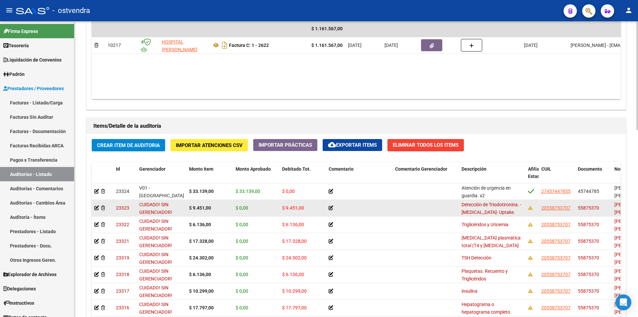
drag, startPoint x: 578, startPoint y: 207, endPoint x: 599, endPoint y: 207, distance: 20.9
click at [602, 209] on div "55875370" at bounding box center [593, 208] width 31 height 8
copy span "55875370"
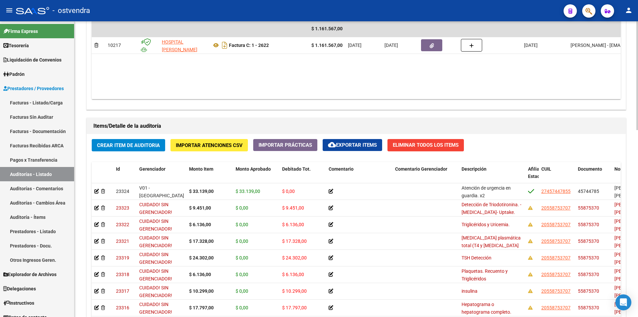
drag, startPoint x: 636, startPoint y: 196, endPoint x: 638, endPoint y: 203, distance: 7.5
click at [636, 210] on div "arrow_back Editar 2724 cloud_download Generar informe ESTA AUDITORÍA ESTÁ ABIER…" at bounding box center [356, 39] width 564 height 803
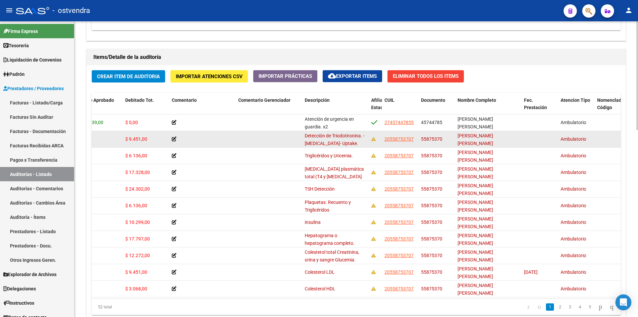
scroll to position [0, 0]
drag, startPoint x: 455, startPoint y: 135, endPoint x: 480, endPoint y: 142, distance: 25.4
click at [480, 142] on datatable-body-cell "[PERSON_NAME] [PERSON_NAME]" at bounding box center [488, 139] width 67 height 16
copy span "[PERSON_NAME] [PERSON_NAME]"
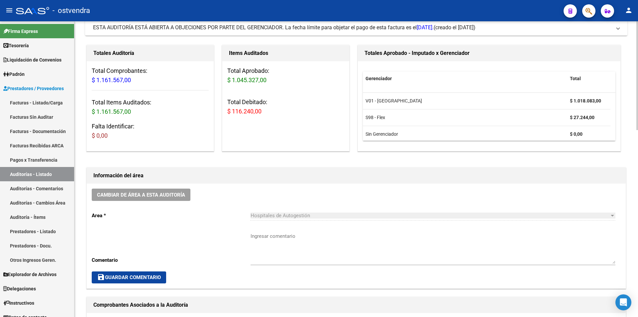
scroll to position [32, 0]
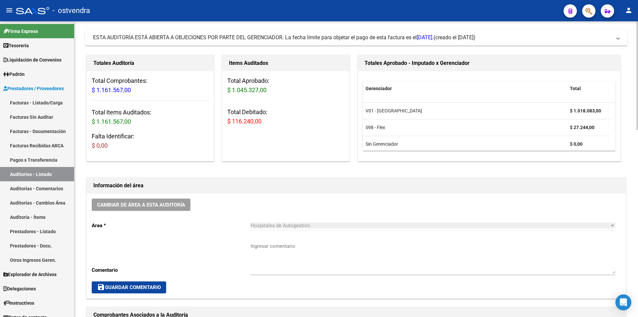
drag, startPoint x: 232, startPoint y: 120, endPoint x: 265, endPoint y: 125, distance: 33.0
click at [265, 125] on div "Total Aprobado: $ 1.045.327,00 Total Debitado: $ 116.240,00" at bounding box center [285, 103] width 127 height 65
copy span "$ 116.240,00"
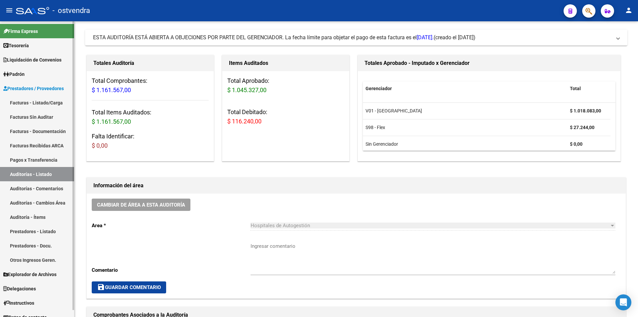
click at [21, 107] on link "Facturas - Listado/Carga" at bounding box center [37, 102] width 74 height 14
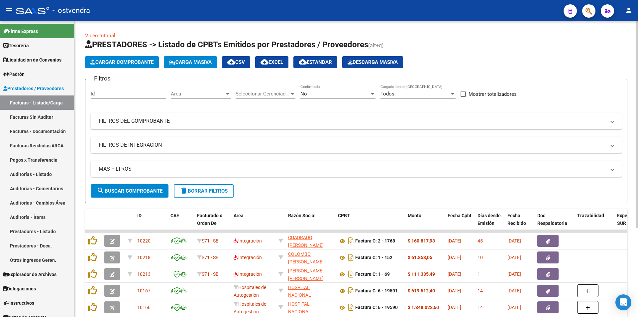
click at [101, 68] on app-list-header "PRESTADORES -> Listado de CPBTs Emitidos por Prestadores / Proveedores (alt+q) …" at bounding box center [356, 121] width 543 height 164
click at [104, 64] on span "Cargar Comprobante" at bounding box center [121, 62] width 63 height 6
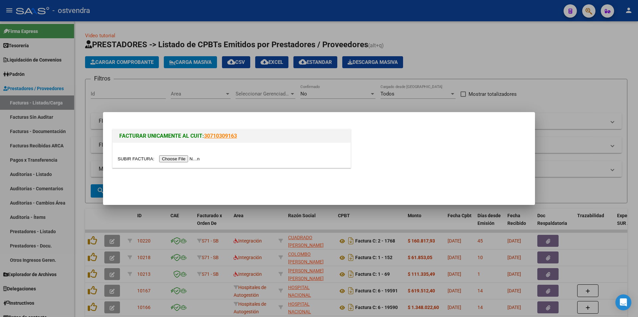
click at [171, 162] on input "file" at bounding box center [160, 158] width 84 height 7
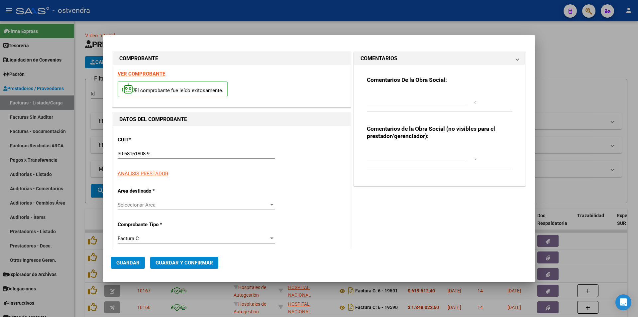
type input "[DATE]"
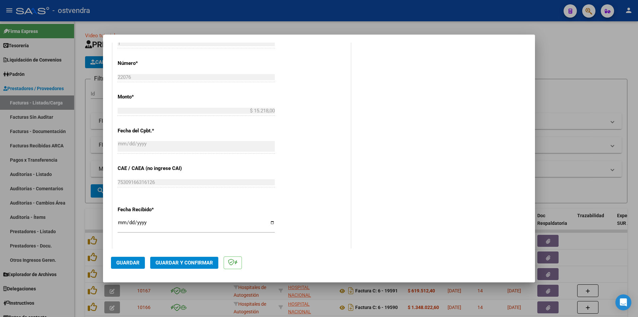
scroll to position [243, 0]
click at [204, 257] on button "Guardar y Confirmar" at bounding box center [184, 263] width 68 height 12
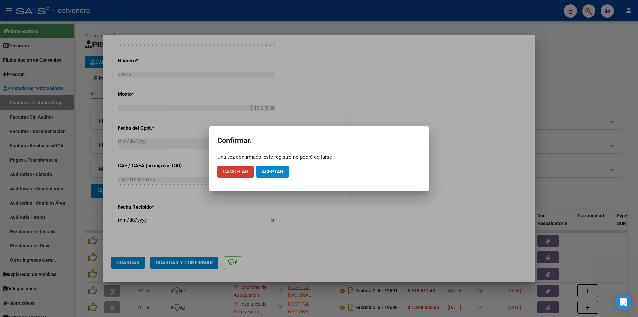
click at [287, 172] on button "Aceptar" at bounding box center [272, 172] width 33 height 12
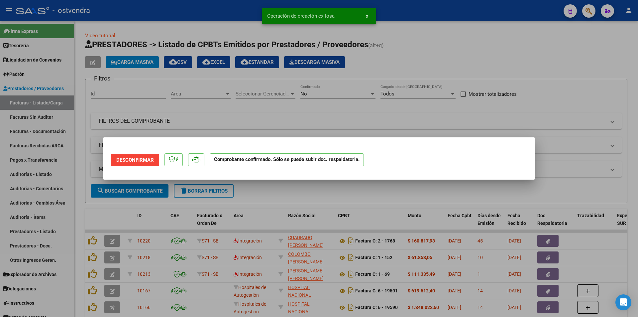
scroll to position [0, 0]
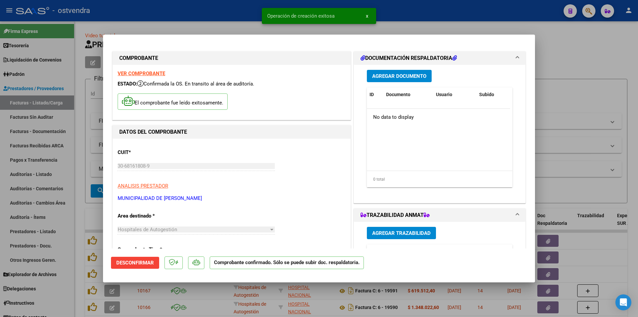
click at [38, 203] on div at bounding box center [319, 158] width 638 height 317
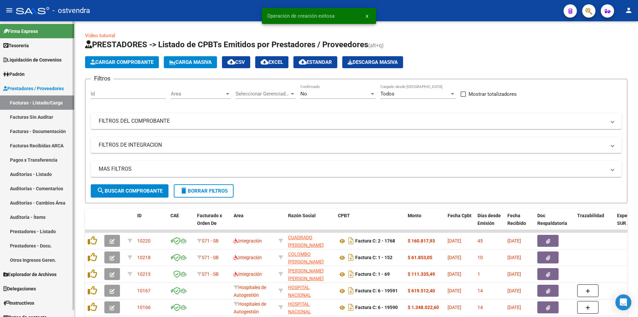
click at [59, 120] on link "Facturas Sin Auditar" at bounding box center [37, 117] width 74 height 14
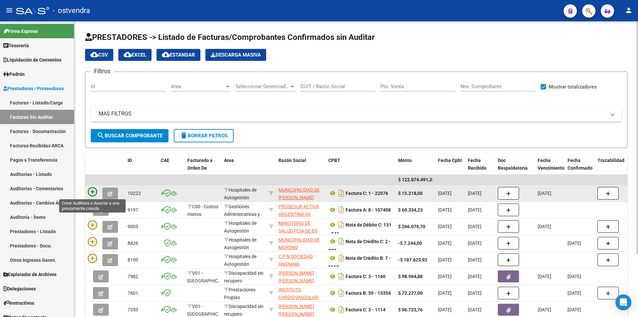
click at [91, 194] on icon at bounding box center [92, 191] width 9 height 9
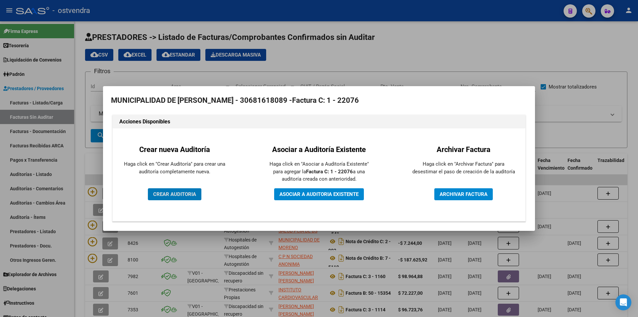
click at [178, 194] on span "CREAR AUDITORIA" at bounding box center [174, 194] width 43 height 6
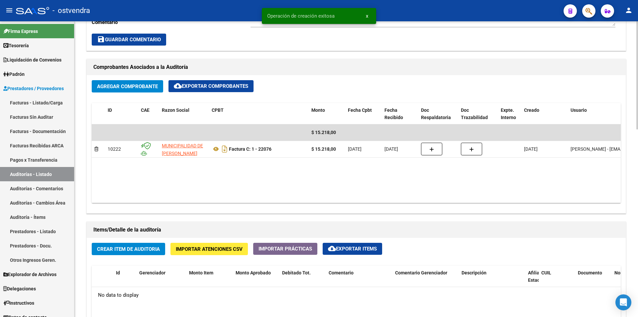
scroll to position [329, 0]
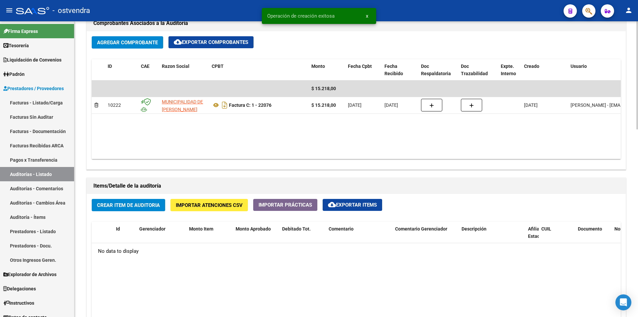
click at [629, 237] on div "arrow_back Editar 2727 cloud_download Generar informe Puede notificar al gerenc…" at bounding box center [357, 97] width 566 height 809
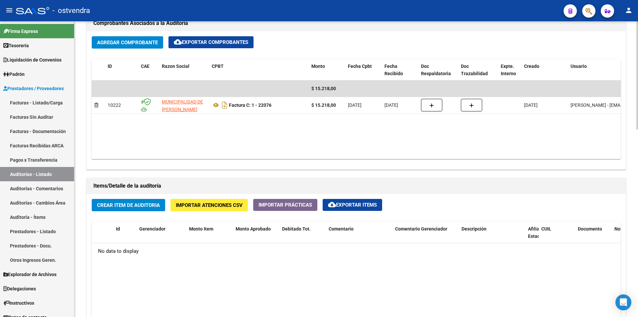
click at [144, 203] on span "Crear Item de Auditoria" at bounding box center [128, 205] width 63 height 6
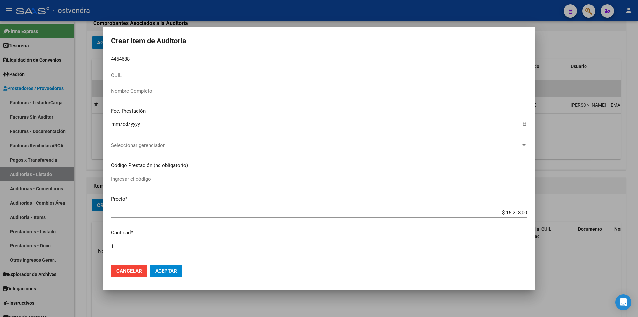
type input "44546885"
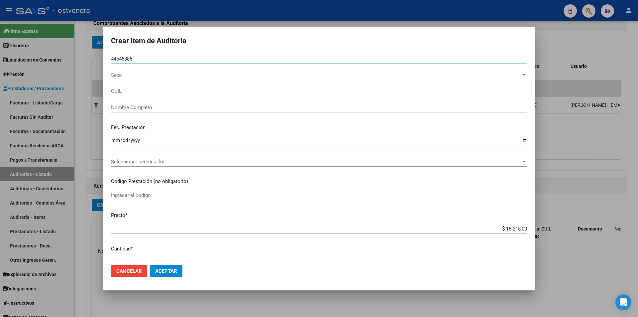
type input "20445468852"
type input "[PERSON_NAME] [PERSON_NAME]"
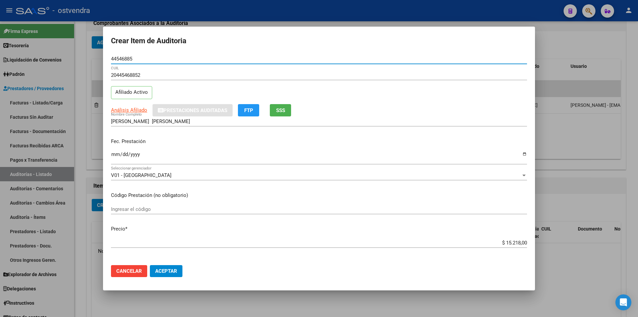
type input "44546885"
click at [521, 240] on input "$ 15.218,00" at bounding box center [319, 243] width 416 height 6
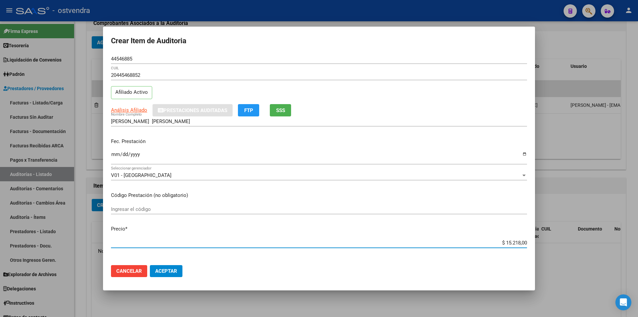
type input "$ 1.521,80"
type input "$ 152,18"
type input "$ 15,21"
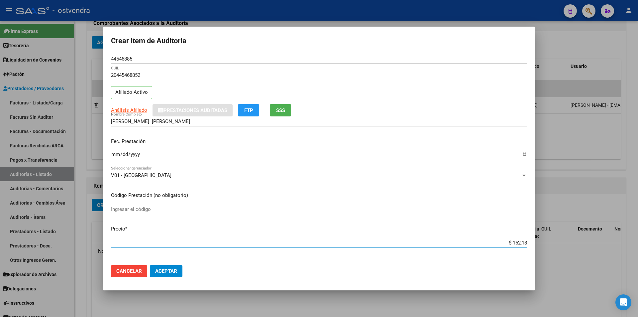
type input "$ 15,21"
type input "$ 1,52"
type input "$ 0,15"
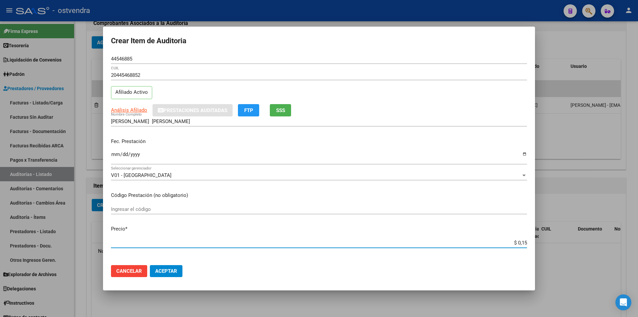
type input "$ 0,01"
type input "$ 0,07"
type input "$ 0,76"
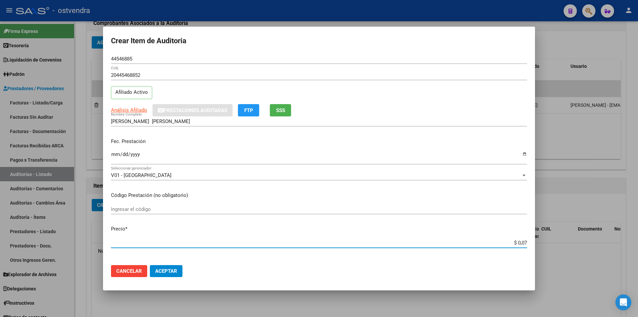
type input "$ 0,76"
type input "$ 7,60"
type input "$ 76,09"
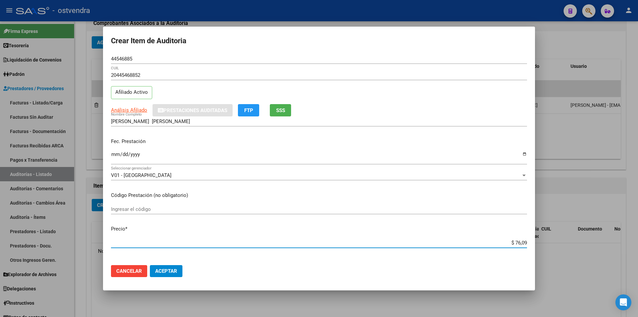
type input "$ 760,90"
type input "$ 7.609,00"
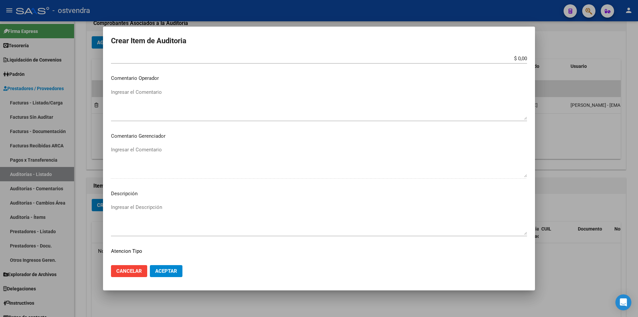
scroll to position [286, 0]
click at [332, 219] on textarea "Ingresar el Descripción" at bounding box center [319, 218] width 416 height 31
click at [112, 207] on textarea "atencion en domicilio" at bounding box center [319, 218] width 416 height 31
click at [113, 207] on textarea "atencion en domicilio" at bounding box center [319, 218] width 416 height 31
click at [115, 207] on textarea "atencion en domicilio" at bounding box center [319, 218] width 416 height 31
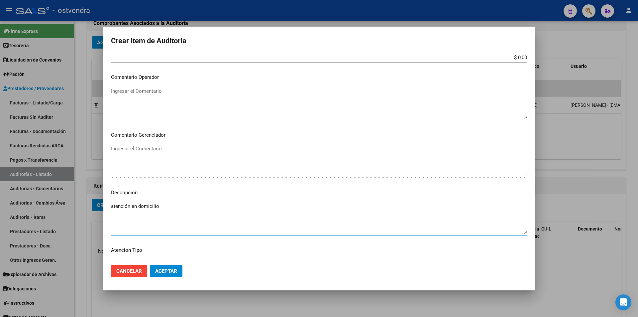
type textarea "atención en domicilio"
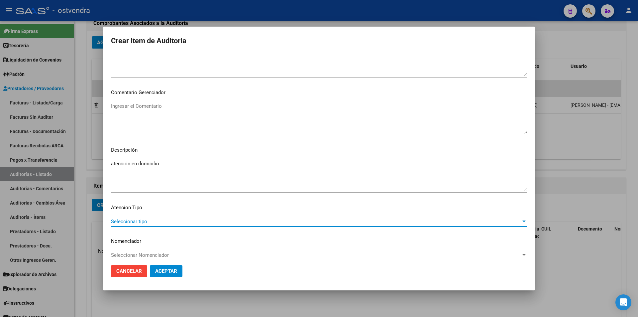
click at [406, 221] on span "Seleccionar tipo" at bounding box center [316, 221] width 410 height 6
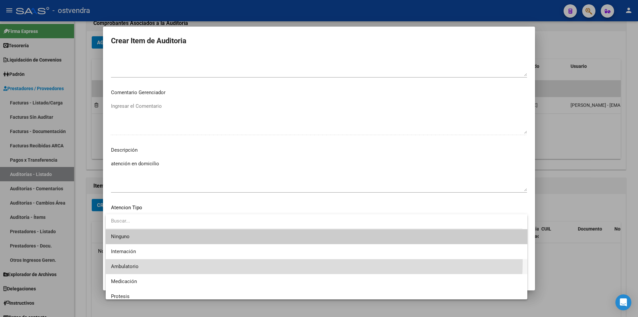
click at [289, 261] on span "Ambulatorio" at bounding box center [316, 266] width 411 height 15
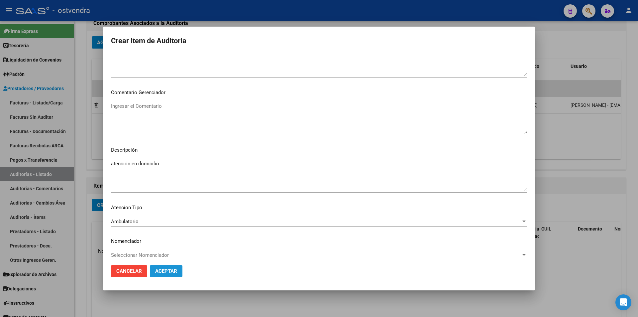
click at [157, 271] on span "Aceptar" at bounding box center [166, 271] width 22 height 6
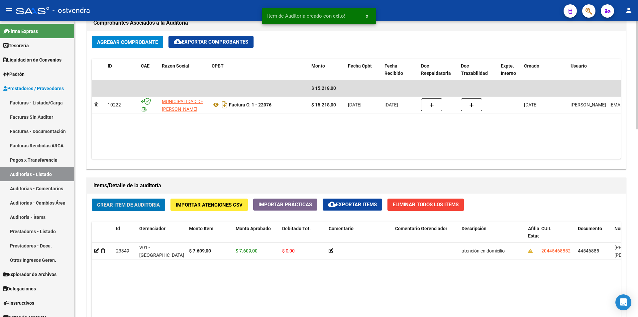
click at [138, 207] on span "Crear Item de Auditoria" at bounding box center [128, 205] width 63 height 6
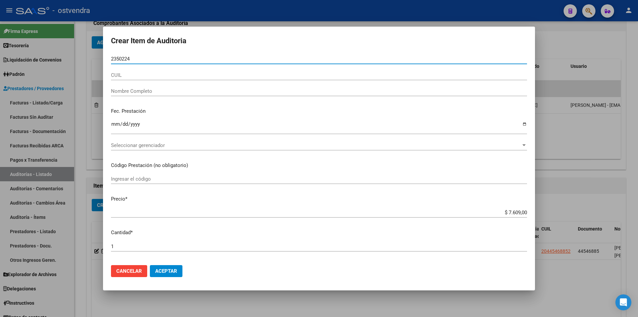
type input "23502245"
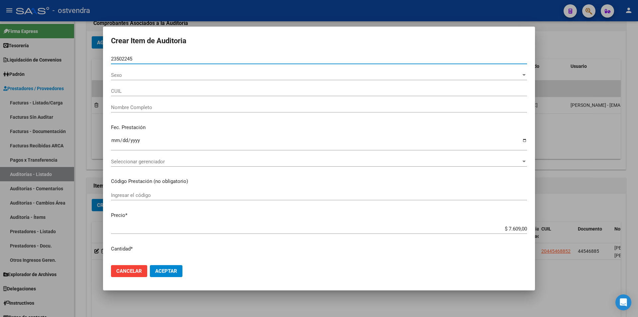
type input "27235022457"
type input "TOLEDO [PERSON_NAME]"
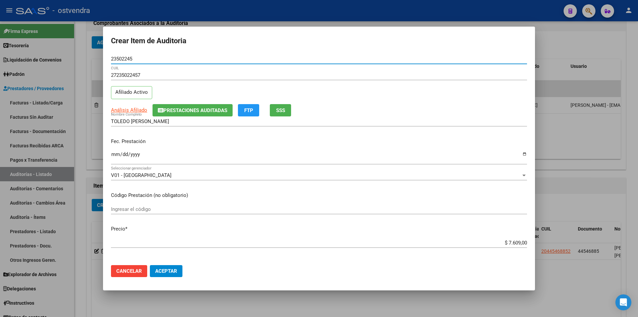
type input "23502245"
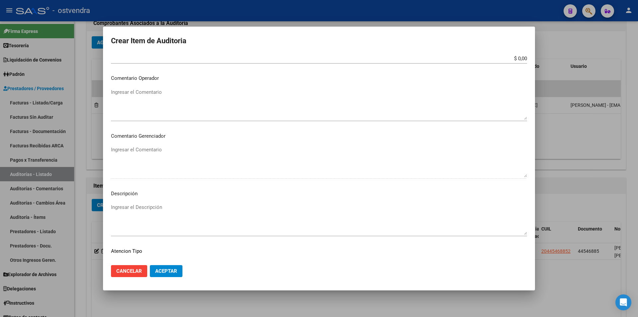
scroll to position [322, 0]
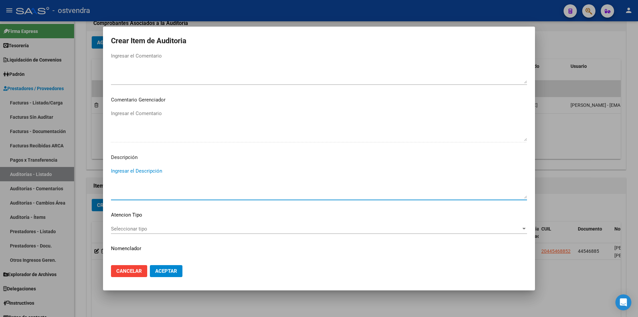
click at [331, 169] on textarea "Ingresar el Descripción" at bounding box center [319, 182] width 416 height 31
click at [125, 174] on textarea "atencion en domicilio" at bounding box center [319, 182] width 416 height 31
type textarea "atención en domicilio"
click at [153, 225] on div "Seleccionar tipo Seleccionar tipo" at bounding box center [319, 229] width 416 height 10
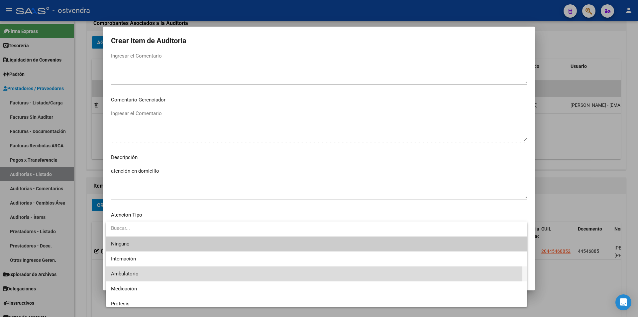
click at [153, 274] on span "Ambulatorio" at bounding box center [316, 273] width 411 height 15
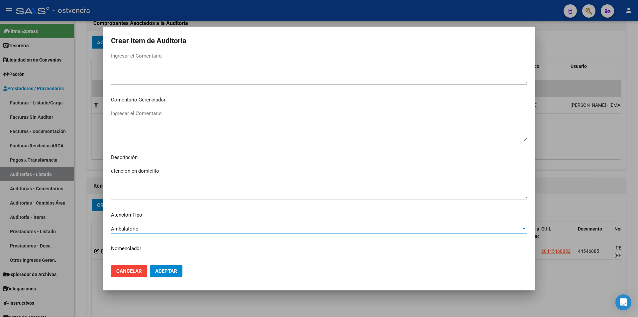
click at [159, 272] on span "Aceptar" at bounding box center [166, 271] width 22 height 6
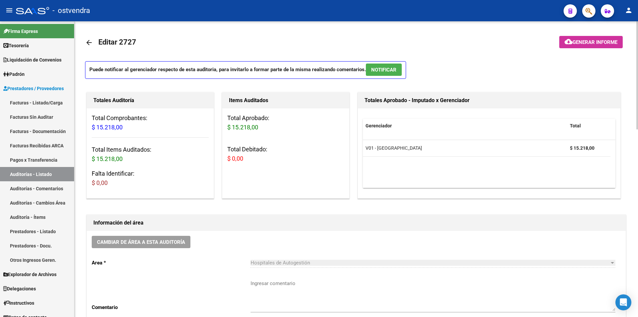
click at [386, 65] on button "NOTIFICAR" at bounding box center [384, 70] width 36 height 12
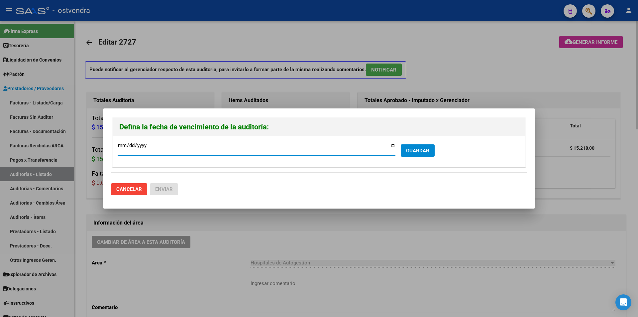
type input "[DATE]"
click at [405, 148] on button "GUARDAR" at bounding box center [418, 150] width 34 height 12
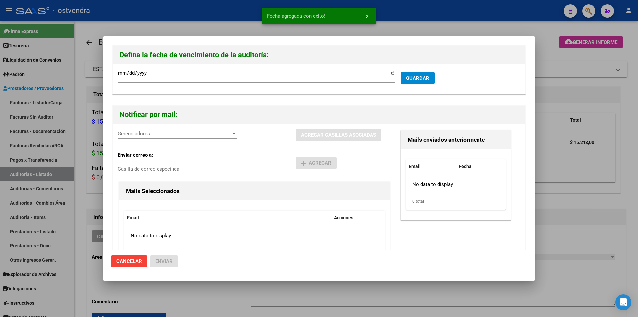
click at [165, 137] on div "Gerenciadores Gerenciadores" at bounding box center [177, 134] width 119 height 10
click at [166, 147] on span "V01 - [PERSON_NAME] - $ 15.218,00" at bounding box center [178, 148] width 120 height 15
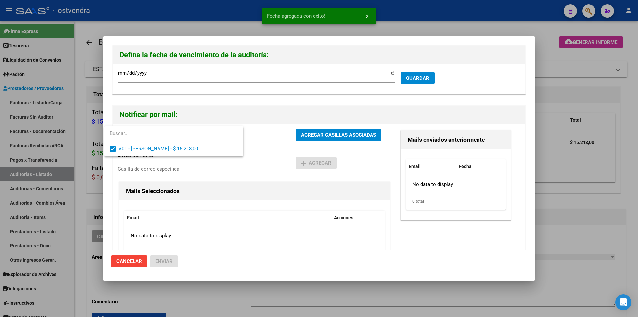
click at [290, 139] on div at bounding box center [319, 158] width 638 height 317
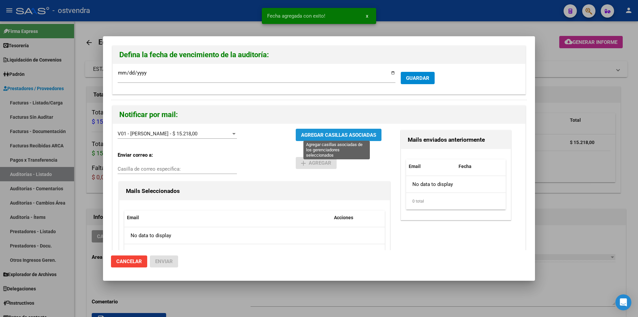
click at [301, 137] on span "AGREGAR CASILLAS ASOCIADAS" at bounding box center [338, 135] width 75 height 6
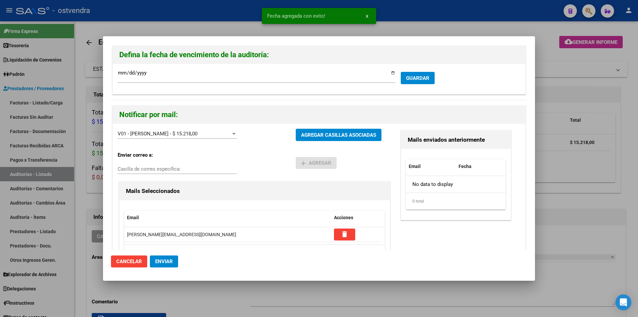
click at [174, 259] on button "Enviar" at bounding box center [164, 261] width 28 height 12
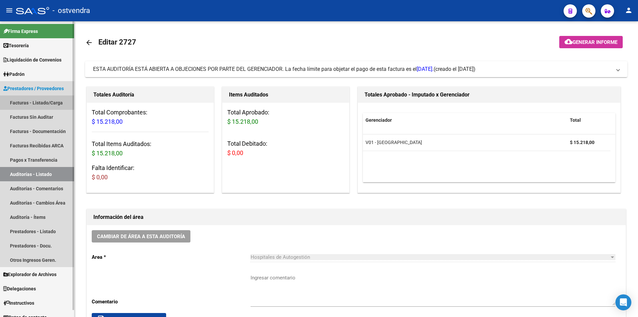
click at [44, 102] on link "Facturas - Listado/Carga" at bounding box center [37, 102] width 74 height 14
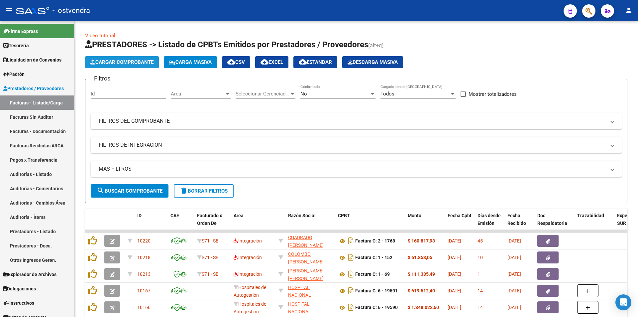
click at [138, 64] on span "Cargar Comprobante" at bounding box center [121, 62] width 63 height 6
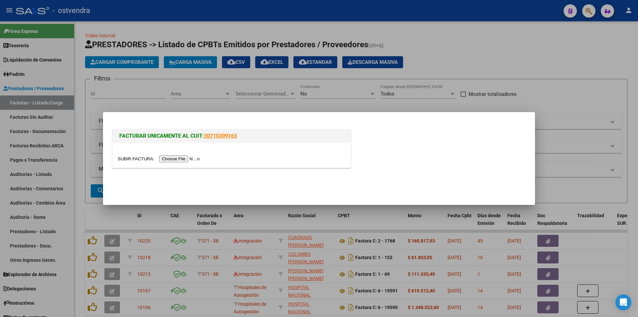
click at [177, 158] on input "file" at bounding box center [160, 158] width 84 height 7
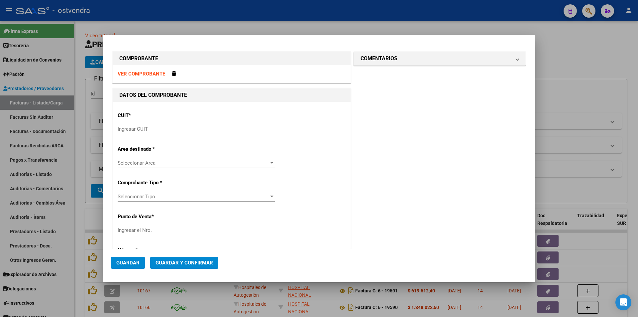
click at [209, 132] on input "Ingresar CUIT" at bounding box center [196, 129] width 157 height 6
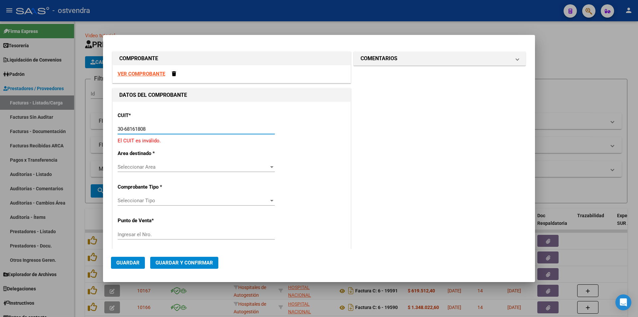
type input "30-68161808-9"
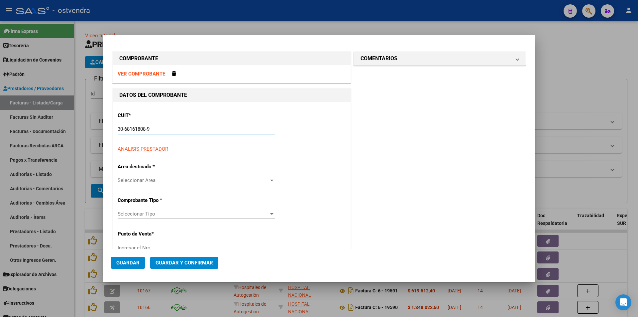
type input "1"
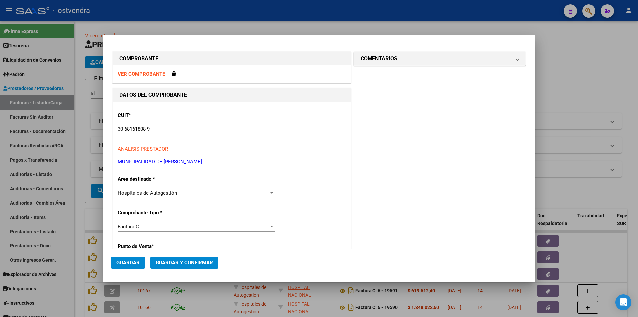
type input "30-68161808-9"
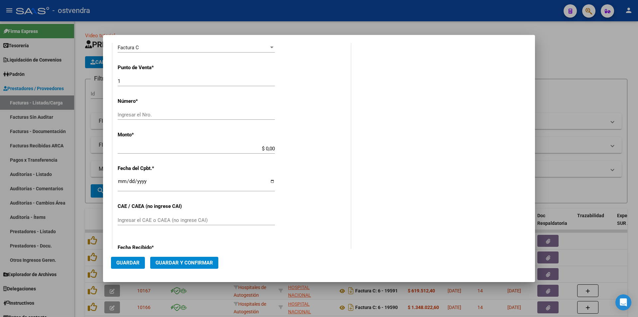
scroll to position [182, 0]
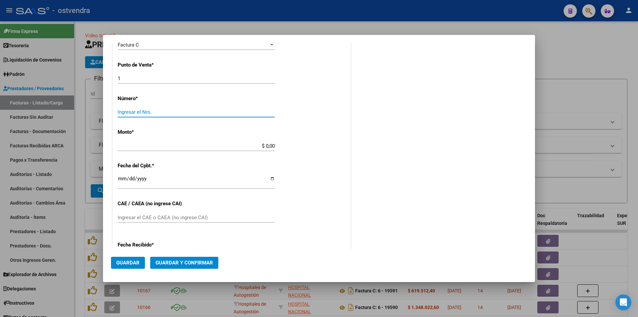
click at [162, 109] on input "Ingresar el Nro." at bounding box center [196, 112] width 157 height 6
type input "3615"
click at [273, 144] on app-form-text-field "Monto * $ 0,00 Ingresar el monto" at bounding box center [199, 139] width 163 height 20
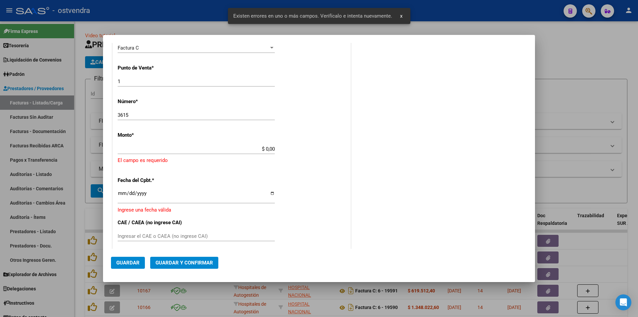
click at [273, 144] on div "$ 0,00 Ingresar el monto" at bounding box center [196, 149] width 157 height 10
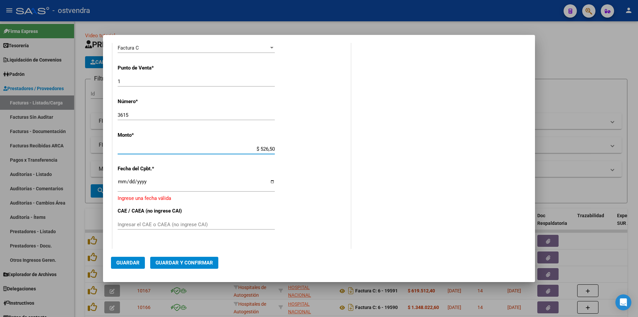
type input "$ 5.265,00"
click at [121, 180] on input "Ingresar la fecha" at bounding box center [196, 184] width 157 height 11
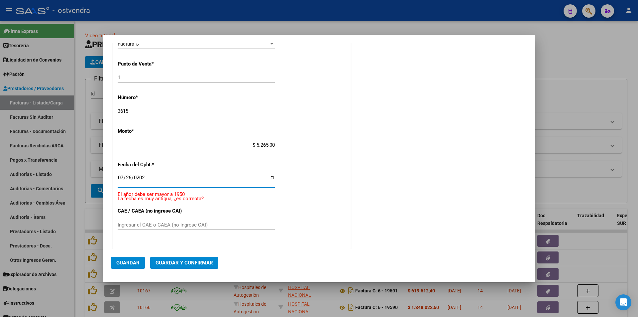
type input "[DATE]"
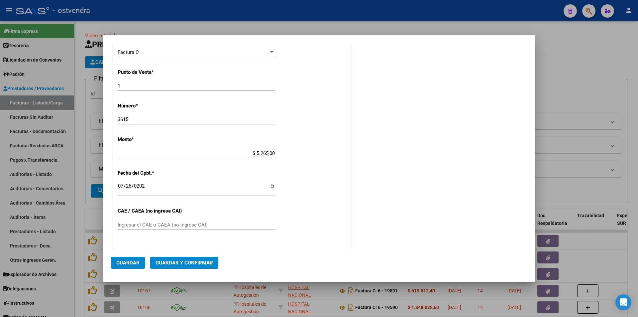
drag, startPoint x: 353, startPoint y: 157, endPoint x: 475, endPoint y: 152, distance: 122.1
click at [357, 157] on div "COMENTARIOS Comentarios De la Obra Social: Comentarios de la Obra Social (no vi…" at bounding box center [439, 138] width 175 height 524
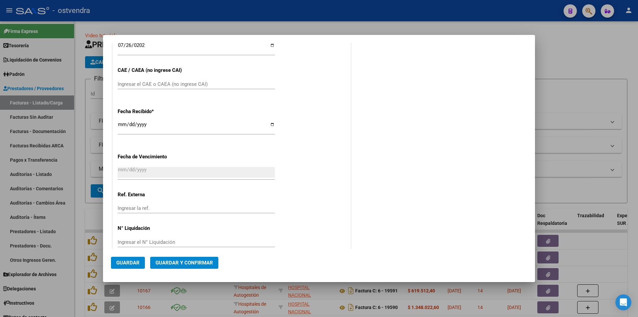
scroll to position [326, 0]
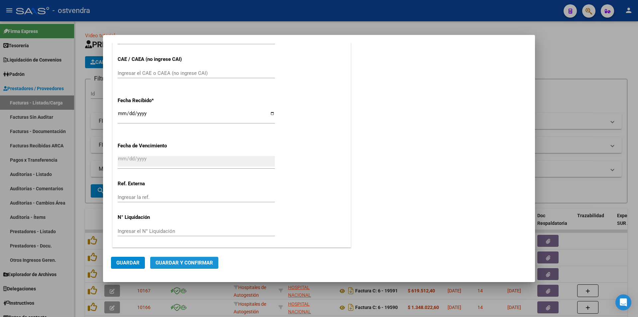
click at [184, 261] on span "Guardar y Confirmar" at bounding box center [185, 263] width 58 height 6
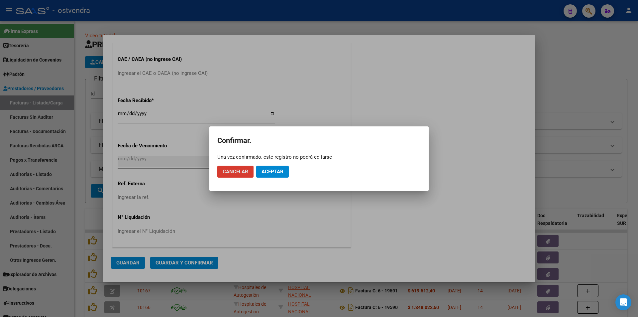
click at [272, 176] on button "Aceptar" at bounding box center [272, 172] width 33 height 12
click at [272, 176] on button "Guardar igualmente." at bounding box center [289, 172] width 67 height 12
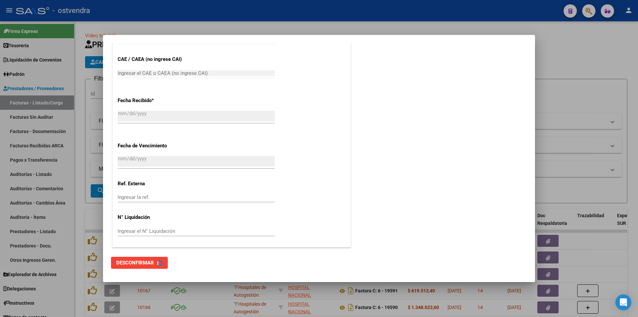
scroll to position [0, 0]
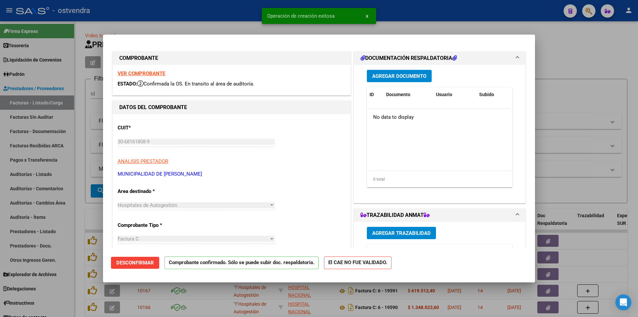
type input "2025-09-24"
click at [77, 175] on div at bounding box center [319, 158] width 638 height 317
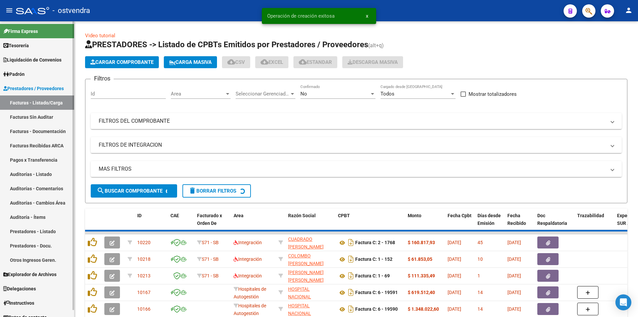
click at [62, 112] on link "Facturas Sin Auditar" at bounding box center [37, 117] width 74 height 14
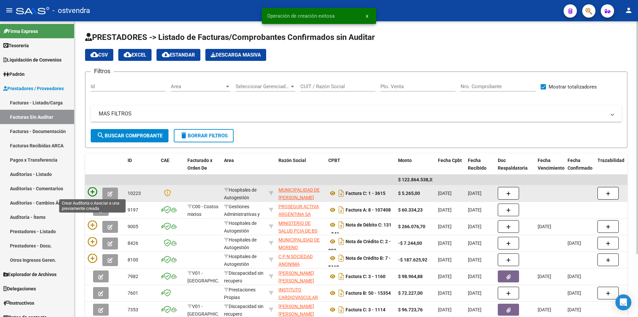
click at [94, 188] on icon at bounding box center [92, 191] width 9 height 9
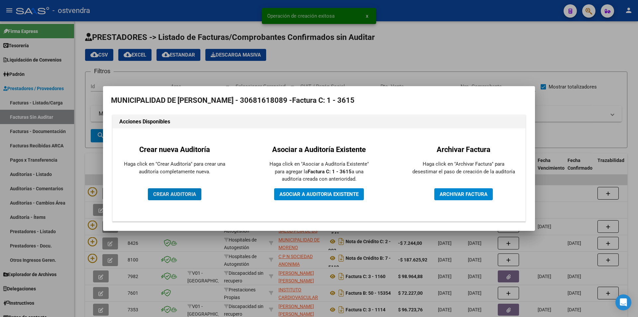
click at [158, 188] on button "CREAR AUDITORIA" at bounding box center [175, 194] width 54 height 12
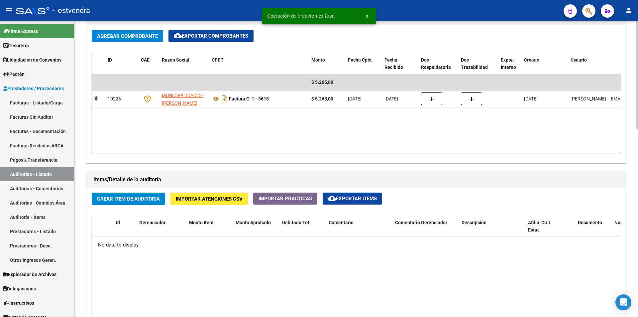
scroll to position [350, 0]
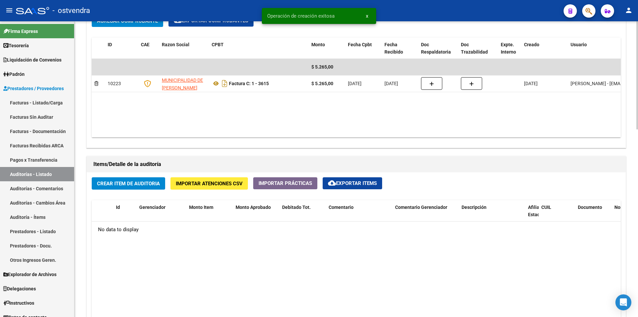
click at [634, 222] on div "arrow_back Editar 2728 cloud_download Generar informe Puede notificar al gerenc…" at bounding box center [357, 75] width 566 height 809
click at [141, 182] on span "Crear Item de Auditoria" at bounding box center [128, 184] width 63 height 6
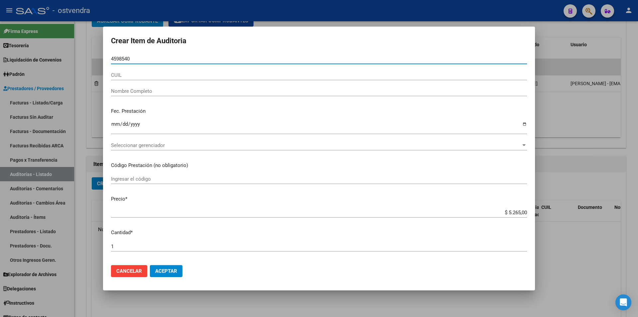
type input "45985402"
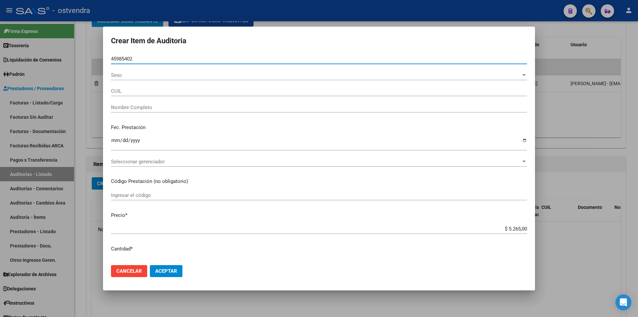
type input "27459854024"
type input "[PERSON_NAME] [PERSON_NAME]"
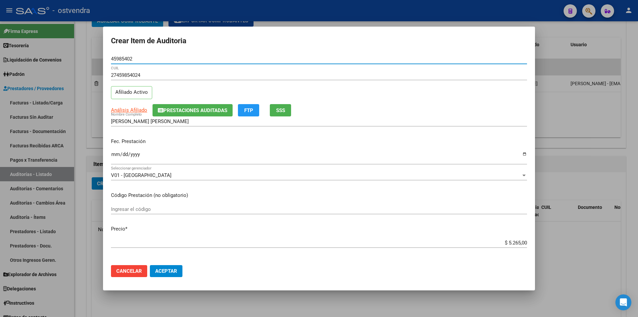
type input "45985402"
click at [522, 241] on app-form-text-field "Precio * $ 5.265,00 Ingresar el precio" at bounding box center [322, 235] width 422 height 21
click at [522, 242] on input "$ 5.265,00" at bounding box center [319, 243] width 416 height 6
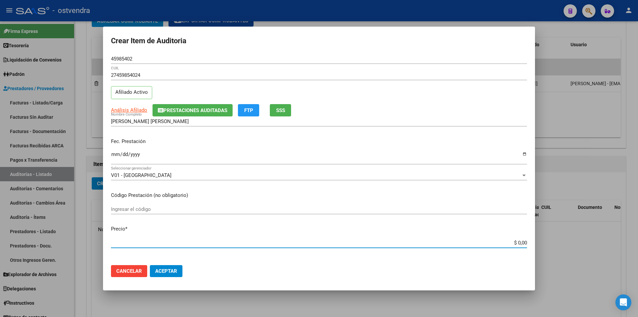
type input "$ 0,01"
type input "$ 0,12"
type input "$ 1,26"
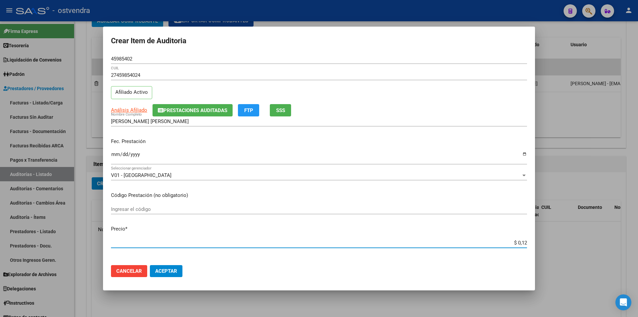
type input "$ 1,26"
type input "$ 12,67"
type input "$ 126,70"
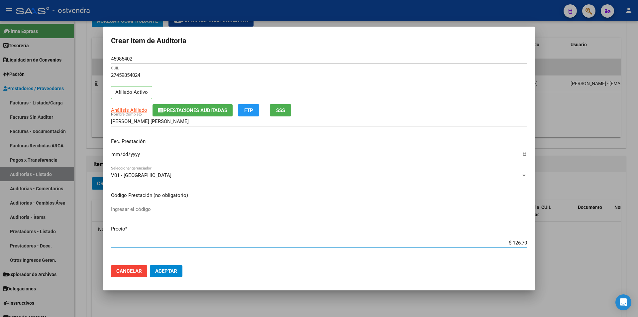
type input "$ 1.267,00"
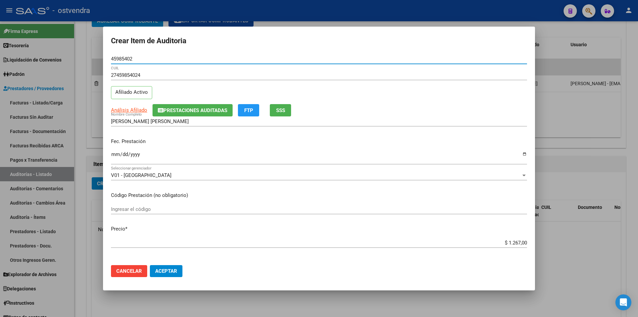
drag, startPoint x: 142, startPoint y: 58, endPoint x: 110, endPoint y: 54, distance: 31.5
click at [110, 54] on mat-dialog-content "45985402 Nro Documento 27459854024 CUIL Afiliado Activo Análisis Afiliado Prest…" at bounding box center [319, 157] width 432 height 206
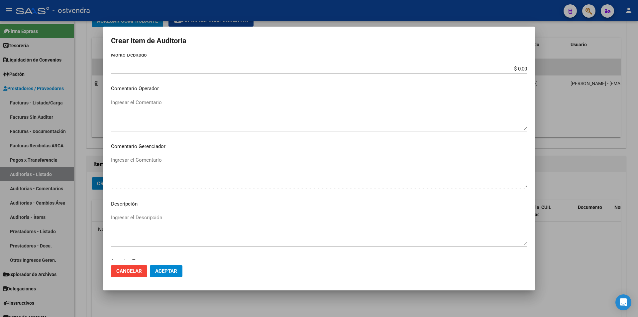
scroll to position [336, 0]
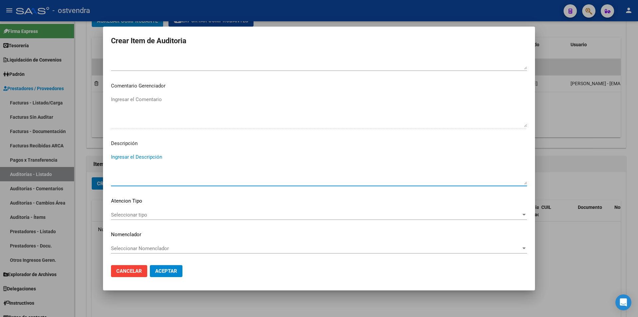
click at [215, 173] on textarea "Ingresar el Descripción" at bounding box center [319, 168] width 416 height 31
type textarea "consulta"
click at [212, 212] on span "Seleccionar tipo" at bounding box center [316, 215] width 410 height 6
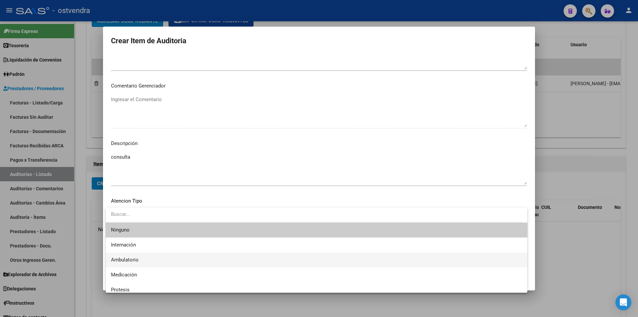
click at [195, 254] on span "Ambulatorio" at bounding box center [316, 259] width 411 height 15
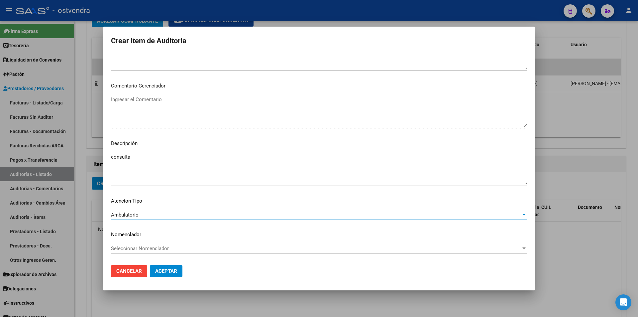
click at [175, 272] on span "Aceptar" at bounding box center [166, 271] width 22 height 6
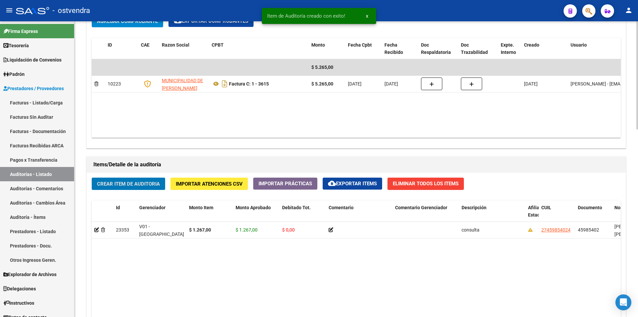
scroll to position [350, 0]
click at [145, 188] on button "Crear Item de Auditoria" at bounding box center [128, 183] width 73 height 12
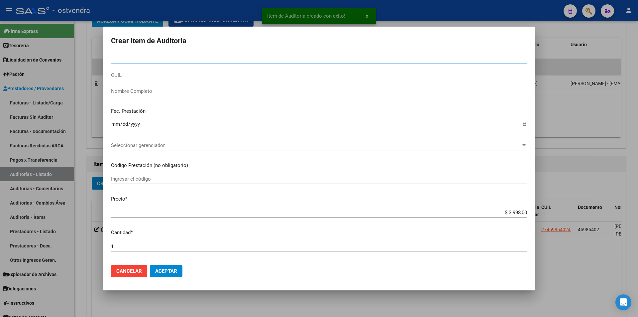
paste input "45985402"
type input "45985402"
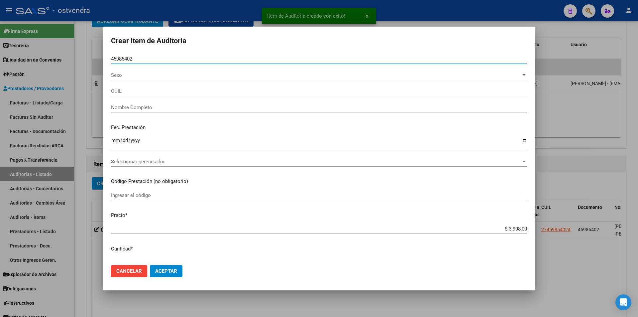
type input "27459854024"
type input "[PERSON_NAME] [PERSON_NAME]"
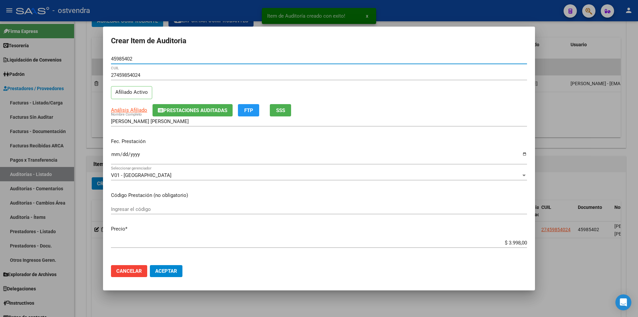
type input "45985402"
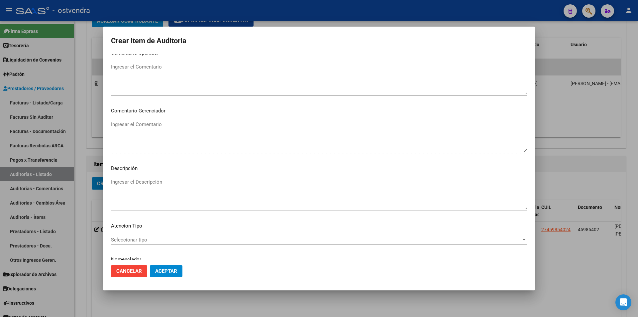
scroll to position [336, 0]
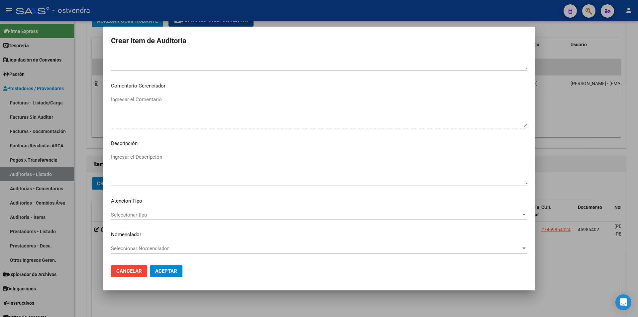
click at [269, 153] on div "Ingresar el Descripción" at bounding box center [319, 169] width 416 height 34
click at [270, 155] on textarea "Ingresar el Descripción" at bounding box center [319, 168] width 416 height 31
type textarea "toma muestra de pap"
click at [157, 215] on span "Seleccionar tipo" at bounding box center [316, 215] width 410 height 6
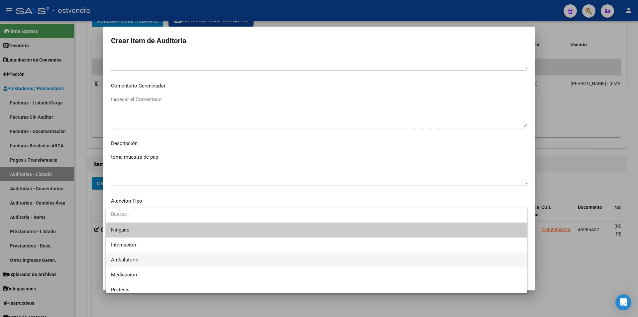
click at [160, 256] on span "Ambulatorio" at bounding box center [316, 259] width 411 height 15
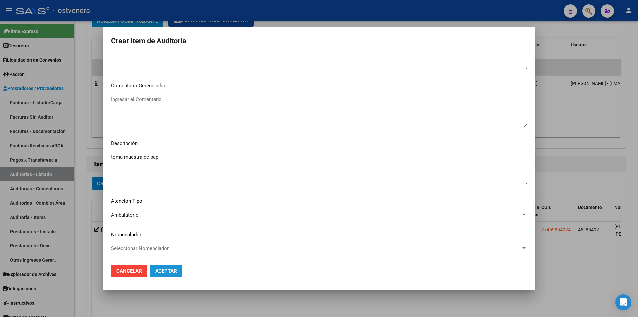
click at [167, 265] on button "Aceptar" at bounding box center [166, 271] width 33 height 12
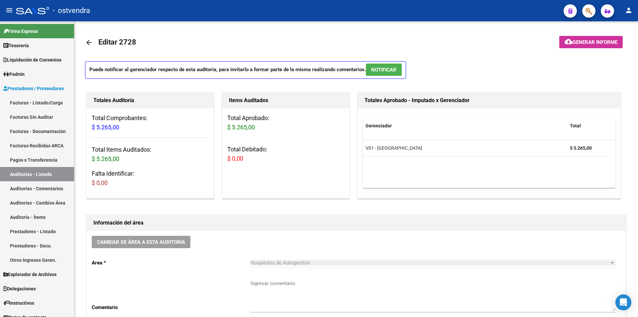
click at [402, 63] on p "Puede notificar al gerenciador respecto de esta auditoria, para invitarlo a for…" at bounding box center [245, 70] width 321 height 18
click at [400, 66] on button "NOTIFICAR" at bounding box center [384, 70] width 36 height 12
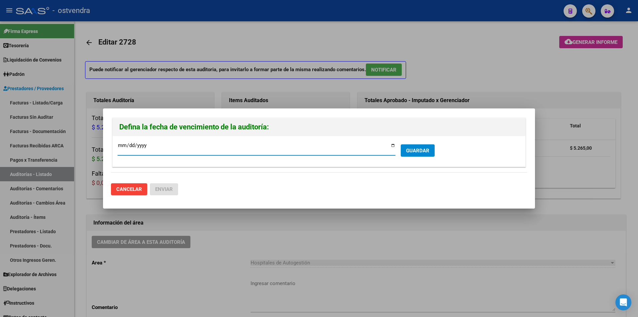
type input "[DATE]"
click at [407, 156] on button "GUARDAR" at bounding box center [418, 150] width 34 height 12
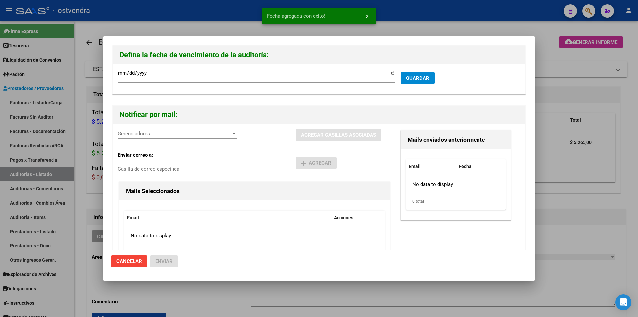
click at [174, 130] on div "Gerenciadores Gerenciadores" at bounding box center [177, 134] width 119 height 10
click at [175, 140] on input "dropdown search" at bounding box center [173, 133] width 139 height 15
click at [173, 143] on span "V01 - [PERSON_NAME] - $ 5.265,00" at bounding box center [178, 148] width 120 height 15
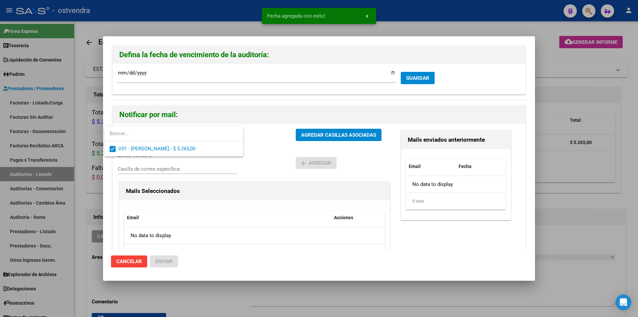
click at [310, 136] on div at bounding box center [319, 158] width 638 height 317
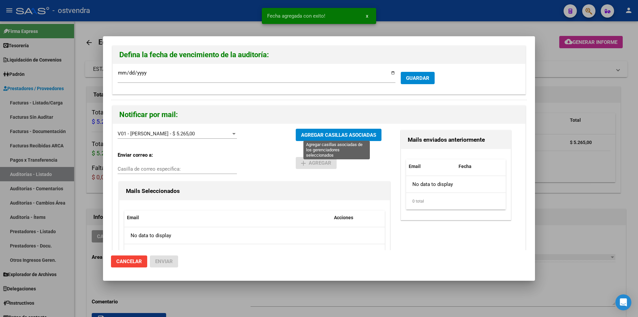
click at [310, 136] on span "AGREGAR CASILLAS ASOCIADAS" at bounding box center [338, 135] width 75 height 6
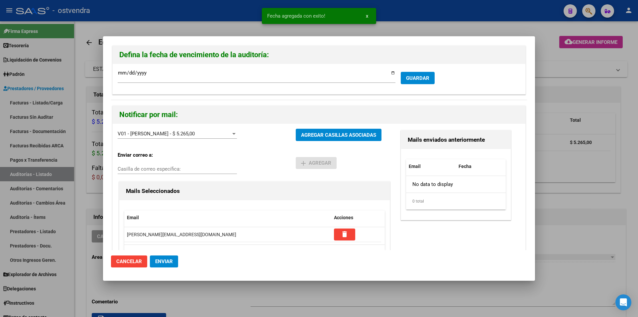
click at [171, 266] on button "Enviar" at bounding box center [164, 261] width 28 height 12
